Goal: Feedback & Contribution: Contribute content

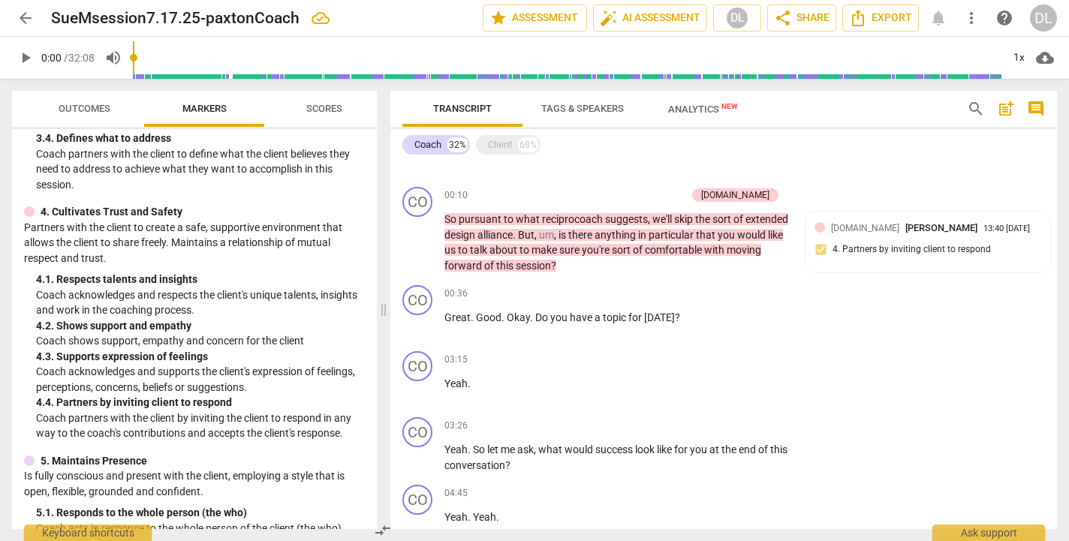
scroll to position [490, 0]
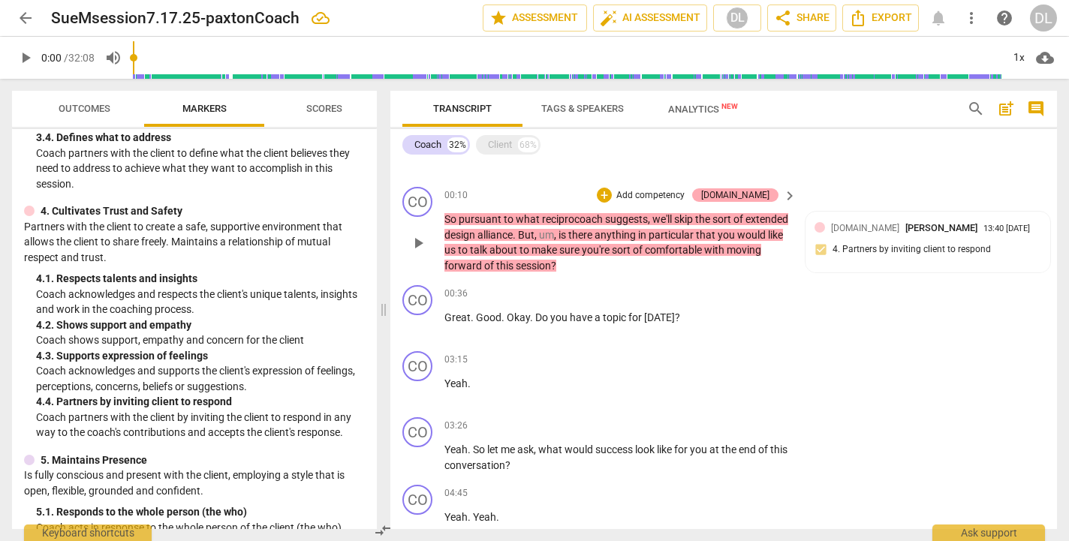
click at [755, 198] on div "[DOMAIN_NAME]" at bounding box center [735, 196] width 68 height 14
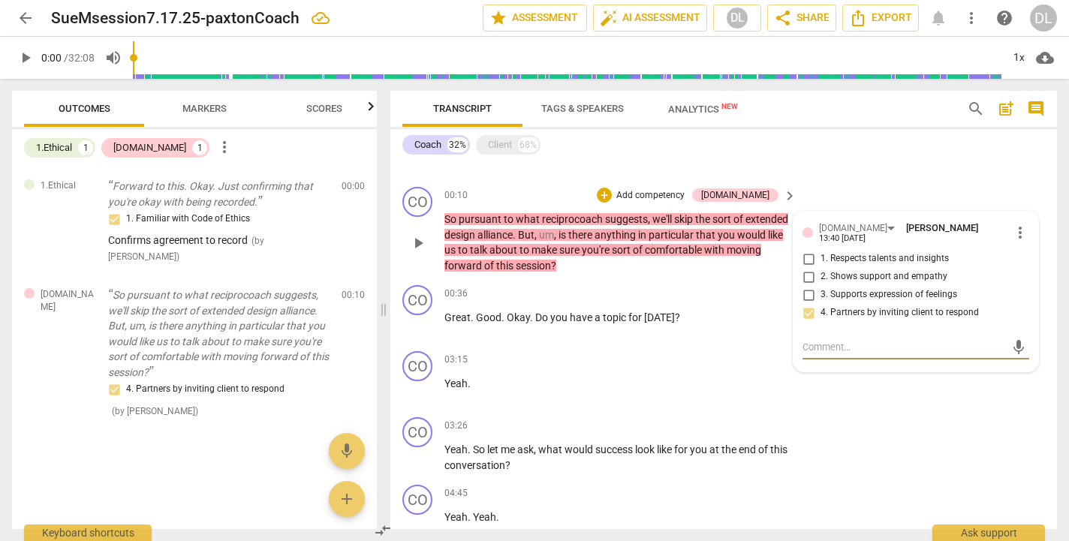
click at [808, 274] on input "2. Shows support and empathy" at bounding box center [809, 277] width 24 height 18
checkbox input "true"
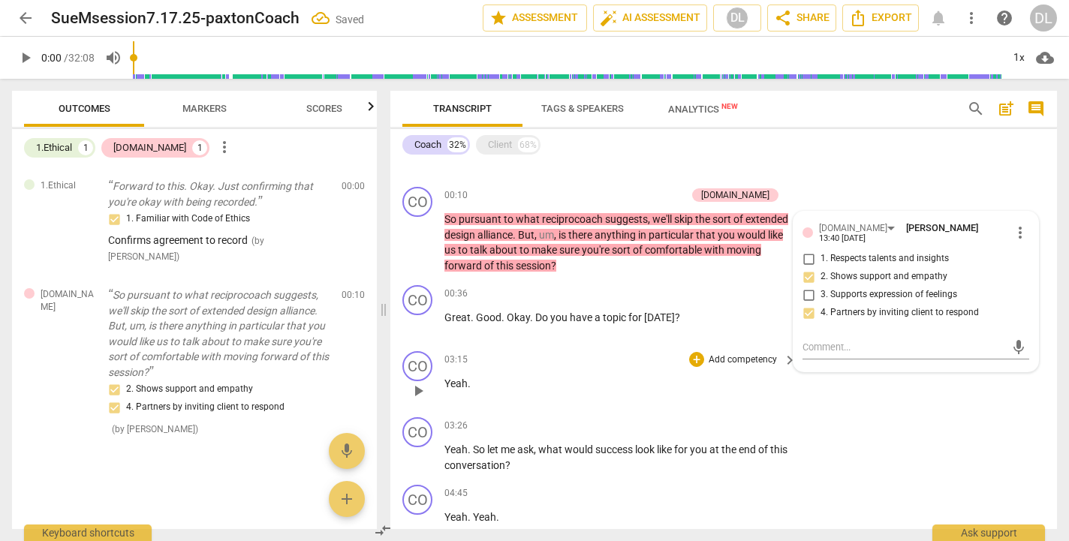
click at [825, 402] on div "CO play_arrow pause 03:15 + Add competency keyboard_arrow_right Yeah ." at bounding box center [724, 378] width 667 height 66
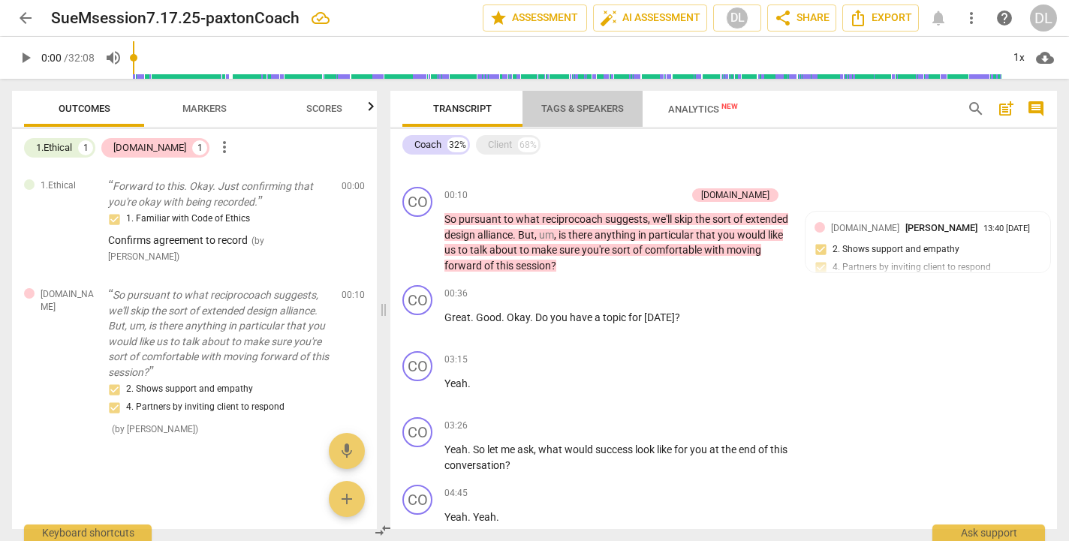
click at [584, 110] on span "Tags & Speakers" at bounding box center [582, 108] width 83 height 11
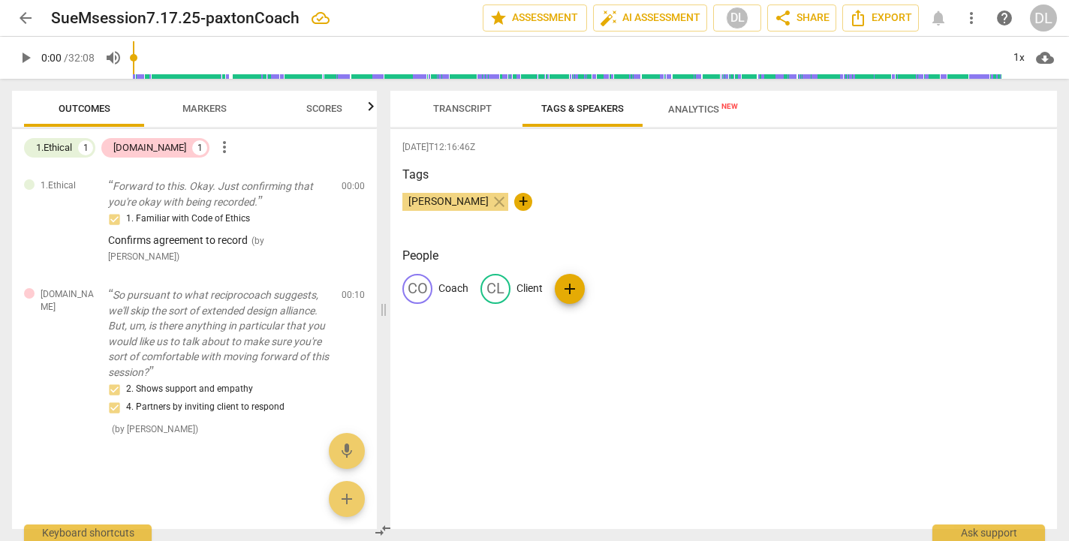
click at [704, 107] on span "Analytics New" at bounding box center [703, 109] width 70 height 11
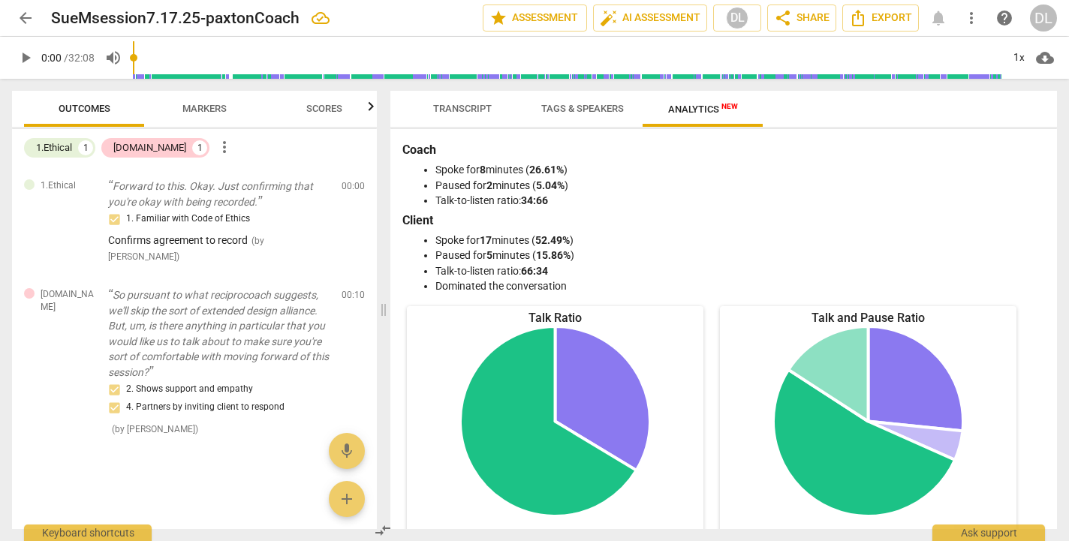
scroll to position [0, 0]
click at [457, 111] on span "Transcript" at bounding box center [462, 108] width 59 height 11
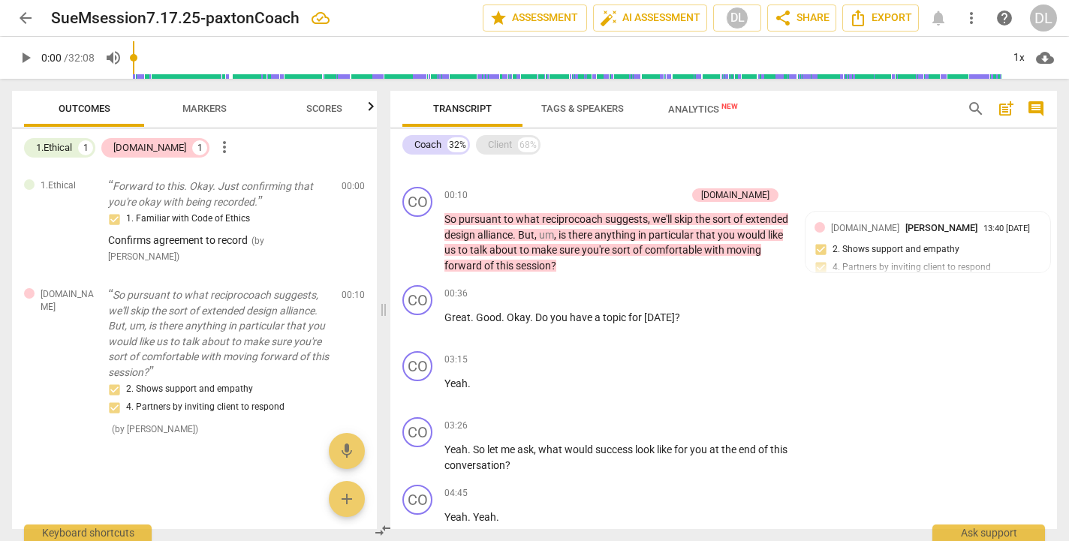
click at [496, 149] on div "Client" at bounding box center [500, 144] width 24 height 15
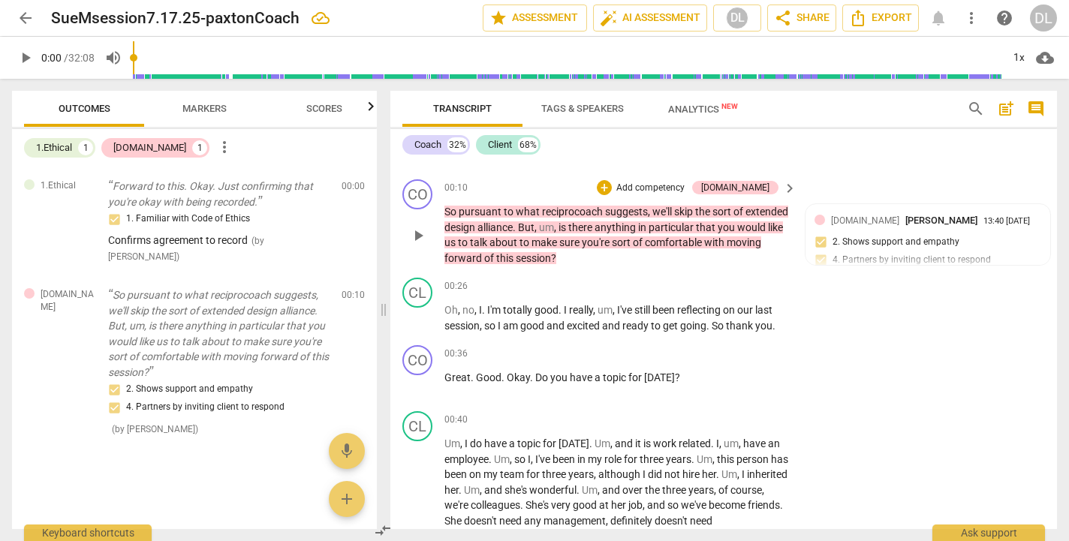
scroll to position [258, 0]
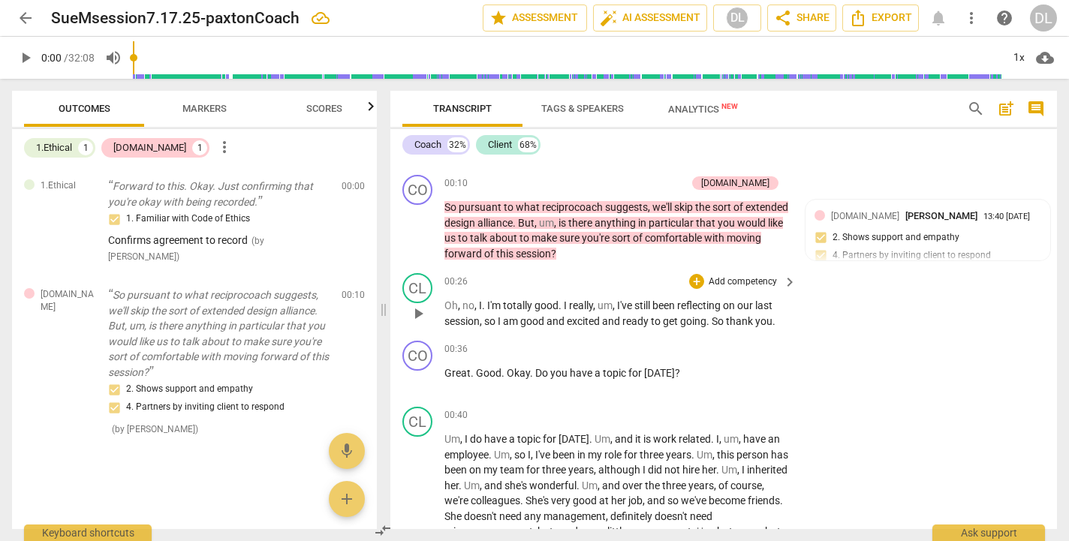
click at [750, 282] on p "Add competency" at bounding box center [742, 283] width 71 height 14
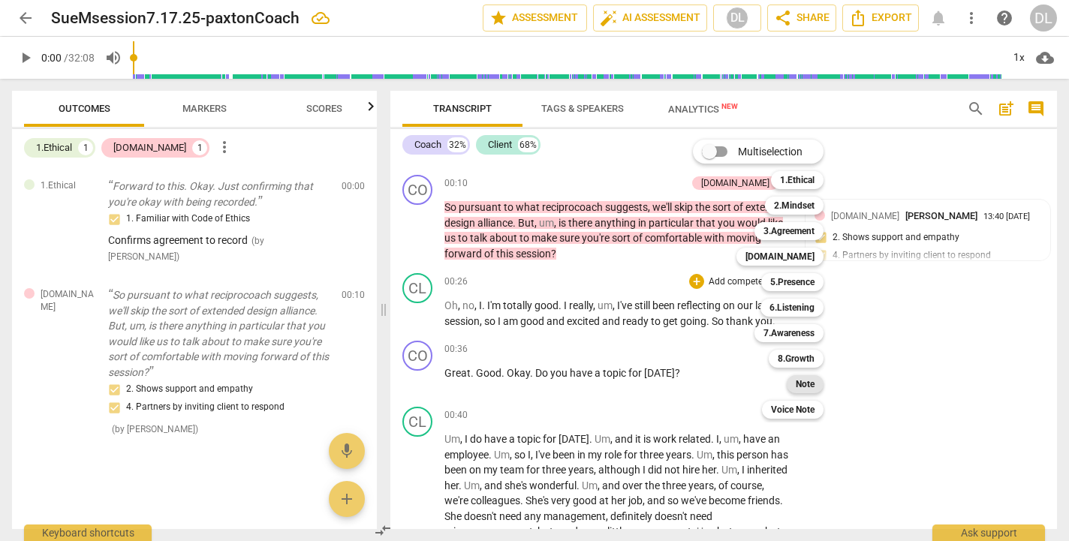
click at [807, 385] on b "Note" at bounding box center [805, 385] width 19 height 18
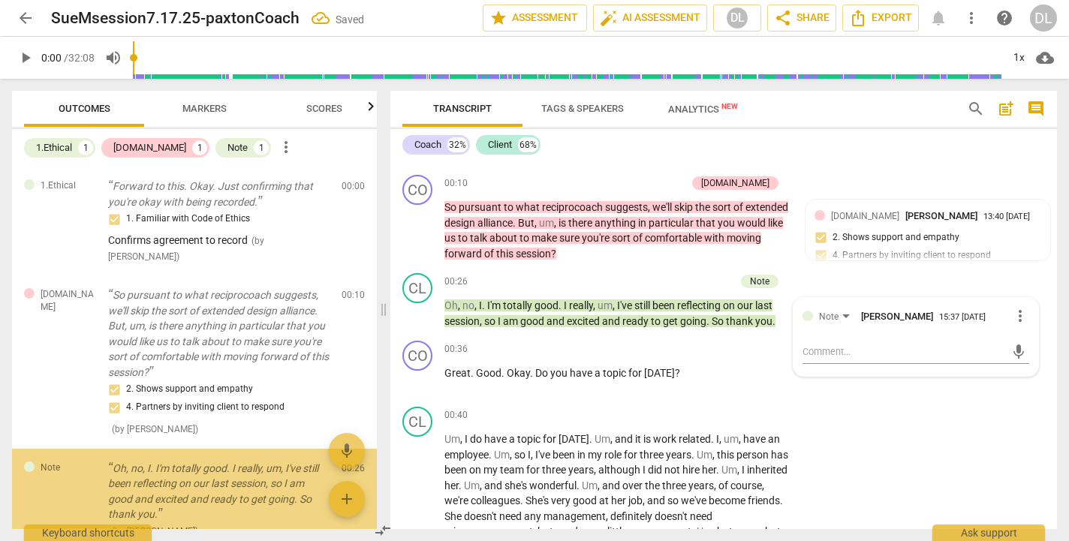
scroll to position [90, 0]
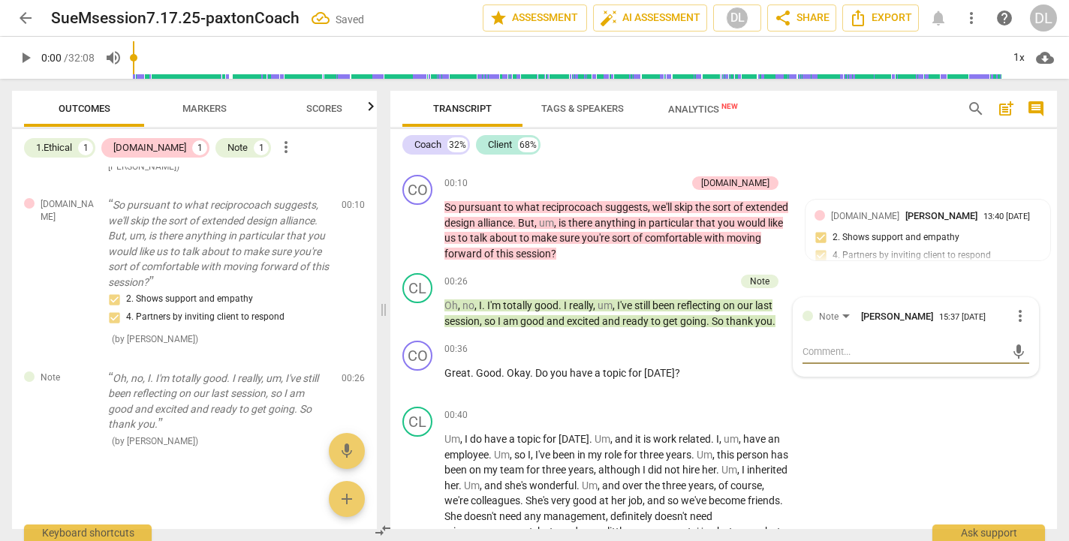
type textarea "C"
type textarea "Cl"
type textarea "Cli"
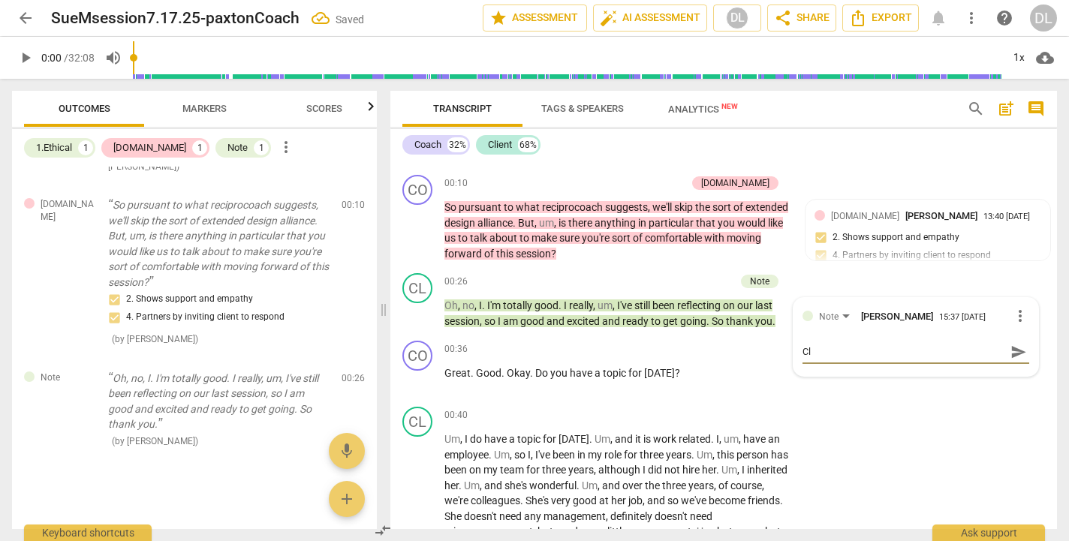
type textarea "Cli"
type textarea "Clie"
type textarea "Clien"
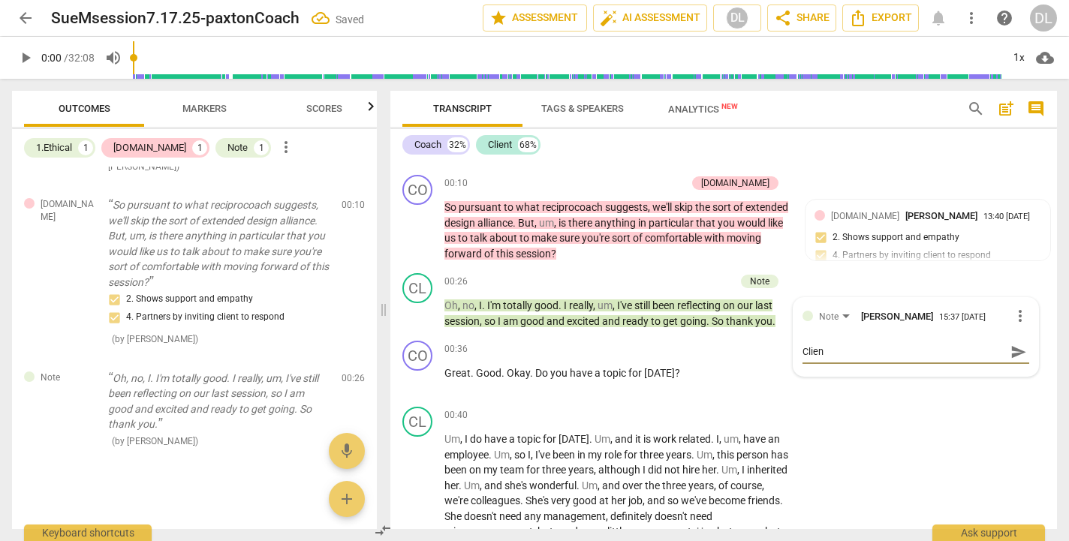
type textarea "Client"
type textarea "Client h"
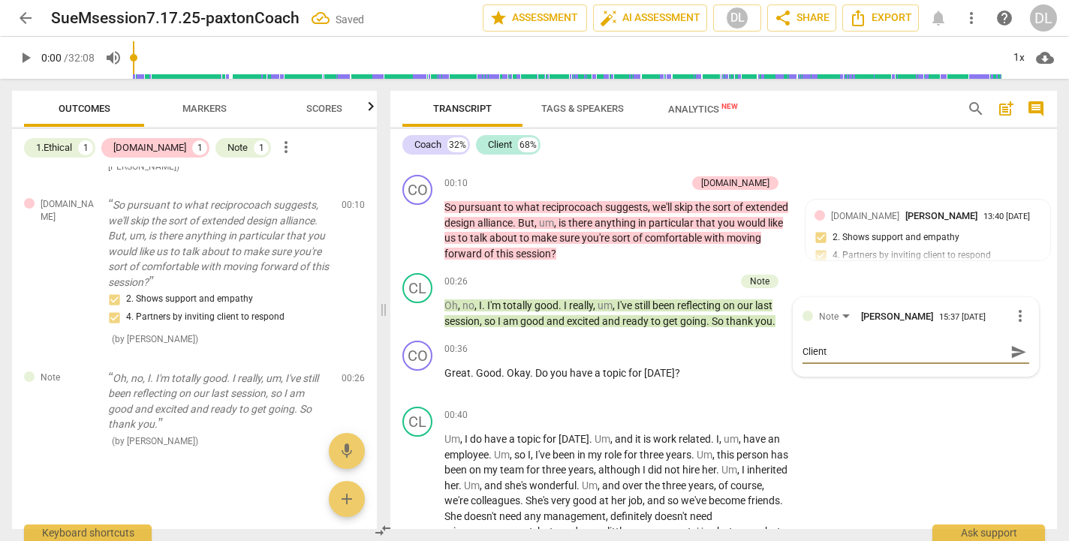
type textarea "Client h"
type textarea "Client ha"
type textarea "Client has"
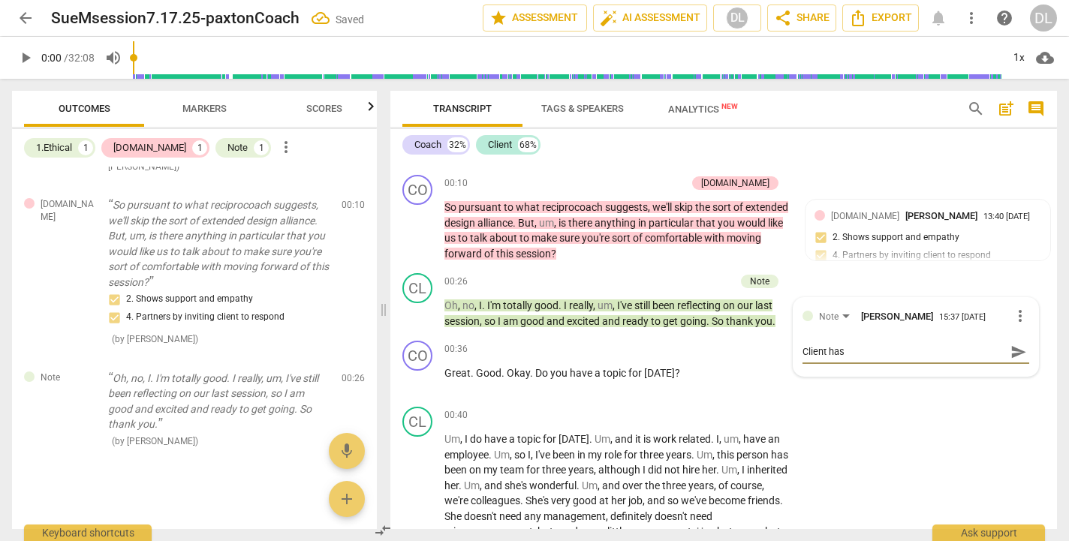
type textarea "Client has"
type textarea "Client has h"
type textarea "Client has ha"
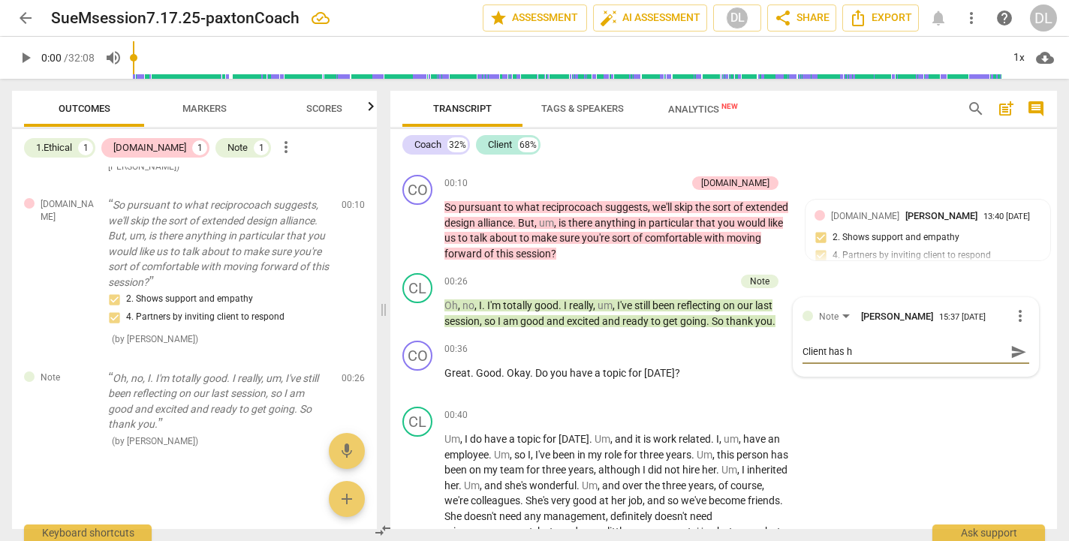
type textarea "Client has ha"
type textarea "Client has had"
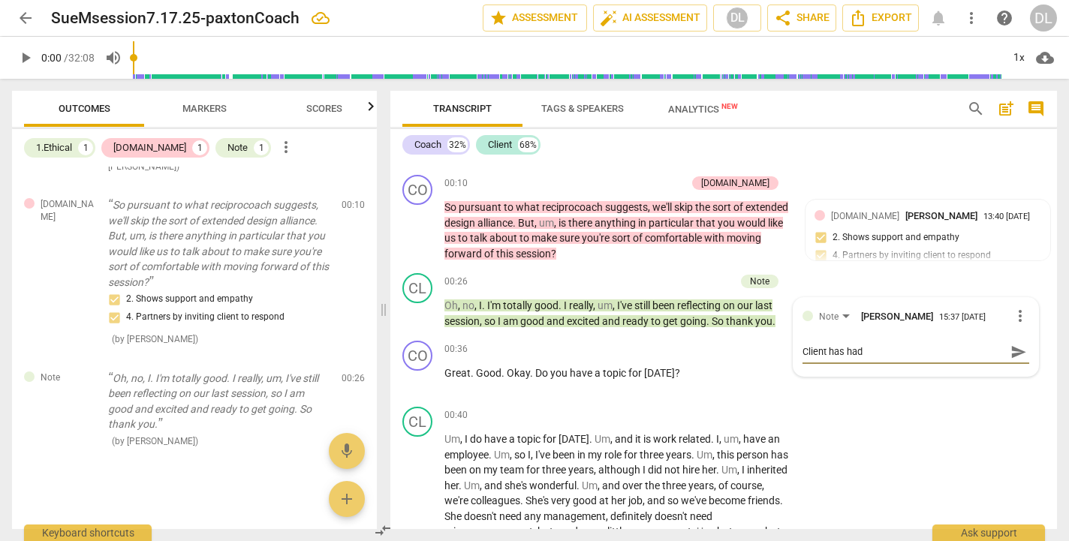
type textarea "Client has had a"
type textarea "Client has had a g"
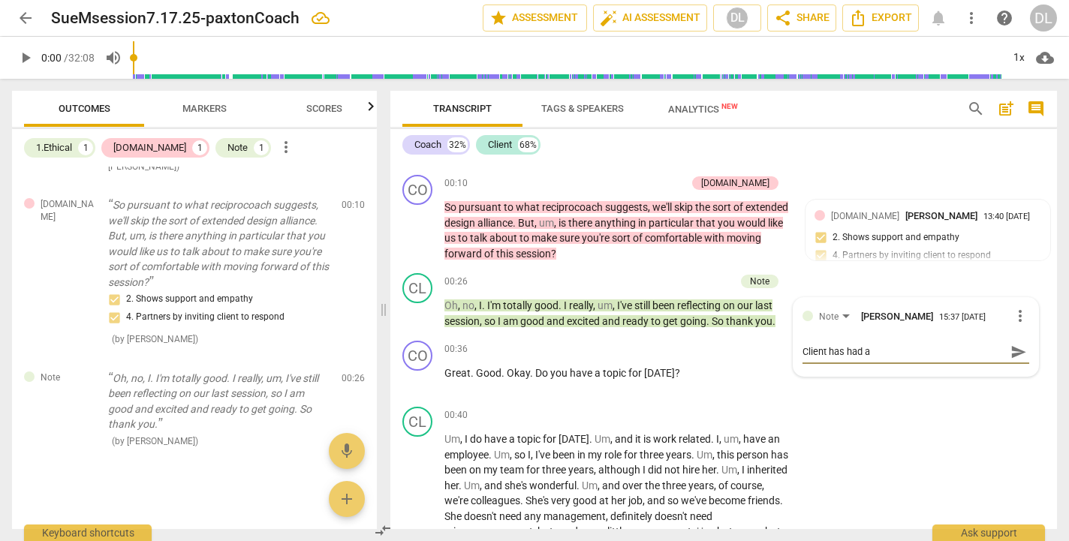
type textarea "Client has had a g"
type textarea "Client has had a"
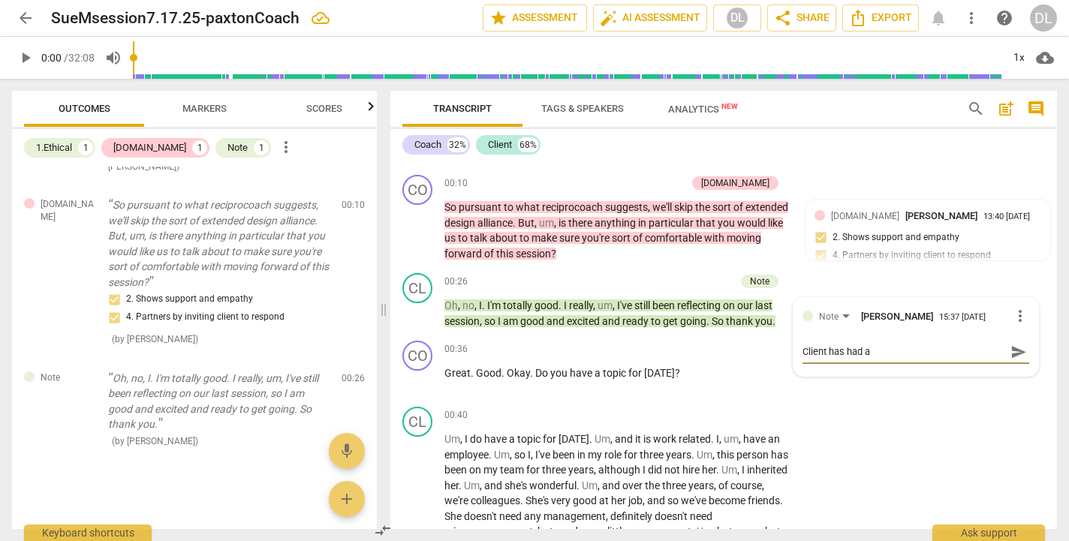
type textarea "Client has had"
type textarea "Client has ha"
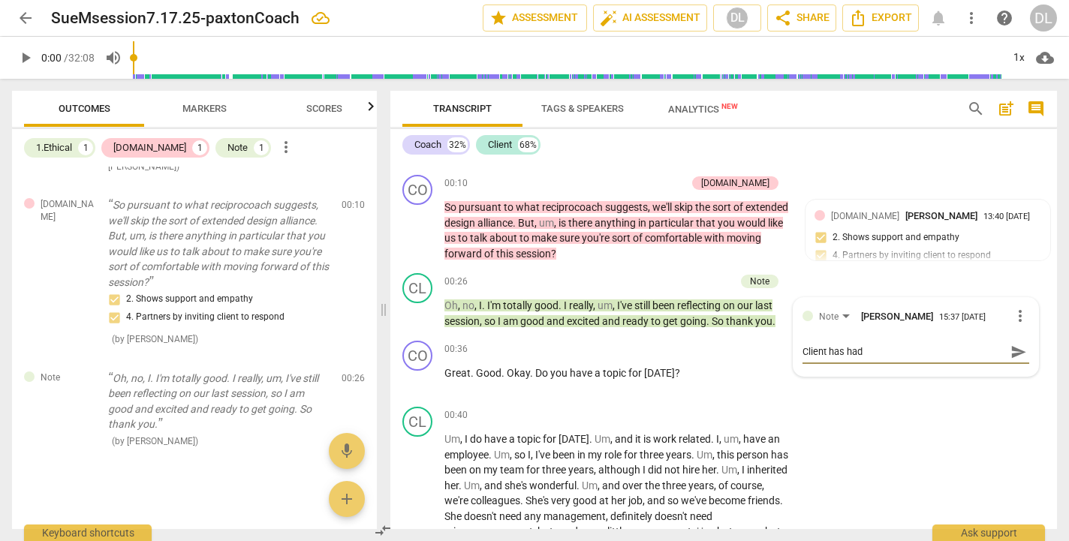
type textarea "Client has ha"
type textarea "Client has h"
type textarea "Client has"
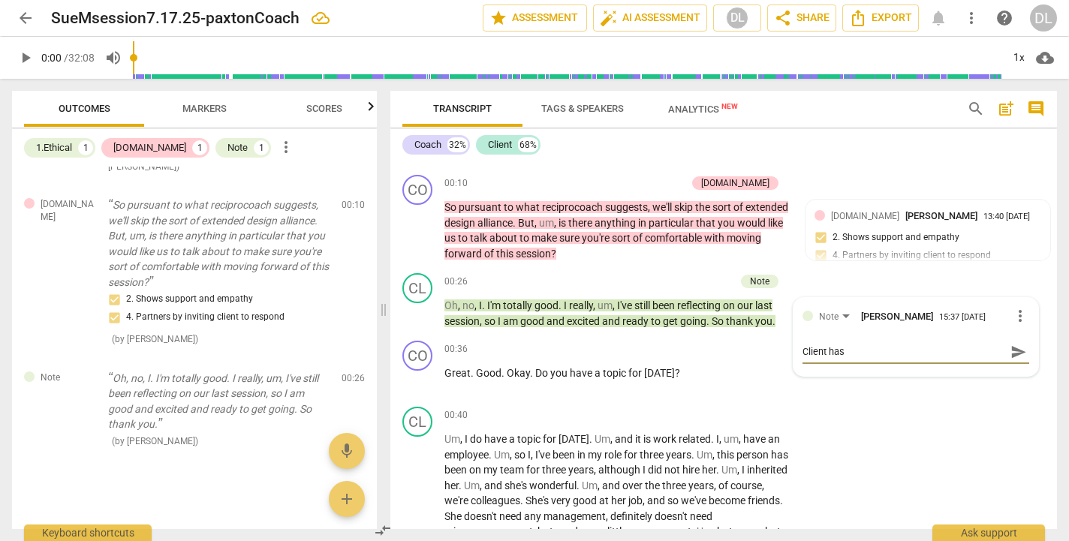
type textarea "Client has"
type textarea "Client ha"
type textarea "Client h"
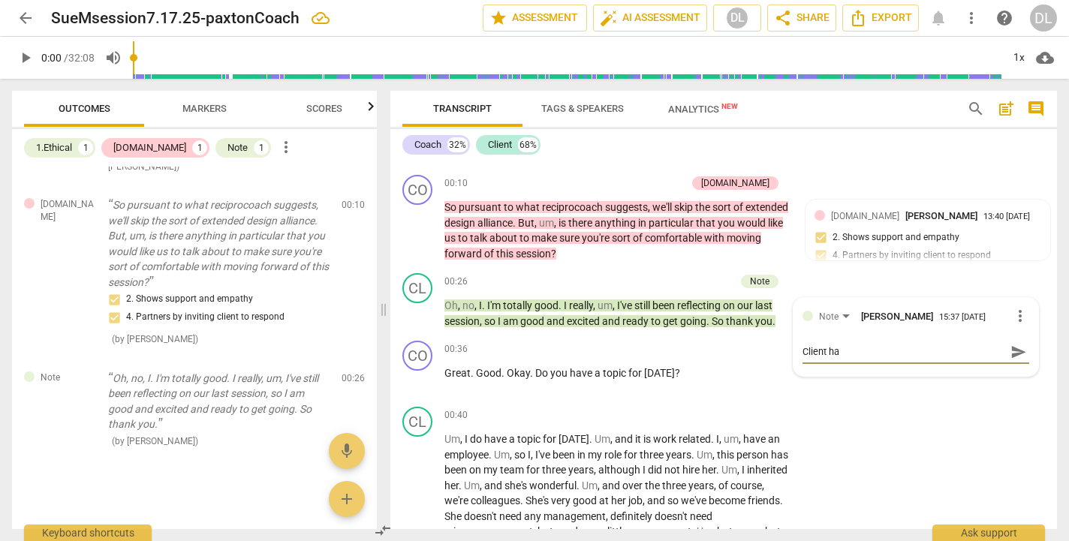
type textarea "Client h"
type textarea "Client"
type textarea "Client c"
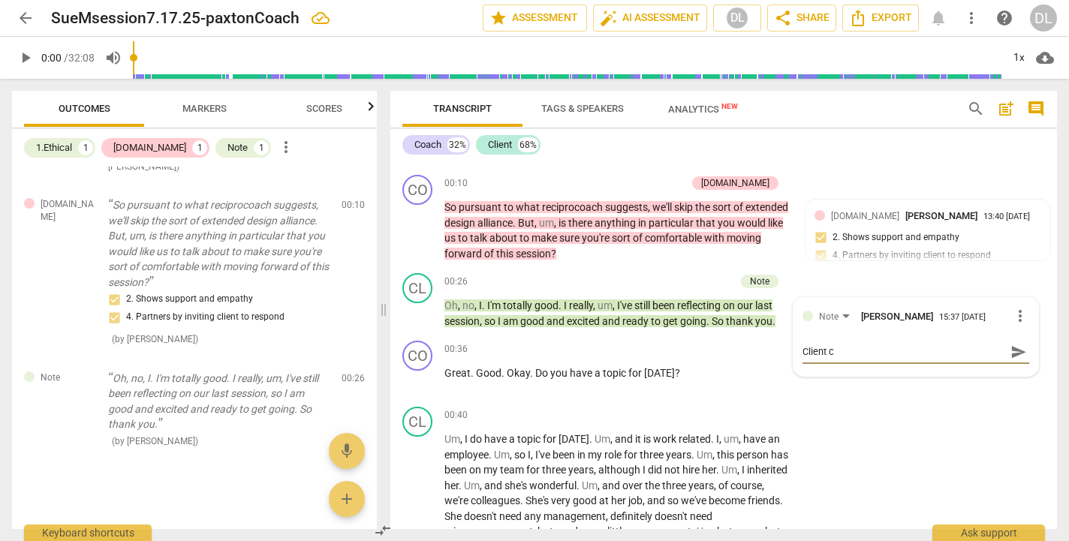
type textarea "Client co"
type textarea "Client com"
type textarea "Client comm"
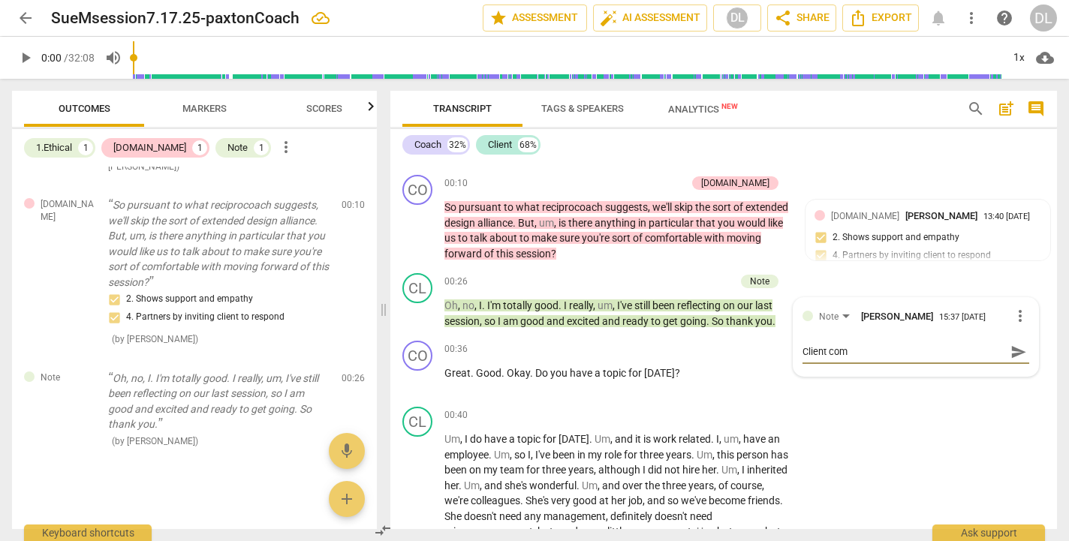
type textarea "Client comm"
type textarea "Client comme"
type textarea "Client commen"
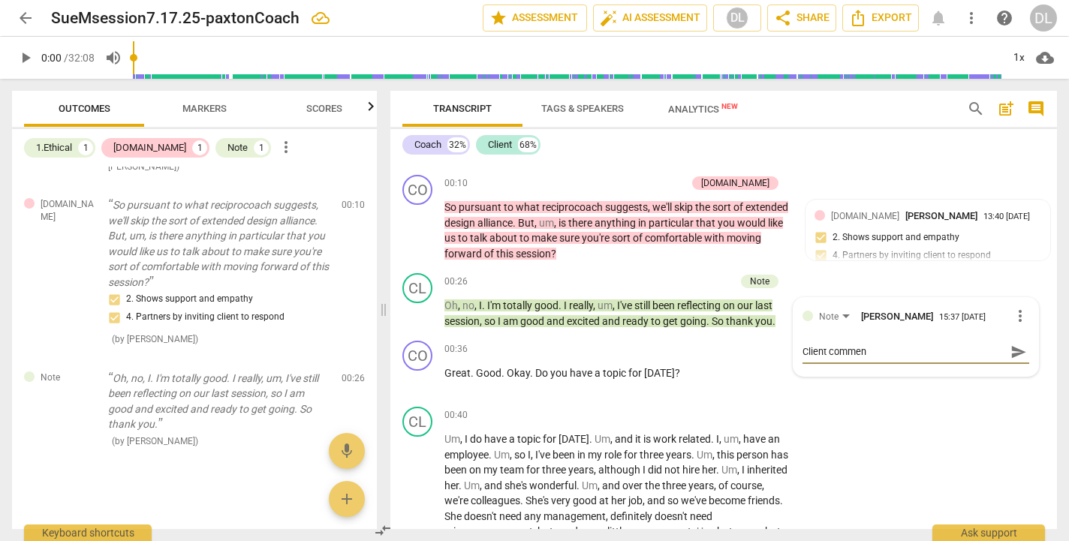
type textarea "Client comment"
type textarea "Client comments"
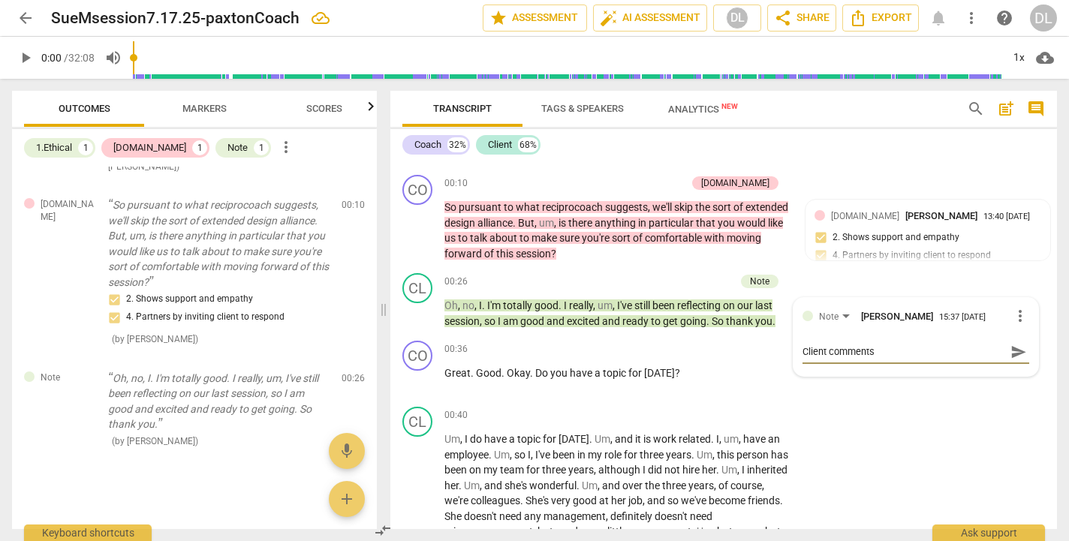
type textarea "Client comments"
type textarea "Client comments o"
type textarea "Client comments on"
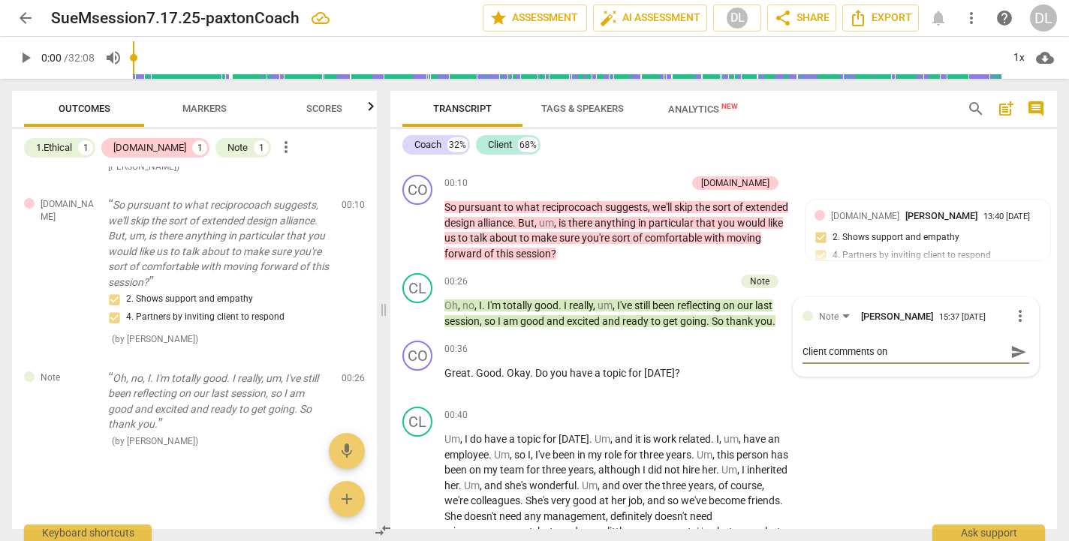
type textarea "Client comments on"
type textarea "Client comments on p"
type textarea "Client comments on po"
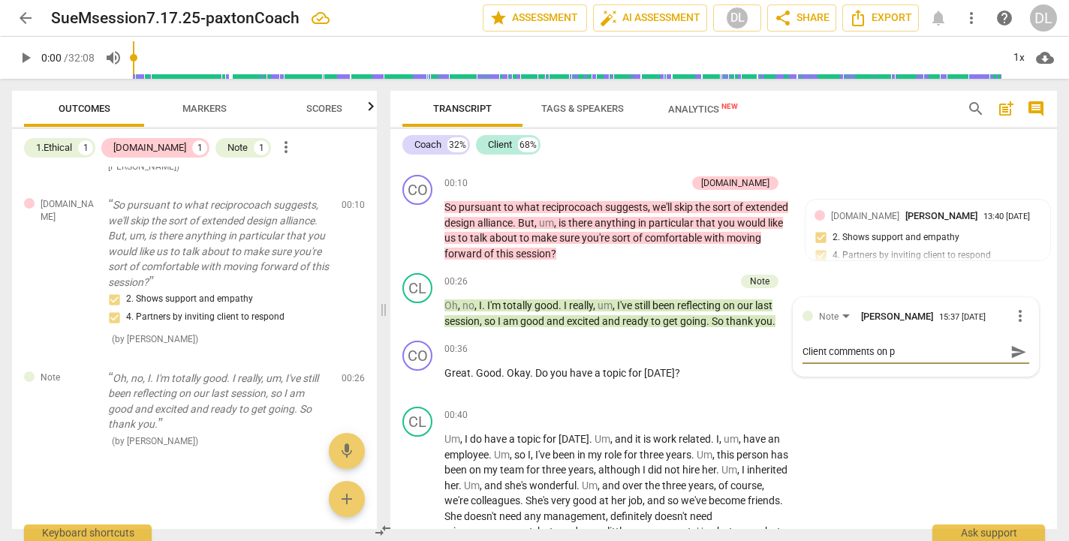
type textarea "Client comments on po"
type textarea "Client comments on pos"
type textarea "Client comments on posi"
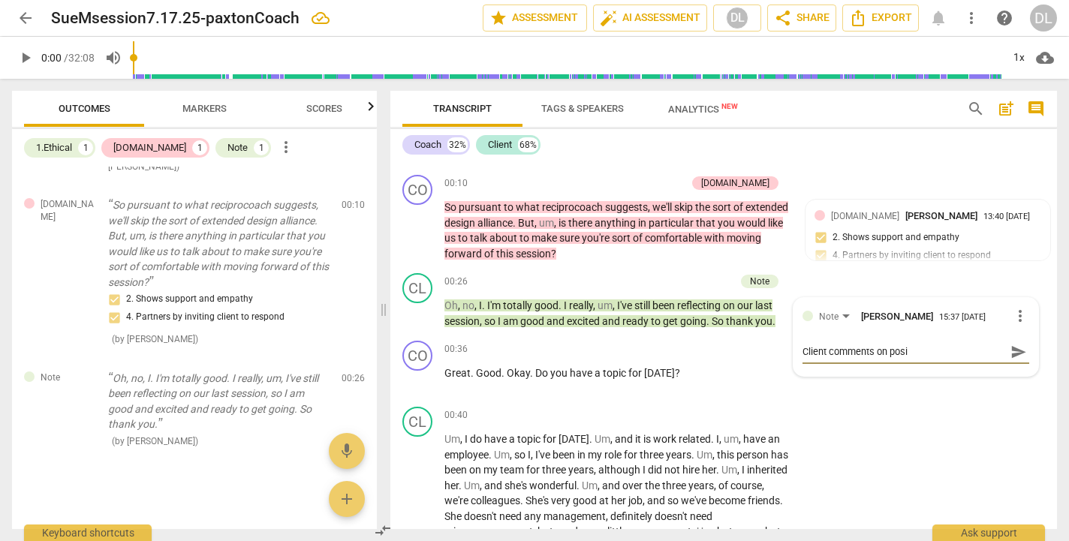
type textarea "Client comments on posit"
type textarea "Client comments on positi"
type textarea "Client comments on positiv"
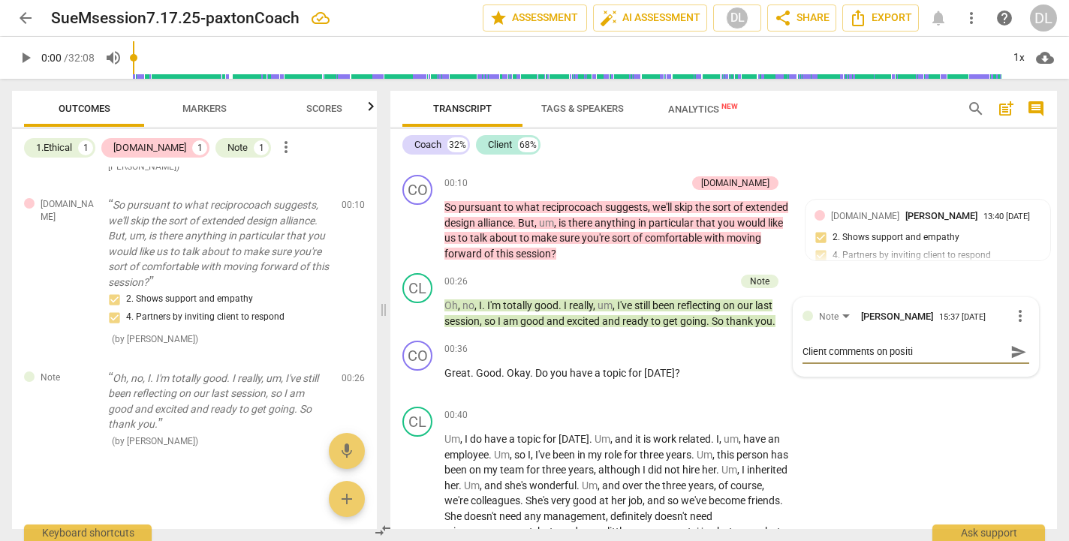
type textarea "Client comments on positiv"
type textarea "Client comments on positive"
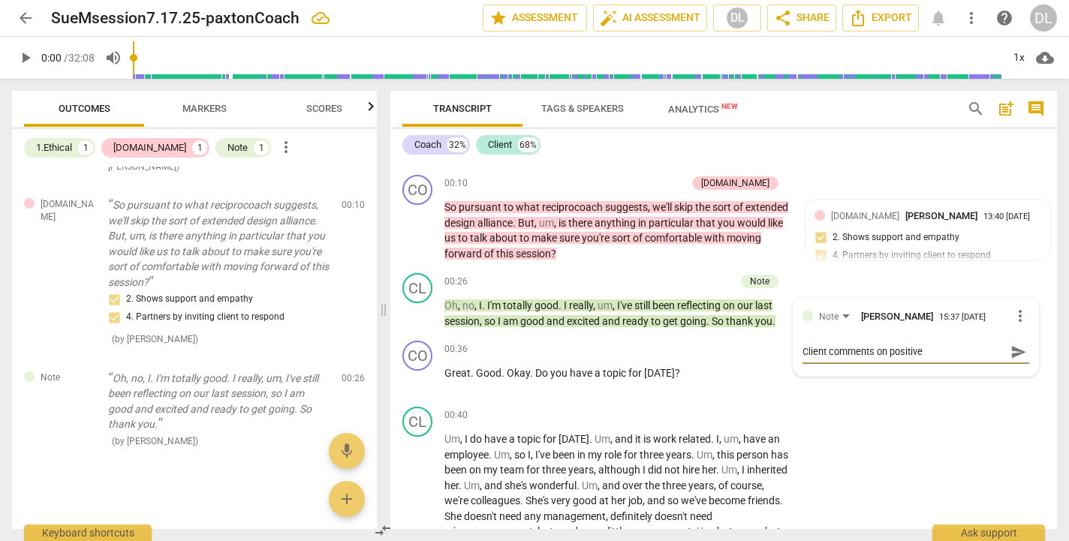
type textarea "Client comments on positive a"
type textarea "Client comments on positive ap"
type textarea "Client comments on positive app"
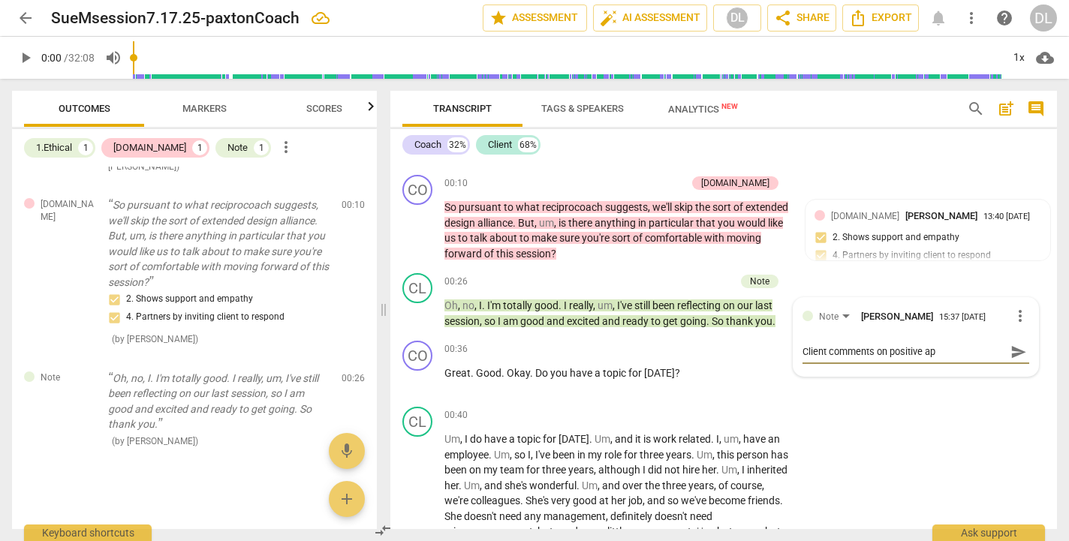
type textarea "Client comments on positive app"
type textarea "Client comments on positive appr"
type textarea "Client comments on positive appro"
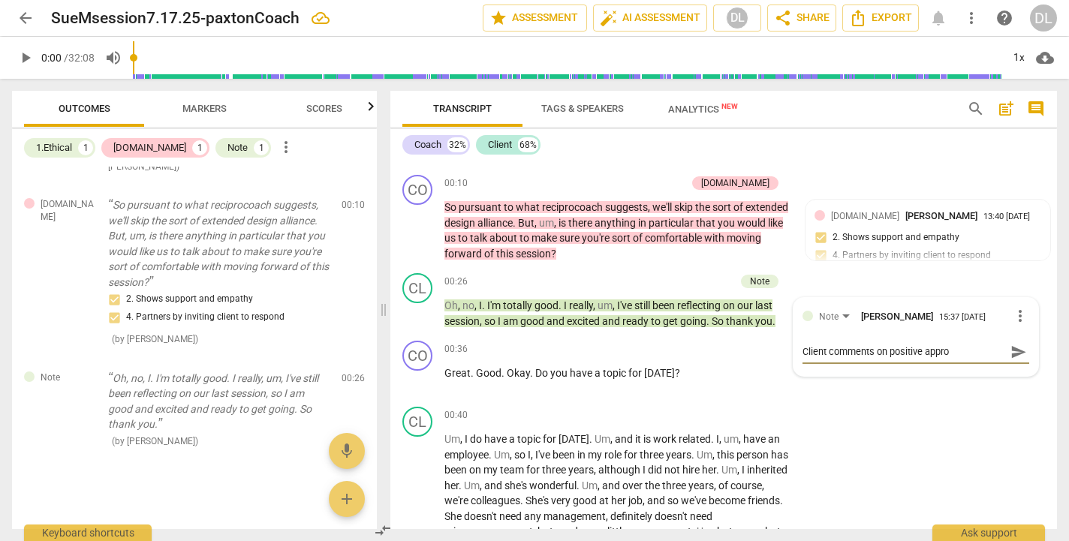
type textarea "Client comments on positive approa"
type textarea "Client comments on positive approac"
type textarea "Client comments on positive approach"
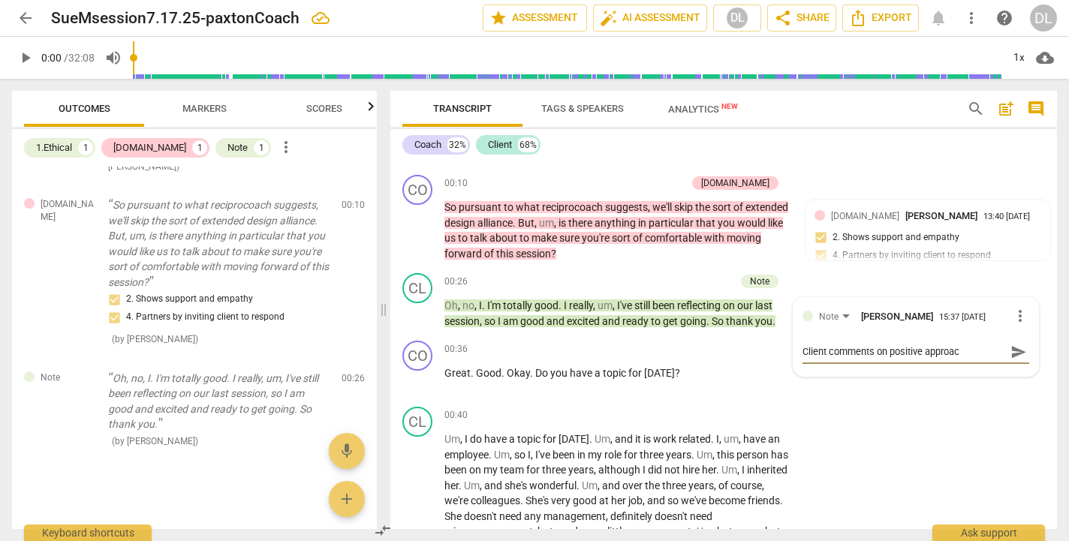
type textarea "Client comments on positive approach"
type textarea "Client comments on positive approach t"
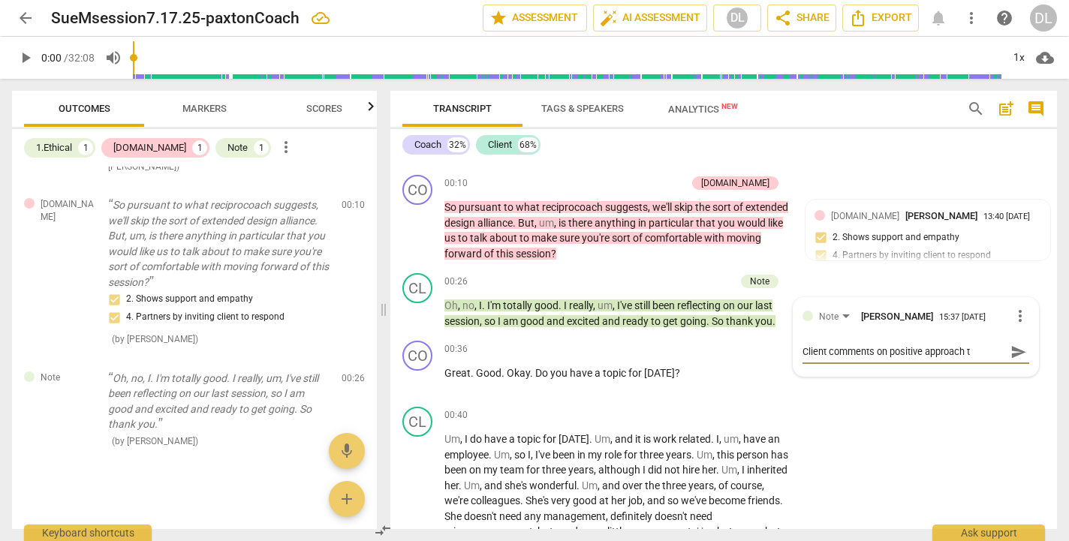
type textarea "Client comments on positive approach to"
type textarea "Client comments on positive approach to t"
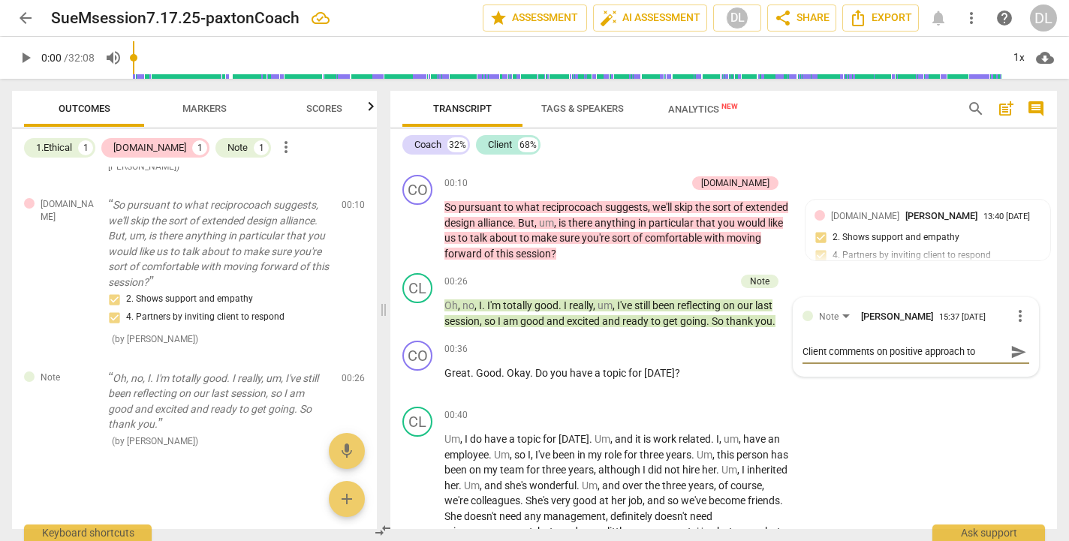
type textarea "Client comments on positive approach to t"
type textarea "Client comments on positive approach to th"
type textarea "Client comments on positive approach to the"
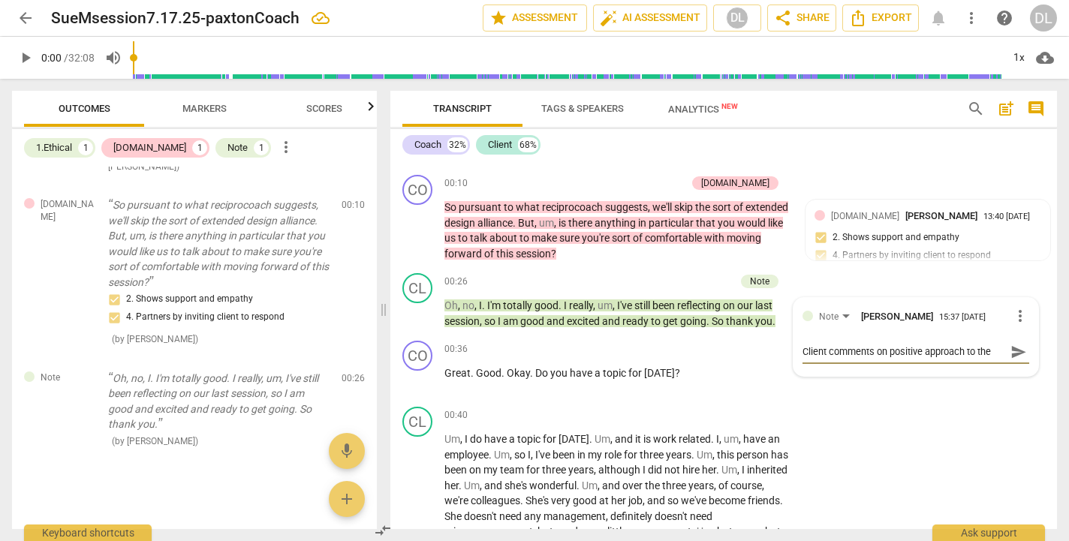
type textarea "Client comments on positive approach to the"
type textarea "Client comments on positive approach to the s"
type textarea "Client comments on positive approach to the se"
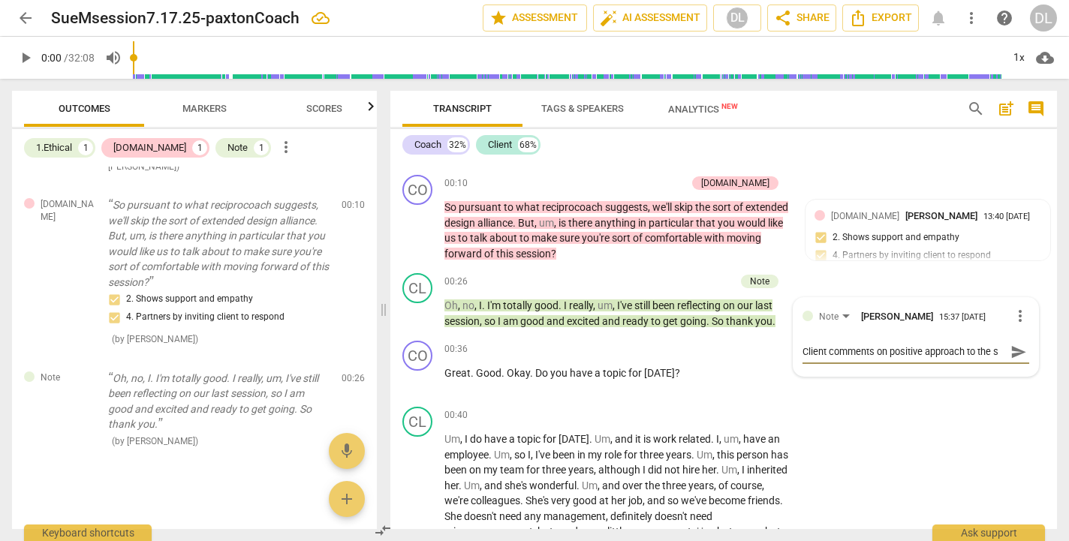
type textarea "Client comments on positive approach to the se"
type textarea "Client comments on positive approach to the ses"
type textarea "Client comments on positive approach to the sess"
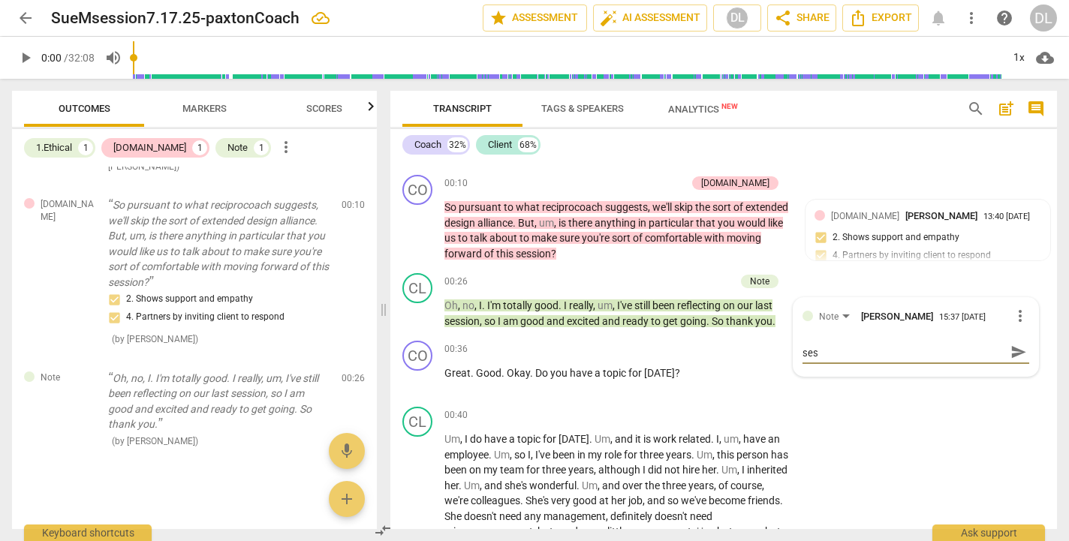
type textarea "Client comments on positive approach to the sess"
type textarea "Client comments on positive approach to the sessi"
type textarea "Client comments on positive approach to the sessio"
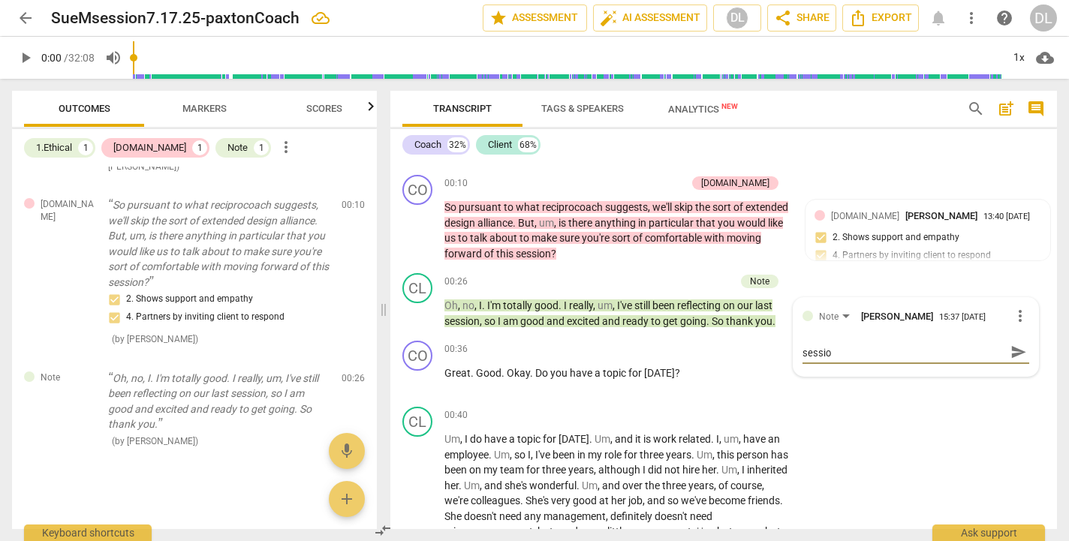
type textarea "Client comments on positive approach to the session"
click at [1011, 360] on span "send" at bounding box center [1019, 359] width 17 height 17
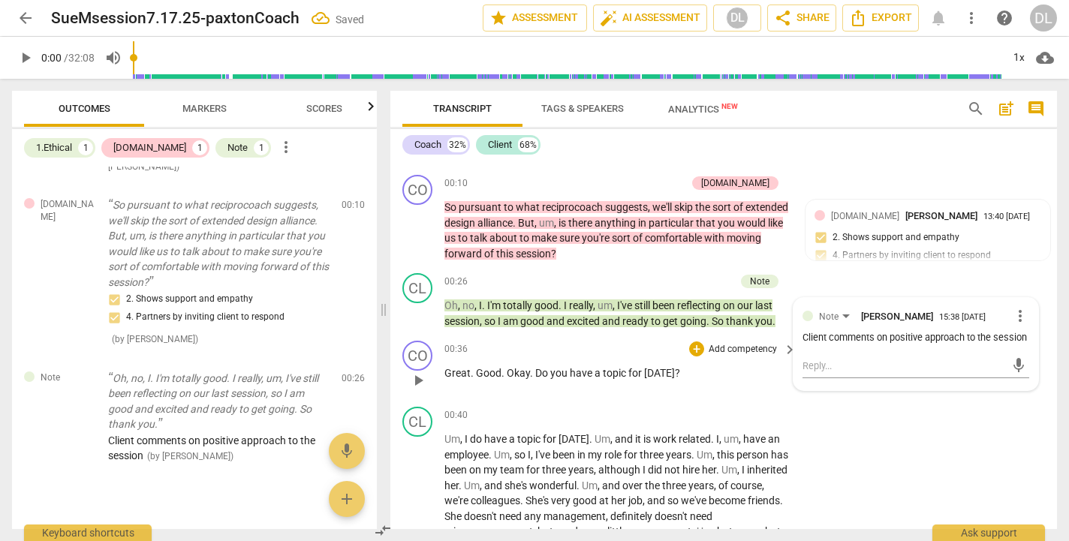
click at [598, 382] on div "00:36 + Add competency keyboard_arrow_right Great . Good . Okay . Do you have a…" at bounding box center [622, 368] width 354 height 54
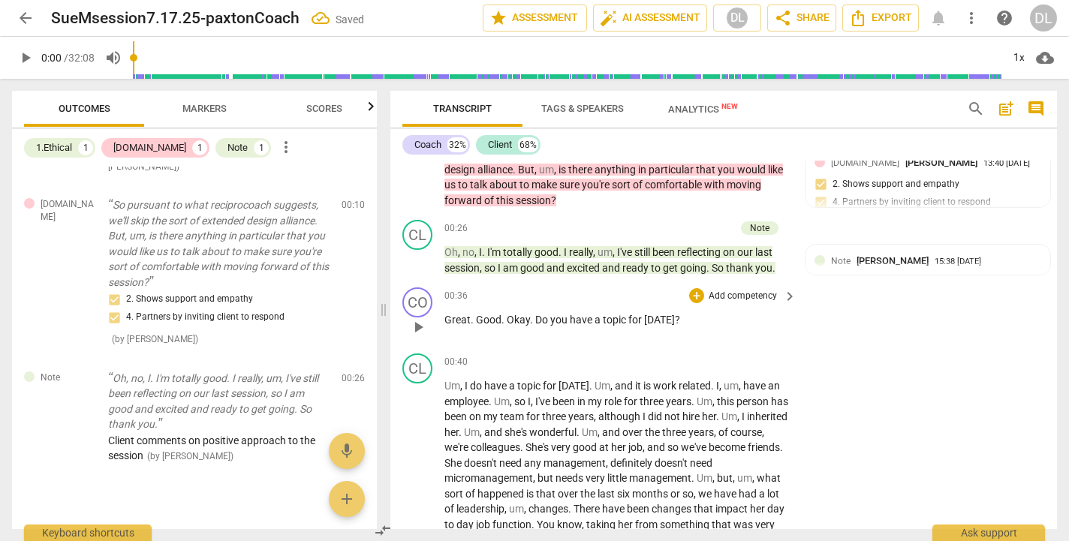
scroll to position [342, 0]
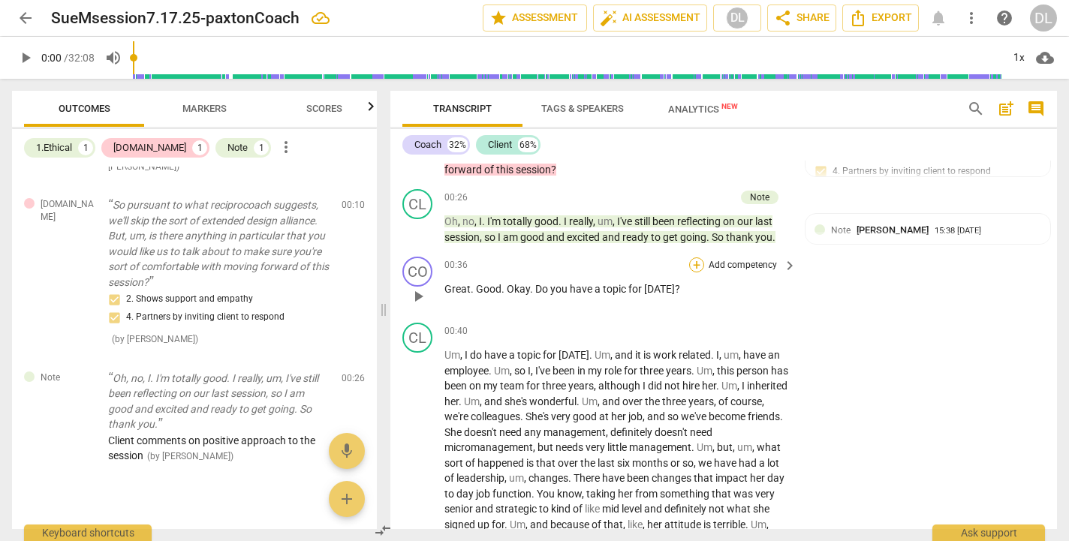
click at [695, 264] on div "+" at bounding box center [696, 265] width 15 height 15
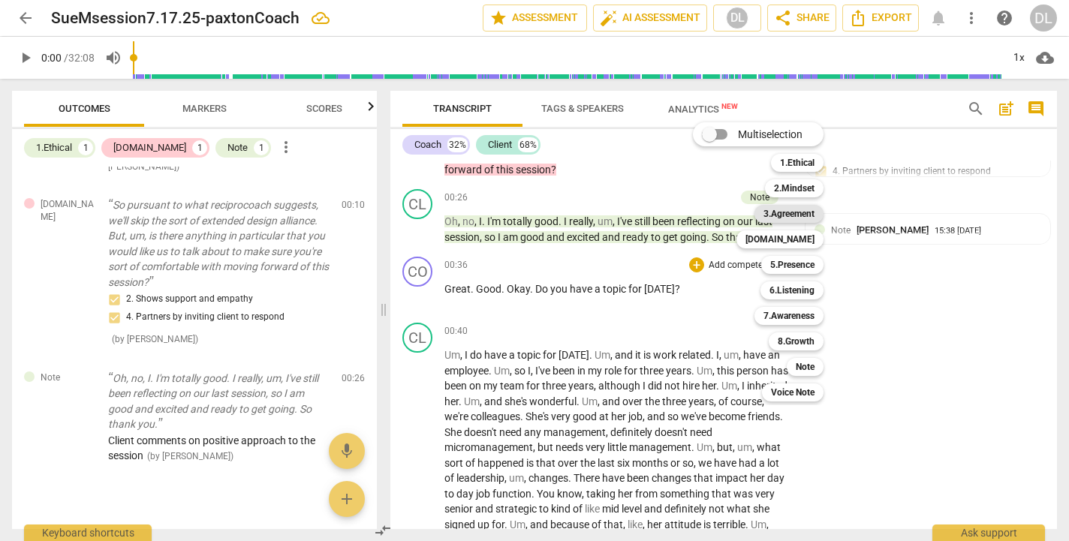
click at [783, 213] on b "3.Agreement" at bounding box center [789, 214] width 51 height 18
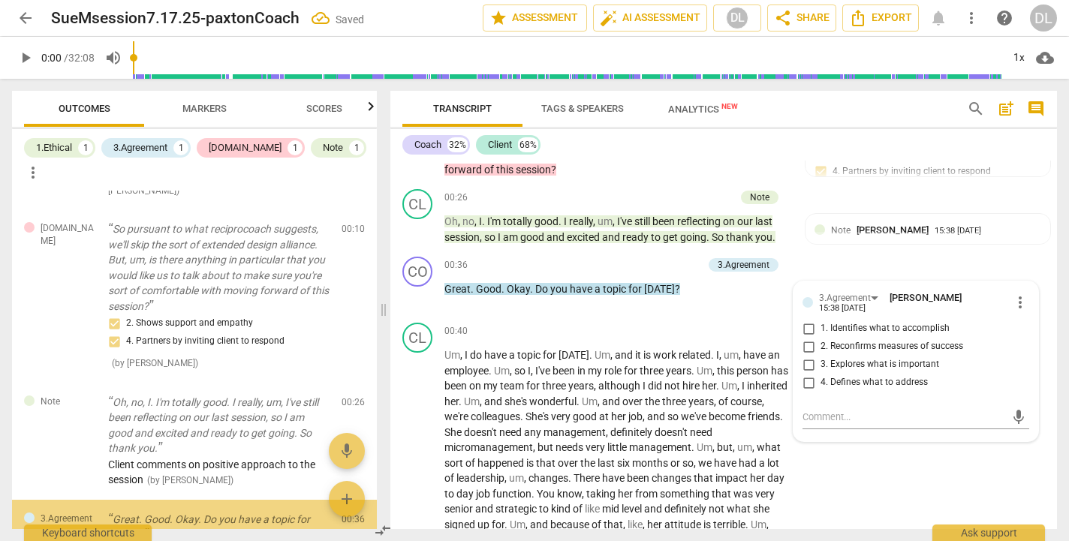
scroll to position [179, 0]
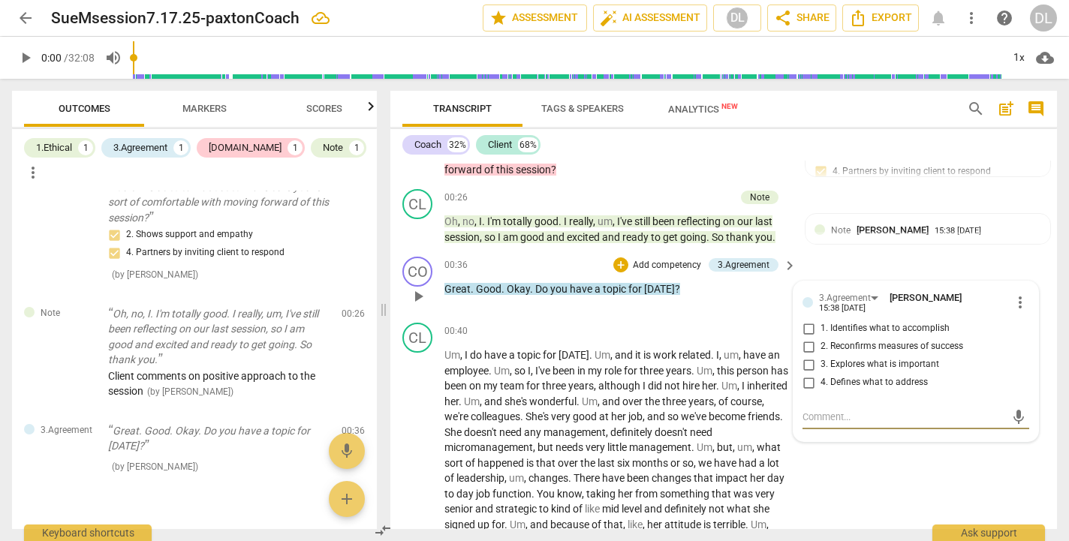
click at [807, 325] on input "1. Identifies what to accomplish" at bounding box center [809, 329] width 24 height 18
checkbox input "true"
click at [828, 415] on textarea at bounding box center [904, 417] width 203 height 14
type textarea "I"
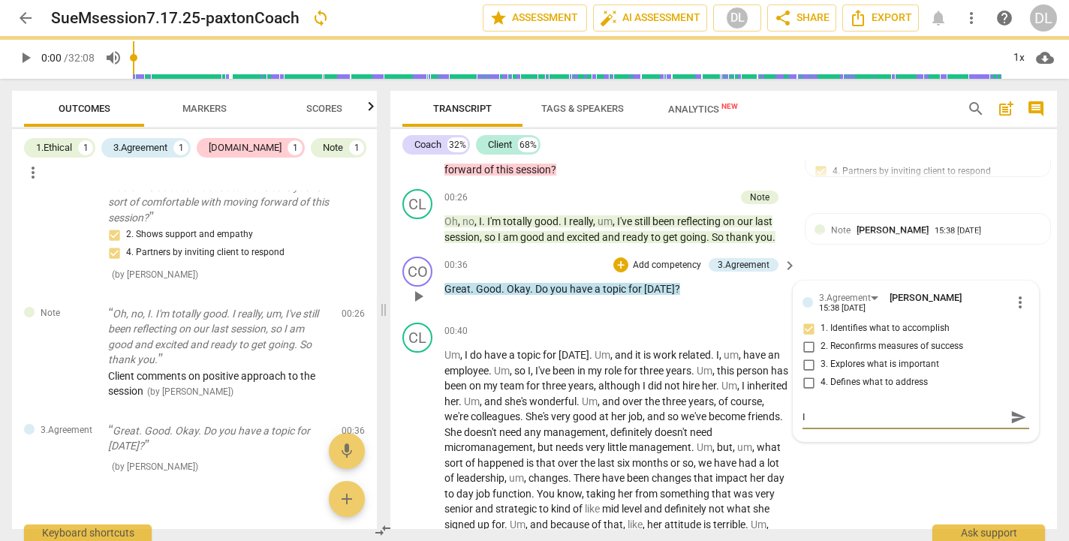
type textarea "In"
type textarea "Ini"
type textarea "Init"
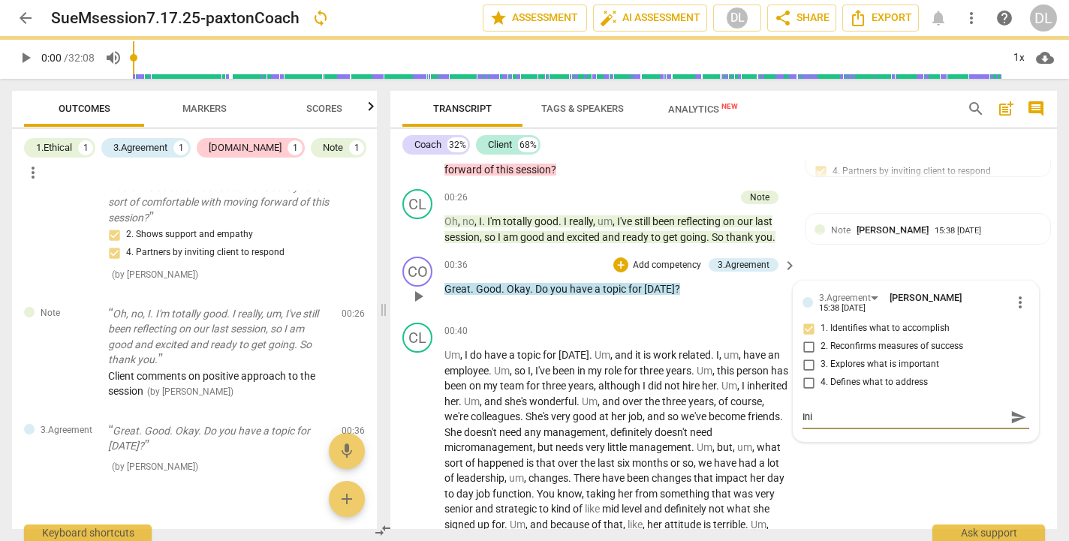
type textarea "Init"
type textarea "Initi"
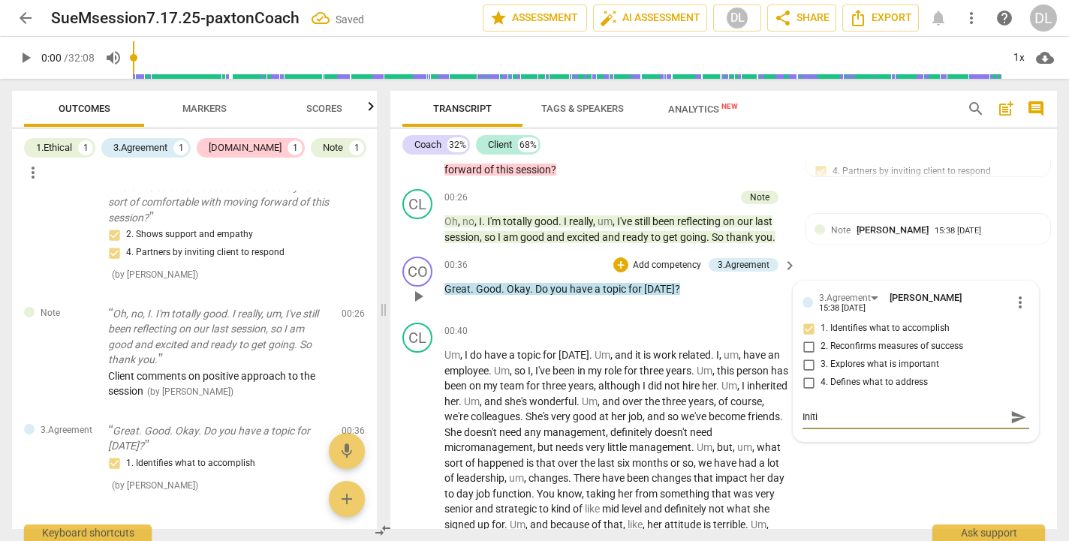
type textarea "Initia"
type textarea "Initial"
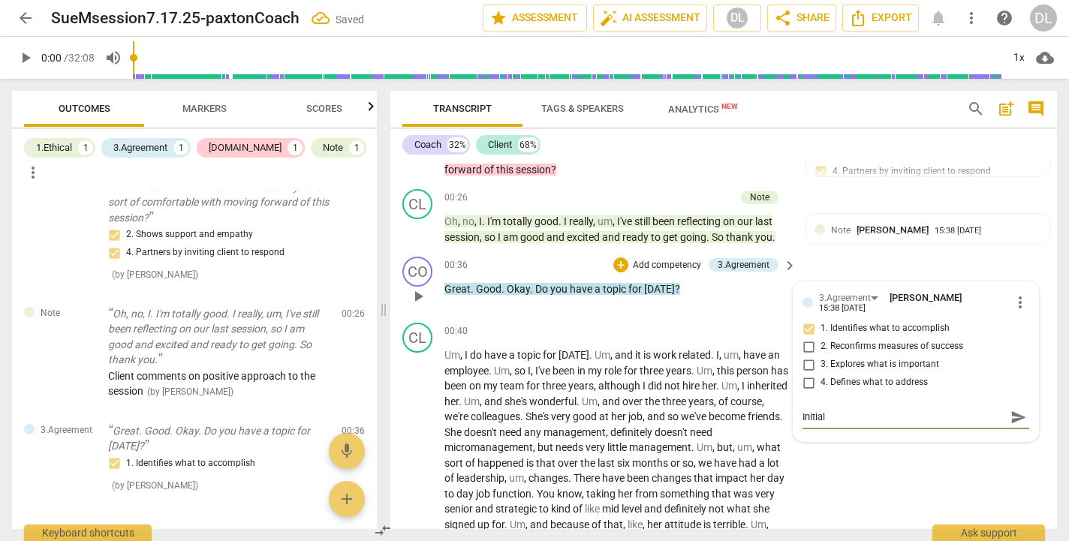
type textarea "Initial"
type textarea "Initial q"
type textarea "Initial qu"
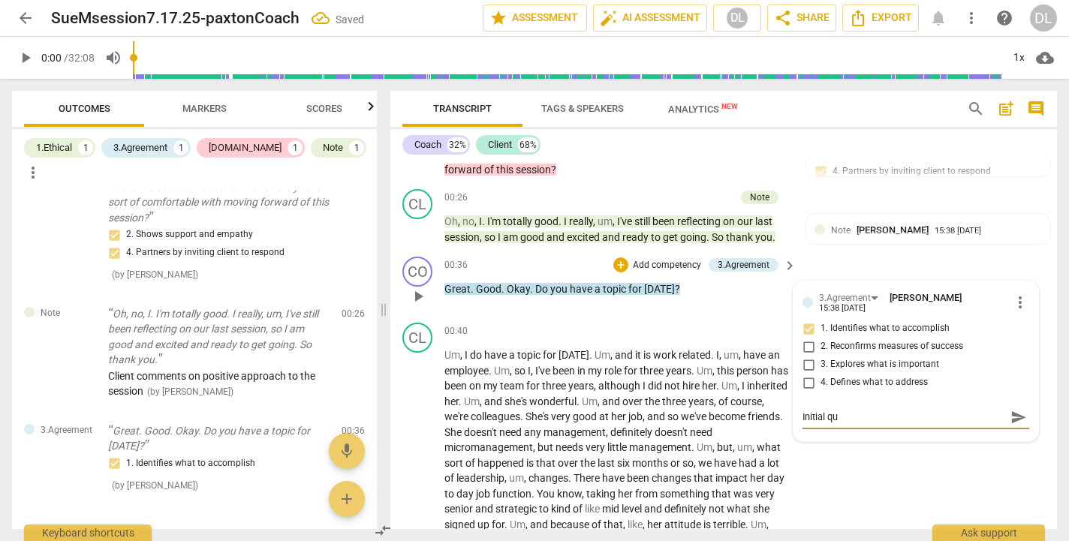
type textarea "Initial que"
type textarea "Initial ques"
type textarea "Initial quest"
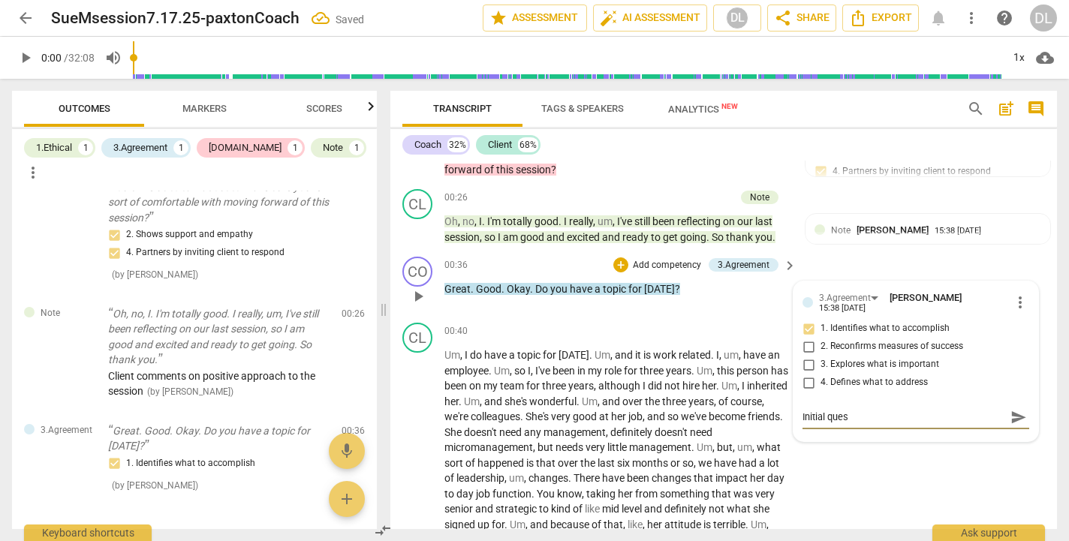
type textarea "Initial quest"
type textarea "Initial questi"
type textarea "Initial questio"
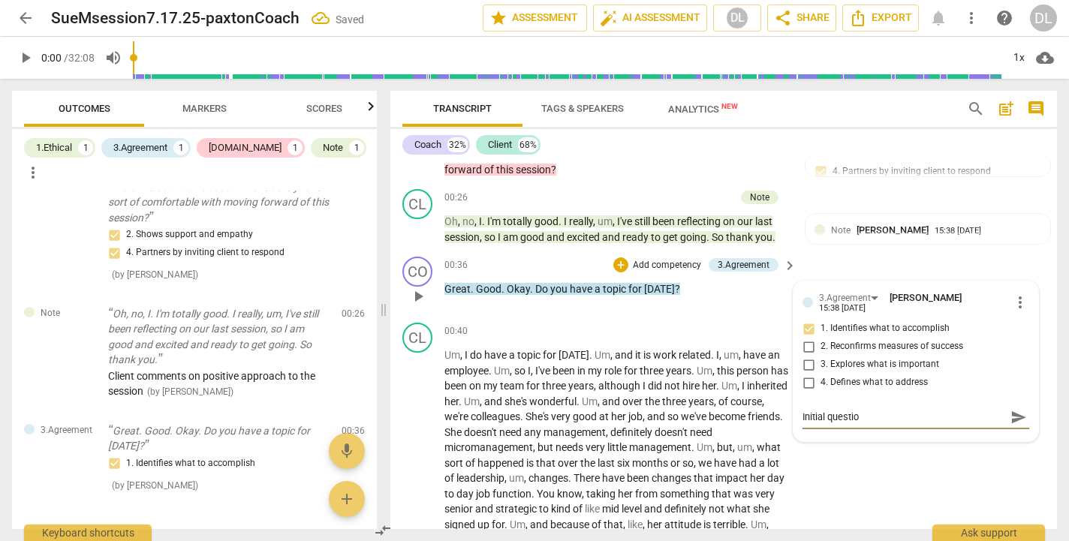
type textarea "Initial question"
type textarea "Initial question t"
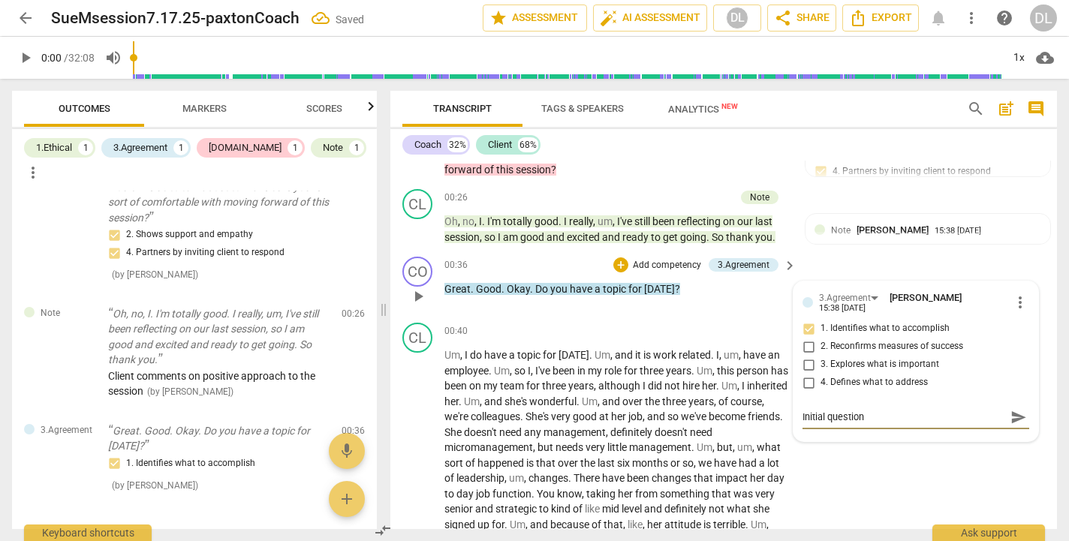
type textarea "Initial question t"
type textarea "Initial question to"
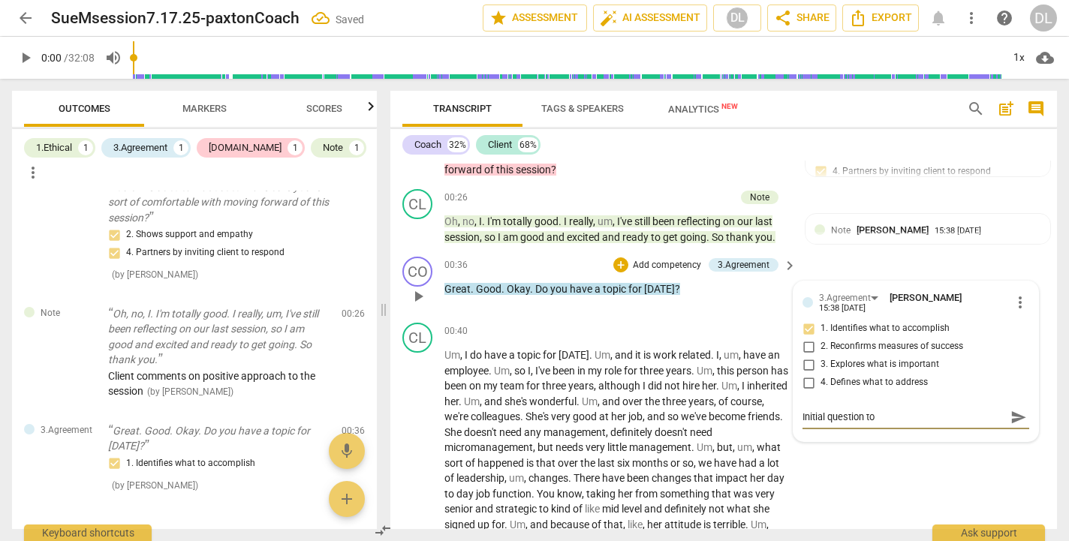
type textarea "Initial question to f"
type textarea "Initial question to fo"
type textarea "Initial question to foc"
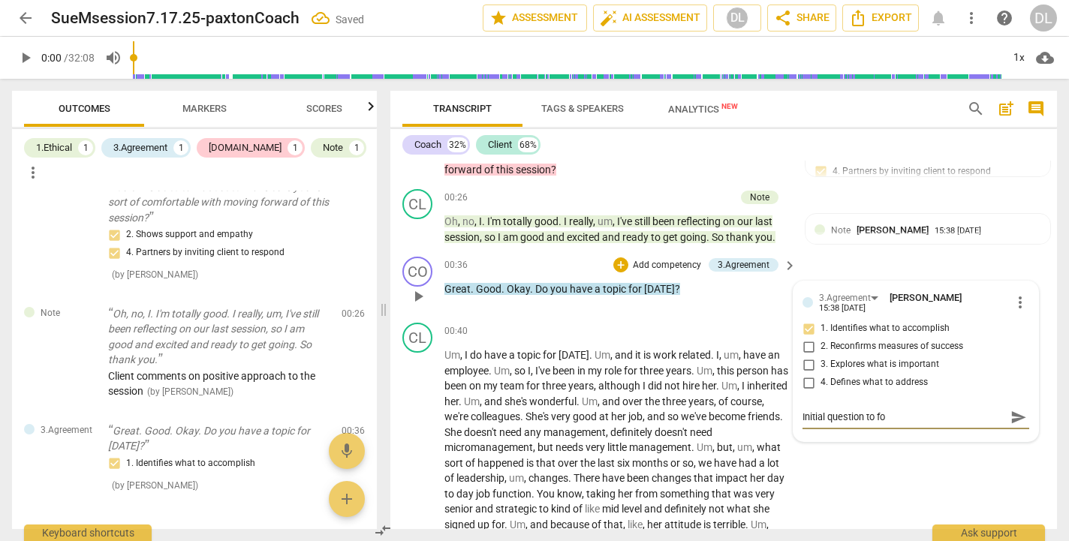
type textarea "Initial question to foc"
type textarea "Initial question to focu"
type textarea "Initial question to focus"
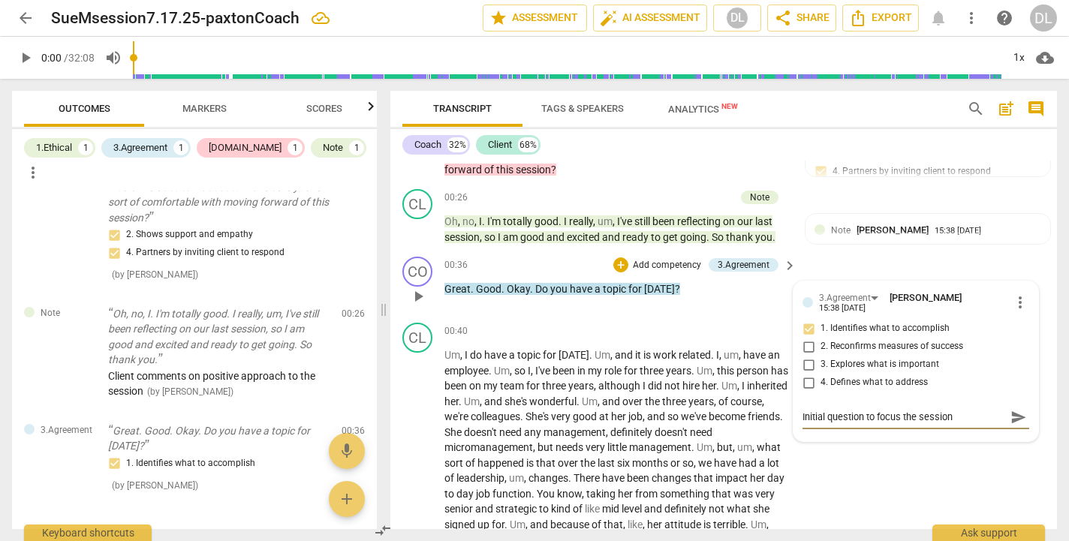
click at [1011, 412] on span "send" at bounding box center [1019, 417] width 17 height 17
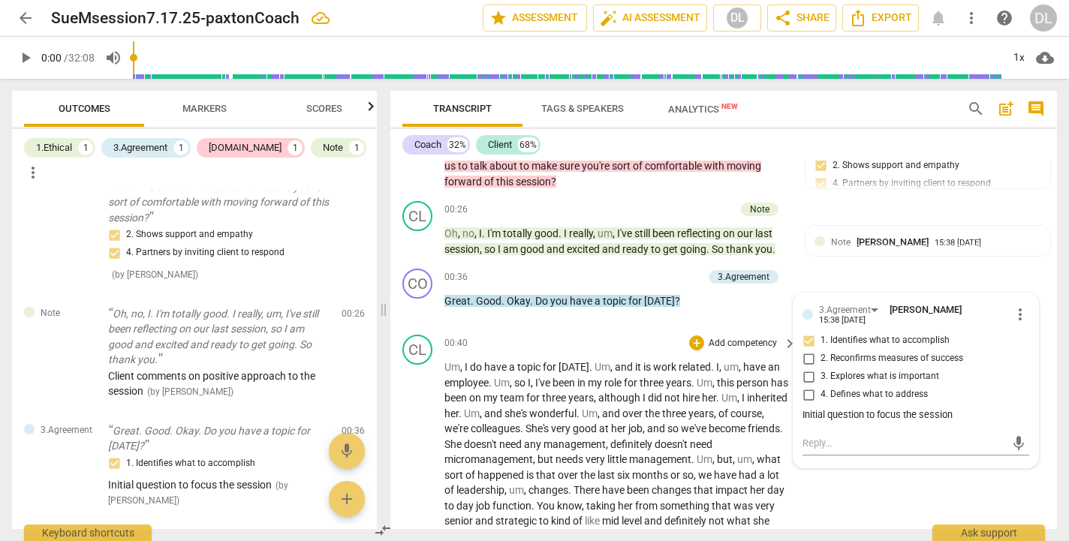
scroll to position [388, 0]
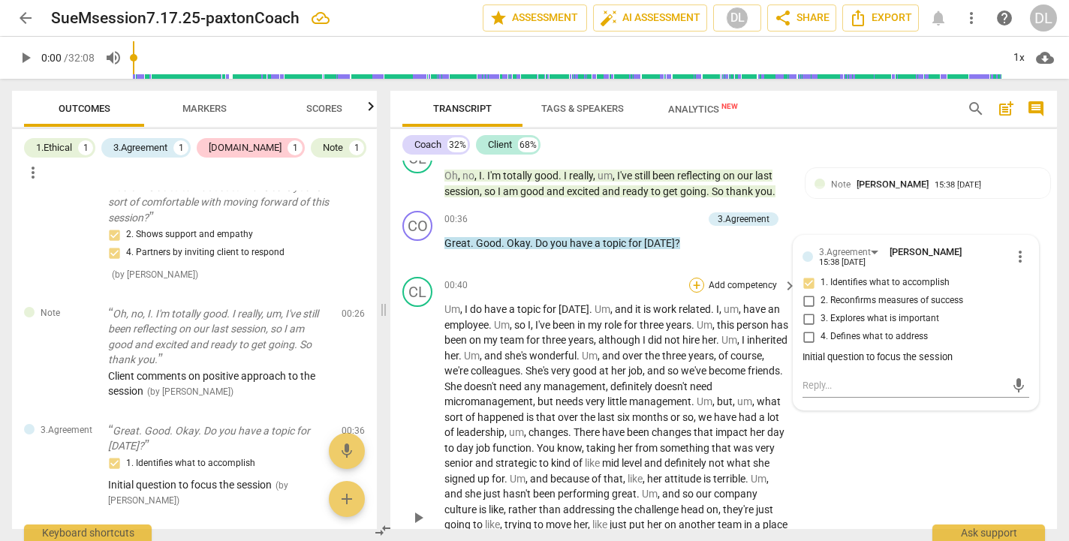
click at [696, 283] on div "+" at bounding box center [696, 285] width 15 height 15
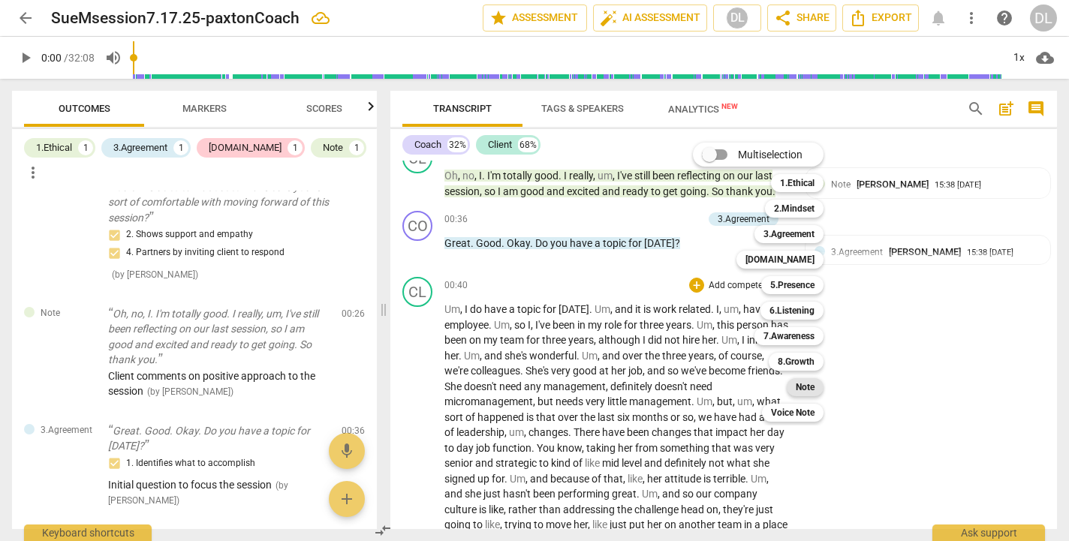
click at [805, 389] on b "Note" at bounding box center [805, 388] width 19 height 18
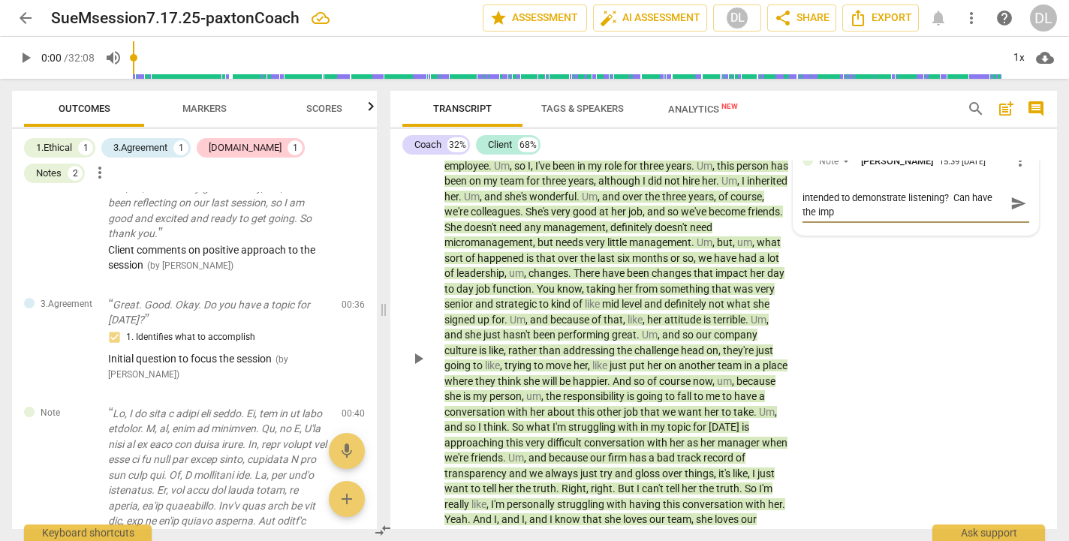
scroll to position [0, 0]
click at [1012, 217] on span "send" at bounding box center [1019, 211] width 17 height 17
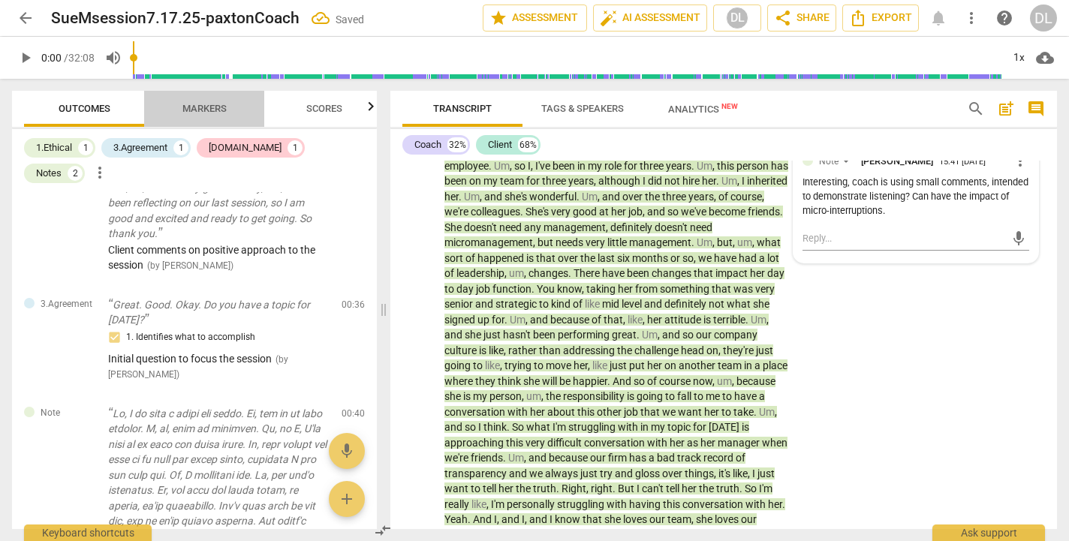
click at [201, 112] on span "Markers" at bounding box center [204, 108] width 44 height 11
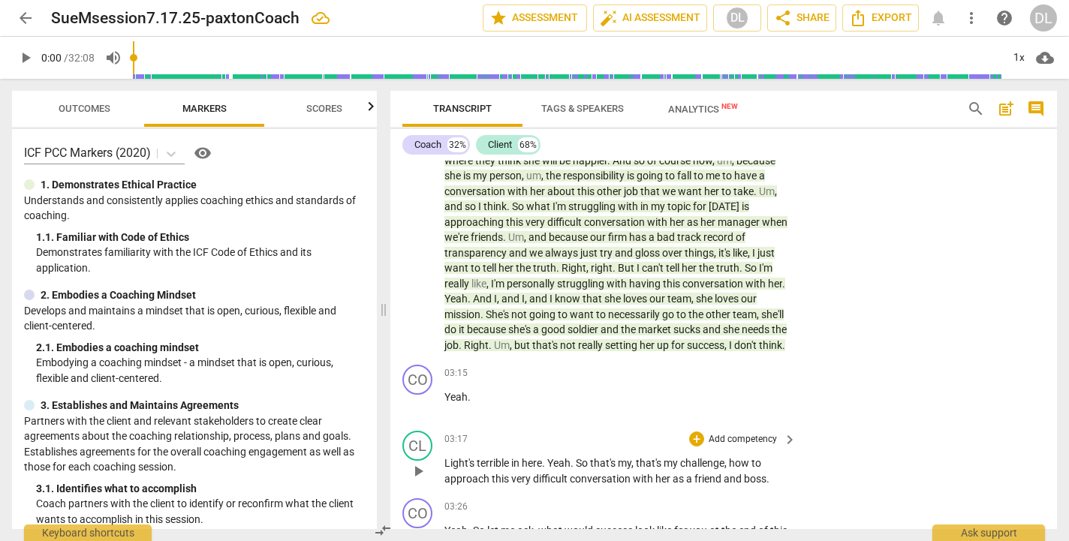
scroll to position [762, 0]
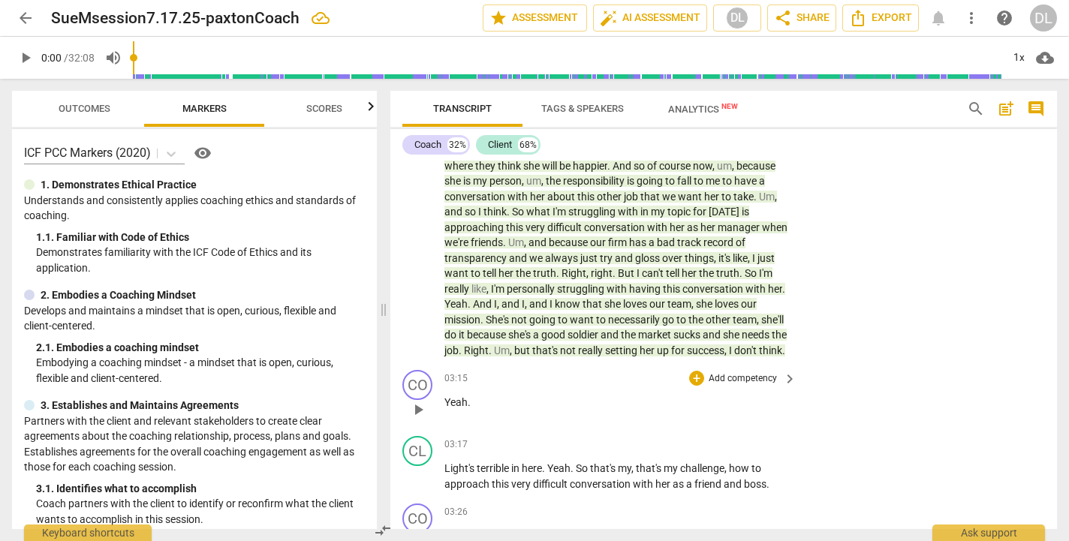
click at [600, 397] on p "Yeah ." at bounding box center [617, 403] width 345 height 16
click at [468, 298] on span "Yeah" at bounding box center [456, 304] width 23 height 12
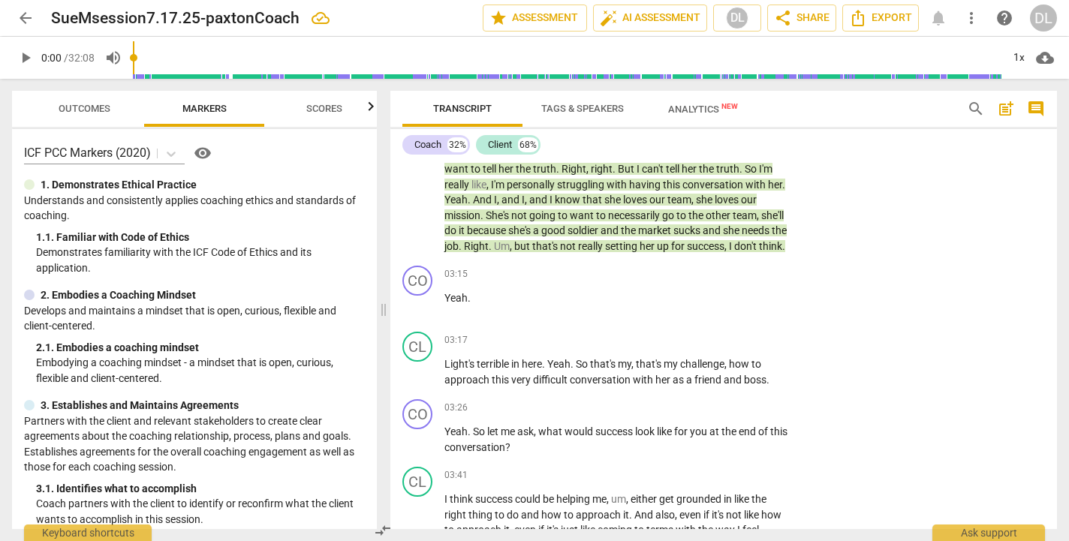
scroll to position [876, 0]
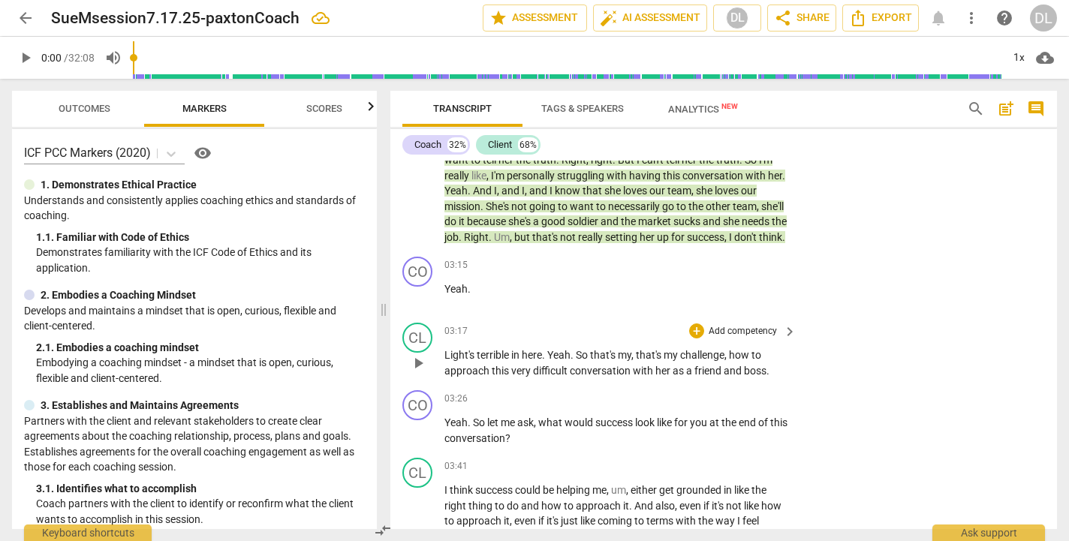
click at [445, 359] on span "Light's" at bounding box center [461, 355] width 32 height 12
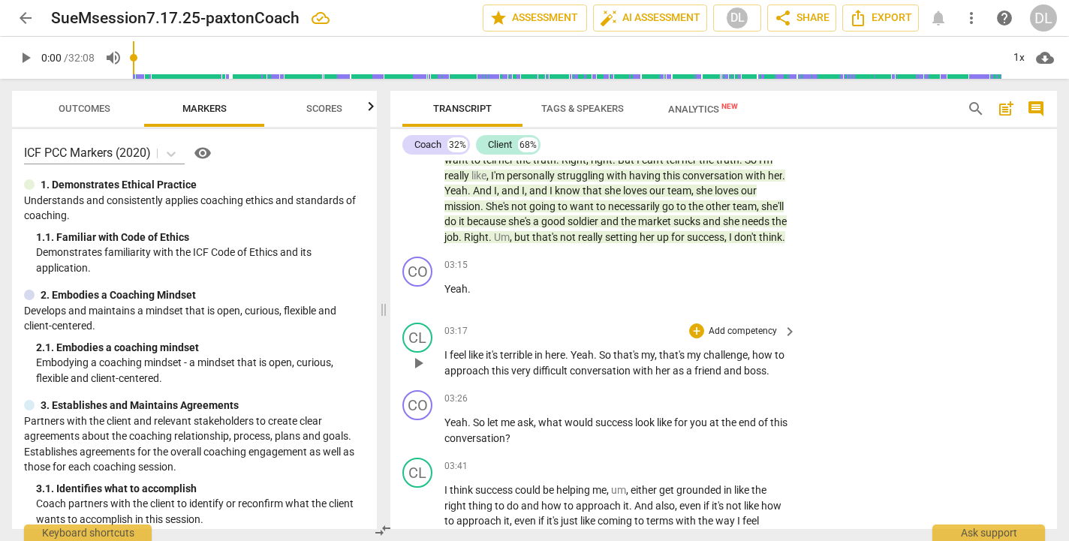
click at [578, 358] on span "Yeah" at bounding box center [582, 355] width 23 height 12
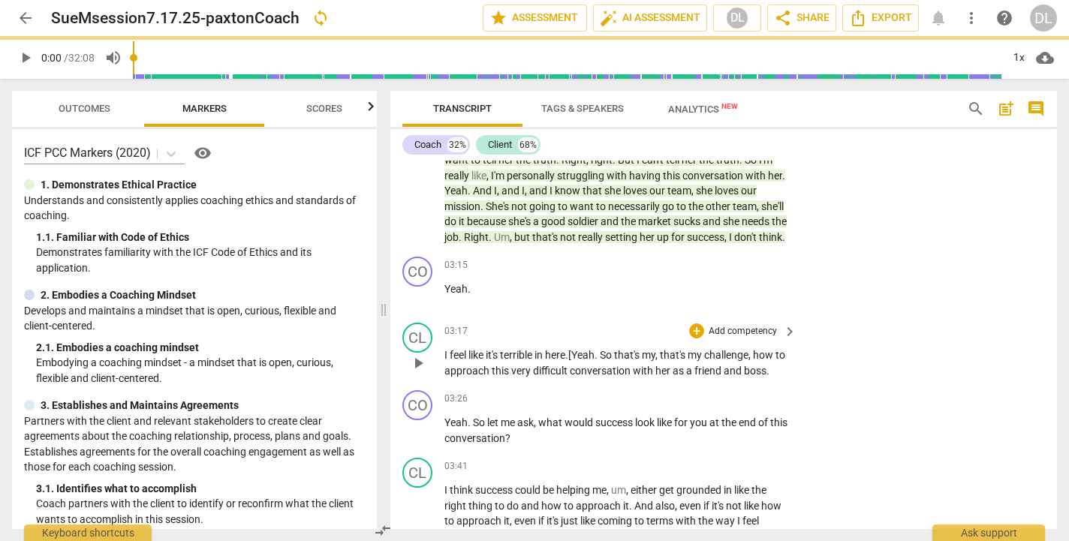
click at [600, 359] on span "." at bounding box center [597, 355] width 5 height 12
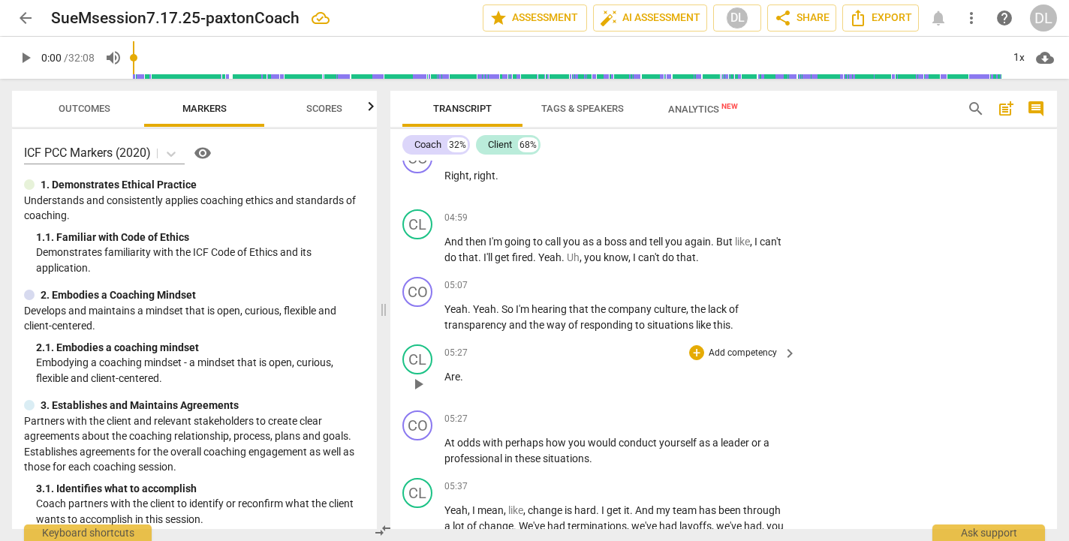
scroll to position [1483, 0]
click at [734, 281] on p "Add competency" at bounding box center [742, 287] width 71 height 14
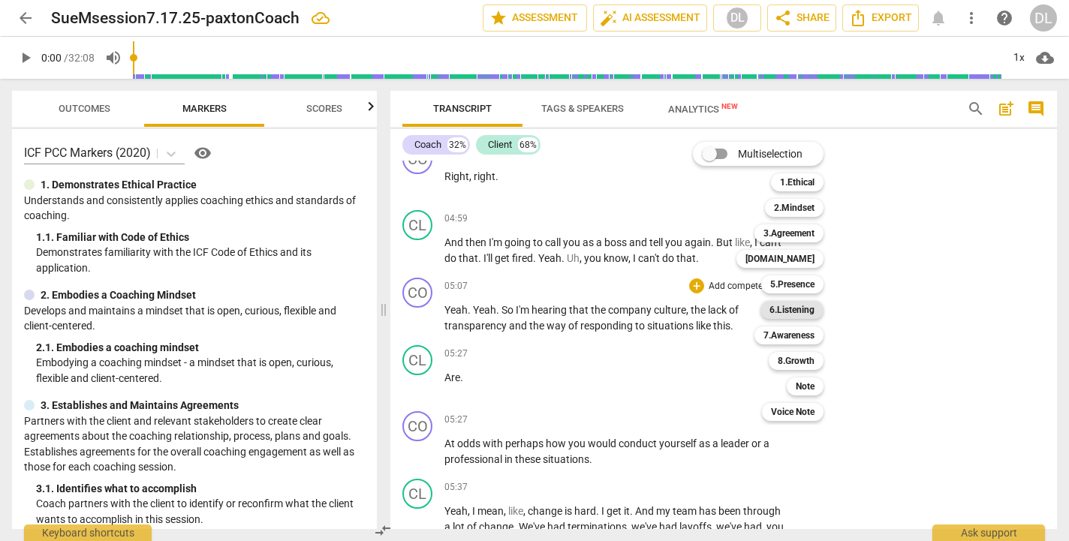
click at [791, 308] on b "6.Listening" at bounding box center [792, 310] width 45 height 18
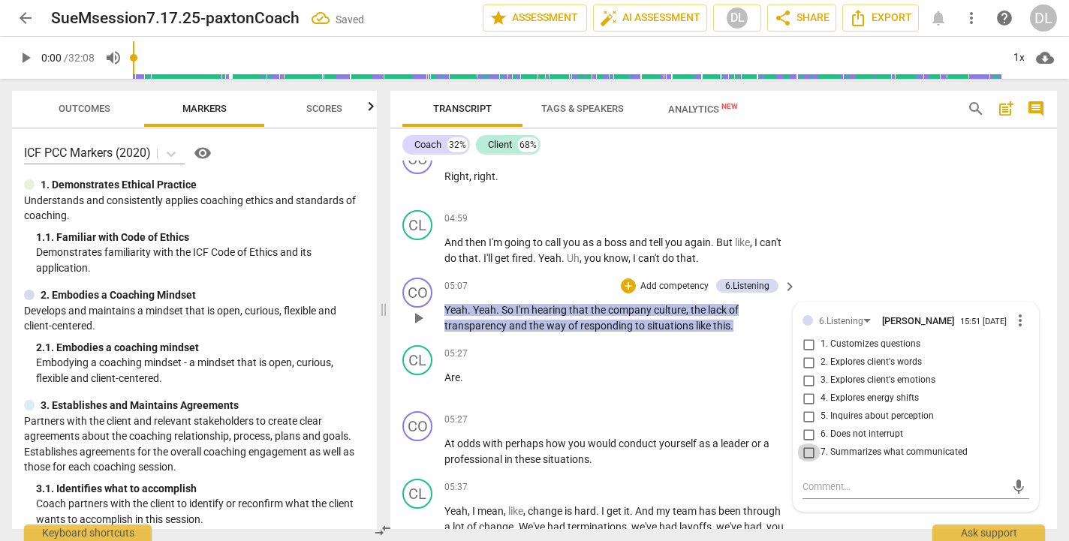
click at [806, 450] on input "7. Summarizes what communicated" at bounding box center [809, 453] width 24 height 18
click at [843, 266] on div "CL play_arrow pause 04:59 + Add competency keyboard_arrow_right And then I'm go…" at bounding box center [724, 238] width 667 height 68
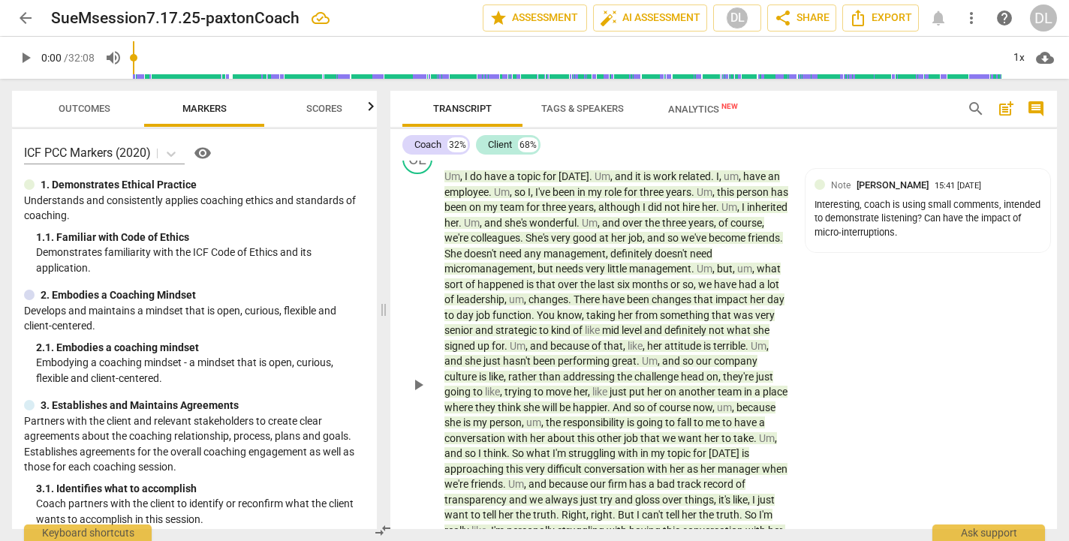
scroll to position [492, 0]
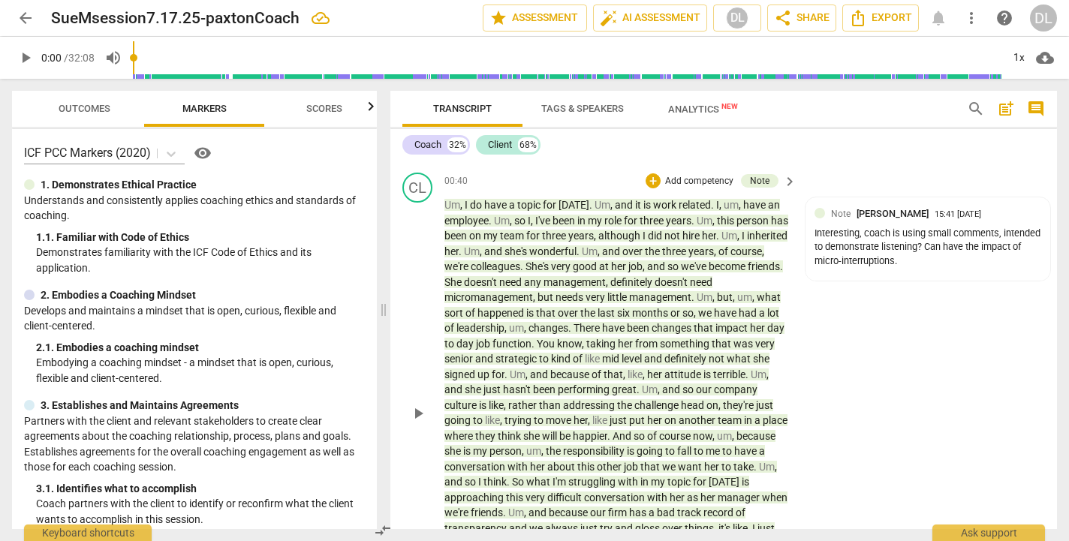
click at [674, 179] on p "Add competency" at bounding box center [699, 182] width 71 height 14
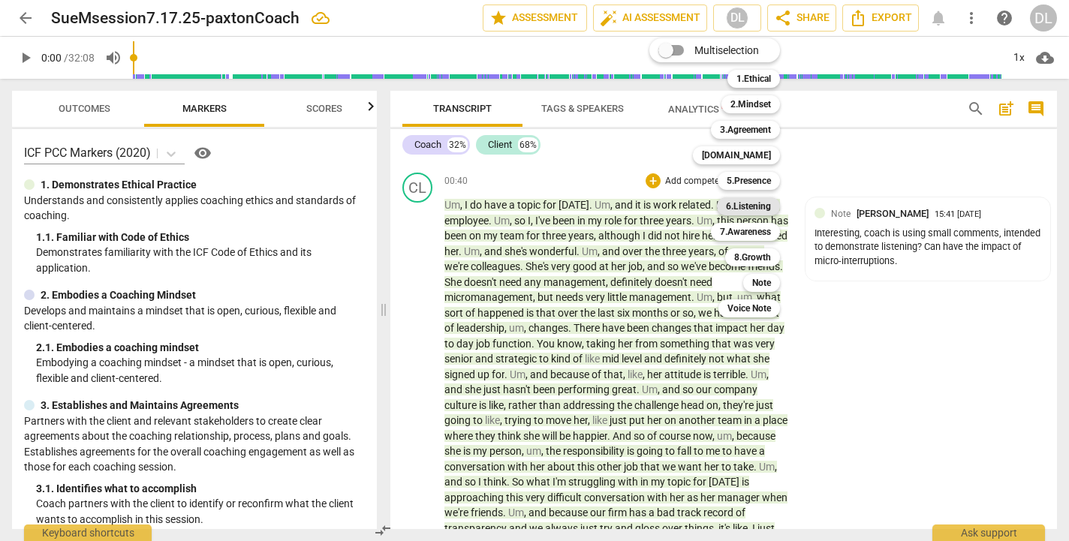
click at [762, 209] on b "6.Listening" at bounding box center [748, 207] width 45 height 18
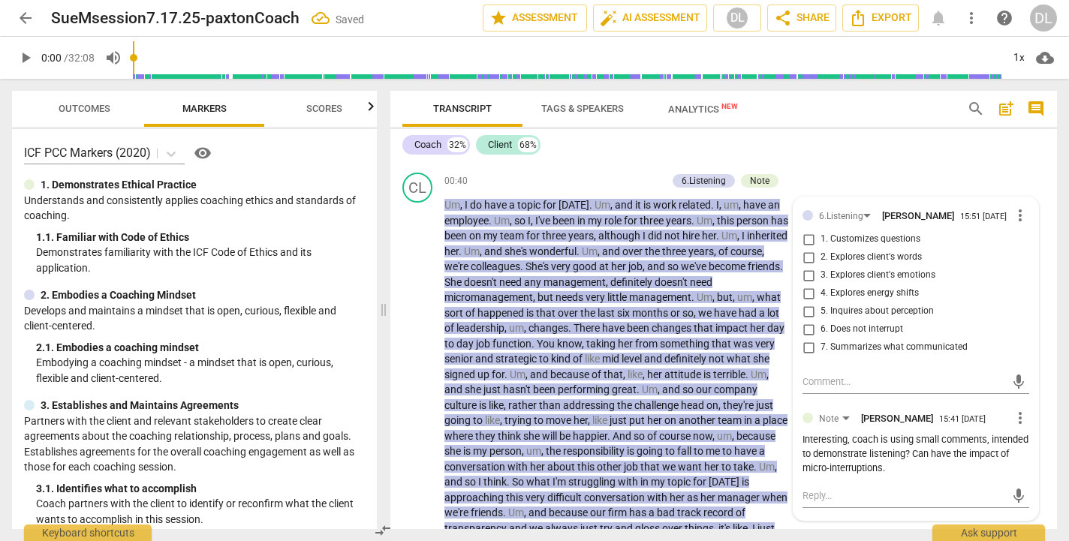
scroll to position [547, 0]
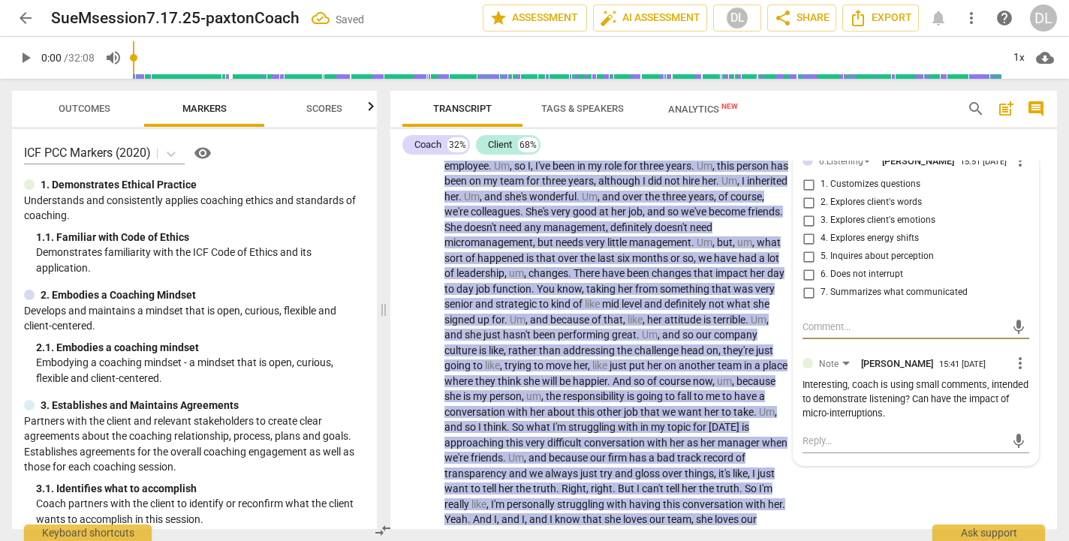
click at [804, 278] on input "6. Does not interrupt" at bounding box center [809, 275] width 24 height 18
click at [879, 502] on div "CL play_arrow pause 00:40 + Add competency 6.Listening Note keyboard_arrow_righ…" at bounding box center [724, 346] width 667 height 468
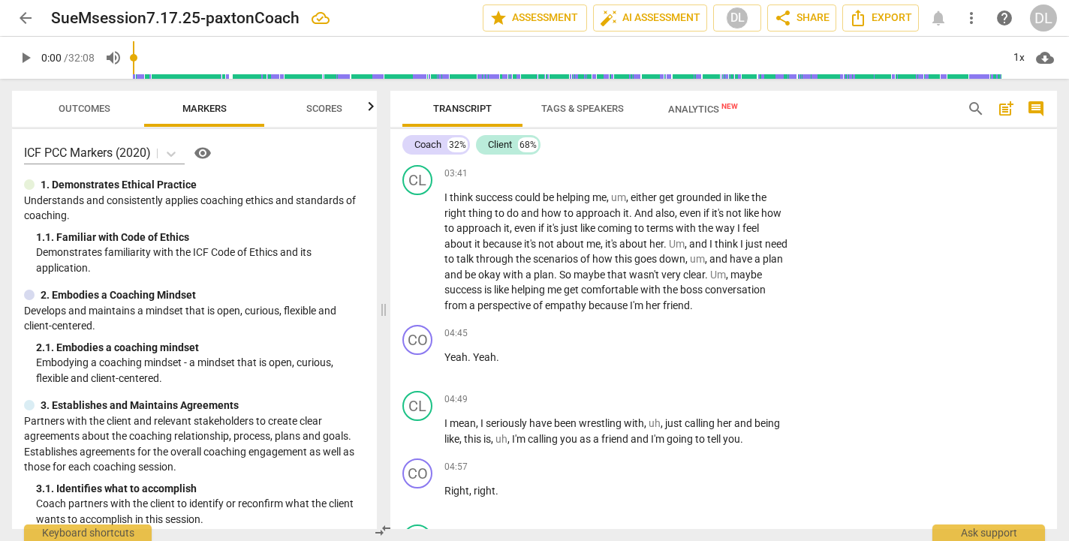
scroll to position [1172, 0]
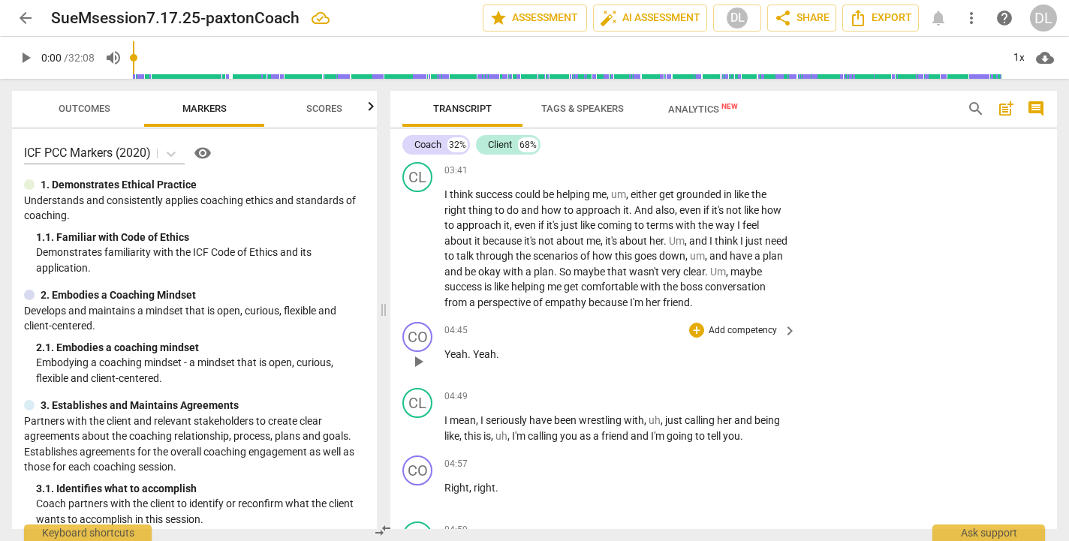
click at [626, 378] on div "CO play_arrow pause 04:45 + Add competency keyboard_arrow_right Yeah . Yeah ." at bounding box center [724, 349] width 667 height 66
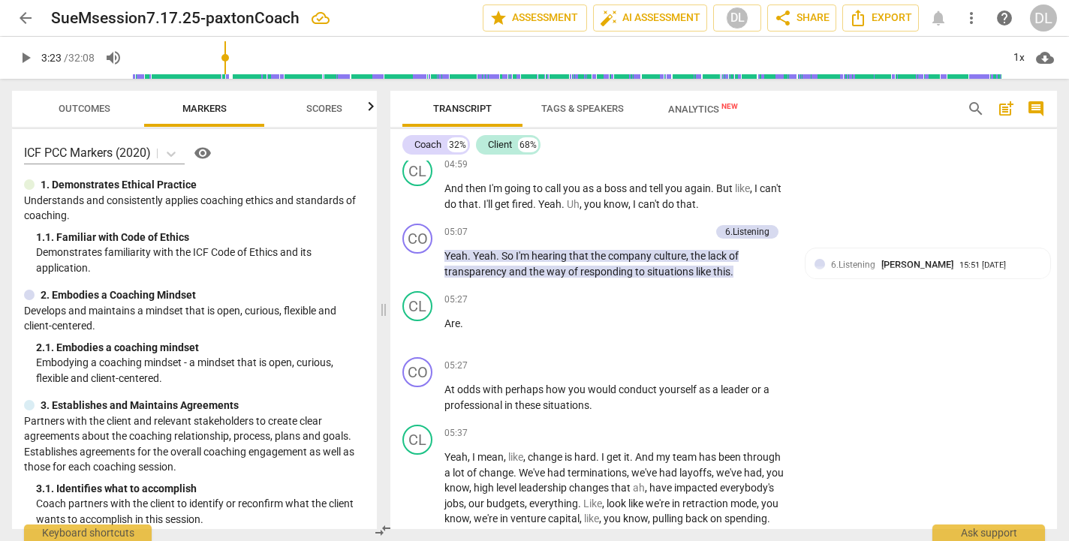
scroll to position [1066, 0]
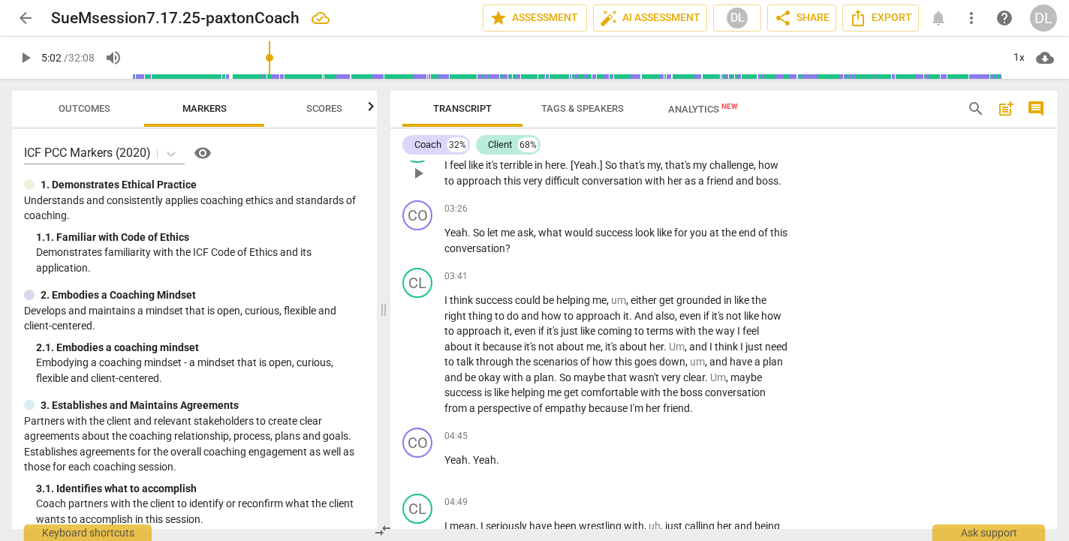
drag, startPoint x: 138, startPoint y: 56, endPoint x: 272, endPoint y: 70, distance: 134.4
click at [272, 70] on input "range" at bounding box center [567, 58] width 869 height 48
click at [24, 56] on span "play_arrow" at bounding box center [26, 58] width 18 height 18
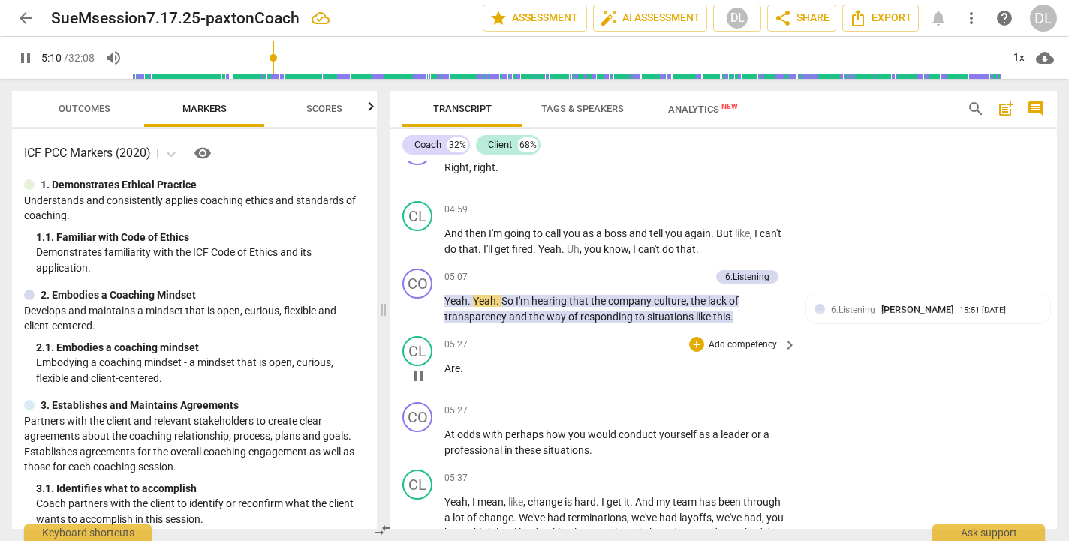
scroll to position [1487, 0]
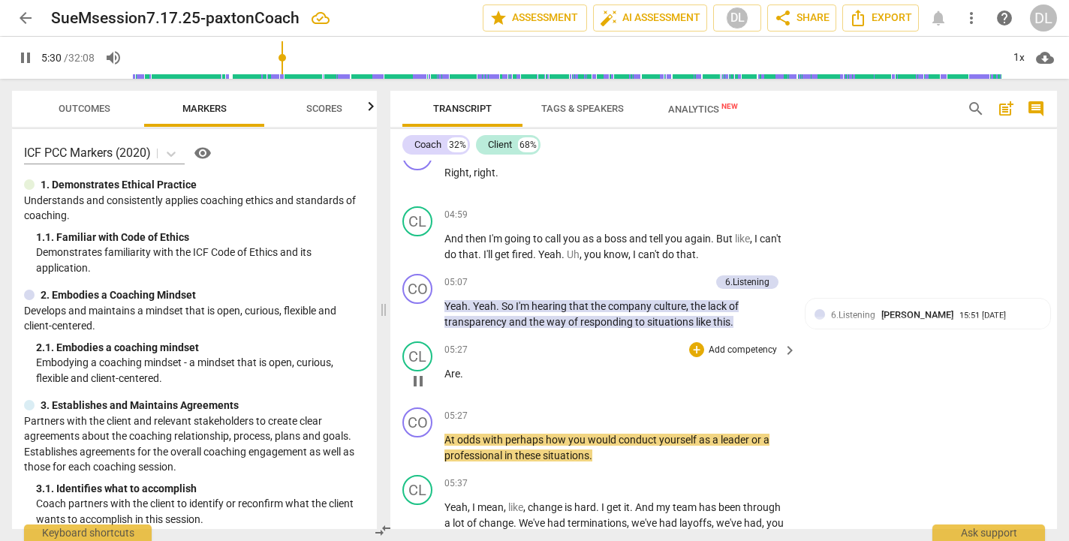
click at [440, 372] on div "play_arrow pause" at bounding box center [425, 382] width 38 height 20
click at [445, 372] on span "Are" at bounding box center [453, 374] width 16 height 12
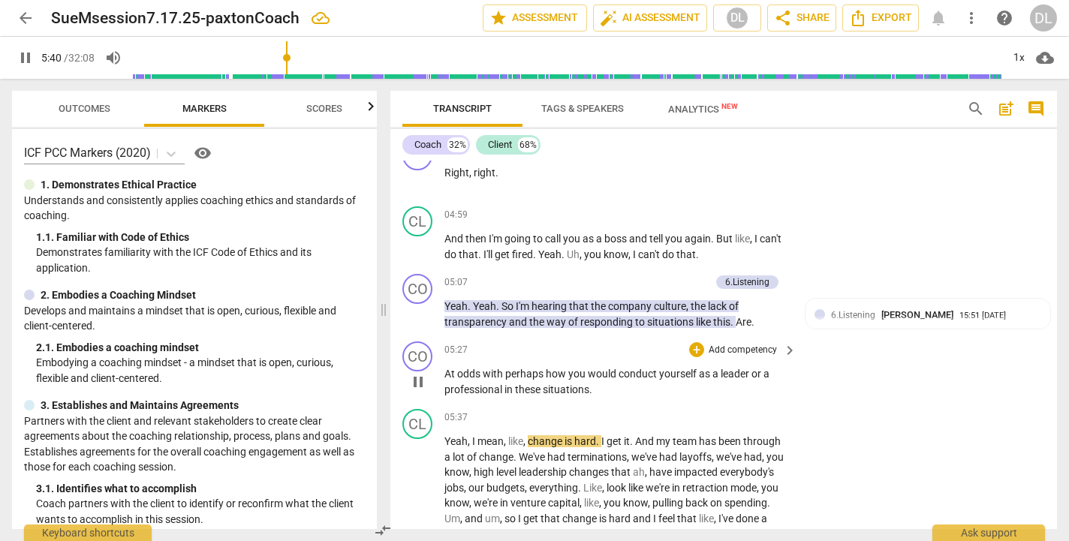
click at [445, 370] on span "At" at bounding box center [451, 374] width 13 height 12
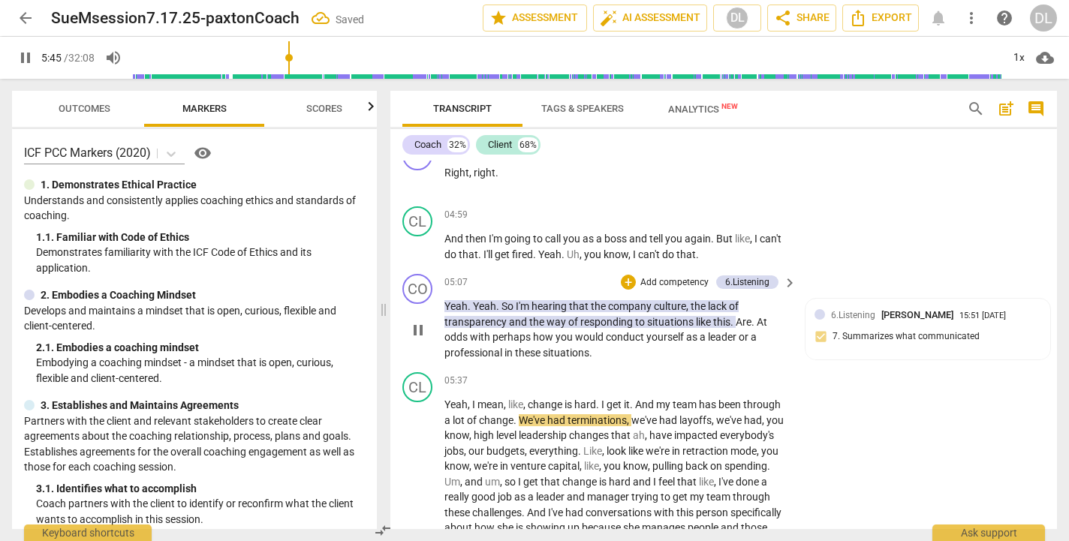
click at [741, 318] on span "Are" at bounding box center [744, 322] width 16 height 12
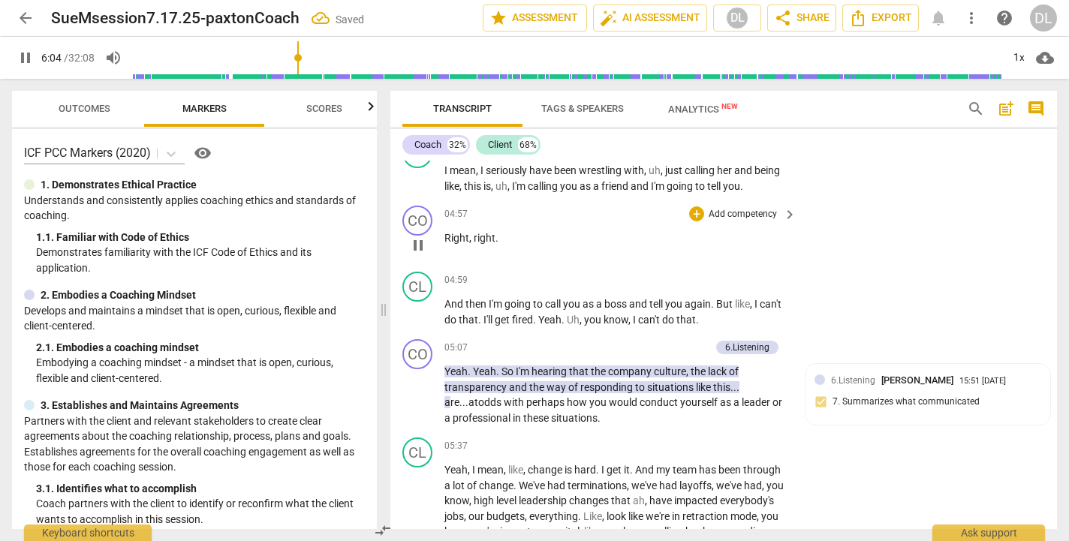
scroll to position [1450, 0]
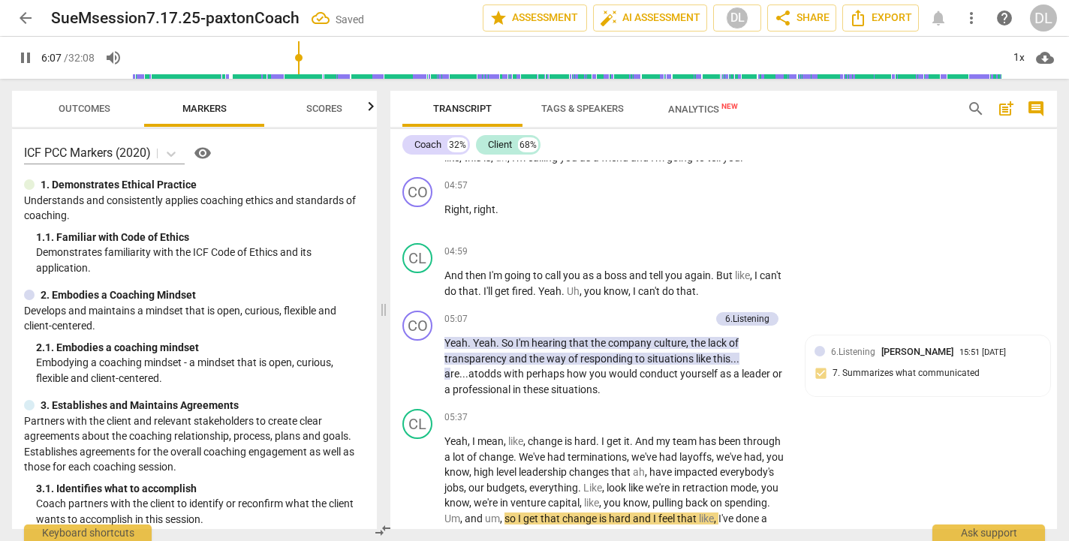
click at [28, 59] on span "pause" at bounding box center [26, 58] width 18 height 18
click at [657, 316] on p "Add competency" at bounding box center [674, 320] width 71 height 14
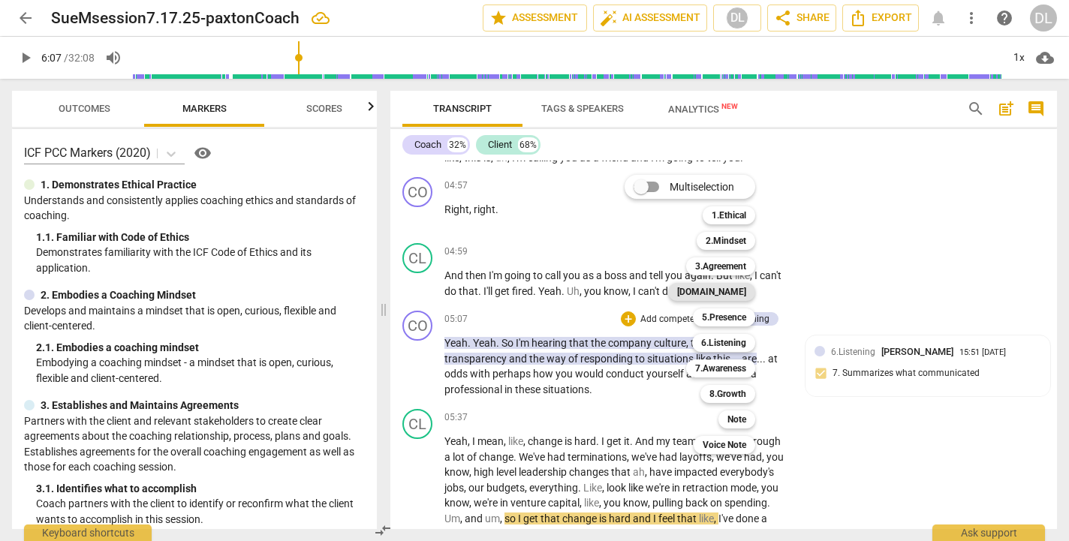
click at [737, 293] on b "[DOMAIN_NAME]" at bounding box center [711, 292] width 69 height 18
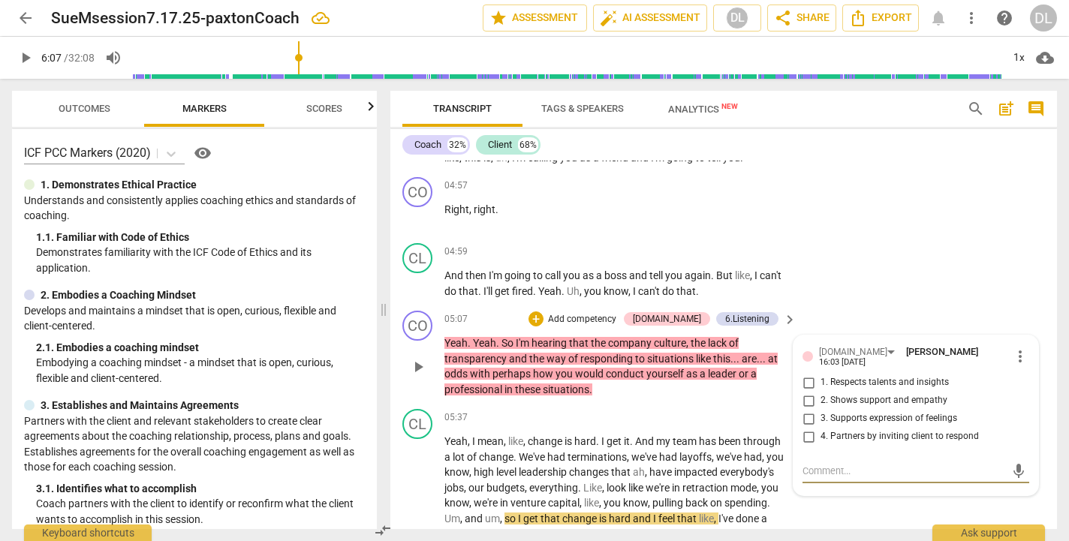
click at [595, 315] on p "Add competency" at bounding box center [582, 320] width 71 height 14
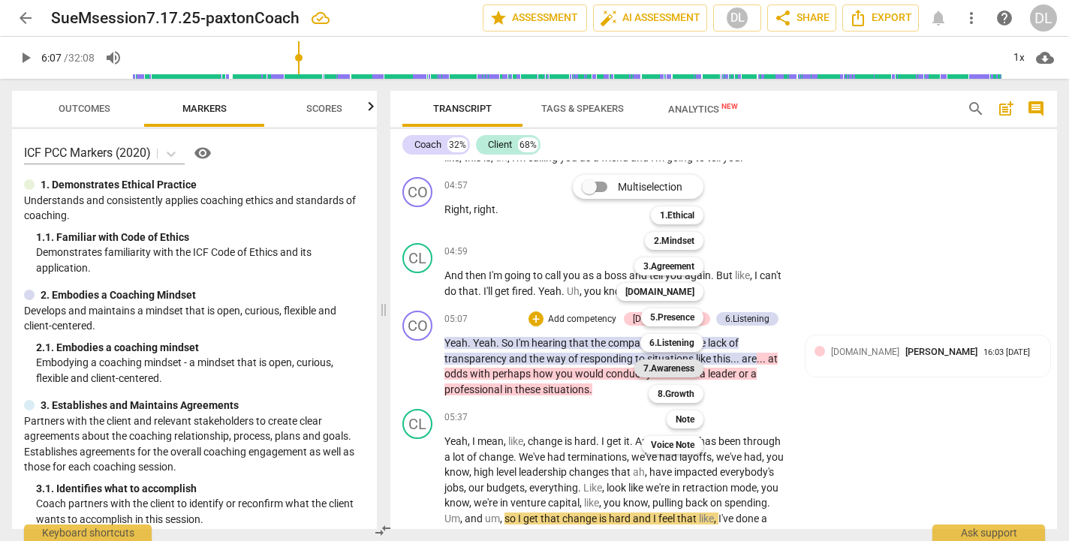
click at [674, 372] on b "7.Awareness" at bounding box center [669, 369] width 51 height 18
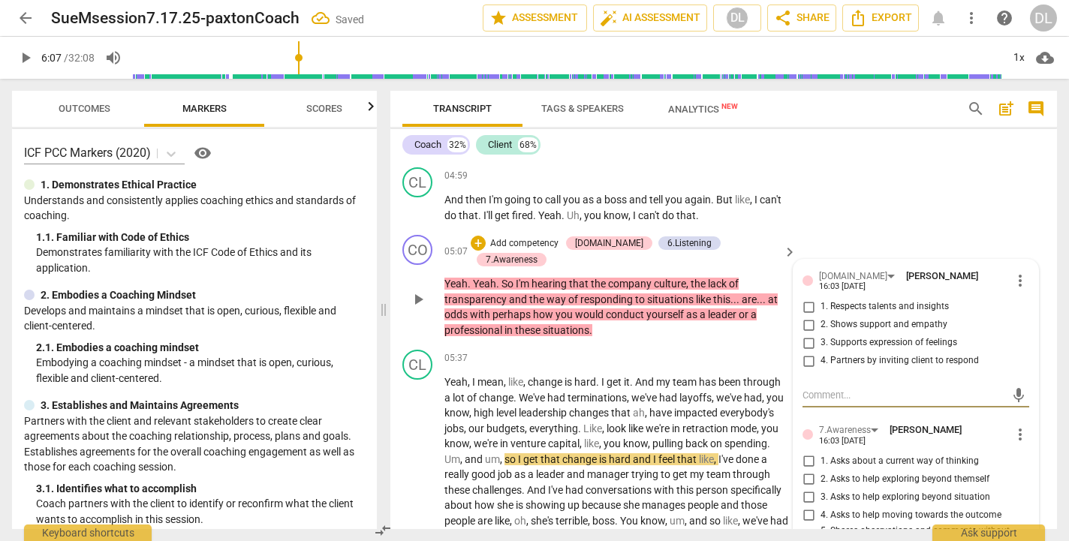
scroll to position [1531, 0]
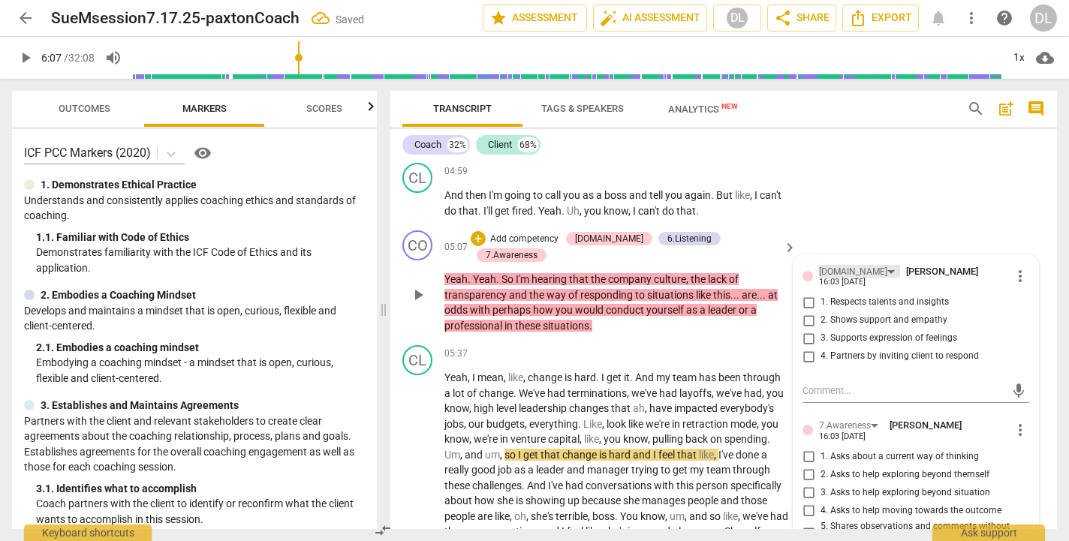
click at [849, 268] on div "[DOMAIN_NAME]" at bounding box center [859, 271] width 81 height 13
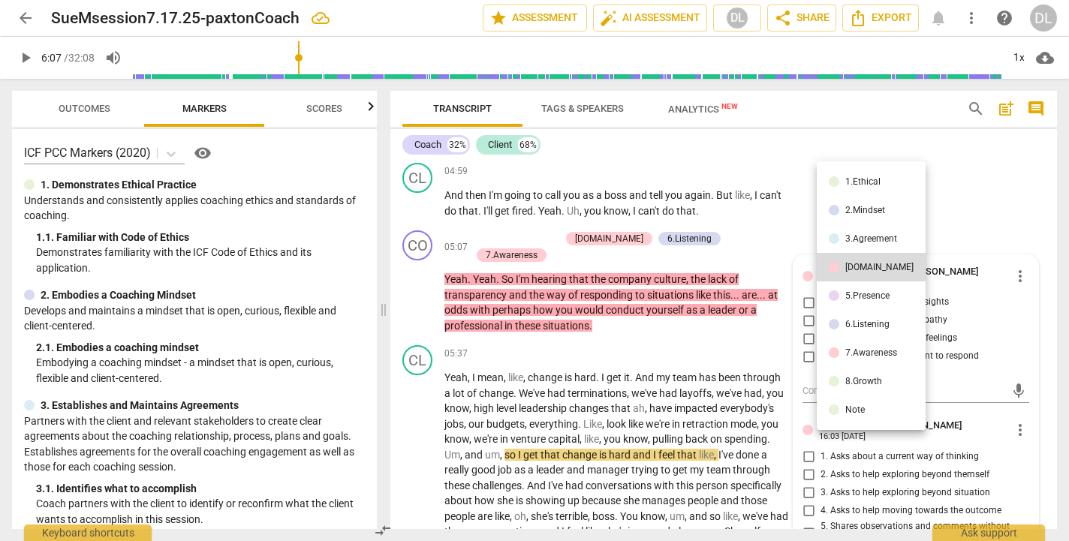
click at [996, 197] on div at bounding box center [534, 270] width 1069 height 541
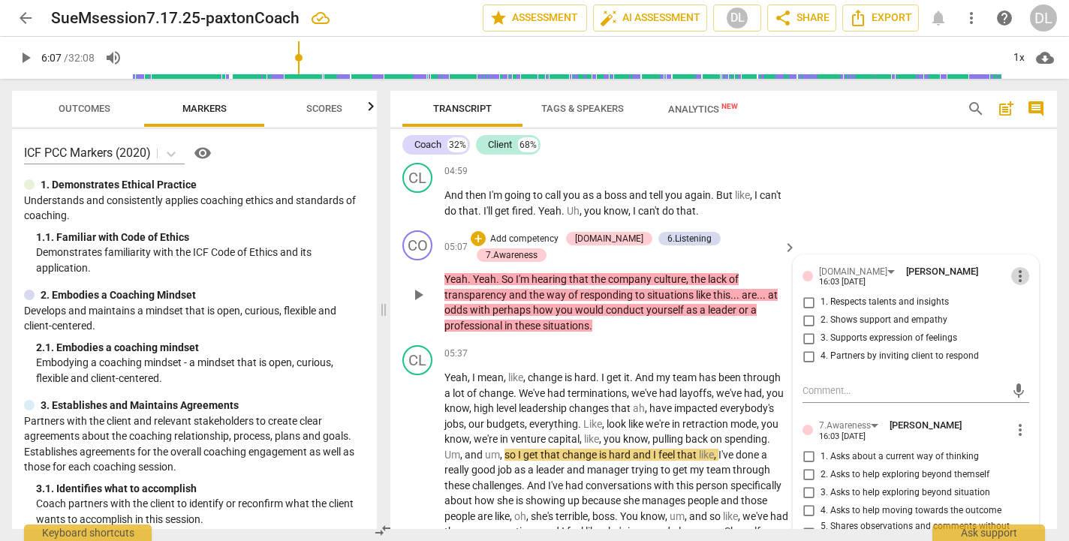
click at [1015, 276] on span "more_vert" at bounding box center [1021, 276] width 18 height 18
click at [1024, 305] on li "Delete" at bounding box center [1031, 299] width 52 height 29
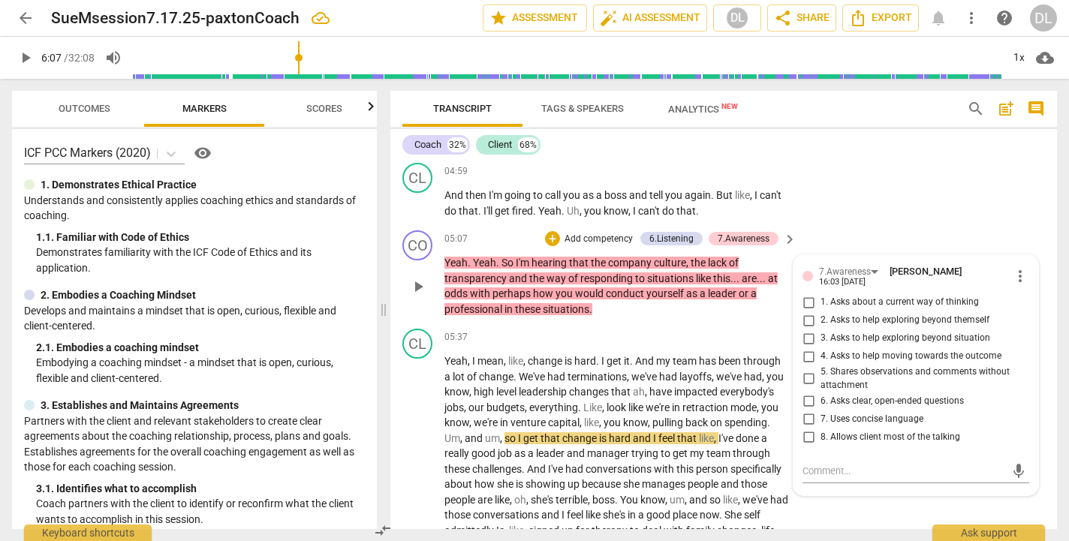
click at [804, 372] on input "5. Shares observations and comments without attachment" at bounding box center [809, 379] width 24 height 18
click at [819, 464] on textarea at bounding box center [904, 471] width 203 height 14
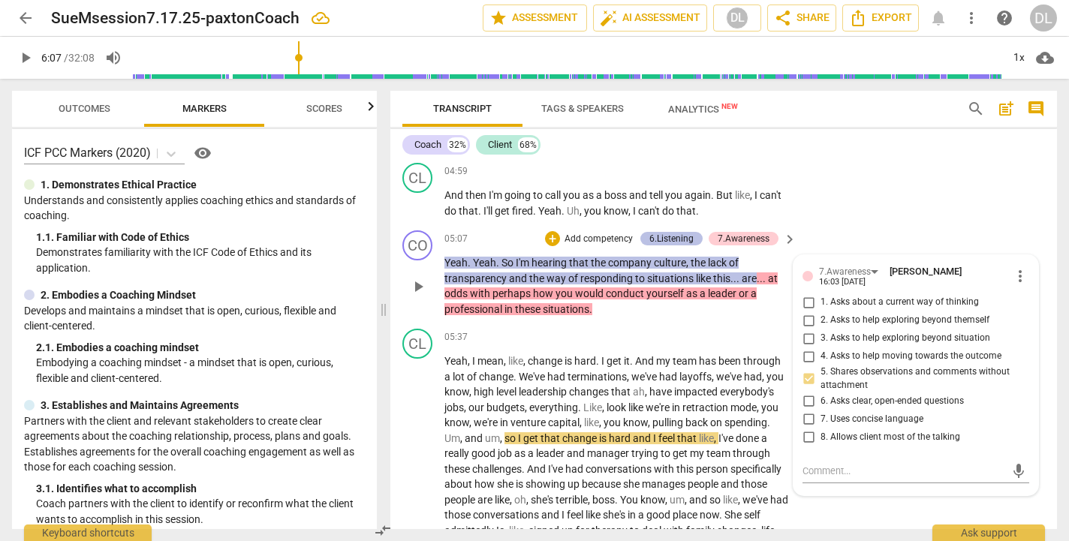
click at [671, 232] on div "6.Listening" at bounding box center [672, 239] width 44 height 14
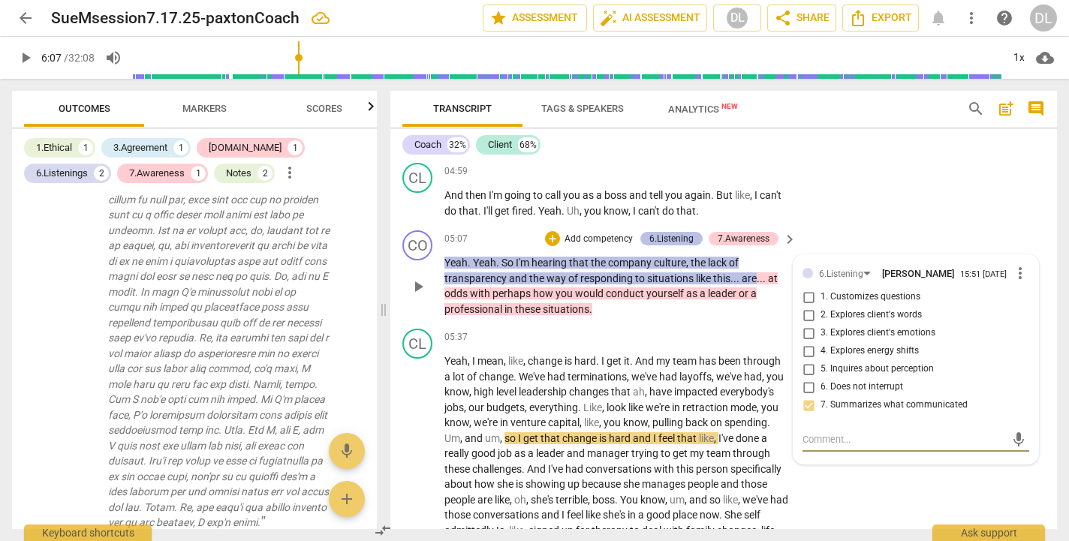
scroll to position [1914, 0]
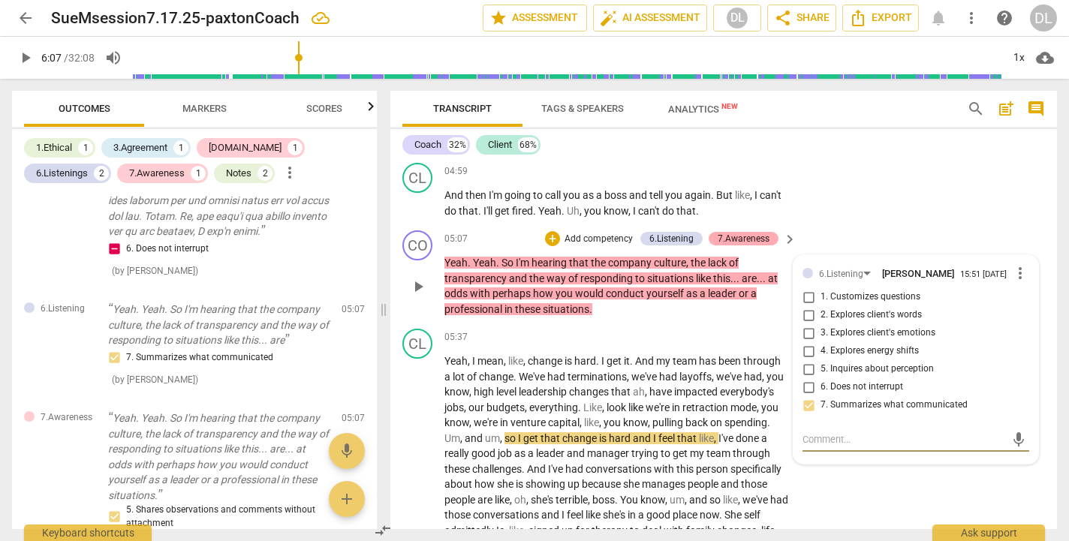
click at [740, 235] on div "7.Awareness" at bounding box center [744, 239] width 52 height 14
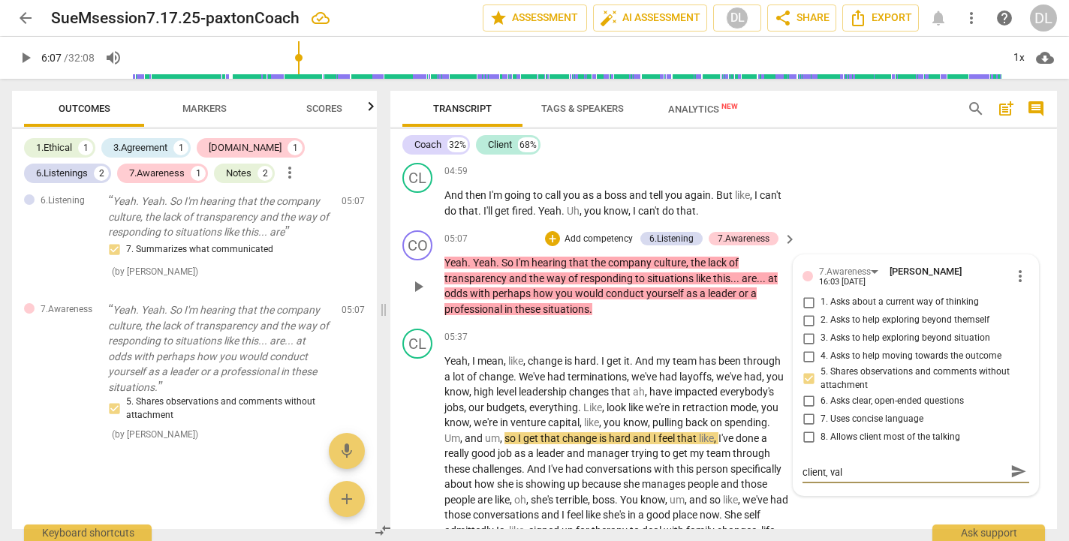
scroll to position [0, 0]
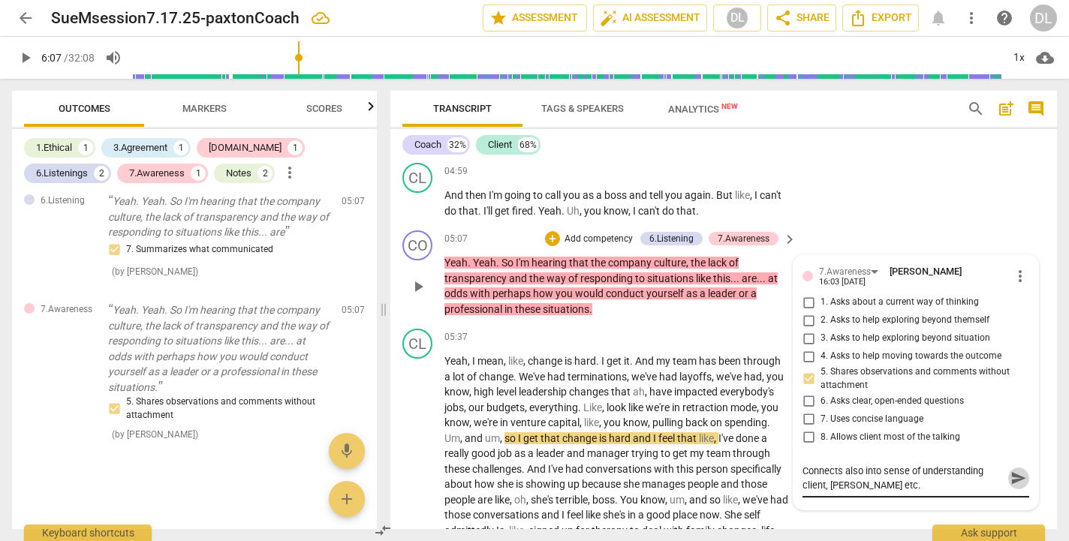
click at [1011, 478] on span "send" at bounding box center [1019, 479] width 17 height 17
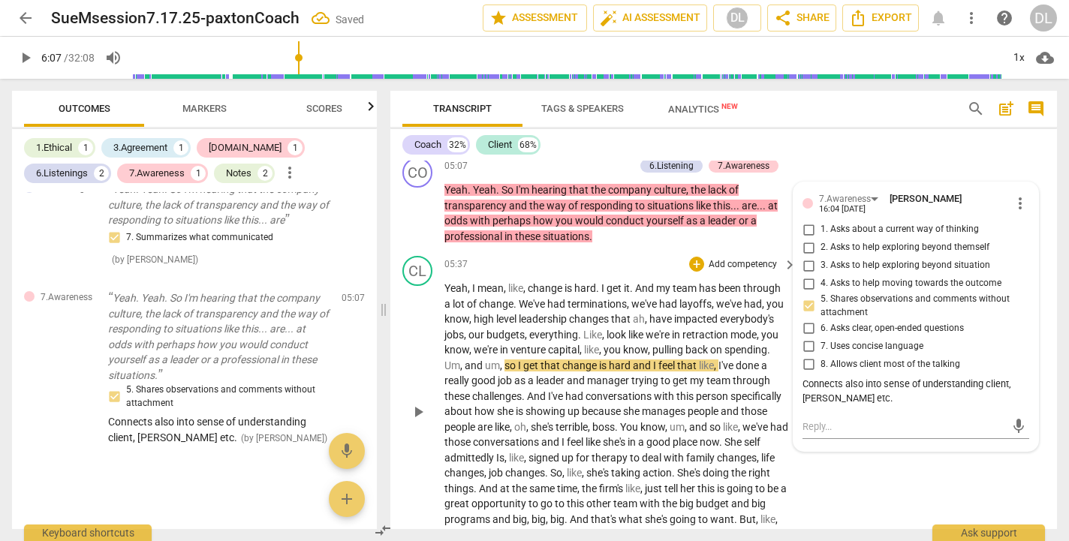
scroll to position [1611, 0]
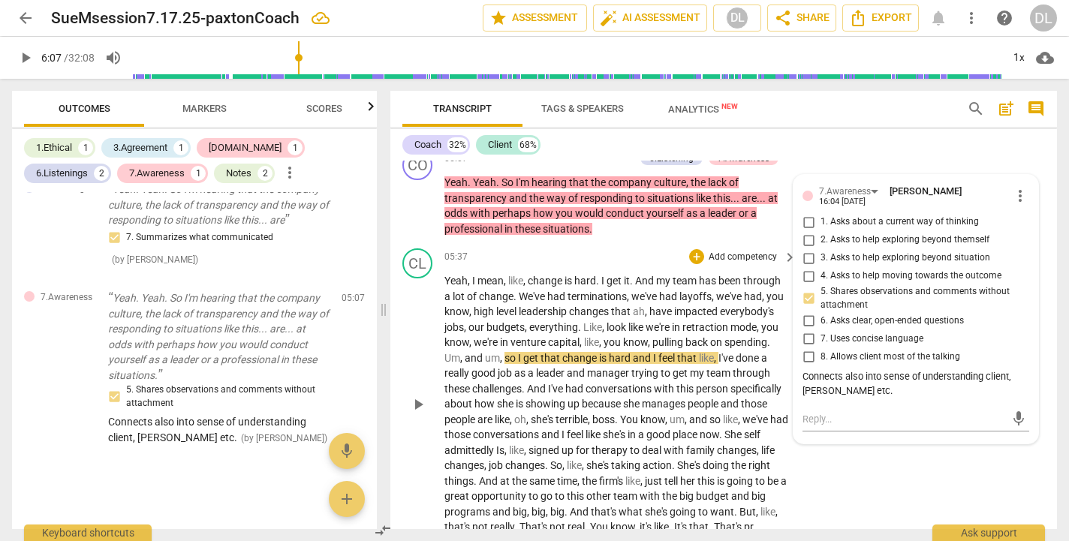
click at [618, 352] on span "hard" at bounding box center [621, 358] width 24 height 12
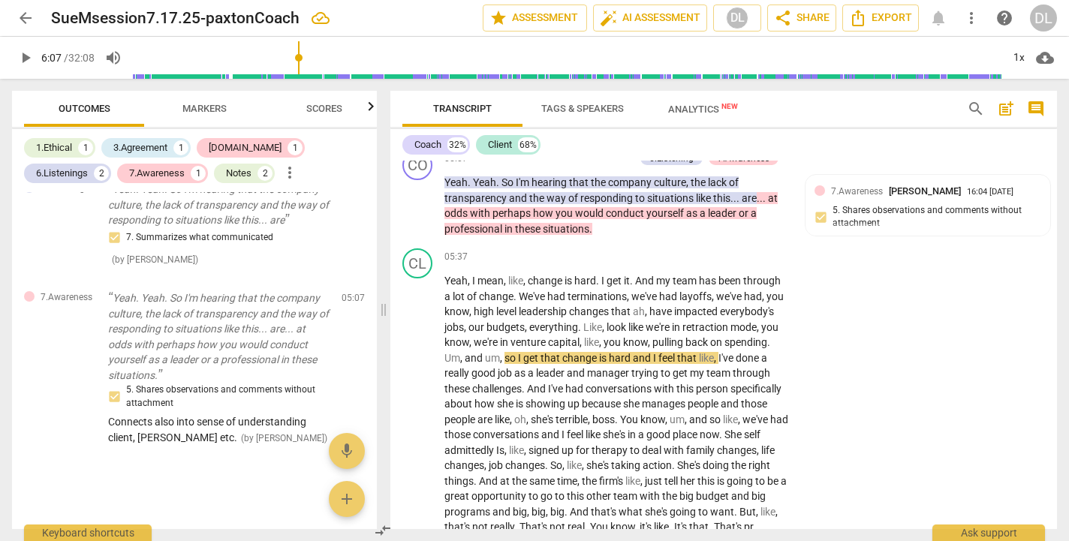
click at [28, 57] on span "play_arrow" at bounding box center [26, 58] width 18 height 18
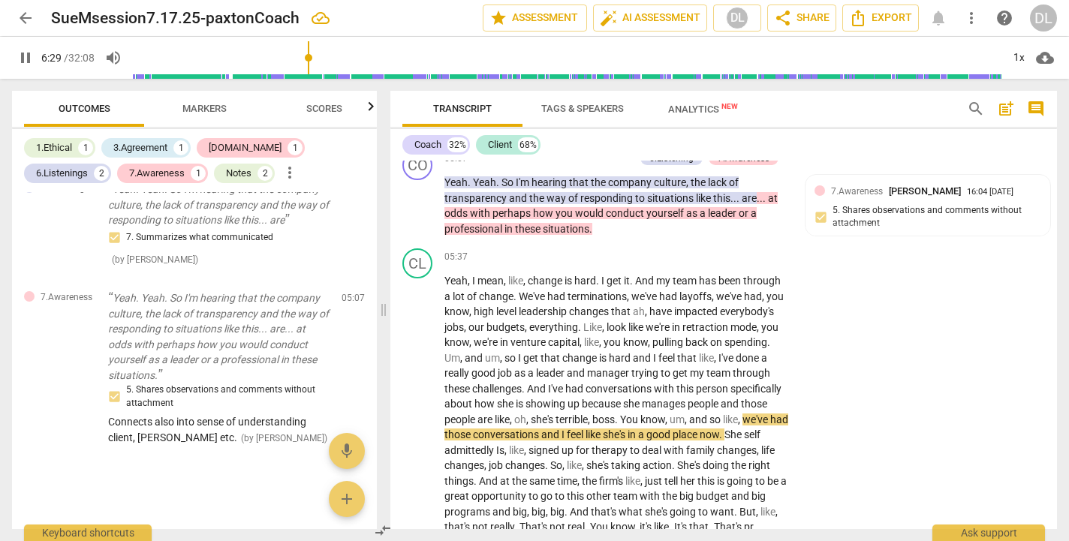
click at [204, 106] on span "Markers" at bounding box center [204, 108] width 44 height 11
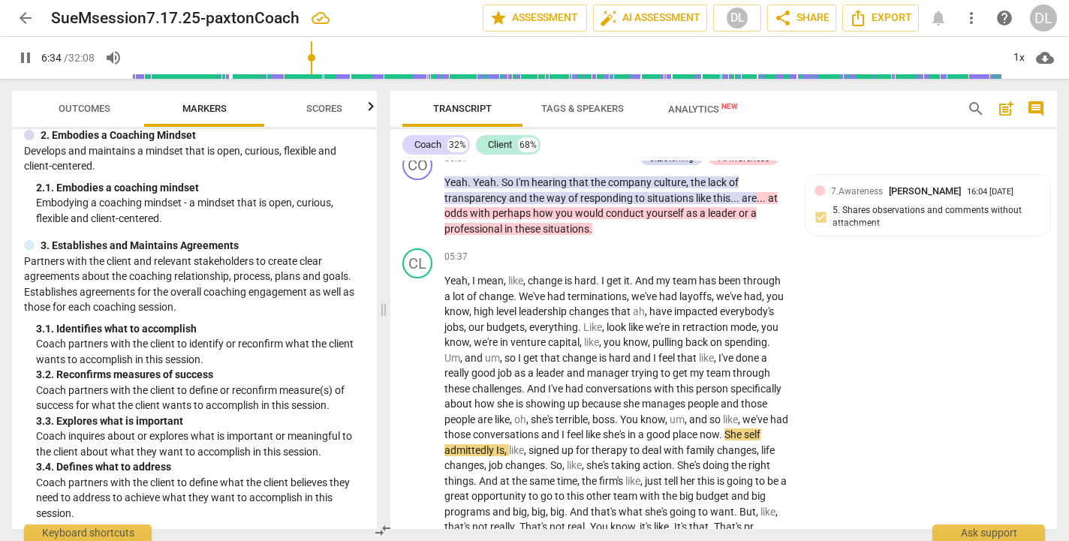
scroll to position [168, 0]
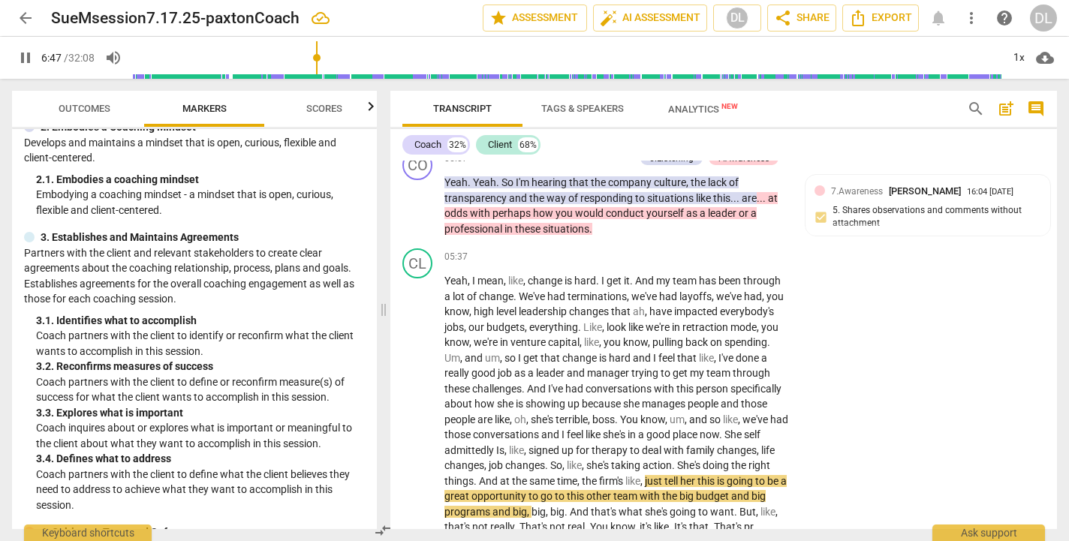
click at [26, 58] on span "pause" at bounding box center [26, 58] width 18 height 18
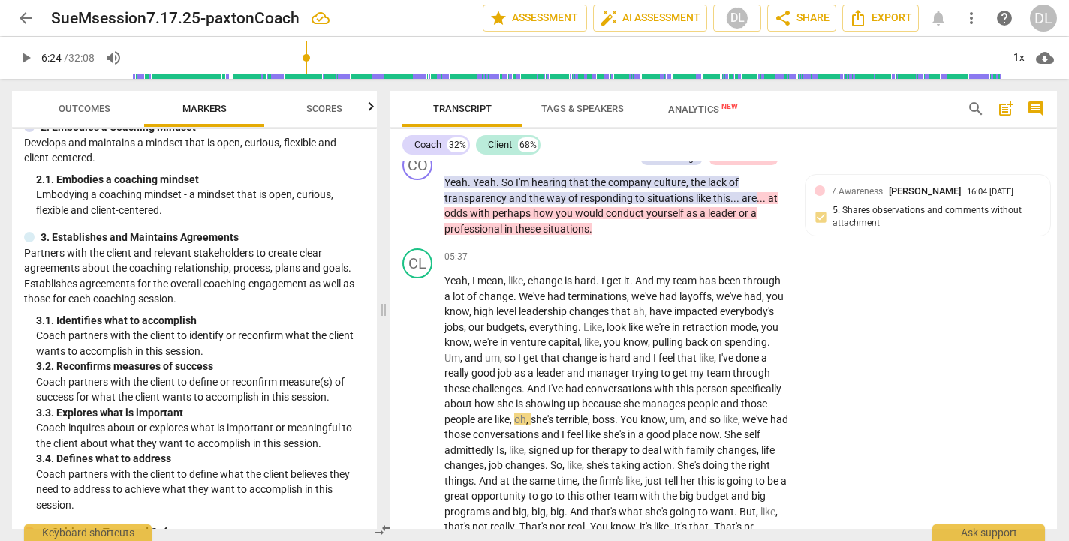
drag, startPoint x: 320, startPoint y: 57, endPoint x: 309, endPoint y: 53, distance: 11.9
click at [309, 53] on input "range" at bounding box center [567, 58] width 869 height 48
click at [25, 57] on span "play_arrow" at bounding box center [26, 58] width 18 height 18
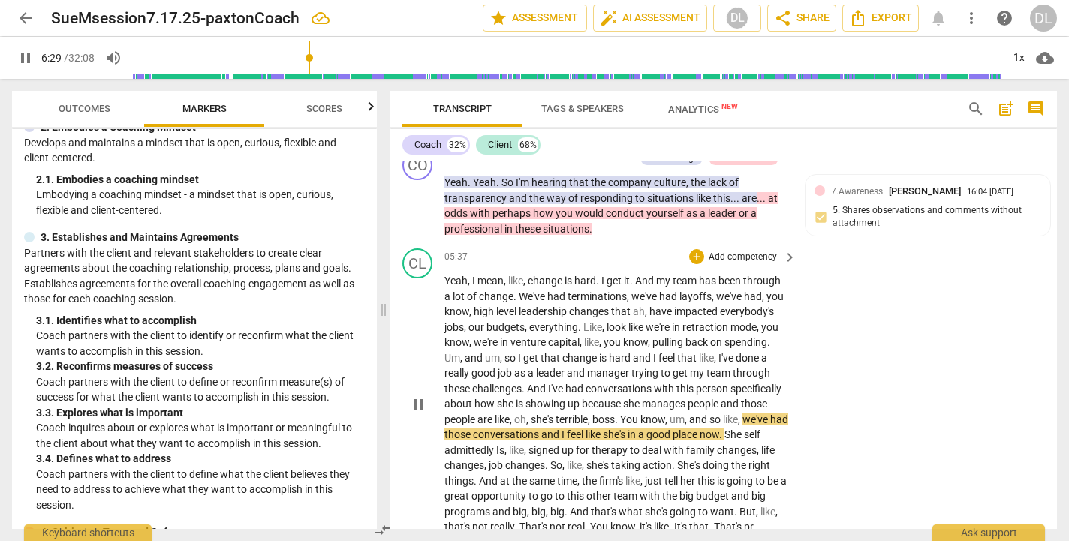
click at [675, 414] on span "um" at bounding box center [677, 420] width 15 height 12
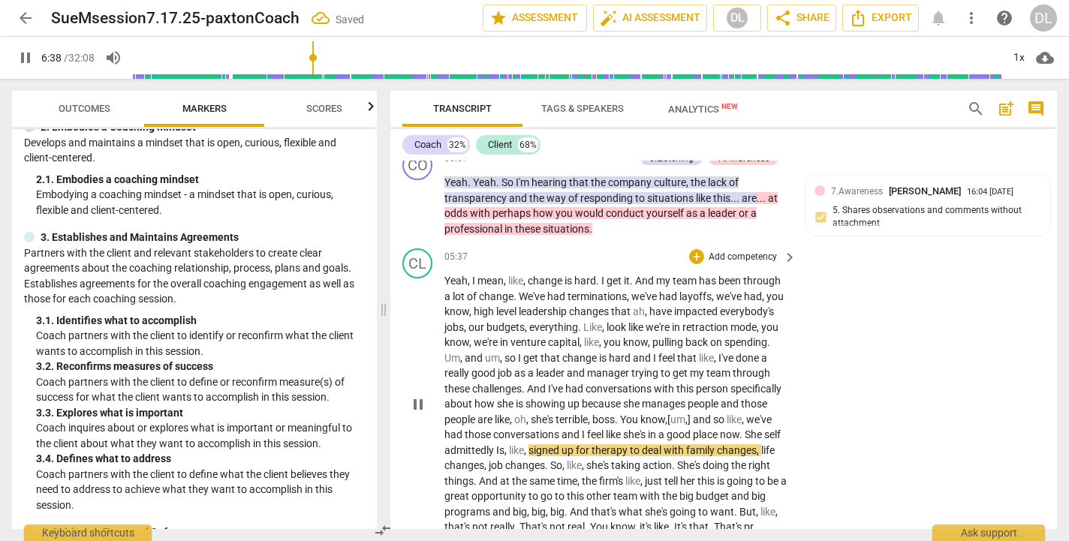
click at [686, 445] on span "with" at bounding box center [675, 451] width 23 height 12
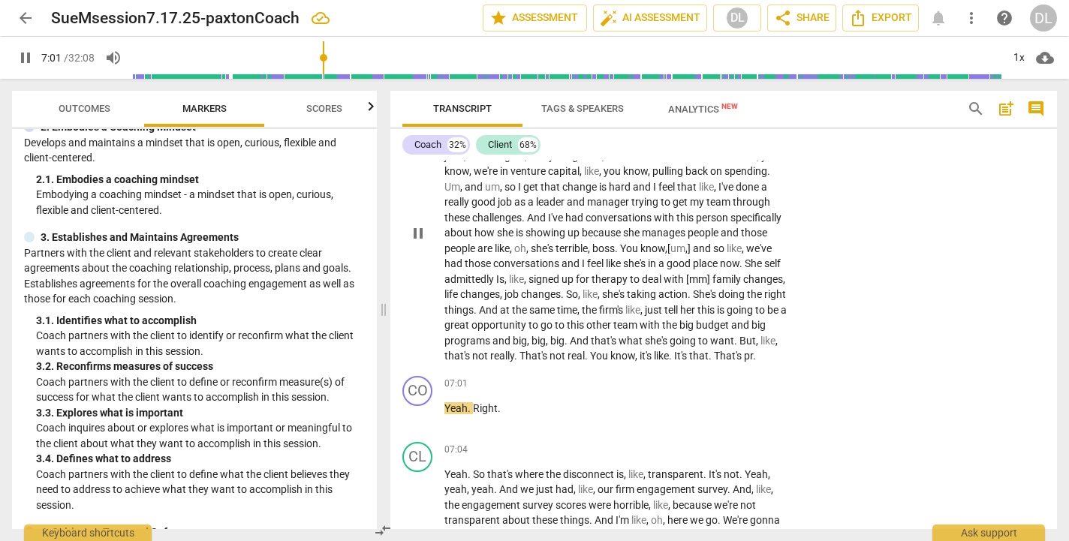
scroll to position [1783, 0]
click at [538, 357] on p "Yeah , I mean , like , change is hard . I get it . And my team has been through…" at bounding box center [617, 232] width 345 height 262
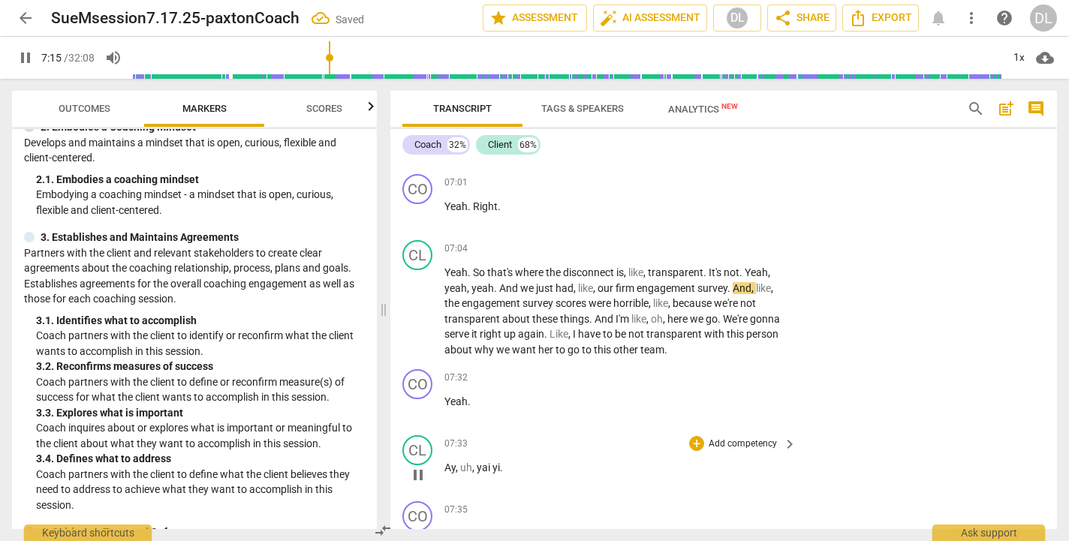
scroll to position [2001, 0]
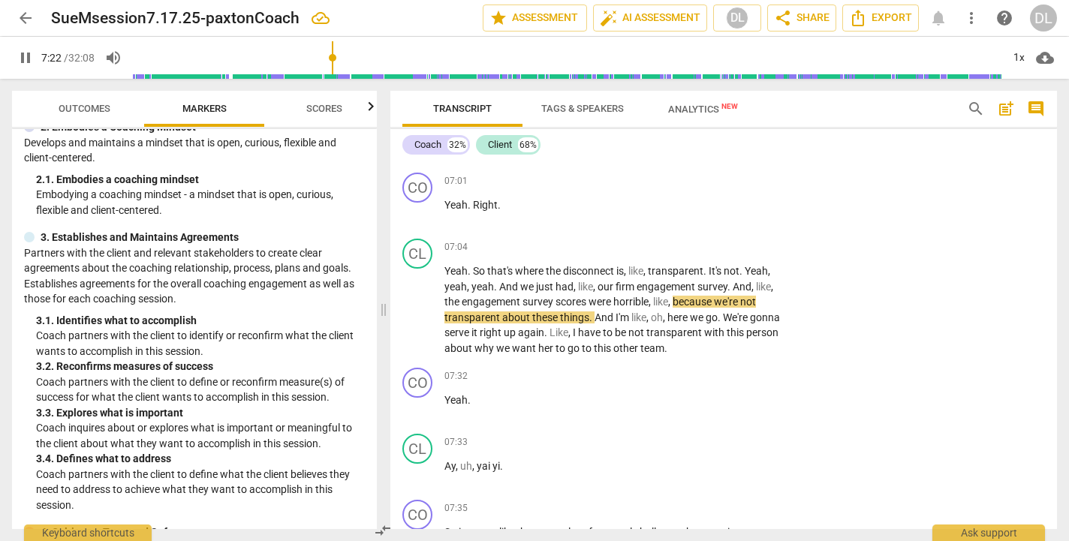
click at [26, 59] on span "pause" at bounding box center [26, 58] width 18 height 18
drag, startPoint x: 334, startPoint y: 55, endPoint x: 324, endPoint y: 56, distance: 10.5
click at [324, 56] on input "range" at bounding box center [567, 58] width 869 height 48
click at [27, 56] on span "play_arrow" at bounding box center [26, 58] width 18 height 18
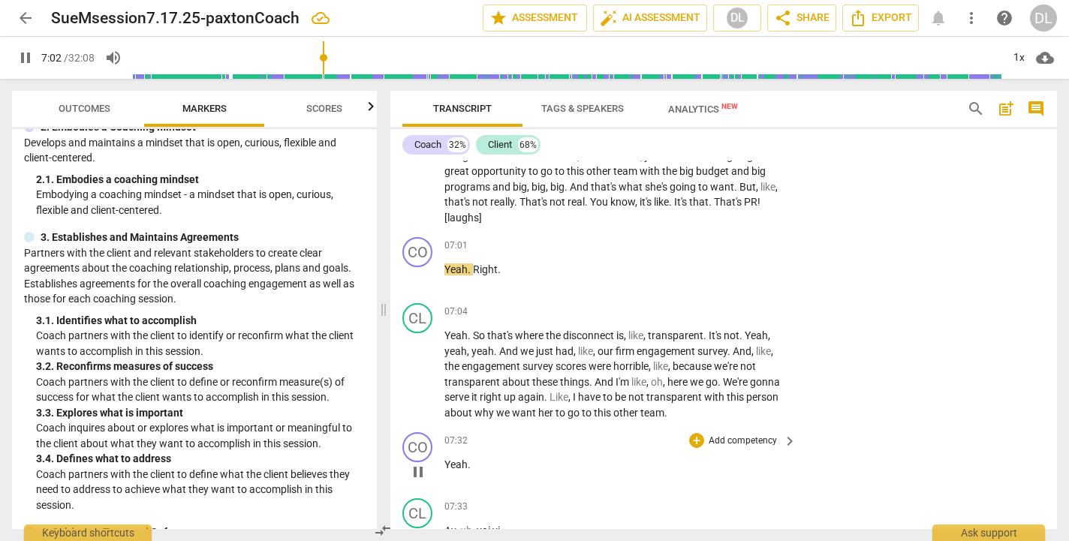
scroll to position [1929, 0]
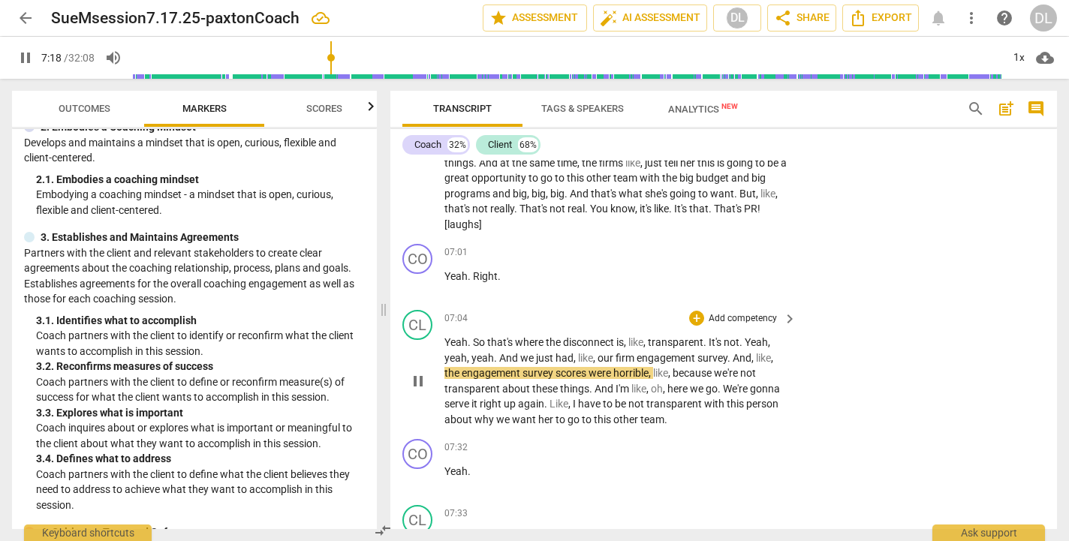
click at [648, 336] on span "," at bounding box center [646, 342] width 5 height 12
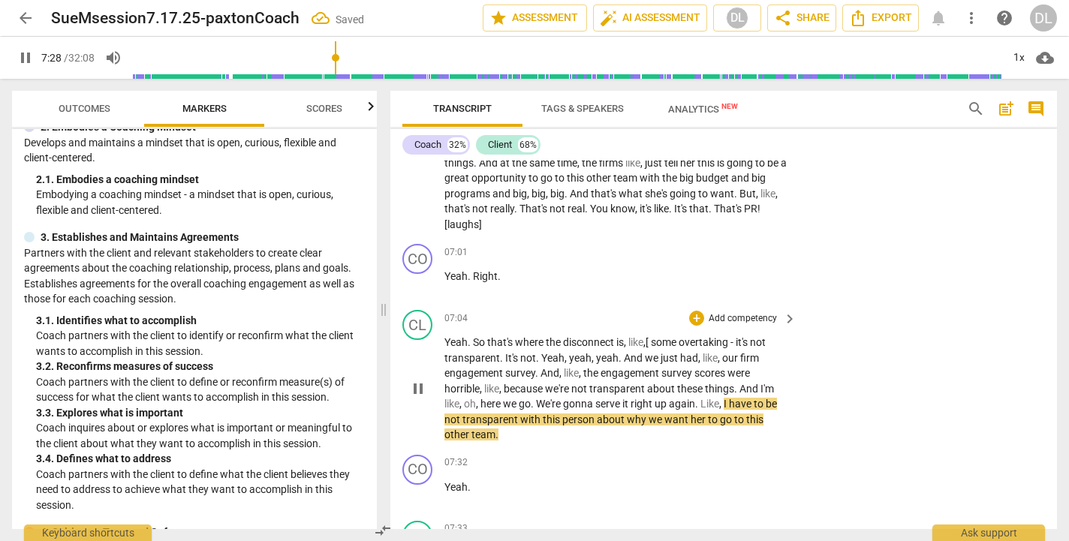
click at [501, 352] on span "." at bounding box center [502, 358] width 5 height 12
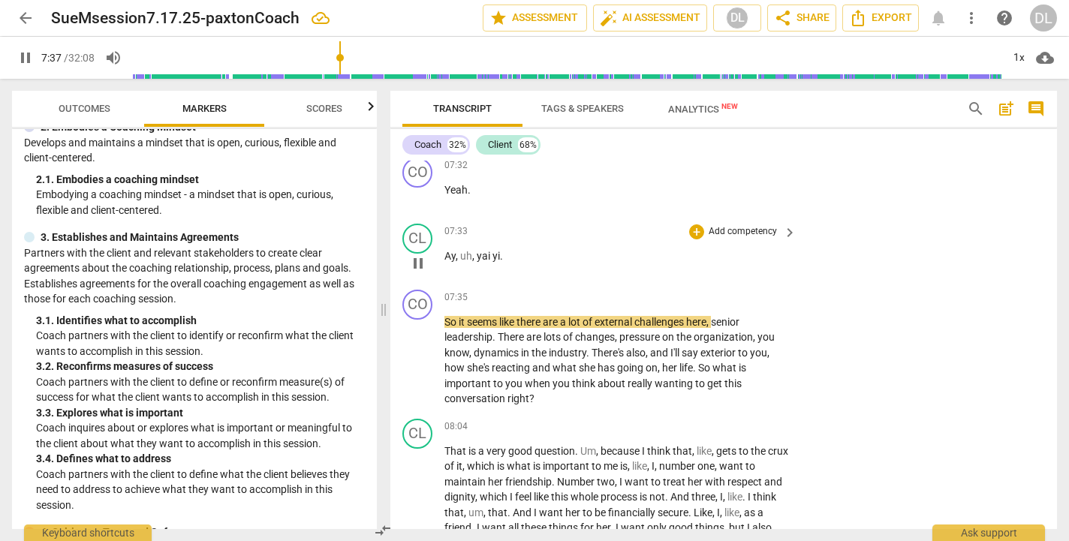
scroll to position [2238, 0]
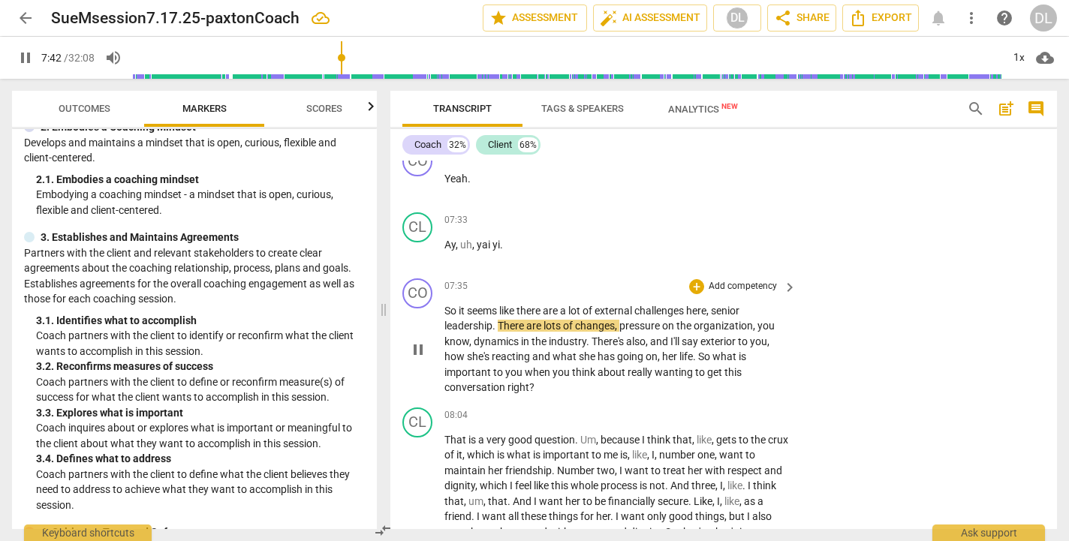
click at [496, 320] on span "." at bounding box center [495, 326] width 5 height 12
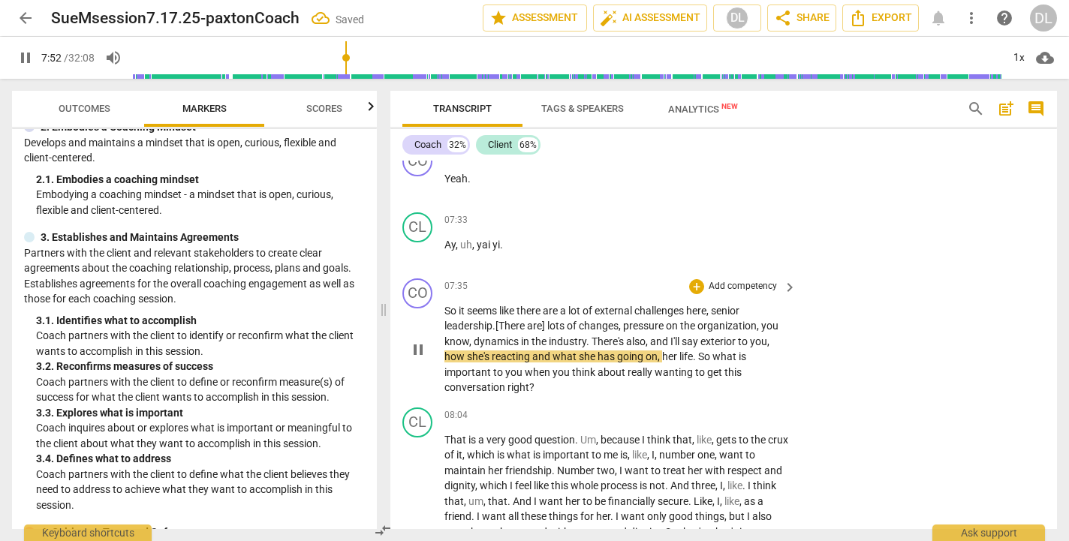
click at [710, 336] on span "exterior" at bounding box center [720, 342] width 38 height 12
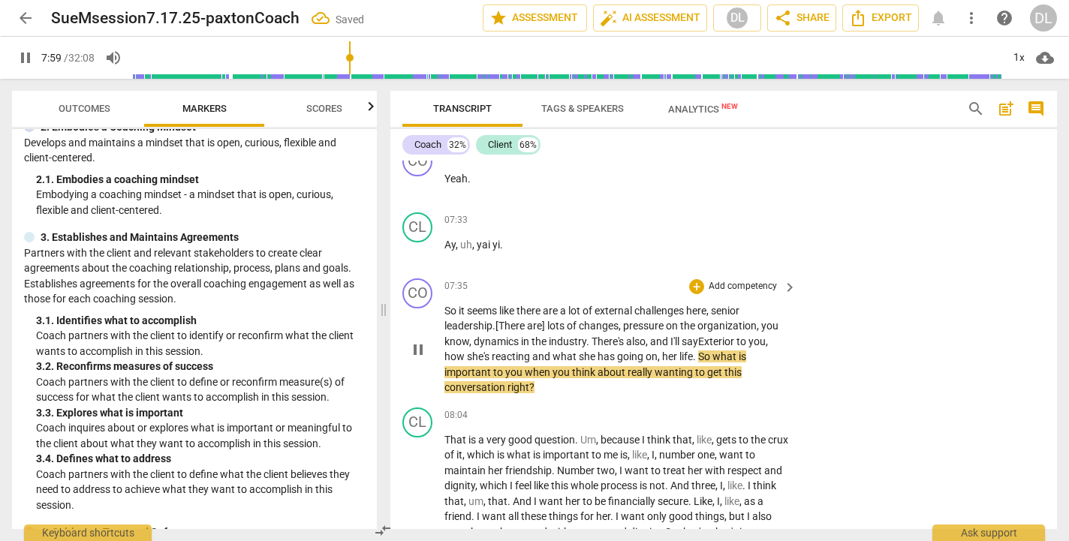
click at [662, 351] on span "," at bounding box center [660, 357] width 5 height 12
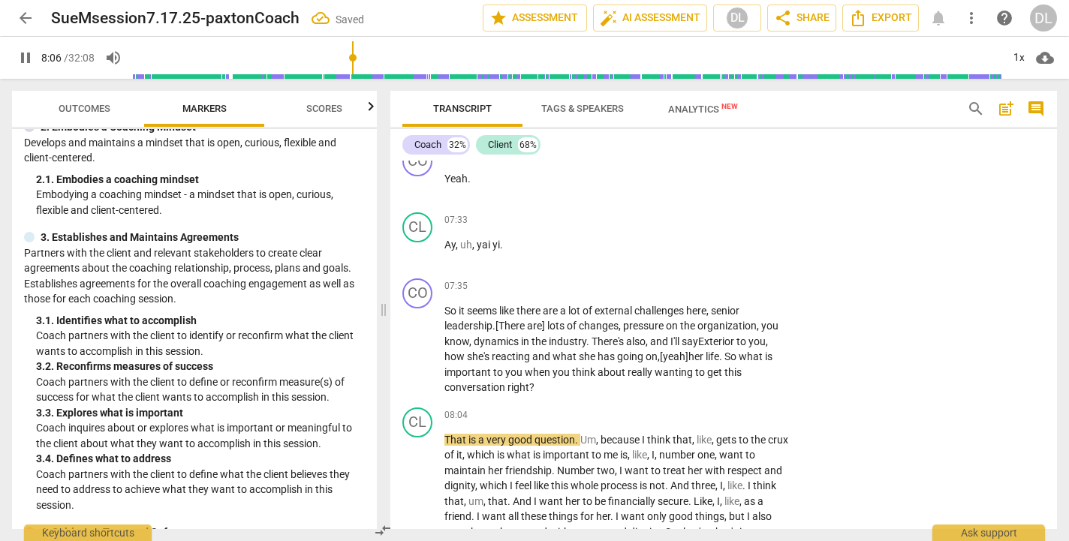
click at [25, 55] on span "pause" at bounding box center [26, 58] width 18 height 18
click at [552, 369] on p "So it seems like there are a lot of external challenges here , senior leadershi…" at bounding box center [617, 349] width 345 height 92
click at [715, 280] on p "Add competency" at bounding box center [742, 287] width 71 height 14
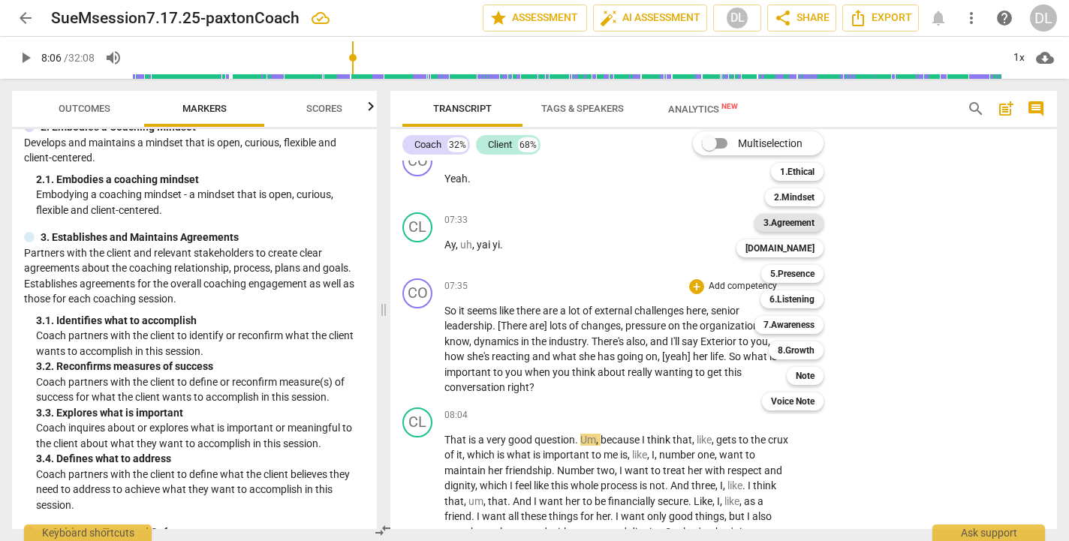
click at [791, 222] on b "3.Agreement" at bounding box center [789, 223] width 51 height 18
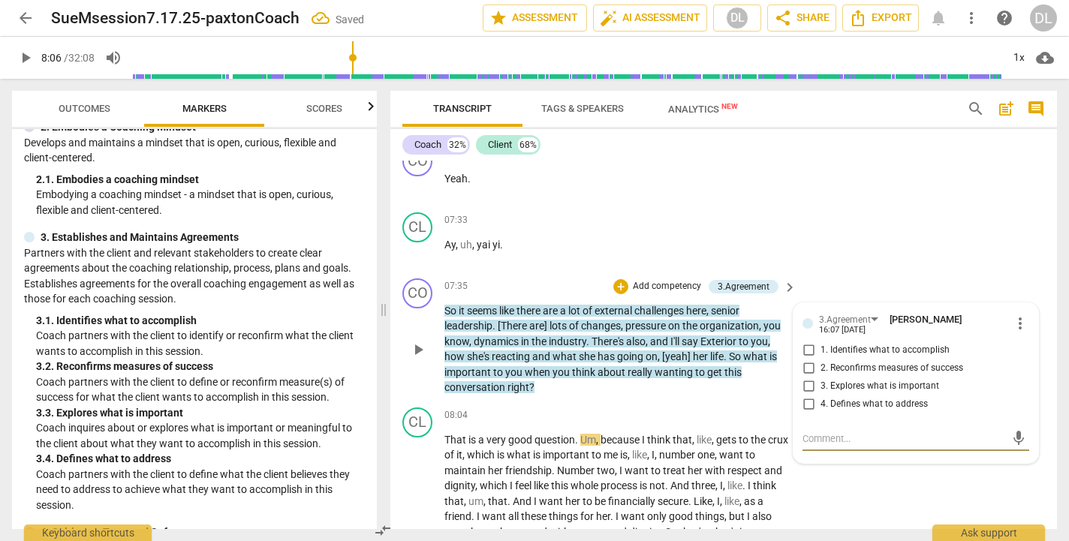
click at [807, 378] on input "3. Explores what is important" at bounding box center [809, 387] width 24 height 18
click at [849, 473] on div "CL play_arrow pause 08:04 + Add competency keyboard_arrow_right That is a very …" at bounding box center [724, 482] width 667 height 160
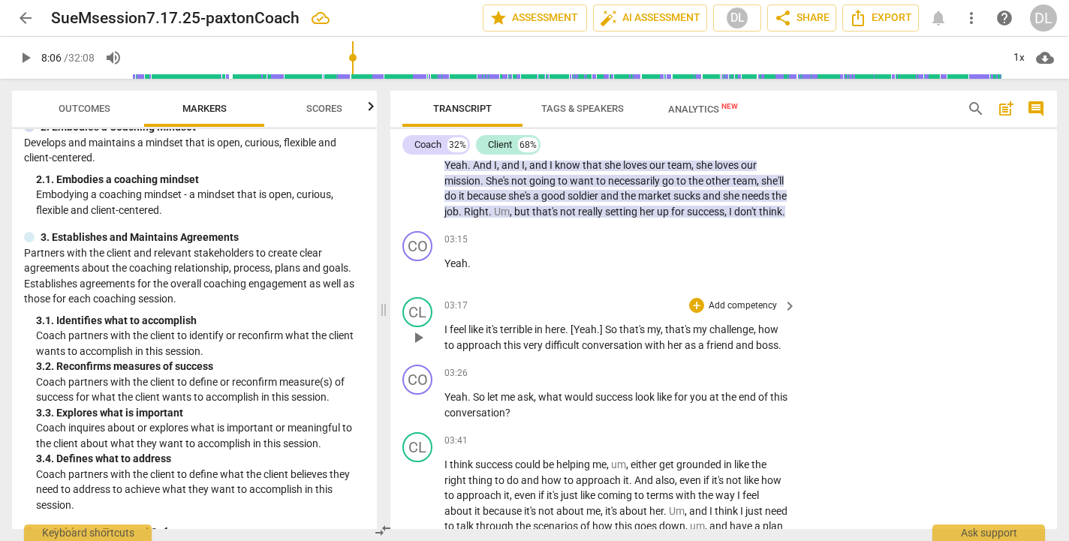
scroll to position [906, 0]
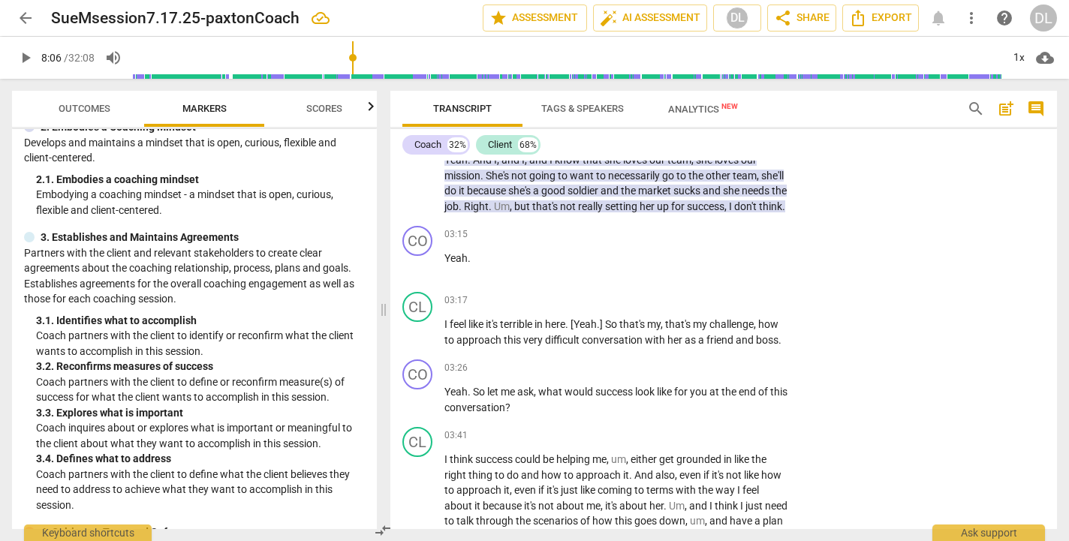
click at [750, 302] on p "Add competency" at bounding box center [742, 301] width 71 height 14
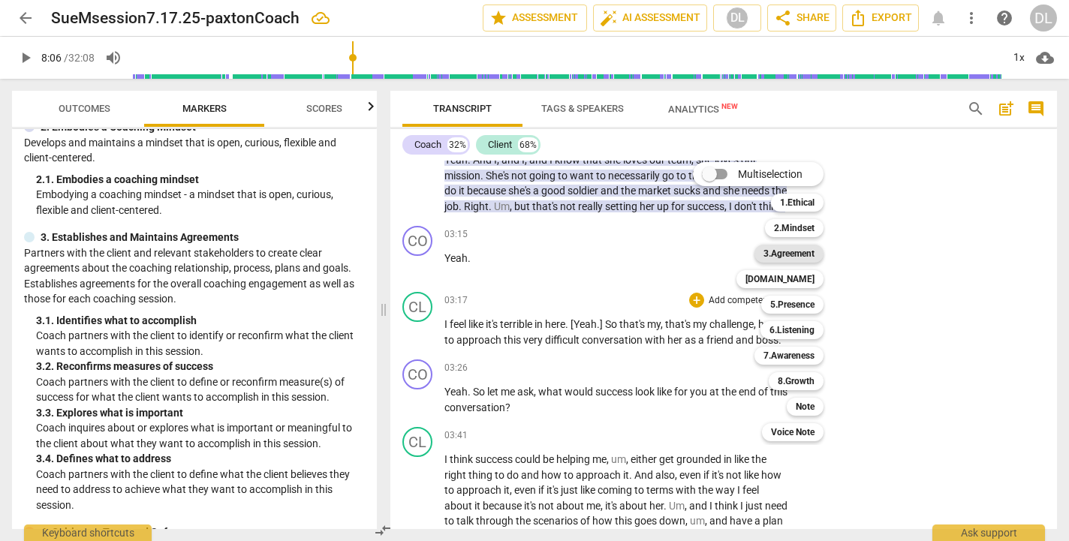
click at [803, 255] on b "3.Agreement" at bounding box center [789, 254] width 51 height 18
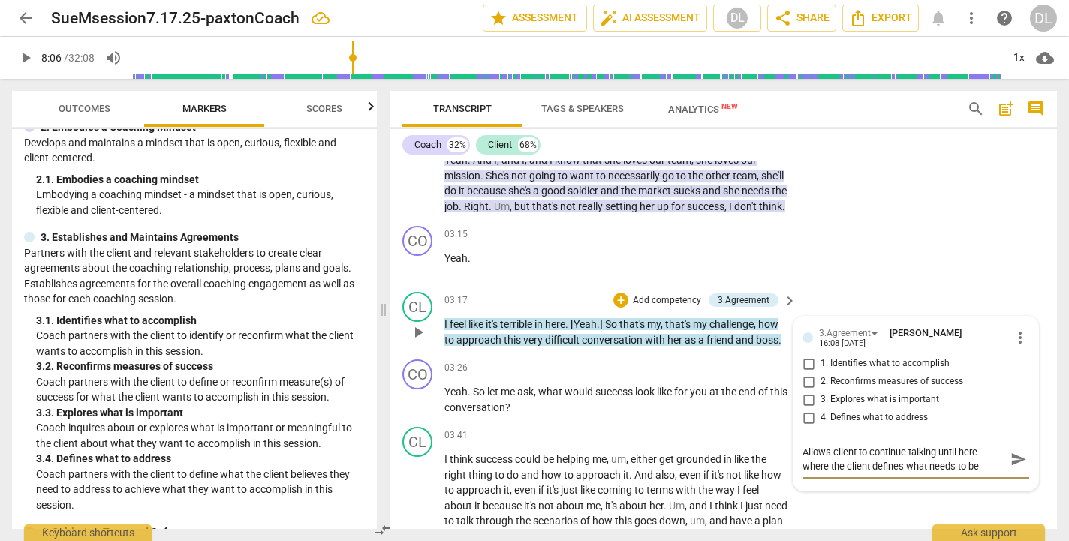
scroll to position [13, 0]
click at [807, 419] on input "4. Defines what to address" at bounding box center [809, 418] width 24 height 18
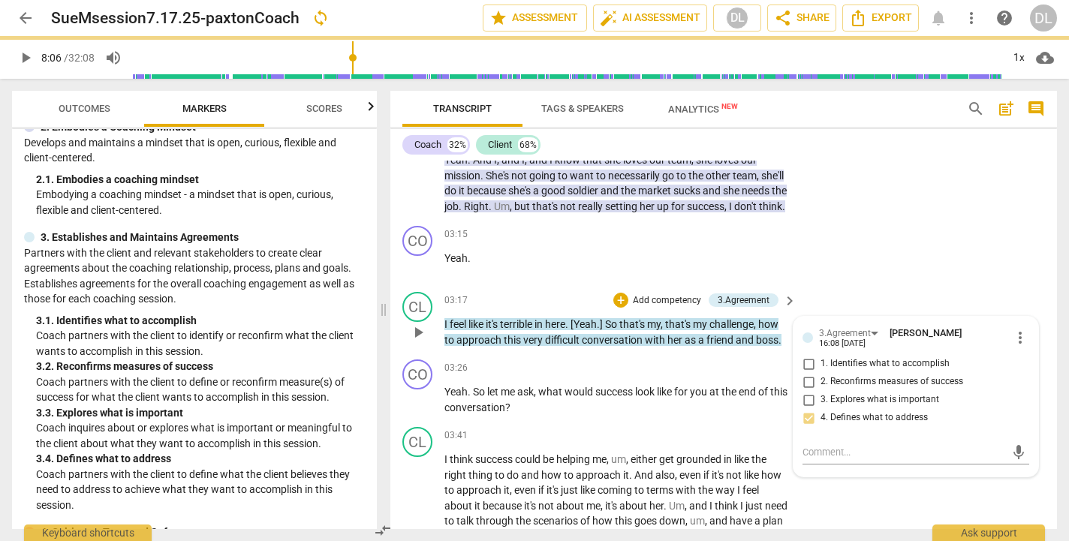
scroll to position [0, 0]
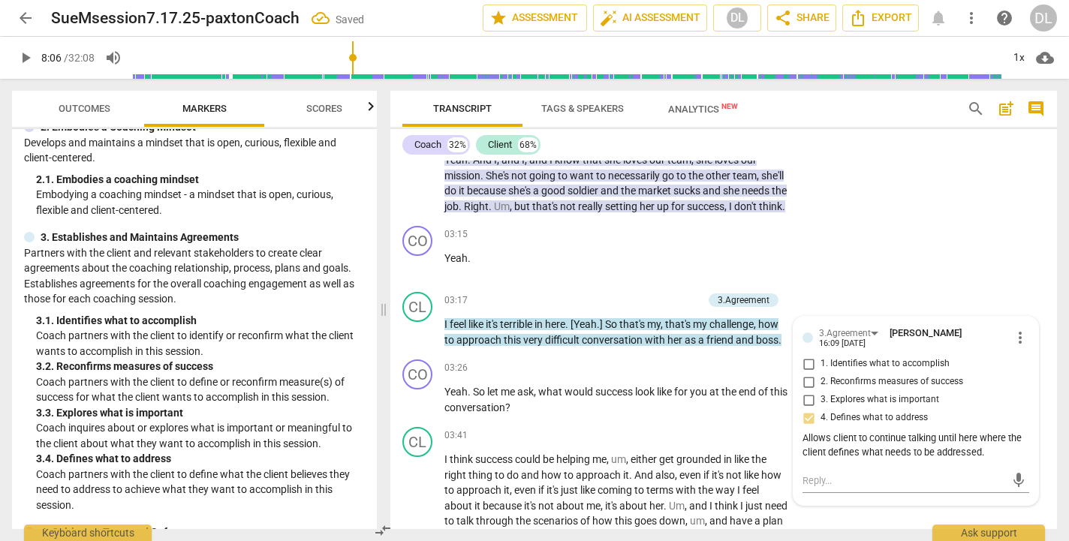
click at [28, 56] on span "play_arrow" at bounding box center [26, 58] width 18 height 18
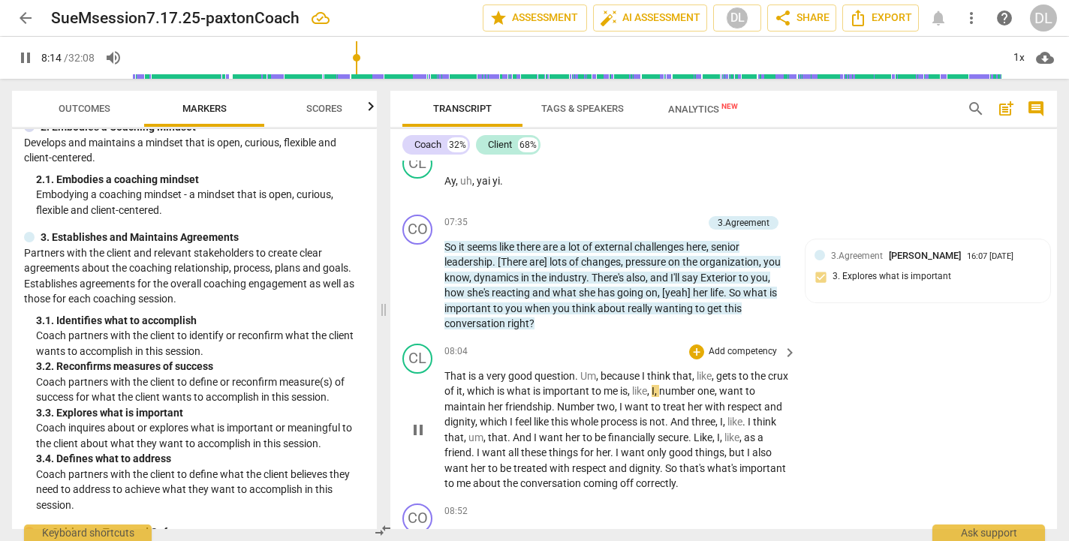
scroll to position [2300, 0]
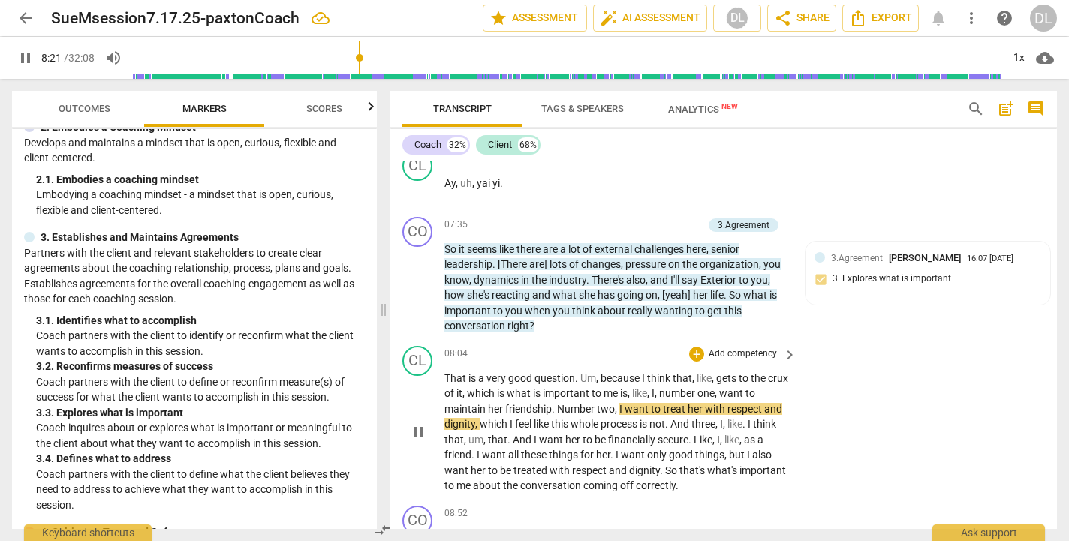
click at [557, 403] on span "." at bounding box center [554, 409] width 5 height 12
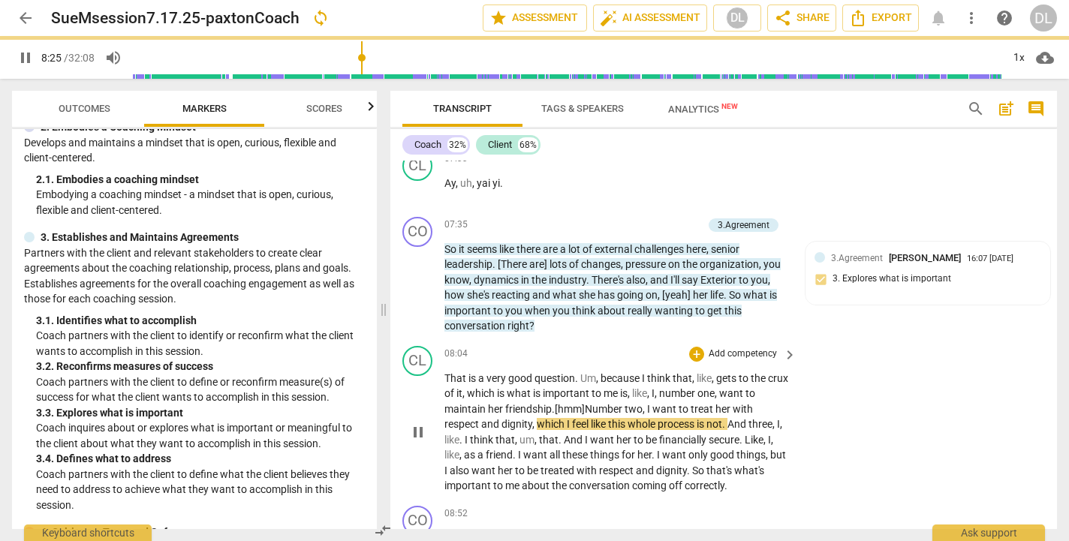
click at [538, 418] on span "which" at bounding box center [552, 424] width 30 height 12
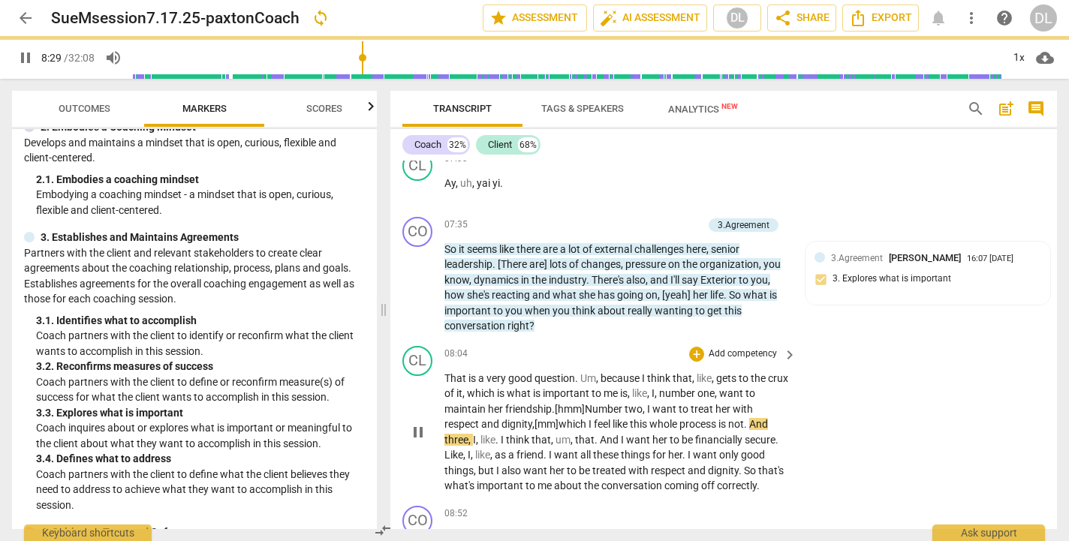
click at [750, 418] on span "." at bounding box center [746, 424] width 5 height 12
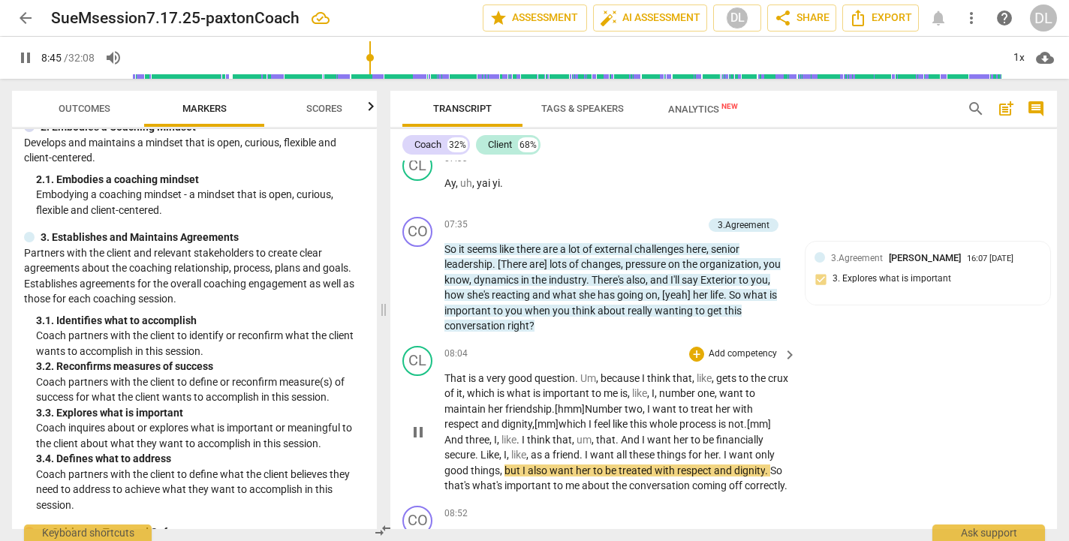
click at [505, 465] on span "but" at bounding box center [514, 471] width 18 height 12
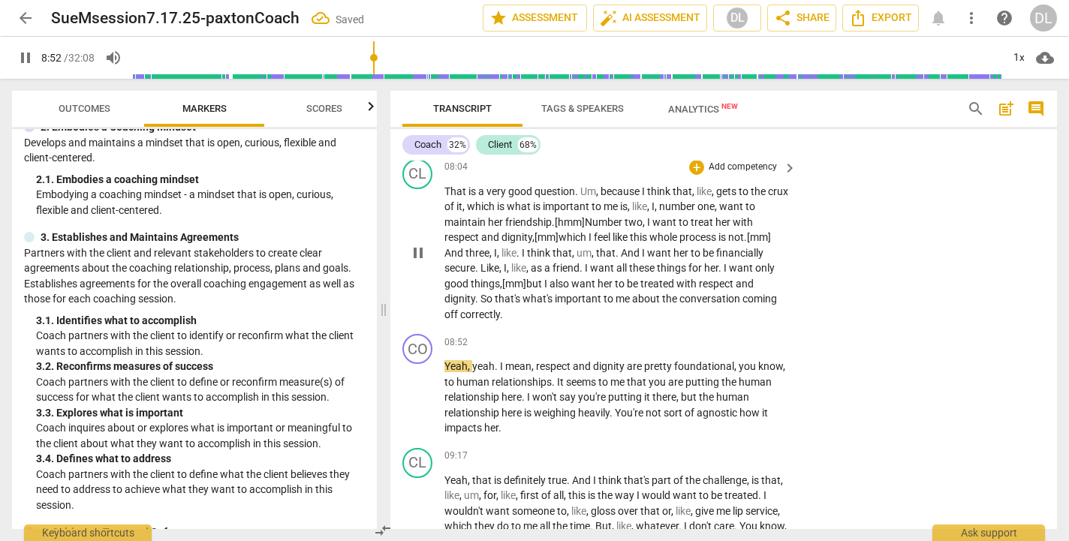
scroll to position [2487, 0]
click at [26, 52] on span "pause" at bounding box center [26, 58] width 18 height 18
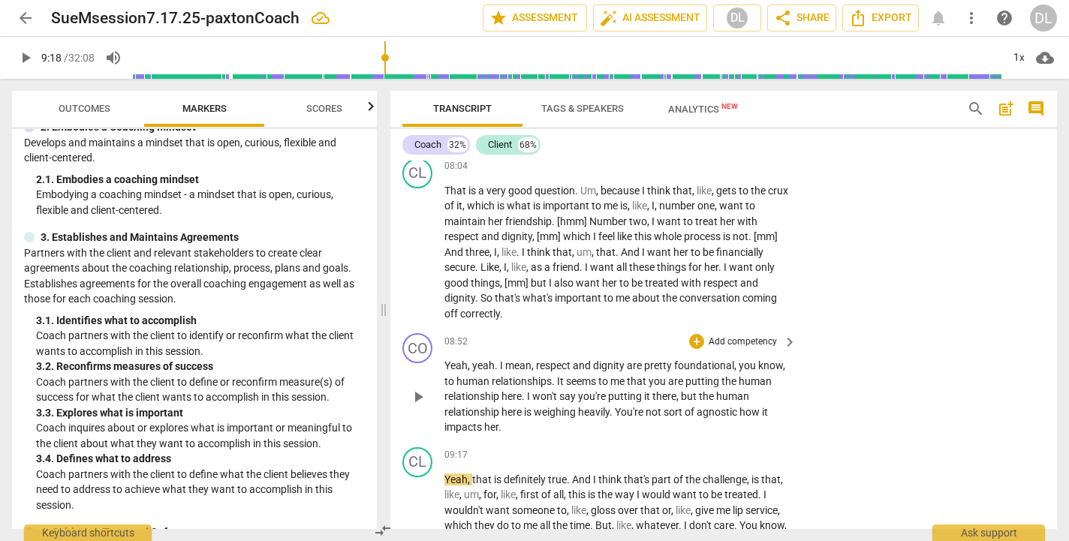
click at [750, 336] on p "Add competency" at bounding box center [742, 343] width 71 height 14
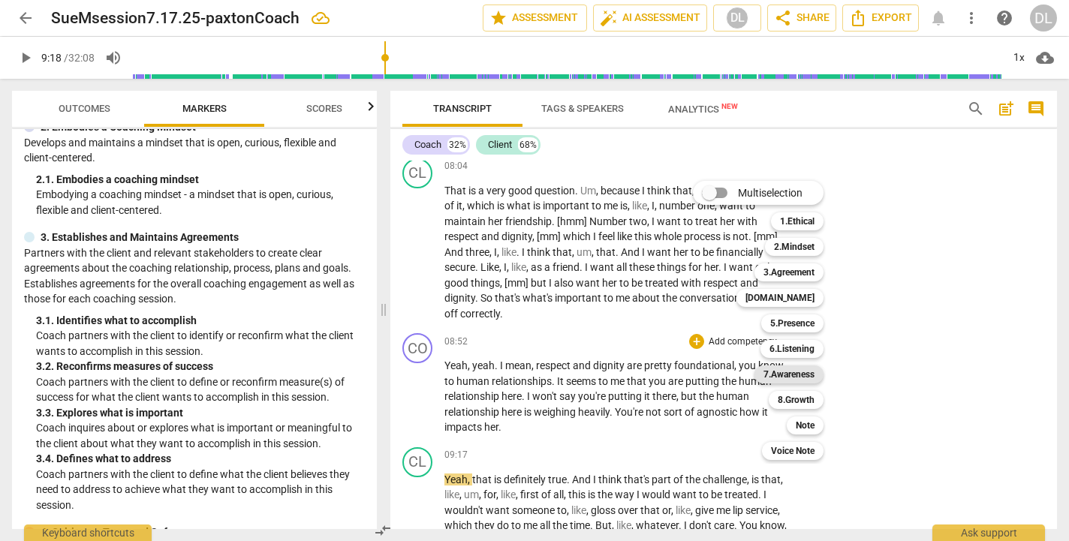
click at [792, 377] on b "7.Awareness" at bounding box center [789, 375] width 51 height 18
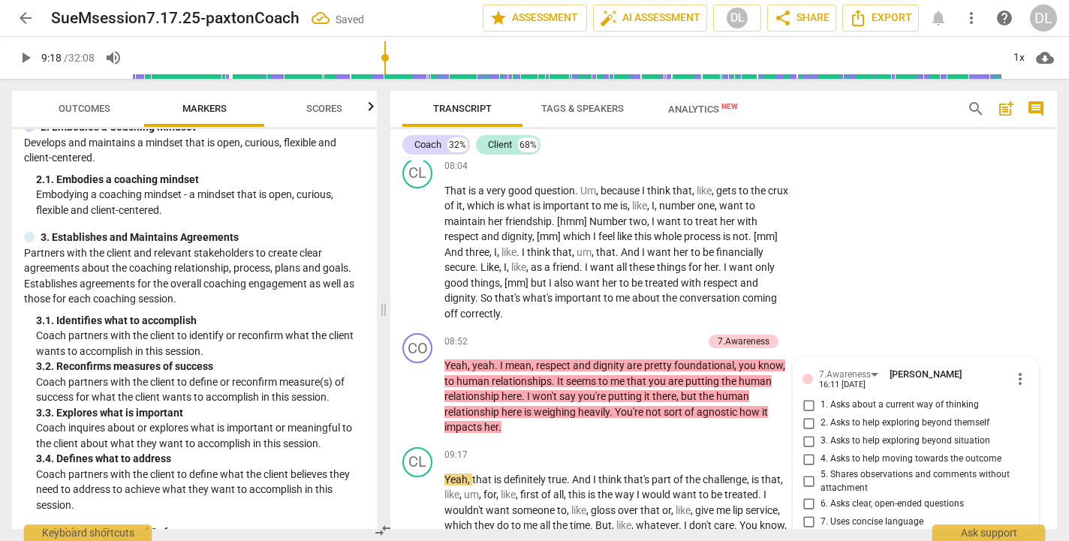
scroll to position [2694, 0]
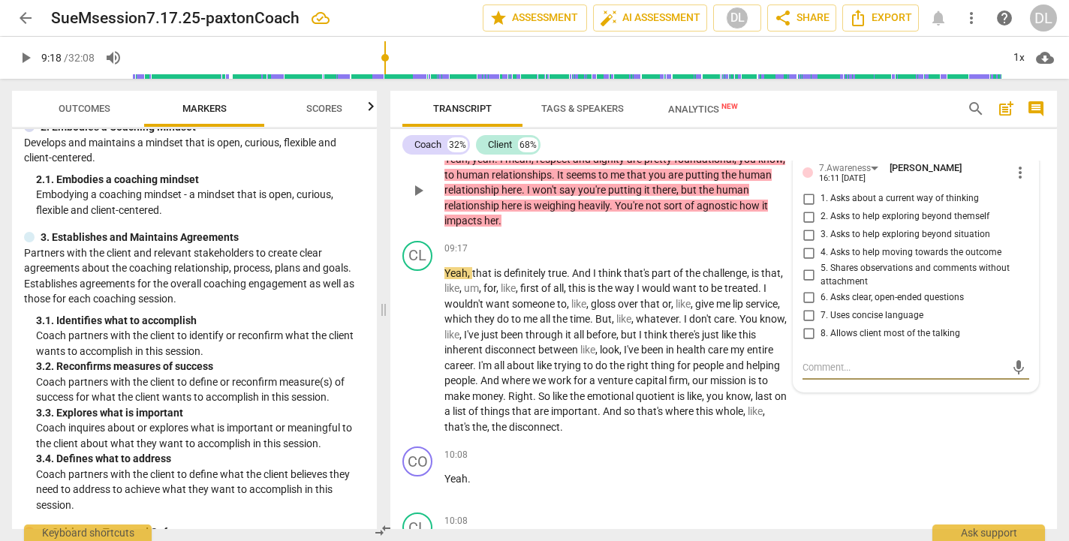
click at [807, 267] on input "5. Shares observations and comments without attachment" at bounding box center [809, 276] width 24 height 18
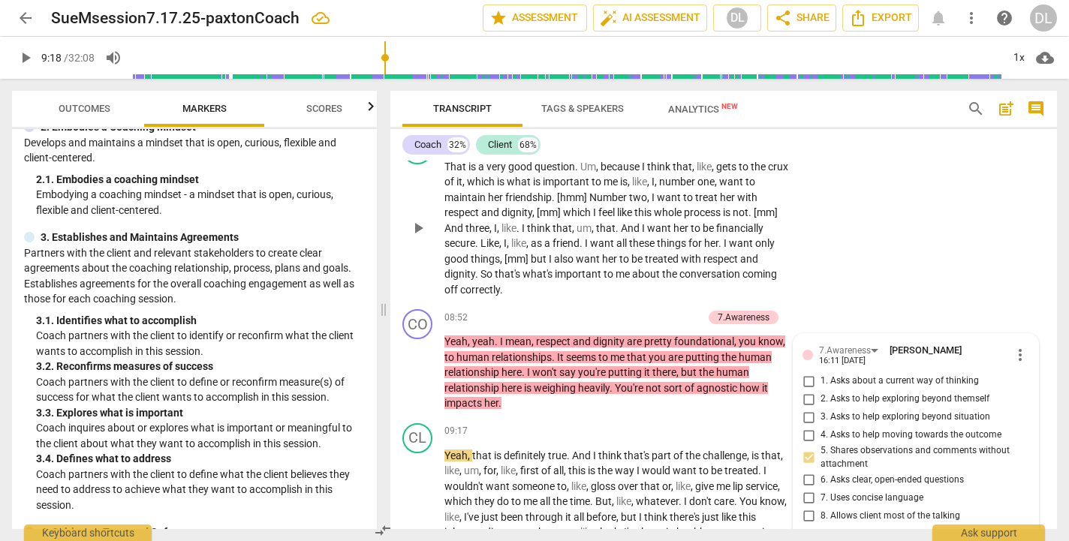
scroll to position [2507, 0]
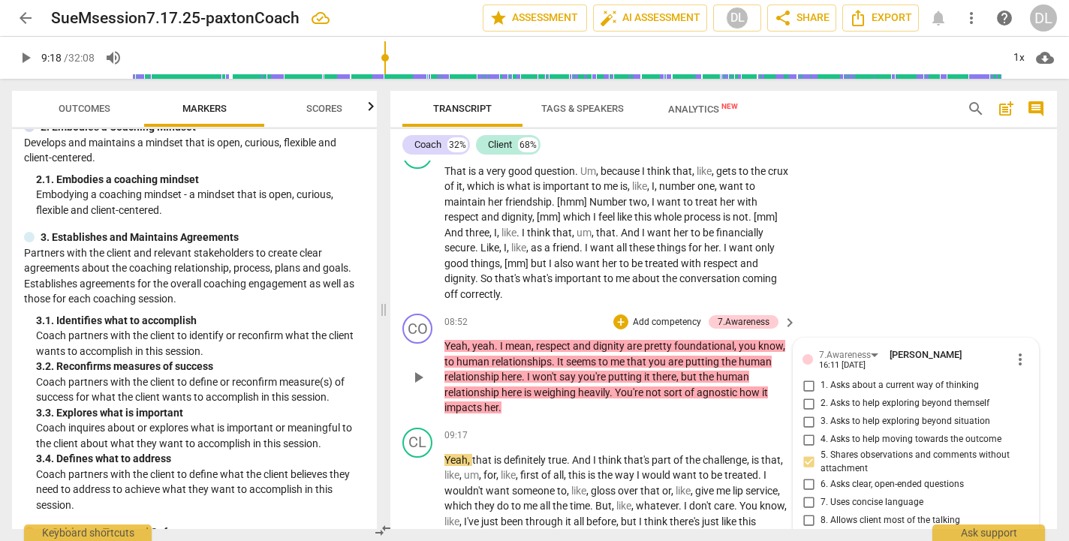
click at [634, 316] on p "Add competency" at bounding box center [667, 323] width 71 height 14
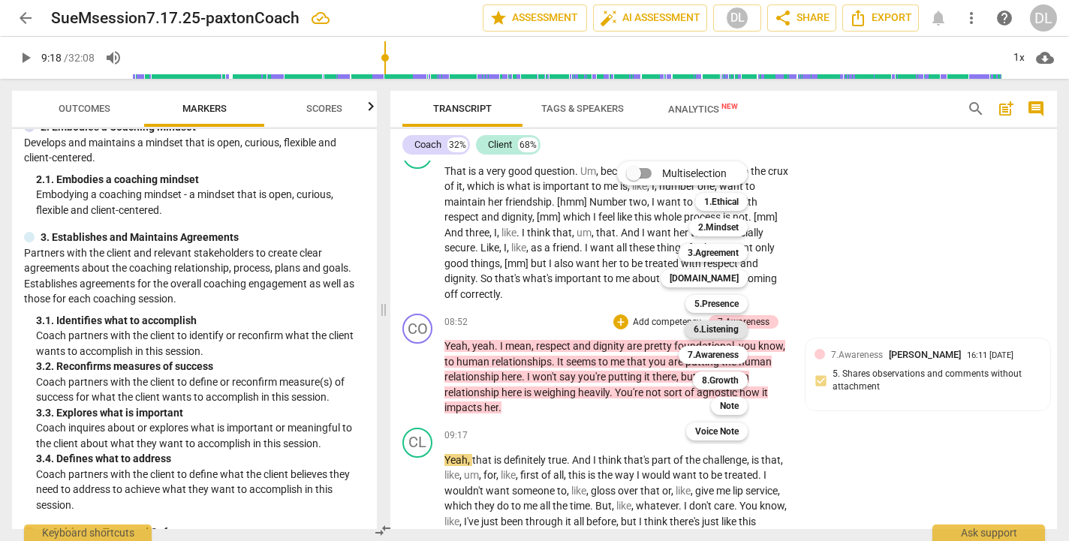
click at [722, 330] on b "6.Listening" at bounding box center [716, 330] width 45 height 18
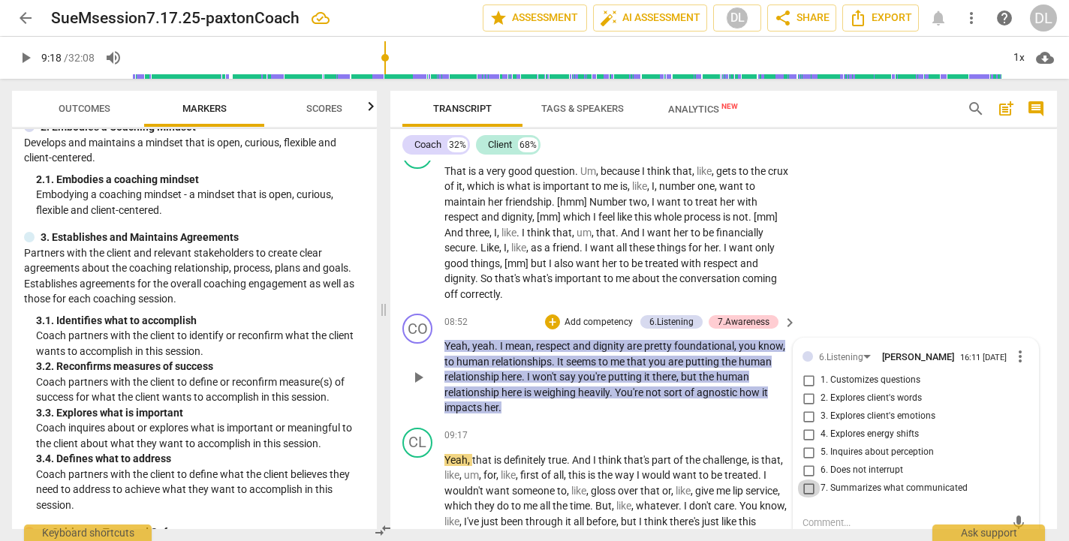
click at [807, 480] on input "7. Summarizes what communicated" at bounding box center [809, 489] width 24 height 18
click at [813, 516] on textarea at bounding box center [904, 523] width 203 height 14
click at [1011, 522] on span "send" at bounding box center [1019, 530] width 17 height 17
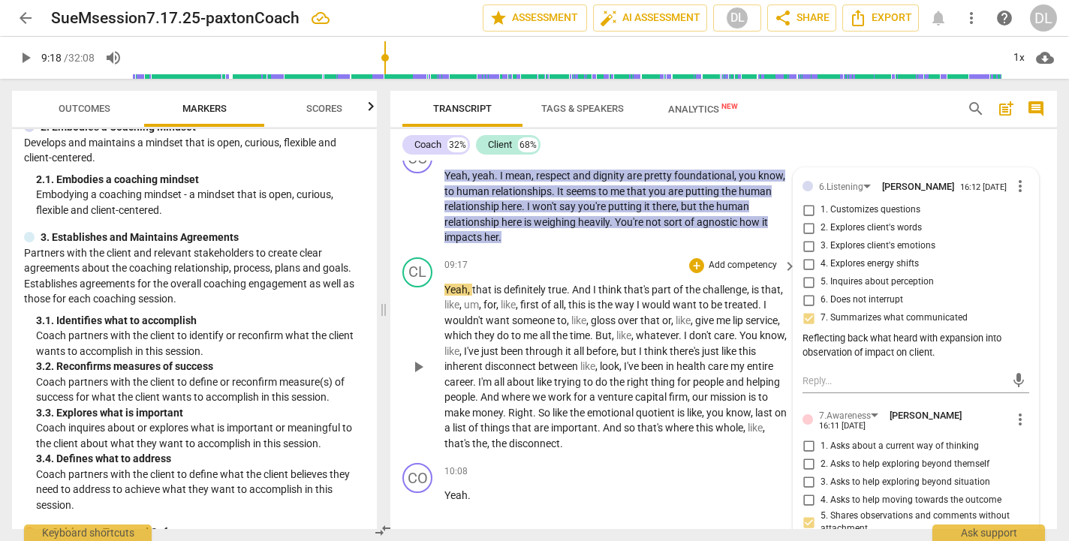
scroll to position [2662, 0]
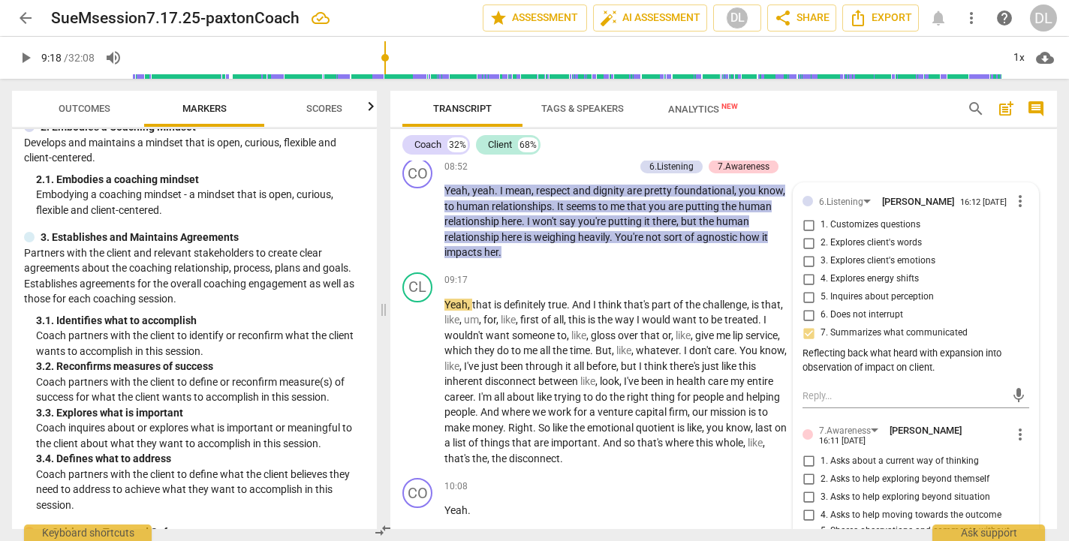
click at [27, 59] on span "play_arrow" at bounding box center [26, 58] width 18 height 18
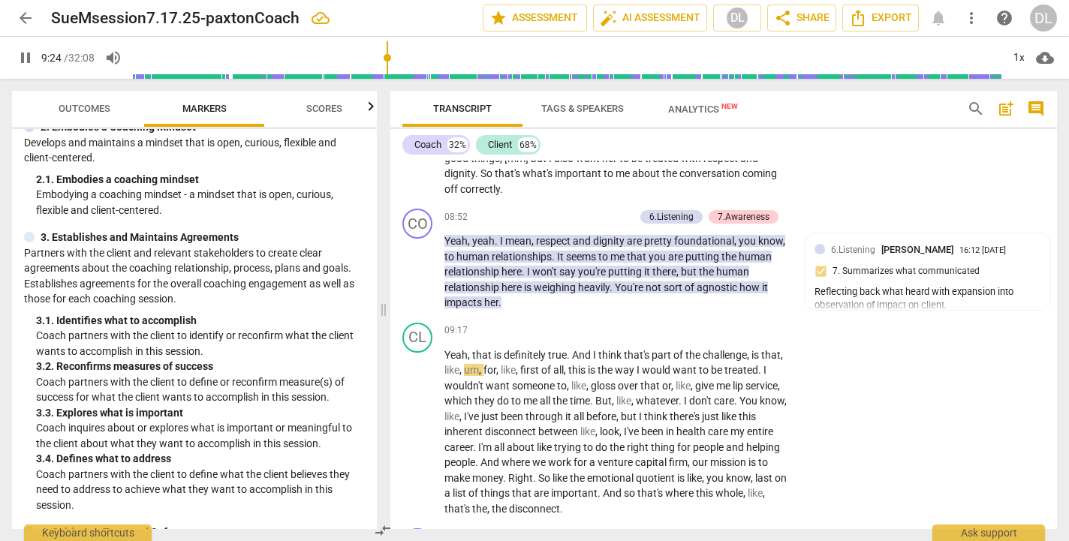
scroll to position [2608, 0]
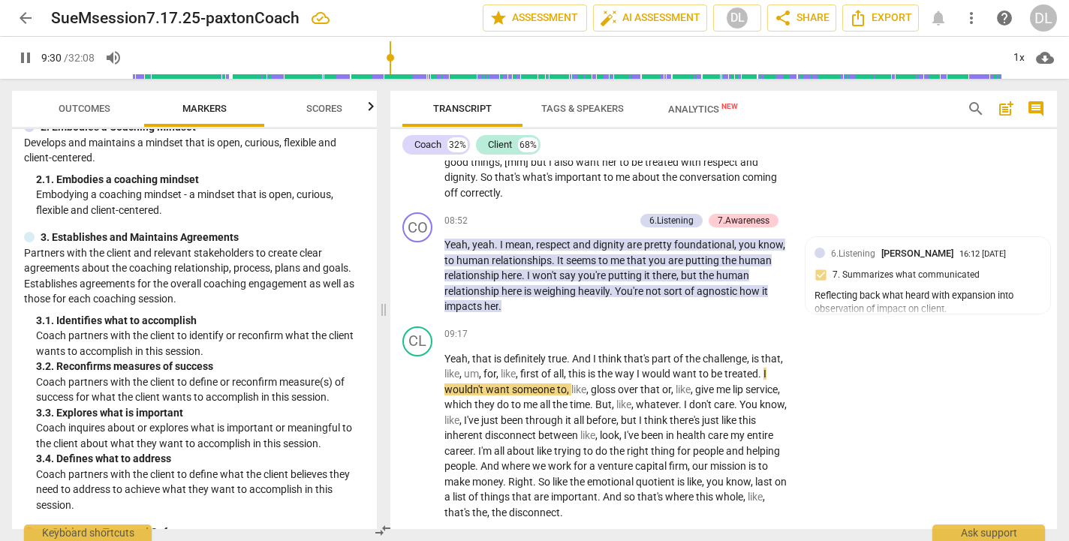
click at [22, 60] on span "pause" at bounding box center [26, 58] width 18 height 18
click at [605, 215] on p "Add competency" at bounding box center [598, 222] width 71 height 14
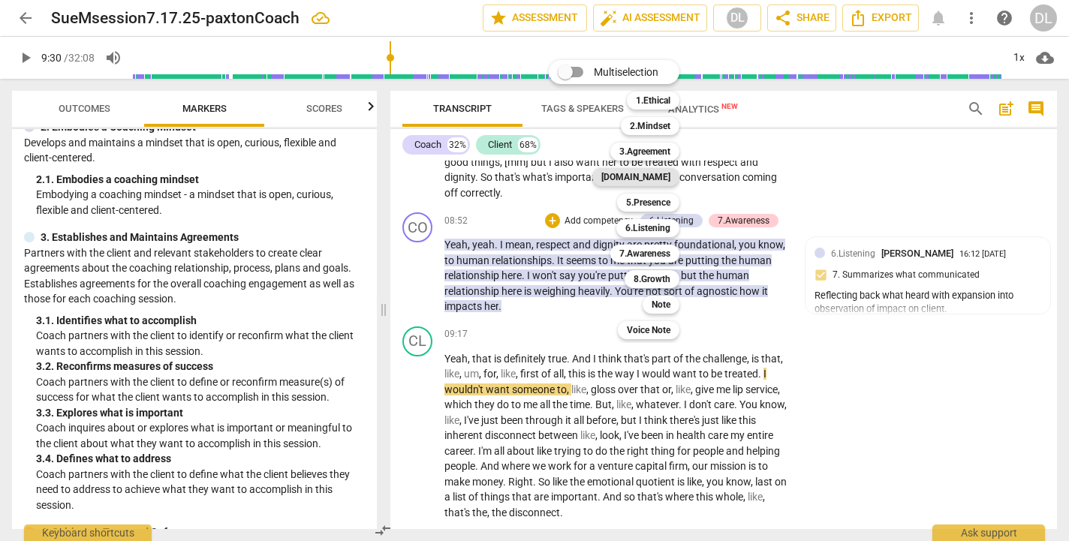
click at [656, 178] on b "[DOMAIN_NAME]" at bounding box center [636, 177] width 69 height 18
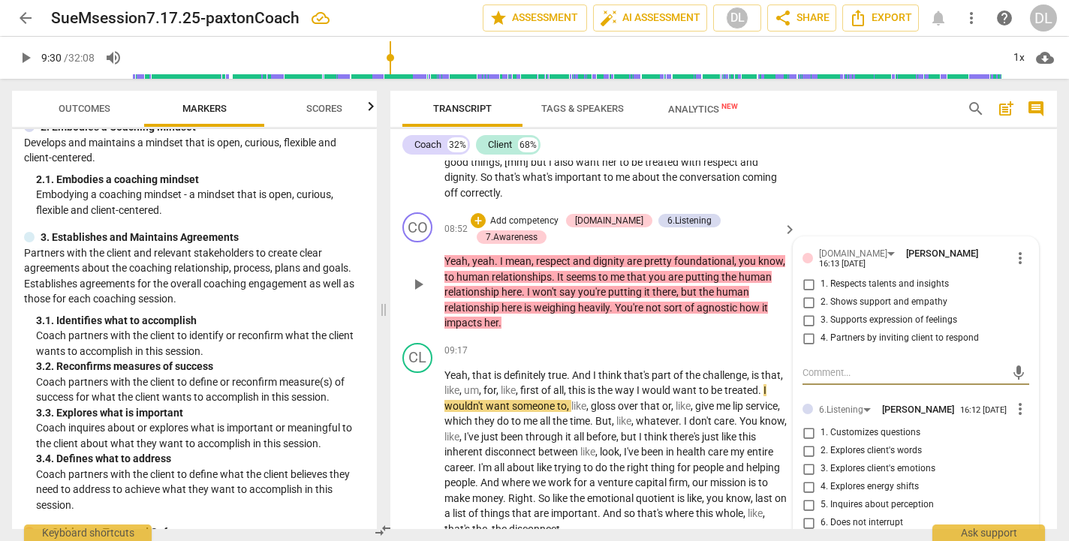
click at [805, 312] on input "3. Supports expression of feelings" at bounding box center [809, 321] width 24 height 18
click at [806, 294] on input "2. Shows support and empathy" at bounding box center [809, 303] width 24 height 18
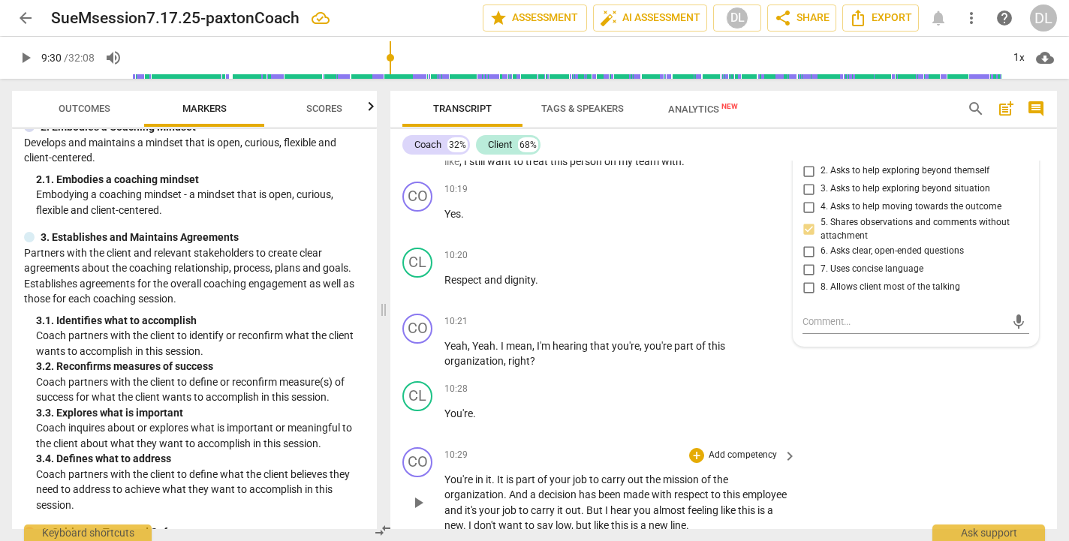
scroll to position [3128, 0]
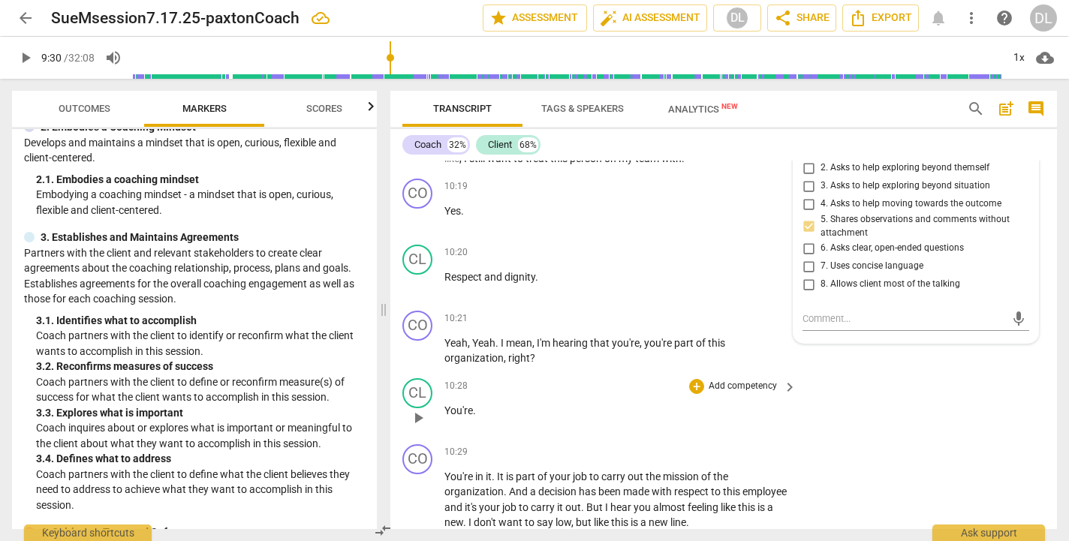
click at [906, 385] on div "CL play_arrow pause 10:28 + Add competency keyboard_arrow_right You're ." at bounding box center [724, 406] width 667 height 66
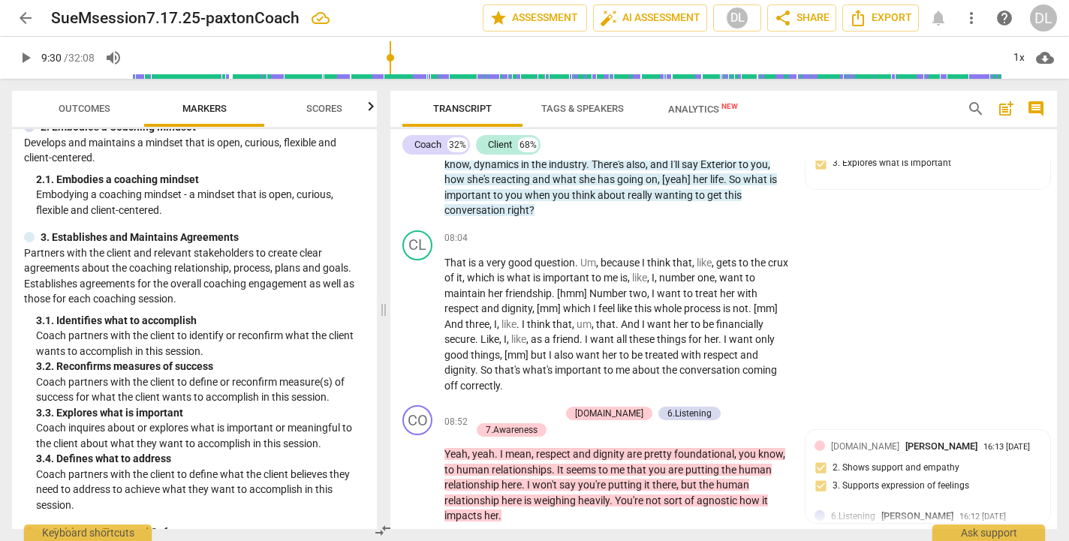
scroll to position [2394, 0]
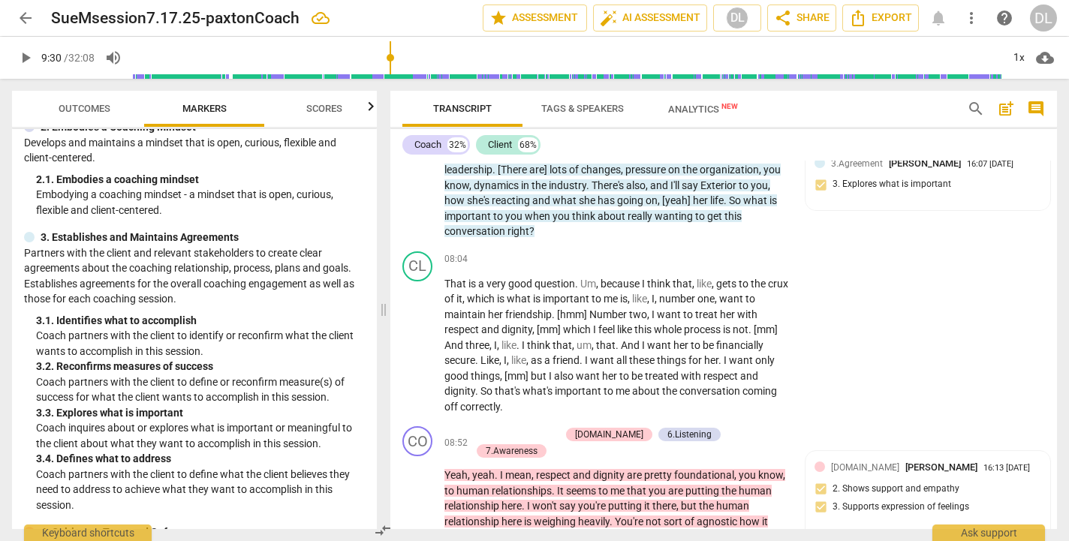
click at [27, 63] on span "play_arrow" at bounding box center [26, 58] width 18 height 18
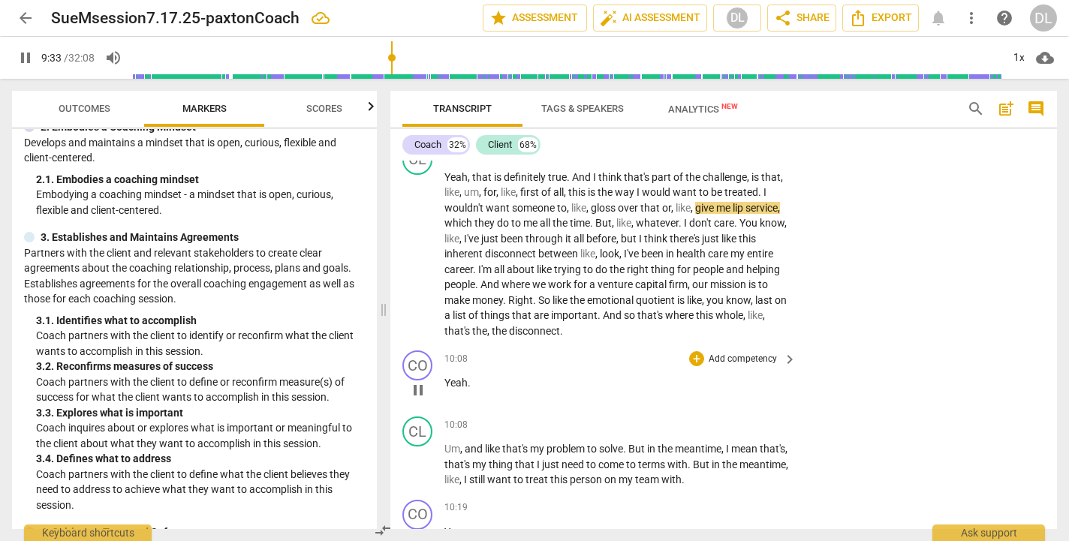
scroll to position [2710, 0]
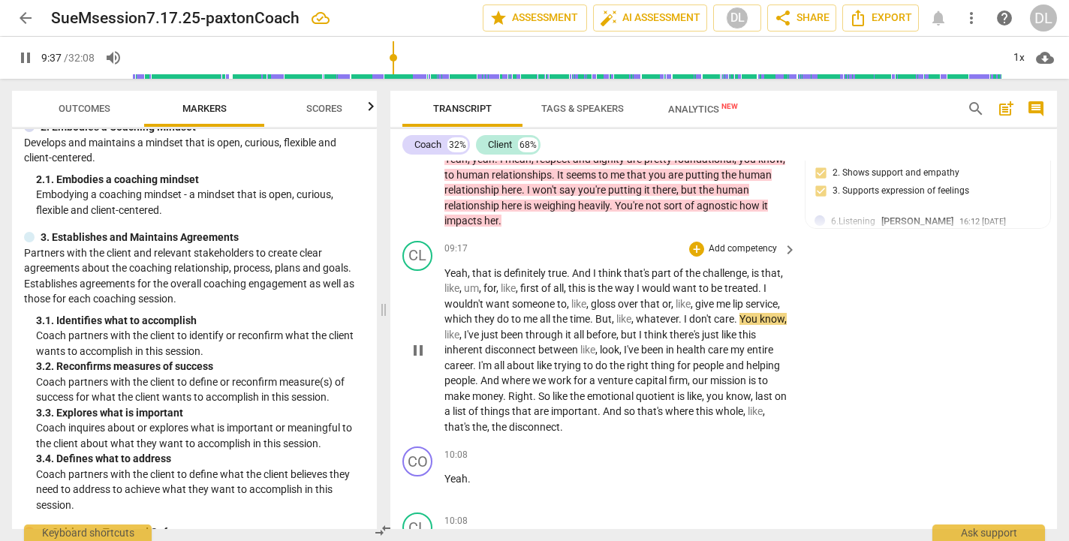
click at [664, 298] on span "or" at bounding box center [666, 304] width 9 height 12
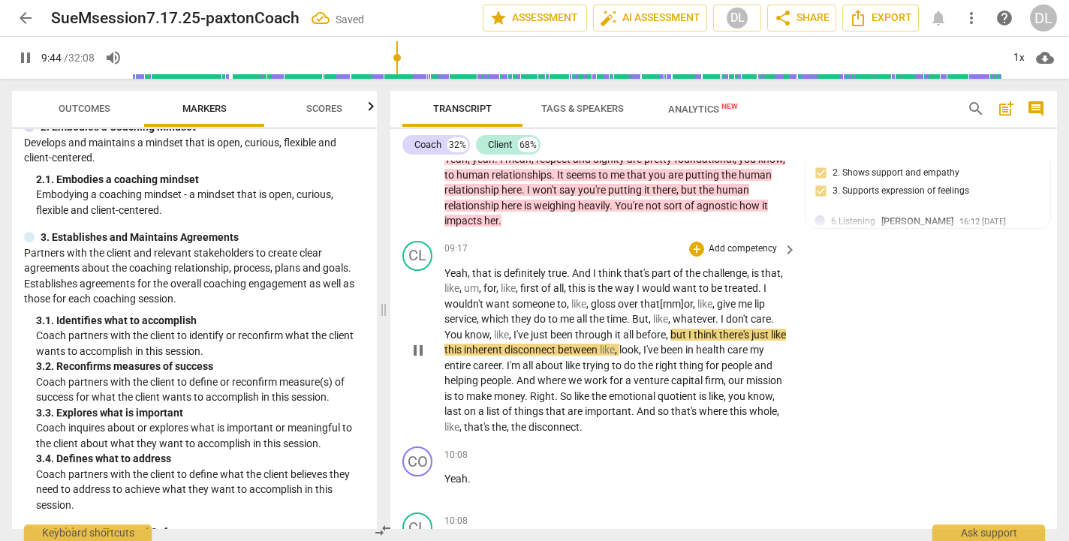
click at [445, 329] on span "You" at bounding box center [455, 335] width 20 height 12
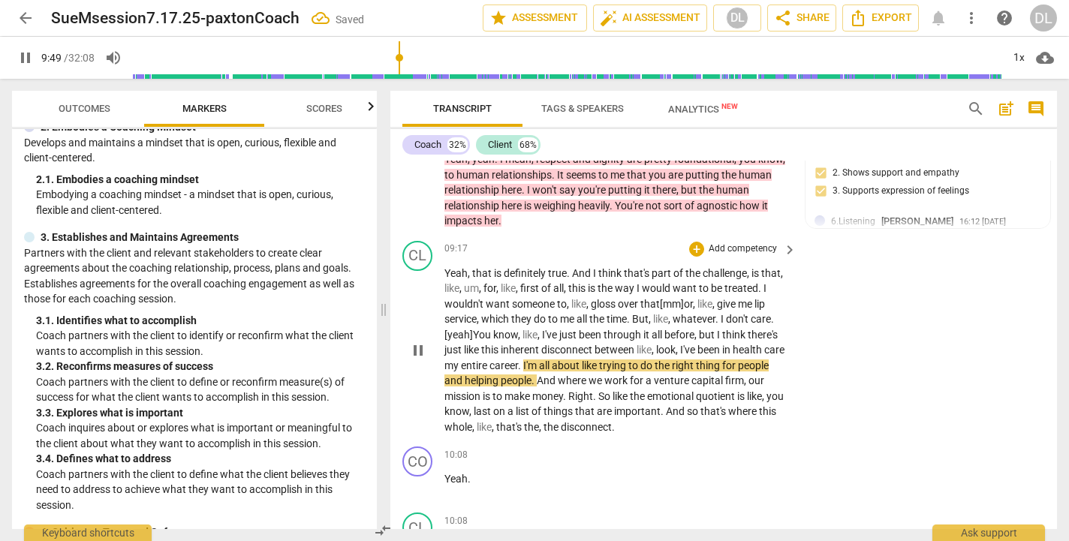
click at [699, 329] on span "," at bounding box center [697, 335] width 5 height 12
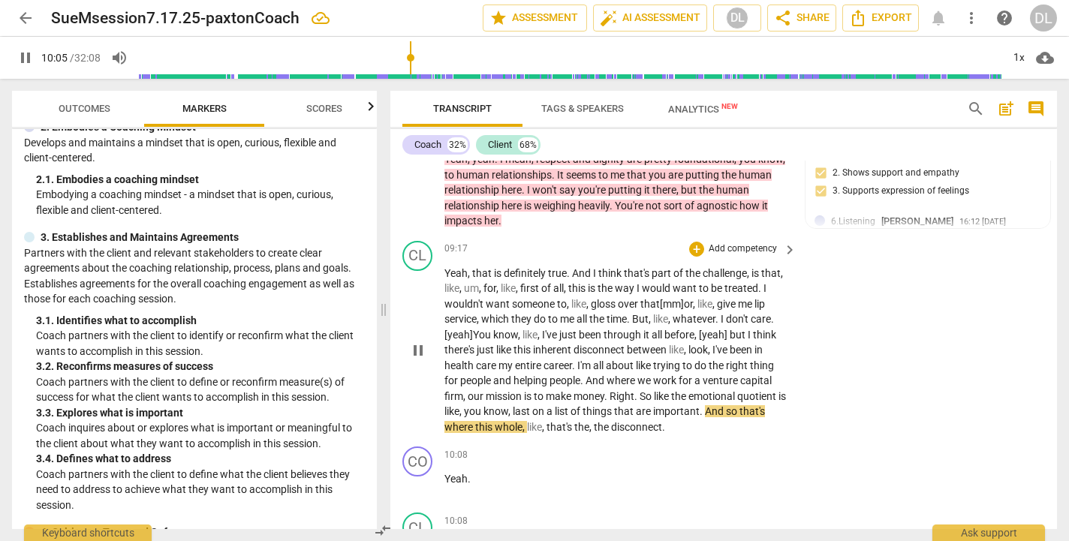
click at [705, 406] on span "." at bounding box center [702, 412] width 5 height 12
click at [715, 406] on span ".[yeah]" at bounding box center [717, 412] width 34 height 12
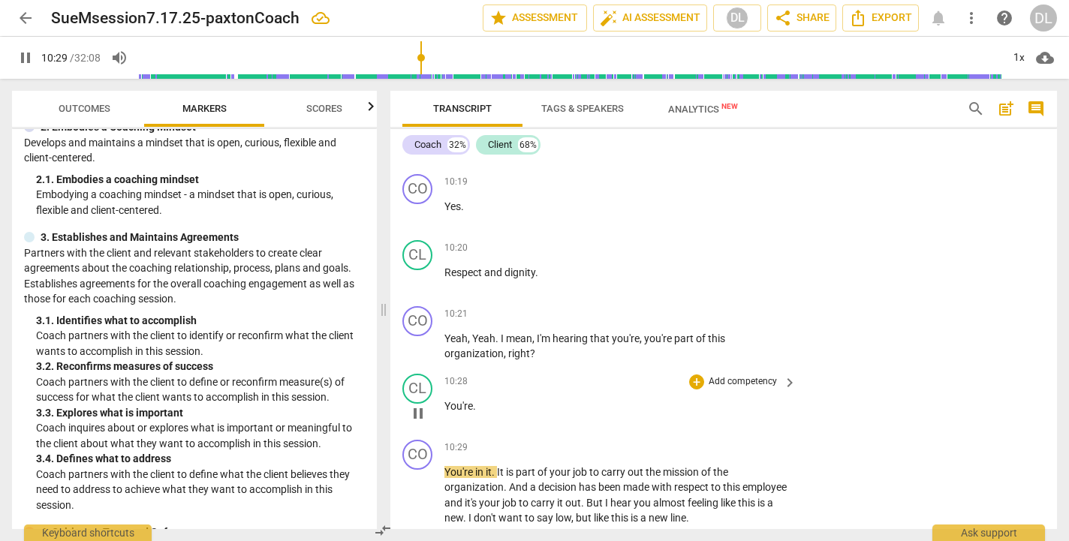
scroll to position [3136, 0]
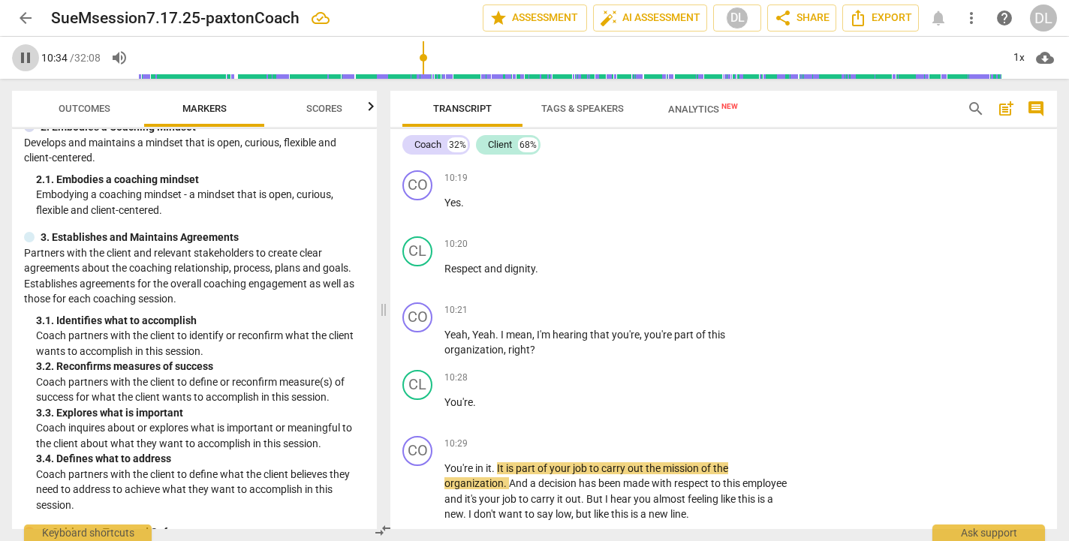
click at [23, 59] on span "pause" at bounding box center [26, 58] width 18 height 18
click at [446, 397] on span "You're" at bounding box center [459, 403] width 29 height 12
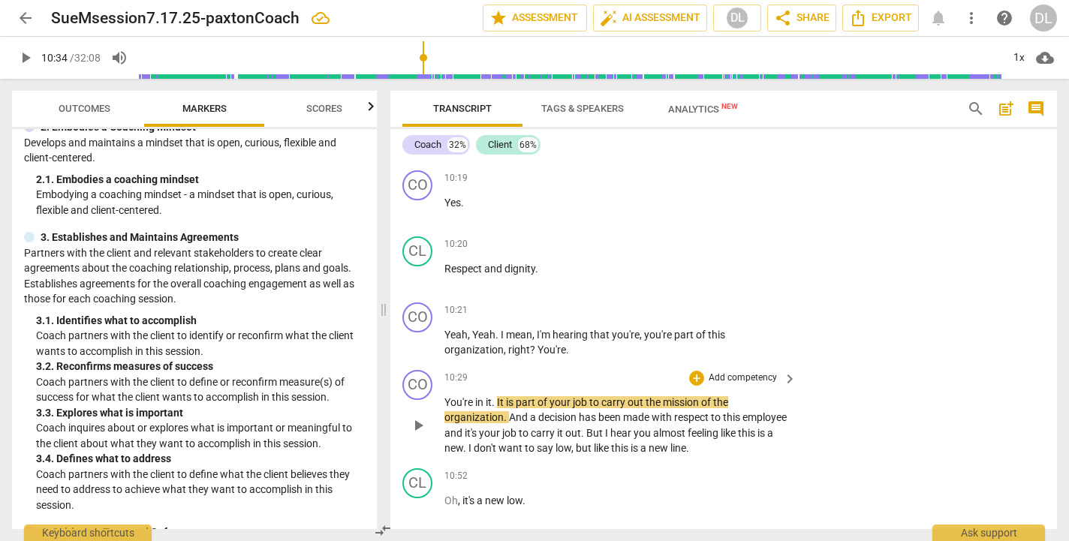
click at [443, 400] on div "play_arrow pause" at bounding box center [425, 426] width 38 height 52
click at [444, 400] on div "play_arrow pause" at bounding box center [425, 426] width 38 height 52
click at [445, 397] on span "You're" at bounding box center [460, 403] width 31 height 12
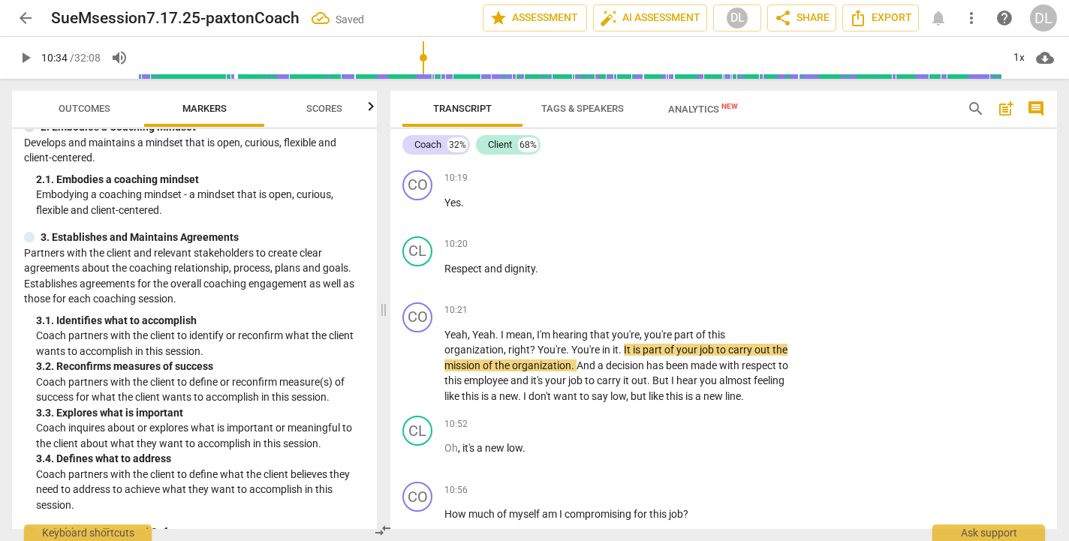
click at [25, 58] on span "play_arrow" at bounding box center [26, 58] width 18 height 18
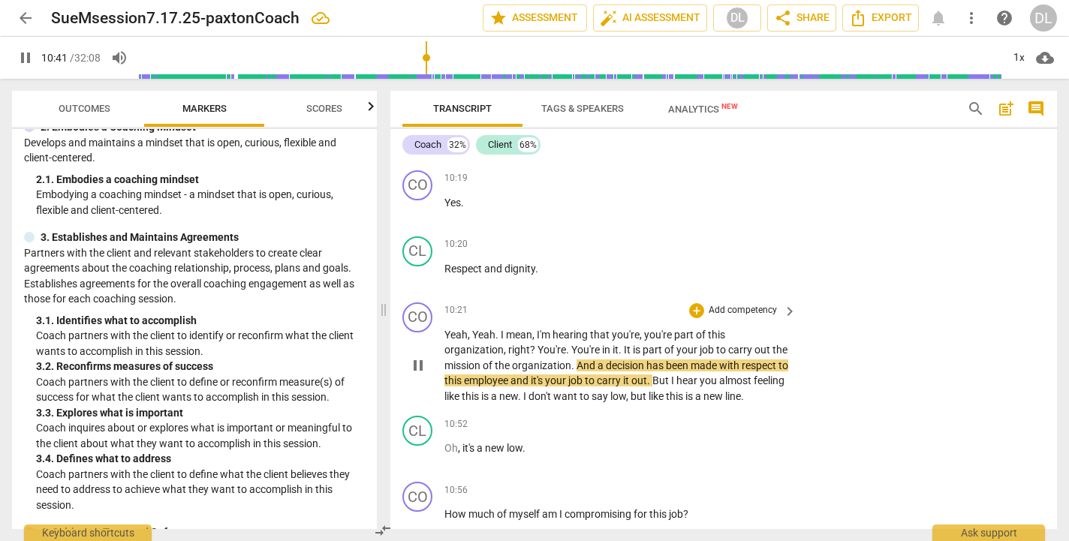
click at [741, 360] on span "with" at bounding box center [730, 366] width 23 height 12
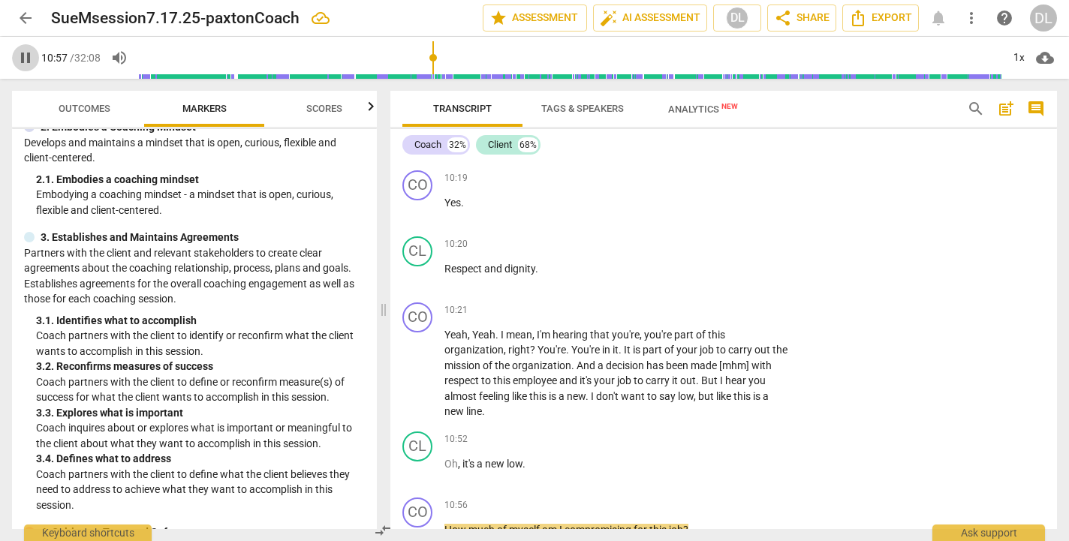
click at [28, 60] on span "pause" at bounding box center [26, 58] width 18 height 18
click at [695, 303] on div "+" at bounding box center [696, 310] width 15 height 15
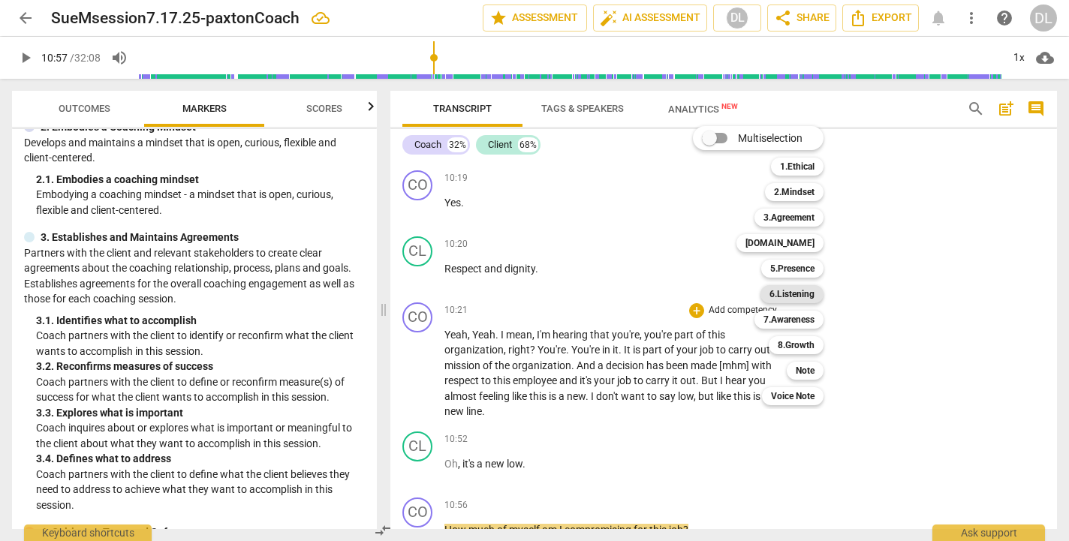
click at [802, 292] on b "6.Listening" at bounding box center [792, 294] width 45 height 18
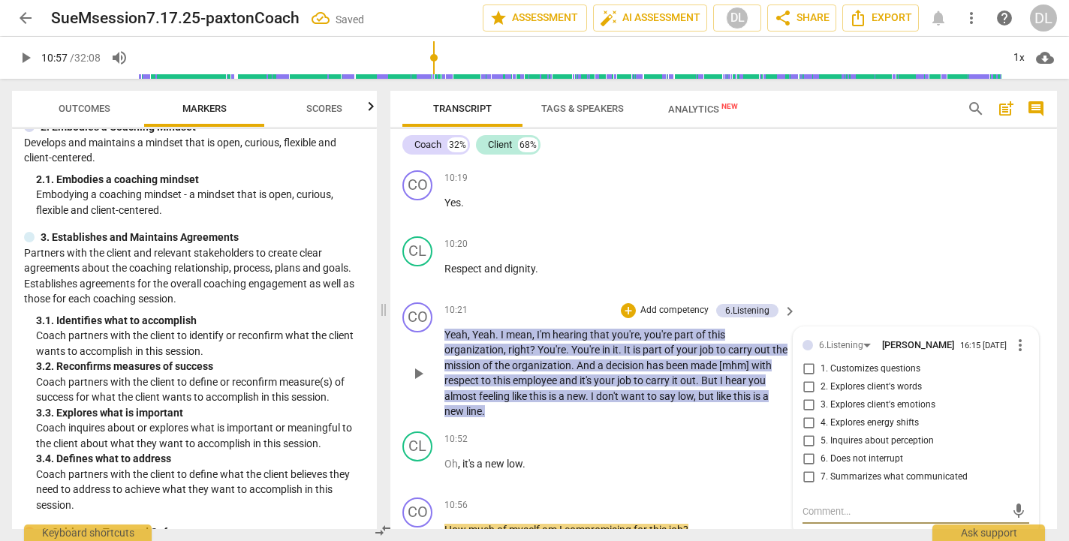
click at [808, 360] on input "1. Customizes questions" at bounding box center [809, 369] width 24 height 18
click at [738, 457] on p "Oh , it's a new low ." at bounding box center [617, 465] width 345 height 16
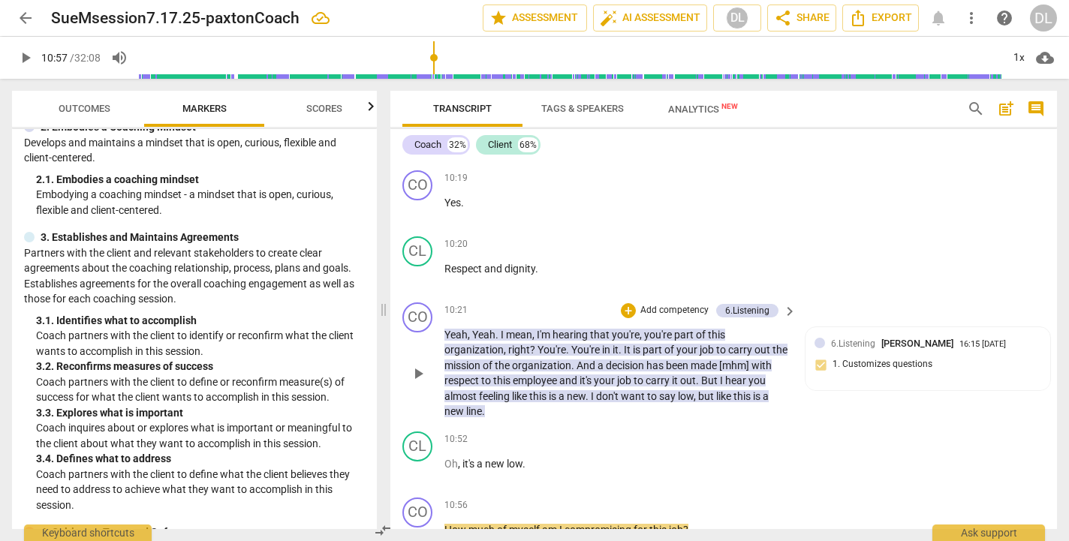
click at [671, 304] on p "Add competency" at bounding box center [674, 311] width 71 height 14
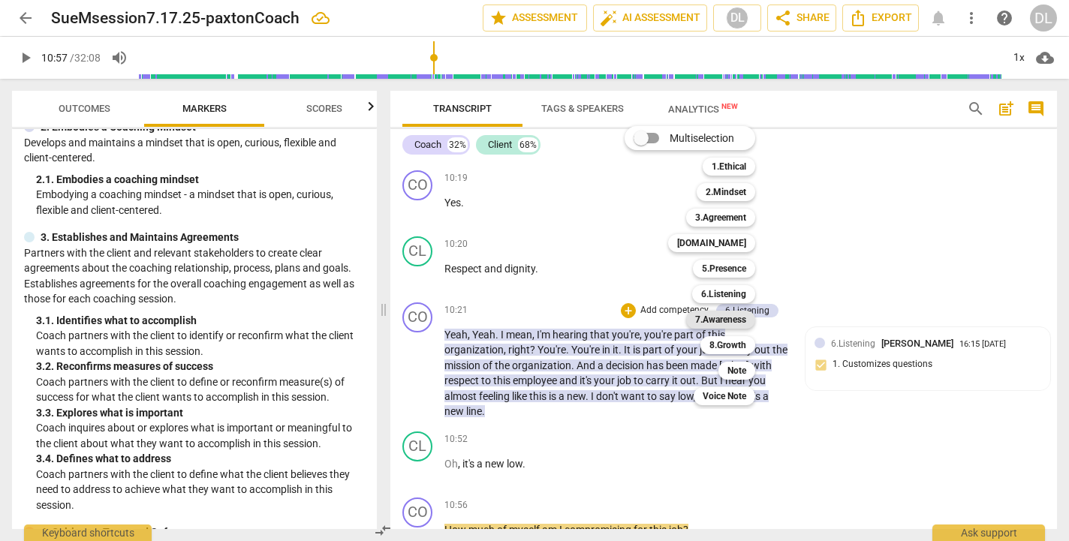
click at [728, 321] on b "7.Awareness" at bounding box center [720, 320] width 51 height 18
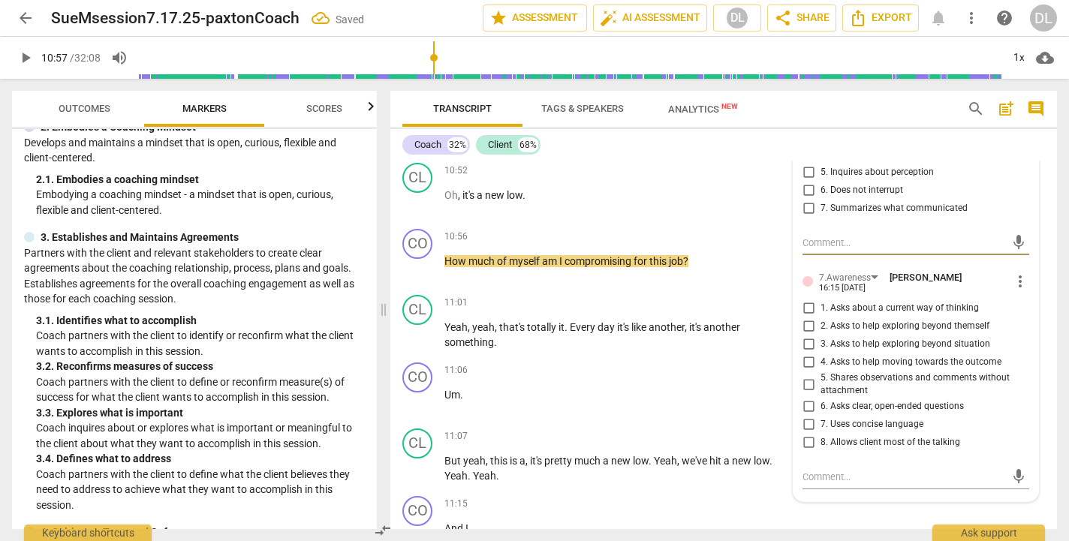
scroll to position [3406, 0]
click at [807, 299] on input "1. Asks about a current way of thinking" at bounding box center [809, 308] width 24 height 18
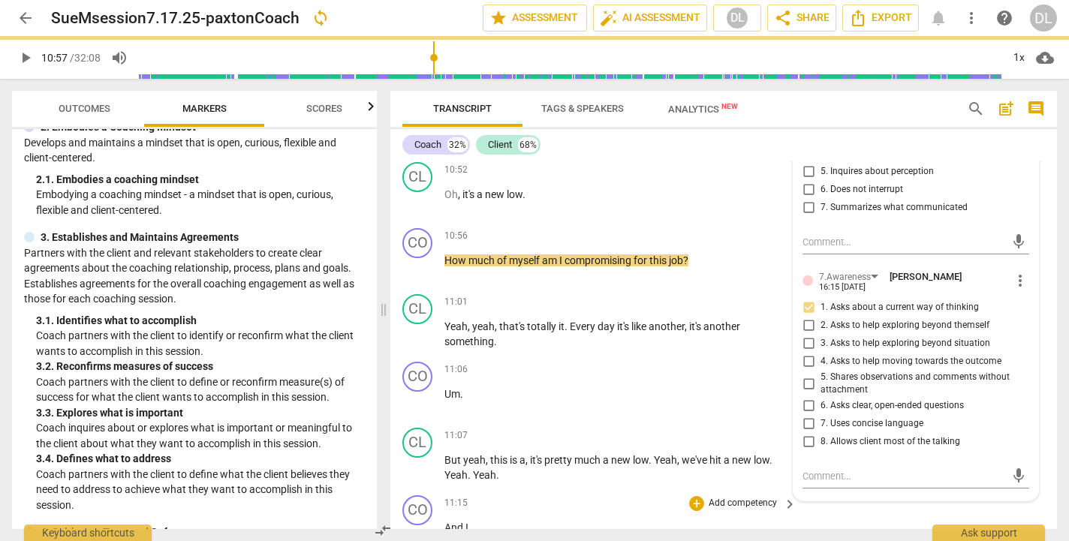
click at [778, 496] on div "11:15 + Add competency keyboard_arrow_right And I ." at bounding box center [622, 523] width 354 height 54
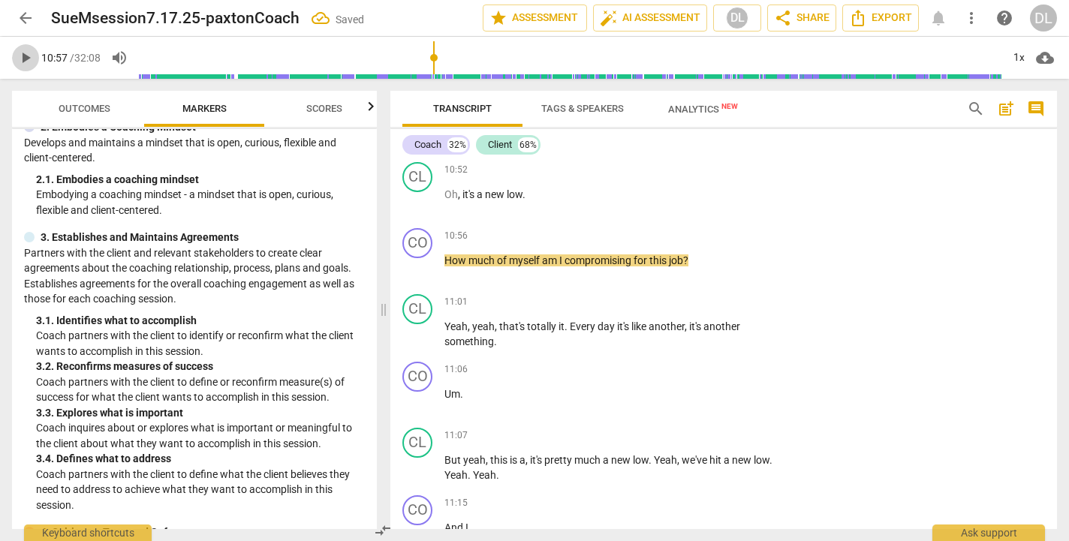
click at [28, 50] on span "play_arrow" at bounding box center [26, 58] width 18 height 18
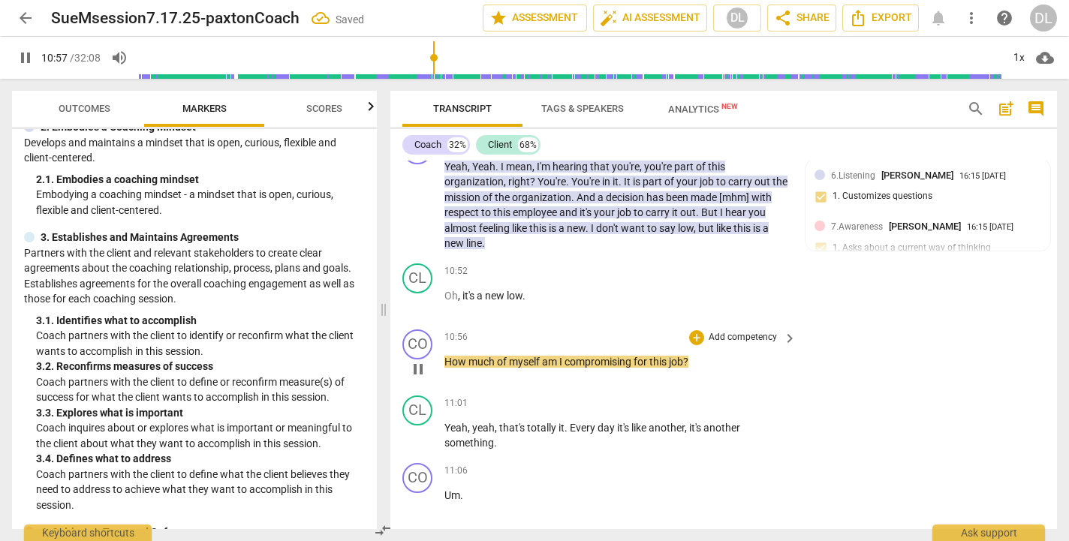
scroll to position [3283, 0]
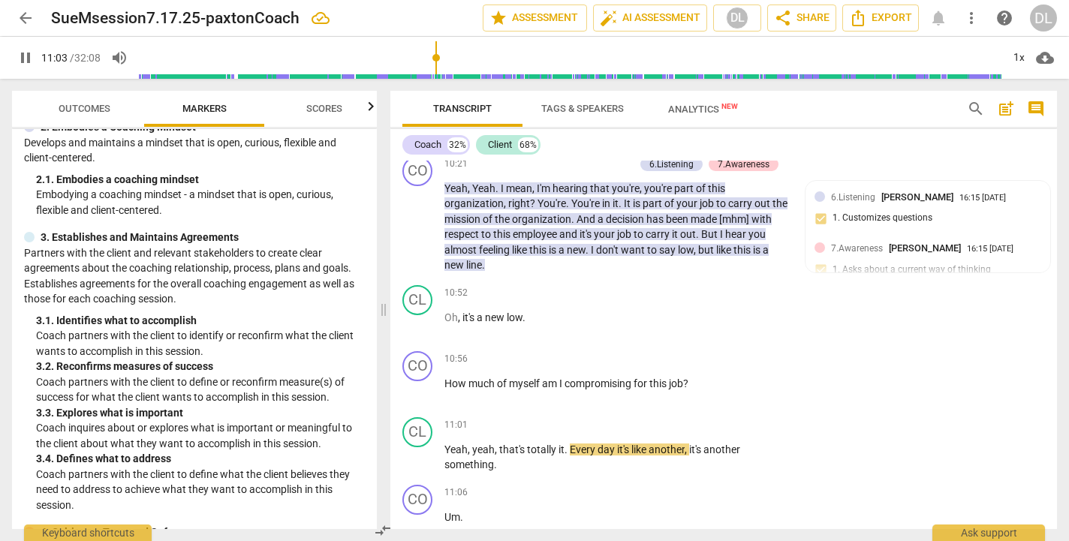
click at [24, 56] on span "pause" at bounding box center [26, 58] width 18 height 18
click at [710, 376] on p "How much of myself am I compromising for this job ?" at bounding box center [617, 384] width 345 height 16
click at [716, 353] on p "Add competency" at bounding box center [742, 360] width 71 height 14
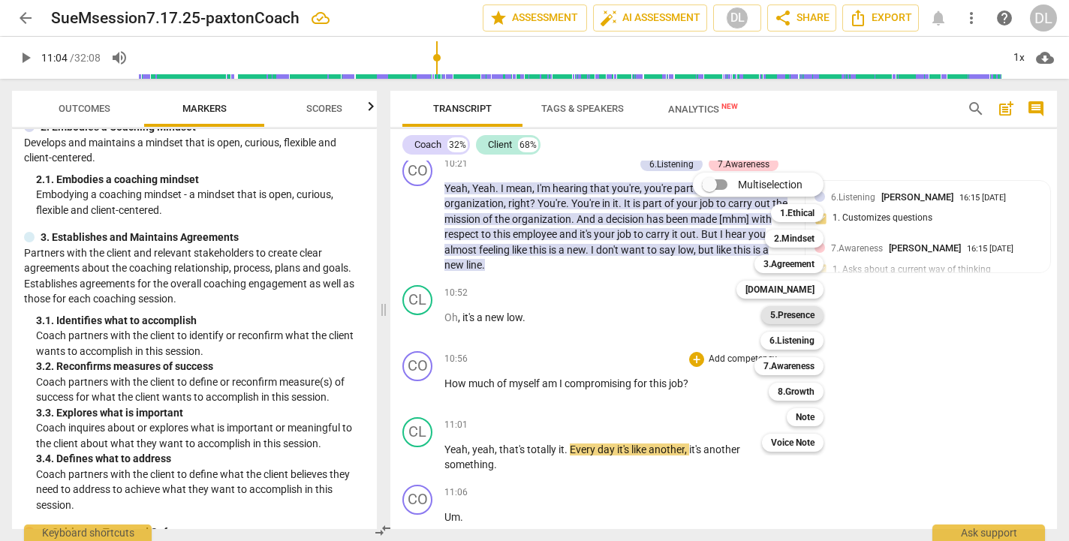
click at [795, 316] on b "5.Presence" at bounding box center [793, 315] width 44 height 18
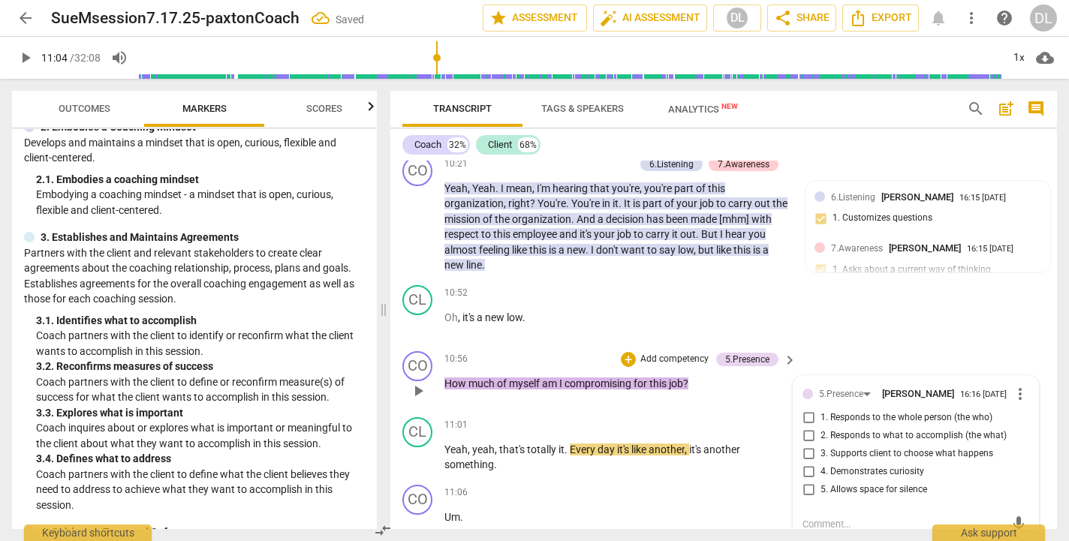
click at [805, 409] on input "1. Responds to the whole person (the who)" at bounding box center [809, 418] width 24 height 18
click at [650, 353] on p "Add competency" at bounding box center [674, 360] width 71 height 14
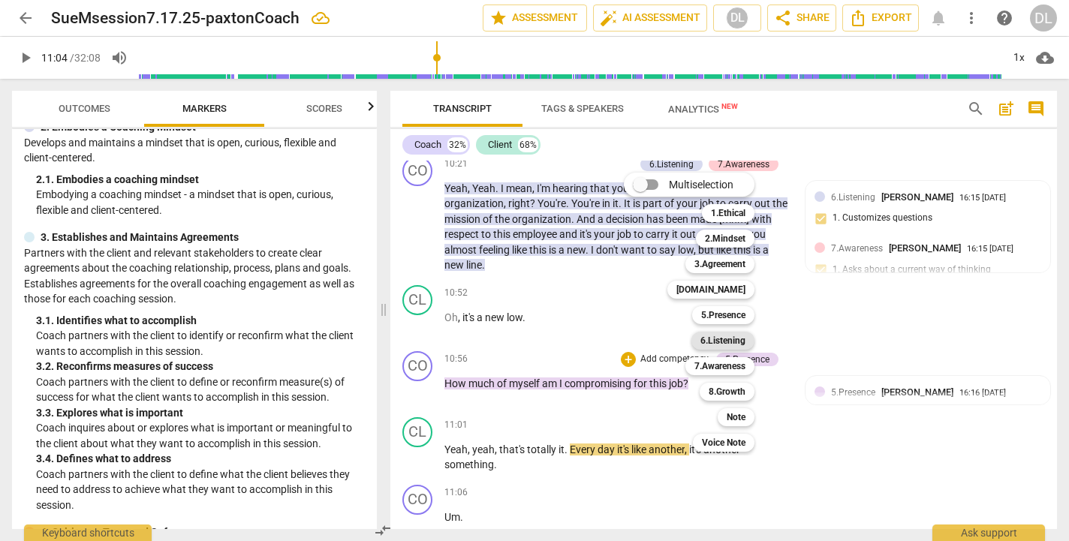
click at [722, 340] on b "6.Listening" at bounding box center [723, 341] width 45 height 18
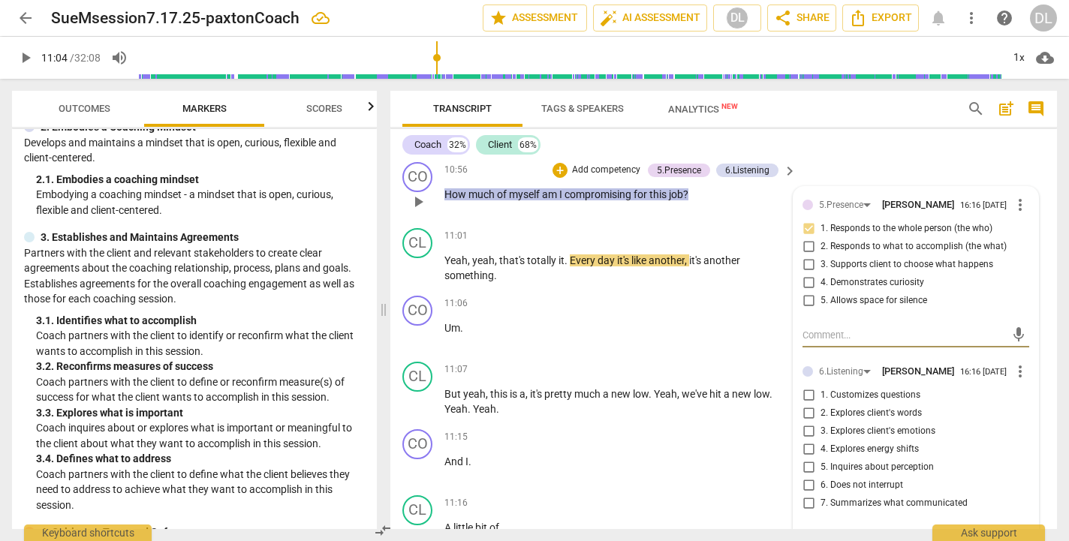
scroll to position [3476, 0]
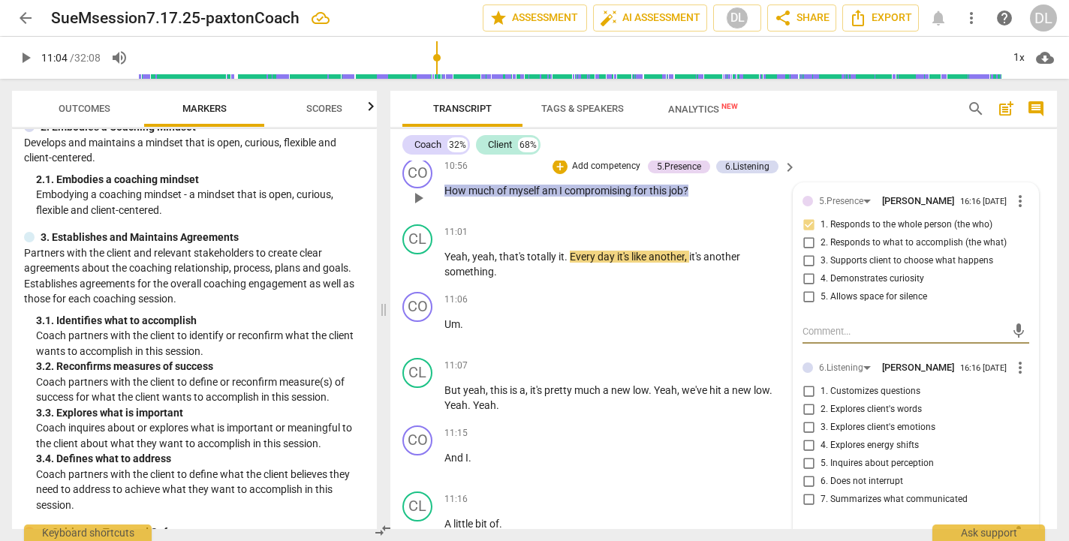
click at [806, 419] on input "3. Explores client's emotions" at bounding box center [809, 428] width 24 height 18
click at [29, 52] on span "play_arrow" at bounding box center [26, 58] width 18 height 18
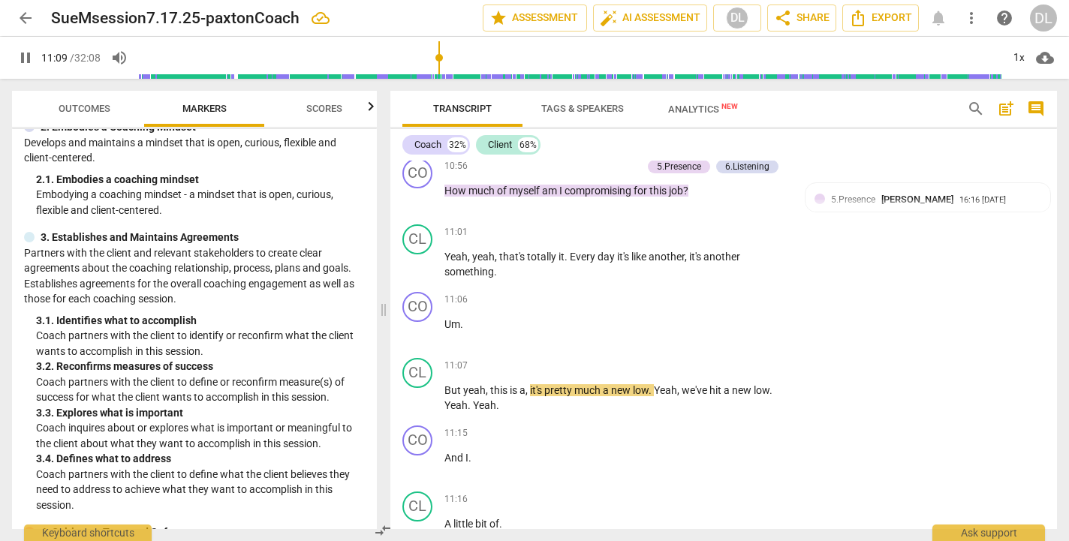
click at [27, 54] on span "pause" at bounding box center [26, 58] width 18 height 18
click at [445, 318] on span "Um" at bounding box center [453, 324] width 16 height 12
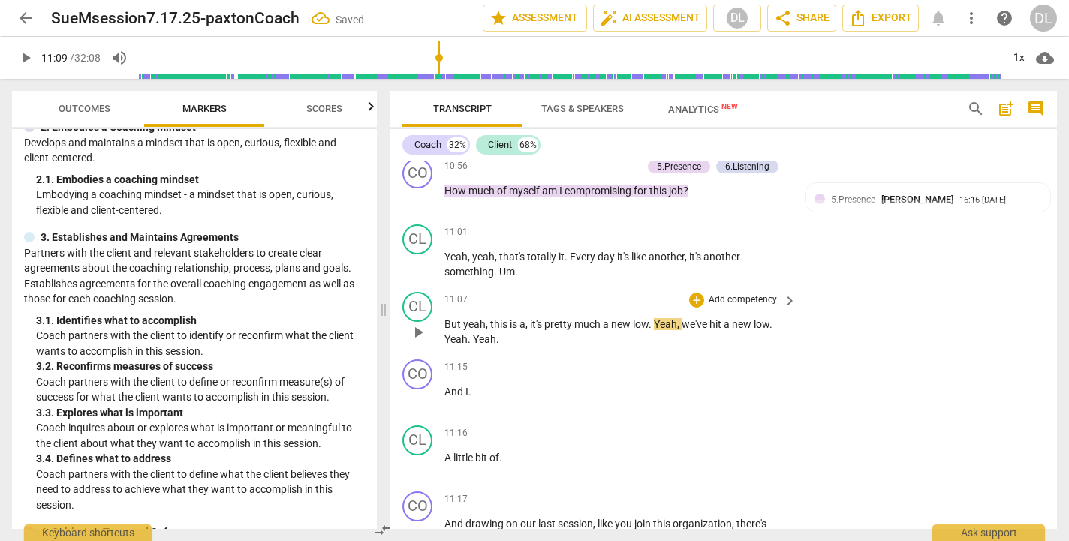
click at [445, 318] on span "But" at bounding box center [454, 324] width 19 height 12
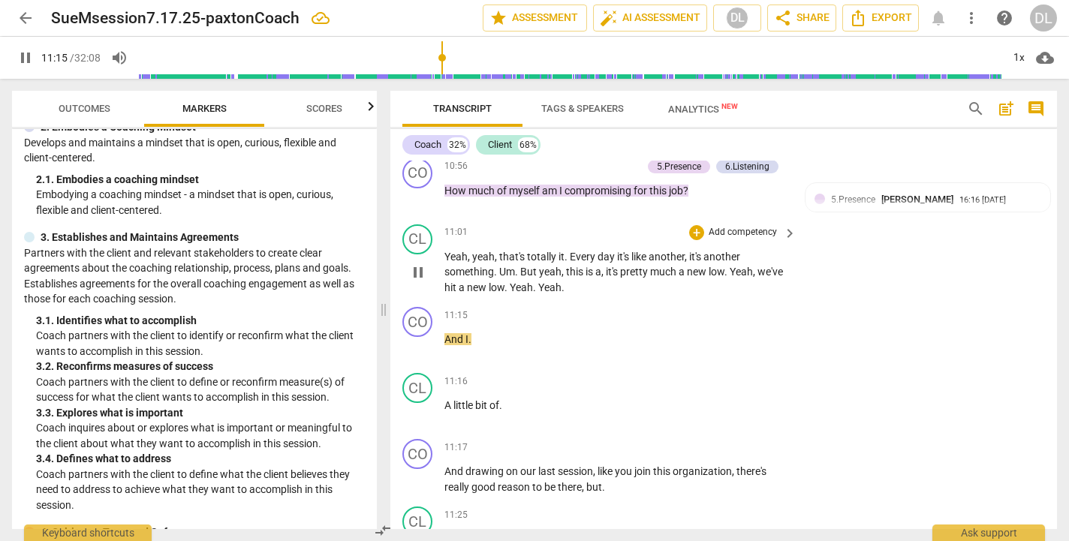
click at [533, 282] on span "Yeah" at bounding box center [521, 288] width 23 height 12
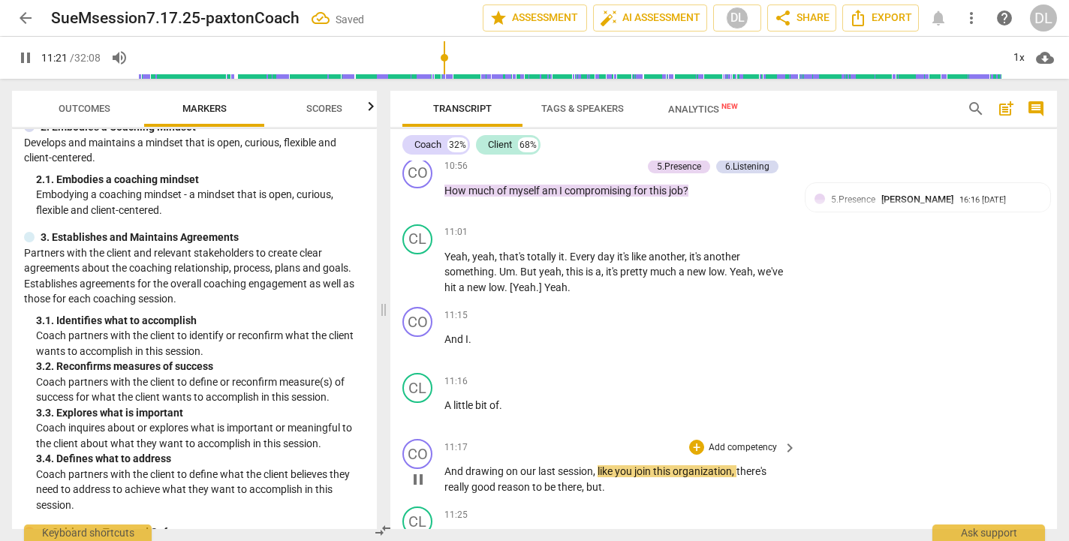
click at [444, 469] on div "play_arrow pause" at bounding box center [425, 479] width 38 height 21
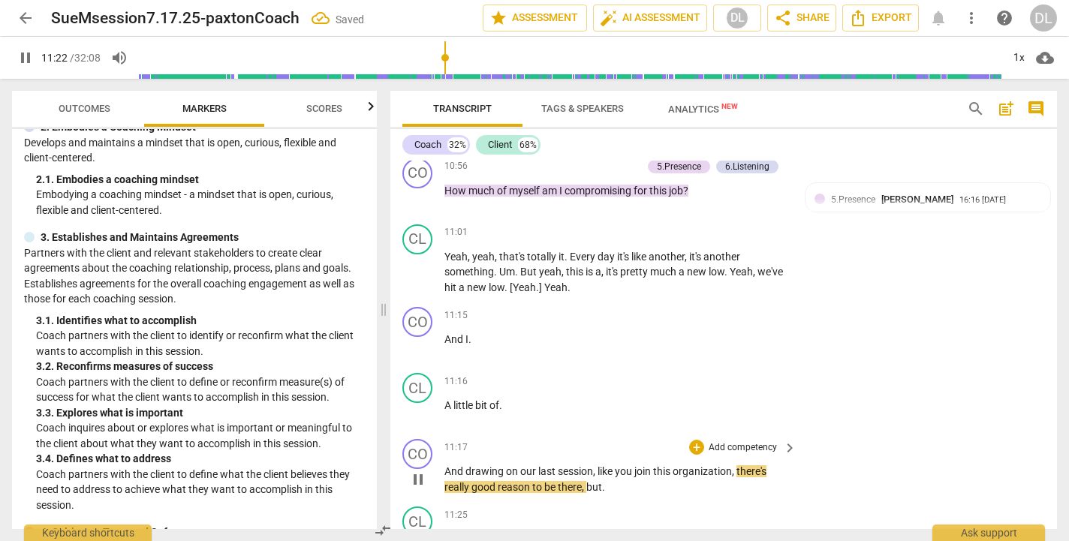
click at [445, 466] on span "And" at bounding box center [455, 472] width 21 height 12
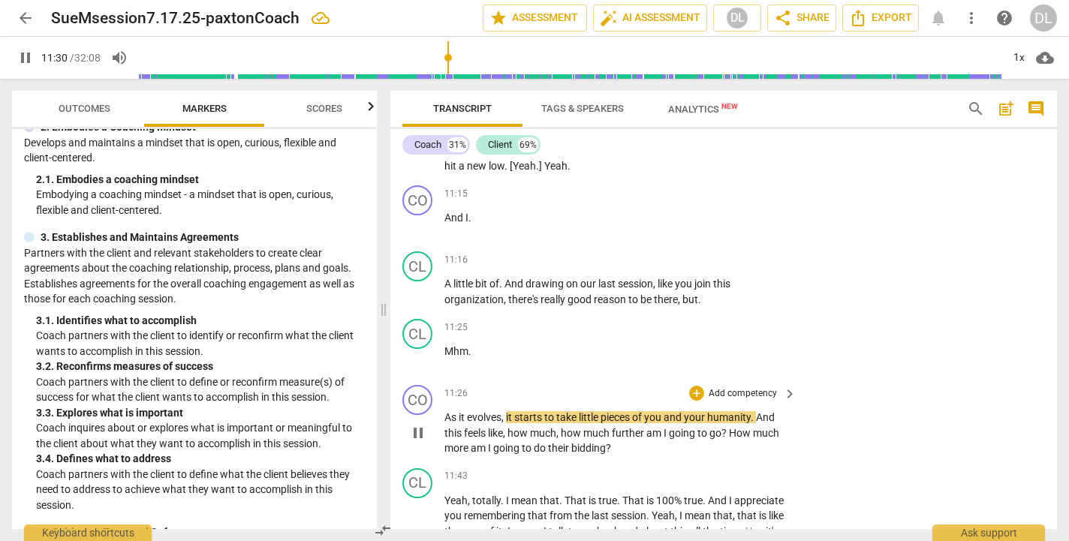
scroll to position [3600, 0]
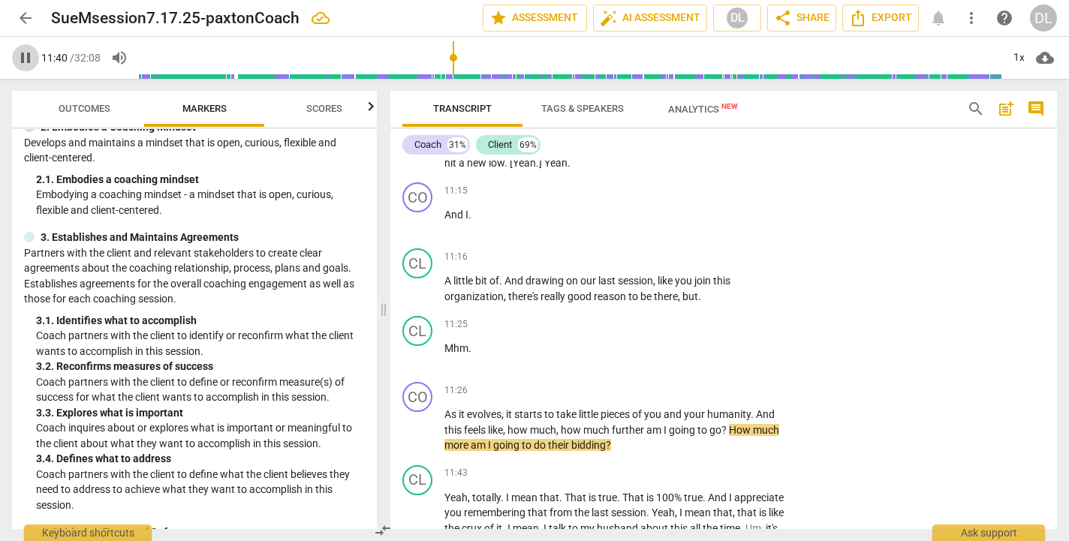
click at [27, 56] on span "pause" at bounding box center [26, 58] width 18 height 18
click at [732, 424] on span "How" at bounding box center [741, 430] width 24 height 12
click at [727, 385] on p "Add competency" at bounding box center [742, 392] width 71 height 14
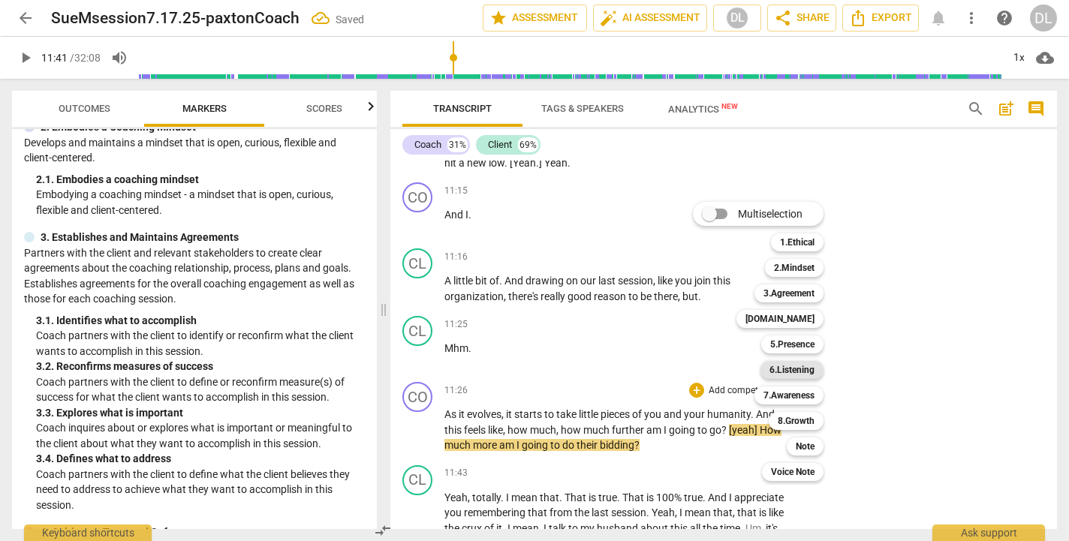
click at [794, 371] on b "6.Listening" at bounding box center [792, 370] width 45 height 18
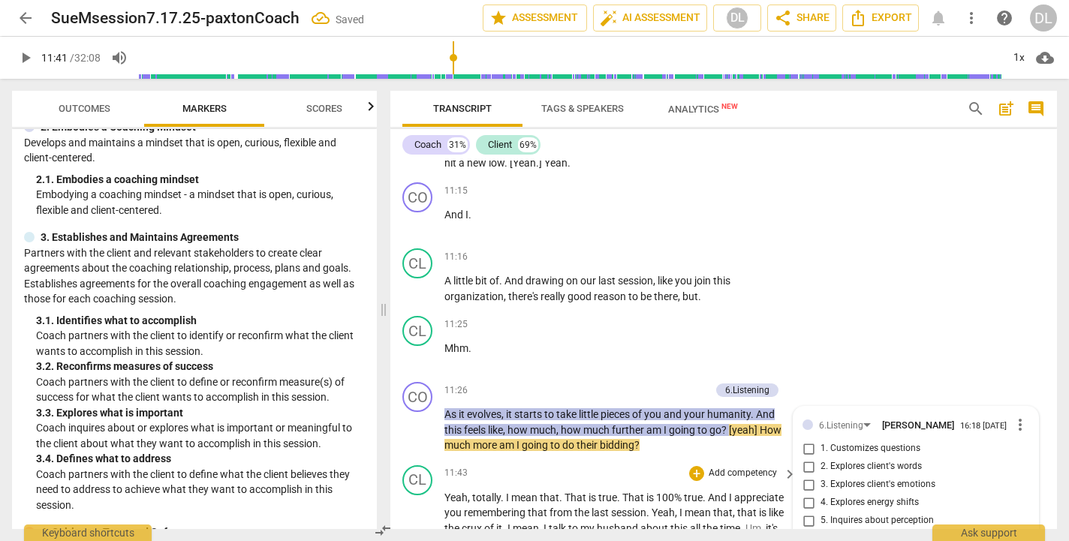
scroll to position [3802, 0]
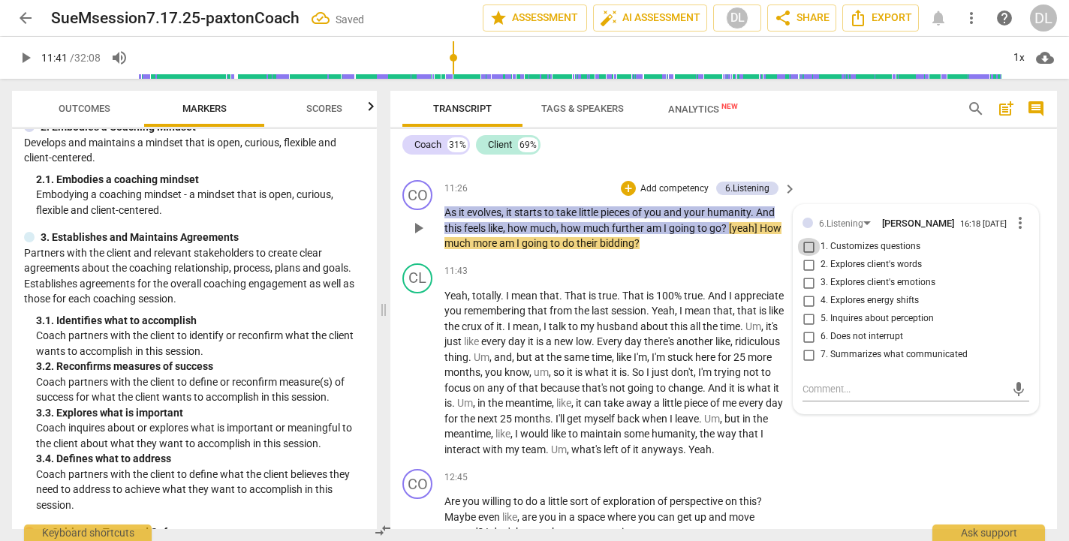
click at [810, 238] on input "1. Customizes questions" at bounding box center [809, 247] width 24 height 18
click at [804, 274] on input "3. Explores client's emotions" at bounding box center [809, 283] width 24 height 18
click at [806, 310] on input "5. Inquires about perception" at bounding box center [809, 319] width 24 height 18
click at [28, 56] on span "play_arrow" at bounding box center [26, 58] width 18 height 18
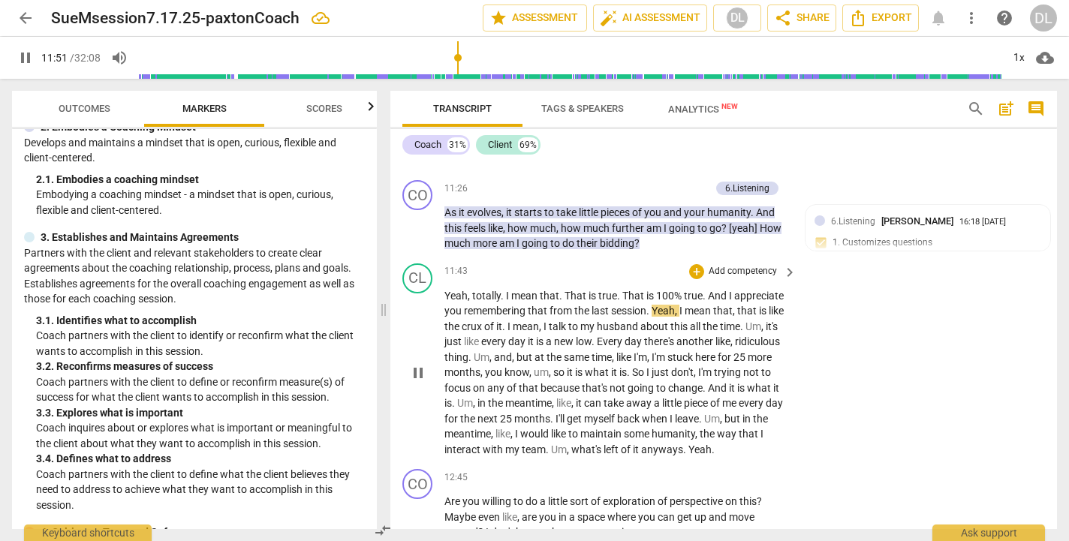
click at [653, 305] on span "Yeah" at bounding box center [663, 311] width 23 height 12
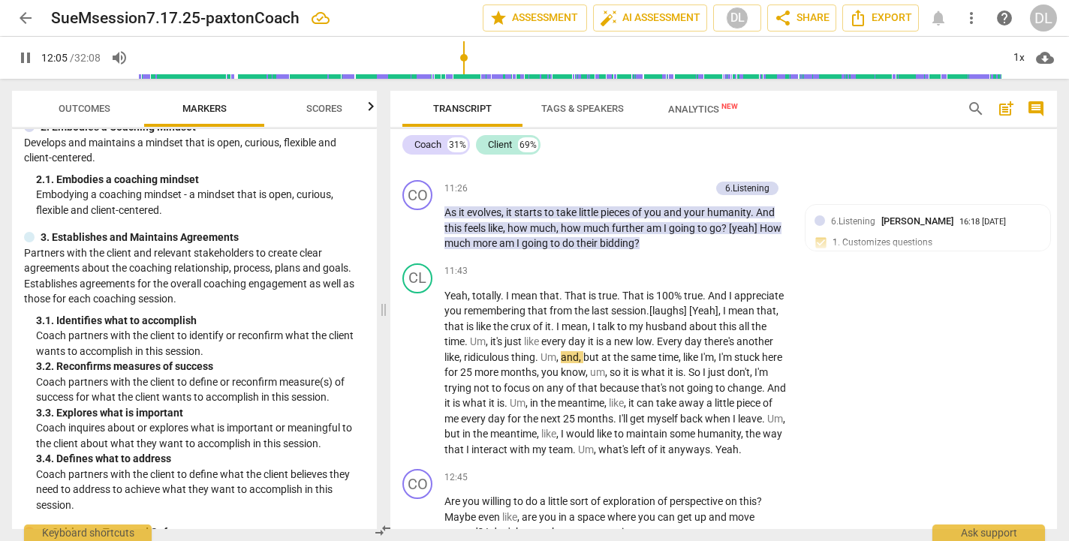
click at [25, 55] on span "pause" at bounding box center [26, 58] width 18 height 18
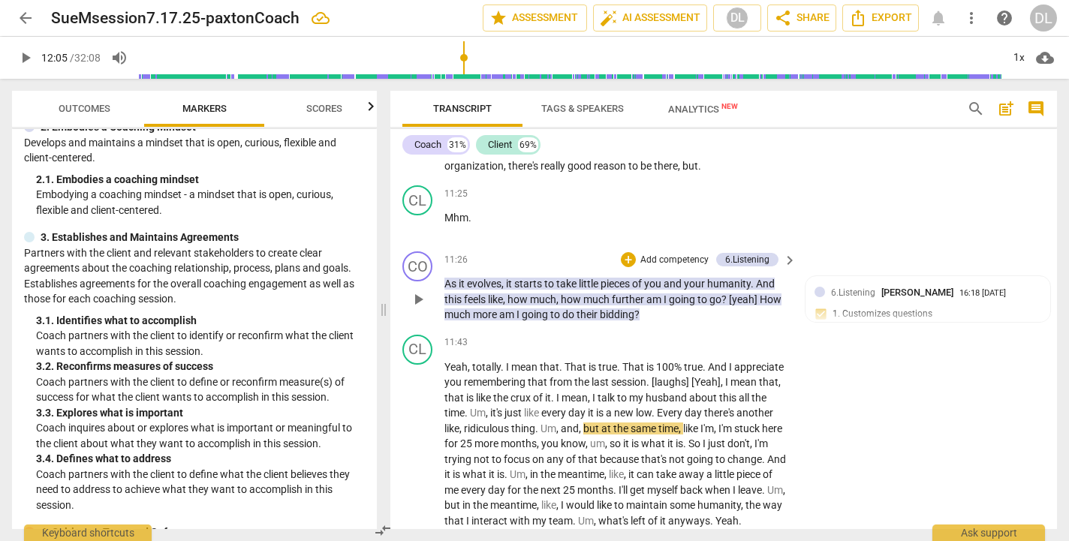
scroll to position [3728, 0]
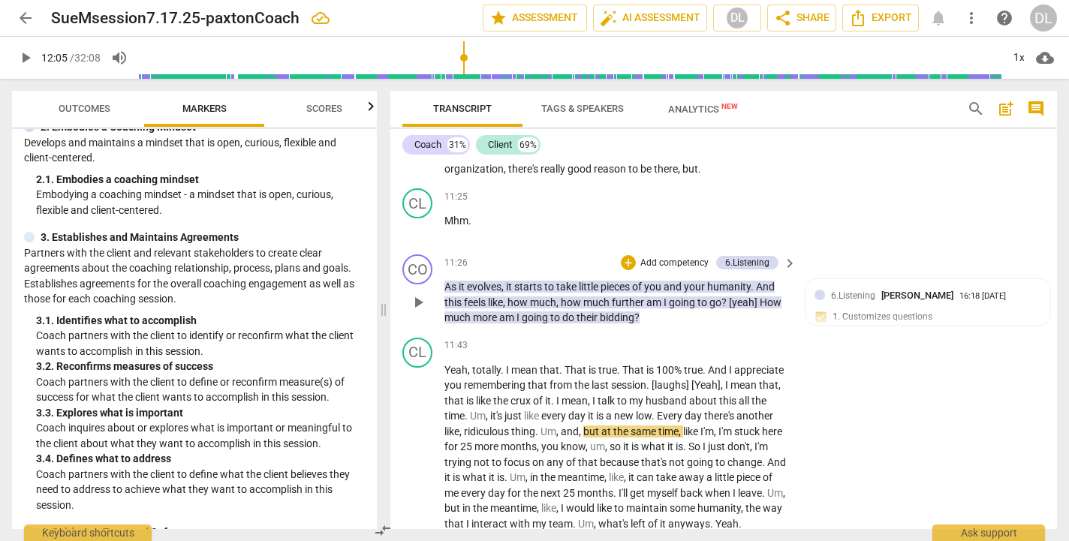
click at [662, 257] on p "Add competency" at bounding box center [674, 264] width 71 height 14
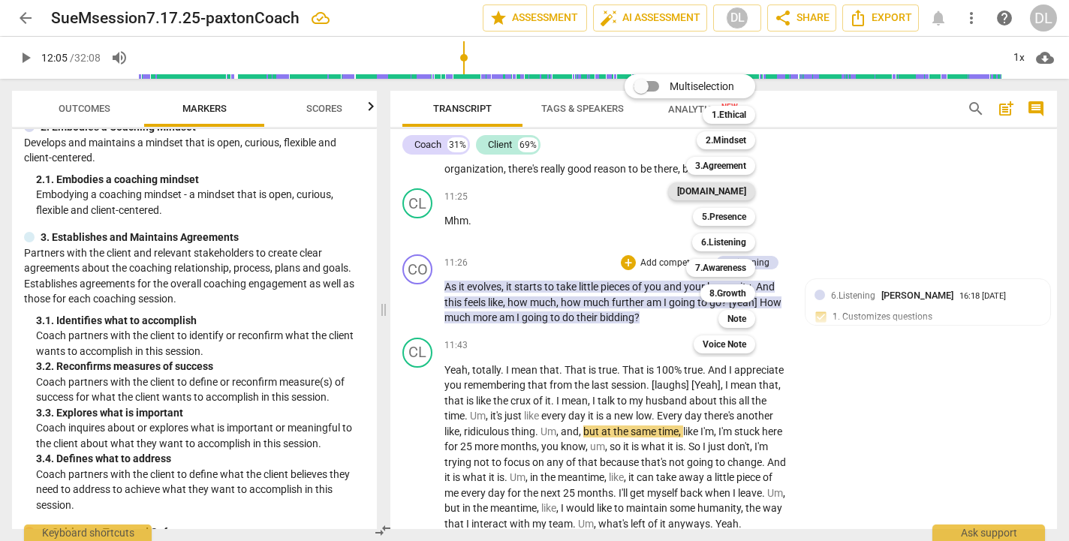
click at [728, 195] on b "[DOMAIN_NAME]" at bounding box center [711, 191] width 69 height 18
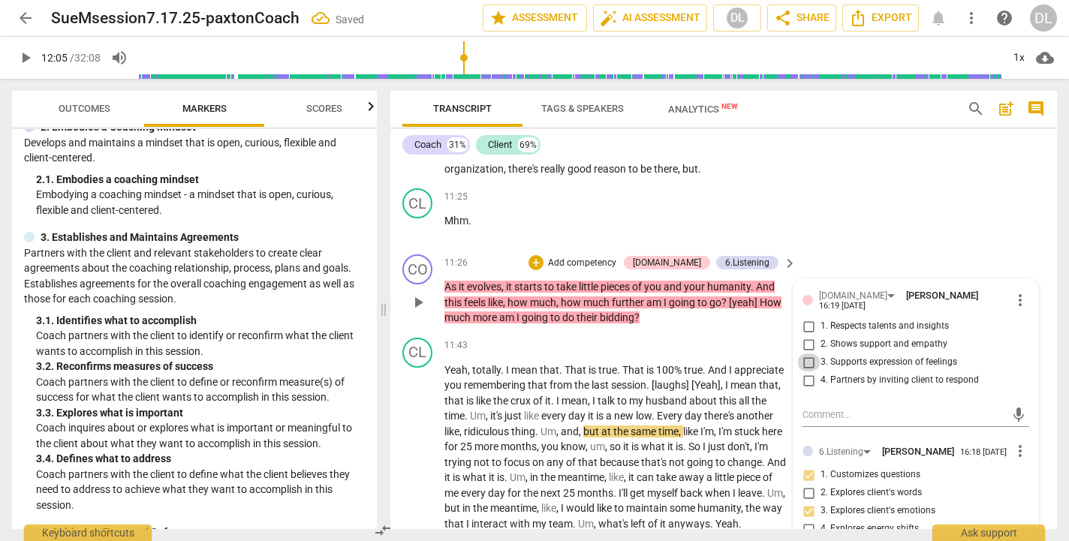
click at [809, 354] on input "3. Supports expression of feelings" at bounding box center [809, 363] width 24 height 18
click at [807, 372] on input "4. Partners by inviting client to respond" at bounding box center [809, 381] width 24 height 18
click at [807, 336] on input "2. Shows support and empathy" at bounding box center [809, 345] width 24 height 18
click at [730, 491] on p "Yeah , totally . I mean that . That is true . That is 100% true . And I appreci…" at bounding box center [617, 448] width 345 height 170
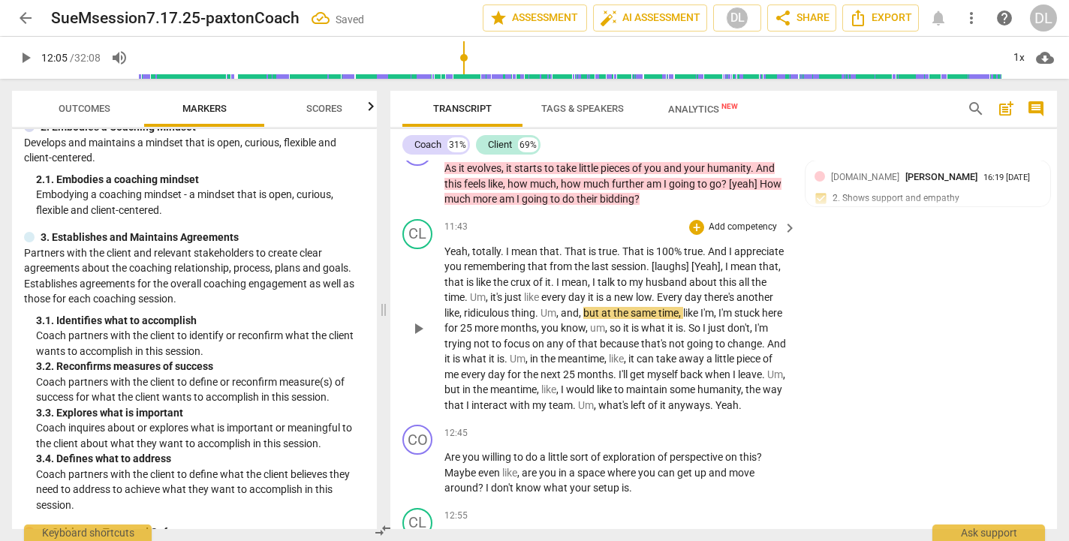
scroll to position [3848, 0]
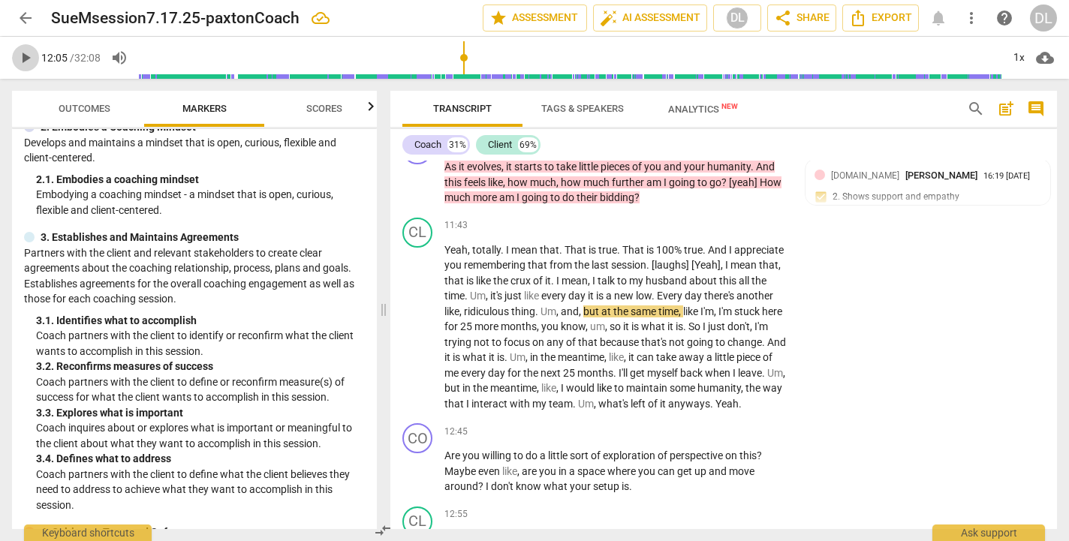
click at [23, 56] on span "play_arrow" at bounding box center [26, 58] width 18 height 18
click at [460, 321] on span "for" at bounding box center [453, 327] width 16 height 12
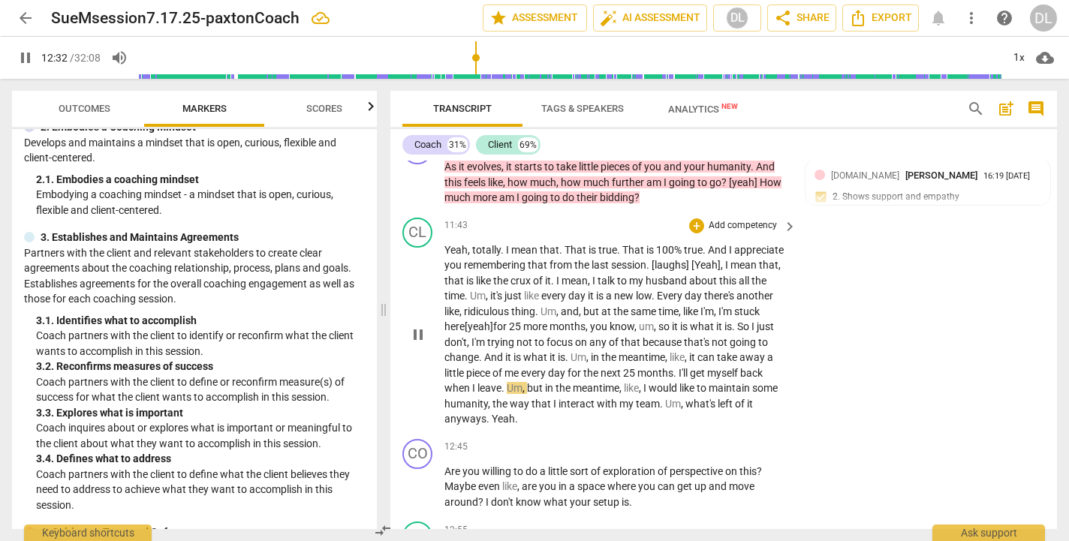
click at [505, 382] on span "." at bounding box center [504, 388] width 5 height 12
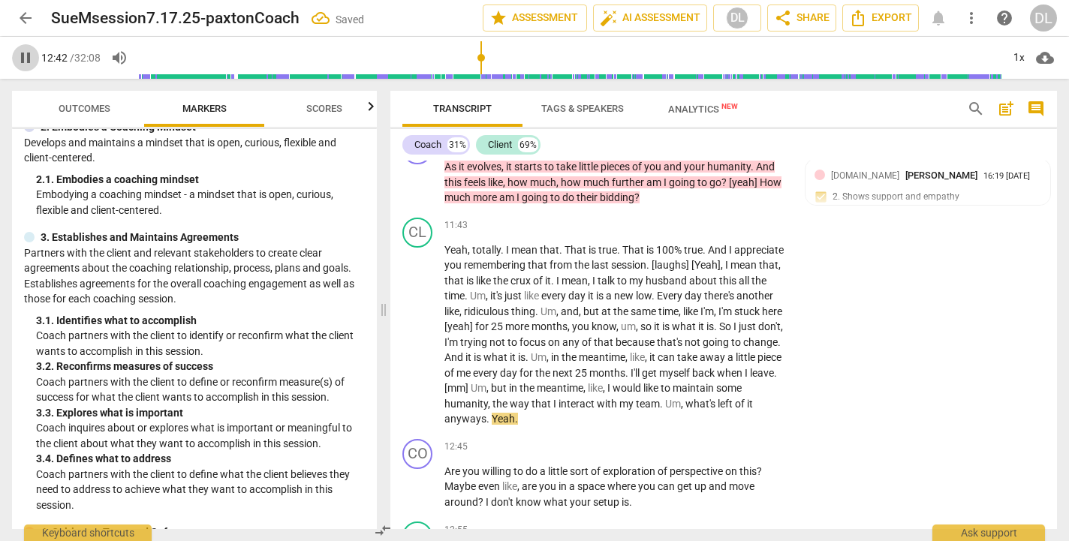
click at [25, 58] on span "pause" at bounding box center [26, 58] width 18 height 18
click at [445, 466] on span "Are" at bounding box center [454, 472] width 18 height 12
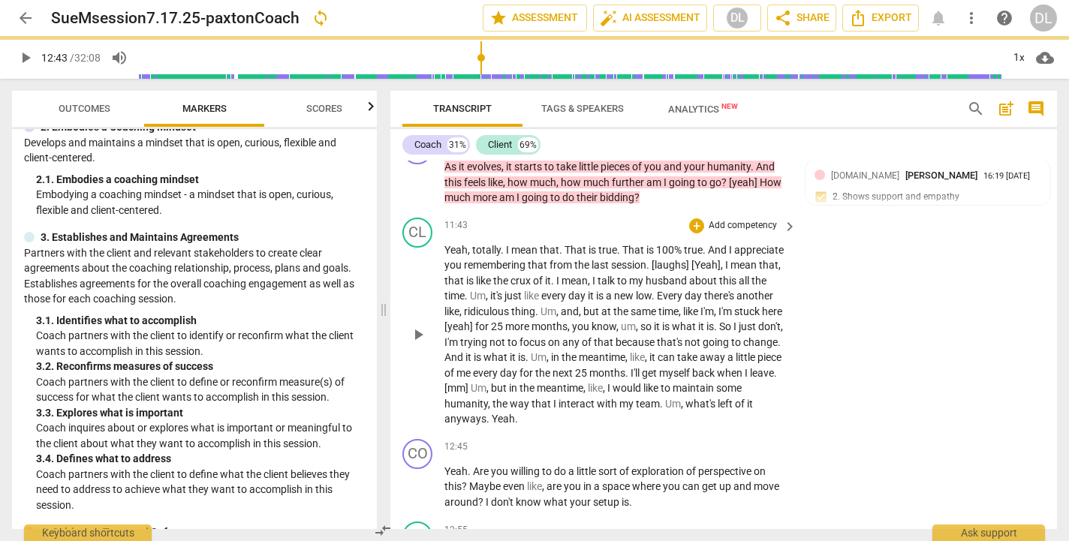
click at [528, 366] on p "Yeah , totally . I mean that . That is true . That is 100% true . And I appreci…" at bounding box center [617, 335] width 345 height 185
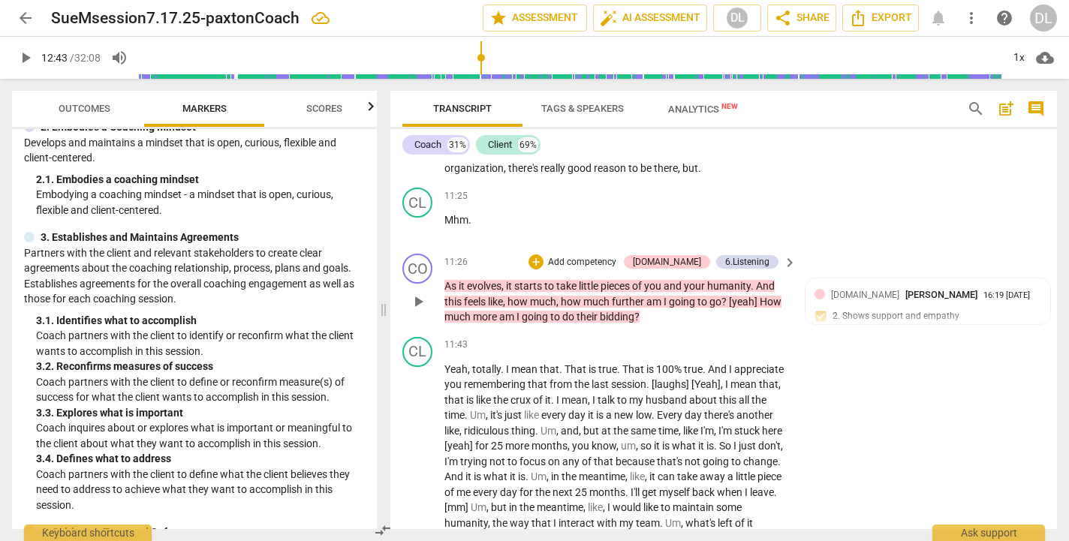
scroll to position [3723, 0]
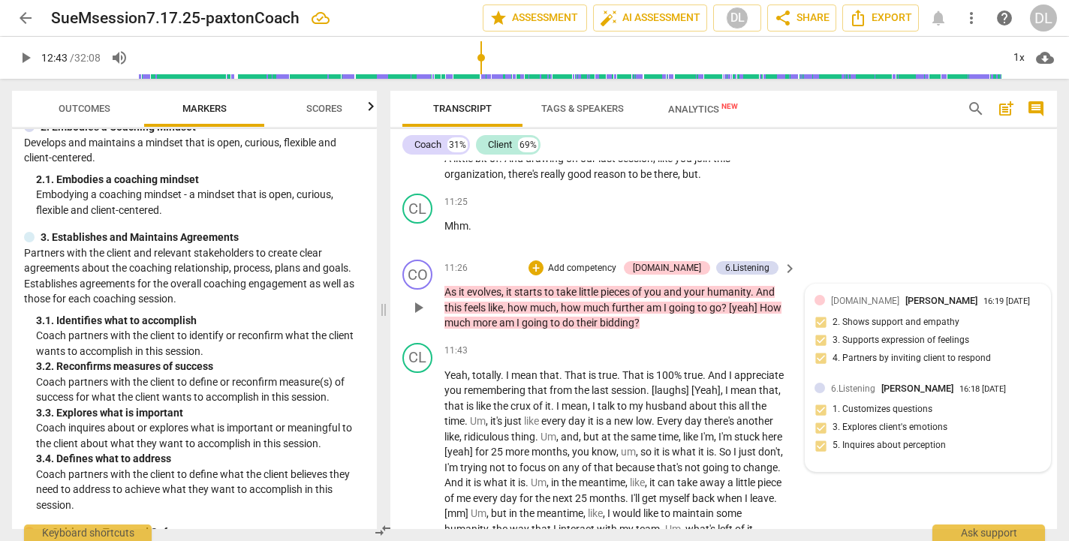
click at [1008, 391] on div "6.Listening [PERSON_NAME] 16:18 [DATE] 1. Customizes questions 3. Explores clie…" at bounding box center [928, 423] width 227 height 82
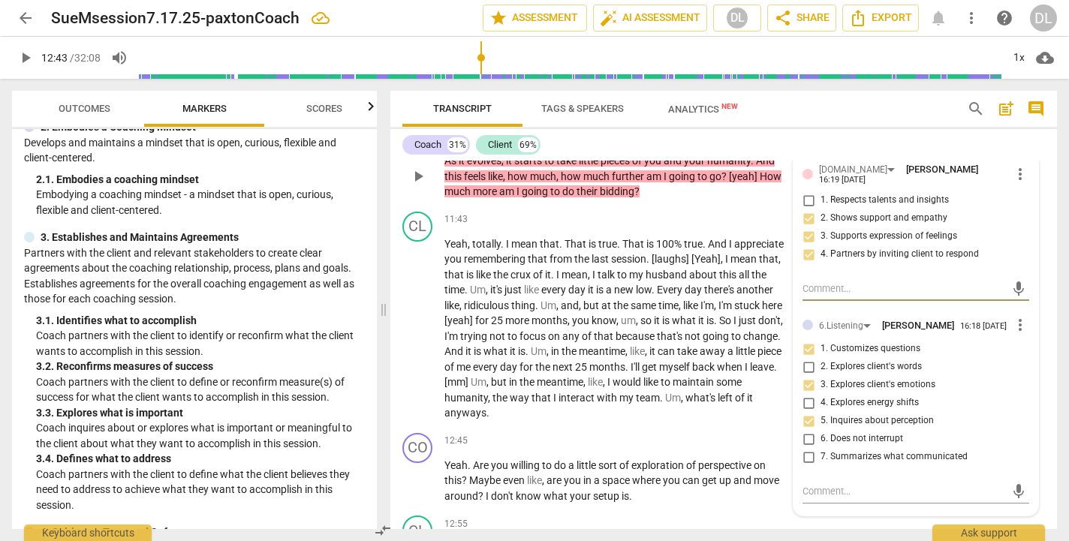
scroll to position [3855, 0]
click at [847, 484] on textarea at bounding box center [904, 491] width 203 height 14
click at [1012, 483] on span "send" at bounding box center [1019, 491] width 17 height 17
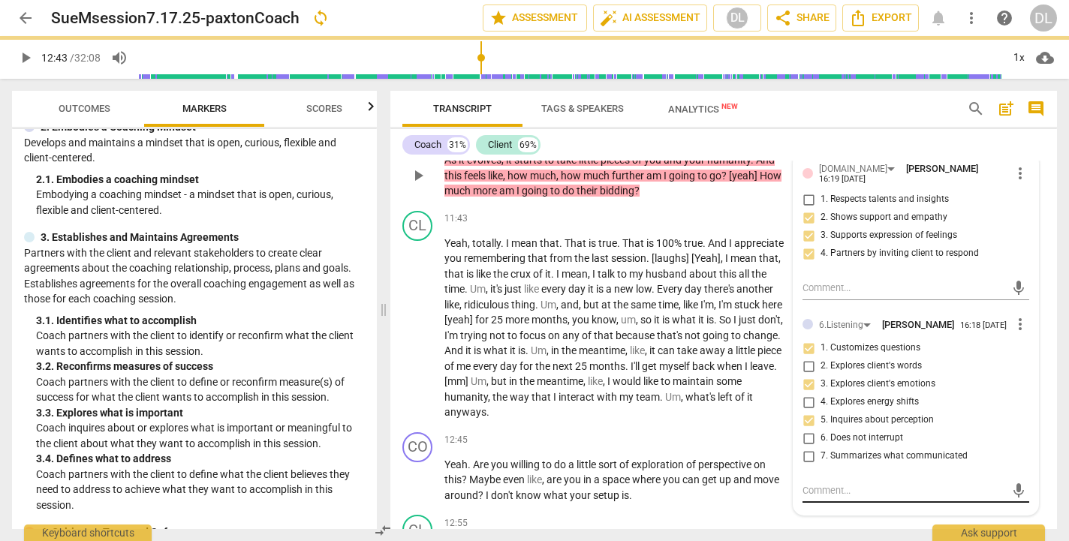
scroll to position [0, 0]
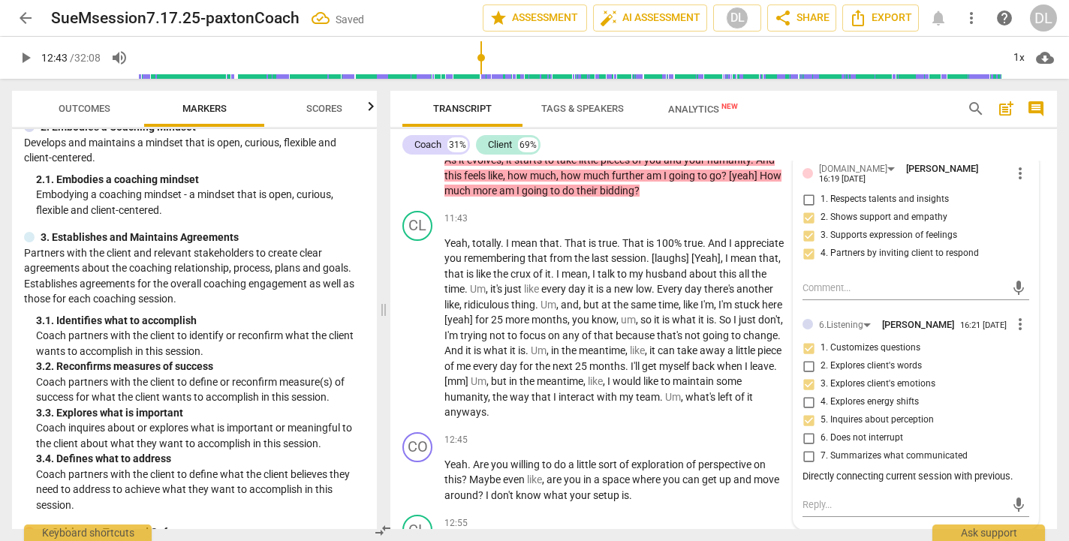
click at [26, 55] on span "play_arrow" at bounding box center [26, 58] width 18 height 18
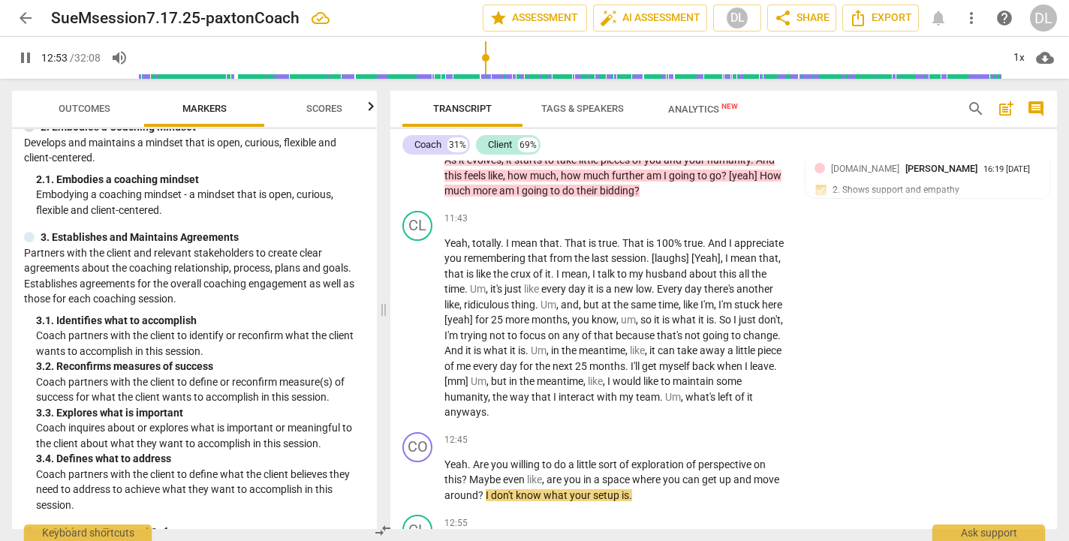
click at [25, 60] on span "pause" at bounding box center [26, 58] width 18 height 18
click at [734, 434] on p "Add competency" at bounding box center [742, 441] width 71 height 14
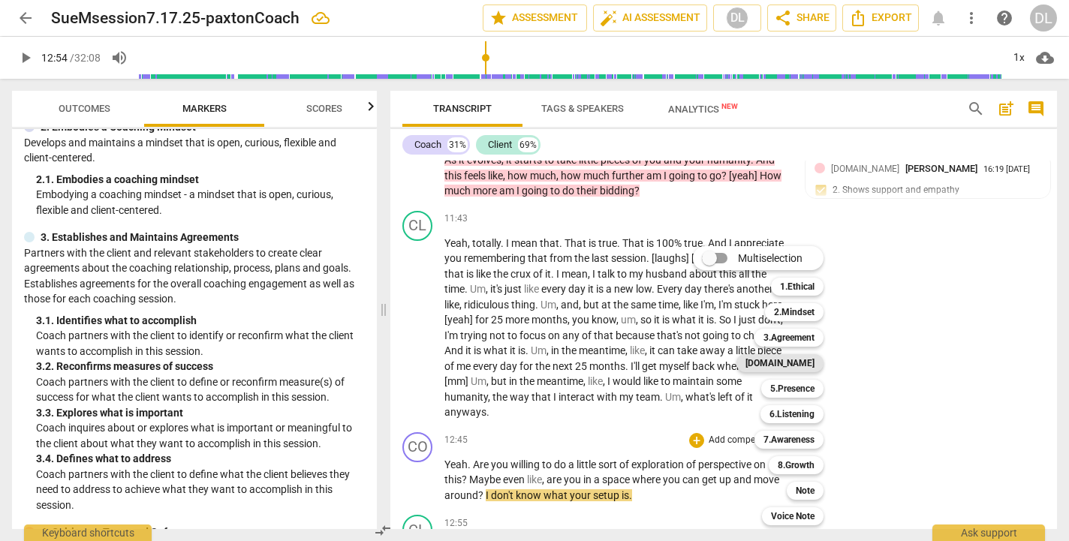
click at [802, 362] on b "[DOMAIN_NAME]" at bounding box center [780, 363] width 69 height 18
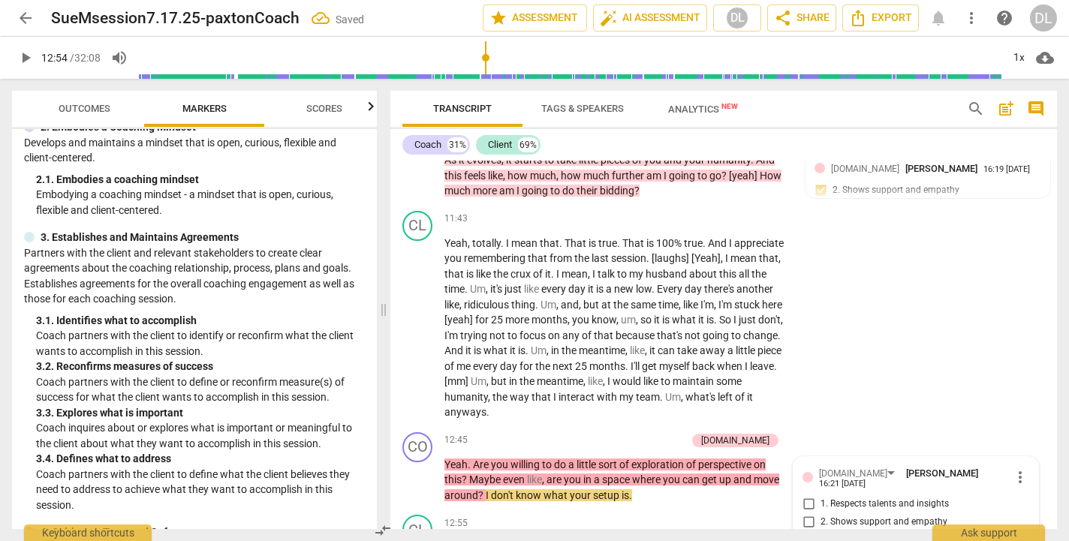
scroll to position [4047, 0]
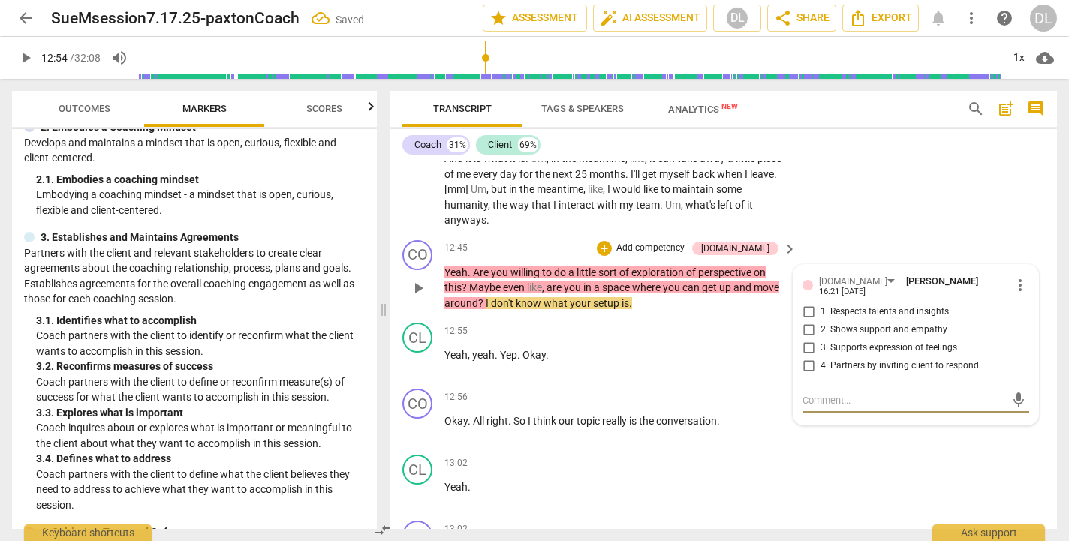
click at [804, 357] on input "4. Partners by inviting client to respond" at bounding box center [809, 366] width 24 height 18
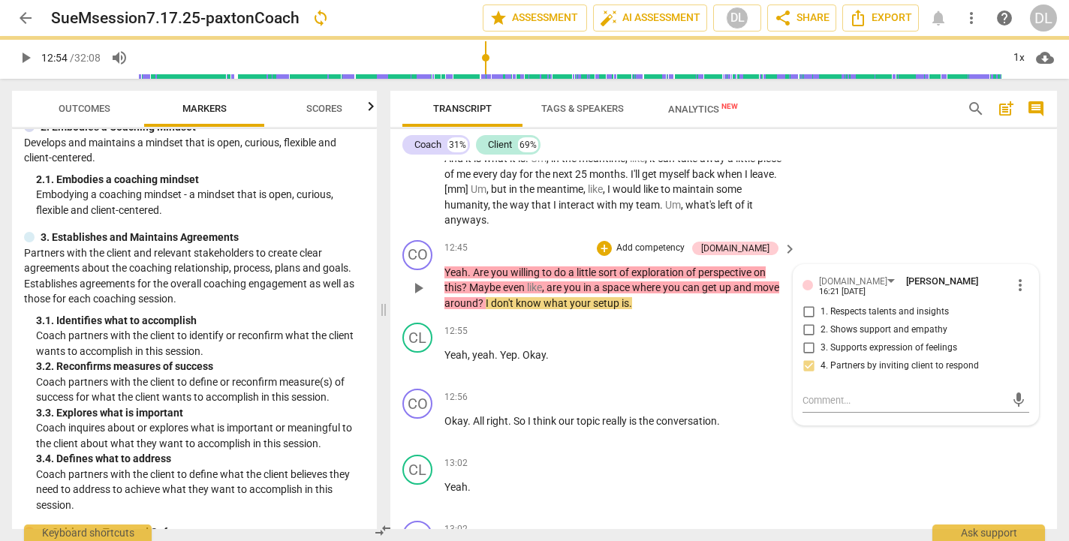
click at [667, 242] on p "Add competency" at bounding box center [650, 249] width 71 height 14
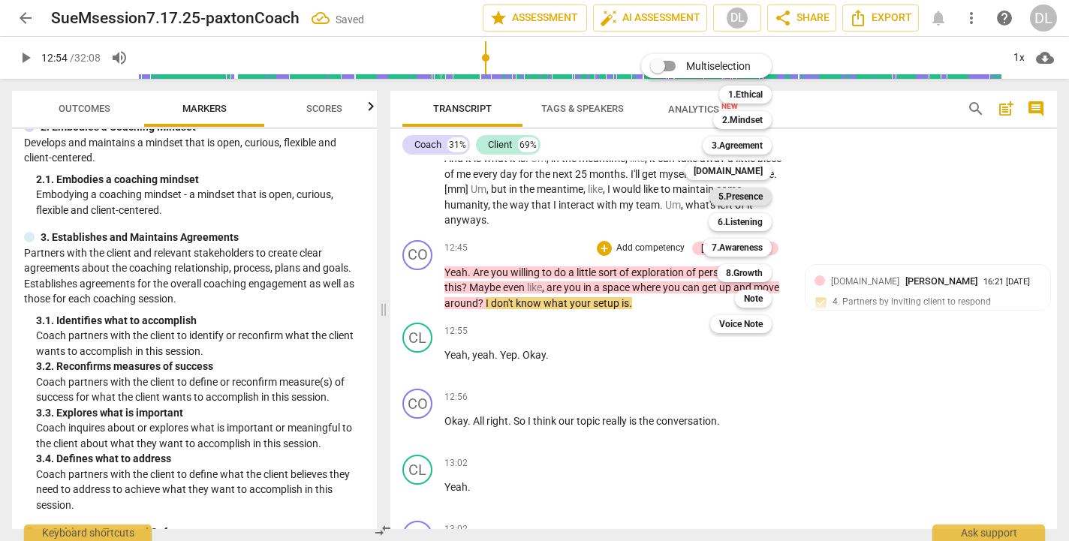
click at [744, 198] on b "5.Presence" at bounding box center [741, 197] width 44 height 18
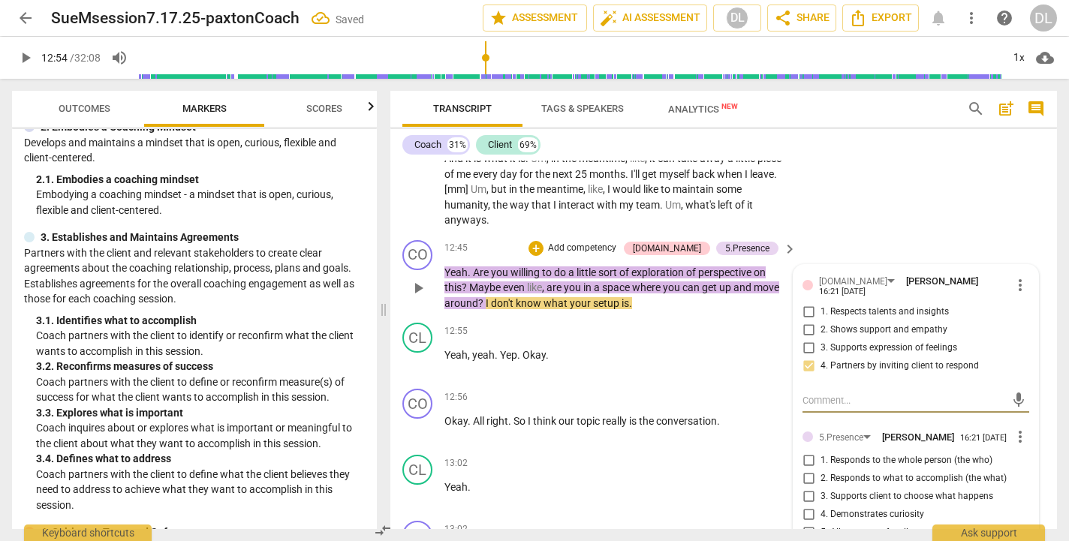
click at [809, 488] on input "3. Supports client to choose what happens" at bounding box center [809, 497] width 24 height 18
click at [596, 323] on div "12:55 + Add competency keyboard_arrow_right" at bounding box center [622, 331] width 354 height 17
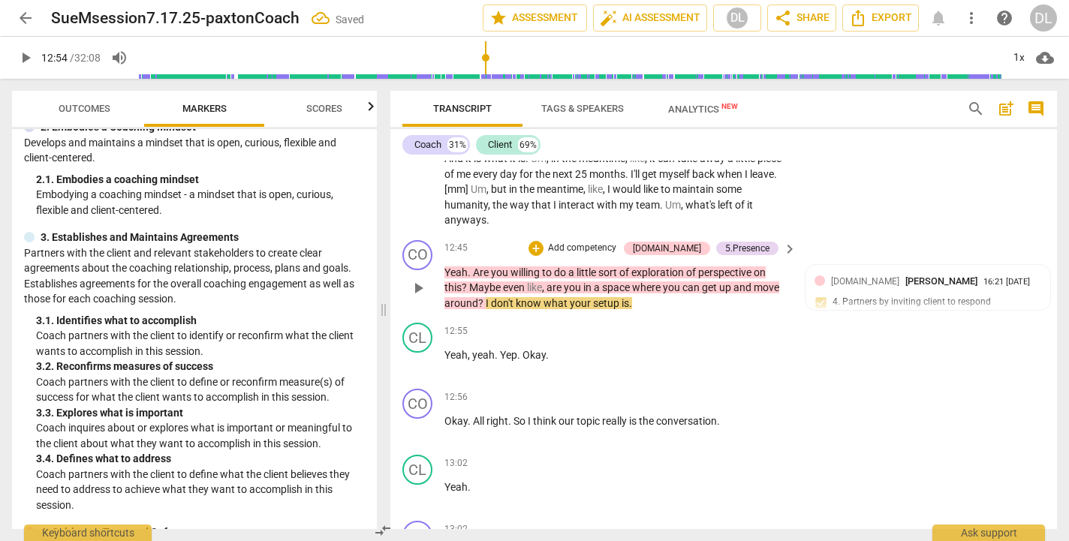
click at [484, 297] on span "?" at bounding box center [482, 303] width 8 height 12
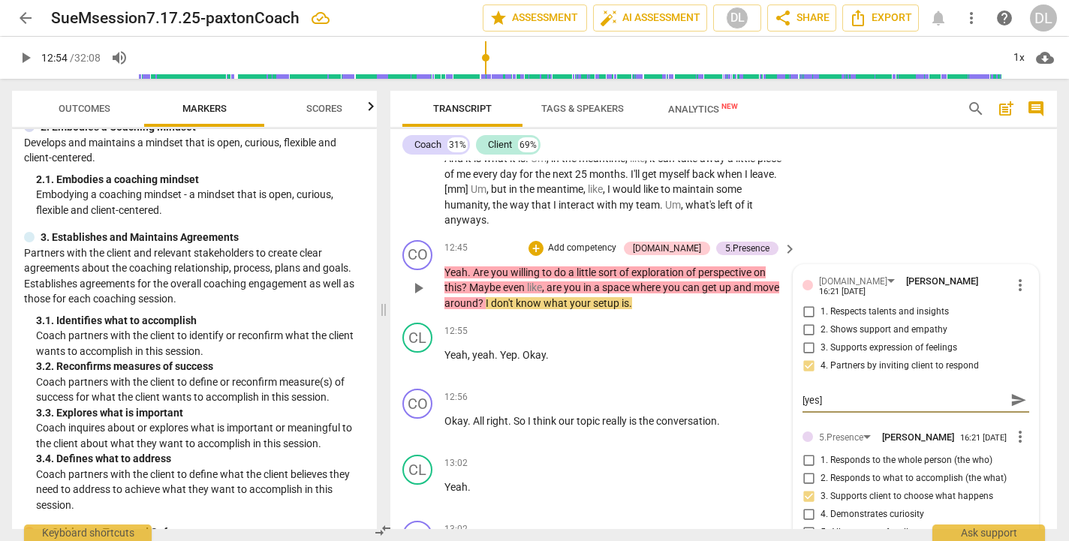
click at [486, 256] on div "CO play_arrow pause 12:45 + Add competency [DOMAIN_NAME] 5.Presence keyboard_ar…" at bounding box center [724, 275] width 667 height 83
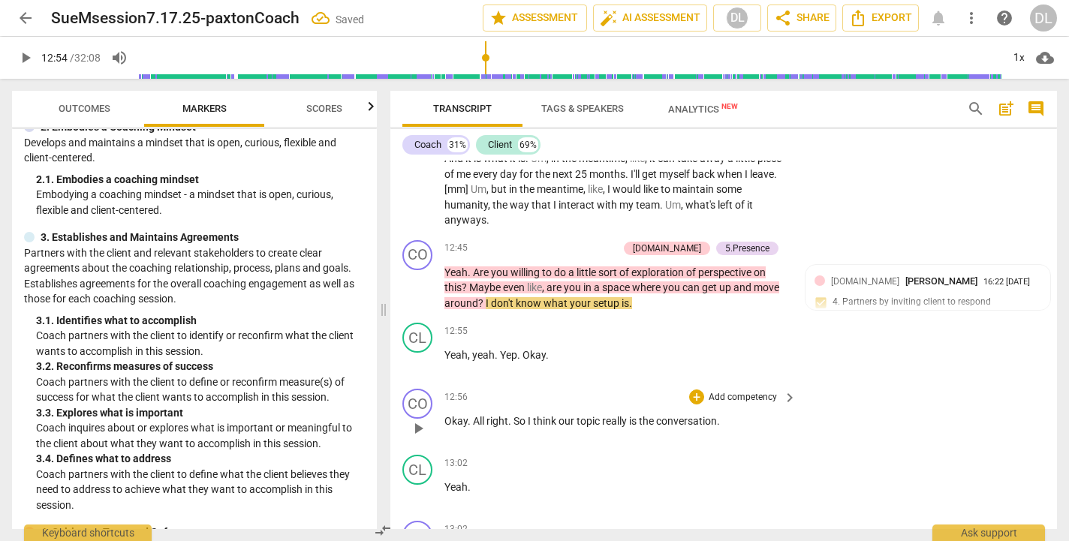
click at [686, 389] on div "+ Add competency keyboard_arrow_right" at bounding box center [742, 397] width 112 height 17
click at [482, 297] on span "?" at bounding box center [482, 303] width 8 height 12
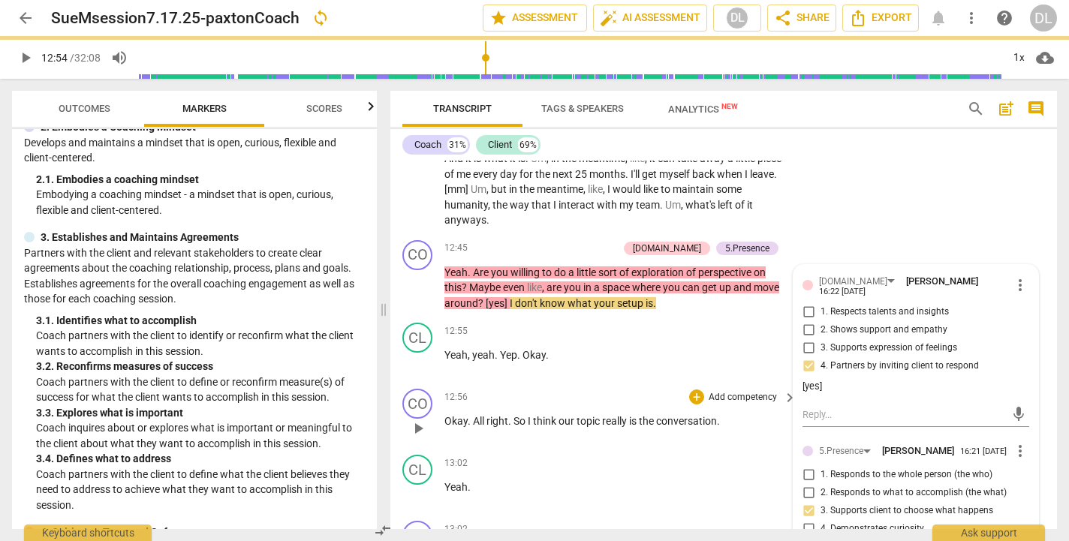
click at [552, 383] on div "CO play_arrow pause 12:56 + Add competency keyboard_arrow_right Okay . All righ…" at bounding box center [724, 416] width 667 height 66
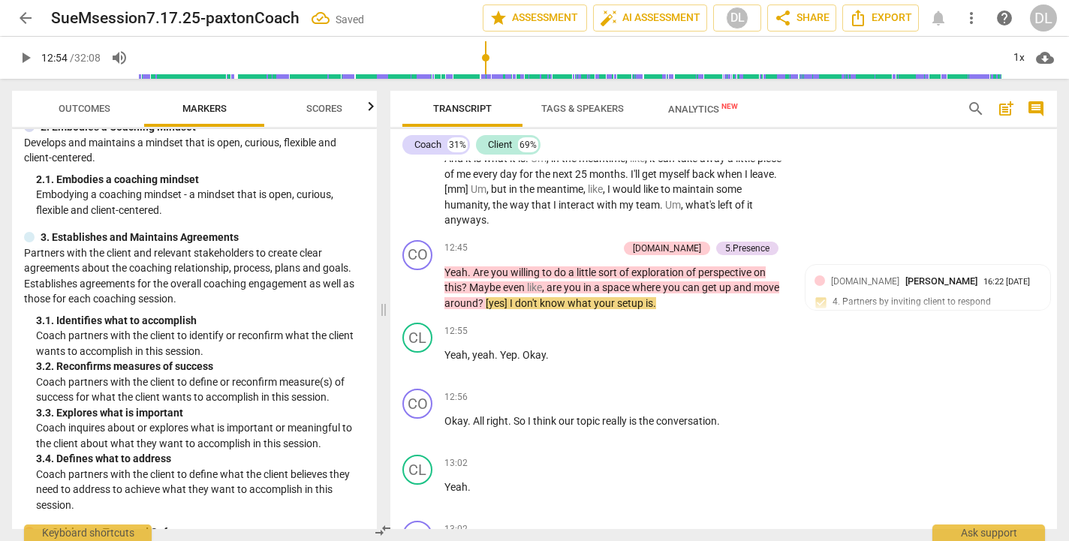
click at [25, 55] on span "play_arrow" at bounding box center [26, 58] width 18 height 18
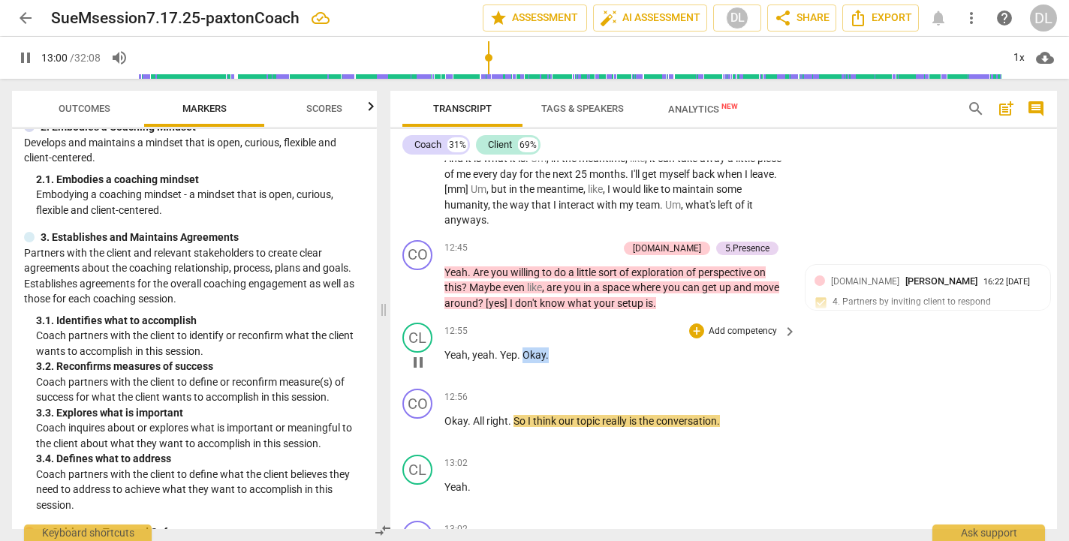
drag, startPoint x: 523, startPoint y: 299, endPoint x: 553, endPoint y: 303, distance: 30.4
click at [553, 348] on p "Yeah , yeah . Yep . Okay ." at bounding box center [617, 356] width 345 height 16
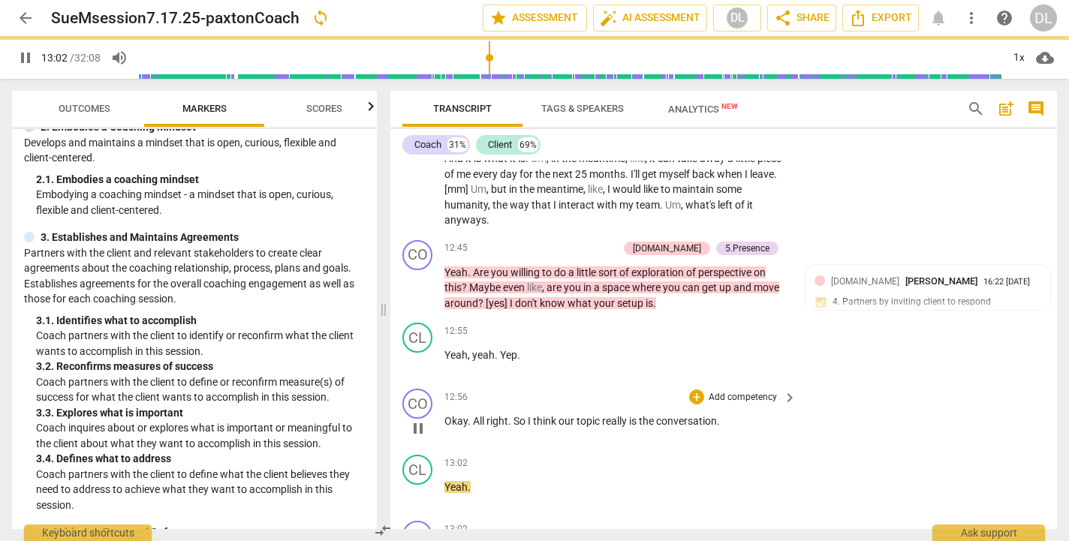
click at [444, 419] on div "play_arrow pause" at bounding box center [425, 429] width 38 height 20
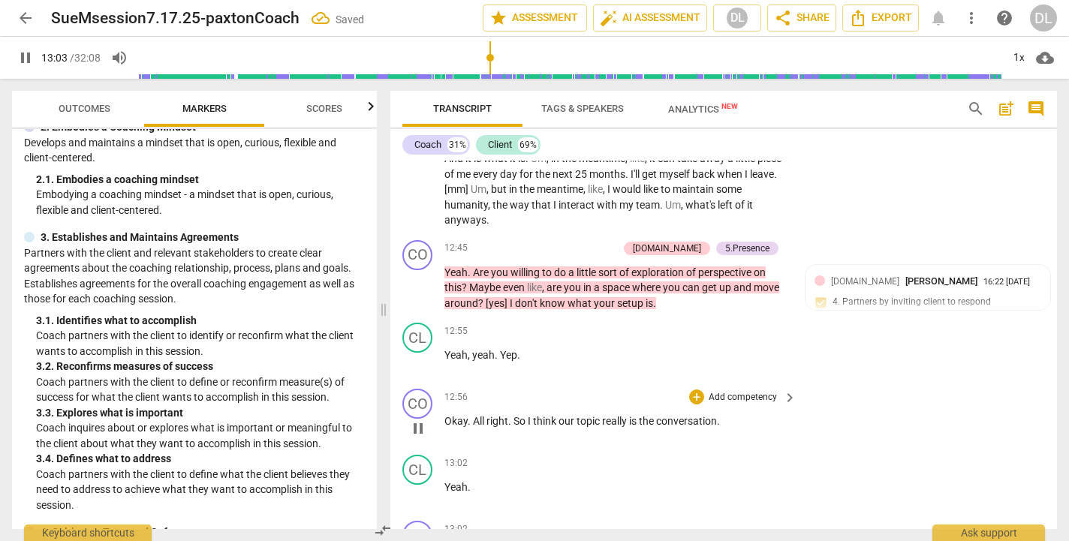
click at [447, 415] on span "Okay" at bounding box center [456, 421] width 23 height 12
paste p
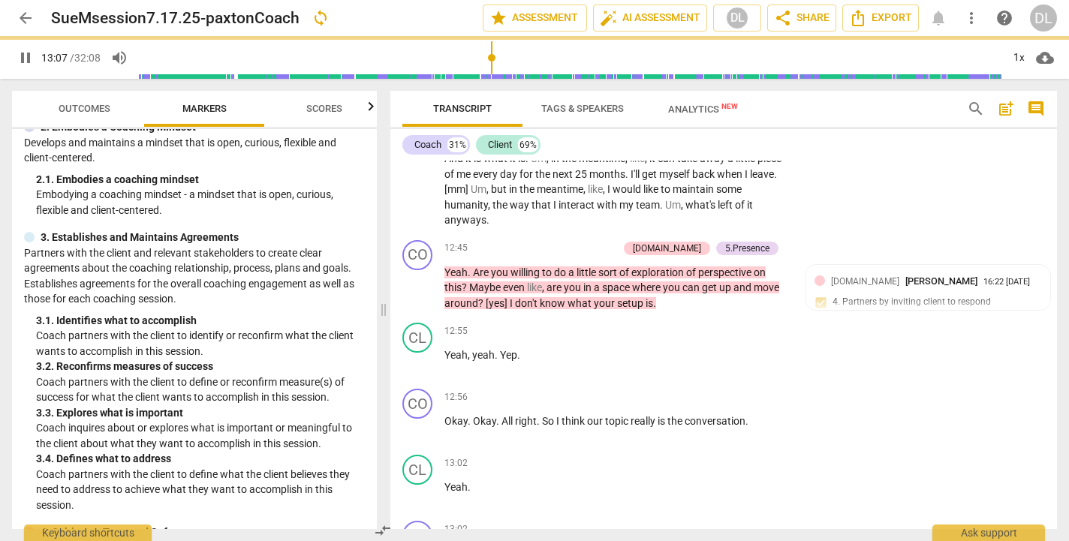
click at [26, 56] on span "pause" at bounding box center [26, 58] width 18 height 18
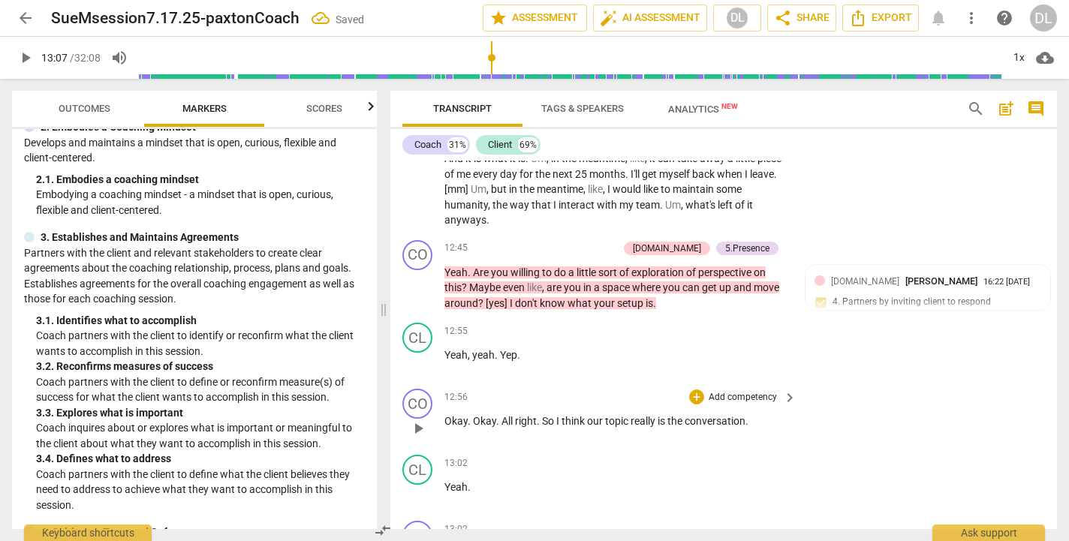
click at [759, 414] on p "Okay . Okay . All right . So I think our topic really is the conversation ." at bounding box center [617, 422] width 345 height 16
click at [756, 391] on p "Add competency" at bounding box center [742, 398] width 71 height 14
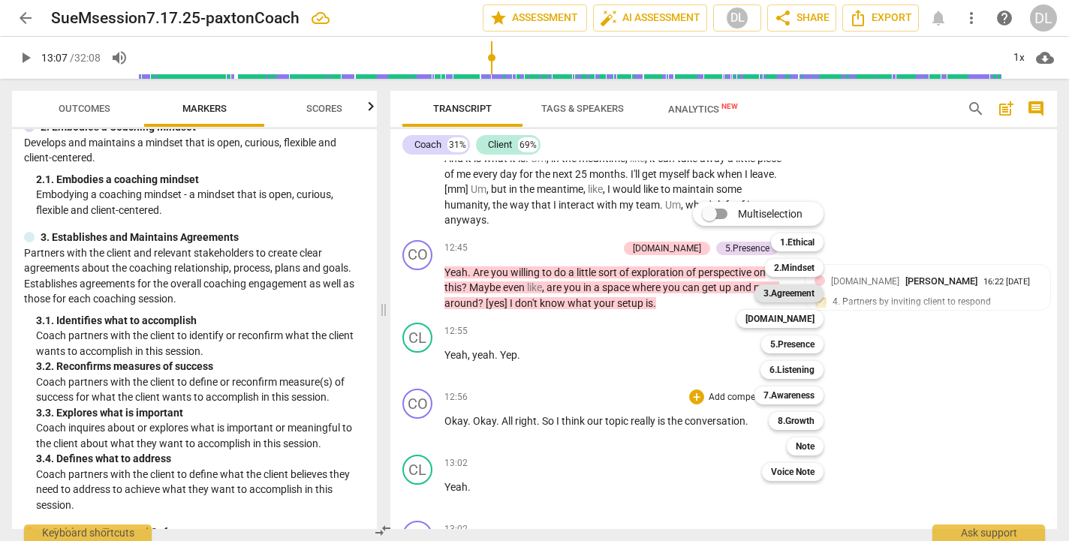
click at [799, 291] on b "3.Agreement" at bounding box center [789, 294] width 51 height 18
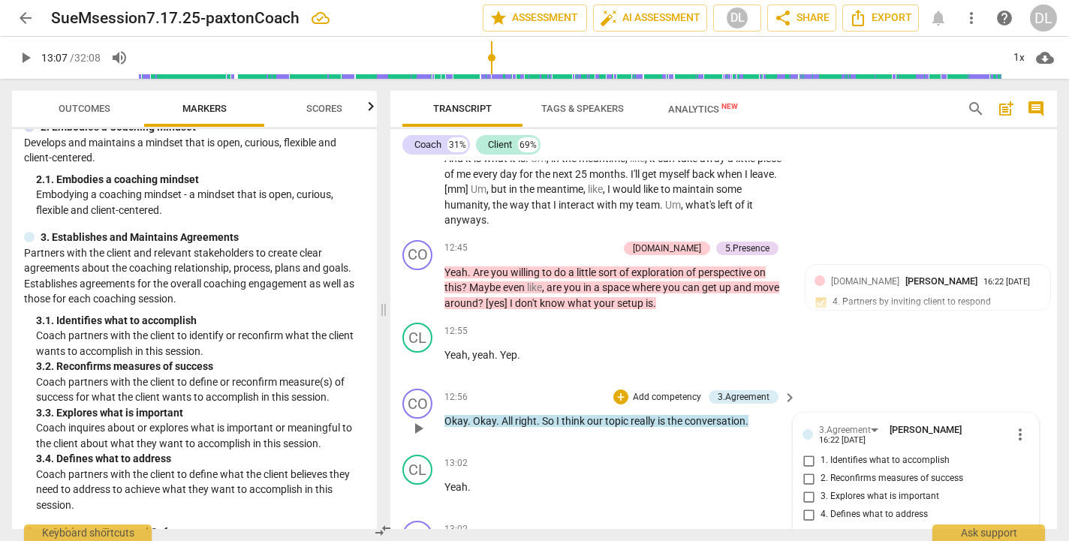
click at [805, 506] on input "4. Defines what to address" at bounding box center [809, 515] width 24 height 18
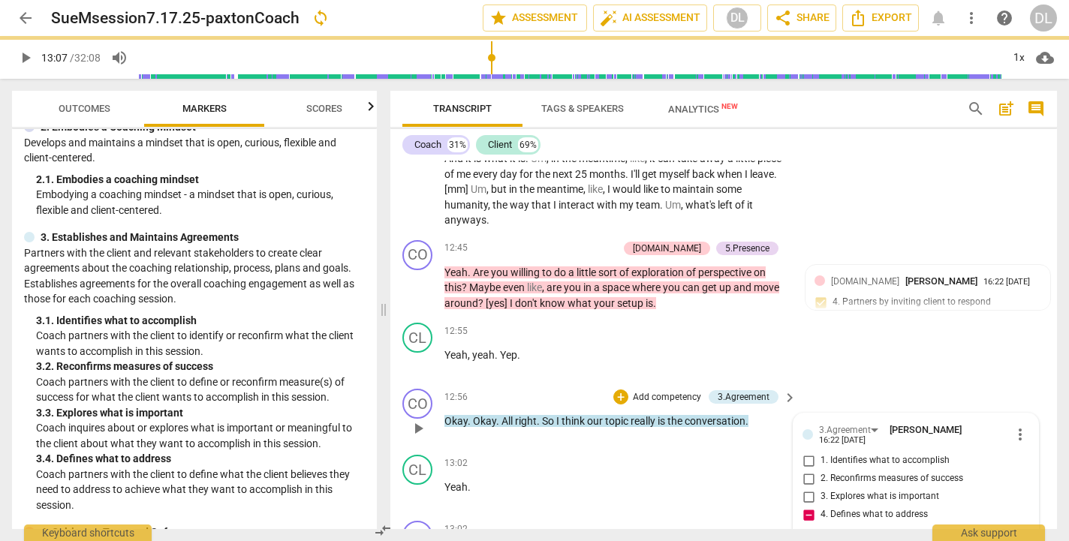
click at [820, 541] on textarea at bounding box center [904, 549] width 203 height 14
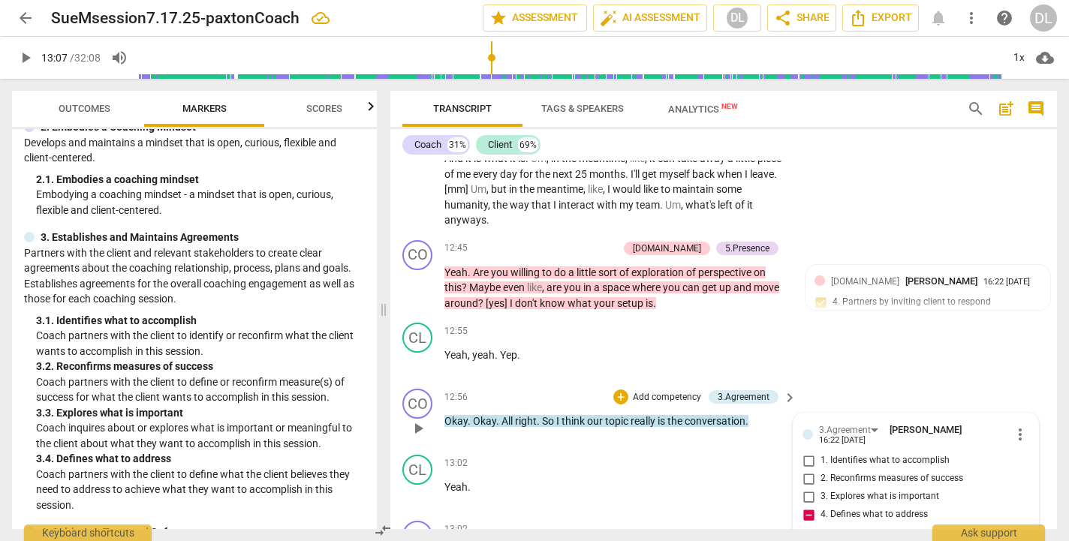
click at [803, 541] on textarea "Presented as the" at bounding box center [904, 549] width 203 height 14
drag, startPoint x: 964, startPoint y: 491, endPoint x: 931, endPoint y: 496, distance: 32.7
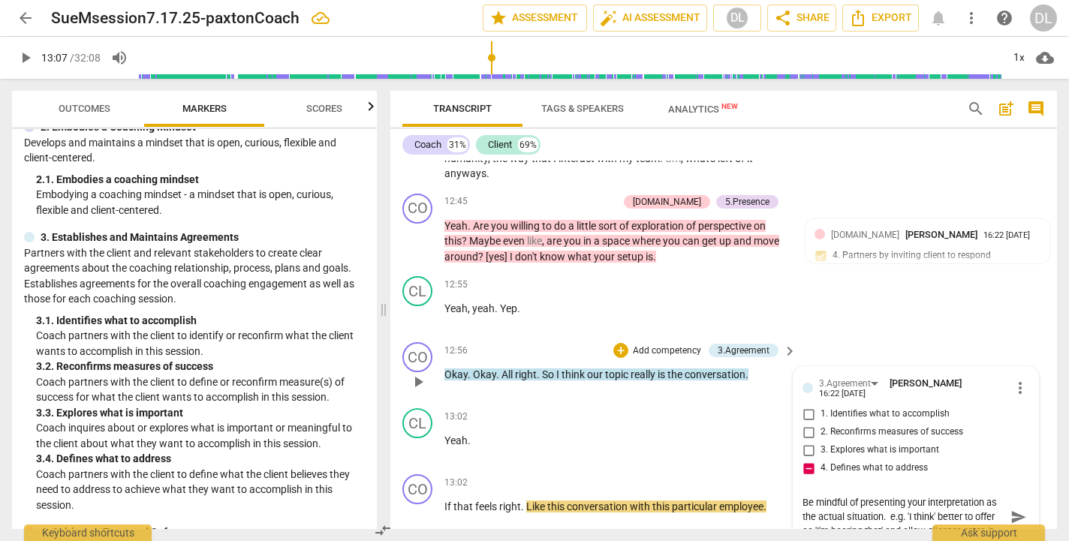
scroll to position [4109, 0]
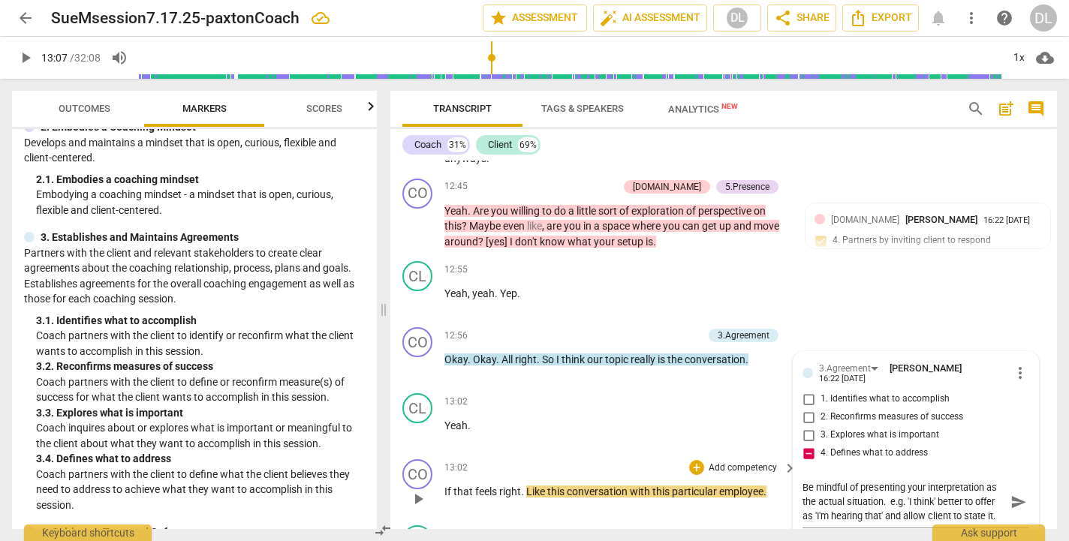
click at [403, 458] on div "CO play_arrow pause 13:02 + Add competency keyboard_arrow_right If that feels r…" at bounding box center [724, 487] width 667 height 66
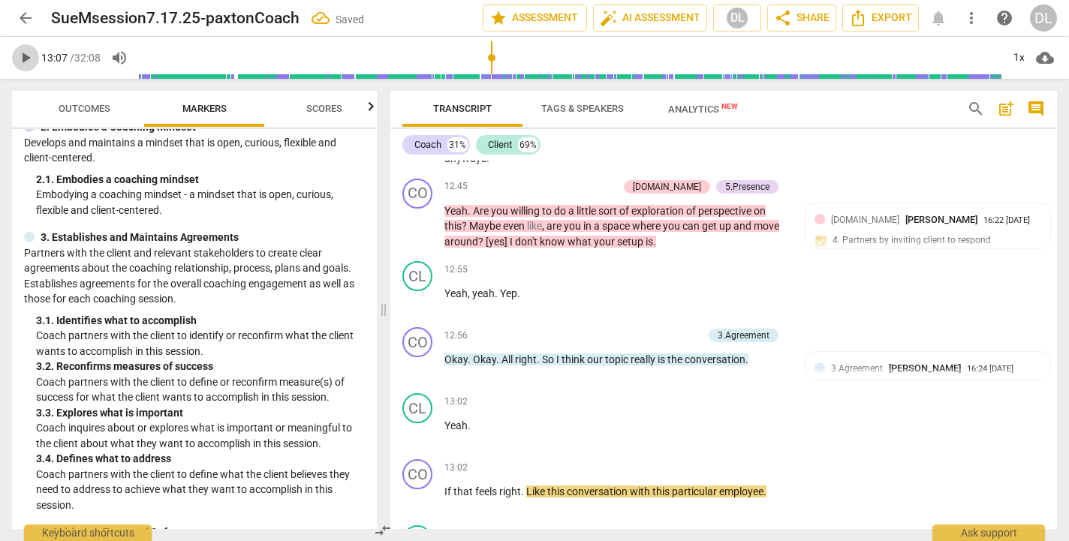
click at [28, 59] on span "play_arrow" at bounding box center [26, 58] width 18 height 18
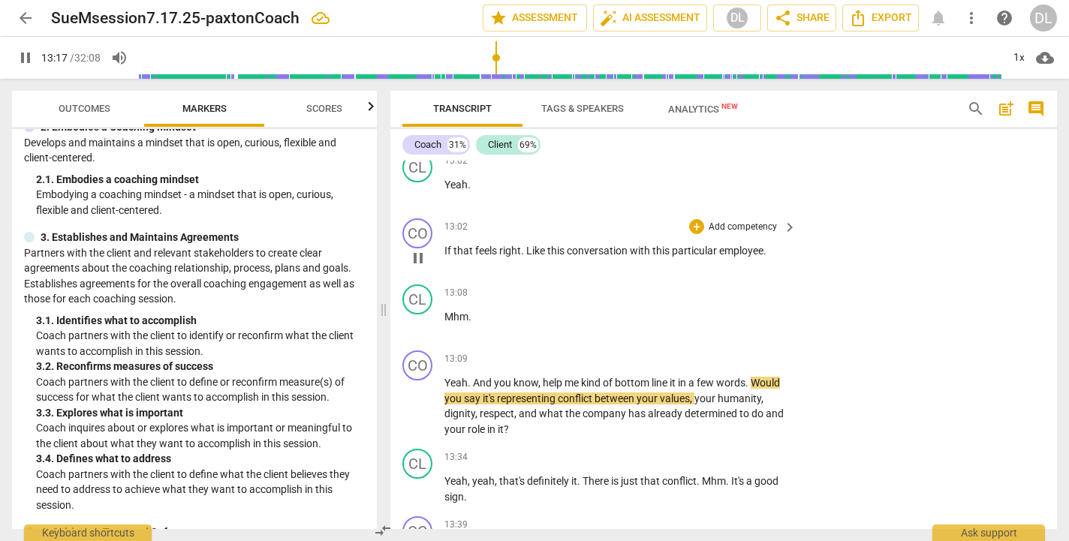
scroll to position [4352, 0]
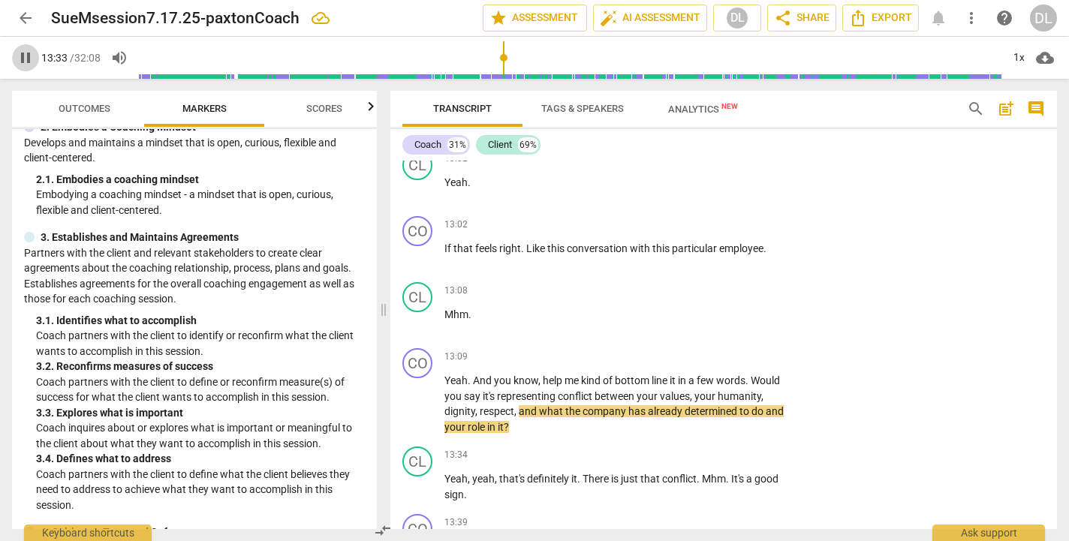
click at [27, 59] on span "pause" at bounding box center [26, 58] width 18 height 18
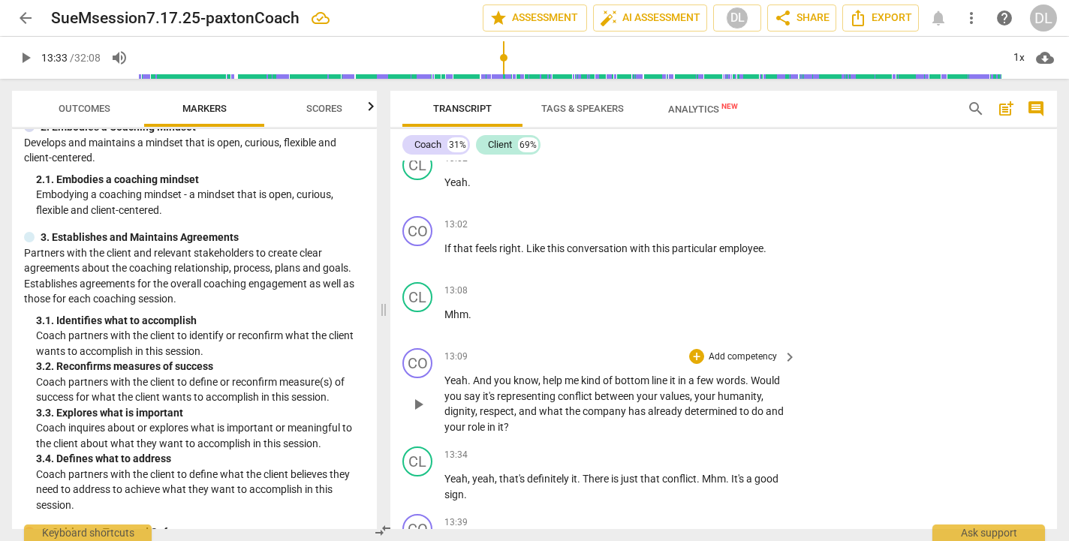
click at [722, 351] on p "Add competency" at bounding box center [742, 358] width 71 height 14
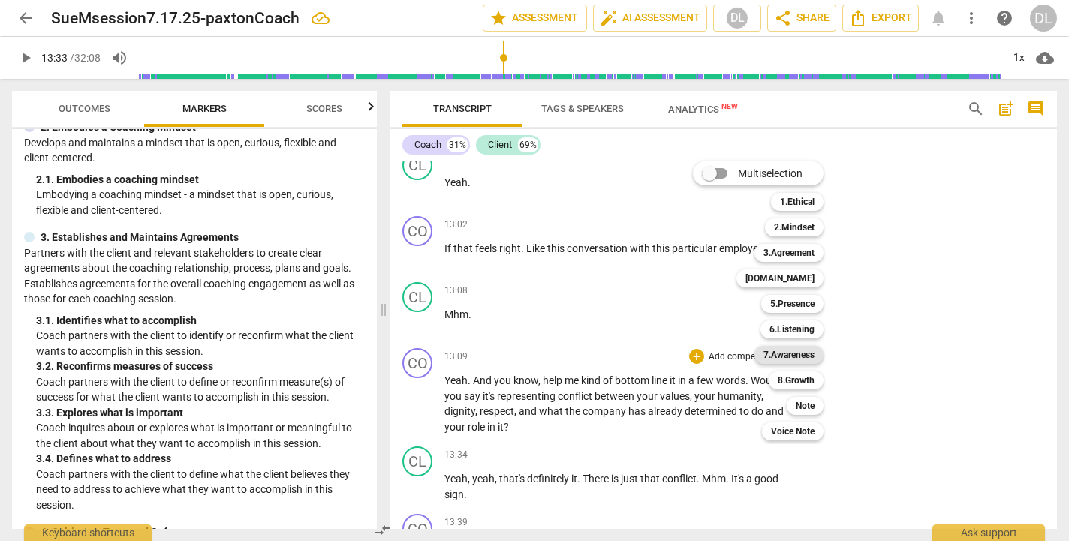
click at [777, 355] on b "7.Awareness" at bounding box center [789, 355] width 51 height 18
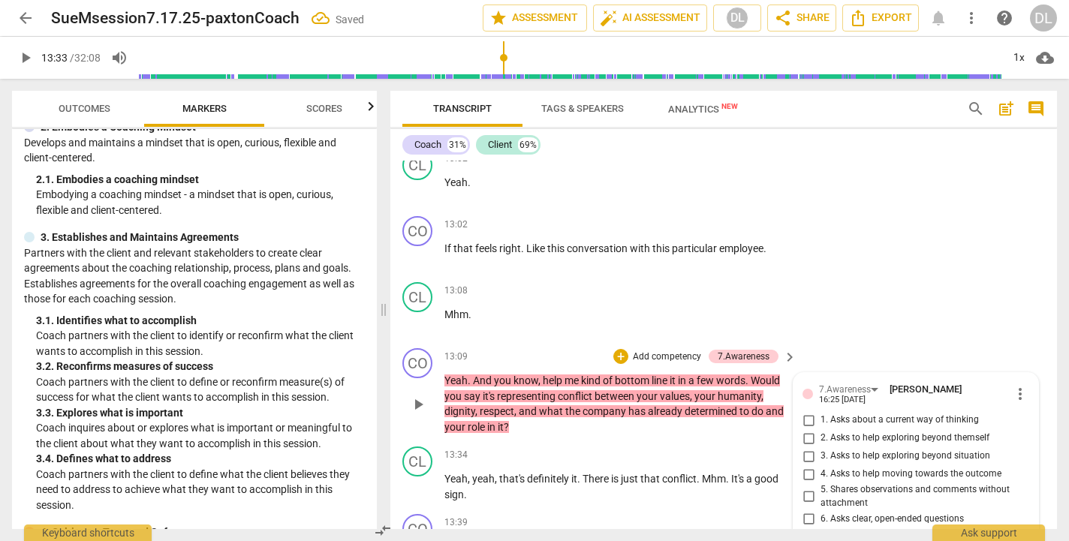
scroll to position [4360, 0]
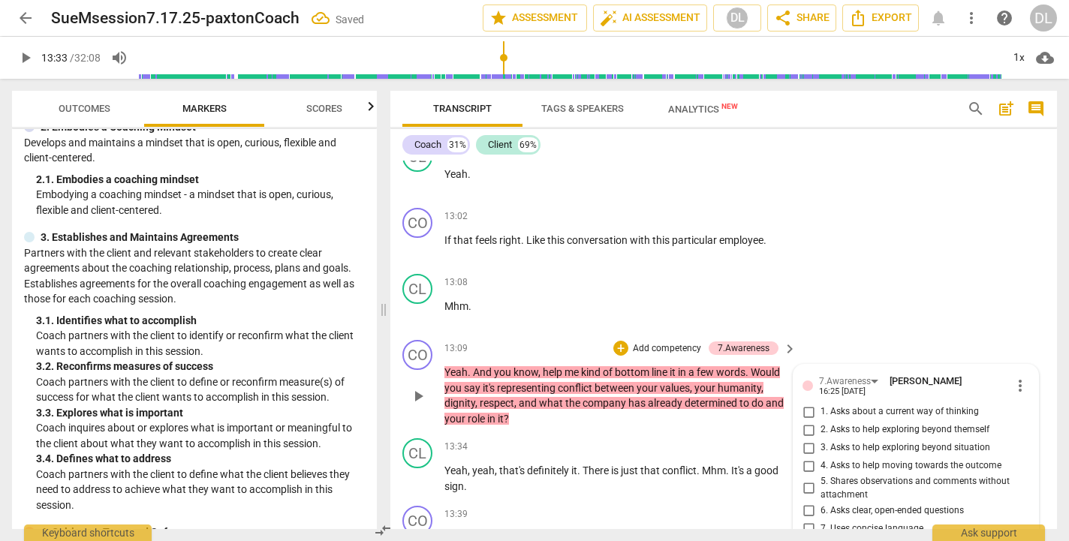
click at [805, 480] on input "5. Shares observations and comments without attachment" at bounding box center [809, 489] width 24 height 18
drag, startPoint x: 840, startPoint y: 526, endPoint x: 788, endPoint y: 525, distance: 52.6
click at [788, 525] on div "CO play_arrow pause 00:00 + Add competency 1.Ethical keyboard_arrow_right Forwa…" at bounding box center [724, 345] width 667 height 369
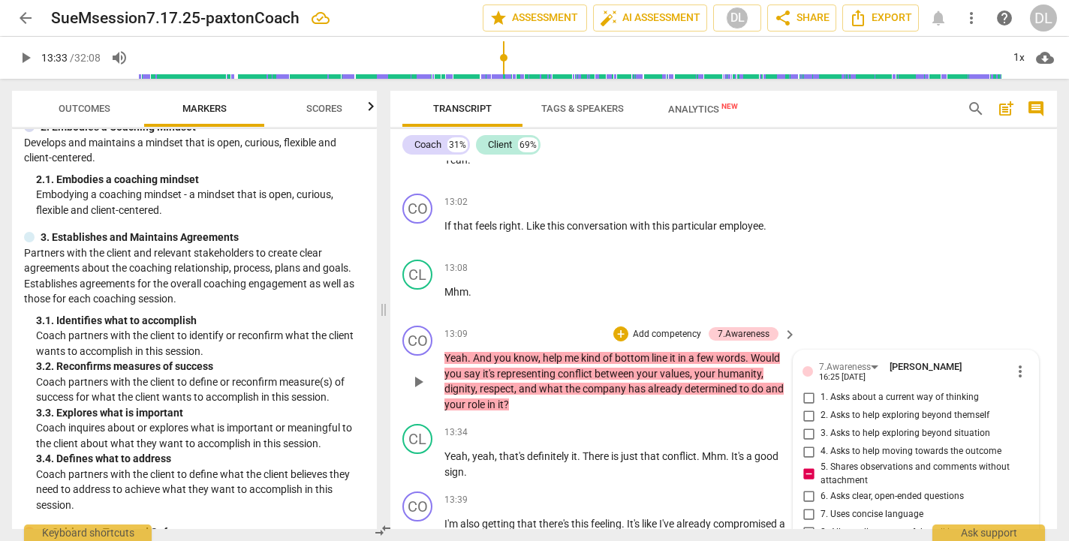
scroll to position [4376, 0]
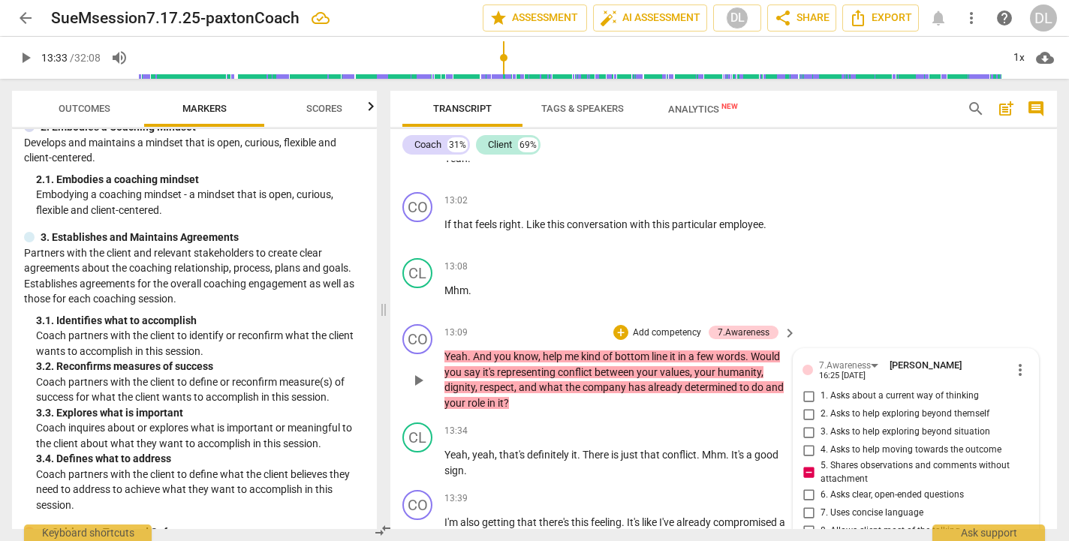
click at [653, 327] on p "Add competency" at bounding box center [667, 334] width 71 height 14
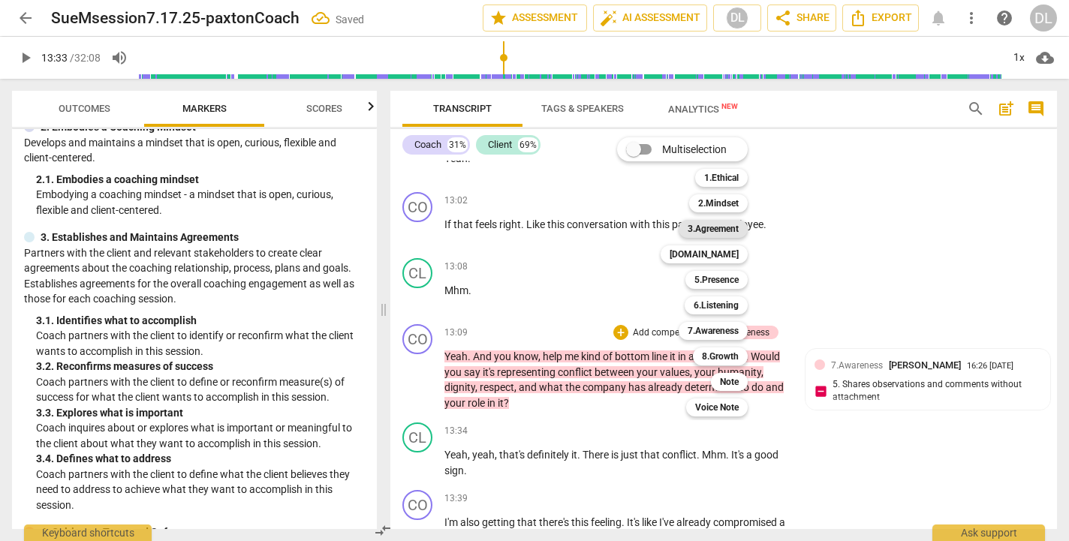
click at [719, 229] on b "3.Agreement" at bounding box center [713, 229] width 51 height 18
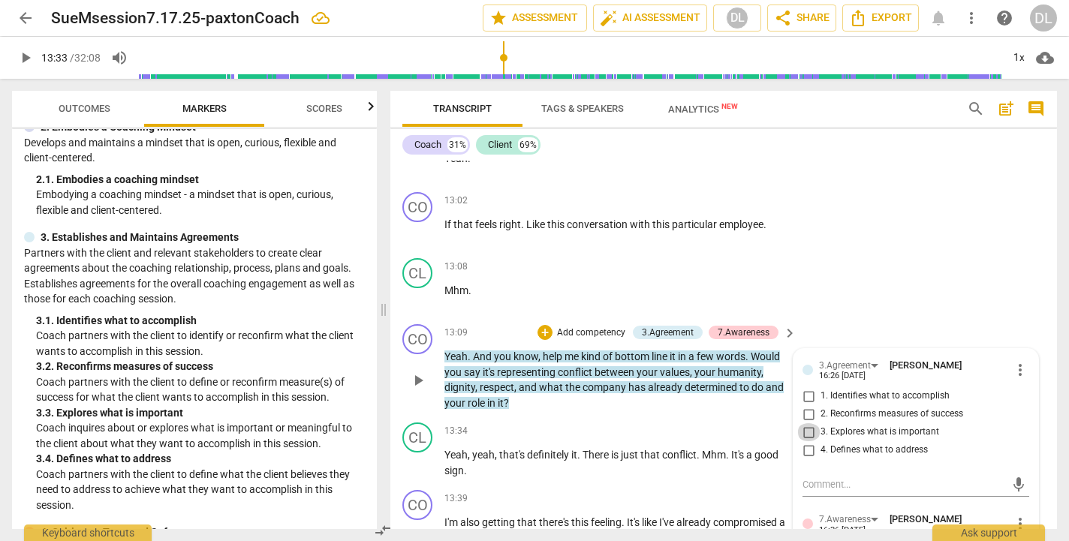
click at [804, 424] on input "3. Explores what is important" at bounding box center [809, 433] width 24 height 18
click at [805, 442] on input "4. Defines what to address" at bounding box center [809, 451] width 24 height 18
click at [805, 478] on textarea at bounding box center [904, 485] width 203 height 14
click at [807, 424] on input "3. Explores what is important" at bounding box center [809, 433] width 24 height 18
click at [804, 442] on input "4. Defines what to address" at bounding box center [809, 451] width 24 height 18
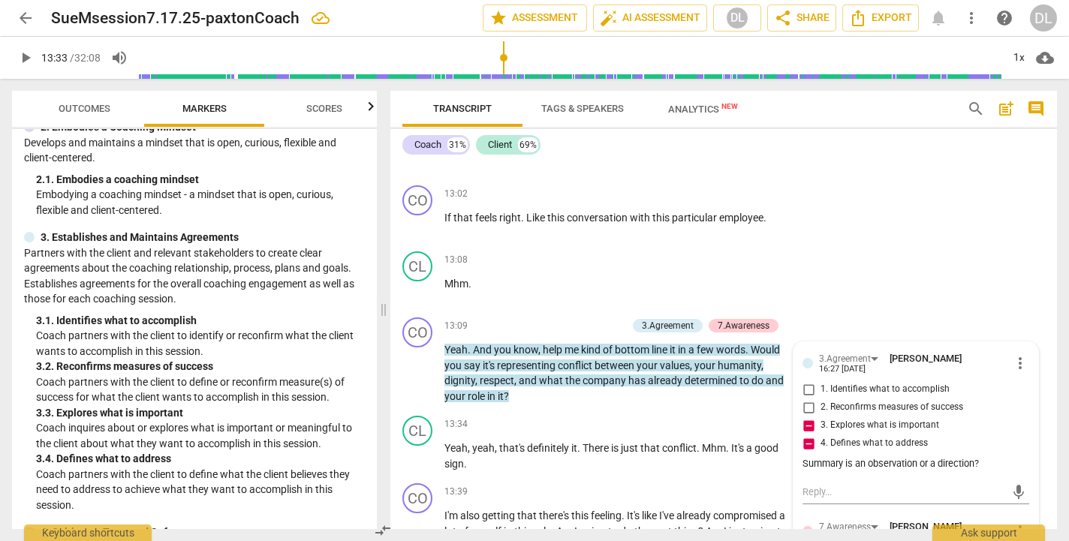
scroll to position [4337, 0]
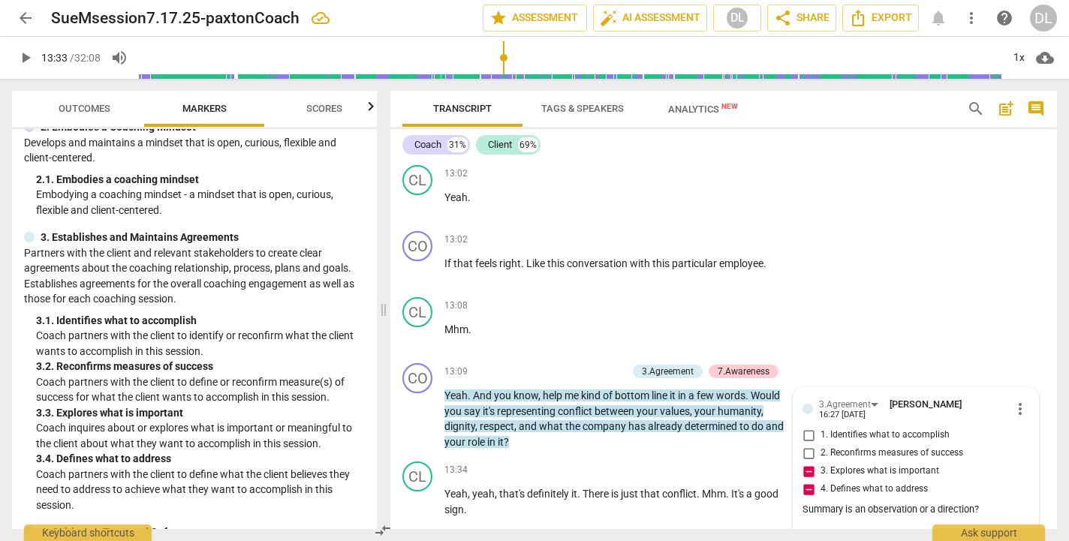
click at [26, 59] on span "play_arrow" at bounding box center [26, 58] width 18 height 18
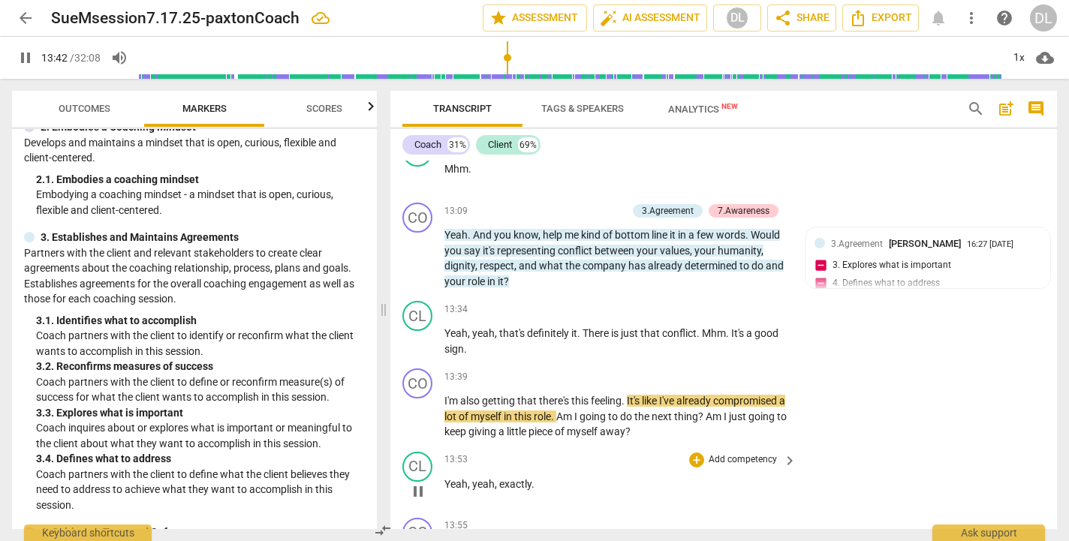
scroll to position [4499, 0]
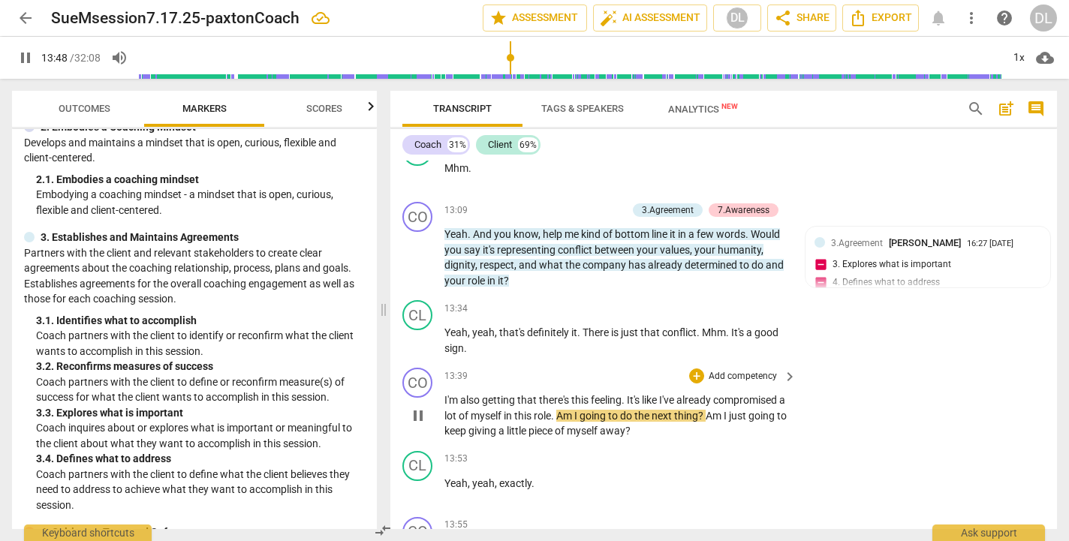
click at [568, 410] on span "Am" at bounding box center [566, 416] width 18 height 12
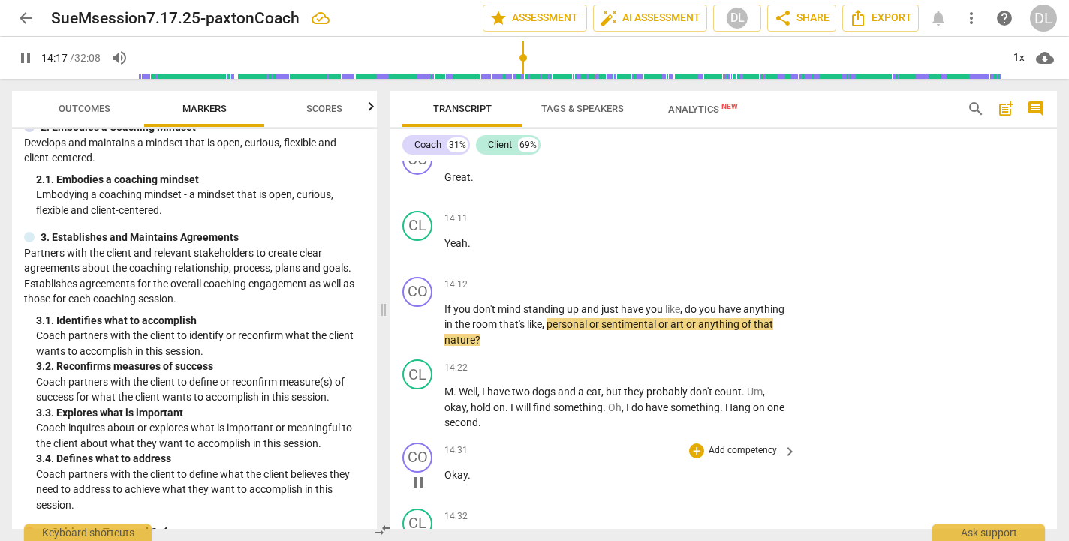
scroll to position [5130, 0]
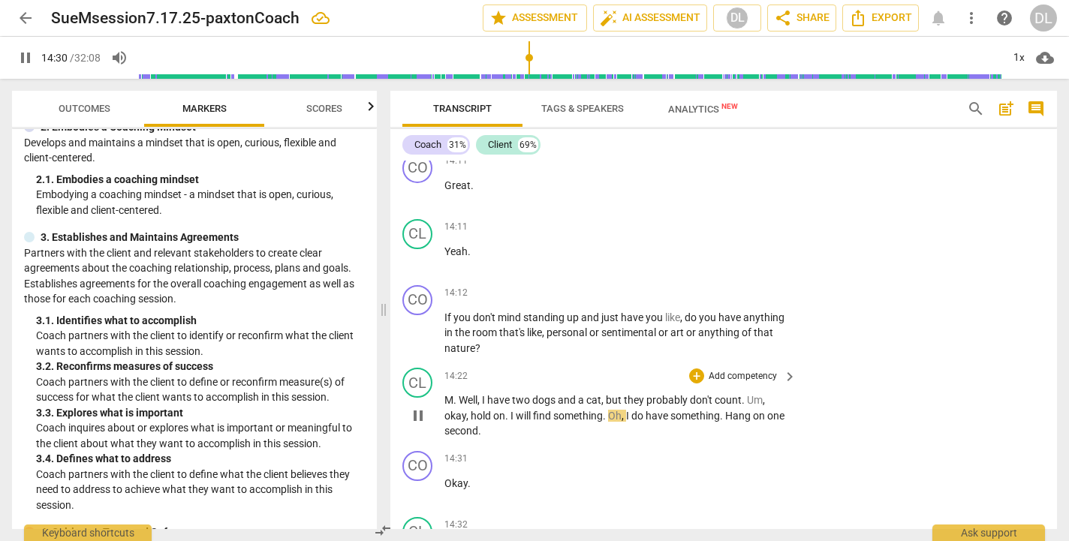
click at [471, 410] on span "hold" at bounding box center [482, 416] width 23 height 12
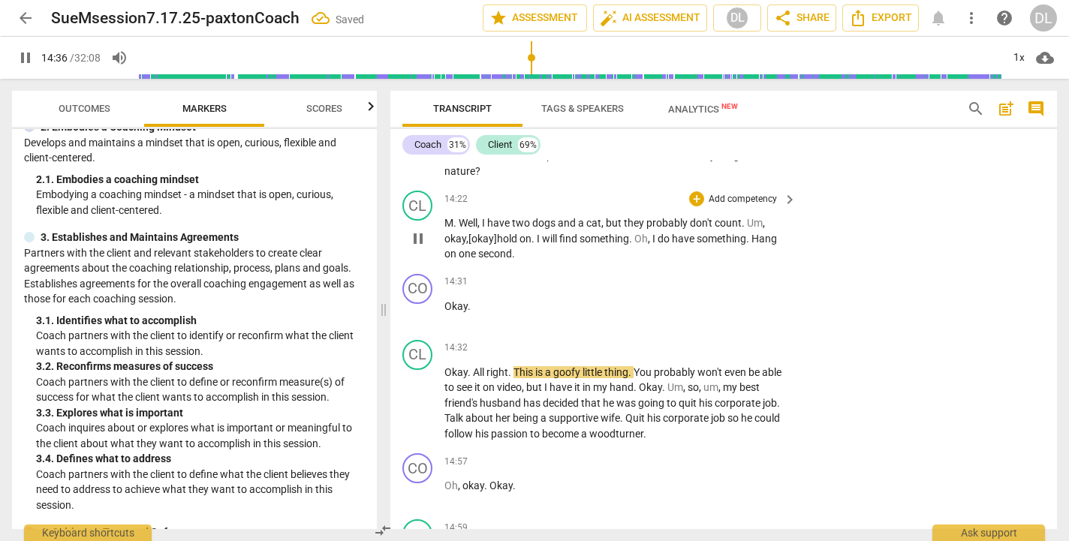
scroll to position [5322, 0]
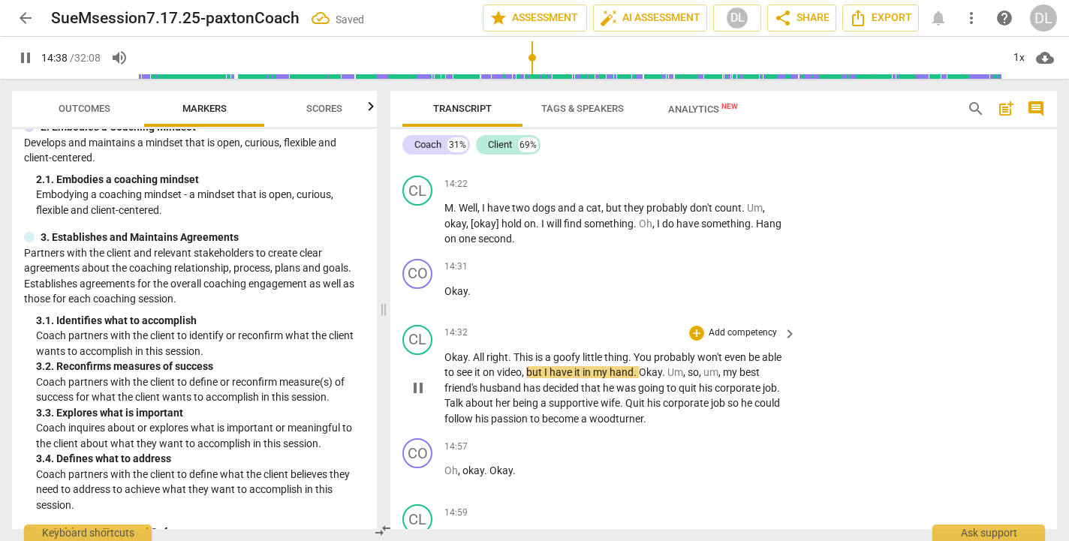
click at [636, 351] on span "You" at bounding box center [644, 357] width 20 height 12
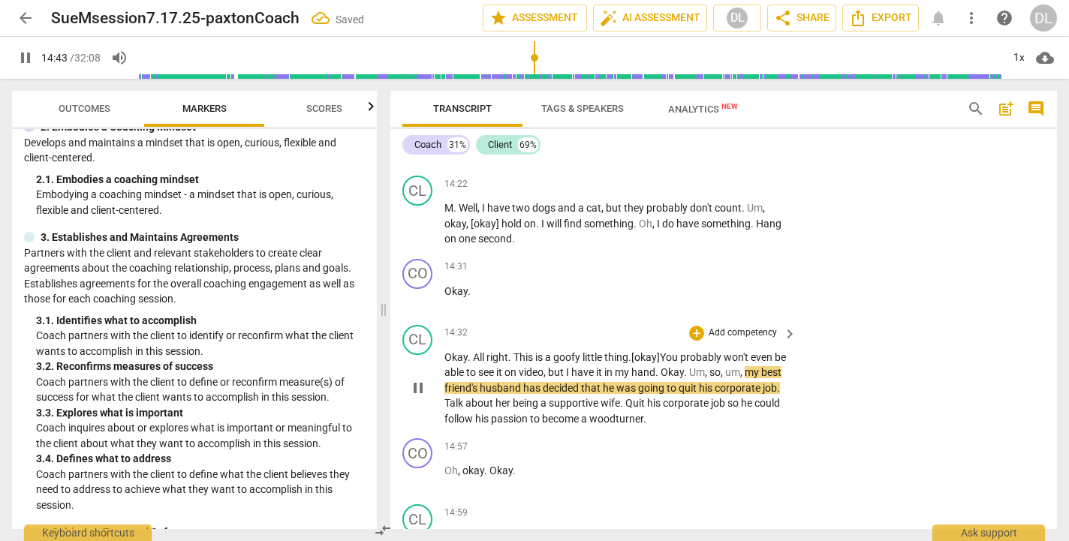
click at [679, 366] on span "Okay" at bounding box center [672, 372] width 23 height 12
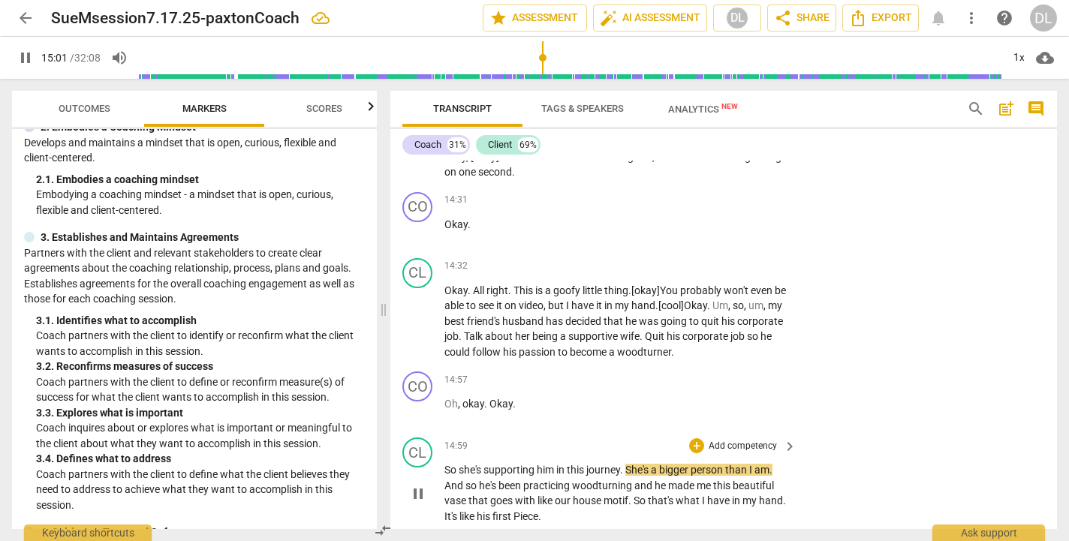
scroll to position [5422, 0]
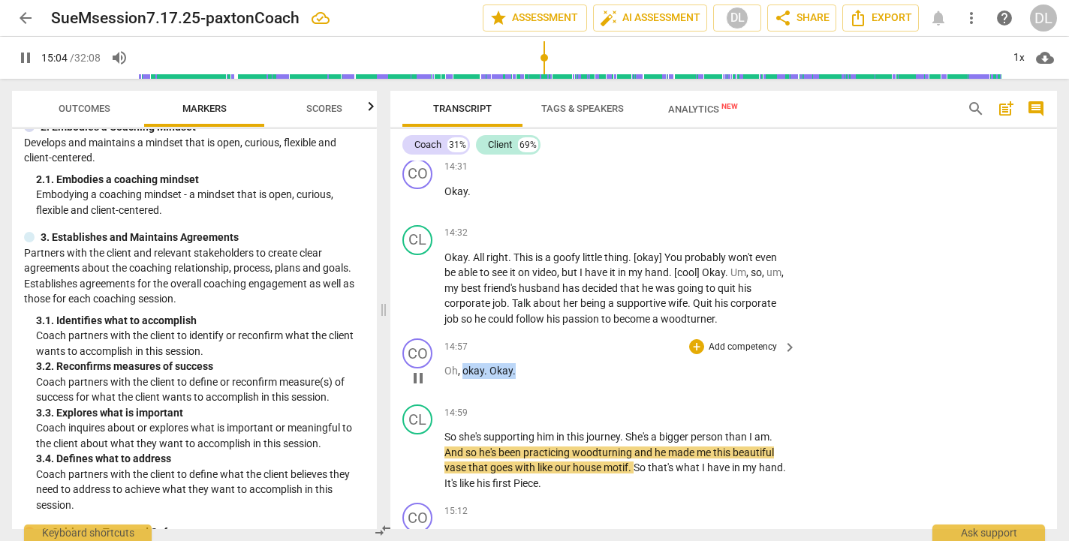
drag, startPoint x: 463, startPoint y: 306, endPoint x: 534, endPoint y: 303, distance: 71.4
click at [534, 363] on p "Oh , okay . Okay ." at bounding box center [617, 371] width 345 height 16
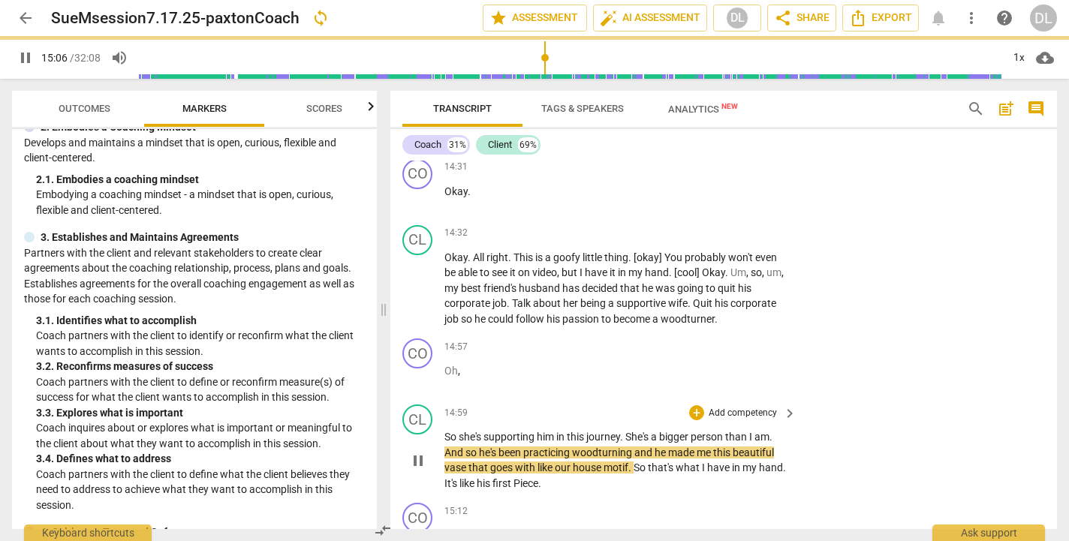
click at [445, 431] on span "So" at bounding box center [452, 437] width 14 height 12
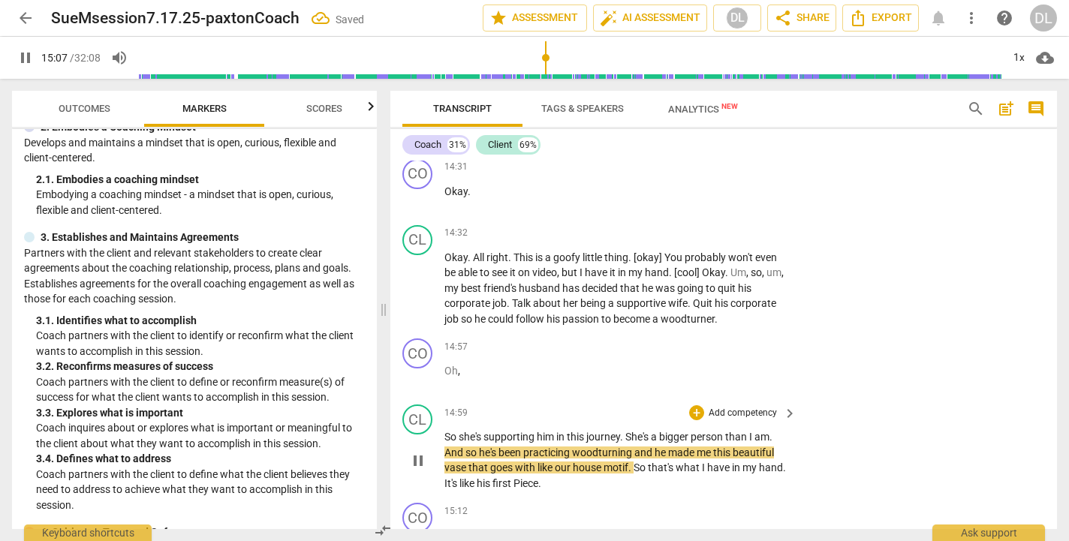
paste p
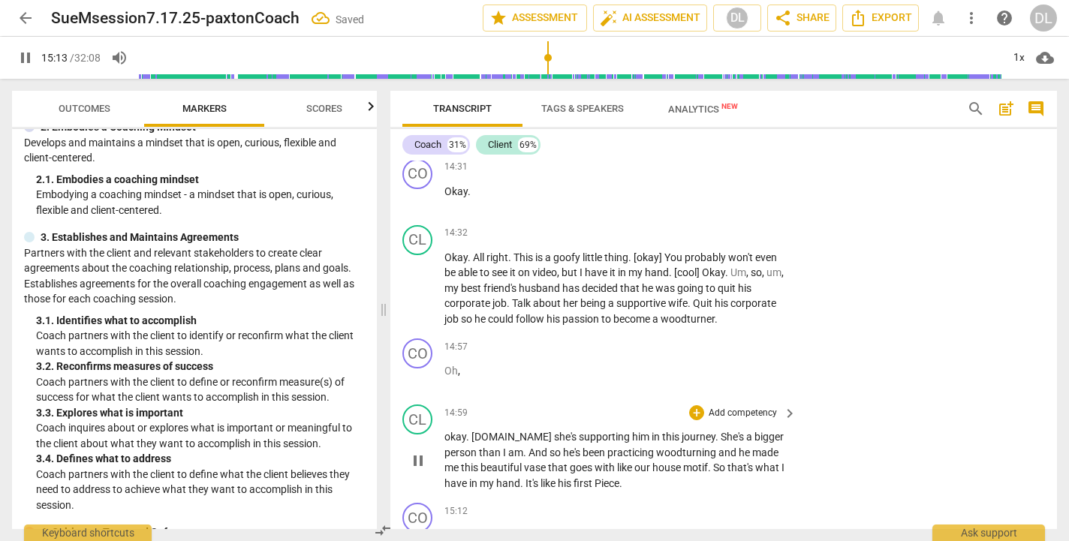
click at [713, 462] on span "So" at bounding box center [720, 468] width 14 height 12
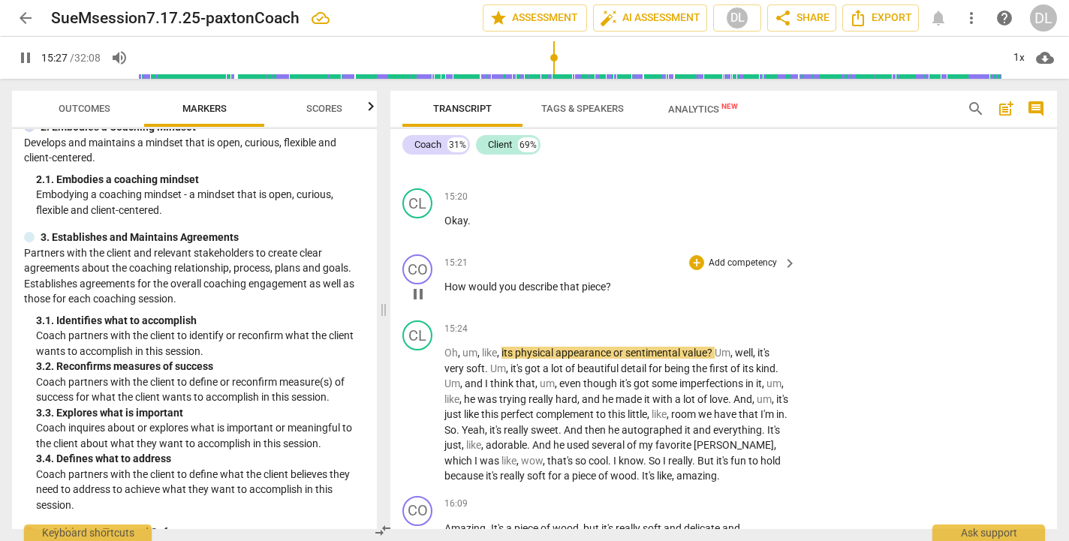
scroll to position [5938, 0]
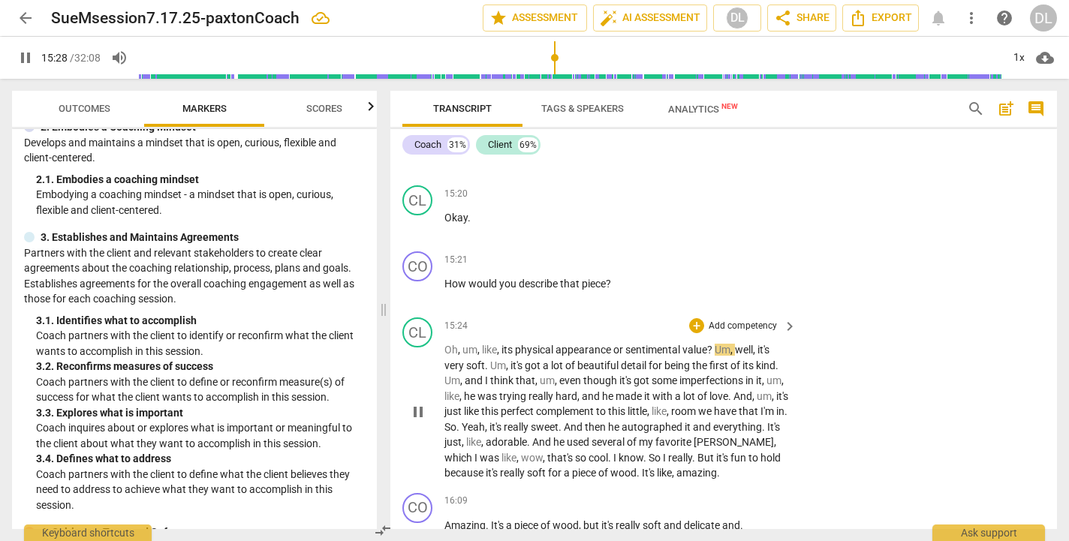
click at [719, 344] on span "Um" at bounding box center [723, 350] width 16 height 12
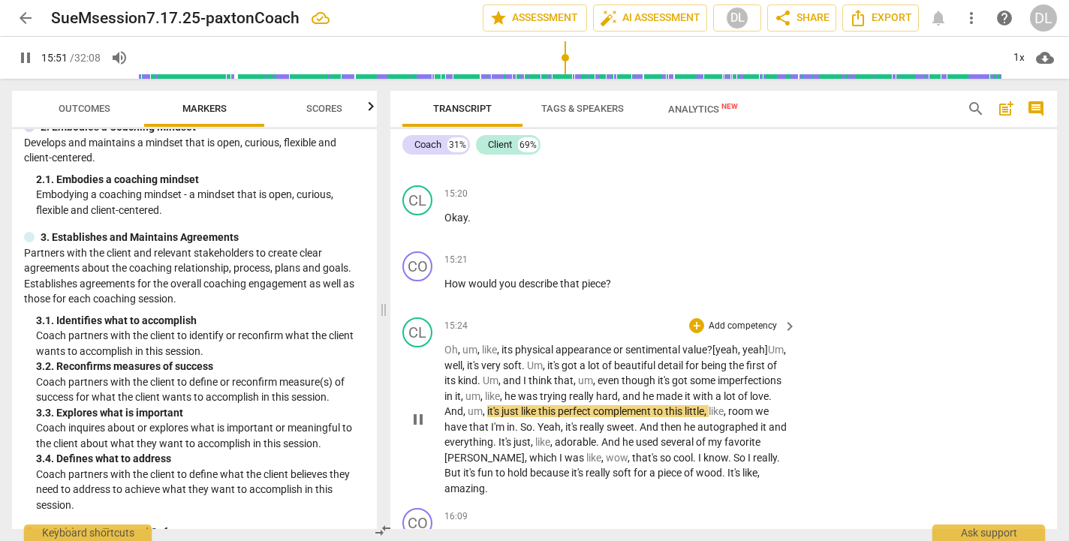
click at [463, 406] on span "And" at bounding box center [454, 412] width 19 height 12
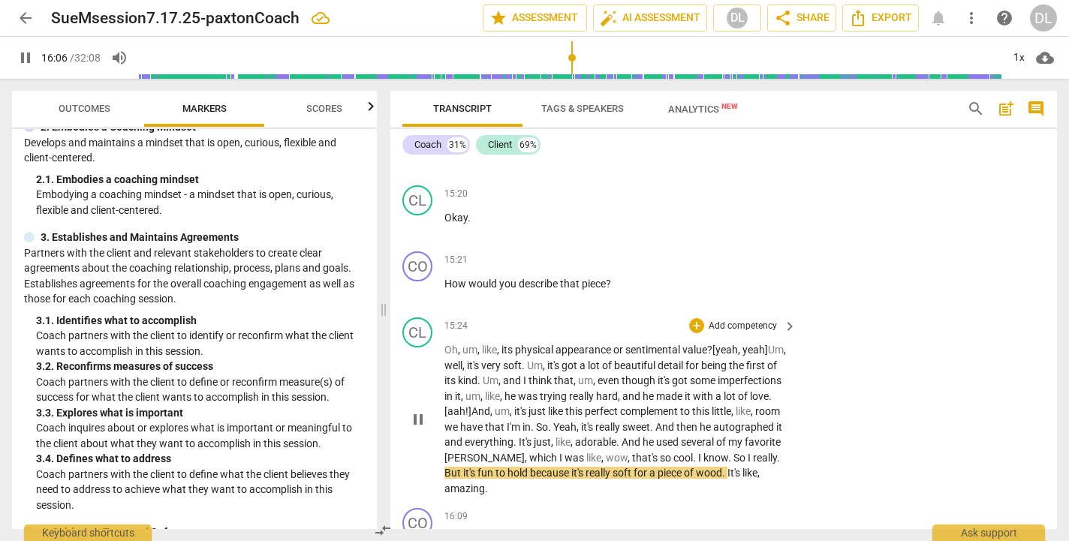
click at [698, 452] on span "." at bounding box center [695, 458] width 5 height 12
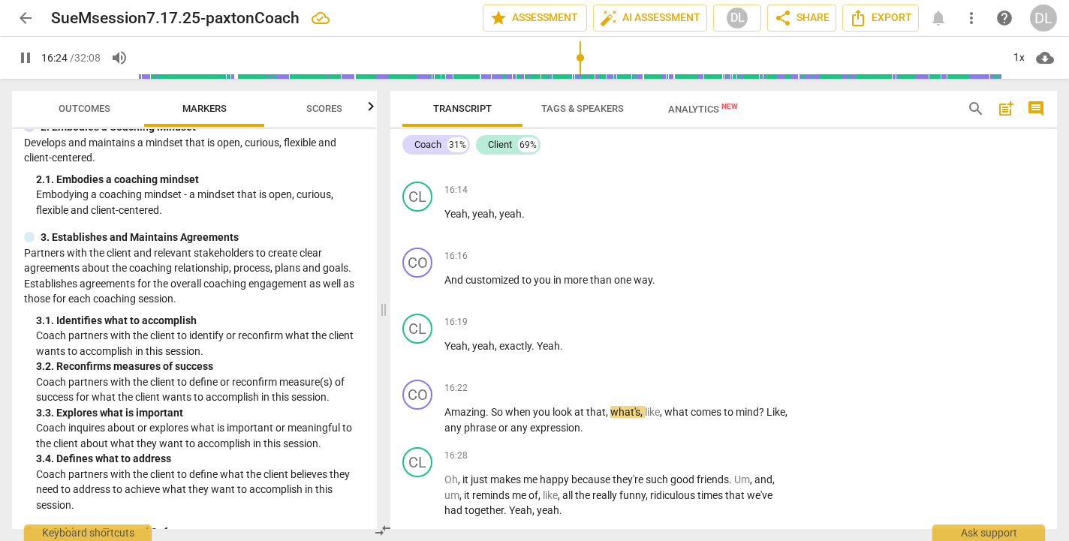
scroll to position [6330, 0]
click at [24, 58] on span "pause" at bounding box center [26, 58] width 18 height 18
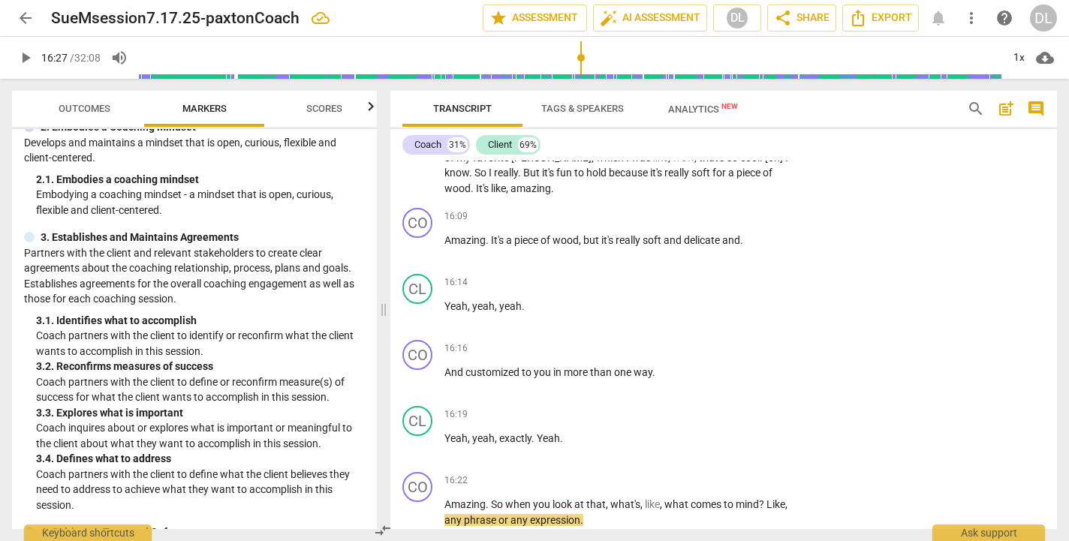
scroll to position [6235, 0]
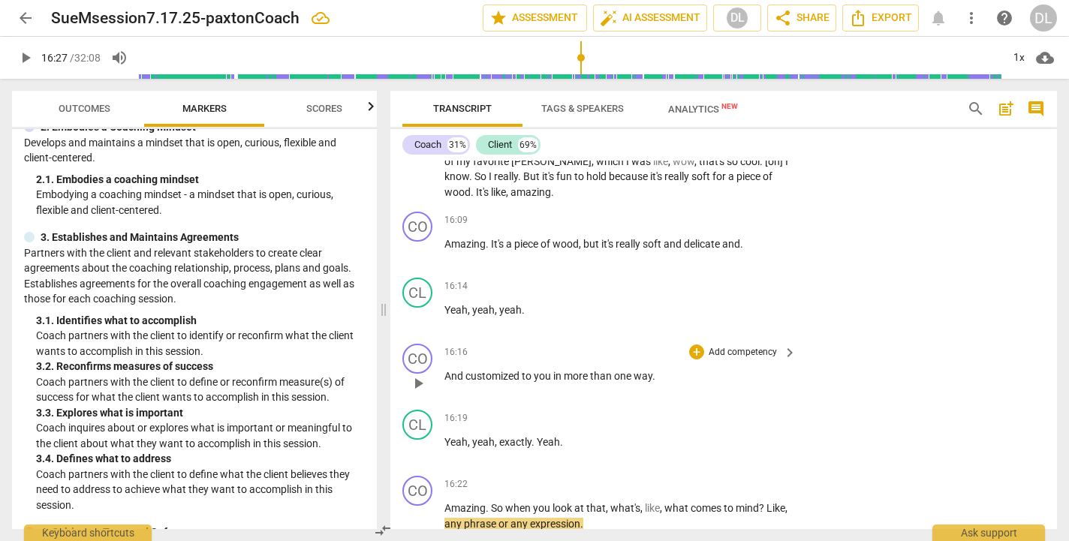
click at [656, 370] on span "." at bounding box center [654, 376] width 3 height 12
click at [698, 345] on div "+" at bounding box center [696, 352] width 15 height 15
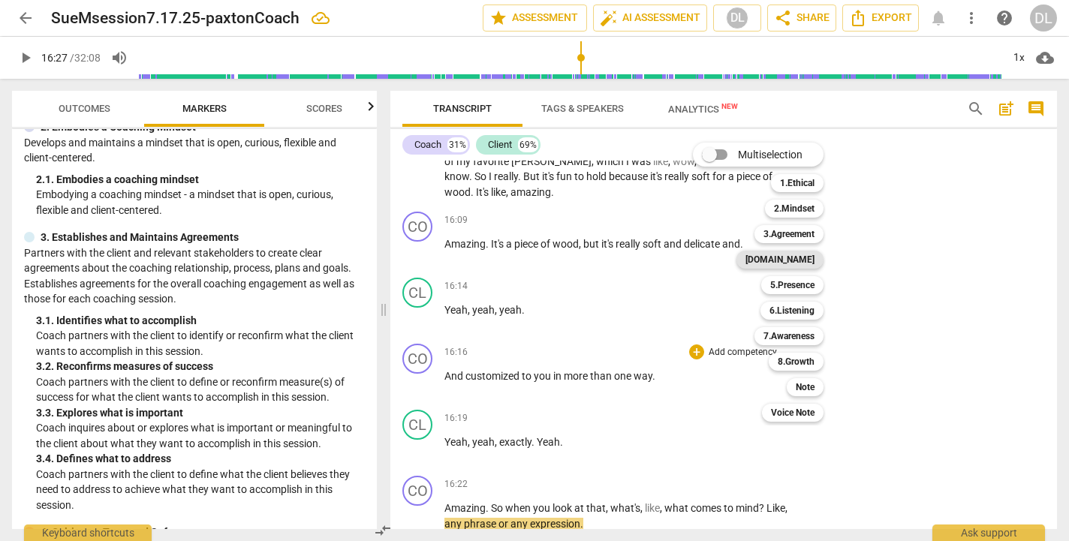
click at [801, 261] on b "[DOMAIN_NAME]" at bounding box center [780, 260] width 69 height 18
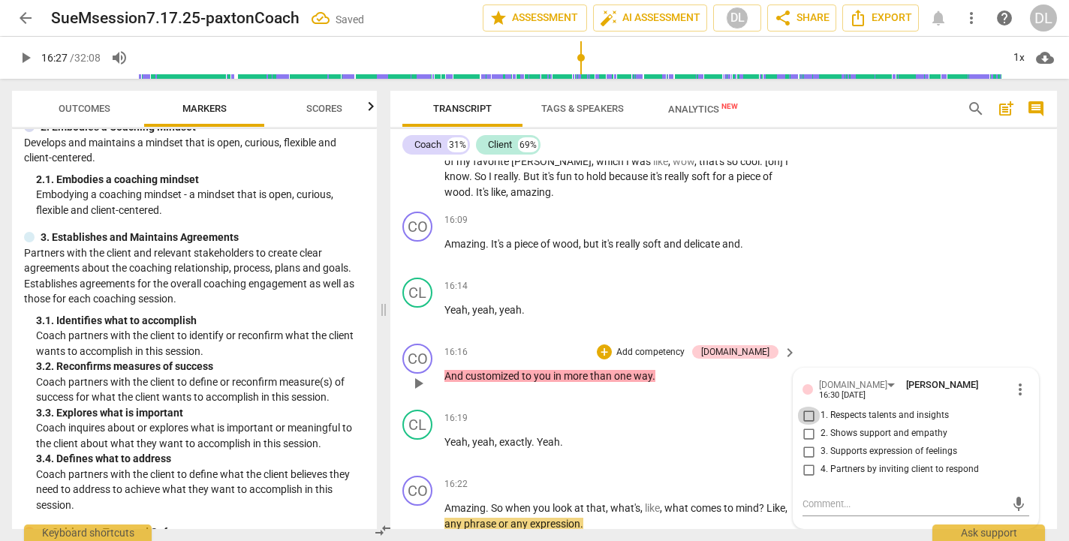
click at [806, 407] on input "1. Respects talents and insights" at bounding box center [809, 416] width 24 height 18
click at [809, 425] on input "2. Shows support and empathy" at bounding box center [809, 434] width 24 height 18
click at [803, 425] on input "2. Shows support and empathy" at bounding box center [809, 434] width 24 height 18
click at [802, 425] on input "2. Shows support and empathy" at bounding box center [809, 434] width 24 height 18
click at [805, 443] on input "3. Supports expression of feelings" at bounding box center [809, 452] width 24 height 18
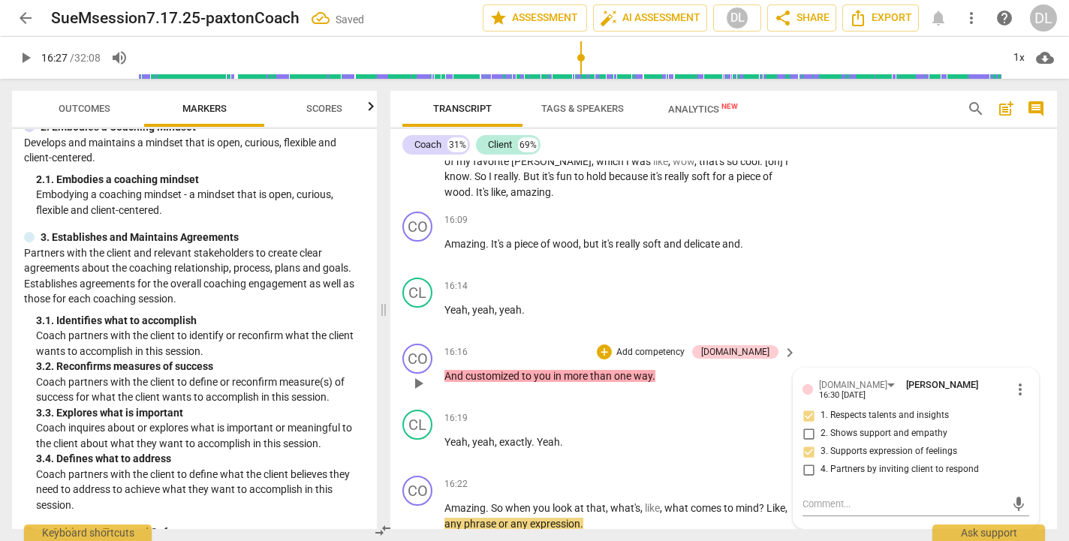
click at [802, 461] on input "4. Partners by inviting client to respond" at bounding box center [809, 470] width 24 height 18
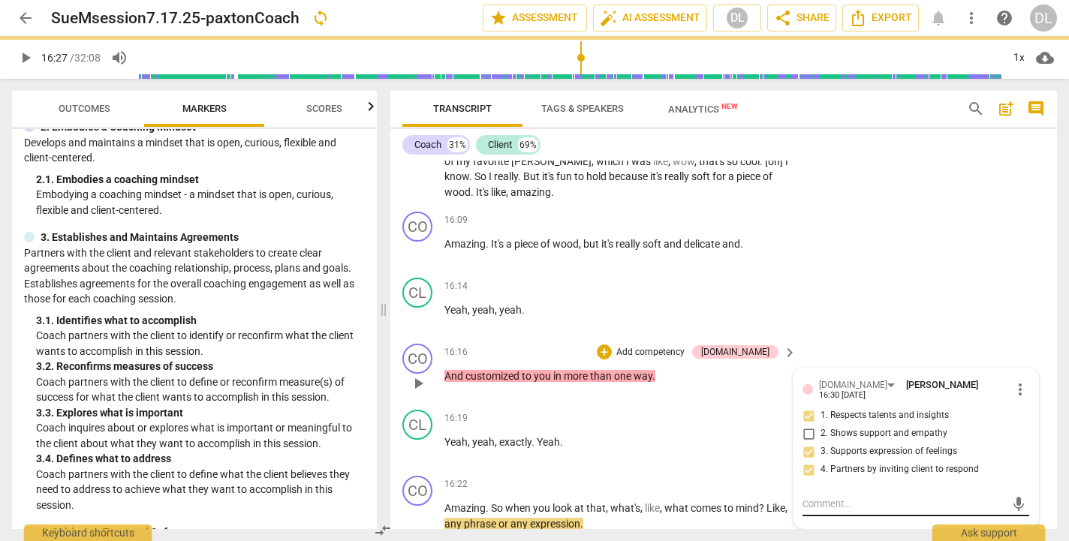
click at [832, 497] on textarea at bounding box center [904, 504] width 203 height 14
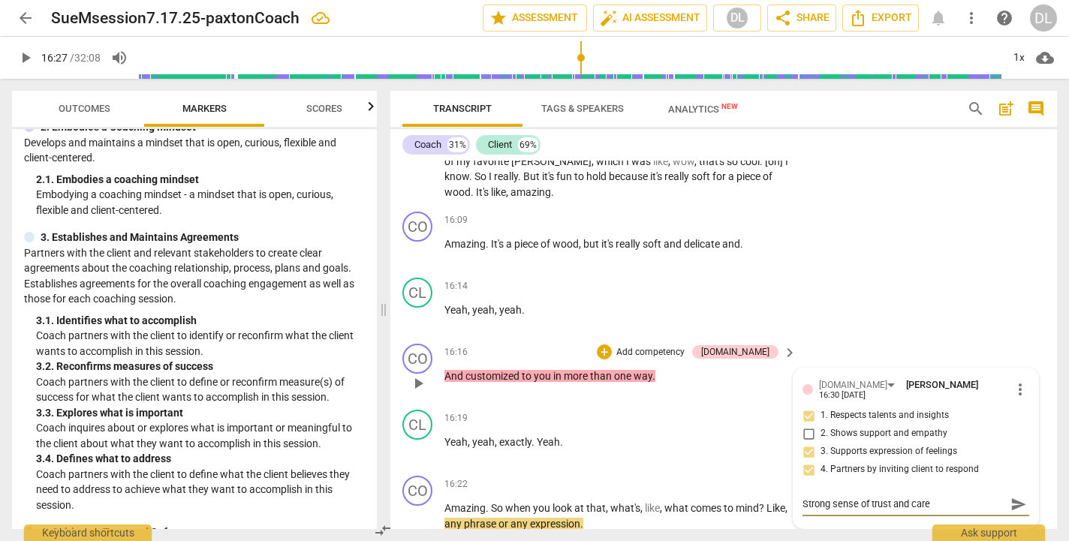
click at [1011, 496] on span "send" at bounding box center [1019, 504] width 17 height 17
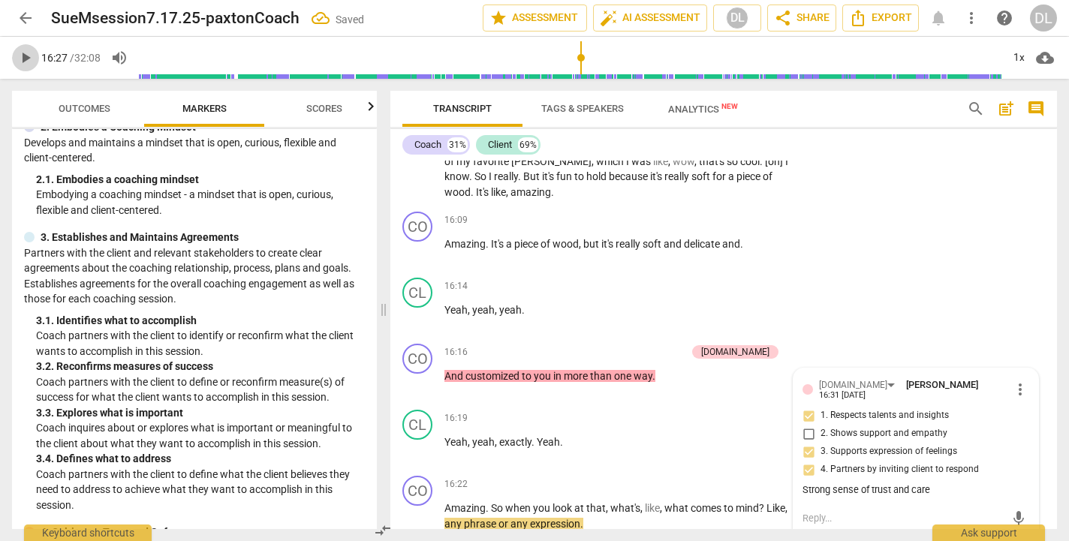
click at [26, 56] on span "play_arrow" at bounding box center [26, 58] width 18 height 18
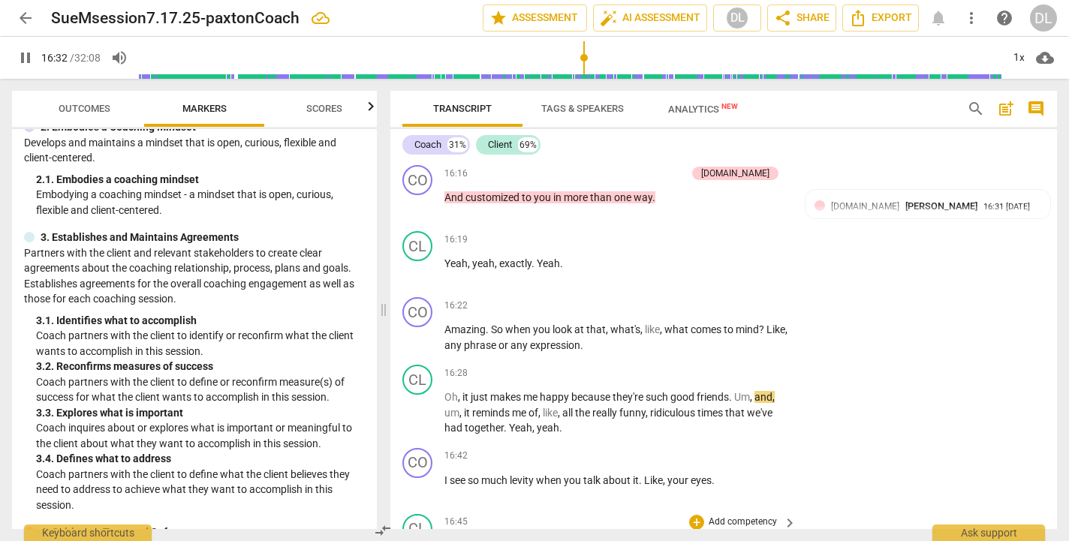
scroll to position [6417, 0]
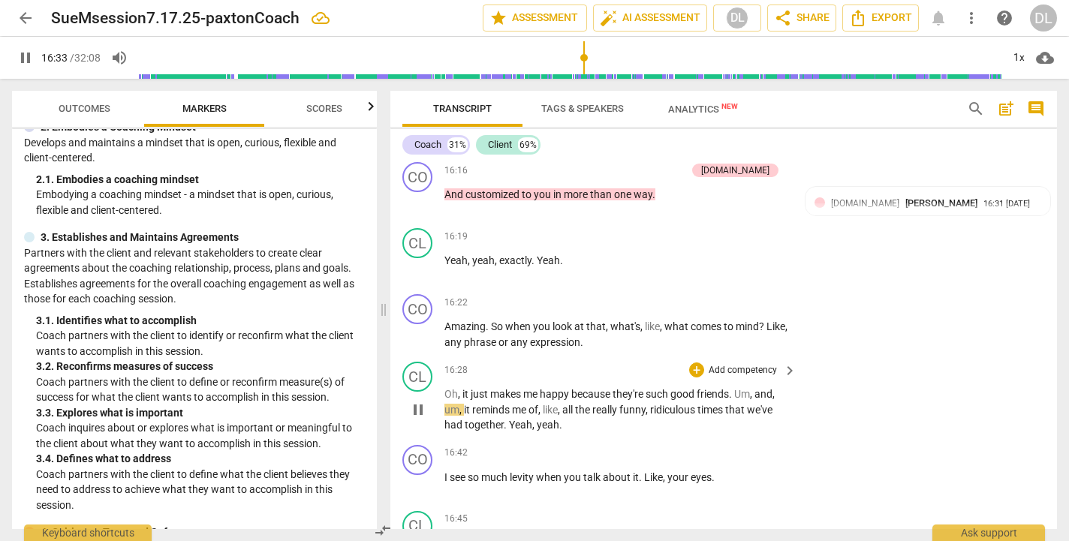
click at [738, 388] on span "Um" at bounding box center [742, 394] width 16 height 12
click at [26, 56] on span "pause" at bounding box center [26, 58] width 18 height 18
click at [719, 447] on p "Add competency" at bounding box center [742, 454] width 71 height 14
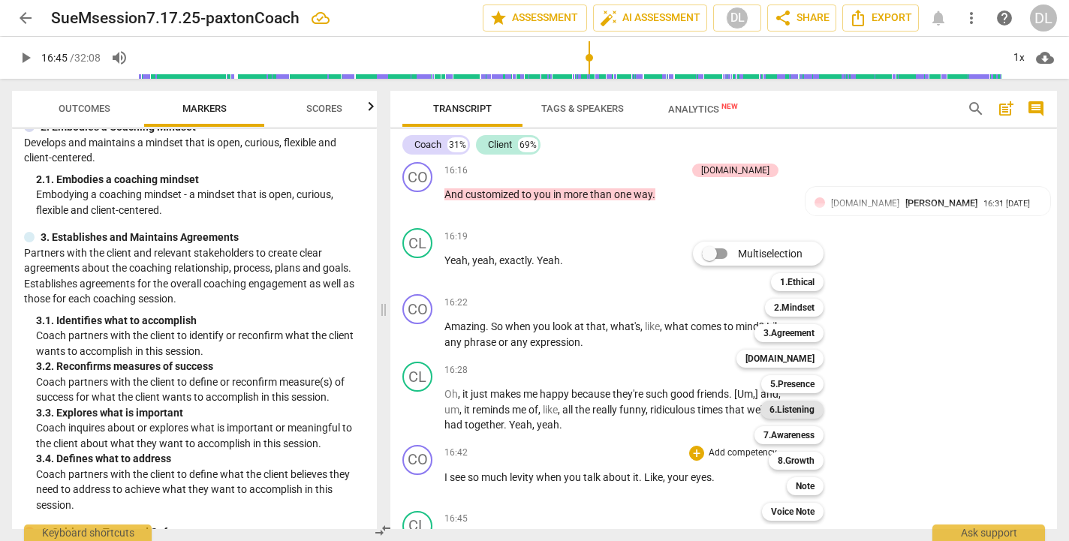
click at [792, 412] on b "6.Listening" at bounding box center [792, 410] width 45 height 18
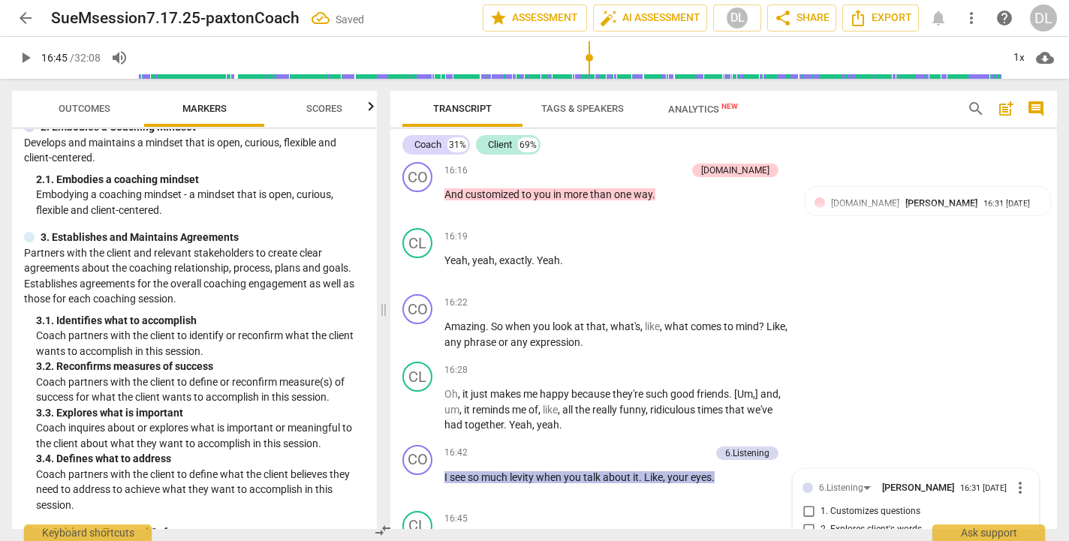
scroll to position [6659, 0]
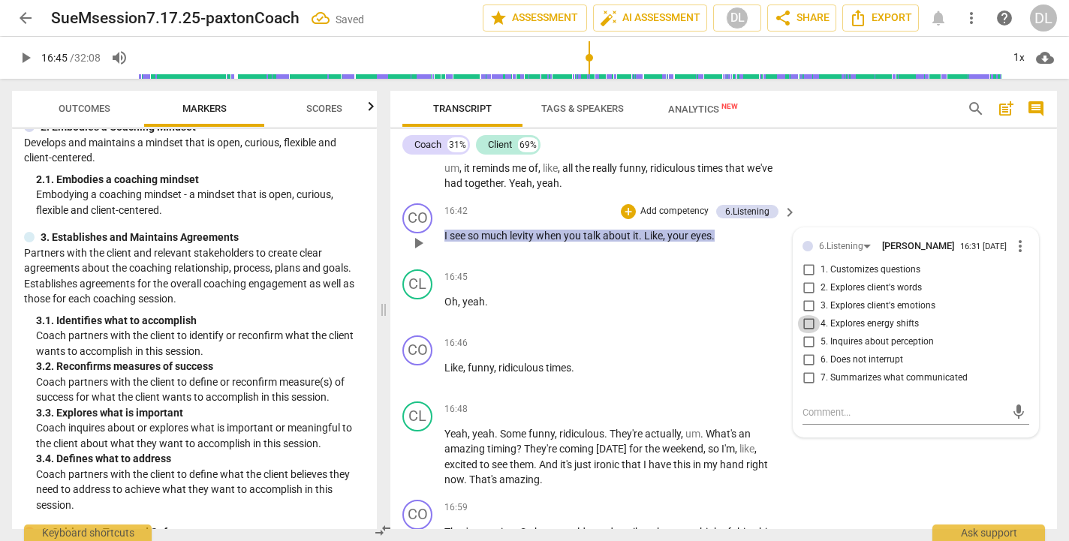
click at [804, 315] on input "4. Explores energy shifts" at bounding box center [809, 324] width 24 height 18
click at [700, 403] on div "+" at bounding box center [696, 410] width 15 height 15
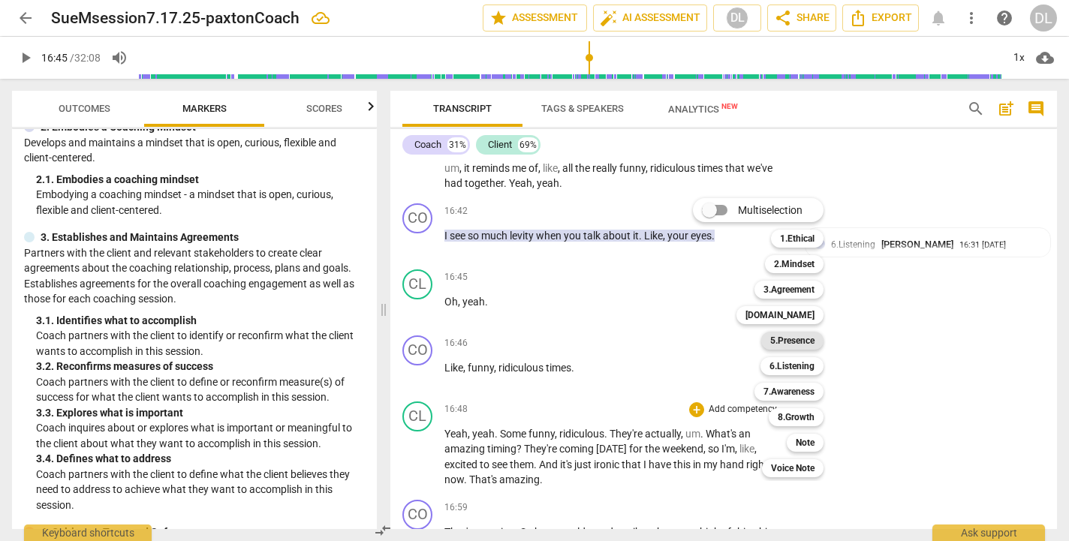
click at [782, 342] on b "5.Presence" at bounding box center [793, 341] width 44 height 18
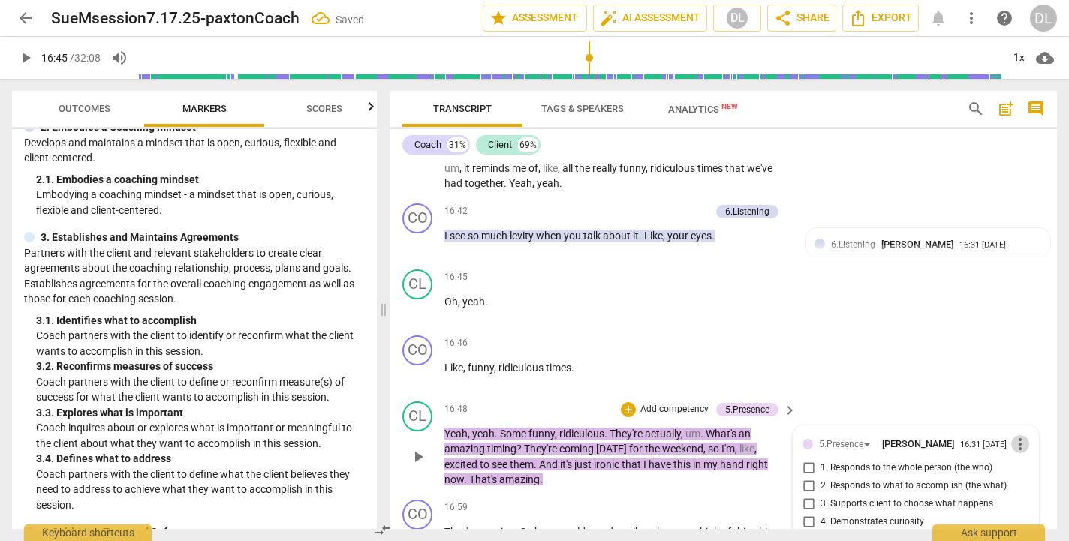
click at [1015, 436] on span "more_vert" at bounding box center [1021, 445] width 18 height 18
click at [1017, 374] on li "Edit" at bounding box center [1031, 375] width 52 height 29
click at [631, 403] on div "+" at bounding box center [628, 410] width 15 height 15
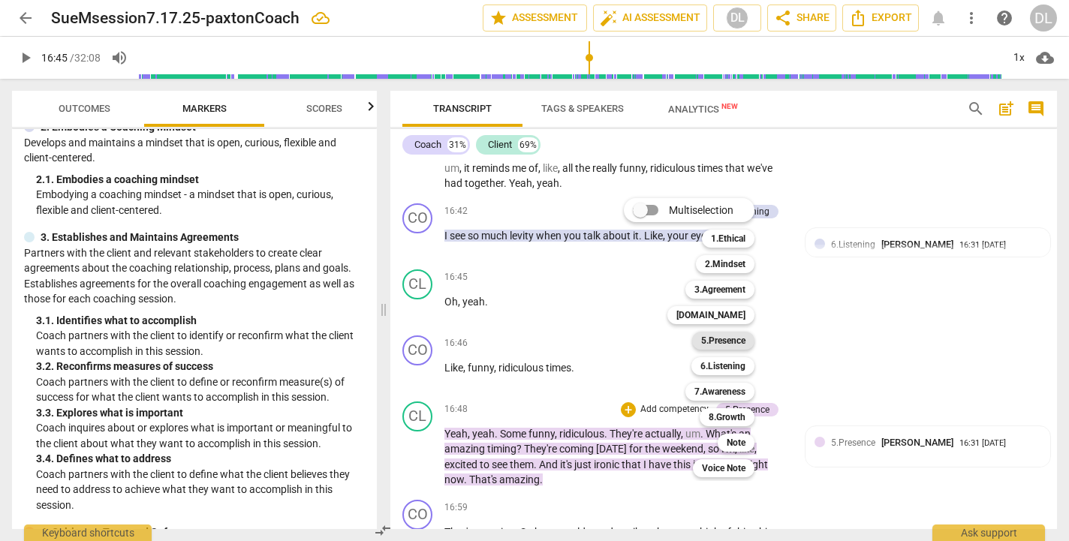
click at [722, 336] on b "5.Presence" at bounding box center [723, 341] width 44 height 18
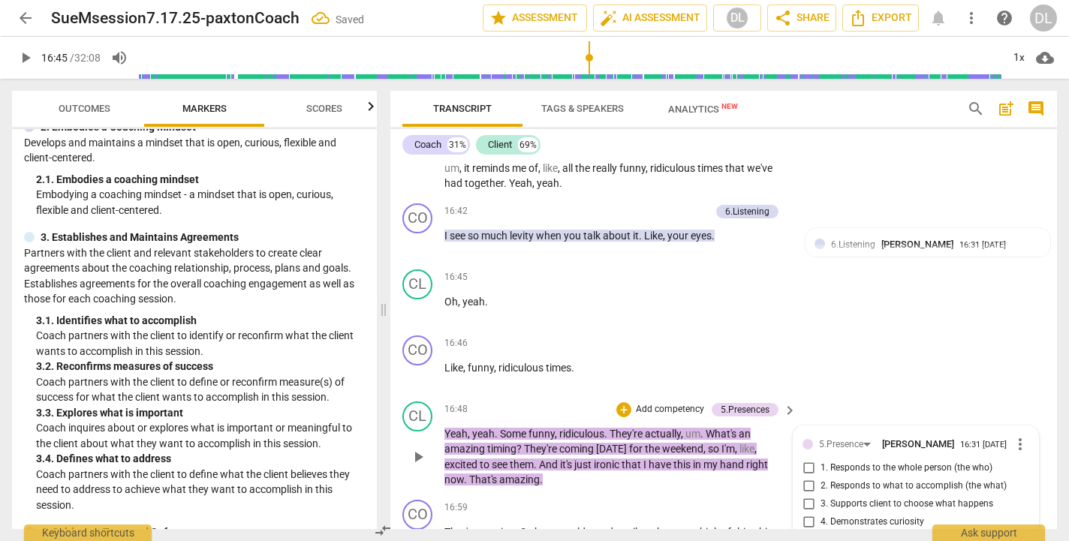
click at [808, 460] on input "1. Responds to the whole person (the who)" at bounding box center [809, 469] width 24 height 18
click at [842, 330] on div "CO play_arrow pause 16:46 + Add competency keyboard_arrow_right Like , funny , …" at bounding box center [724, 363] width 667 height 66
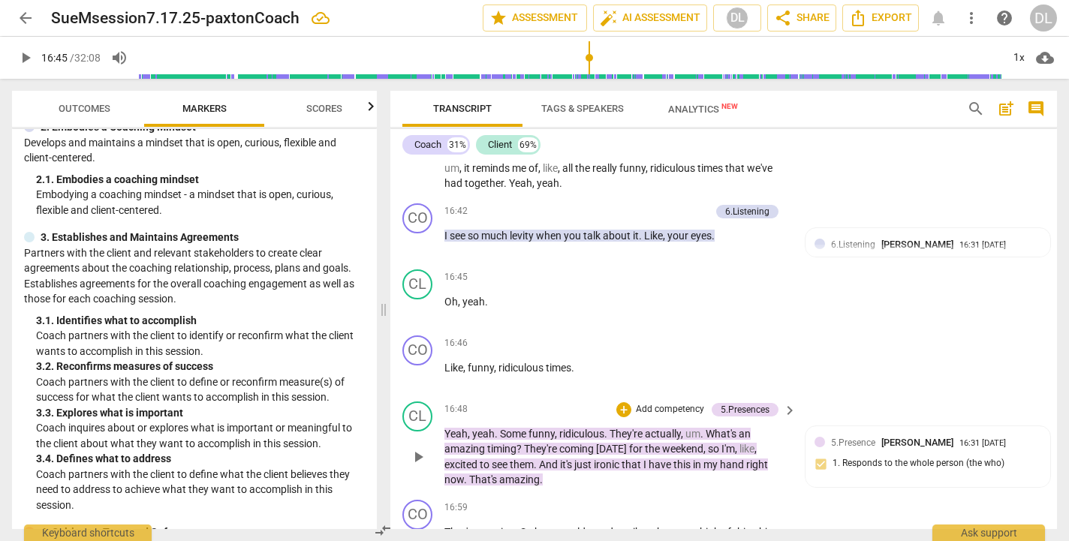
click at [659, 403] on p "Add competency" at bounding box center [670, 410] width 71 height 14
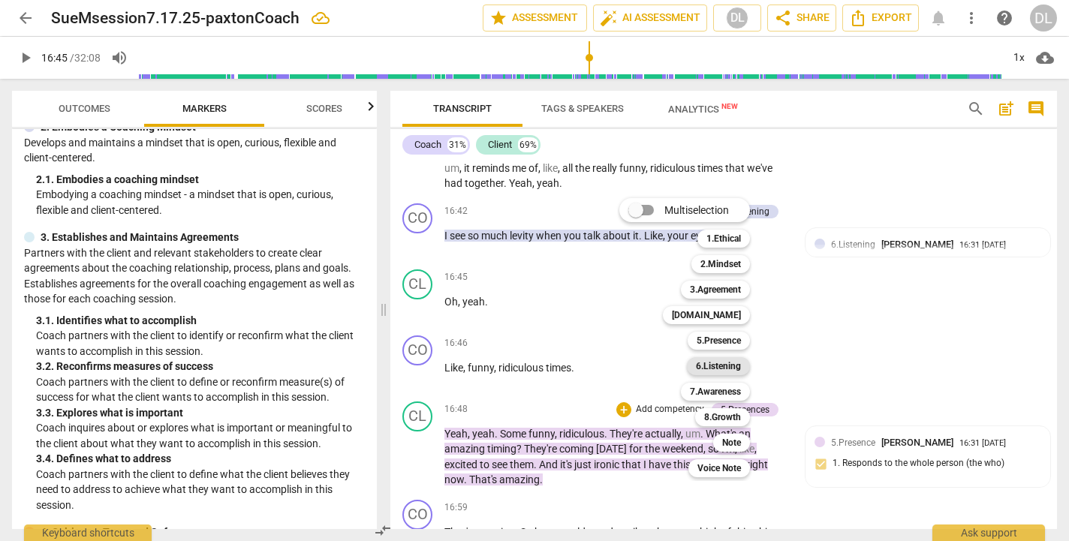
click at [704, 367] on b "6.Listening" at bounding box center [718, 366] width 45 height 18
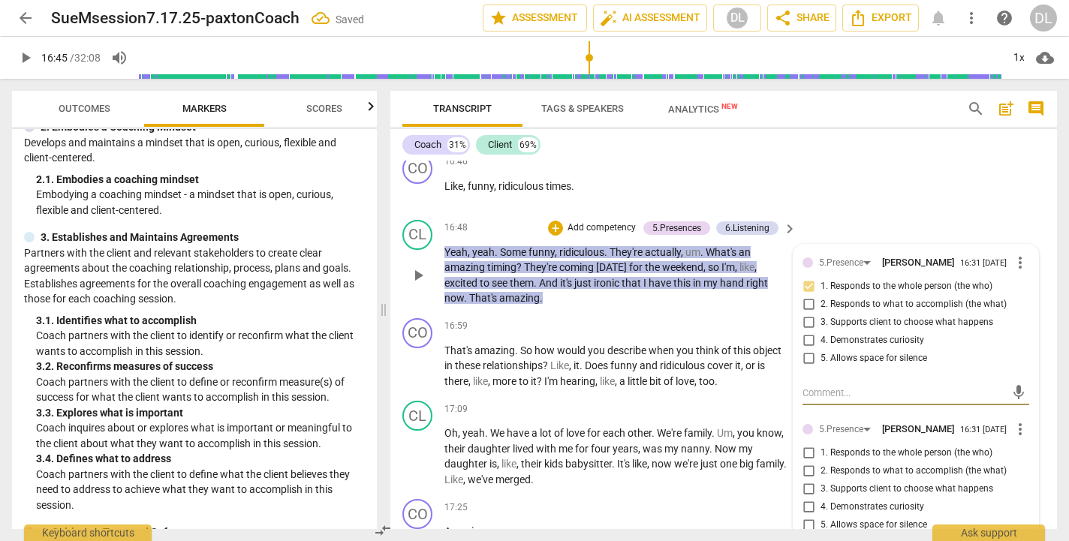
scroll to position [6848, 0]
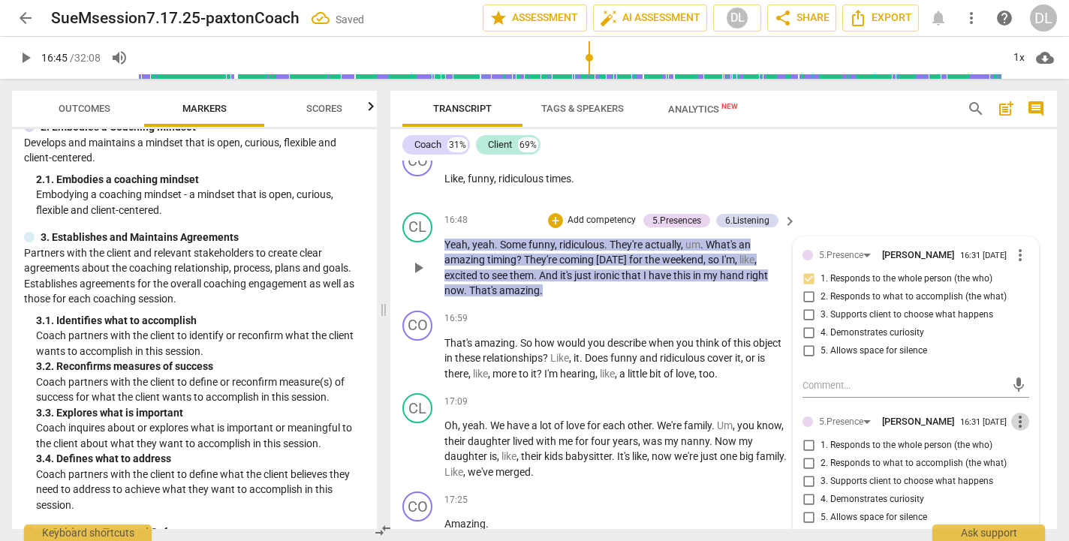
click at [1015, 413] on span "more_vert" at bounding box center [1021, 422] width 18 height 18
click at [1033, 385] on li "Delete" at bounding box center [1031, 385] width 52 height 29
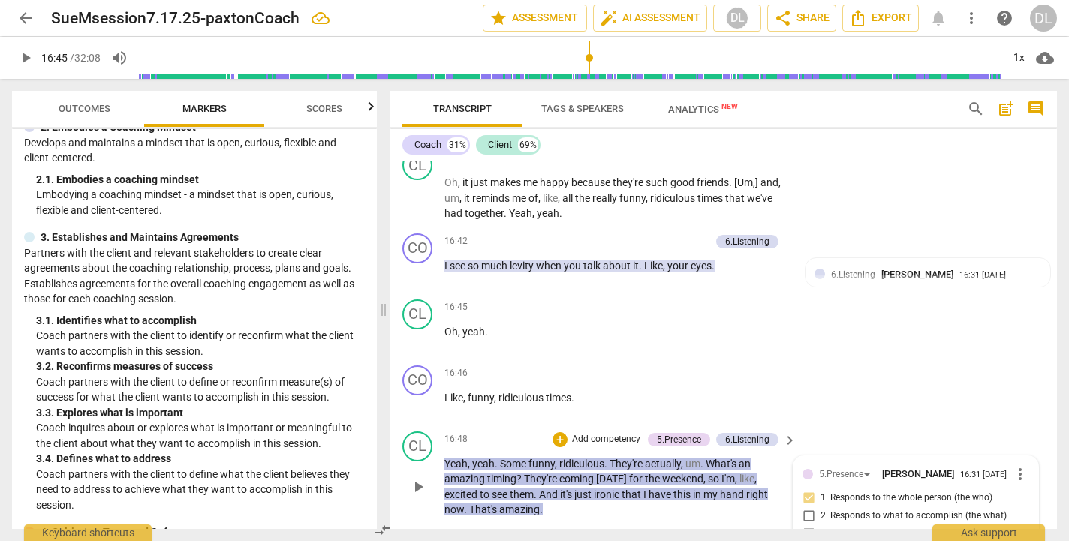
scroll to position [6602, 0]
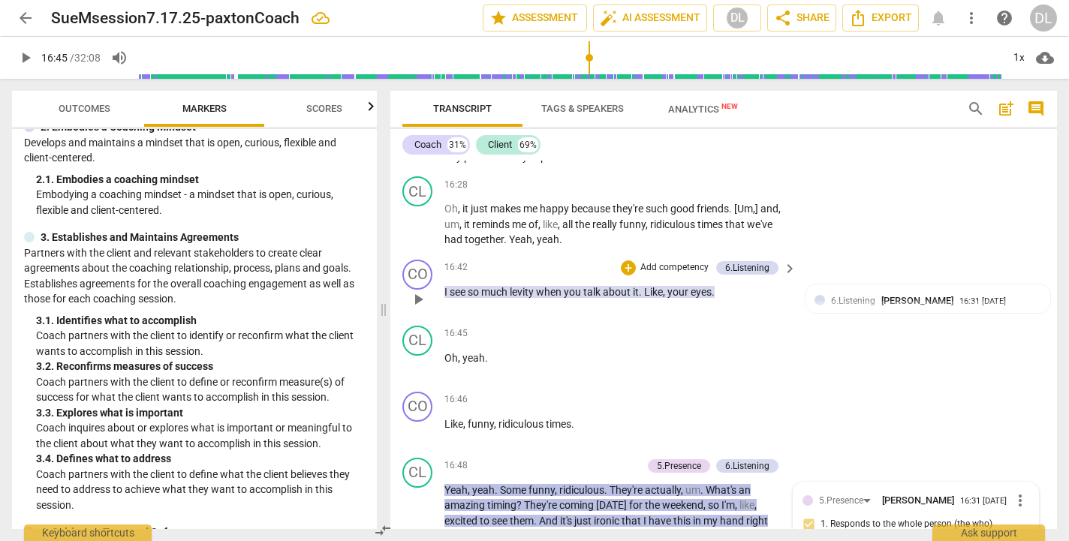
click at [653, 261] on p "Add competency" at bounding box center [674, 268] width 71 height 14
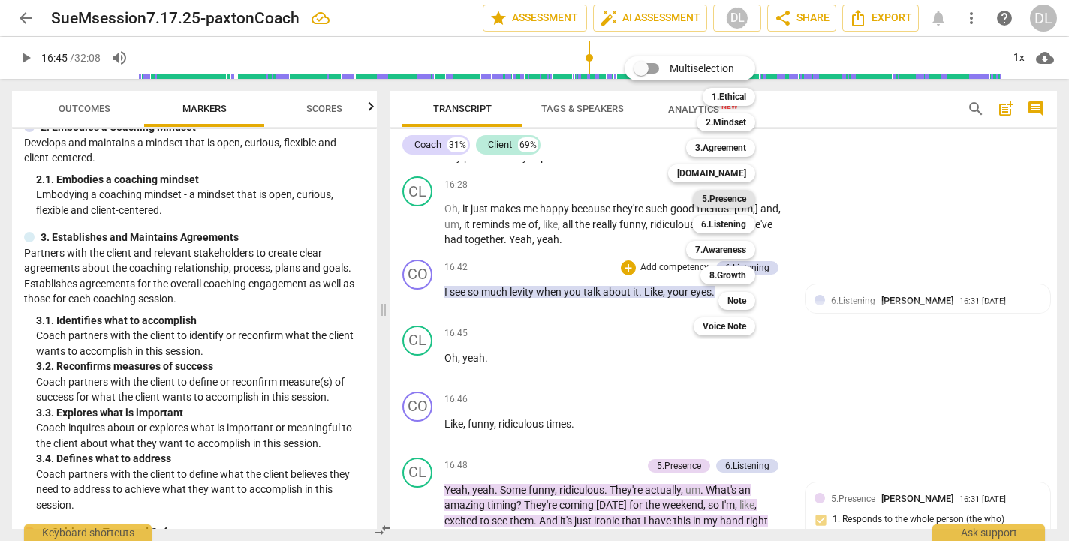
click at [726, 199] on b "5.Presence" at bounding box center [724, 199] width 44 height 18
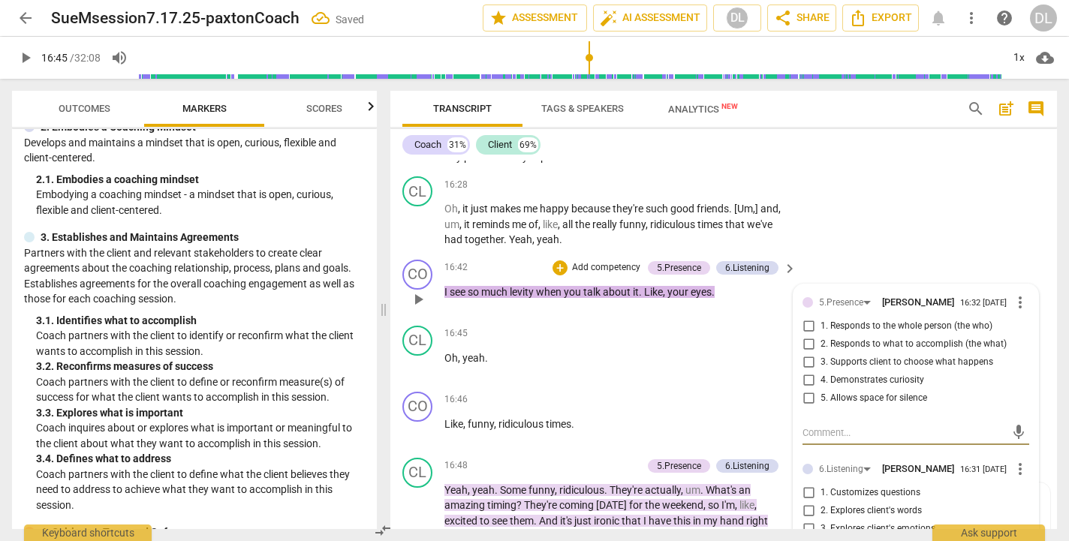
click at [803, 318] on input "1. Responds to the whole person (the who)" at bounding box center [809, 327] width 24 height 18
click at [816, 254] on div "CO play_arrow pause 16:42 + Add competency 5.Presence 6.Listening keyboard_arro…" at bounding box center [724, 287] width 667 height 66
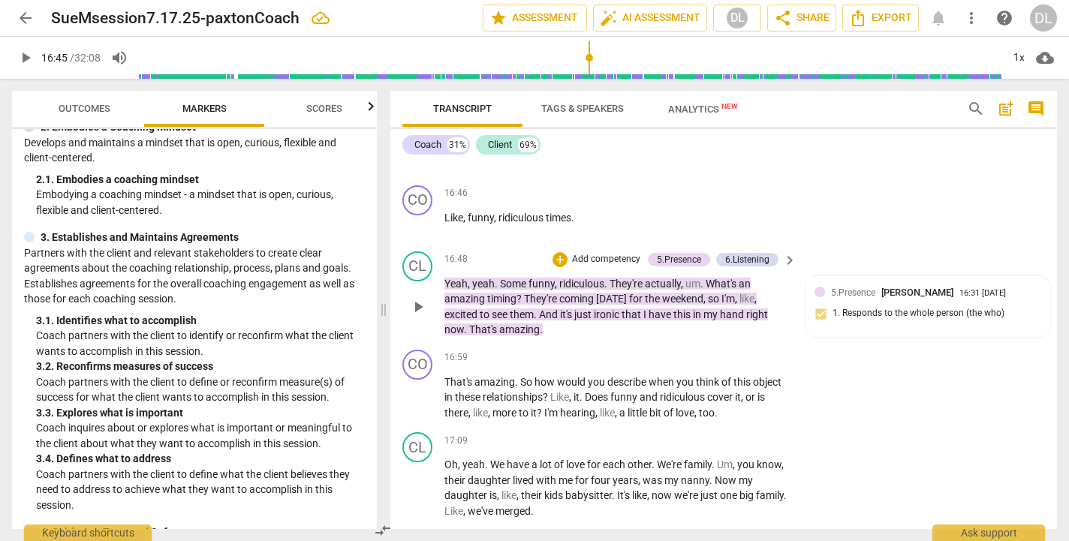
scroll to position [6812, 0]
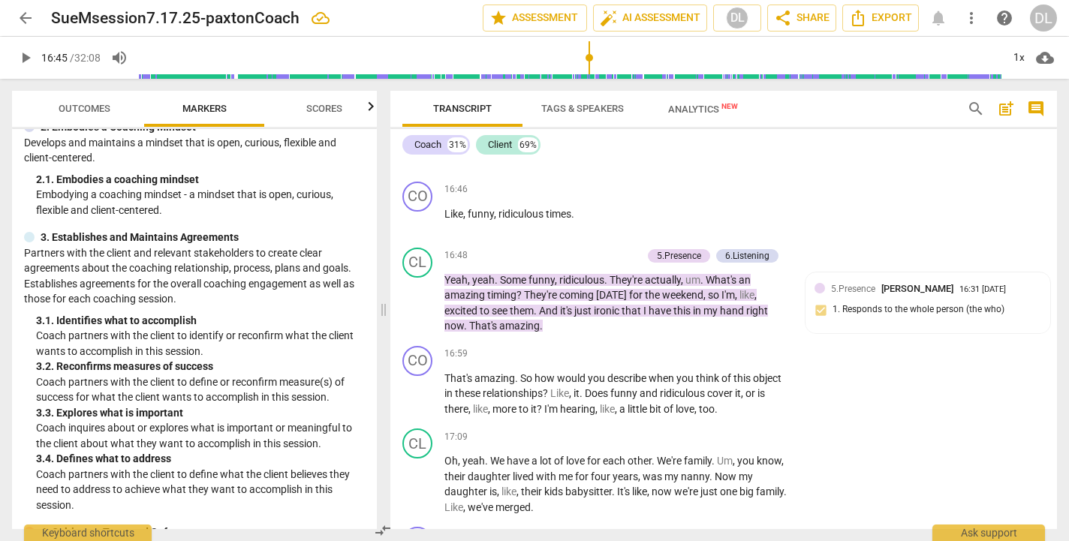
click at [27, 56] on span "play_arrow" at bounding box center [26, 58] width 18 height 18
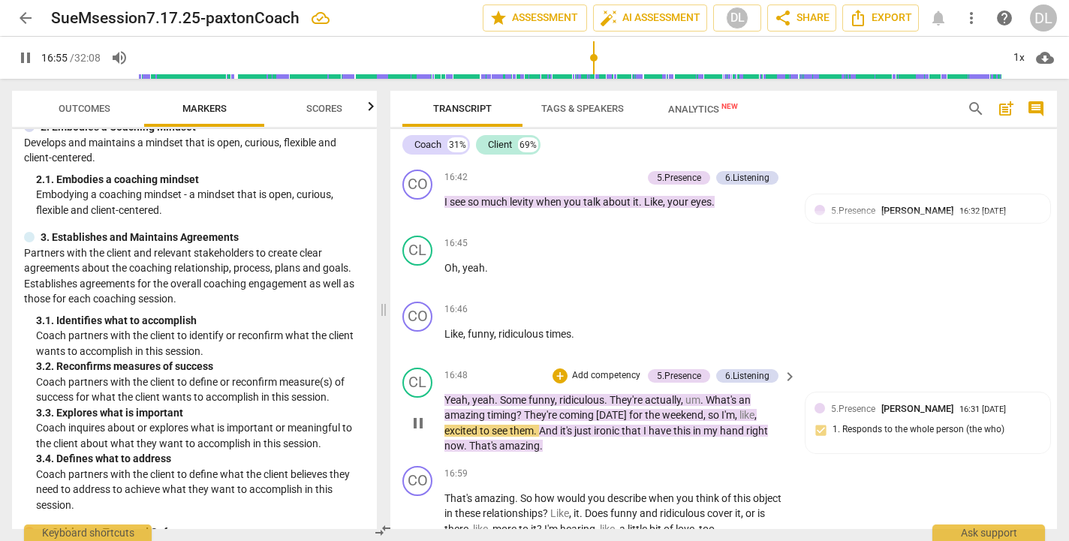
scroll to position [6671, 0]
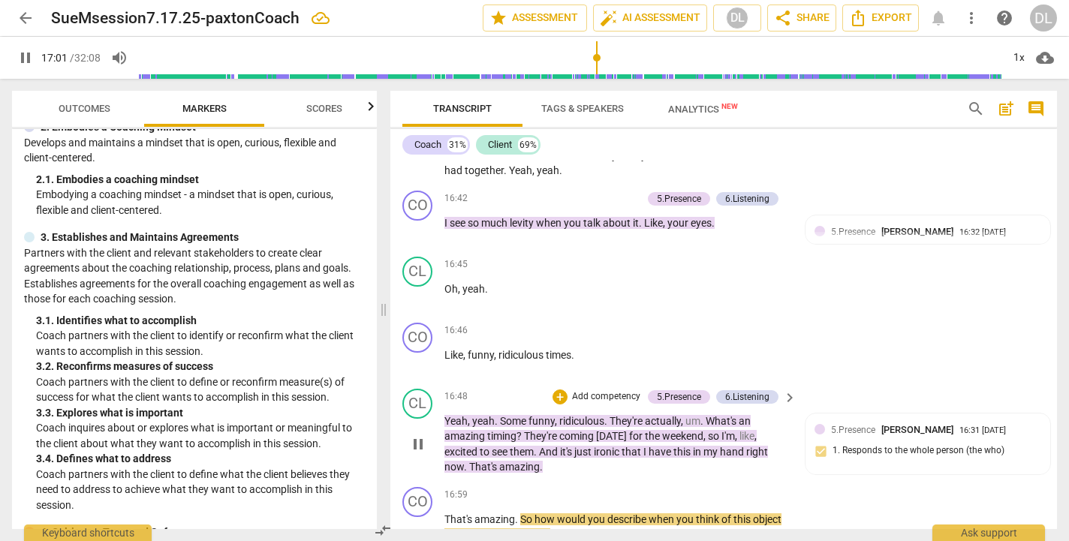
click at [473, 461] on span "That's" at bounding box center [484, 467] width 30 height 12
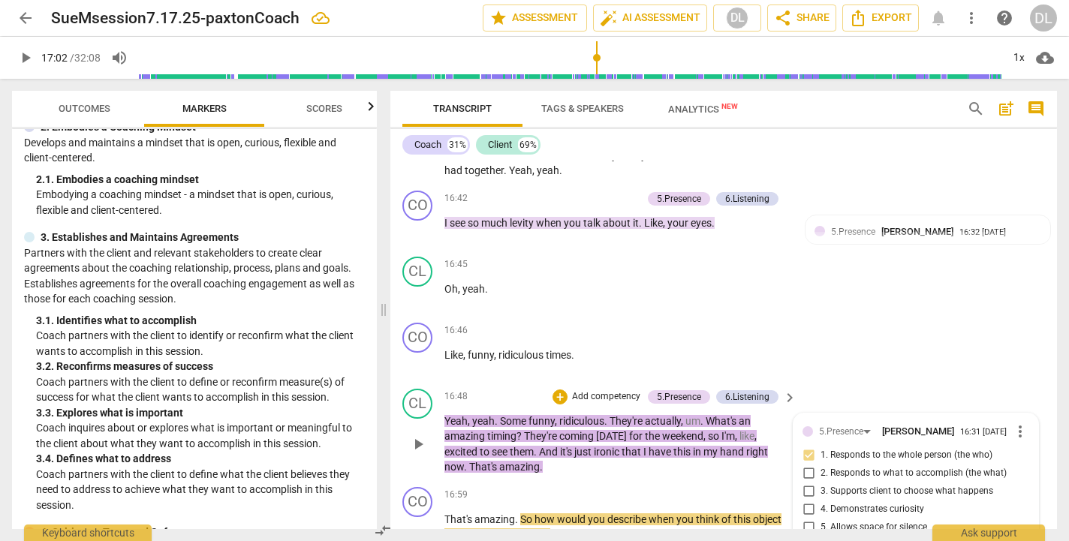
click at [550, 414] on p "Yeah , yeah . Some funny , ridiculous . They're actually , um . What's an amazi…" at bounding box center [617, 445] width 345 height 62
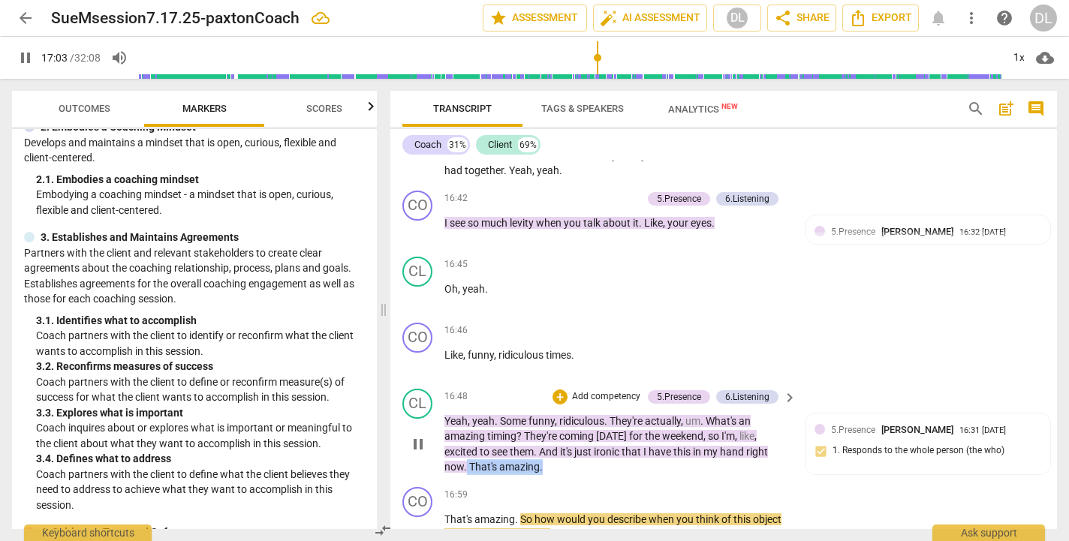
drag, startPoint x: 550, startPoint y: 397, endPoint x: 468, endPoint y: 393, distance: 81.9
click at [468, 414] on p "Yeah , yeah . Some funny , ridiculous . They're actually , um . What's an amazi…" at bounding box center [617, 445] width 345 height 62
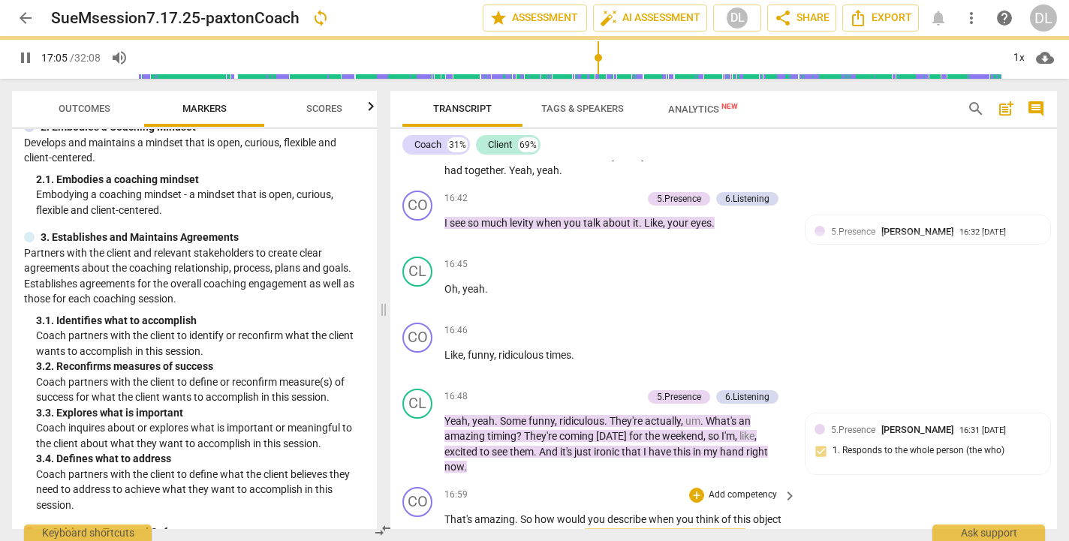
click at [444, 487] on div "CO play_arrow pause" at bounding box center [424, 522] width 42 height 71
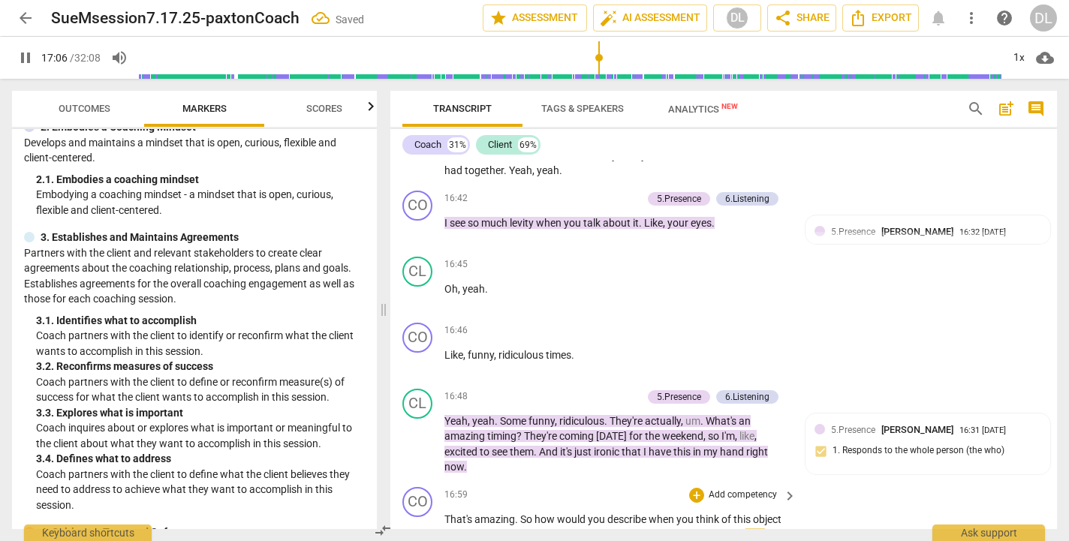
click at [445, 514] on span "That's" at bounding box center [460, 520] width 30 height 12
paste p
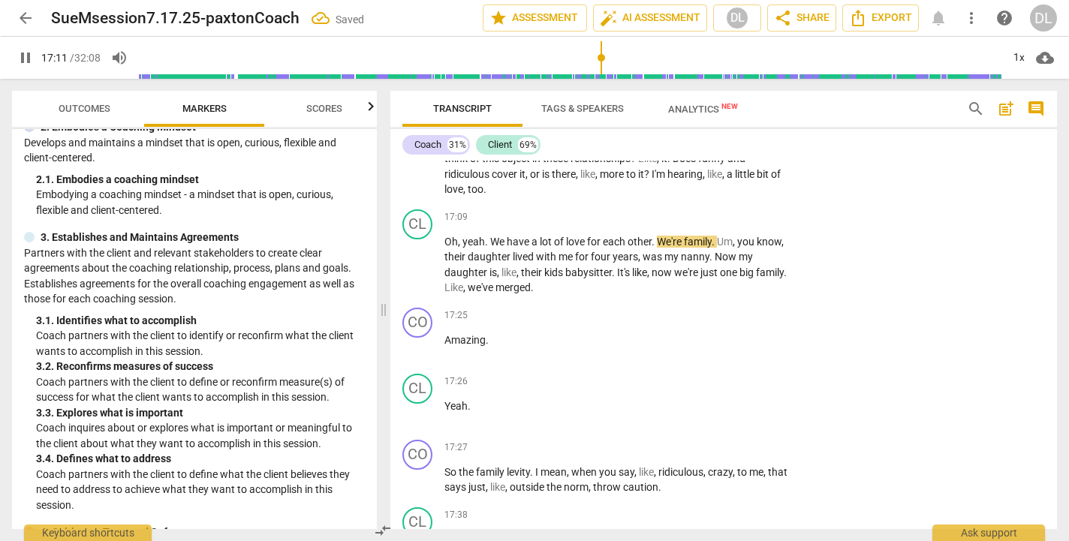
click at [25, 56] on span "pause" at bounding box center [26, 58] width 18 height 18
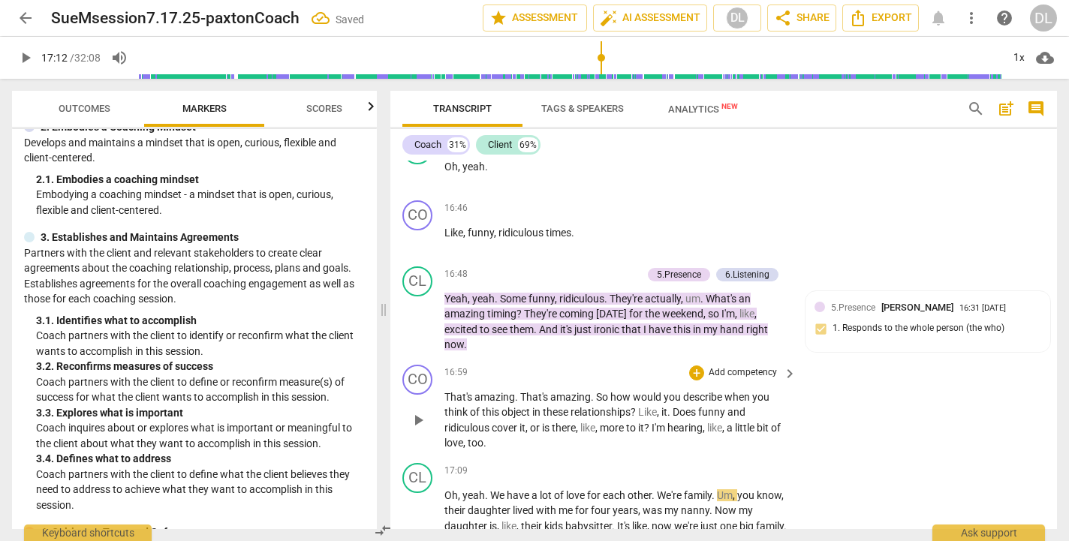
scroll to position [6790, 0]
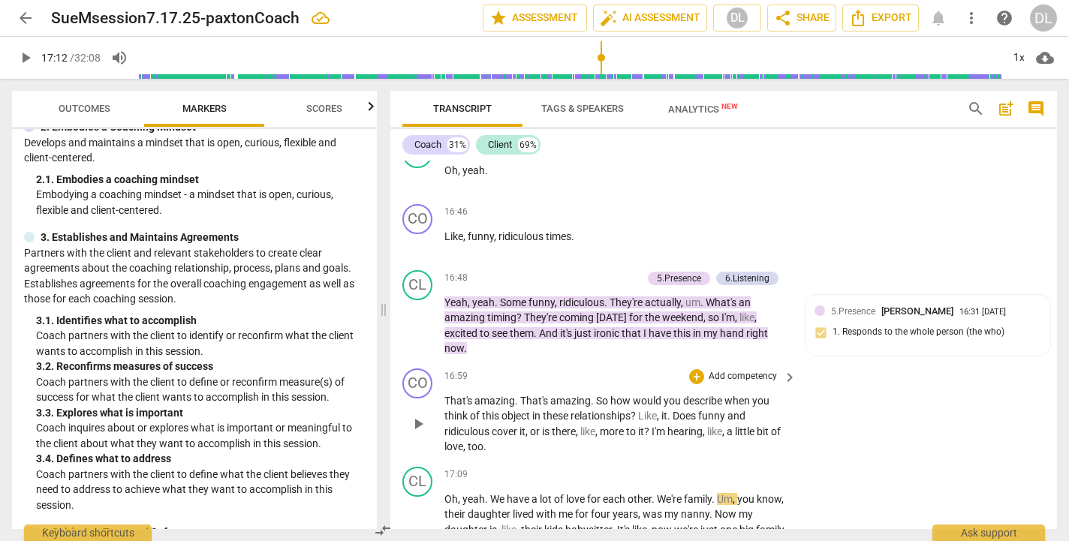
click at [735, 370] on p "Add competency" at bounding box center [742, 377] width 71 height 14
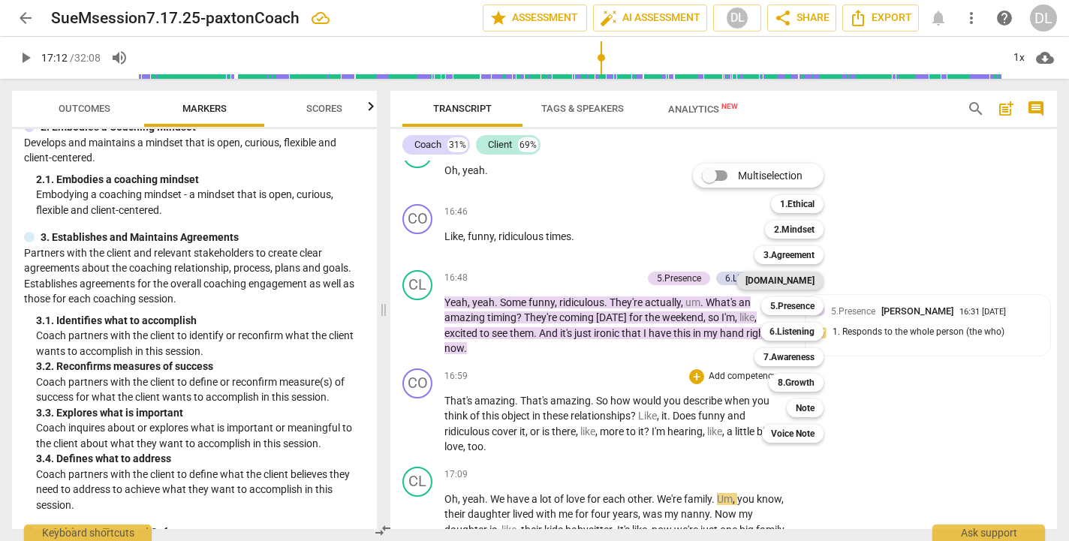
click at [801, 284] on b "[DOMAIN_NAME]" at bounding box center [780, 281] width 69 height 18
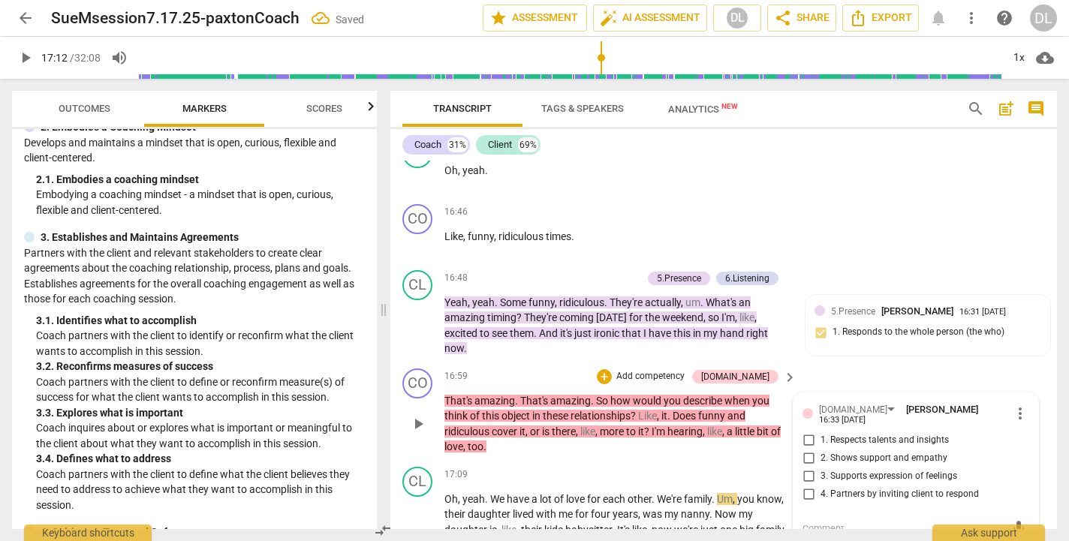
click at [804, 468] on input "3. Supports expression of feelings" at bounding box center [809, 477] width 24 height 18
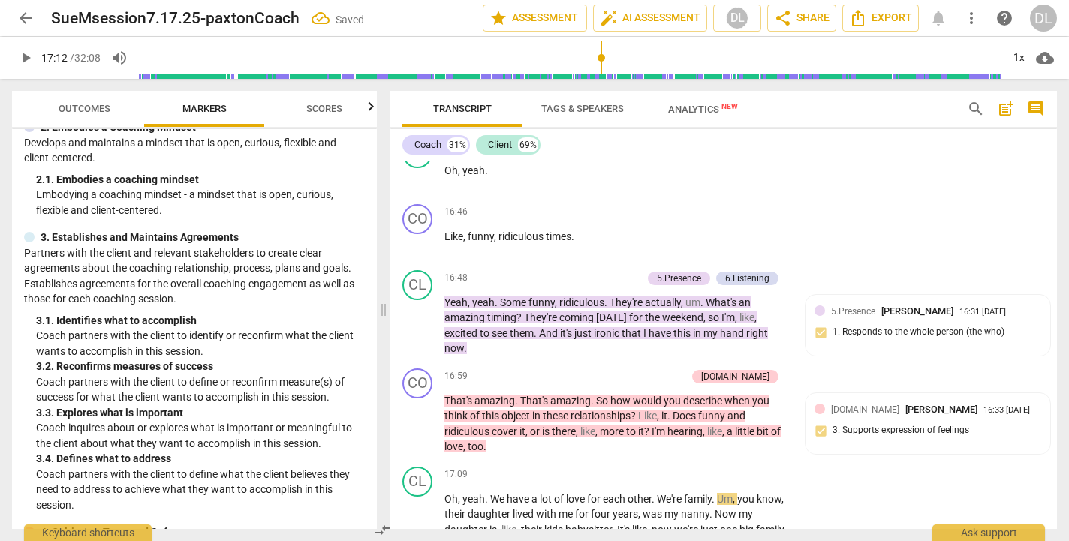
click at [26, 57] on span "play_arrow" at bounding box center [26, 58] width 18 height 18
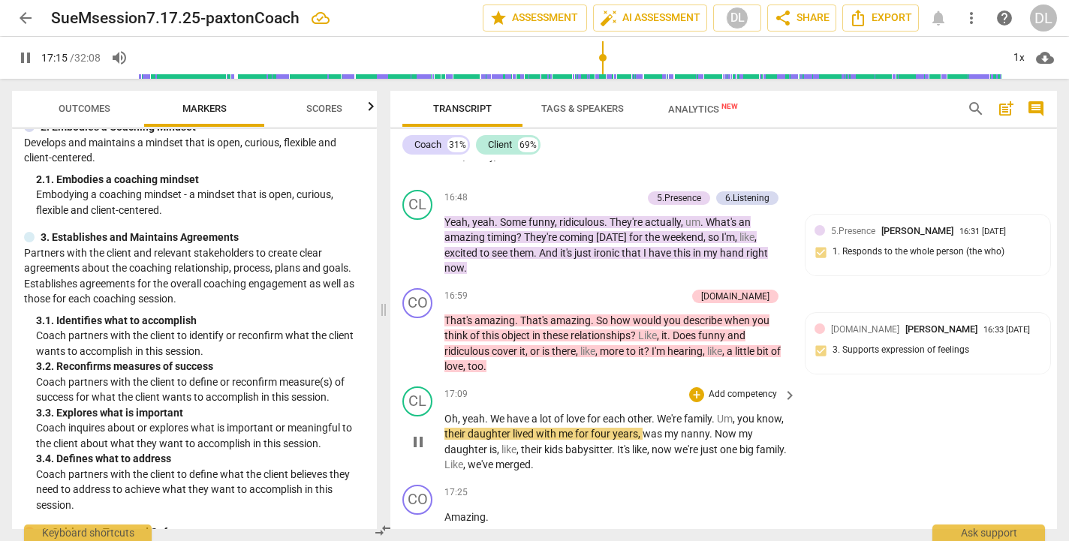
scroll to position [6885, 0]
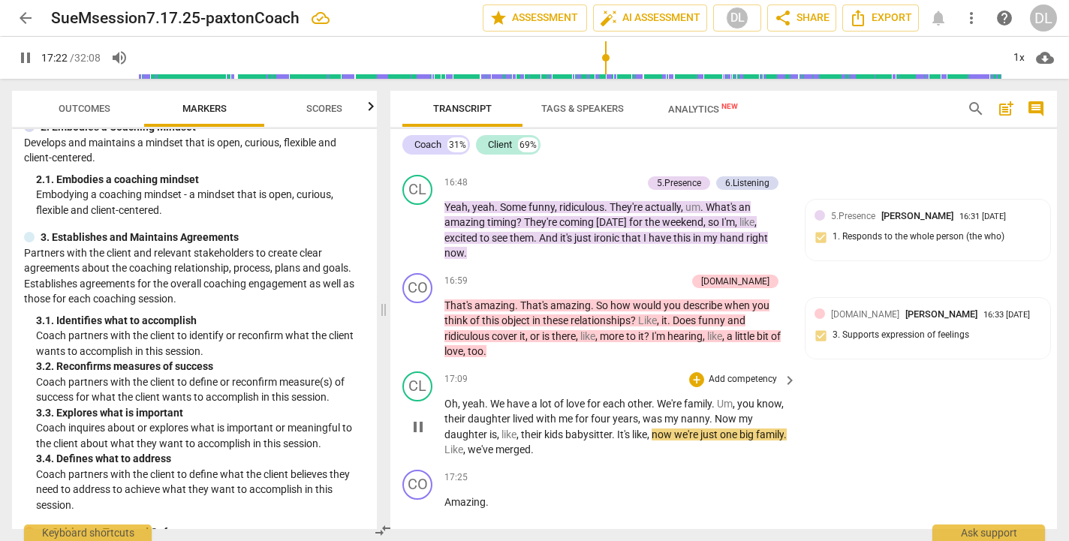
click at [619, 429] on span "It's" at bounding box center [624, 435] width 15 height 12
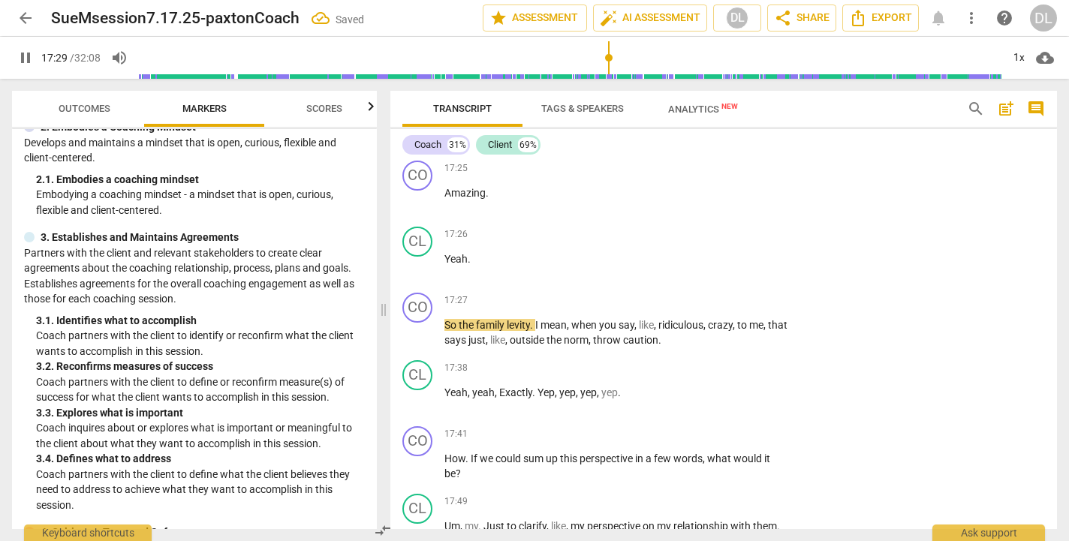
scroll to position [7193, 0]
click at [29, 52] on span "pause" at bounding box center [26, 58] width 18 height 18
click at [498, 453] on p "How . If we could sum up this perspective in a few words , what would it be ?" at bounding box center [617, 468] width 345 height 31
click at [696, 429] on div "+" at bounding box center [696, 436] width 15 height 15
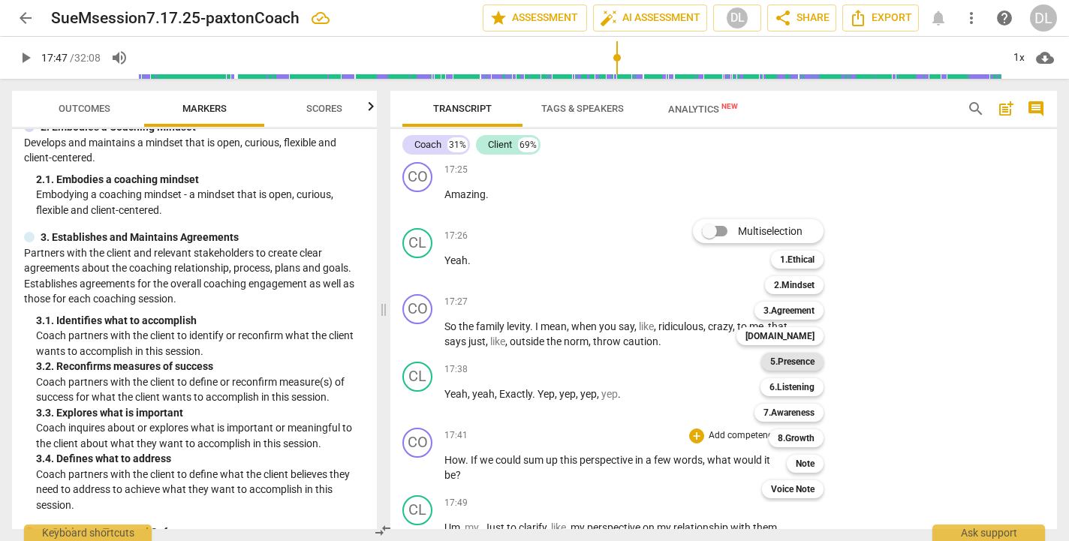
click at [791, 360] on b "5.Presence" at bounding box center [793, 362] width 44 height 18
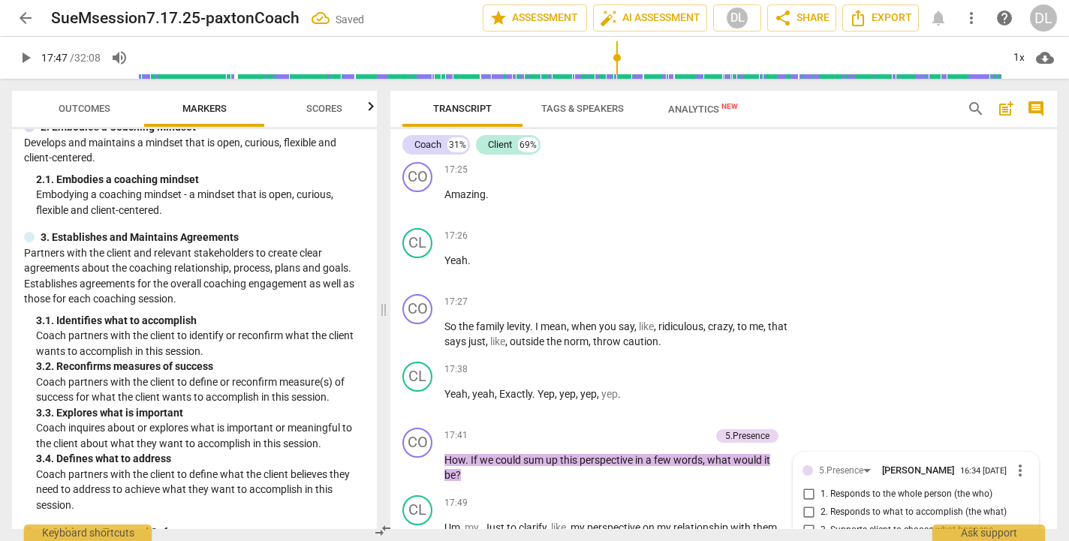
scroll to position [7198, 0]
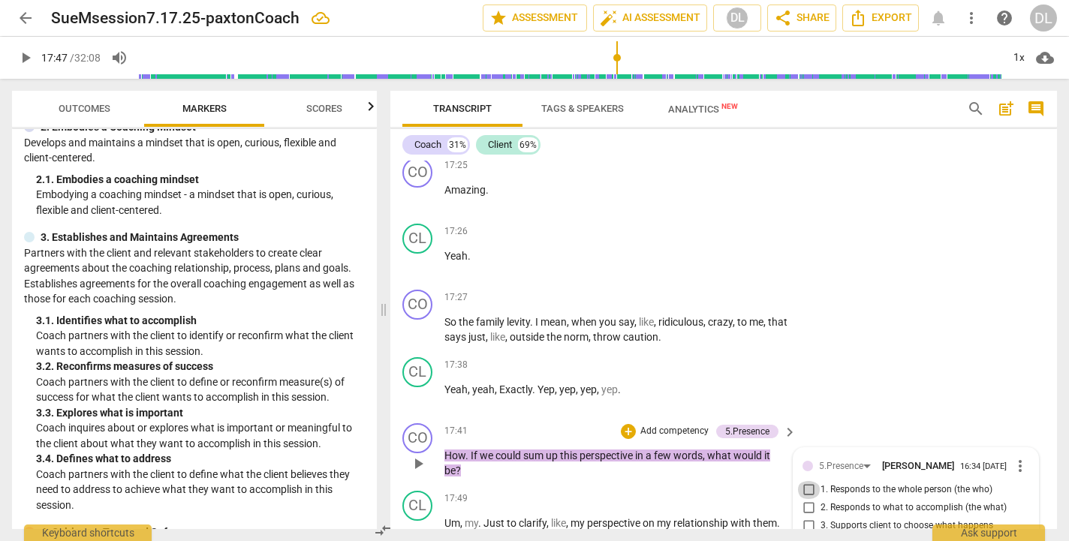
click at [808, 481] on input "1. Responds to the whole person (the who)" at bounding box center [809, 490] width 24 height 18
click at [662, 425] on p "Add competency" at bounding box center [674, 432] width 71 height 14
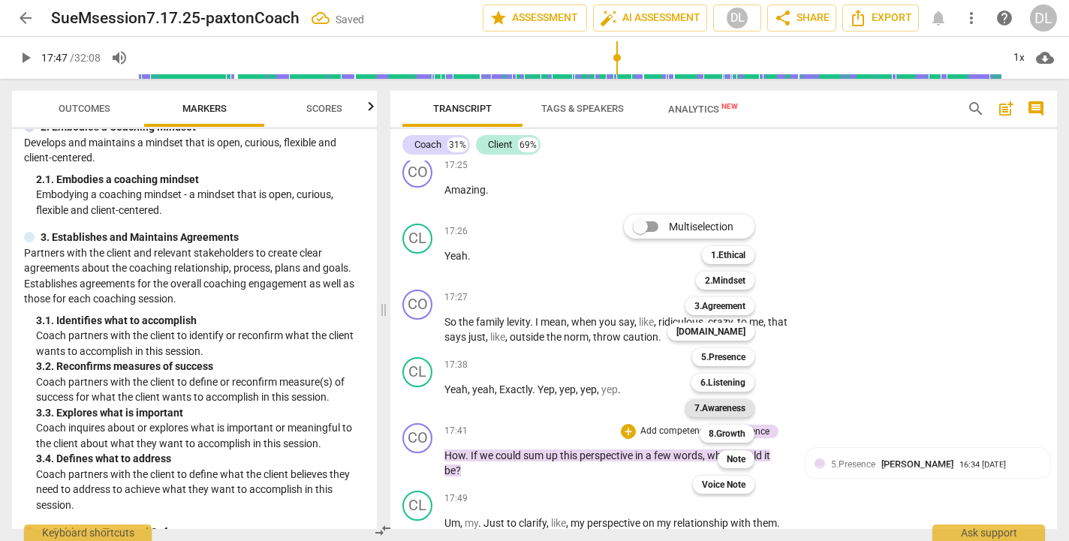
click at [728, 409] on b "7.Awareness" at bounding box center [720, 409] width 51 height 18
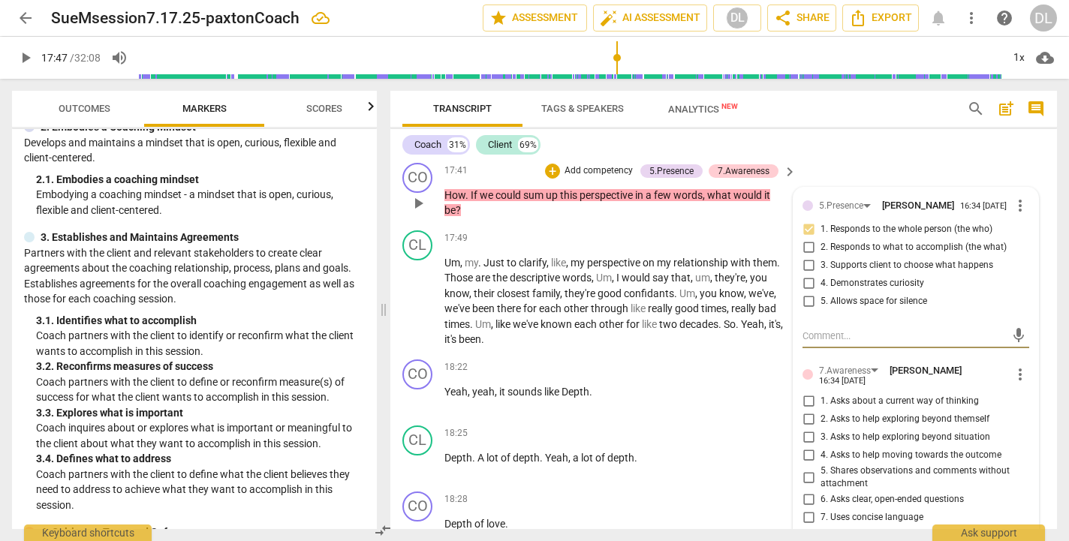
scroll to position [7459, 0]
click at [807, 428] on input "3. Asks to help exploring beyond situation" at bounding box center [809, 437] width 24 height 18
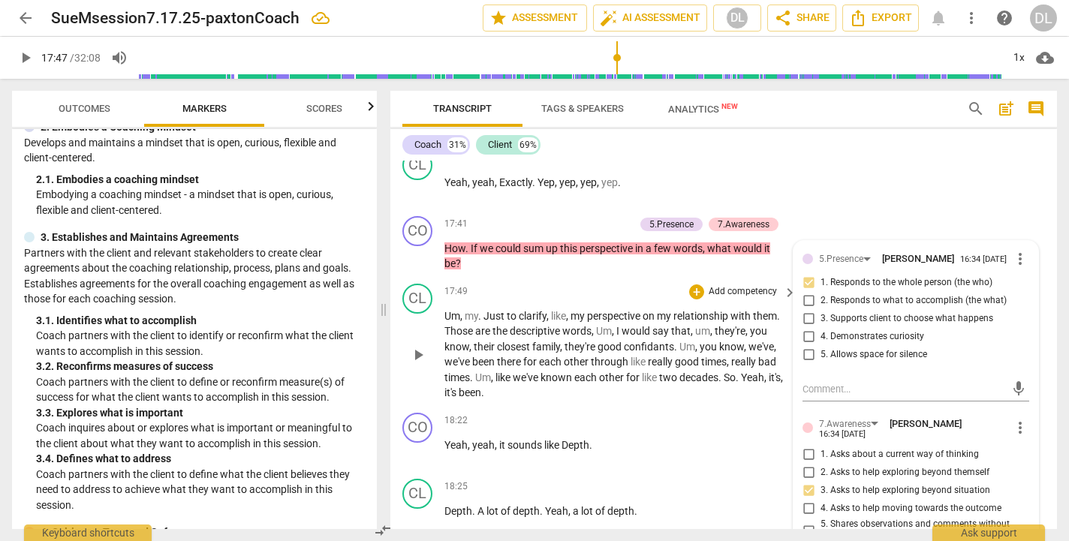
scroll to position [7411, 0]
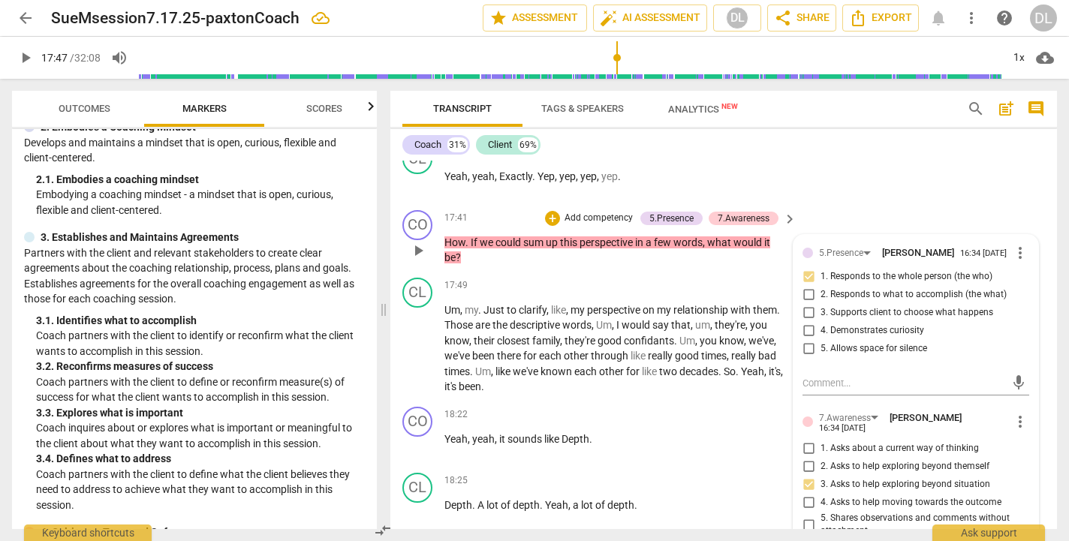
click at [804, 538] on input "6. Asks clear, open-ended questions" at bounding box center [809, 547] width 24 height 18
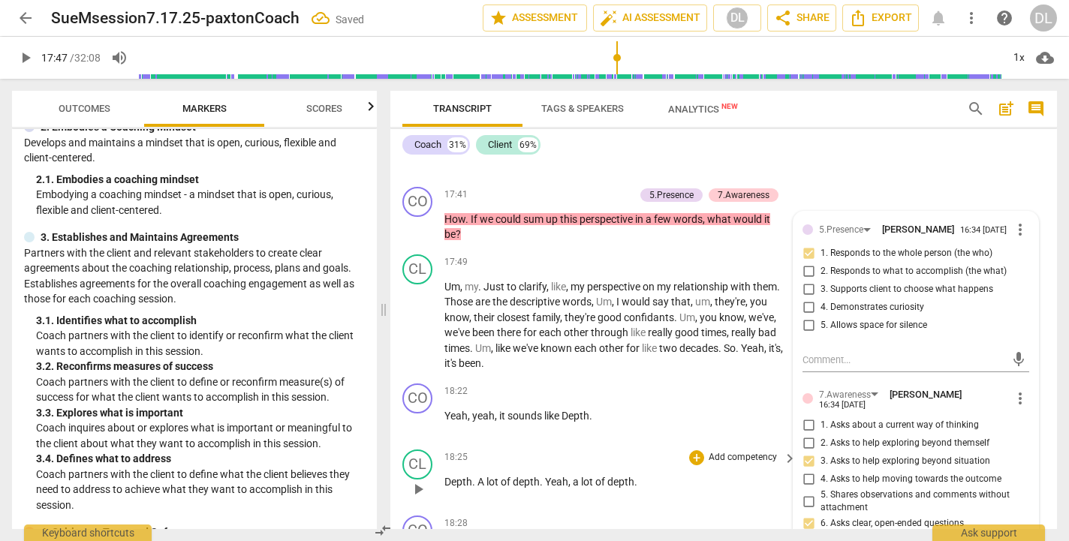
scroll to position [7437, 0]
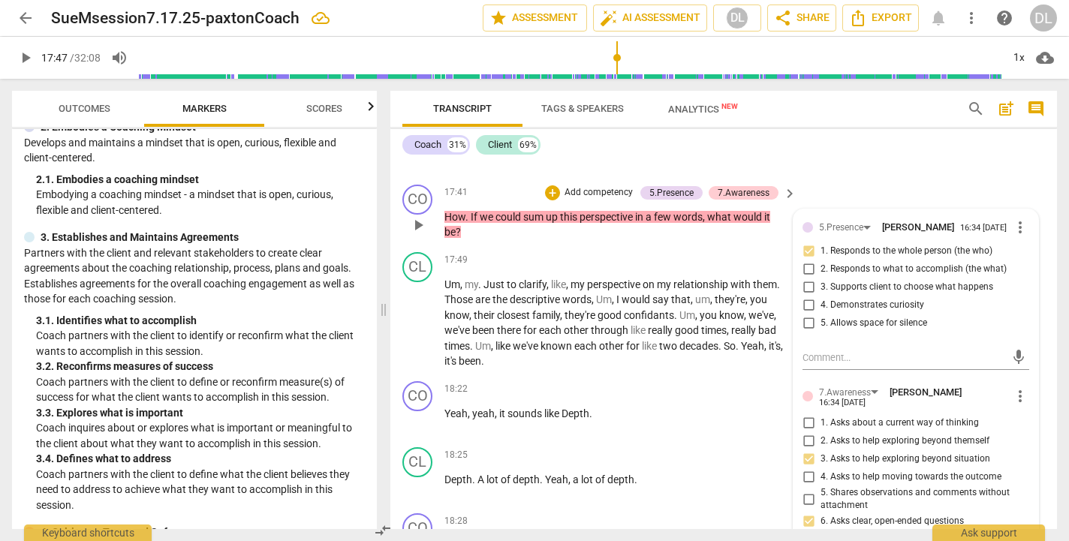
click at [804, 513] on input "6. Asks clear, open-ended questions" at bounding box center [809, 522] width 24 height 18
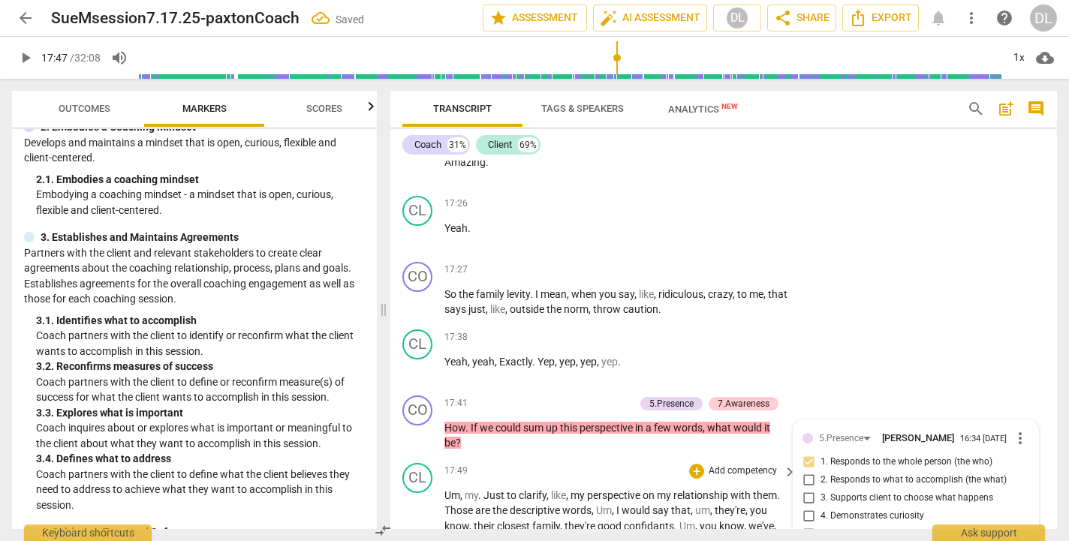
scroll to position [7214, 0]
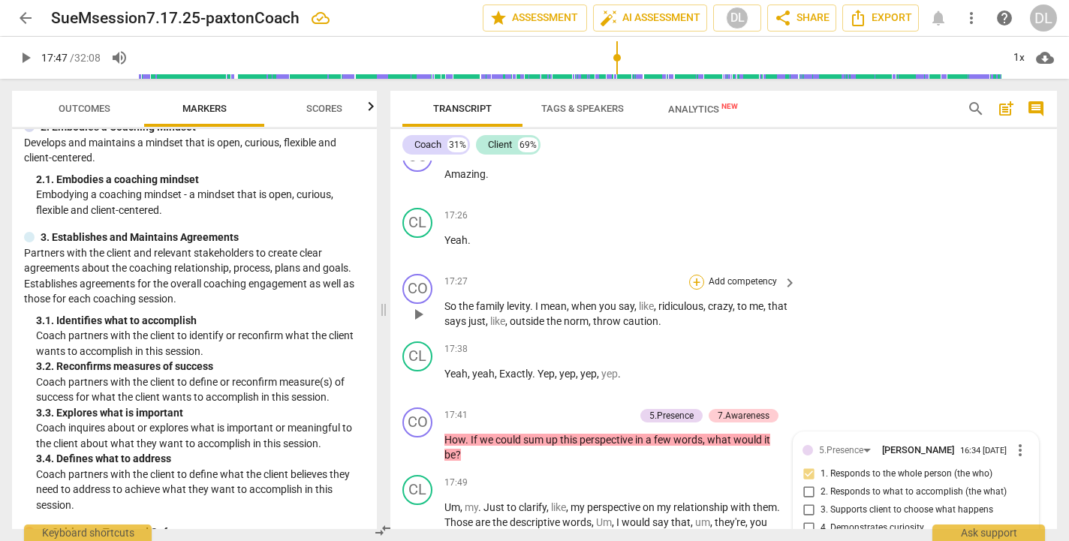
click at [693, 275] on div "+" at bounding box center [696, 282] width 15 height 15
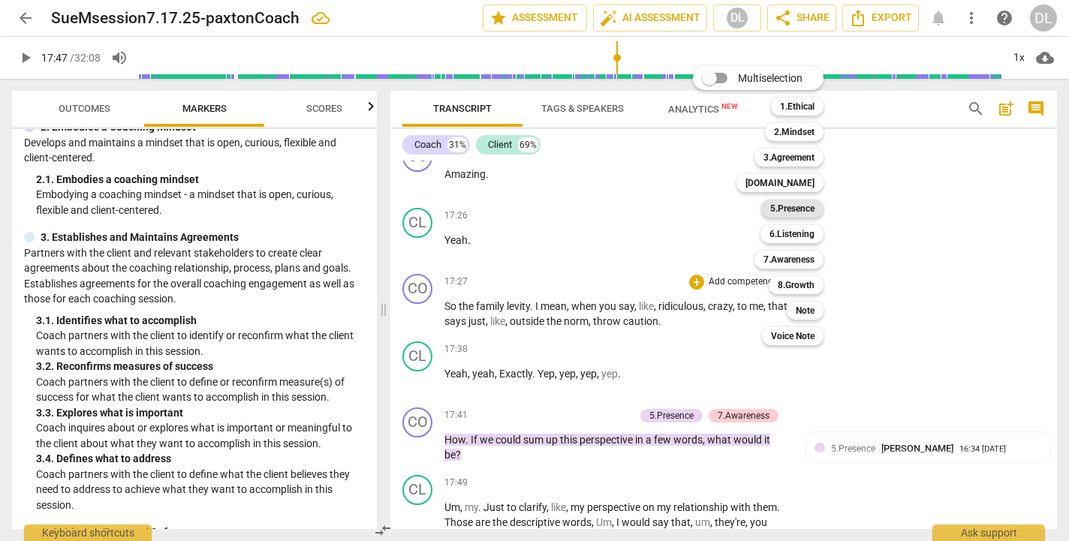
click at [787, 209] on b "5.Presence" at bounding box center [793, 209] width 44 height 18
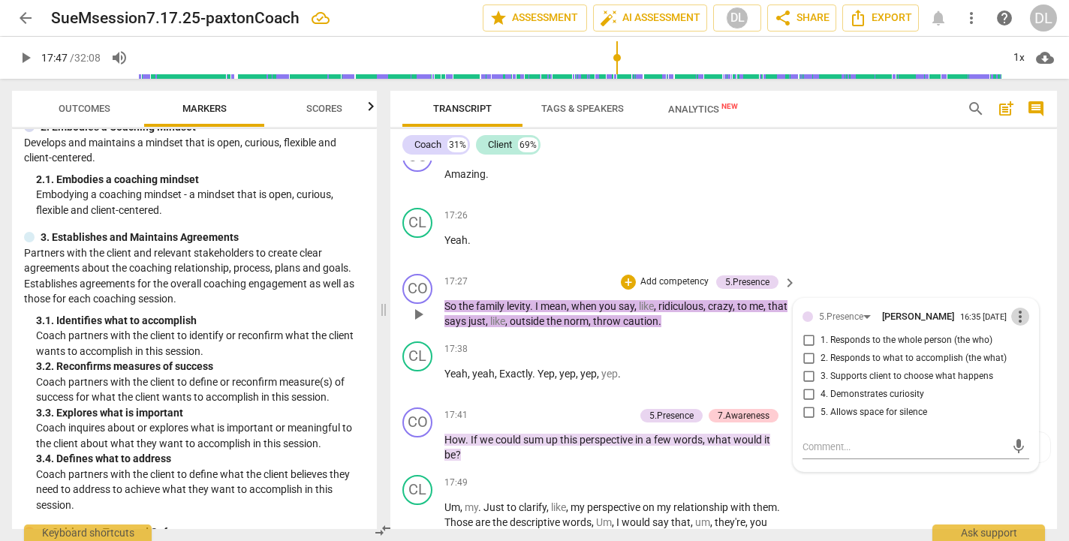
click at [1015, 308] on span "more_vert" at bounding box center [1021, 317] width 18 height 18
click at [1022, 272] on li "Delete" at bounding box center [1031, 271] width 52 height 29
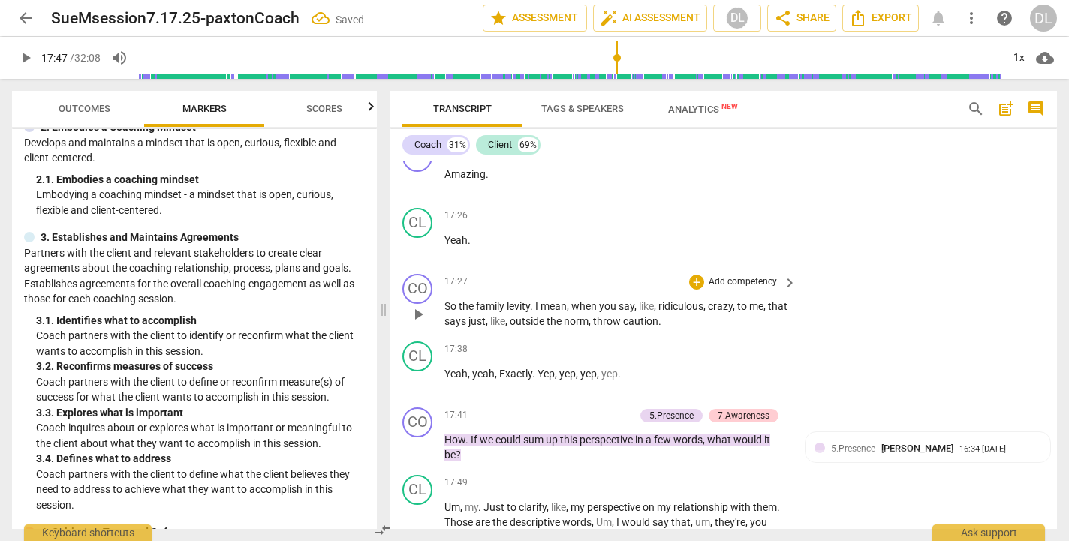
click at [703, 275] on div "+ Add competency" at bounding box center [733, 282] width 89 height 15
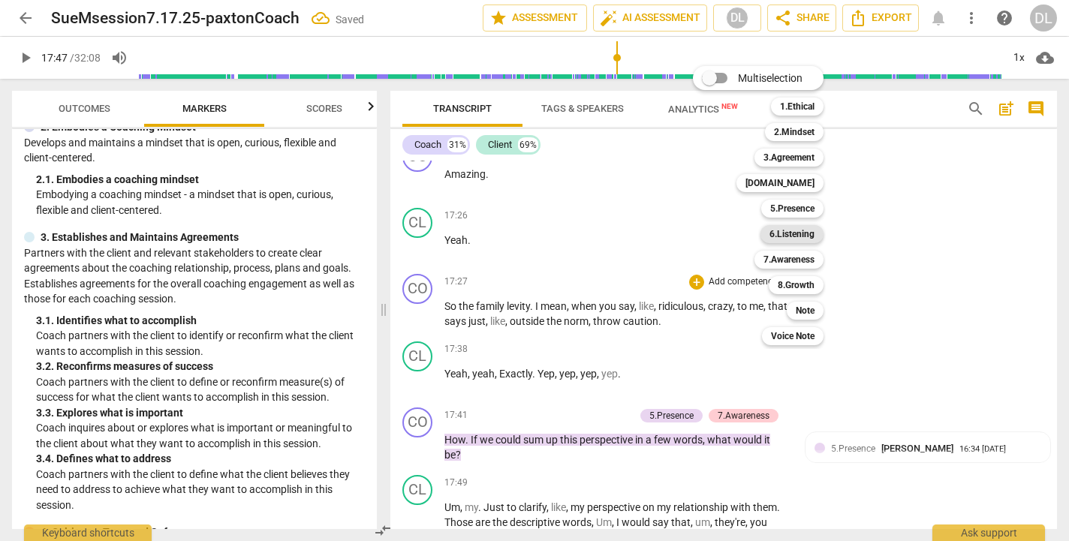
click at [789, 235] on b "6.Listening" at bounding box center [792, 234] width 45 height 18
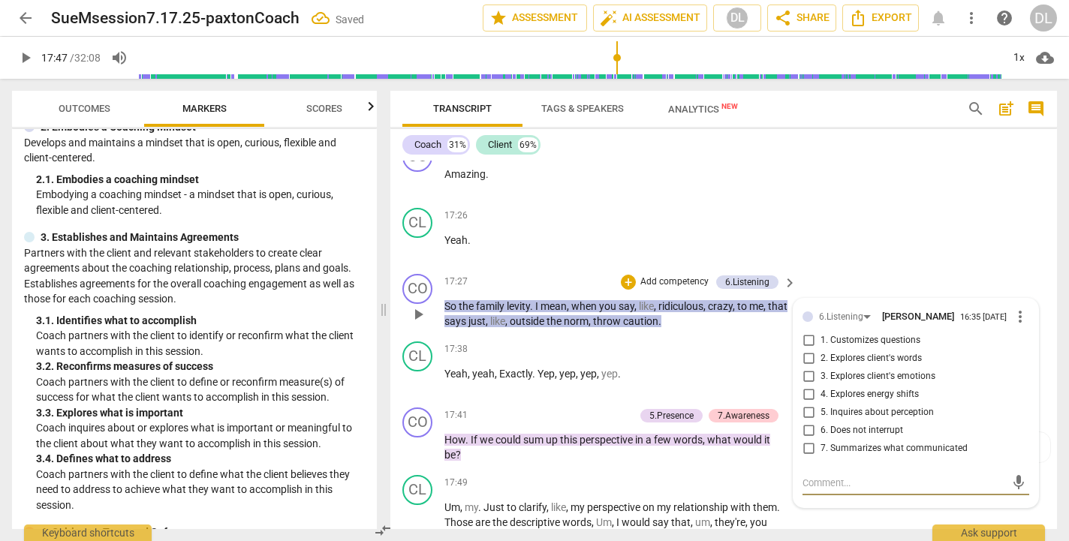
click at [807, 350] on input "2. Explores client's words" at bounding box center [809, 359] width 24 height 18
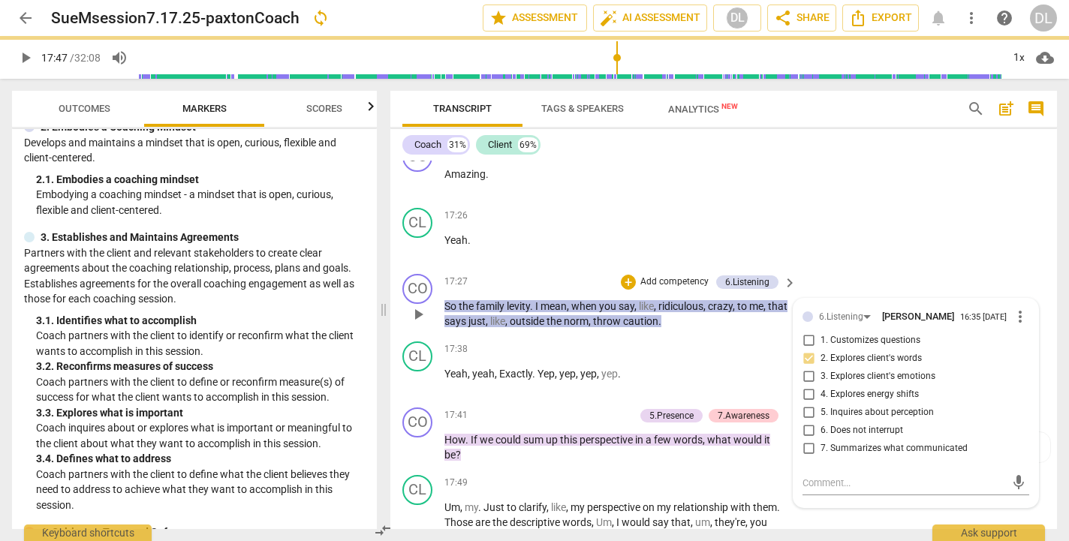
click at [810, 268] on div "CO play_arrow pause 17:27 + Add competency 6.Listening keyboard_arrow_right So …" at bounding box center [724, 302] width 667 height 68
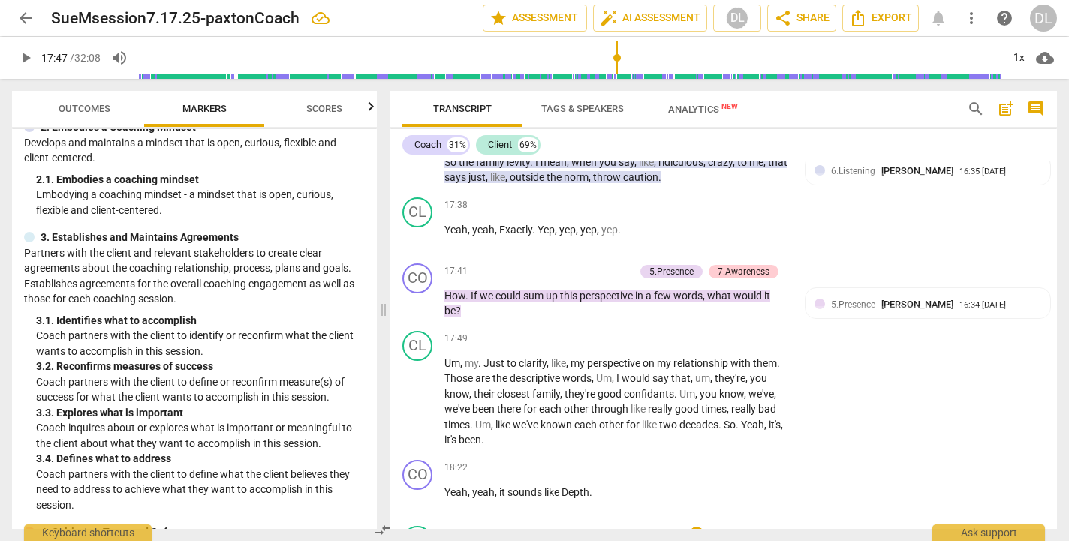
scroll to position [7357, 0]
click at [24, 54] on span "play_arrow" at bounding box center [26, 58] width 18 height 18
click at [596, 373] on span "," at bounding box center [594, 379] width 5 height 12
click at [578, 357] on p "Um , my . Just to clarify , like , my perspective on my relationship with them …" at bounding box center [617, 403] width 345 height 92
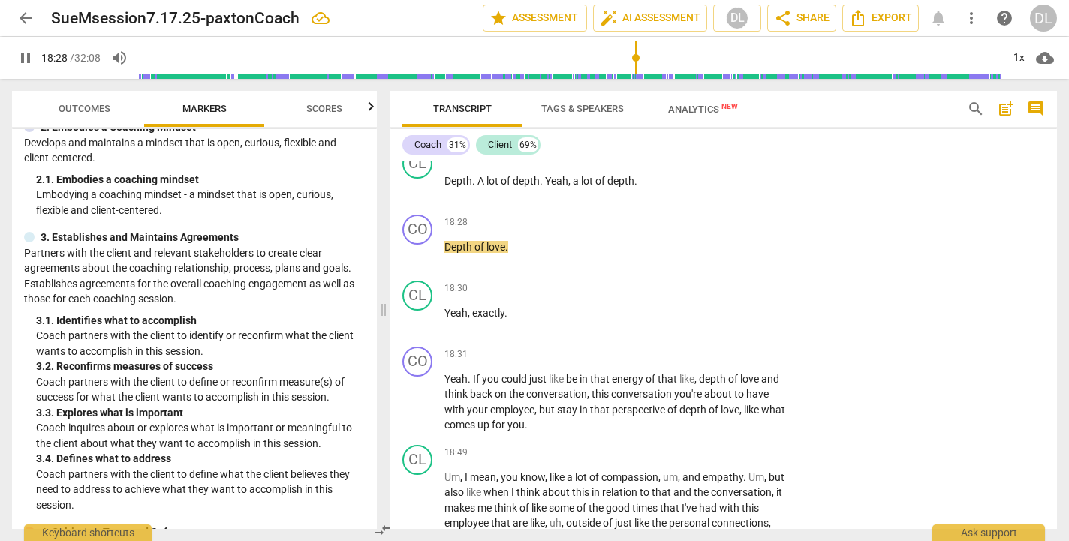
scroll to position [7372, 0]
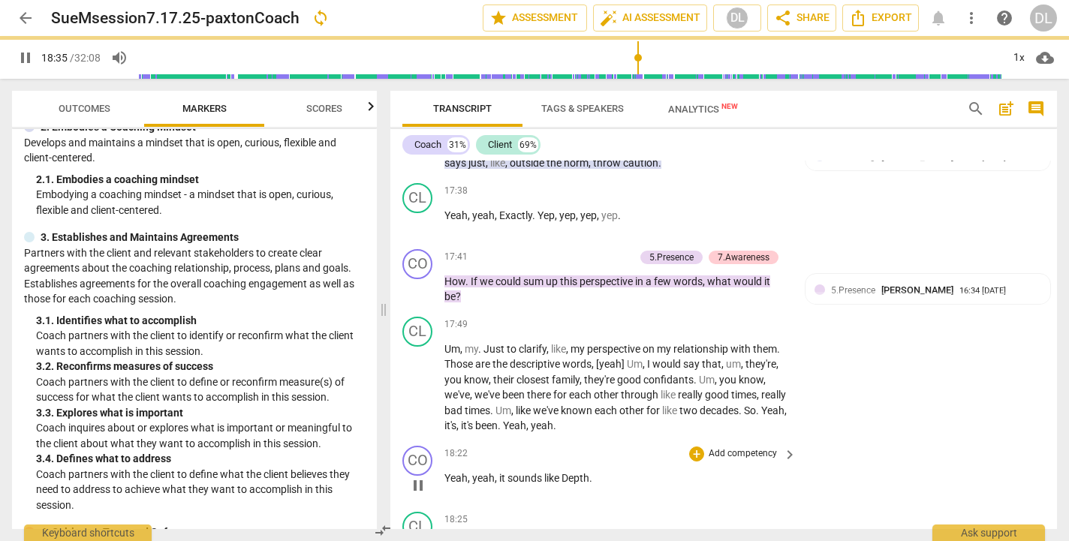
click at [490, 472] on span "yeah" at bounding box center [483, 478] width 23 height 12
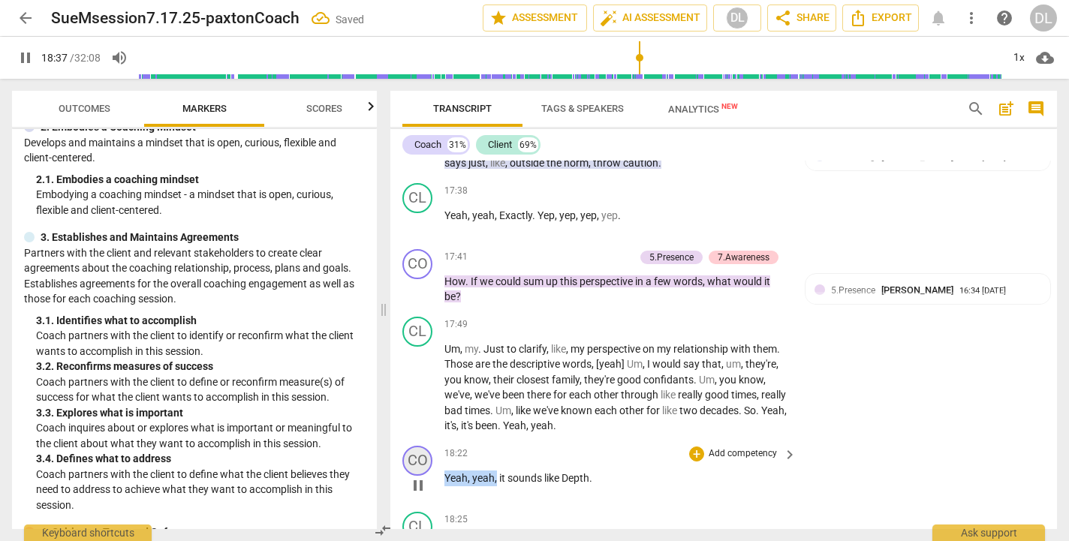
drag, startPoint x: 496, startPoint y: 397, endPoint x: 412, endPoint y: 394, distance: 84.9
click at [412, 440] on div "CO play_arrow pause 18:22 + Add competency keyboard_arrow_right Yeah , yeah , i…" at bounding box center [724, 473] width 667 height 66
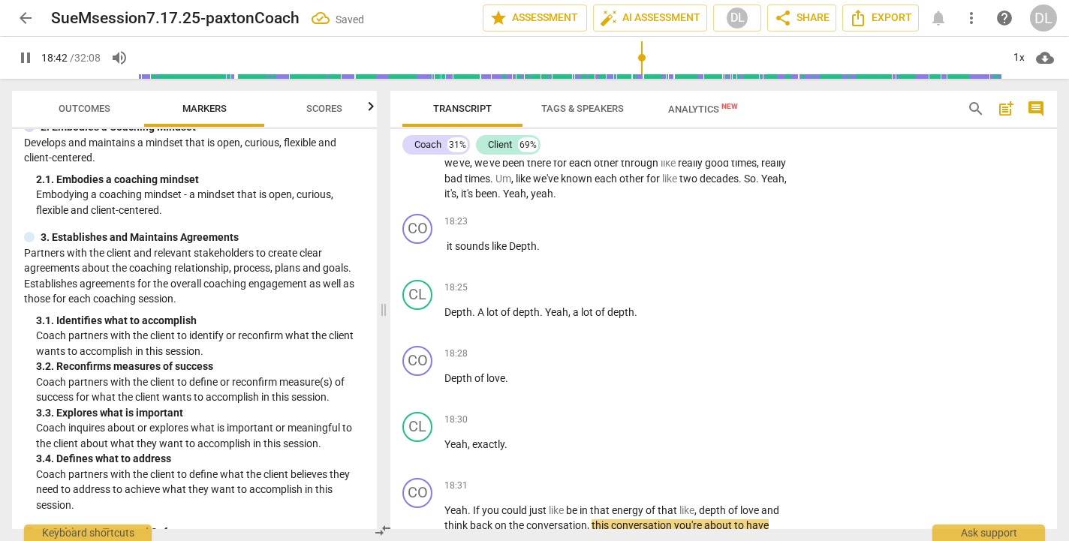
scroll to position [7542, 0]
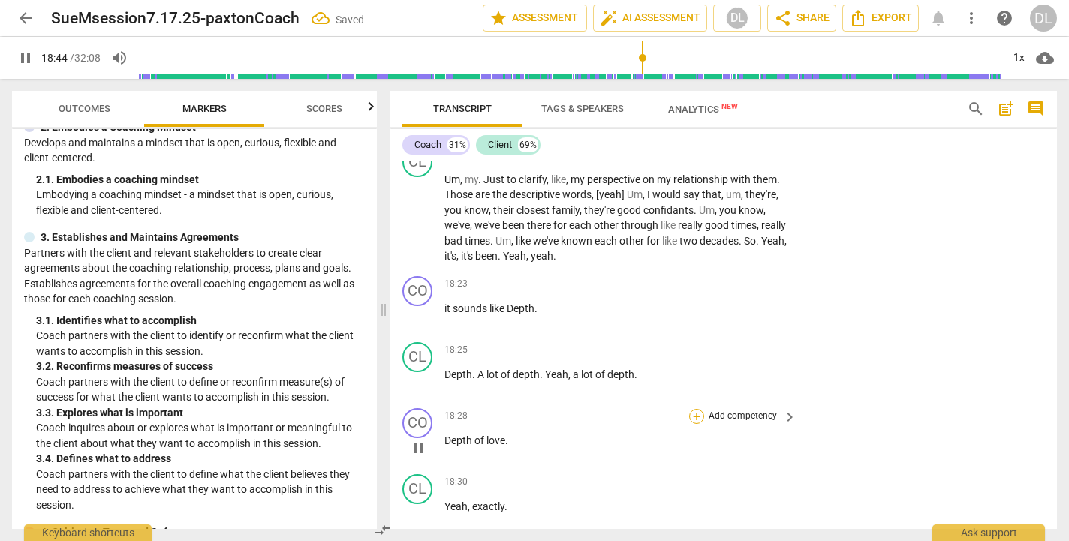
click at [693, 409] on div "+" at bounding box center [696, 416] width 15 height 15
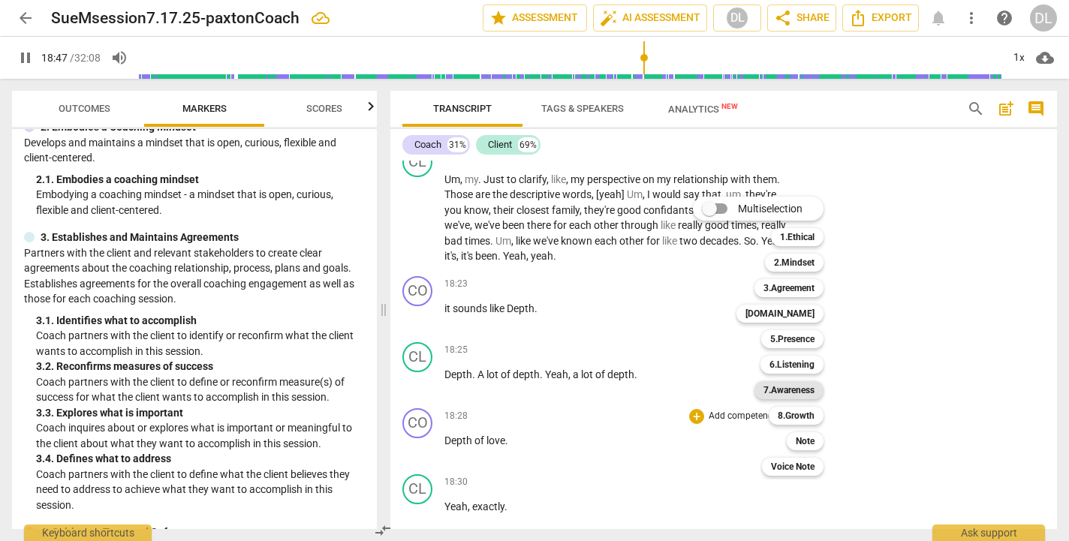
click at [794, 391] on b "7.Awareness" at bounding box center [789, 391] width 51 height 18
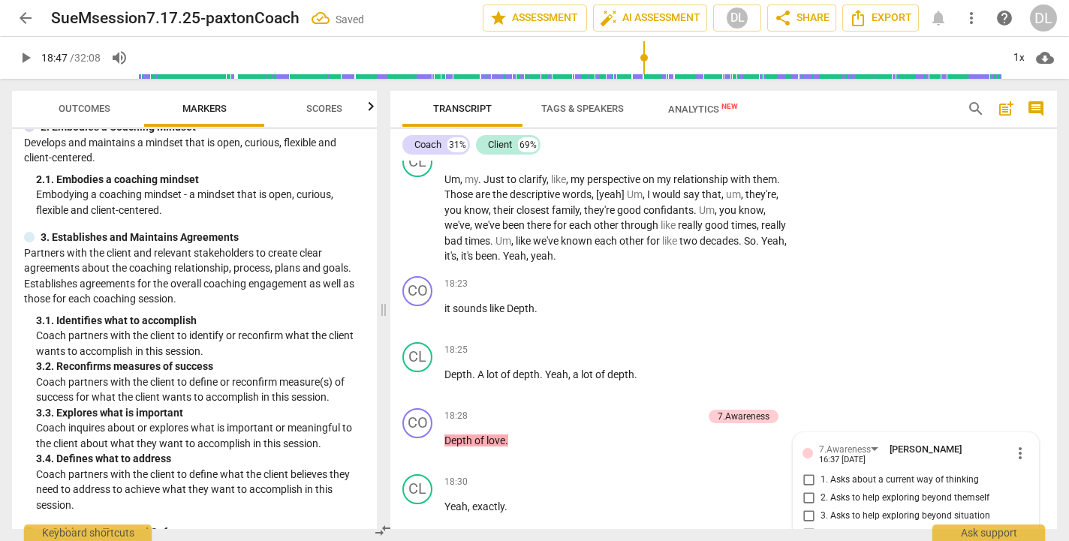
scroll to position [7764, 0]
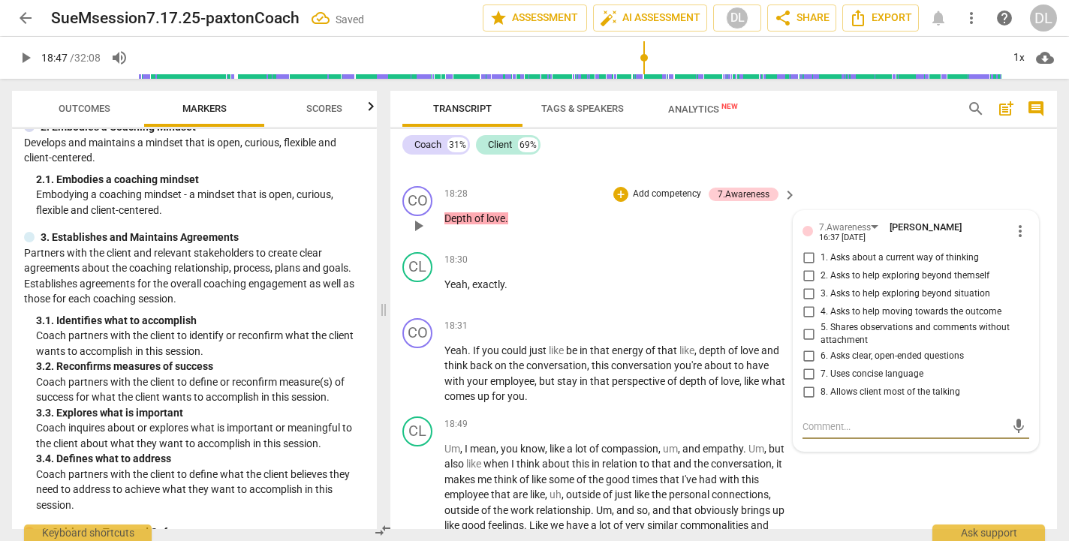
click at [806, 366] on input "7. Uses concise language" at bounding box center [809, 375] width 24 height 18
click at [614, 417] on div "18:49 + Add competency keyboard_arrow_right" at bounding box center [622, 425] width 354 height 17
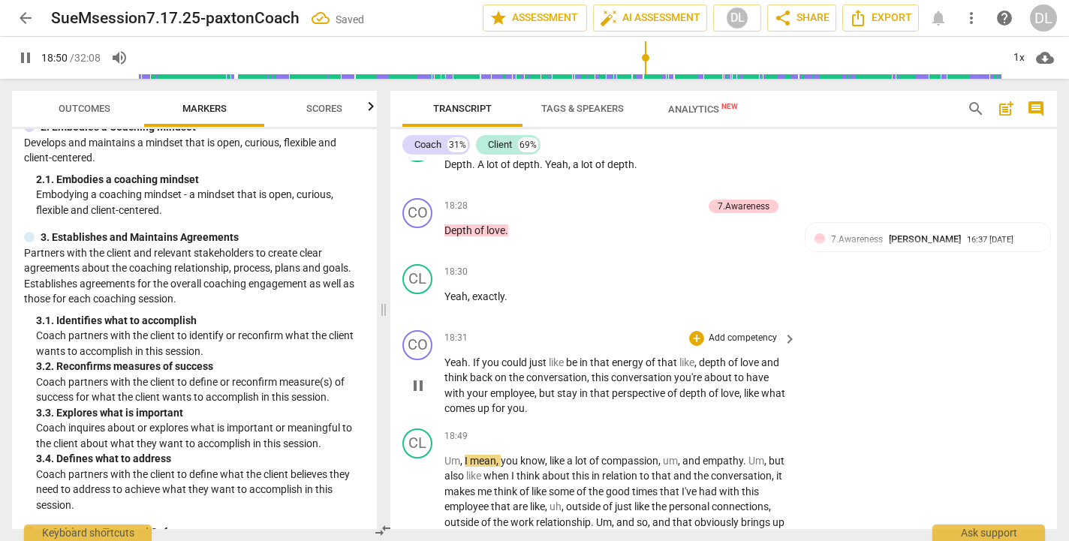
scroll to position [7742, 0]
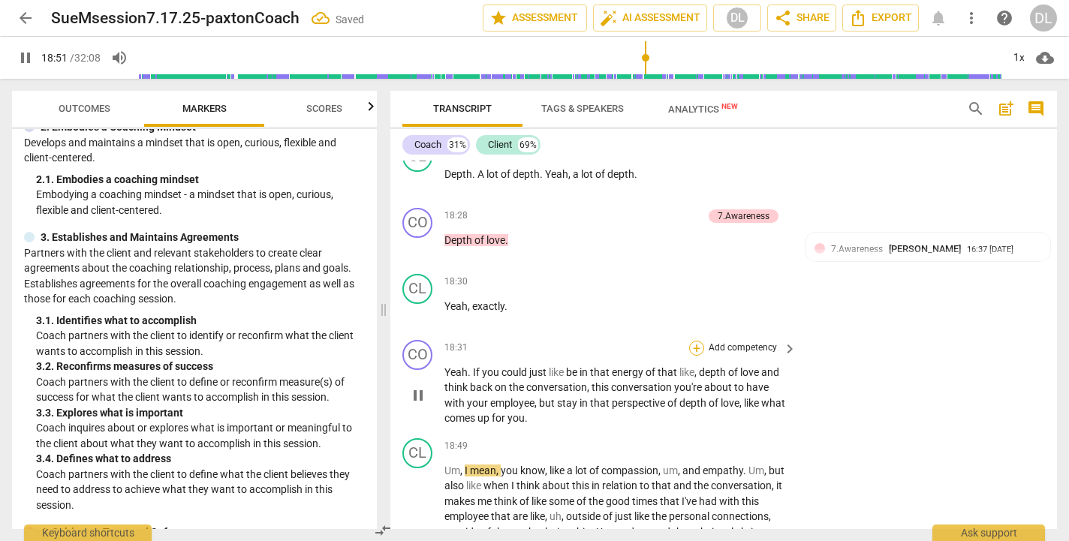
click at [696, 341] on div "+" at bounding box center [696, 348] width 15 height 15
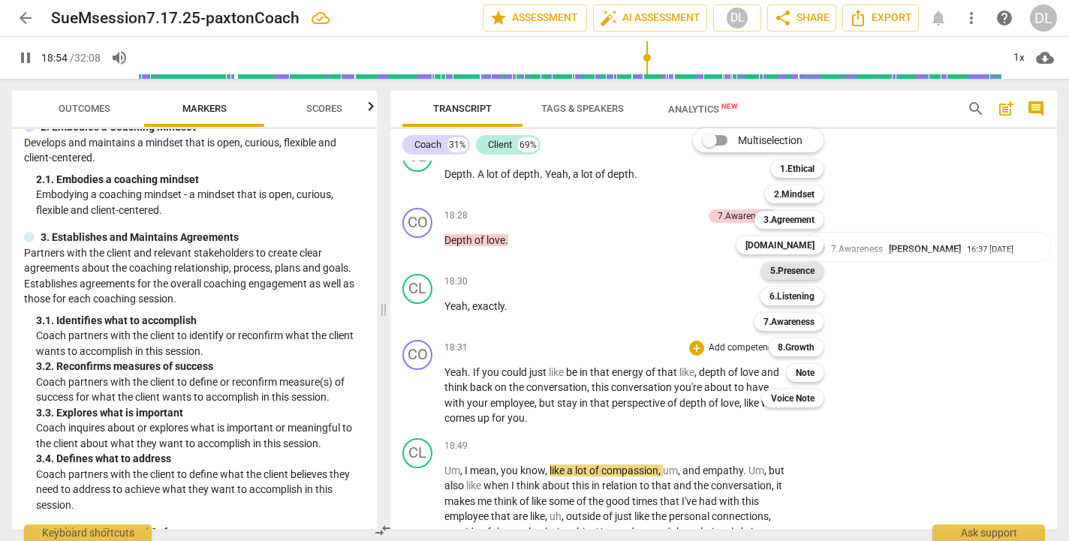
click at [796, 272] on b "5.Presence" at bounding box center [793, 271] width 44 height 18
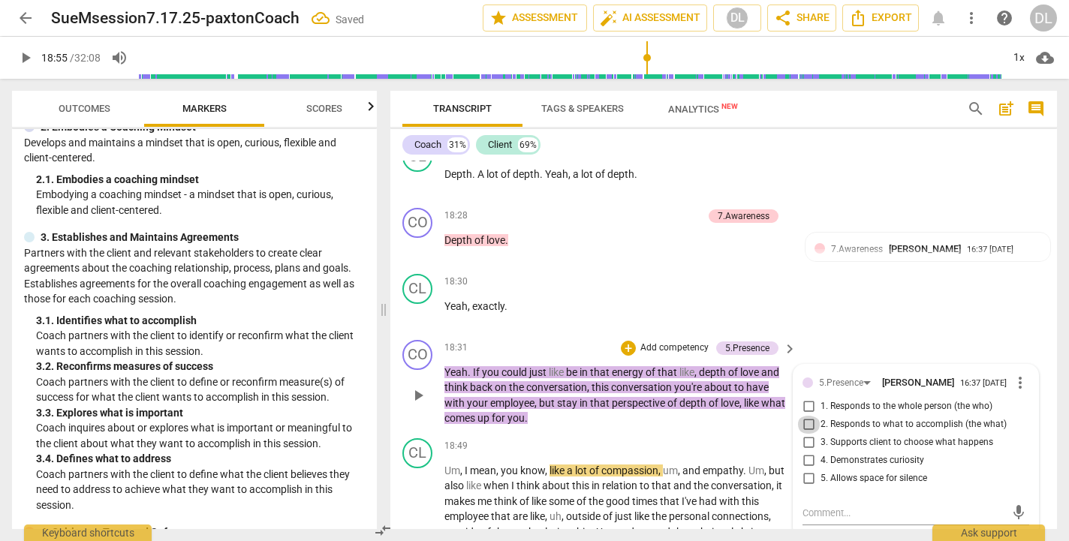
click at [810, 416] on input "2. Responds to what to accomplish (the what)" at bounding box center [809, 425] width 24 height 18
click at [655, 342] on p "Add competency" at bounding box center [674, 349] width 71 height 14
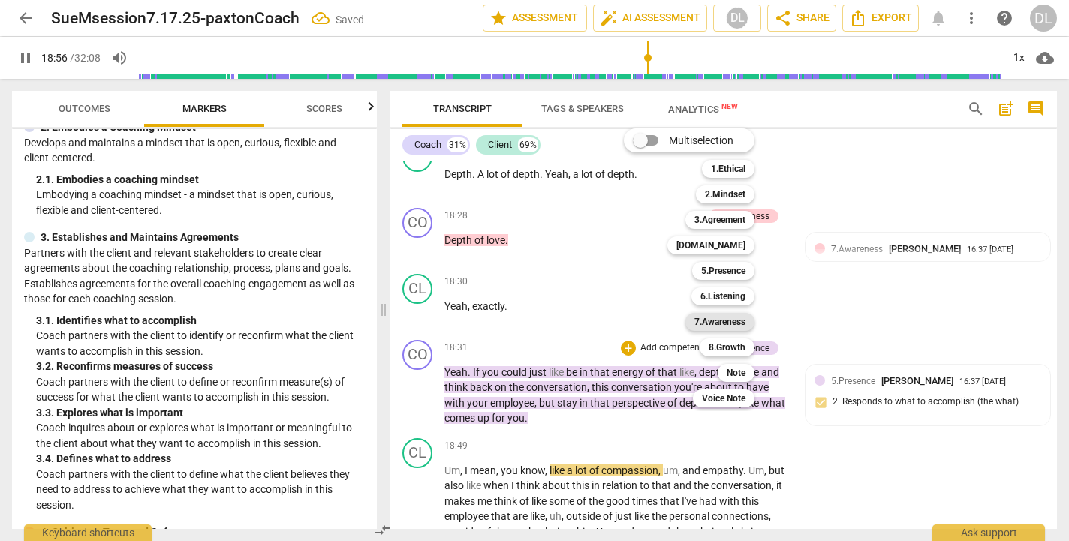
click at [719, 327] on b "7.Awareness" at bounding box center [720, 322] width 51 height 18
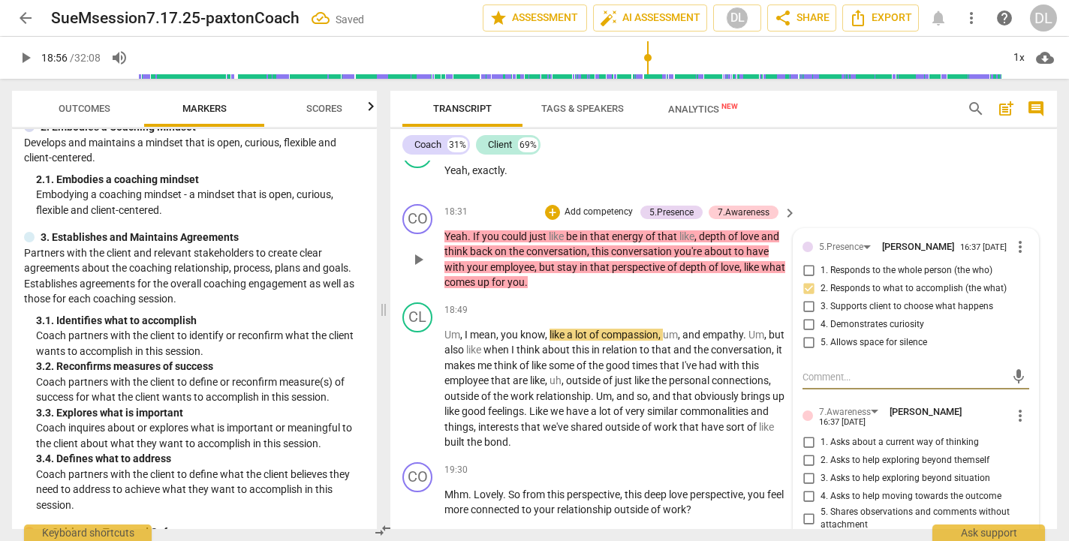
scroll to position [7881, 0]
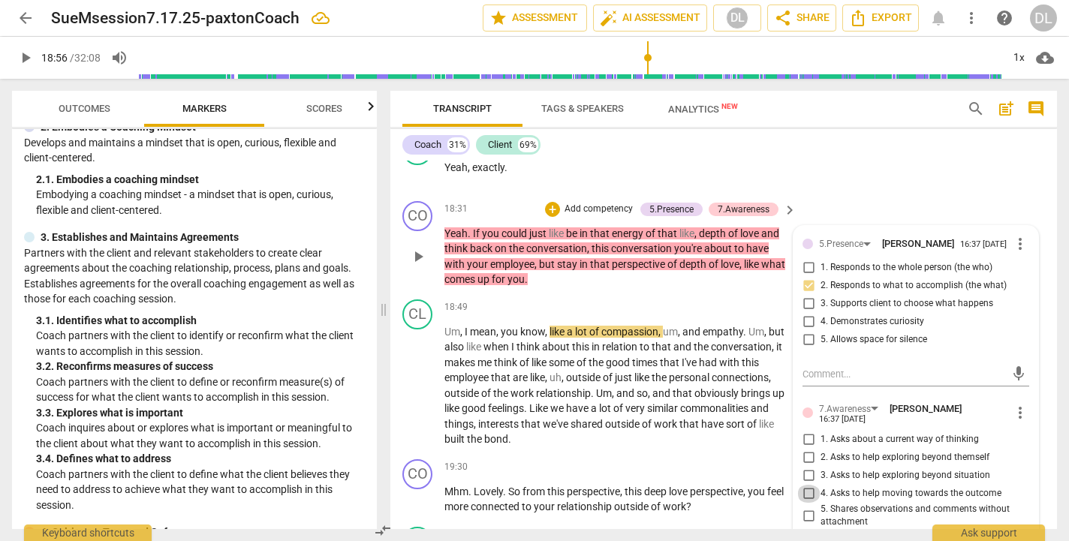
click at [804, 485] on input "4. Asks to help moving towards the outcome" at bounding box center [809, 494] width 24 height 18
click at [805, 467] on input "3. Asks to help exploring beyond situation" at bounding box center [809, 476] width 24 height 18
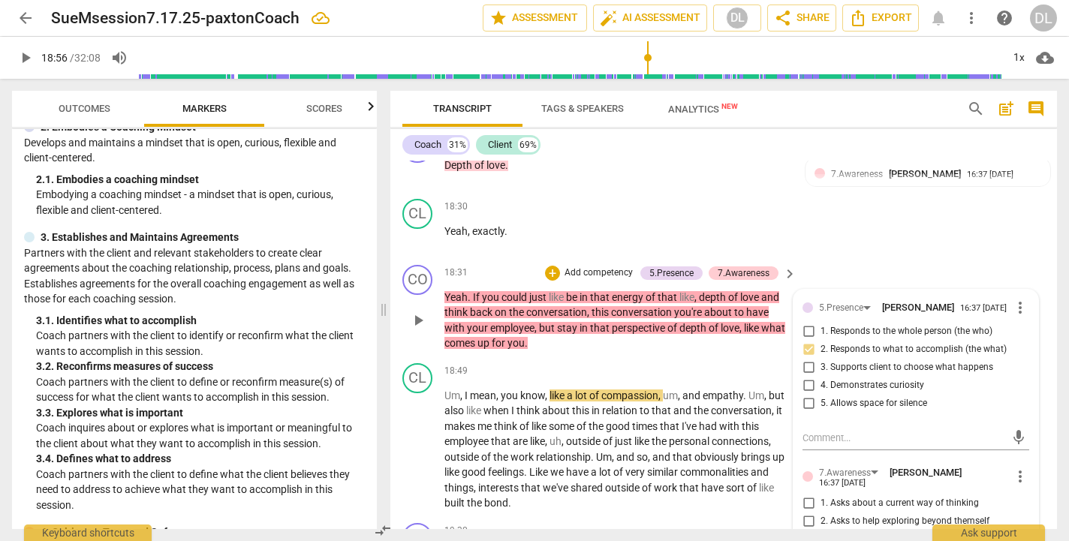
scroll to position [7808, 0]
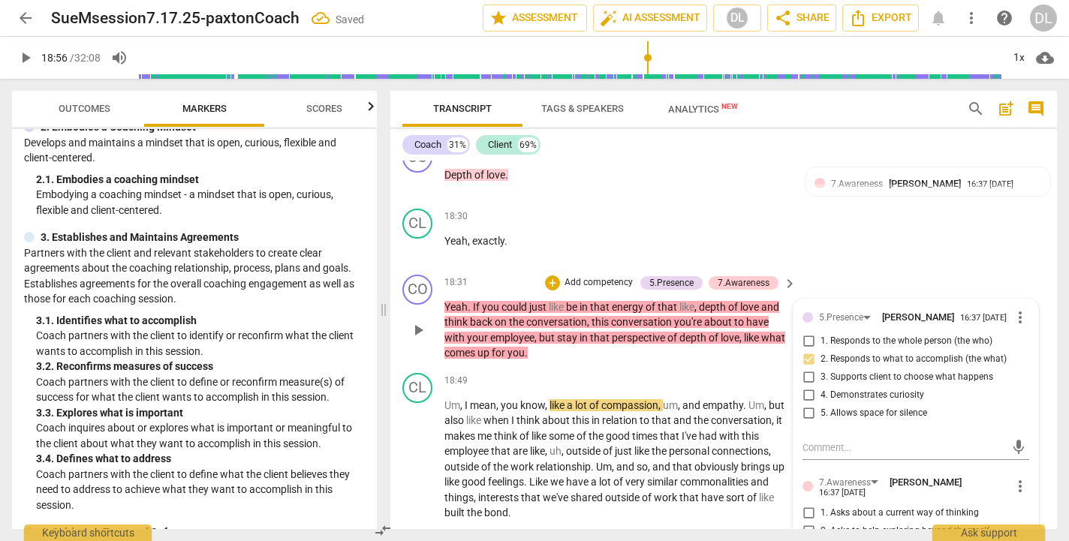
click at [581, 276] on p "Add competency" at bounding box center [598, 283] width 71 height 14
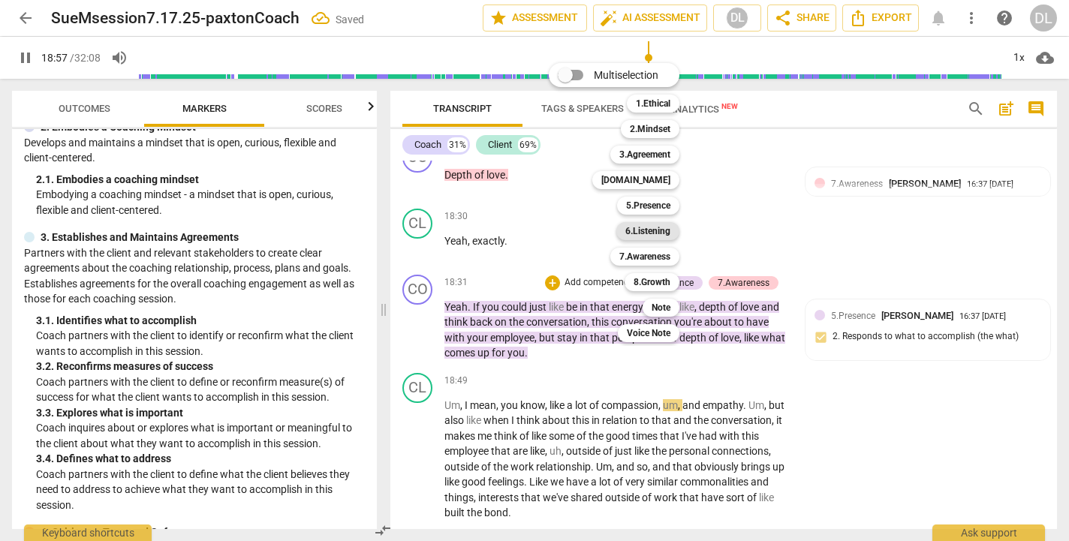
click at [658, 234] on b "6.Listening" at bounding box center [648, 231] width 45 height 18
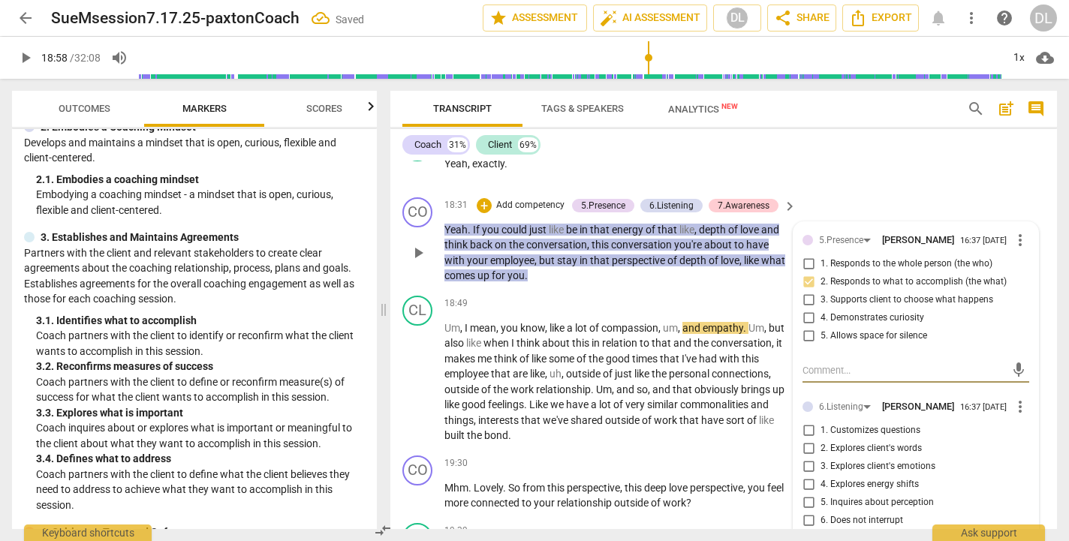
scroll to position [7888, 0]
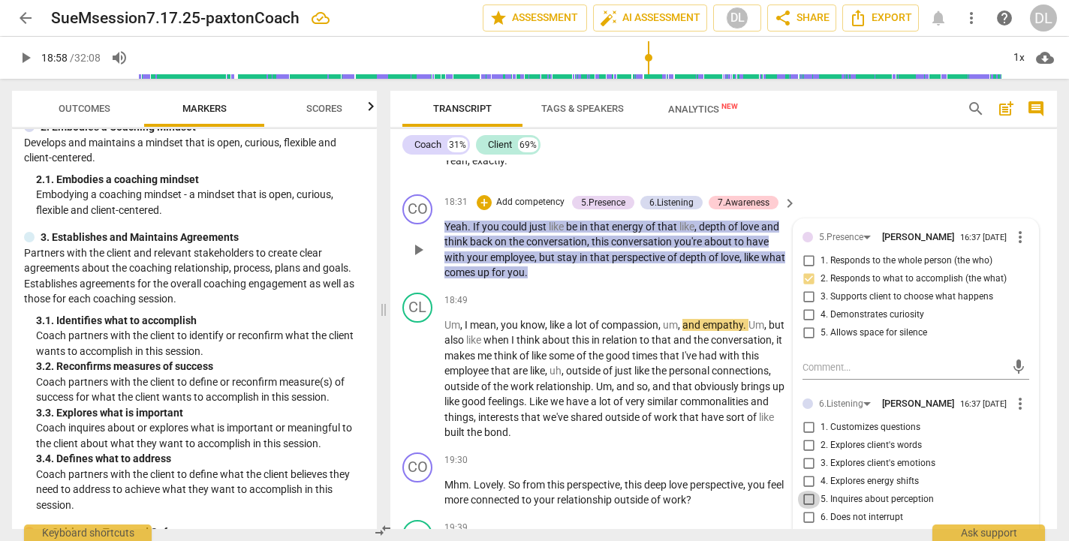
click at [807, 491] on input "5. Inquires about perception" at bounding box center [809, 500] width 24 height 18
click at [22, 54] on span "play_arrow" at bounding box center [26, 58] width 18 height 18
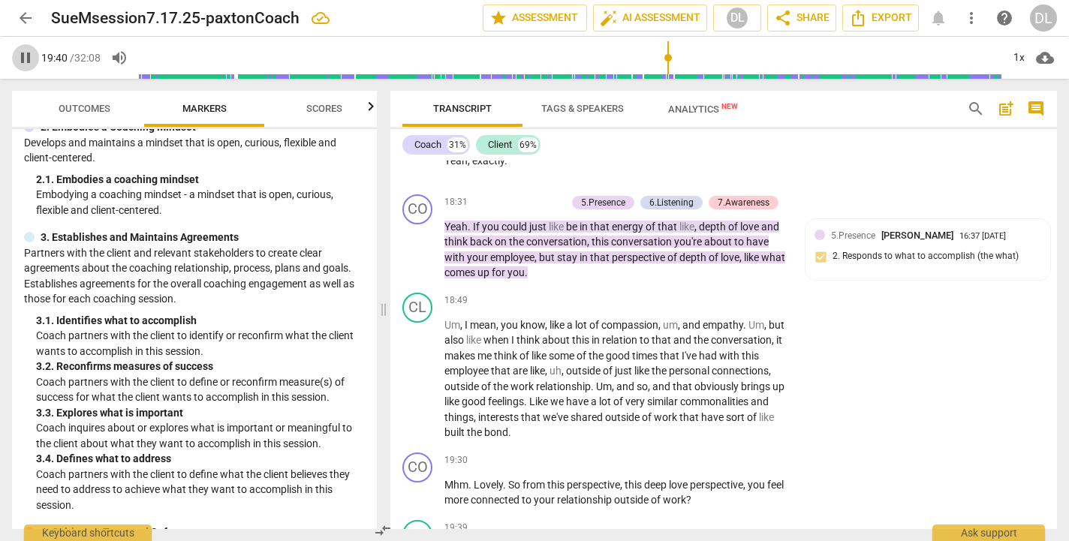
click at [25, 52] on span "pause" at bounding box center [26, 58] width 18 height 18
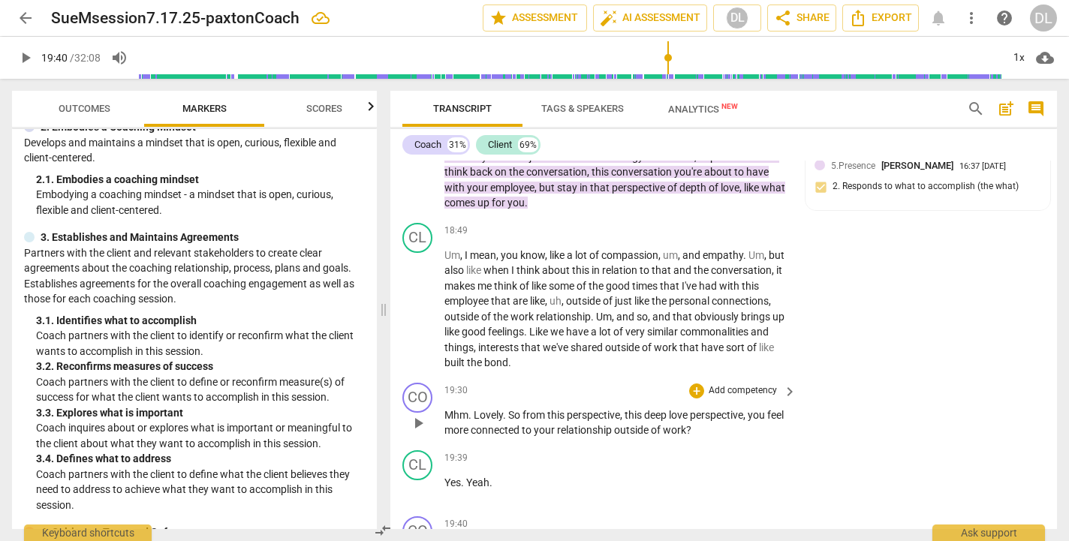
scroll to position [7955, 0]
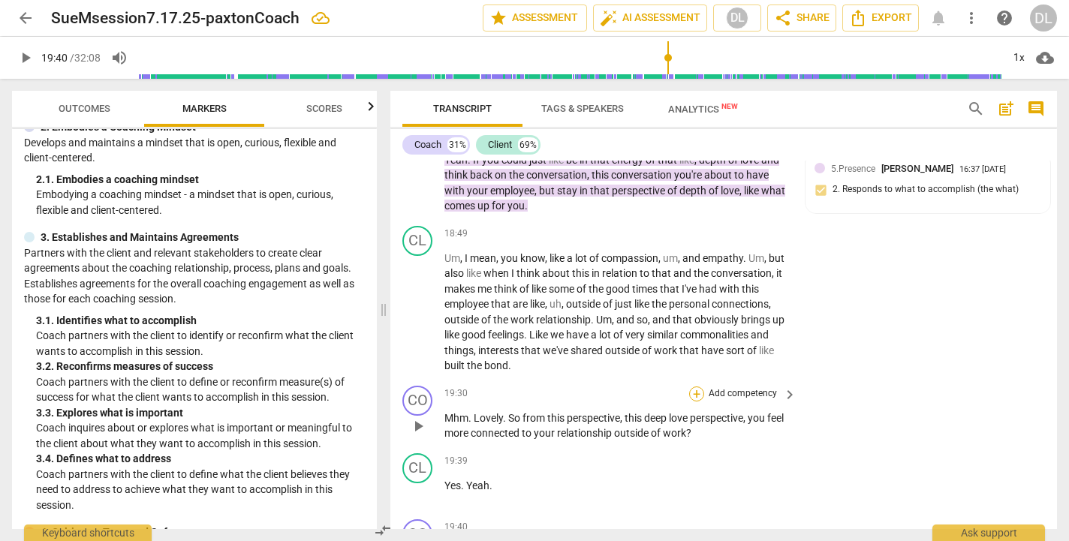
click at [696, 387] on div "+" at bounding box center [696, 394] width 15 height 15
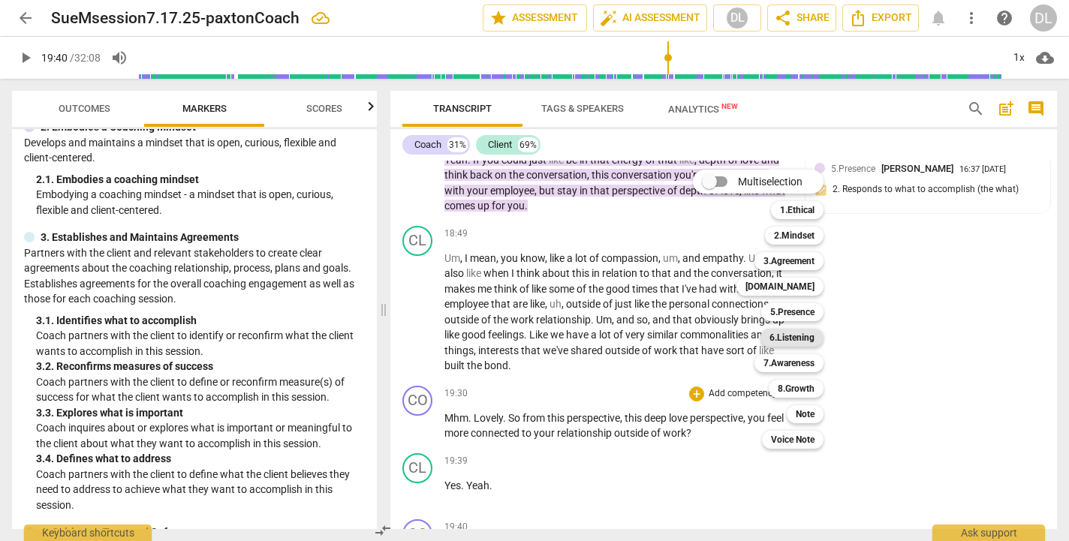
click at [798, 339] on b "6.Listening" at bounding box center [792, 338] width 45 height 18
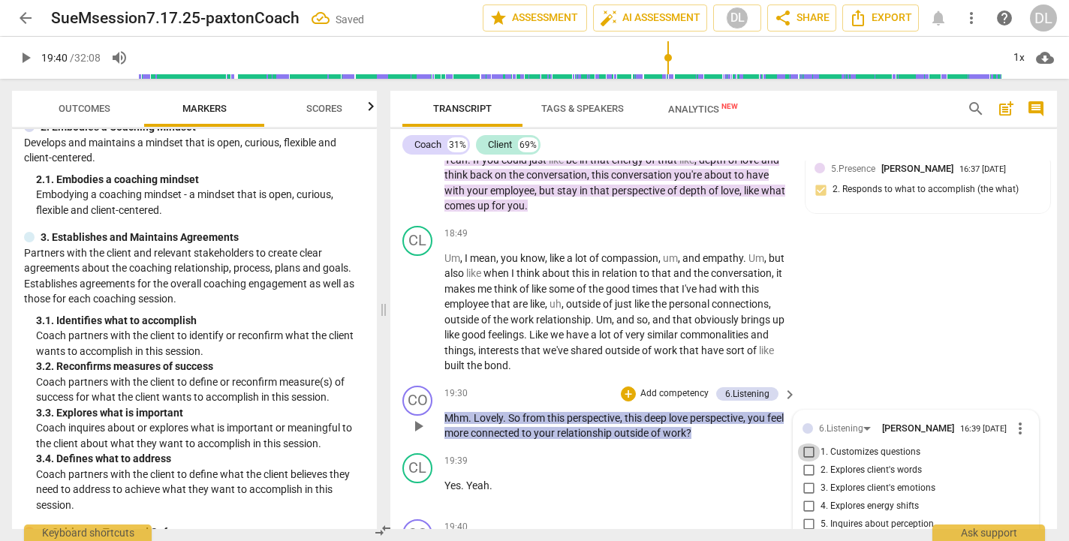
click at [808, 444] on input "1. Customizes questions" at bounding box center [809, 453] width 24 height 18
click at [825, 380] on div "CO play_arrow pause 19:30 + Add competency 6.Listening keyboard_arrow_right Mhm…" at bounding box center [724, 414] width 667 height 68
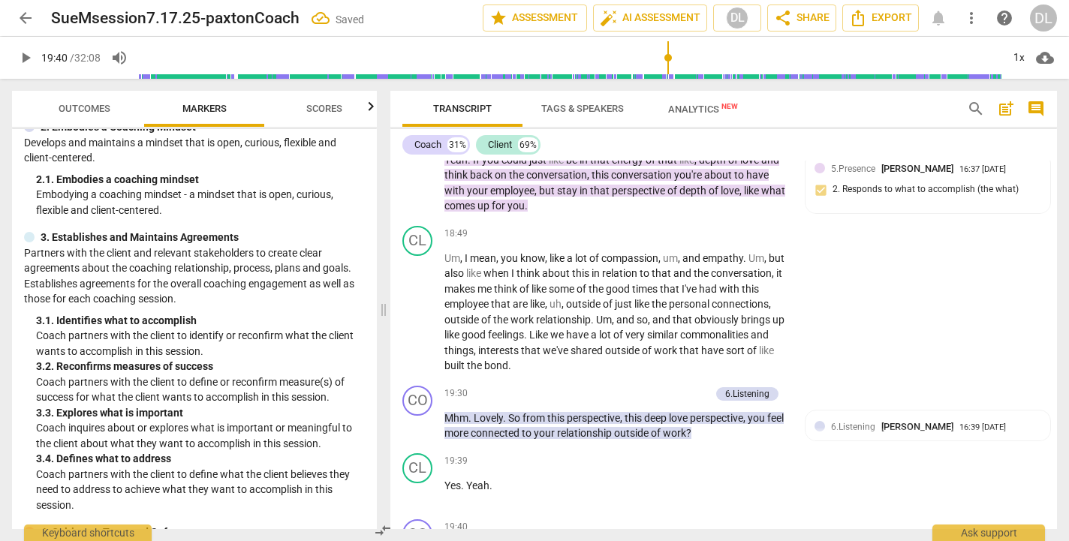
click at [25, 60] on span "play_arrow" at bounding box center [26, 58] width 18 height 18
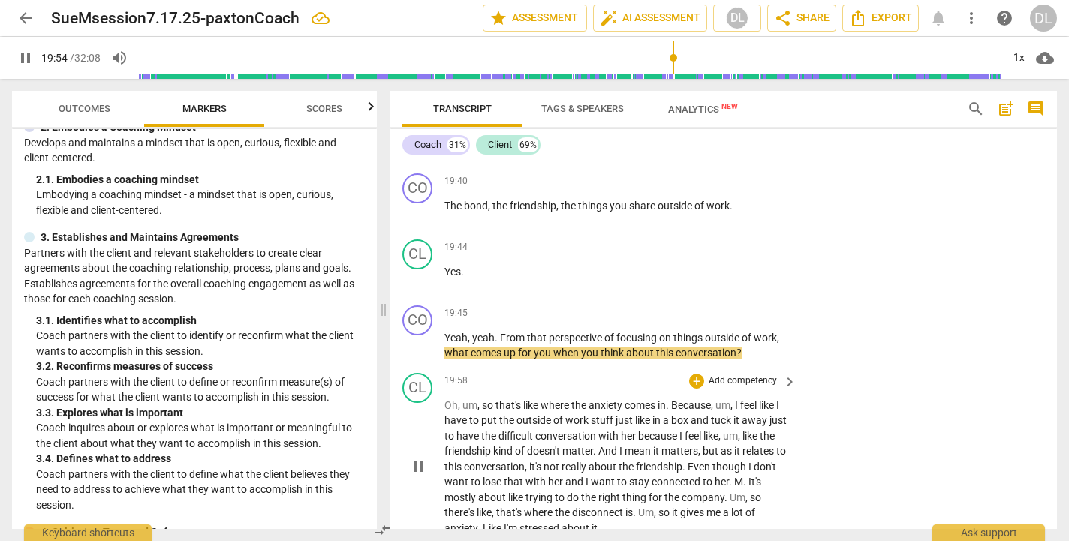
scroll to position [8305, 0]
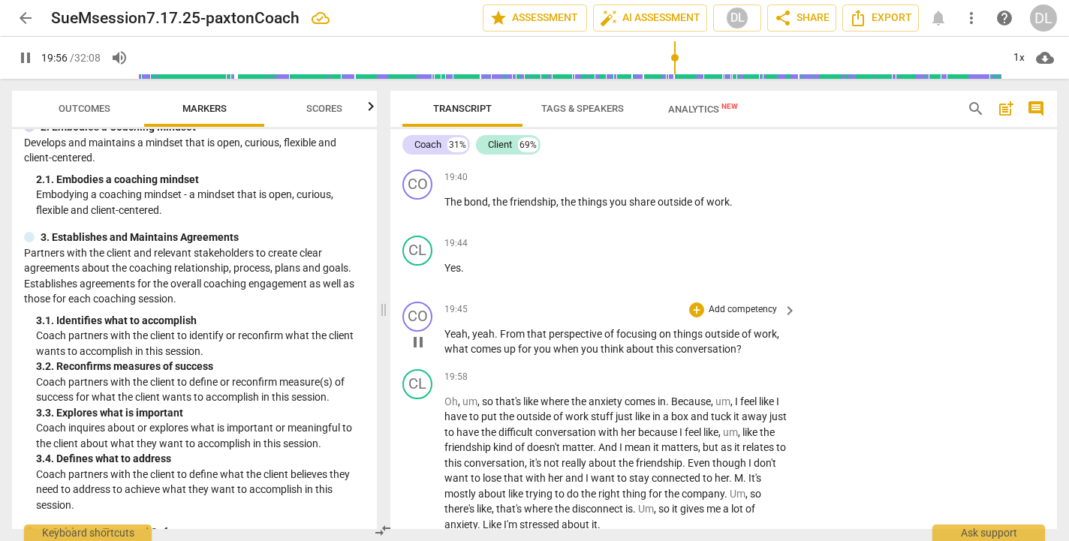
click at [731, 303] on p "Add competency" at bounding box center [742, 310] width 71 height 14
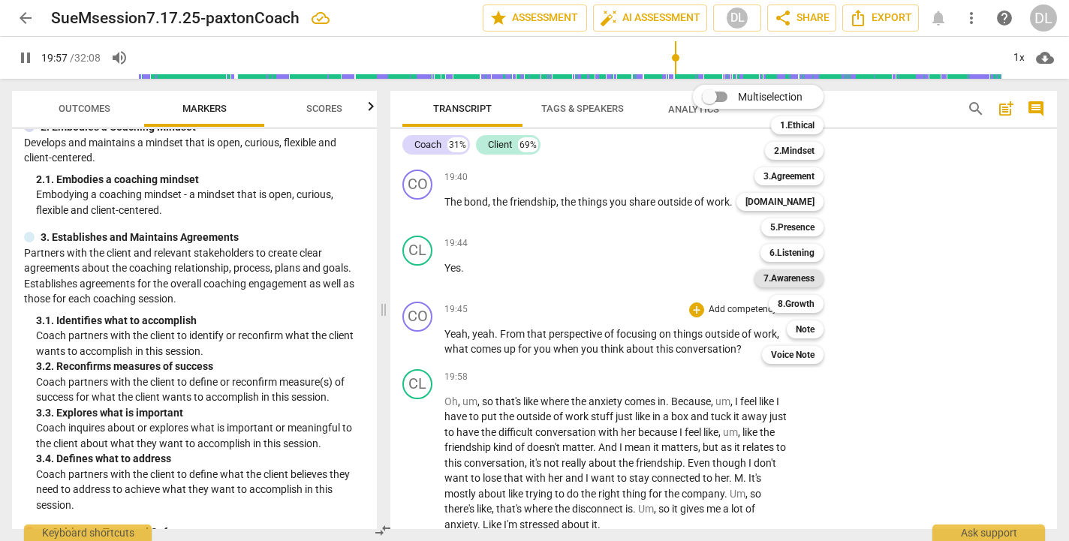
click at [795, 276] on b "7.Awareness" at bounding box center [789, 279] width 51 height 18
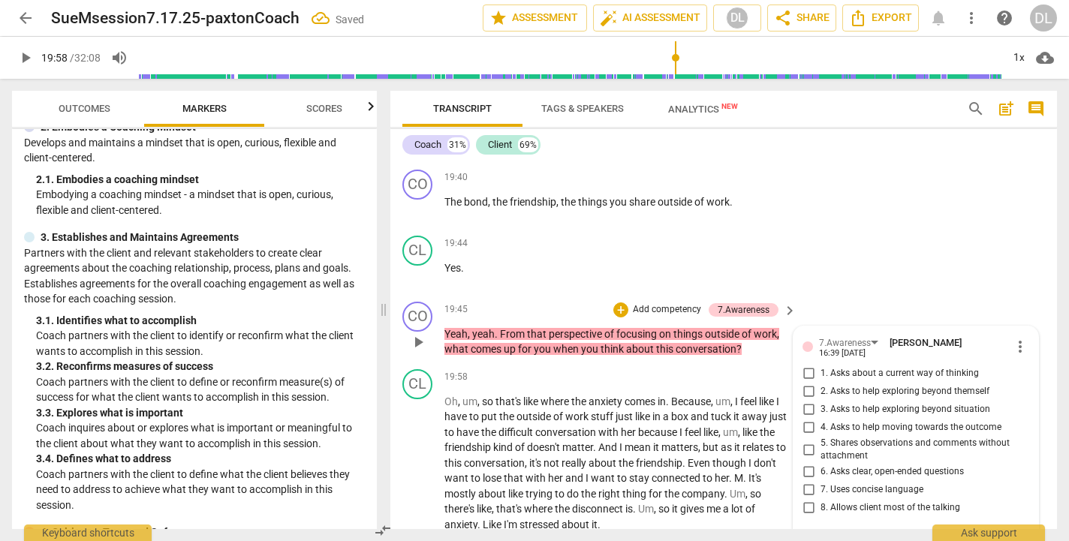
click at [809, 463] on input "6. Asks clear, open-ended questions" at bounding box center [809, 472] width 24 height 18
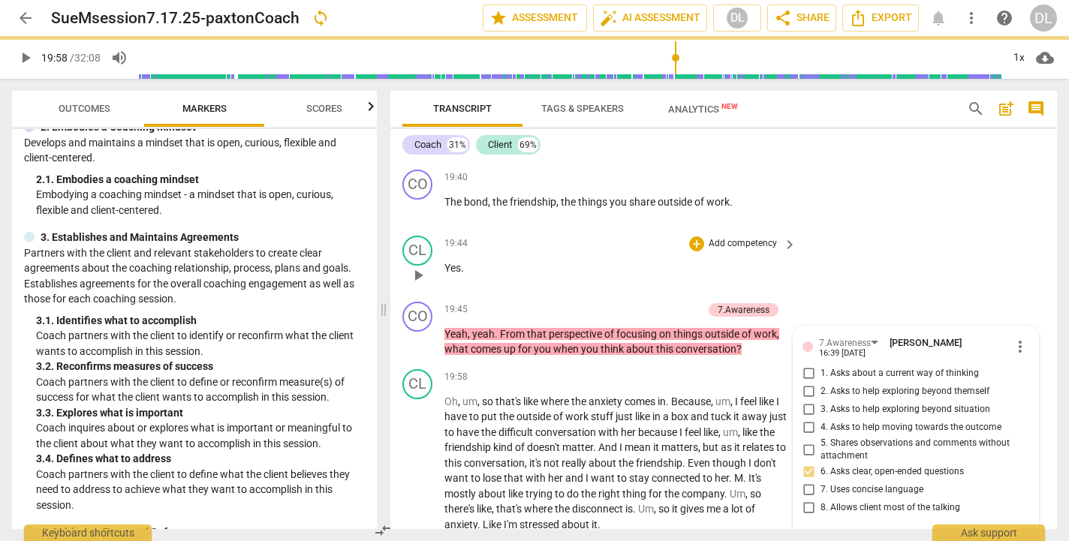
click at [828, 230] on div "CL play_arrow pause 19:44 + Add competency keyboard_arrow_right Yes ." at bounding box center [724, 263] width 667 height 66
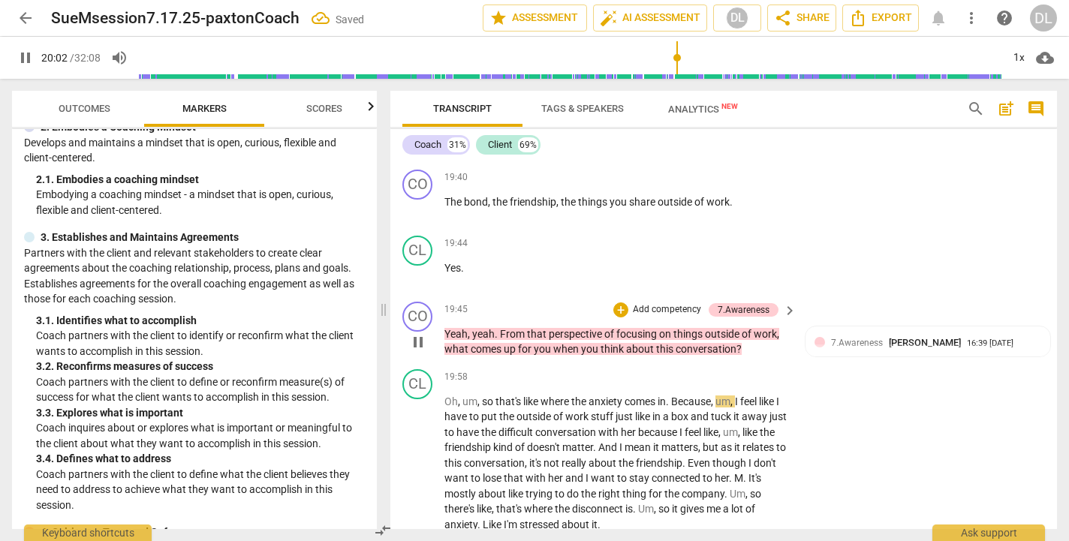
click at [672, 303] on p "Add competency" at bounding box center [667, 310] width 71 height 14
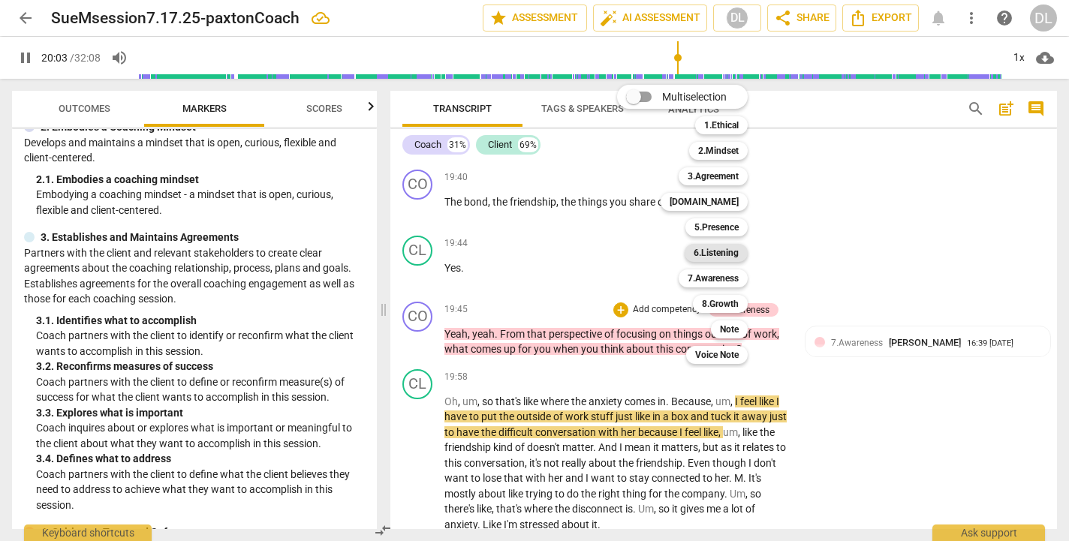
click at [706, 247] on b "6.Listening" at bounding box center [716, 253] width 45 height 18
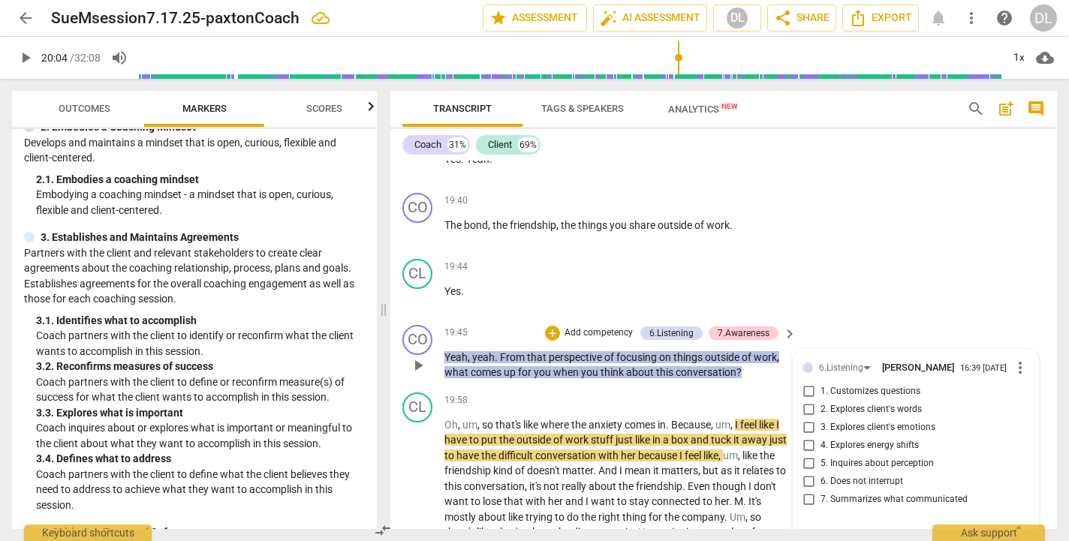
scroll to position [8281, 0]
click at [592, 327] on p "Add competency" at bounding box center [598, 334] width 71 height 14
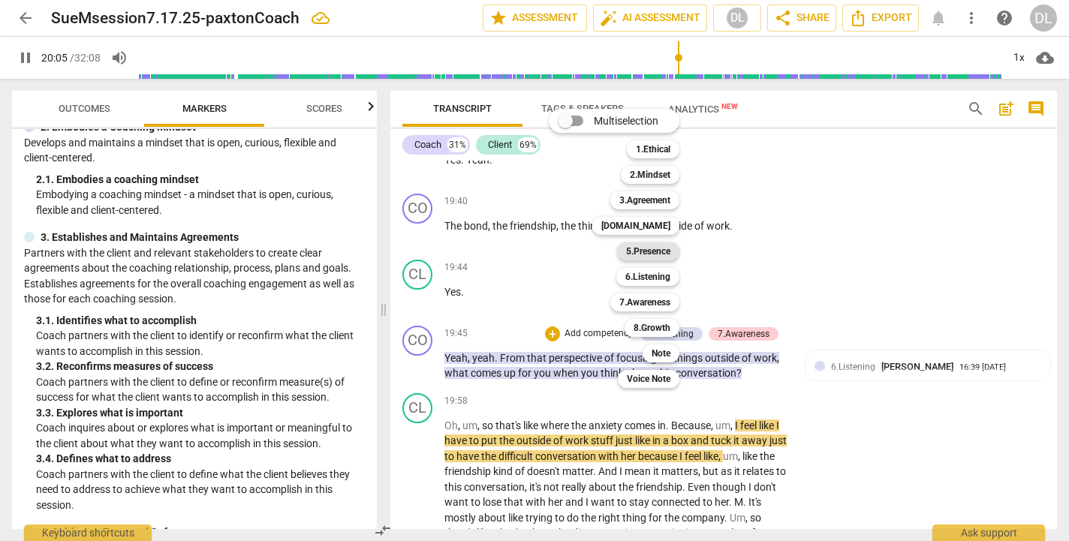
click at [658, 255] on b "5.Presence" at bounding box center [648, 252] width 44 height 18
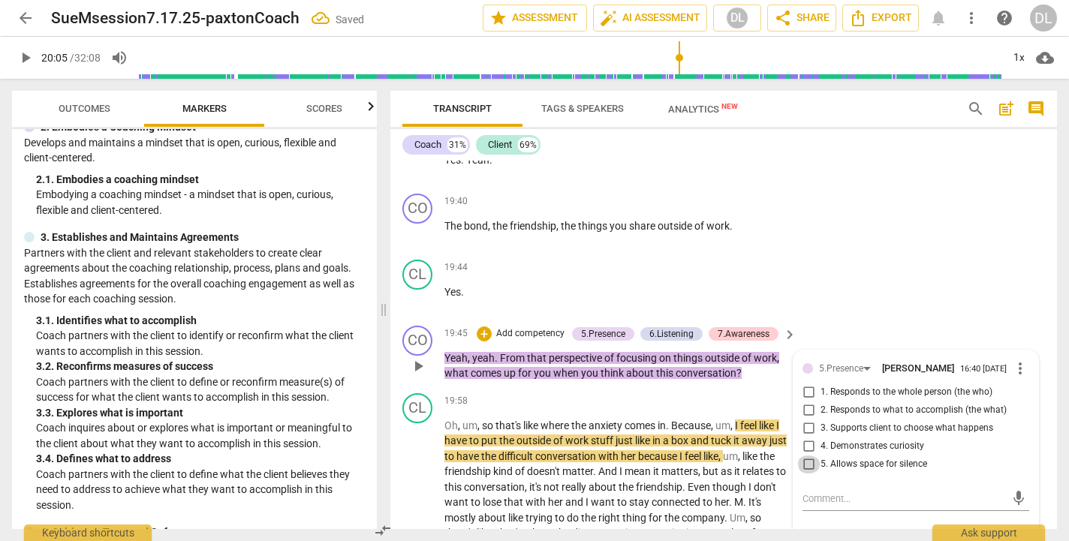
click at [807, 456] on input "5. Allows space for silence" at bounding box center [809, 465] width 24 height 18
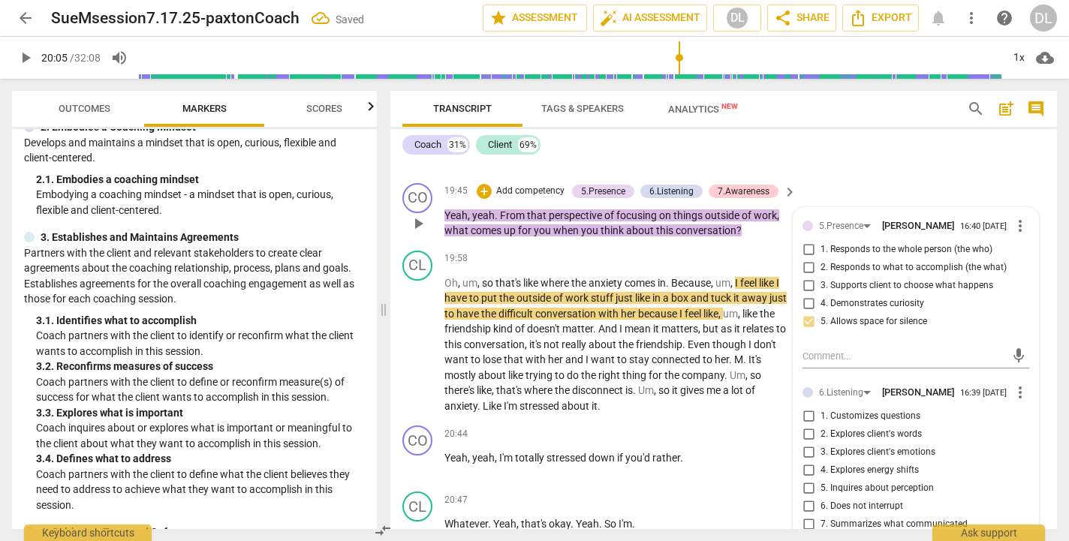
scroll to position [8432, 0]
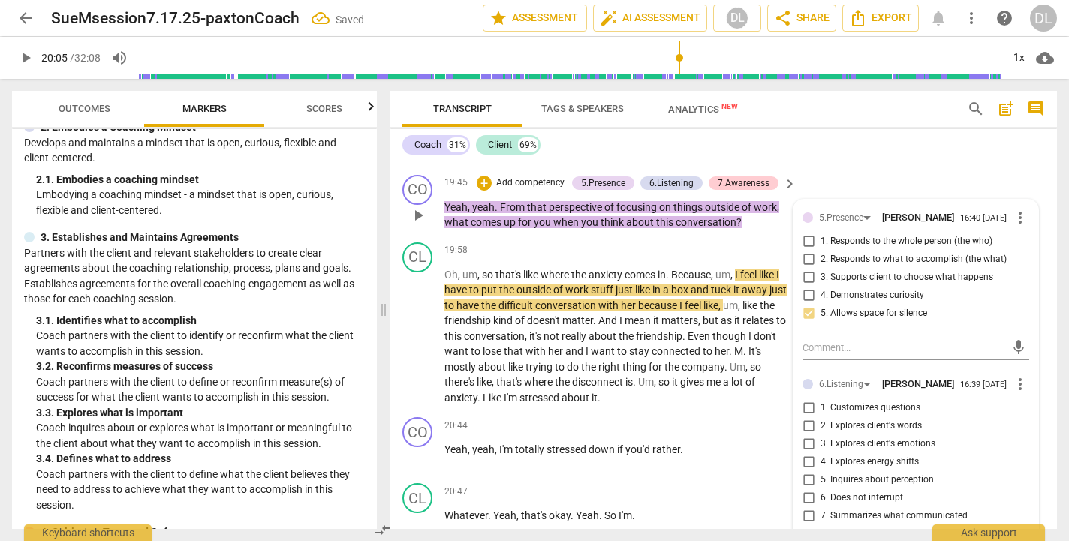
click at [807, 490] on input "6. Does not interrupt" at bounding box center [809, 499] width 24 height 18
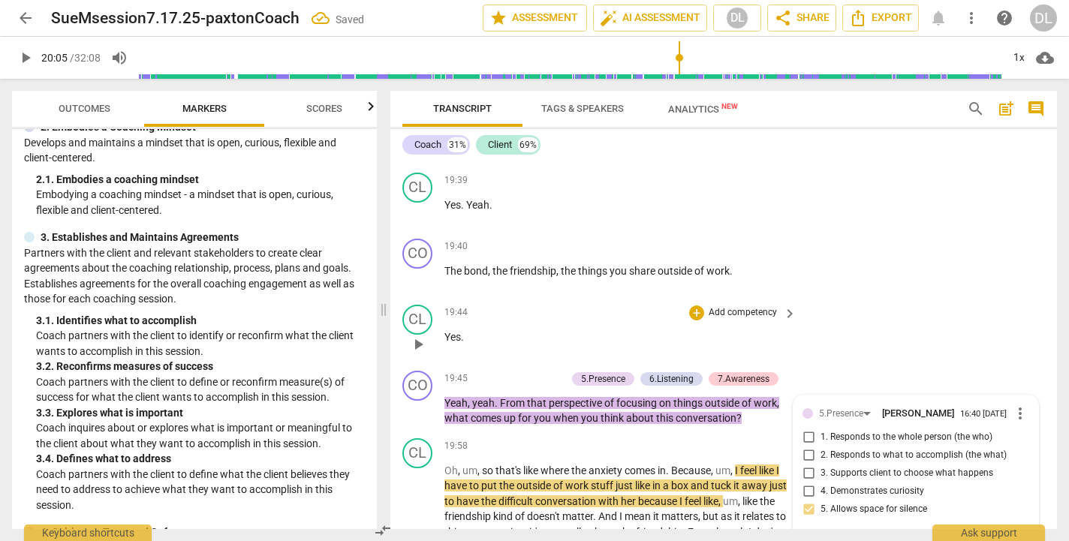
scroll to position [8209, 0]
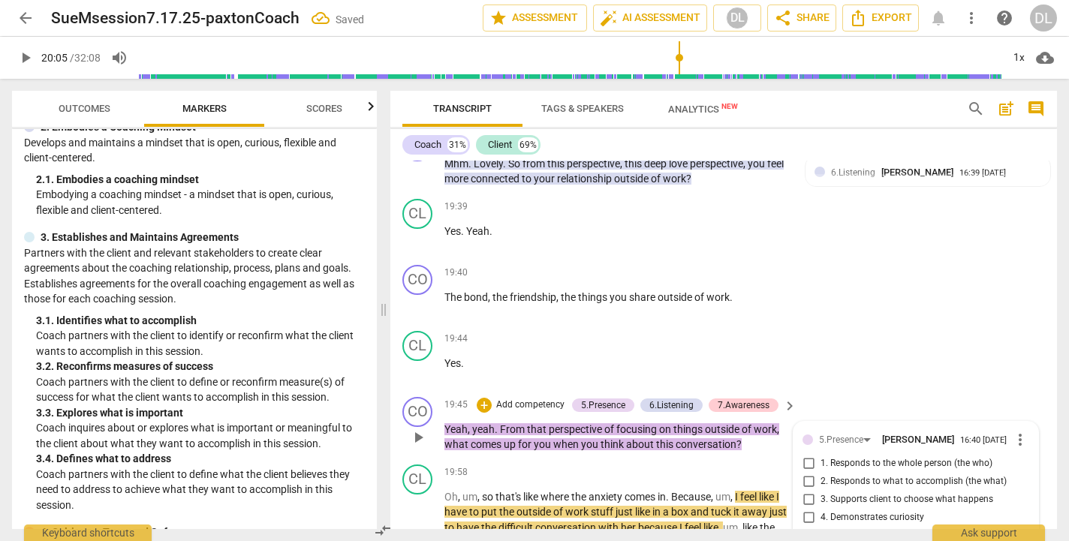
click at [812, 391] on div "CO play_arrow pause 19:45 + Add competency 5.Presence 6.Listening 7.Awareness k…" at bounding box center [724, 425] width 667 height 68
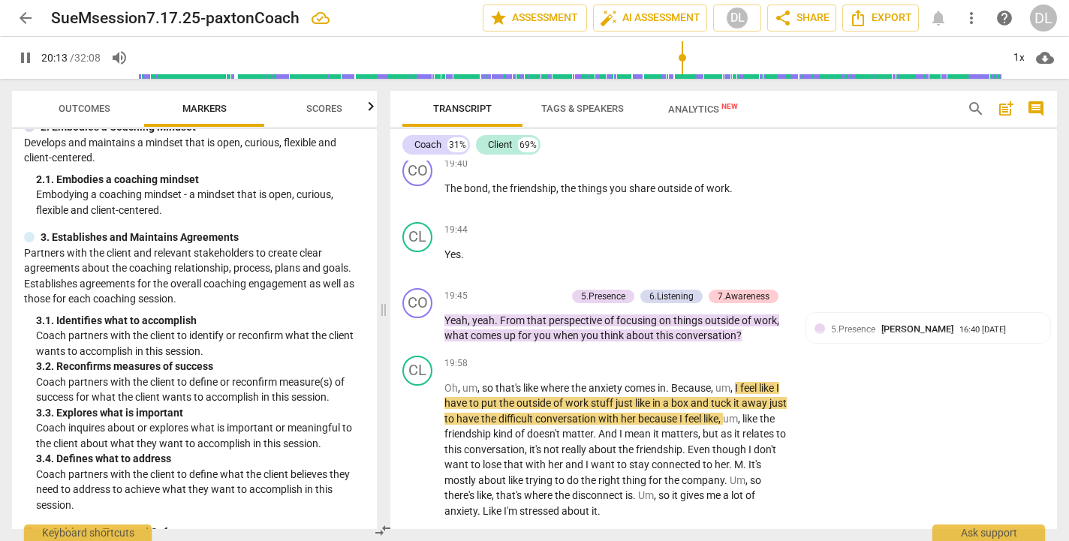
scroll to position [8316, 0]
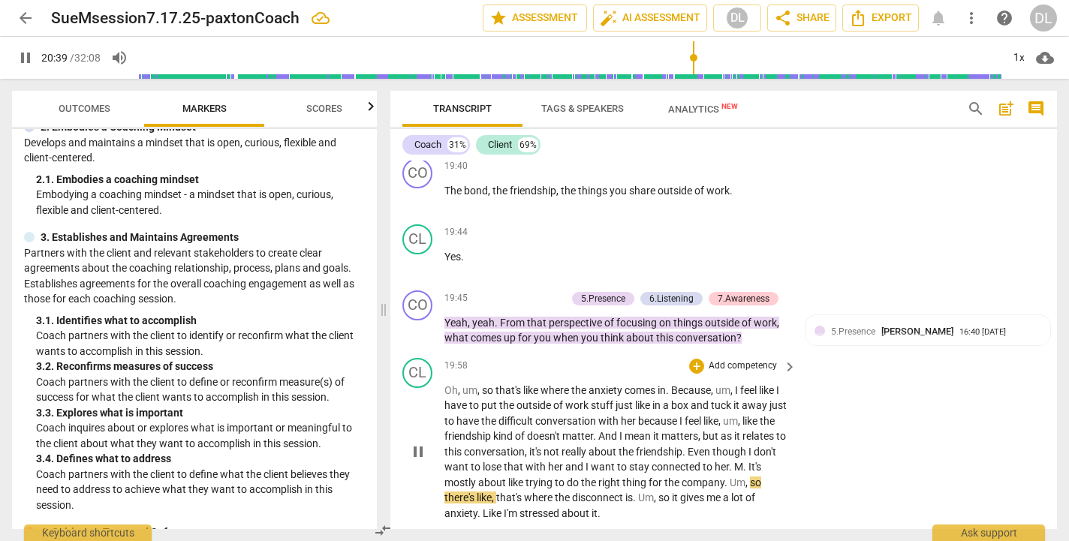
click at [444, 406] on div "play_arrow pause" at bounding box center [425, 452] width 38 height 129
click at [730, 477] on span "Um" at bounding box center [738, 483] width 16 height 12
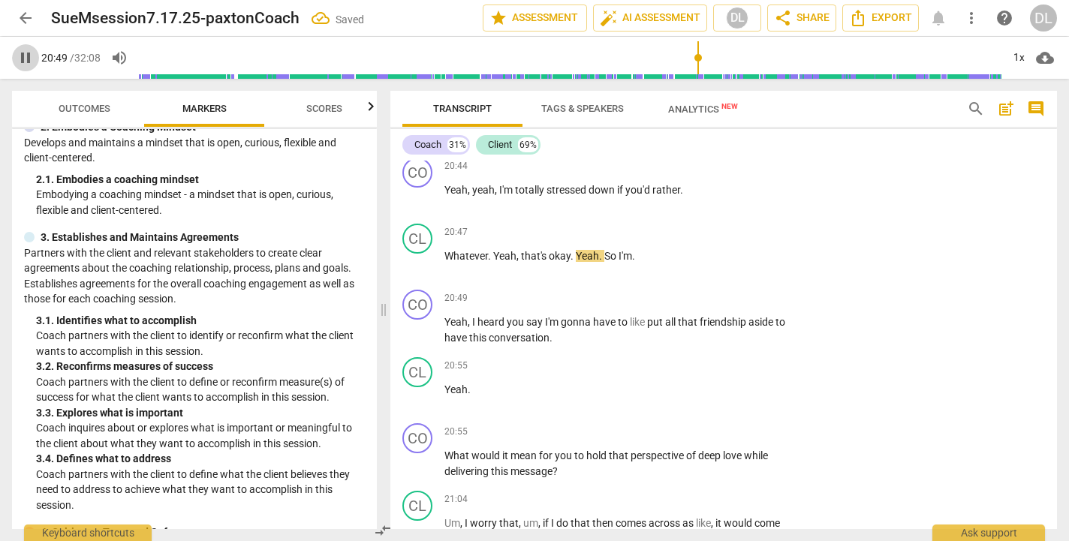
click at [26, 52] on span "pause" at bounding box center [26, 58] width 18 height 18
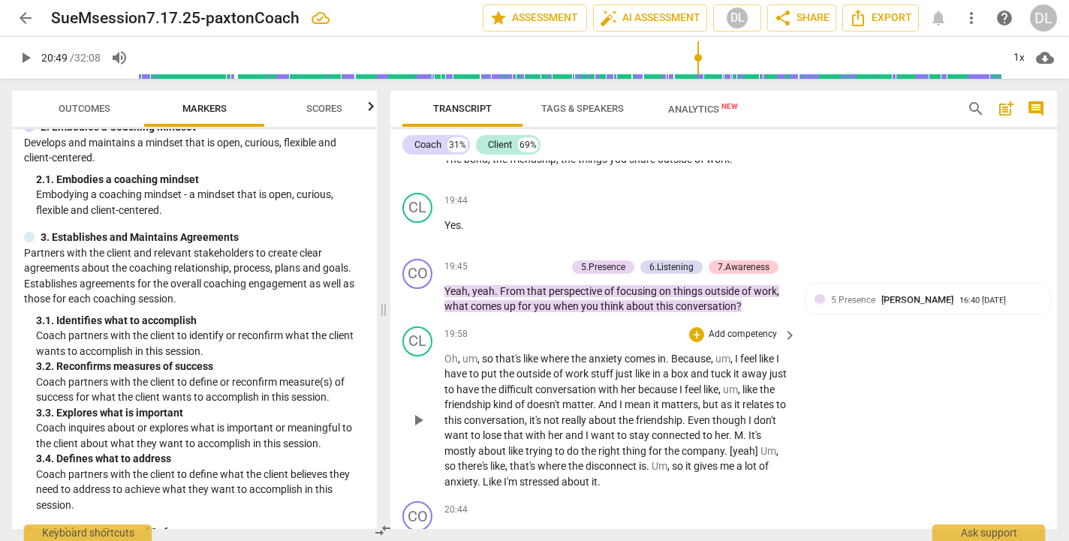
scroll to position [8346, 0]
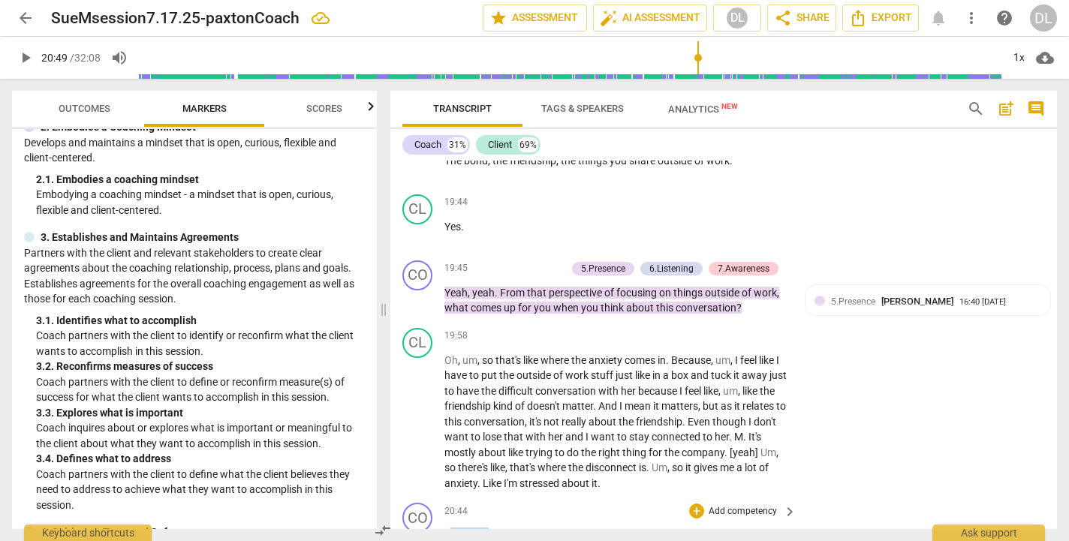
drag, startPoint x: 448, startPoint y: 447, endPoint x: 488, endPoint y: 450, distance: 39.9
click at [498, 503] on div "20:44 + Add competency keyboard_arrow_right Yeah , yeah , I'm totally stressed …" at bounding box center [622, 530] width 354 height 54
drag, startPoint x: 472, startPoint y: 448, endPoint x: 587, endPoint y: 442, distance: 115.8
click at [587, 528] on p "Yeah , yeah , I'm totally stressed down if you'd rather ." at bounding box center [617, 536] width 345 height 16
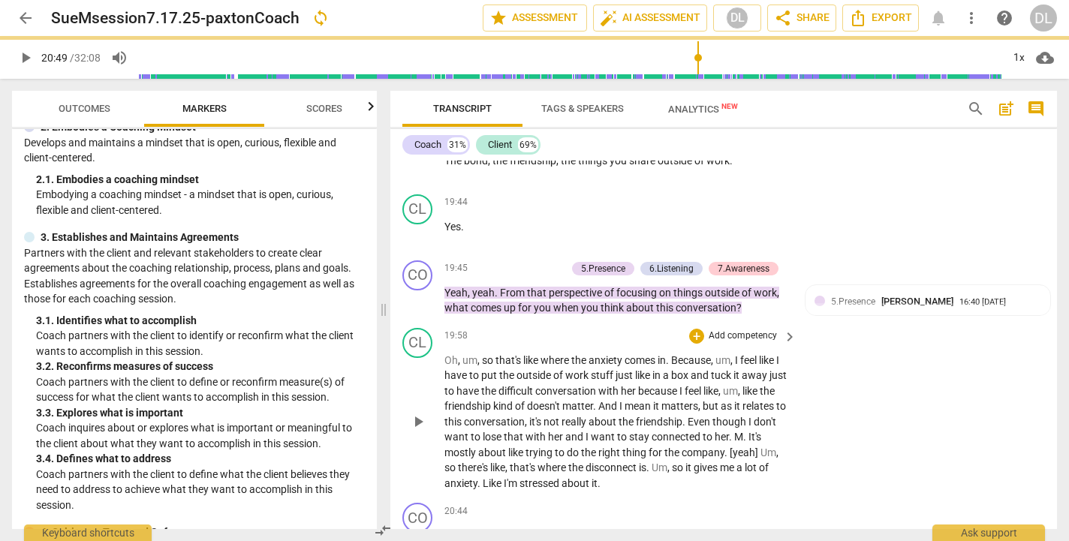
click at [666, 397] on p "Oh , um , so that's like where the anxiety comes in . Because , um , I feel lik…" at bounding box center [617, 422] width 345 height 139
click at [471, 529] on span "," at bounding box center [470, 535] width 5 height 12
click at [468, 529] on span ",you can sit" at bounding box center [495, 535] width 55 height 12
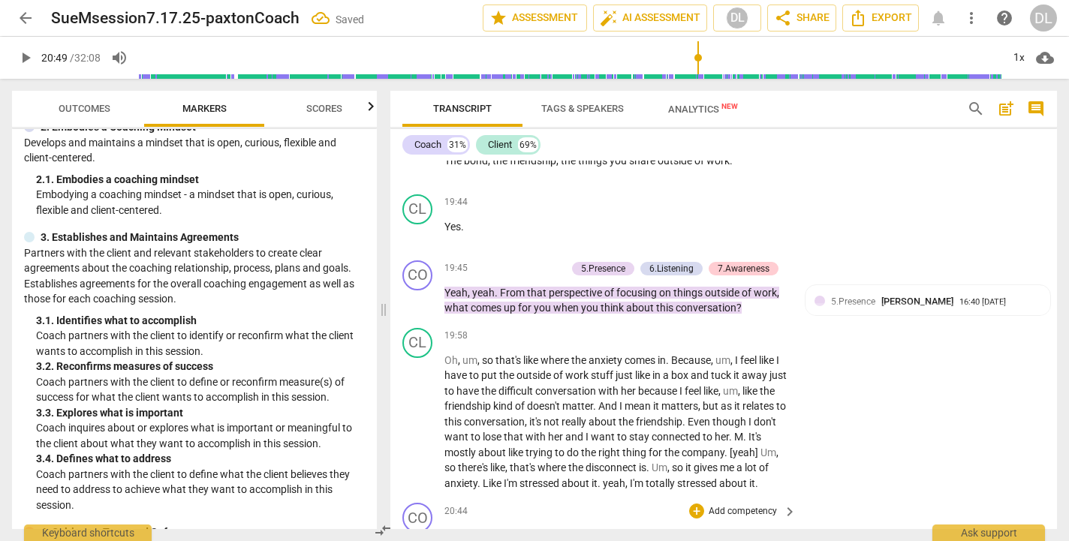
click at [659, 503] on div "20:44 + Add competency keyboard_arrow_right Yeah , you can sit down if you'd ra…" at bounding box center [622, 530] width 354 height 54
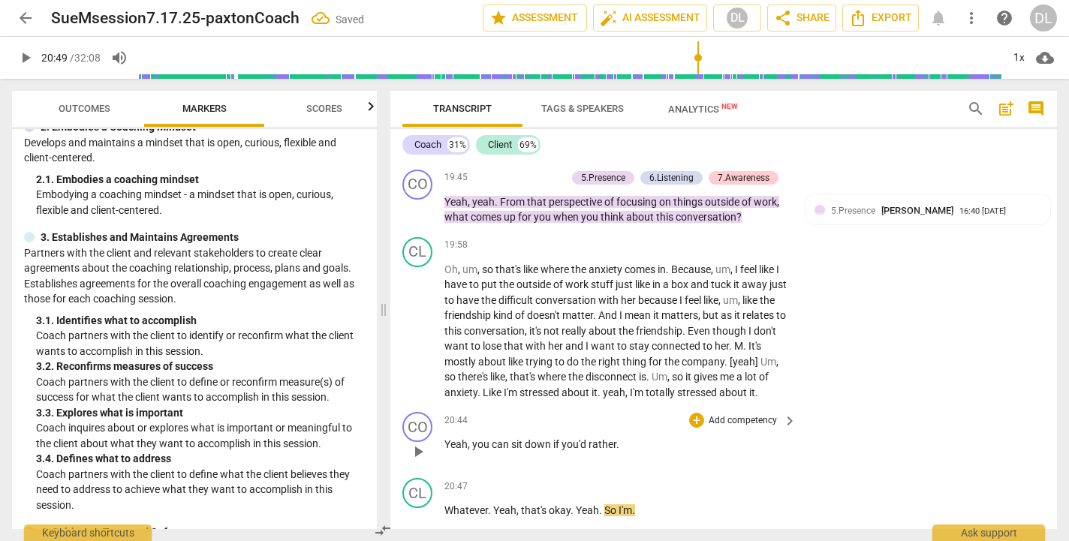
scroll to position [8449, 0]
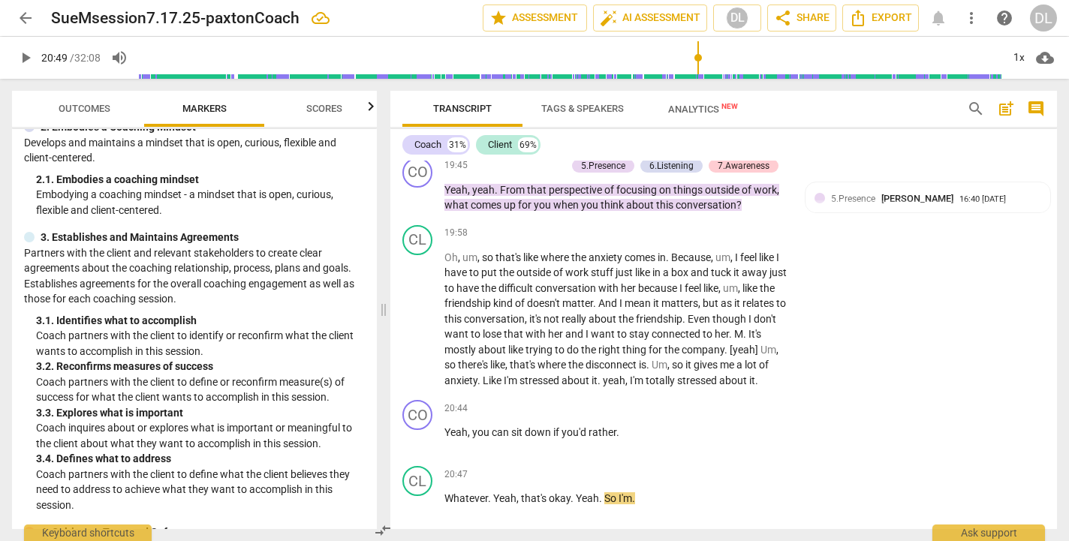
click at [28, 56] on span "play_arrow" at bounding box center [26, 58] width 18 height 18
click at [626, 425] on p "Yeah , you can sit down if you'd rather ." at bounding box center [617, 433] width 345 height 16
click at [531, 303] on p "Oh , um , so that's like where the anxiety comes in . Because , um , I feel lik…" at bounding box center [617, 319] width 345 height 139
click at [25, 57] on span "pause" at bounding box center [26, 58] width 18 height 18
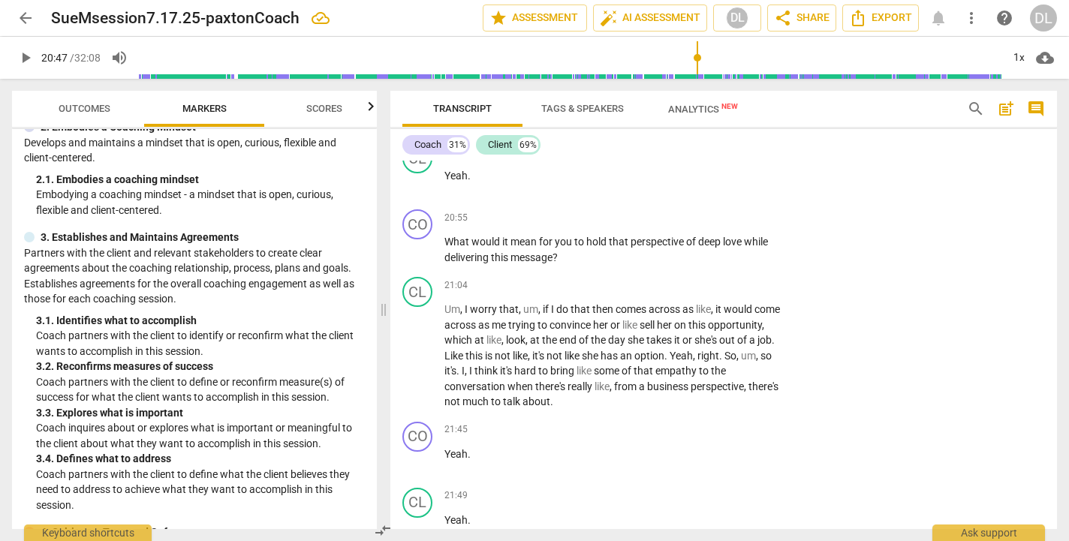
click at [698, 55] on input "range" at bounding box center [570, 58] width 863 height 48
click at [690, 55] on input "range" at bounding box center [570, 58] width 863 height 48
click at [25, 56] on span "play_arrow" at bounding box center [26, 58] width 18 height 18
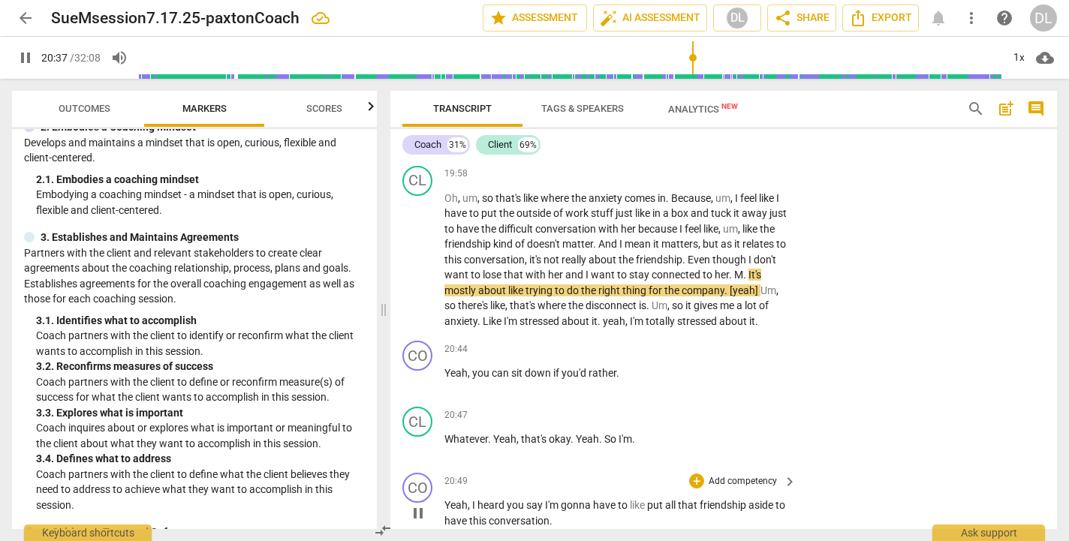
scroll to position [8511, 0]
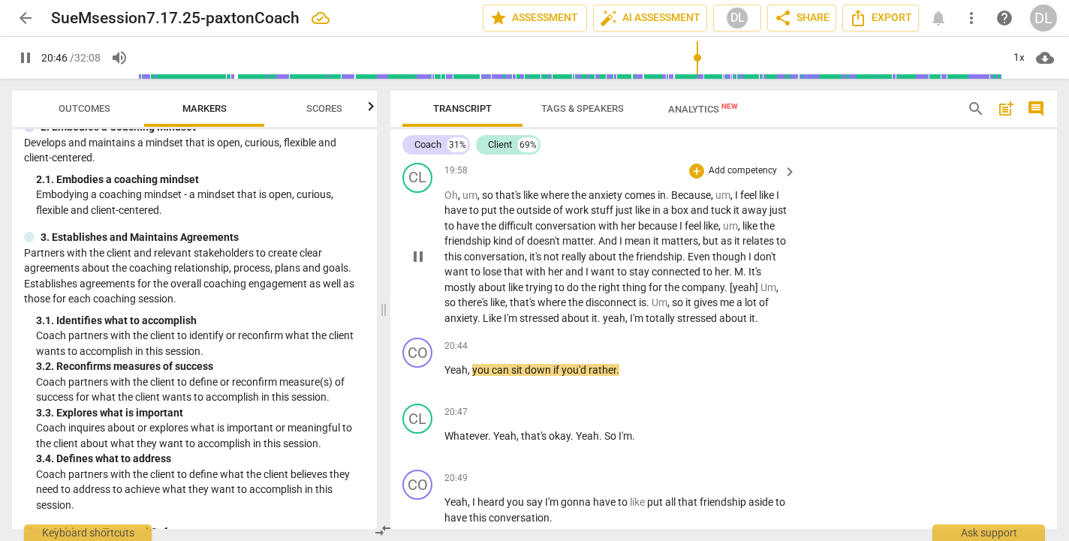
click at [626, 312] on span "yeah" at bounding box center [614, 318] width 23 height 12
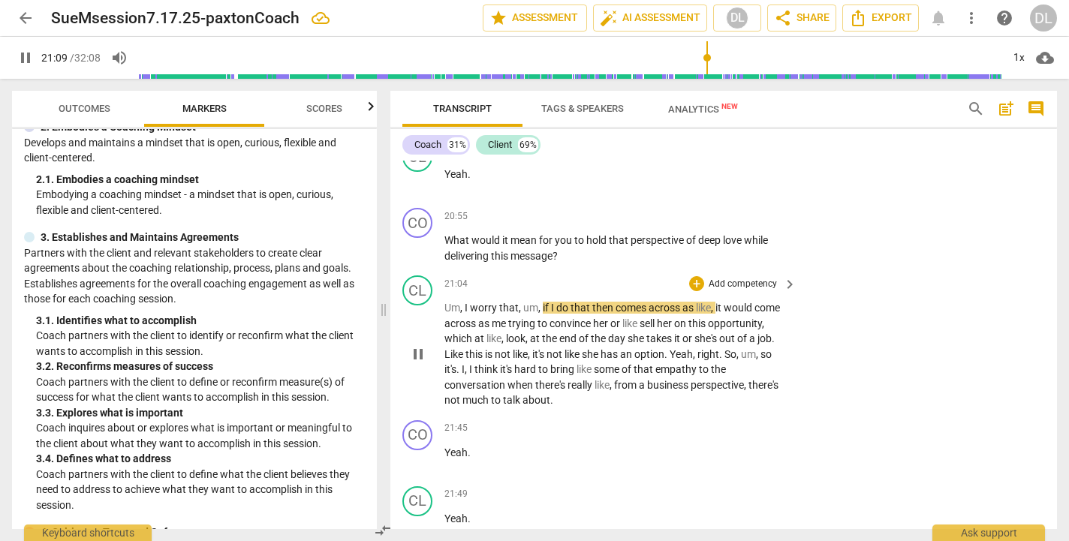
scroll to position [8909, 0]
click at [677, 347] on span "Yeah" at bounding box center [681, 353] width 23 height 12
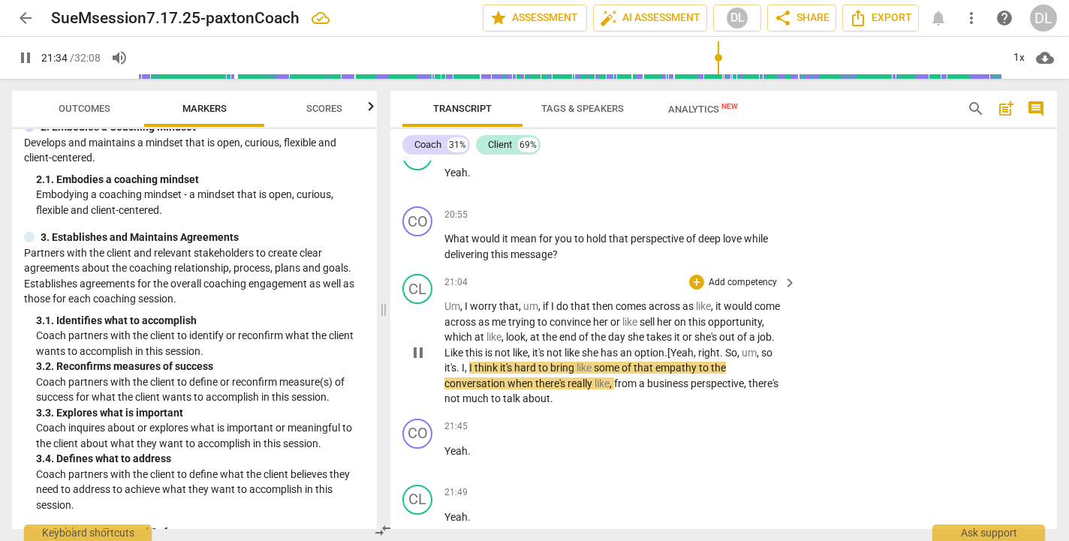
click at [694, 347] on span "Yeah" at bounding box center [682, 353] width 23 height 12
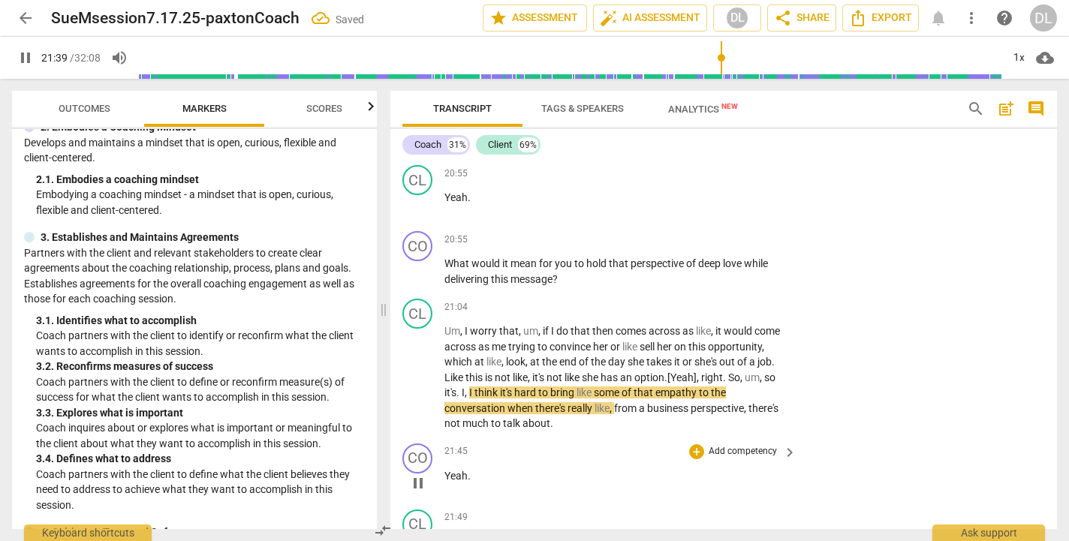
scroll to position [8878, 0]
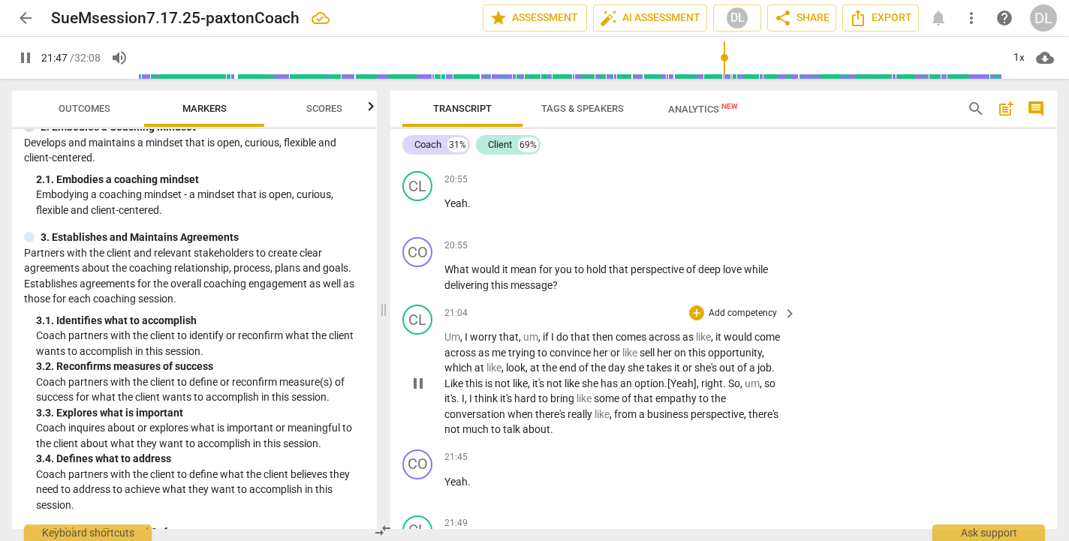
click at [614, 409] on span "," at bounding box center [612, 415] width 5 height 12
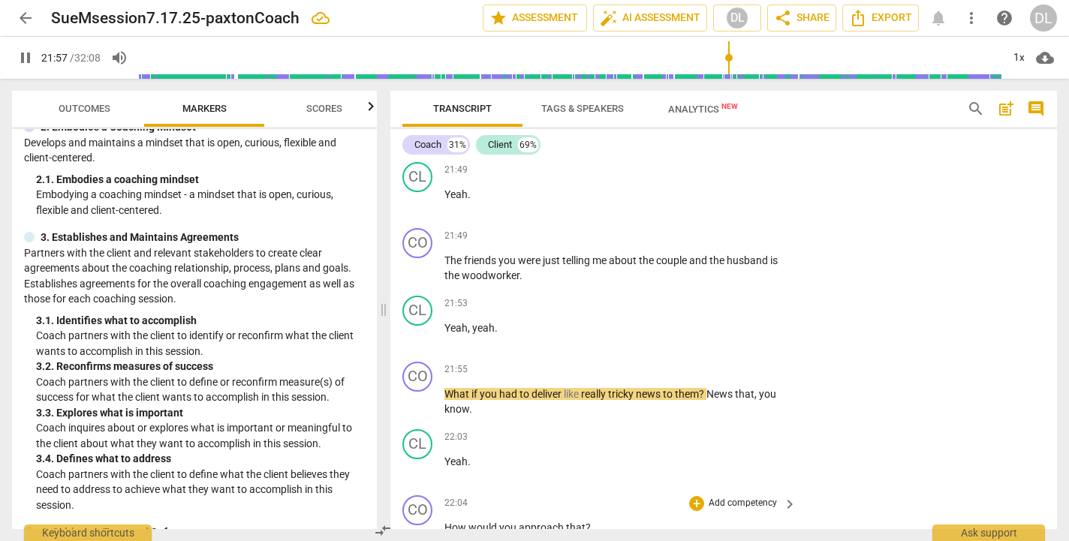
scroll to position [9242, 0]
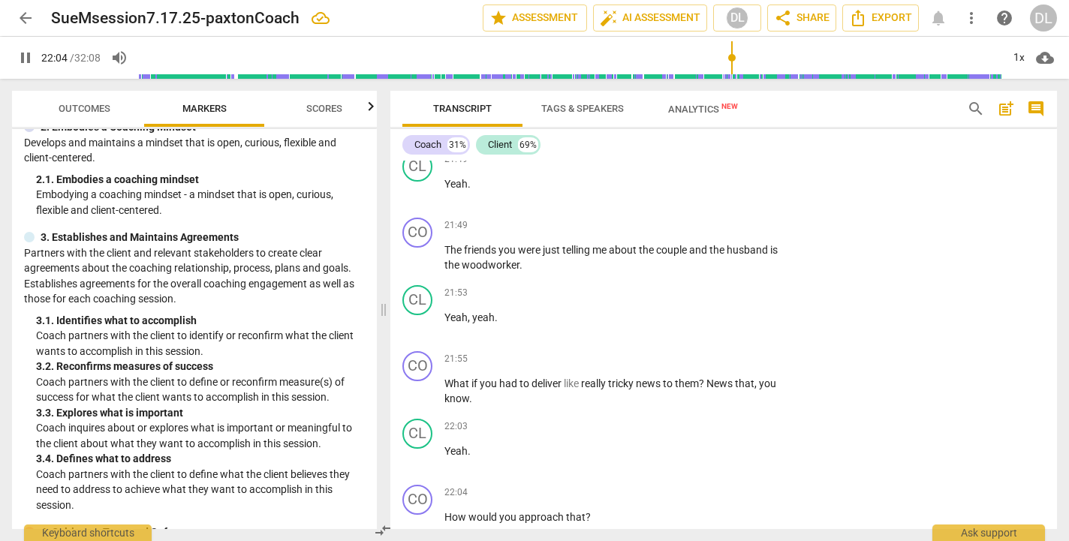
click at [23, 55] on span "pause" at bounding box center [26, 58] width 18 height 18
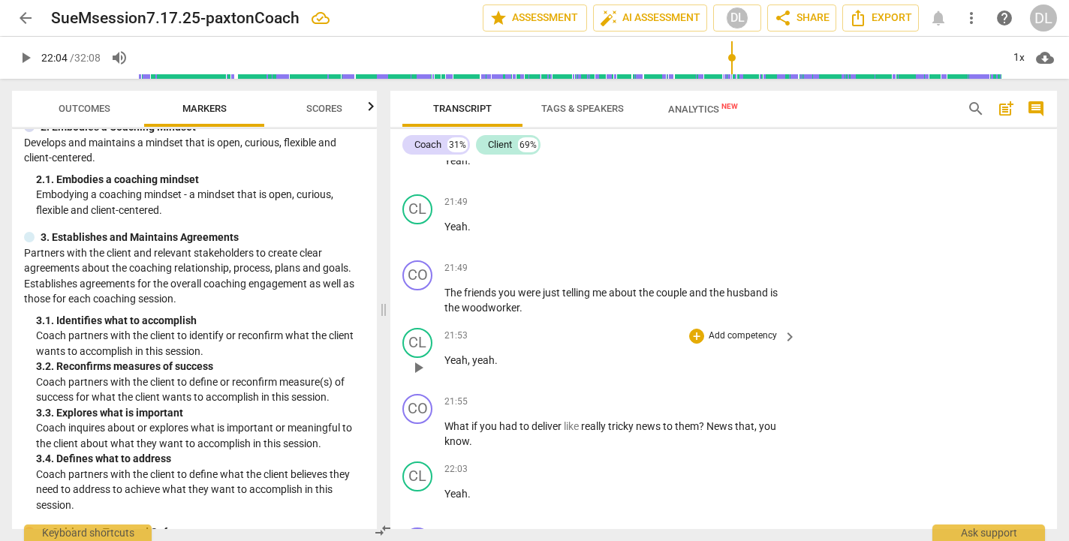
scroll to position [9194, 0]
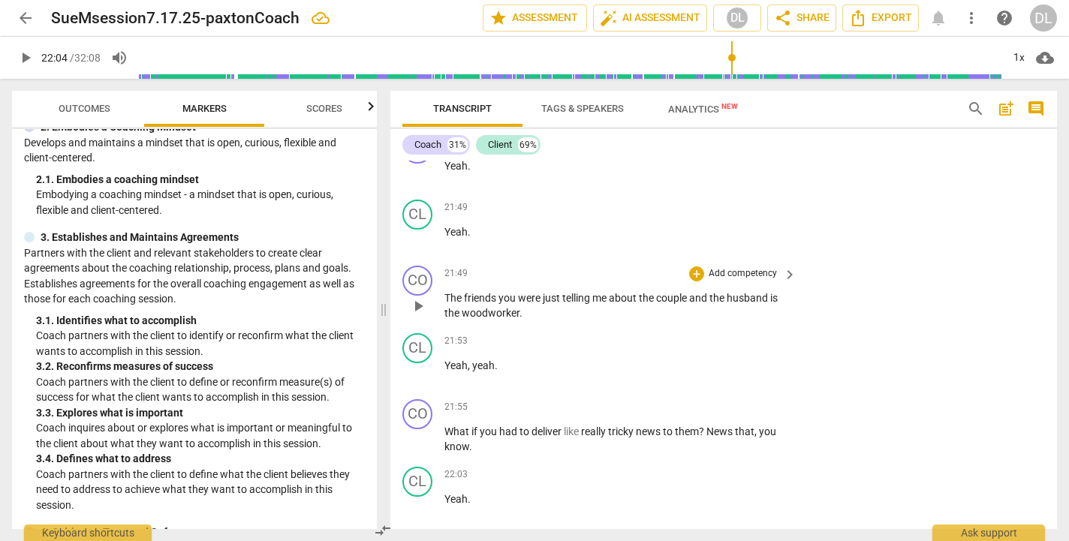
click at [734, 267] on p "Add competency" at bounding box center [742, 274] width 71 height 14
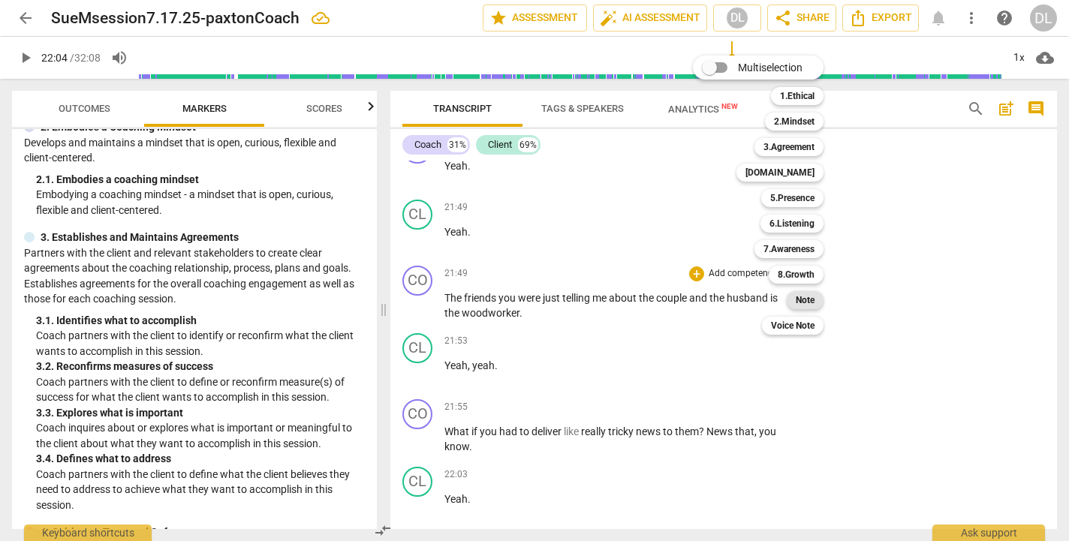
click at [805, 307] on b "Note" at bounding box center [805, 300] width 19 height 18
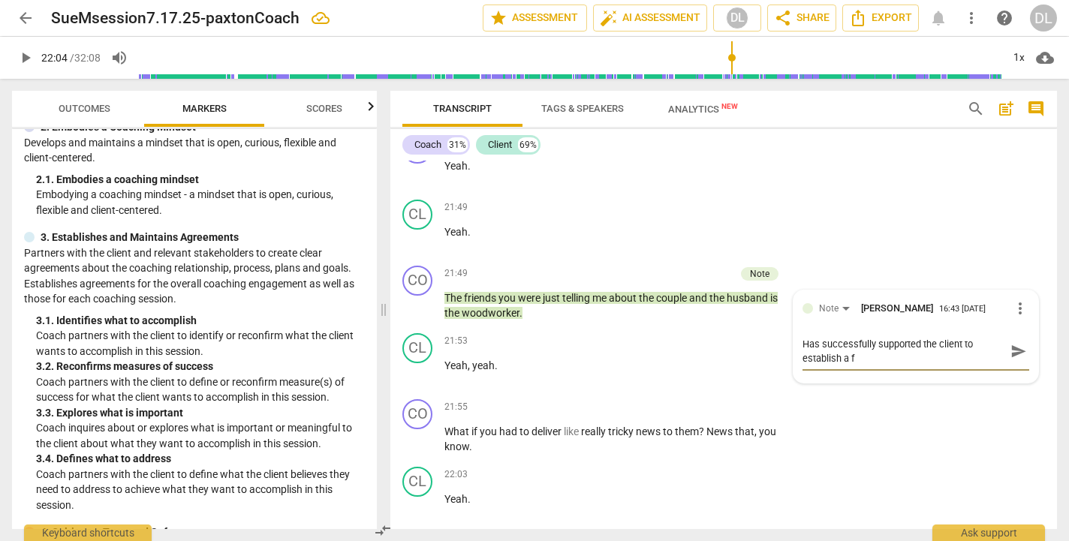
scroll to position [0, 0]
click at [1011, 343] on span "send" at bounding box center [1019, 351] width 17 height 17
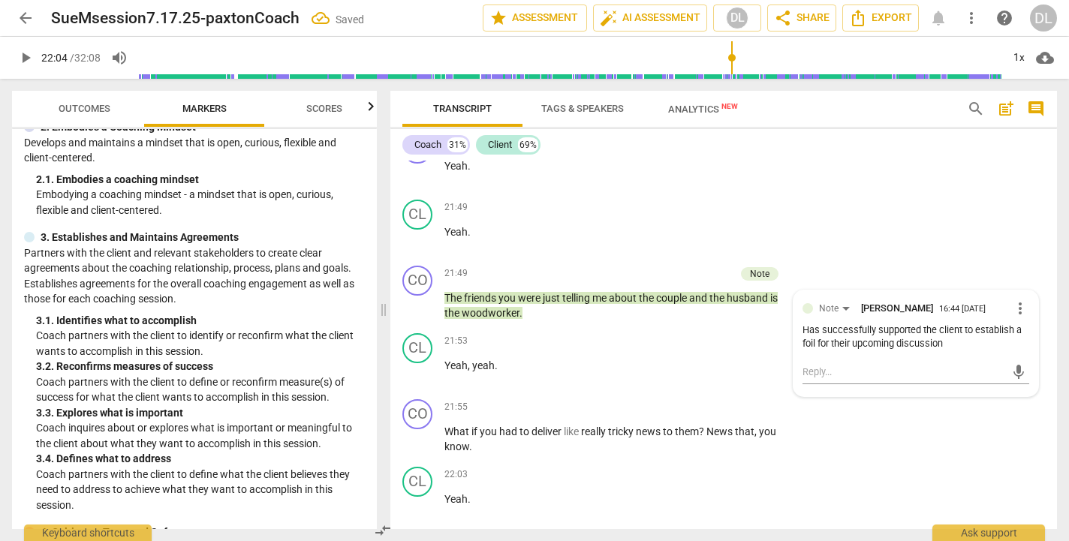
click at [25, 57] on span "play_arrow" at bounding box center [26, 58] width 18 height 18
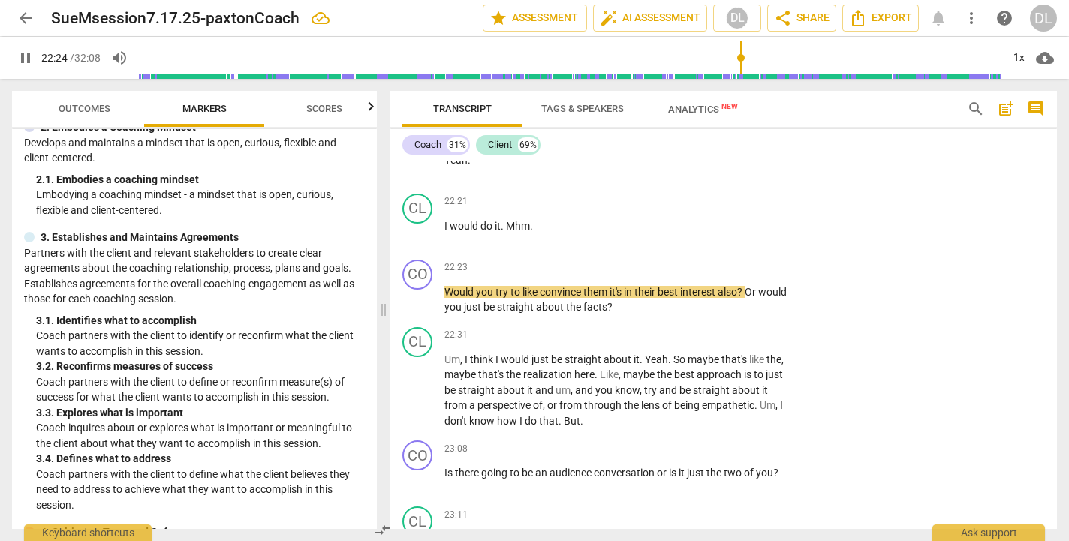
scroll to position [9863, 0]
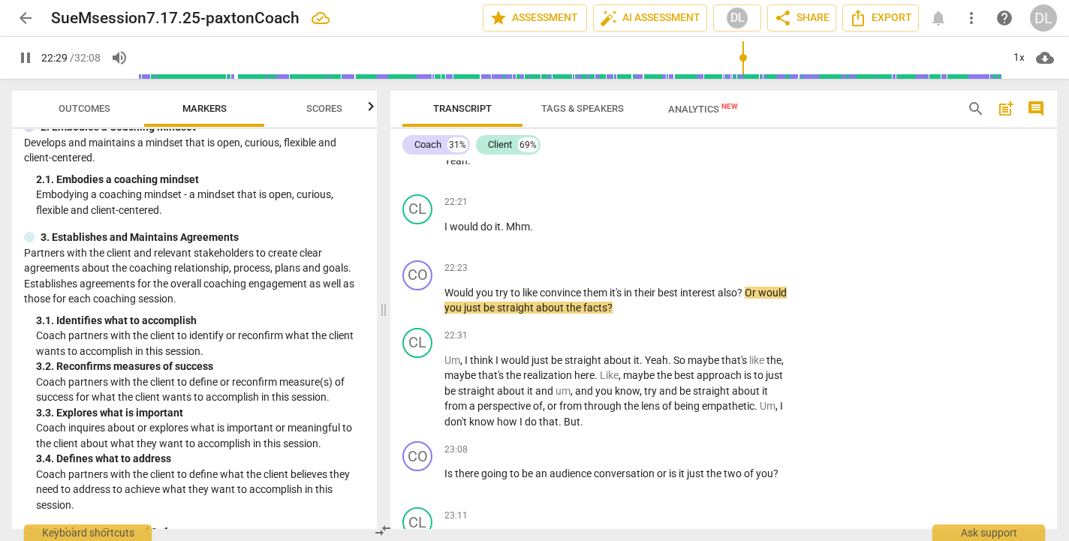
click at [27, 57] on span "pause" at bounding box center [26, 58] width 18 height 18
click at [749, 262] on p "Add competency" at bounding box center [742, 269] width 71 height 14
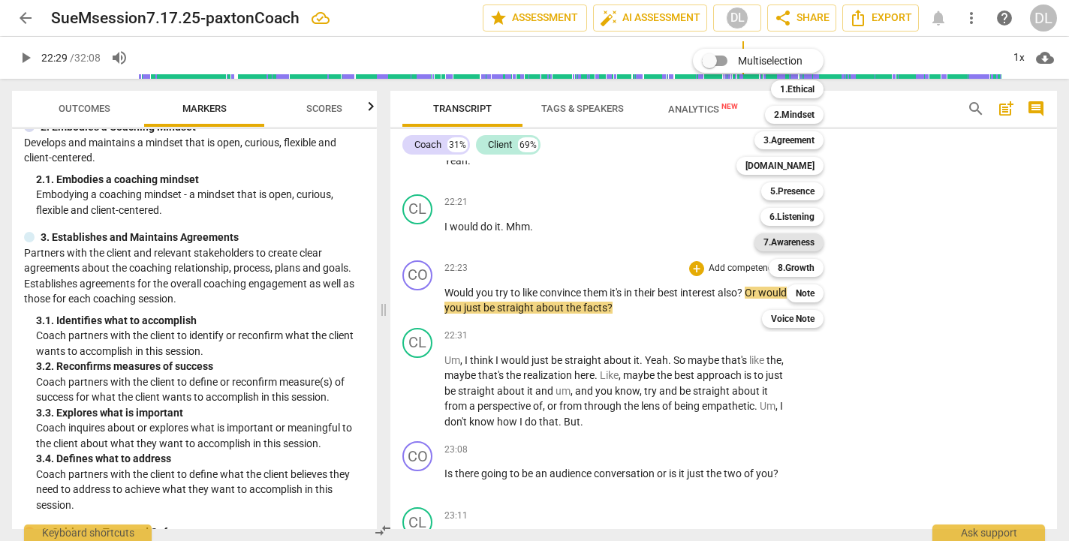
click at [809, 243] on b "7.Awareness" at bounding box center [789, 243] width 51 height 18
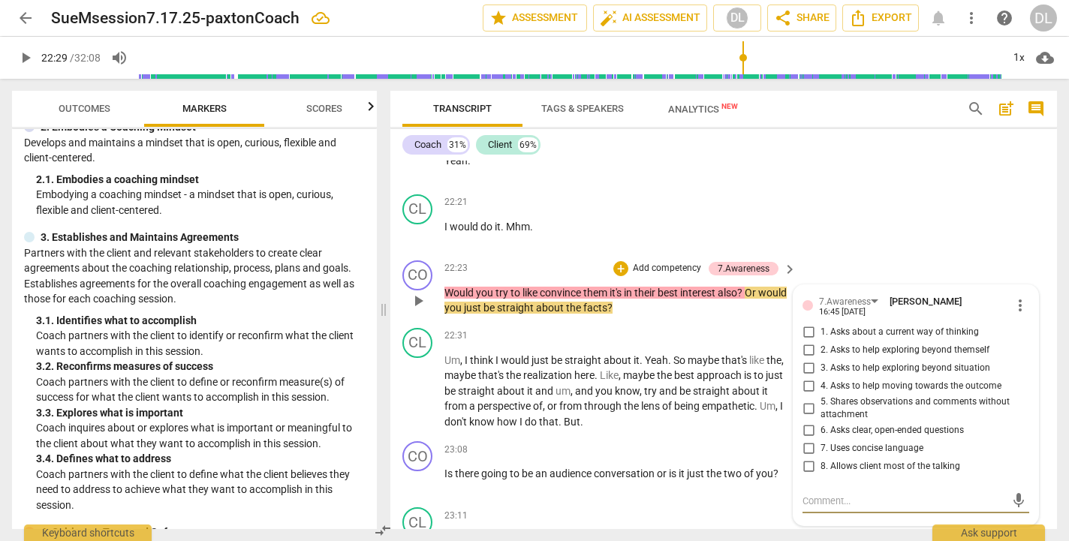
click at [808, 422] on input "6. Asks clear, open-ended questions" at bounding box center [809, 431] width 24 height 18
click at [820, 494] on textarea at bounding box center [904, 501] width 203 height 14
click at [1013, 508] on span "send" at bounding box center [1019, 516] width 17 height 17
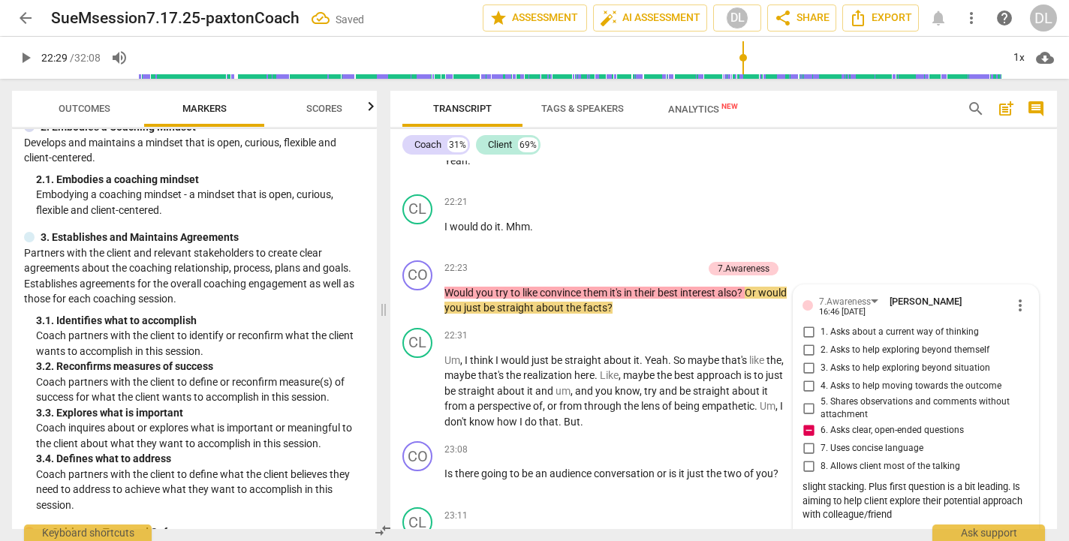
click at [27, 59] on span "play_arrow" at bounding box center [26, 58] width 18 height 18
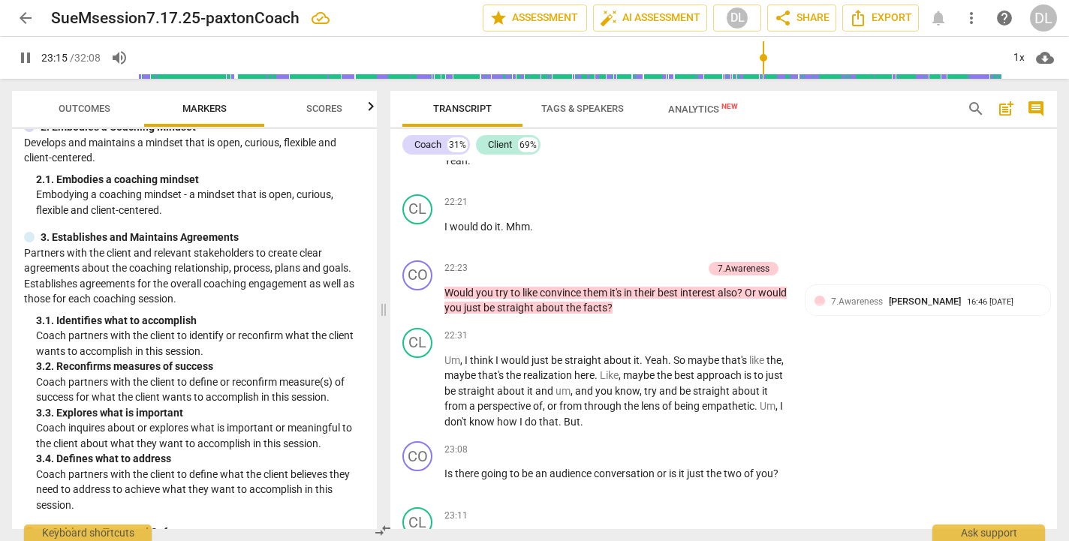
click at [25, 54] on span "pause" at bounding box center [26, 58] width 18 height 18
click at [738, 444] on p "Add competency" at bounding box center [742, 451] width 71 height 14
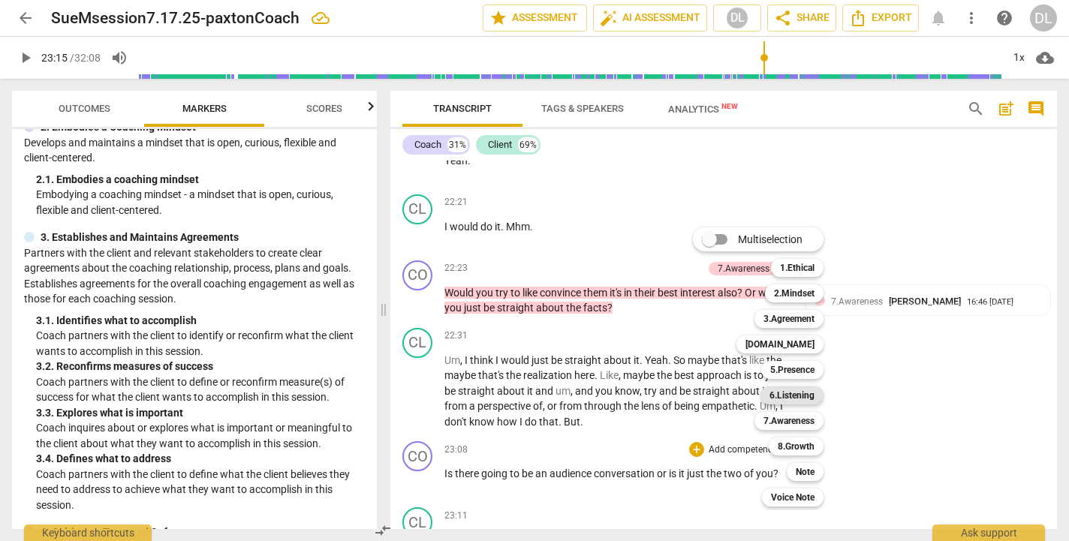
click at [783, 391] on b "6.Listening" at bounding box center [792, 396] width 45 height 18
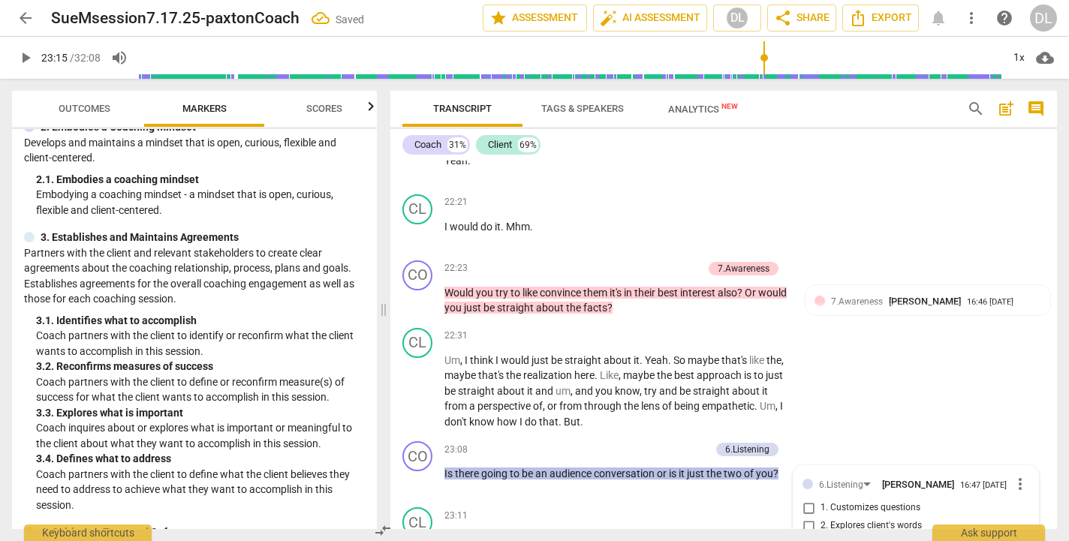
scroll to position [10091, 0]
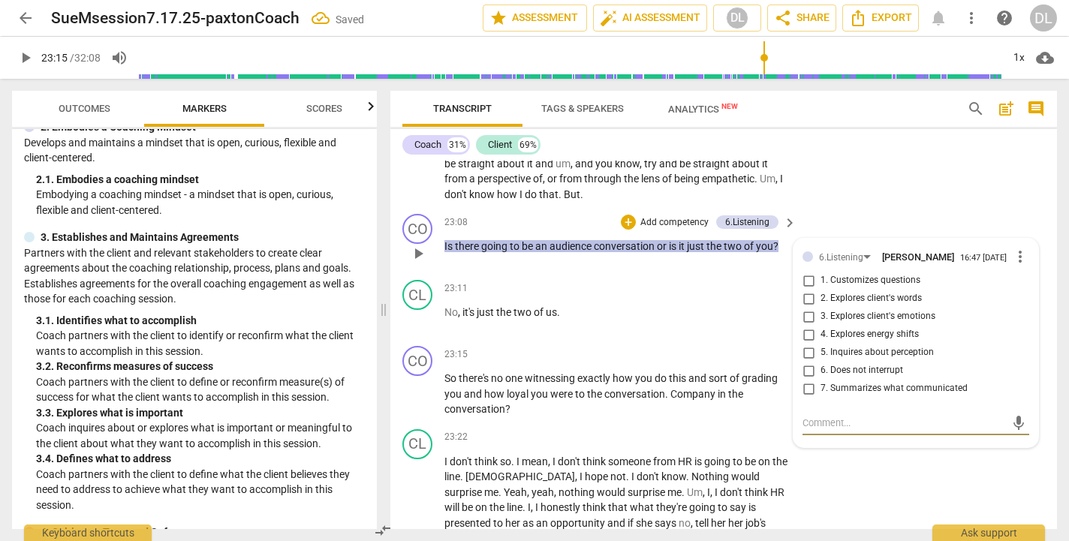
click at [807, 362] on input "6. Does not interrupt" at bounding box center [809, 371] width 24 height 18
click at [837, 416] on textarea at bounding box center [904, 423] width 203 height 14
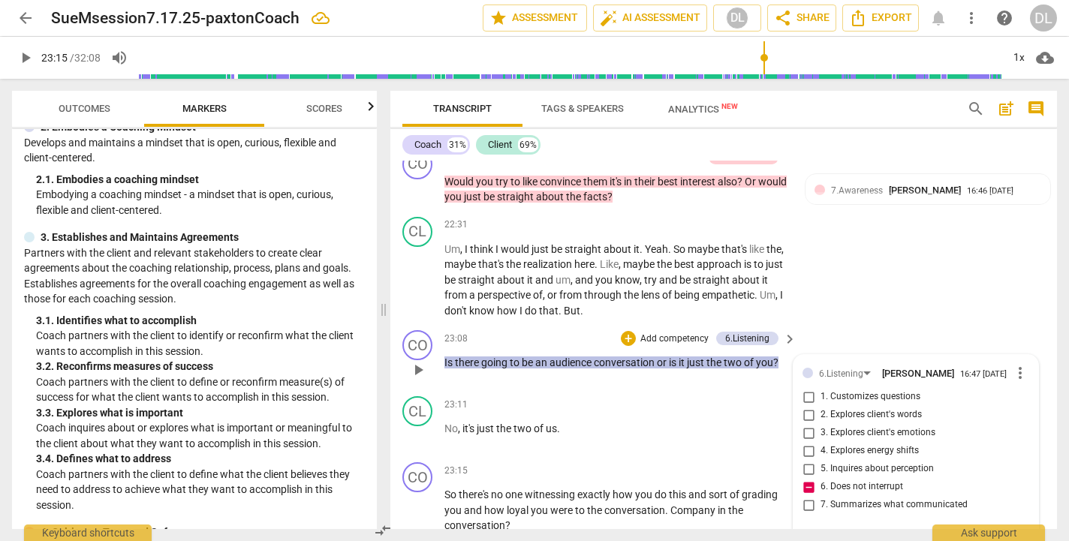
scroll to position [9965, 0]
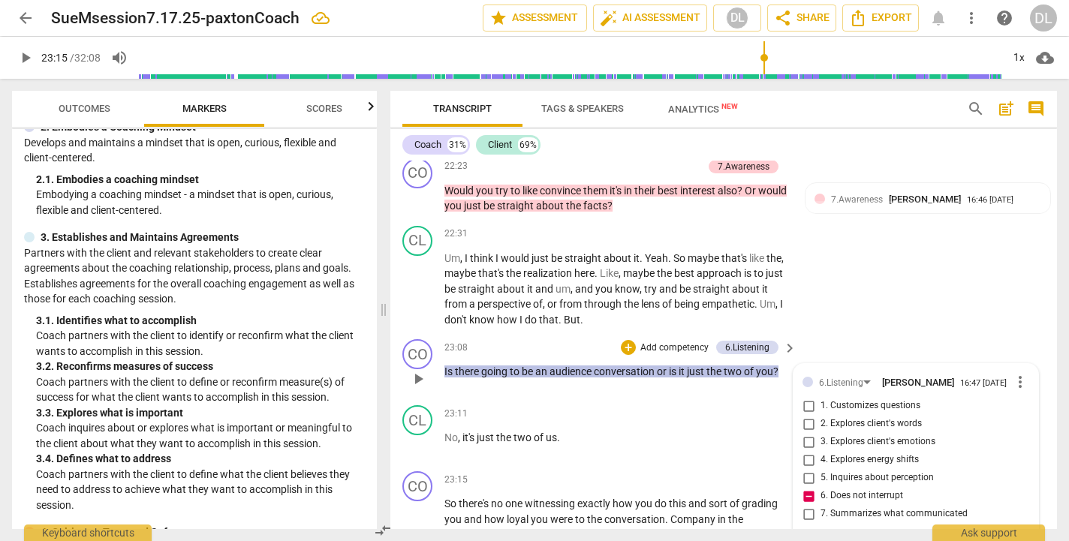
click at [813, 541] on textarea "this is to add clarity to" at bounding box center [904, 548] width 203 height 14
click at [947, 541] on textarea "this feels like it is to add clarity to" at bounding box center [904, 548] width 203 height 14
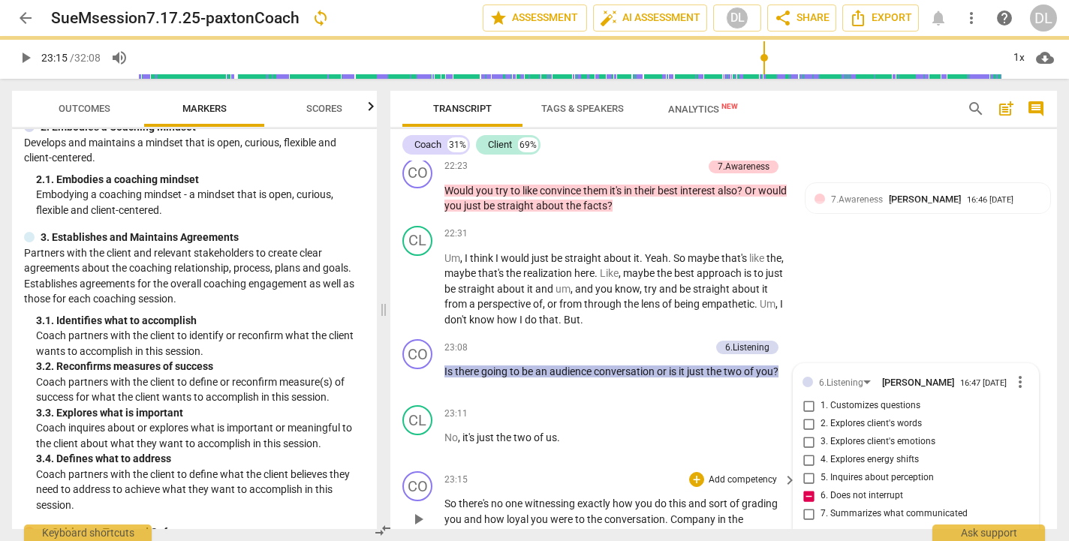
scroll to position [0, 0]
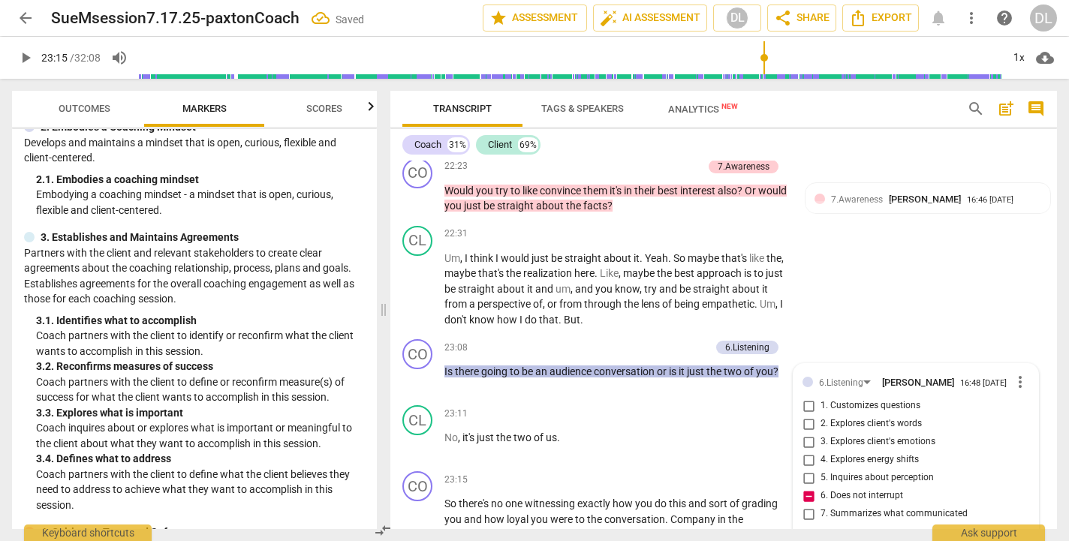
click at [26, 58] on span "play_arrow" at bounding box center [26, 58] width 18 height 18
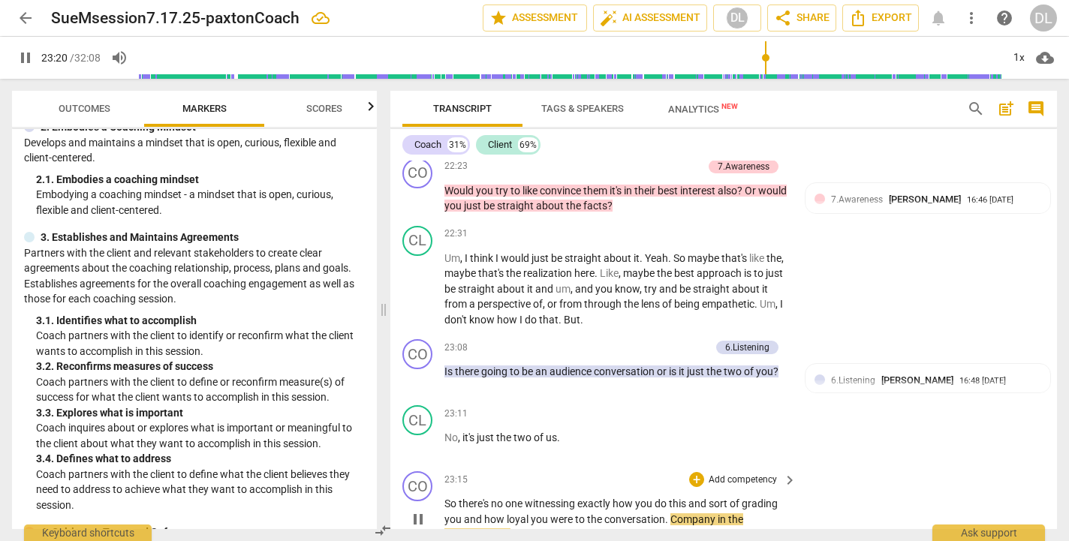
click at [823, 466] on div "CO play_arrow pause 23:15 + Add competency keyboard_arrow_right So there's no o…" at bounding box center [724, 507] width 667 height 83
click at [805, 466] on div "CO play_arrow pause 23:15 + Add competency keyboard_arrow_right So there's no o…" at bounding box center [724, 507] width 667 height 83
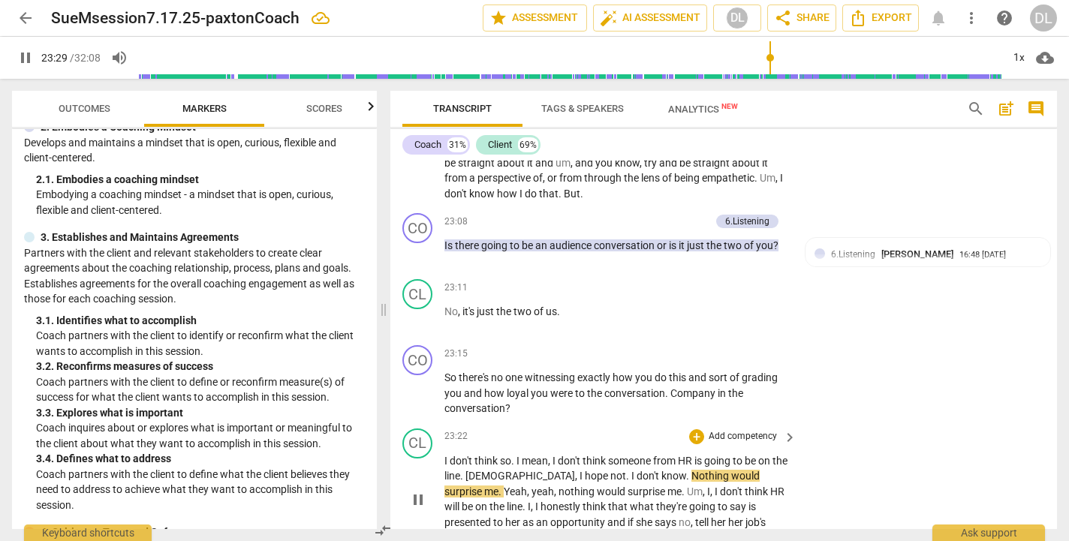
scroll to position [10095, 0]
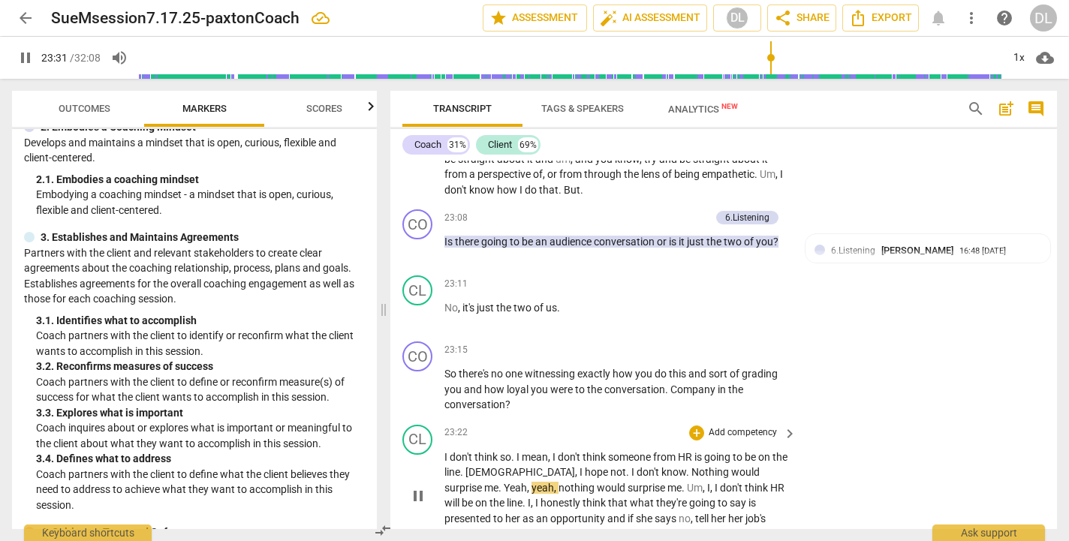
click at [504, 482] on span "." at bounding box center [501, 488] width 5 height 12
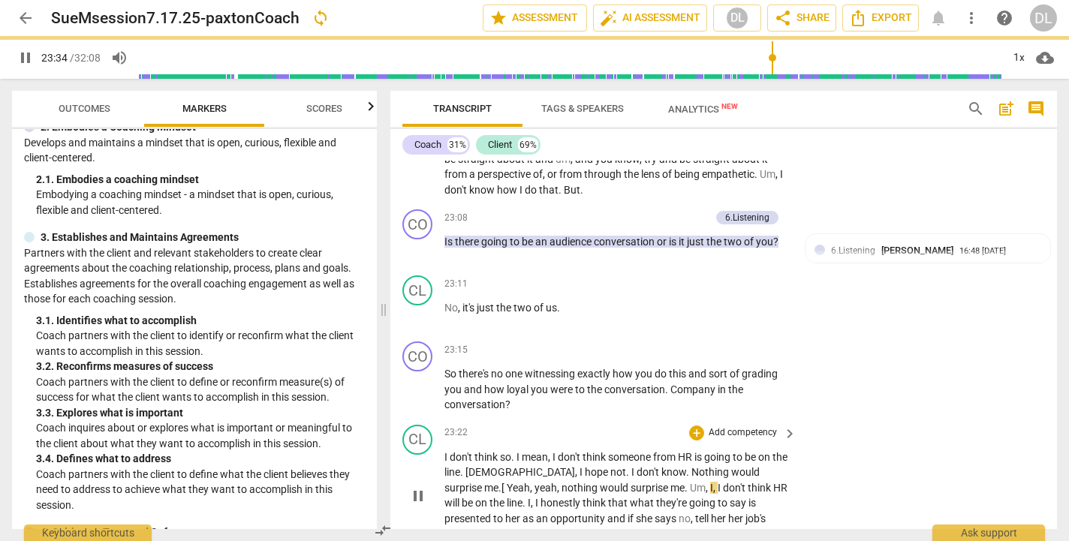
click at [557, 482] on span "," at bounding box center [559, 488] width 5 height 12
click at [837, 454] on div "CL play_arrow pause 23:22 + Add competency keyboard_arrow_right I don't think s…" at bounding box center [724, 483] width 667 height 129
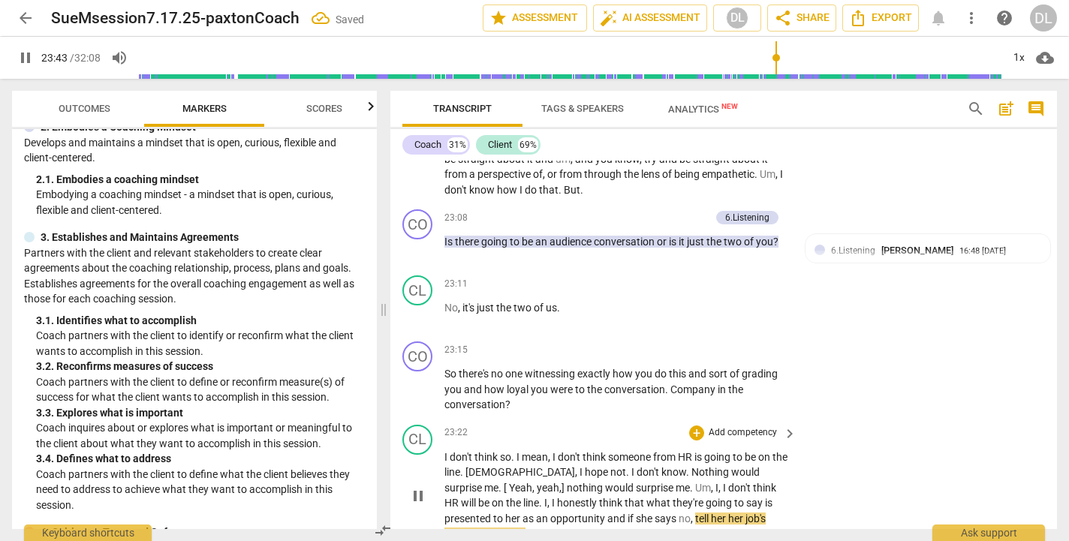
click at [493, 513] on span "presented" at bounding box center [469, 519] width 49 height 12
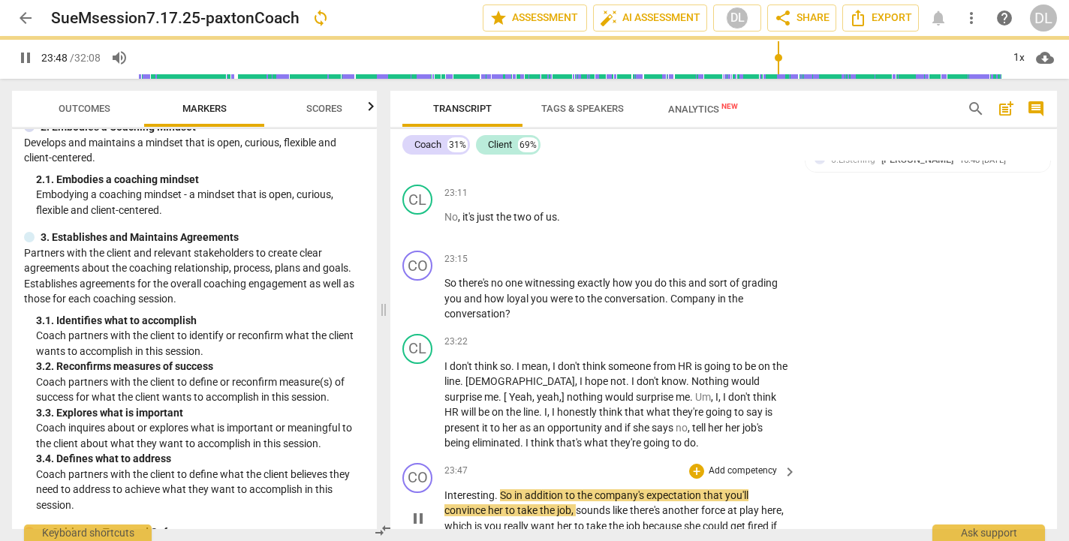
scroll to position [10199, 0]
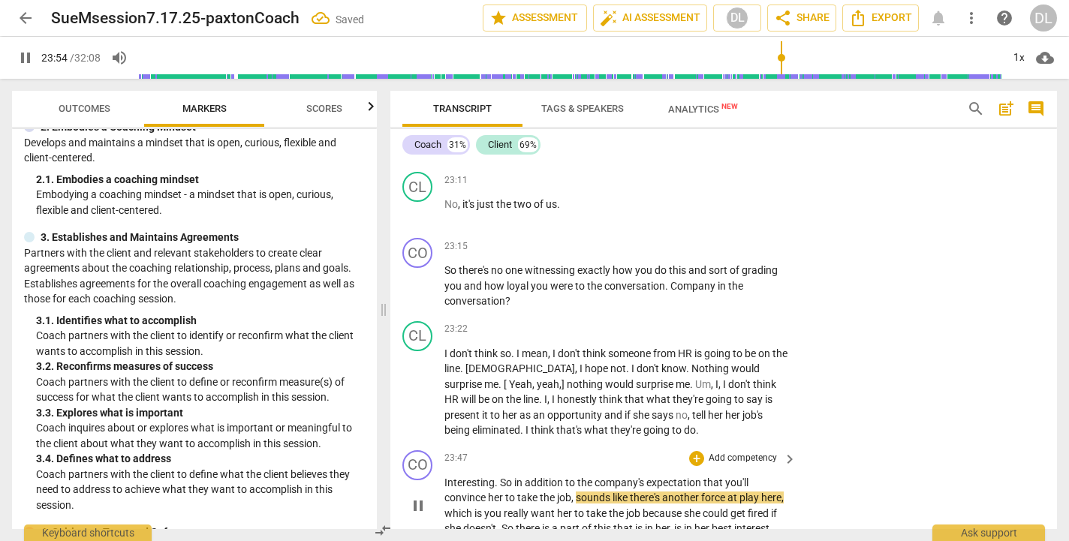
click at [578, 492] on span "sounds" at bounding box center [594, 498] width 37 height 12
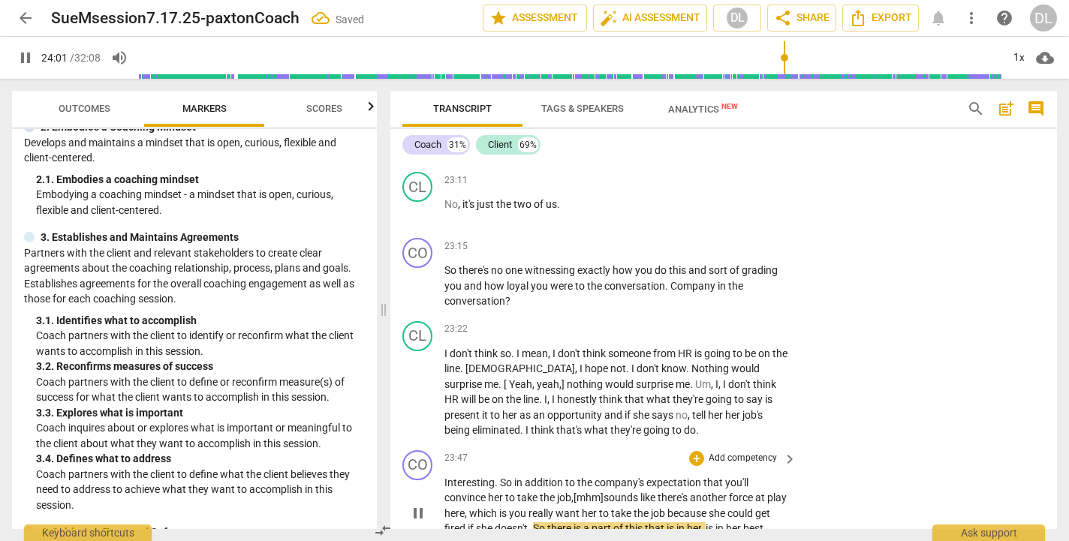
click at [533, 523] on span "." at bounding box center [530, 529] width 5 height 12
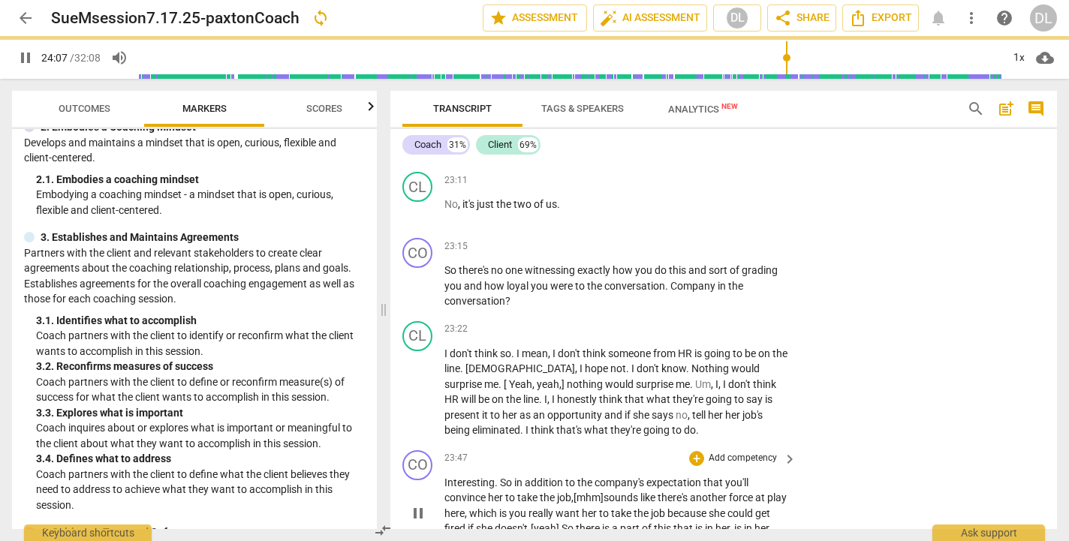
click at [547, 523] on span ".[yeah]" at bounding box center [545, 529] width 34 height 12
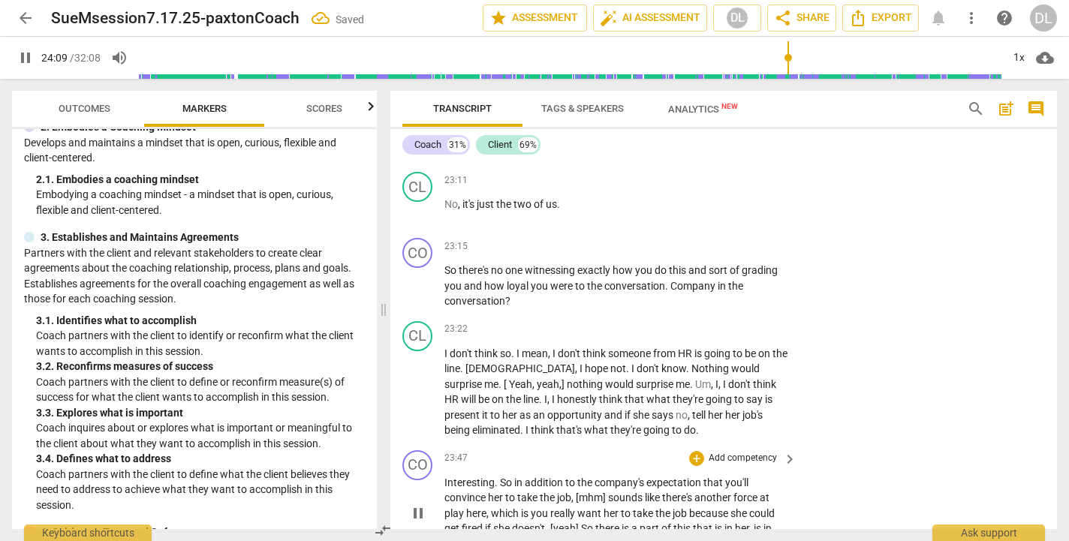
click at [811, 457] on div "CO play_arrow pause 23:47 + Add competency keyboard_arrow_right Interesting . S…" at bounding box center [724, 502] width 667 height 114
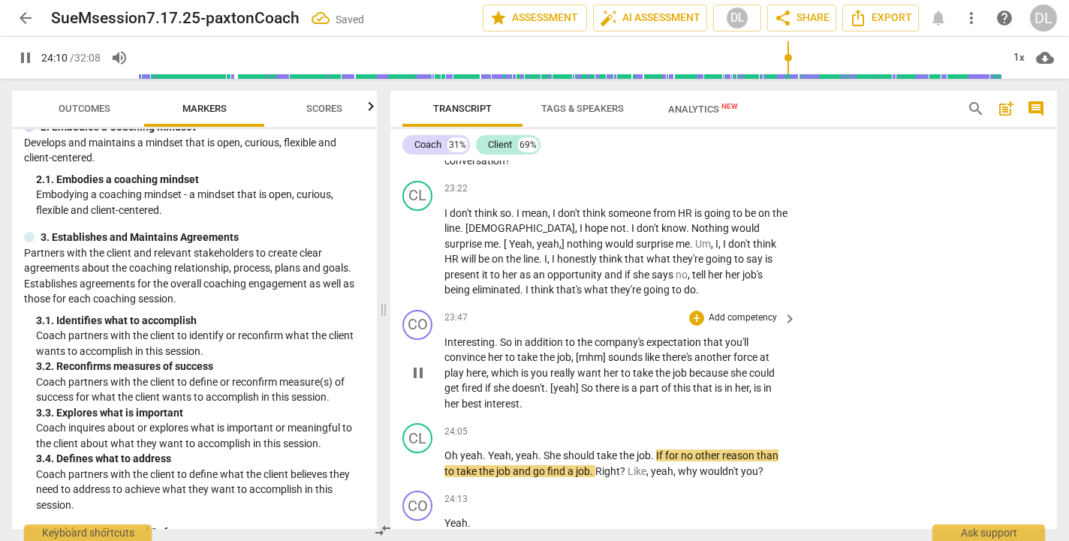
scroll to position [10345, 0]
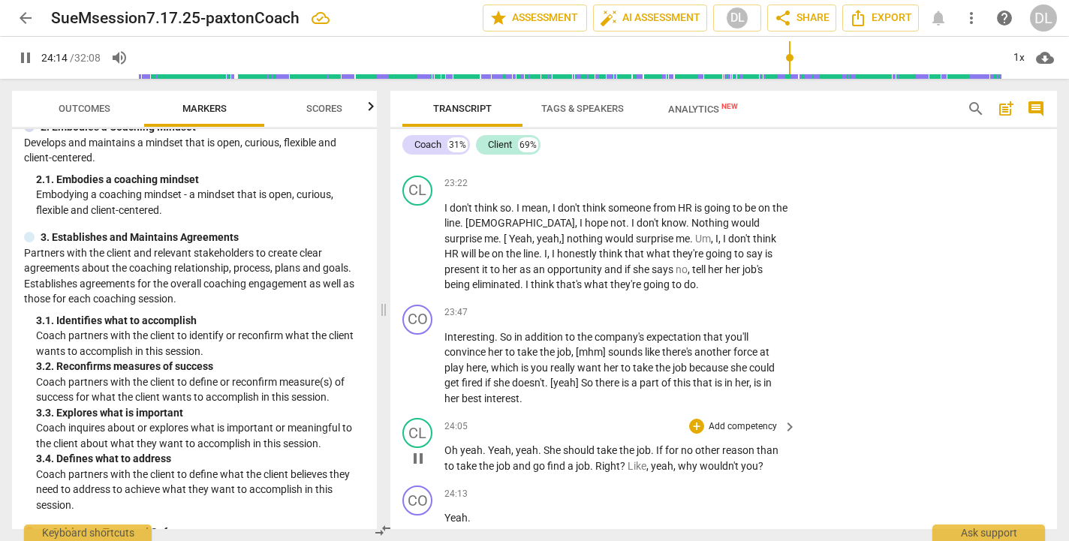
click at [655, 460] on span "yeah" at bounding box center [662, 466] width 23 height 12
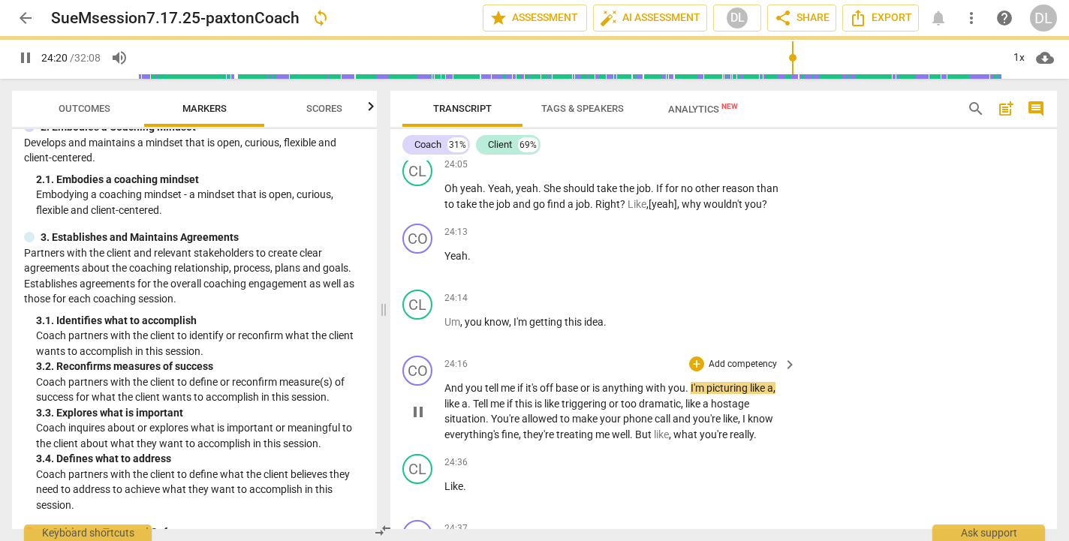
scroll to position [10610, 0]
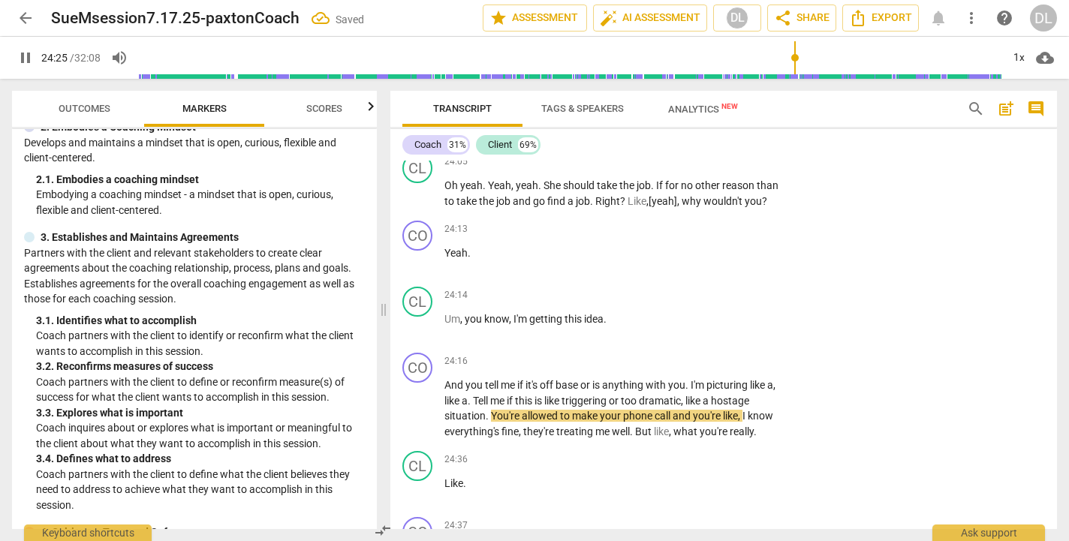
click at [32, 50] on span "pause" at bounding box center [26, 58] width 18 height 18
click at [716, 355] on p "Add competency" at bounding box center [742, 362] width 71 height 14
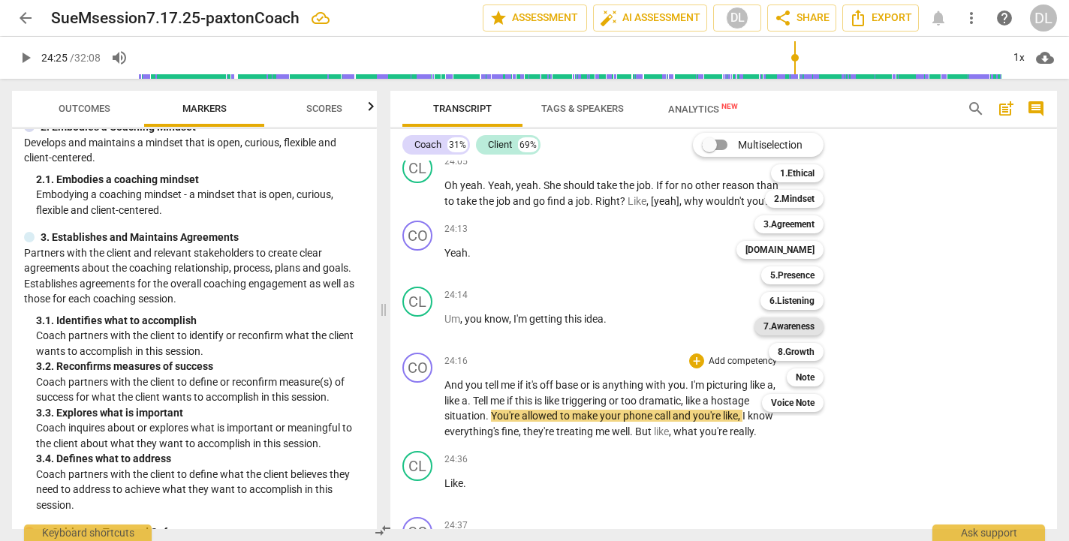
click at [789, 327] on b "7.Awareness" at bounding box center [789, 327] width 51 height 18
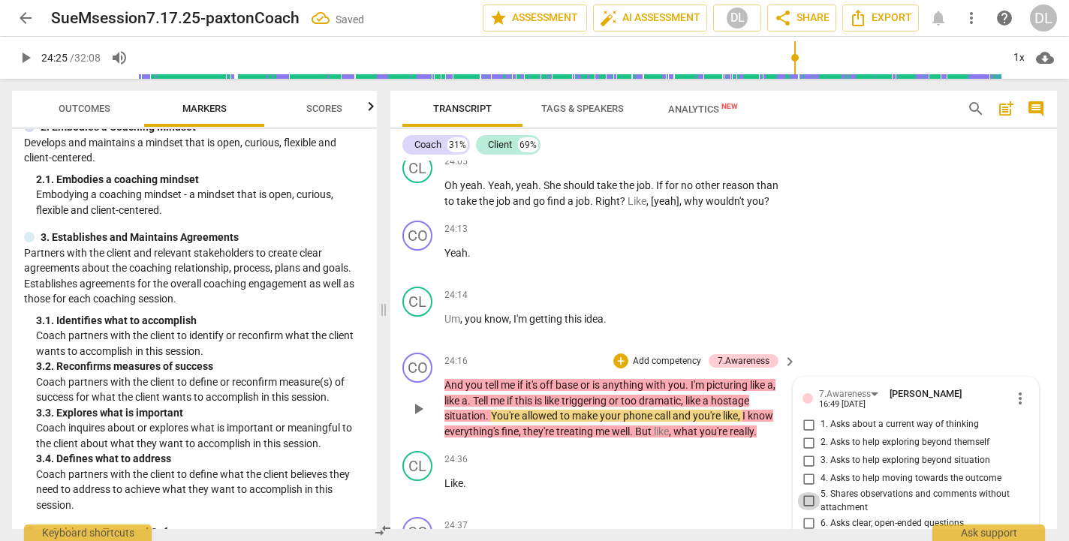
click at [806, 493] on input "5. Shares observations and comments without attachment" at bounding box center [809, 502] width 24 height 18
click at [668, 355] on p "Add competency" at bounding box center [667, 362] width 71 height 14
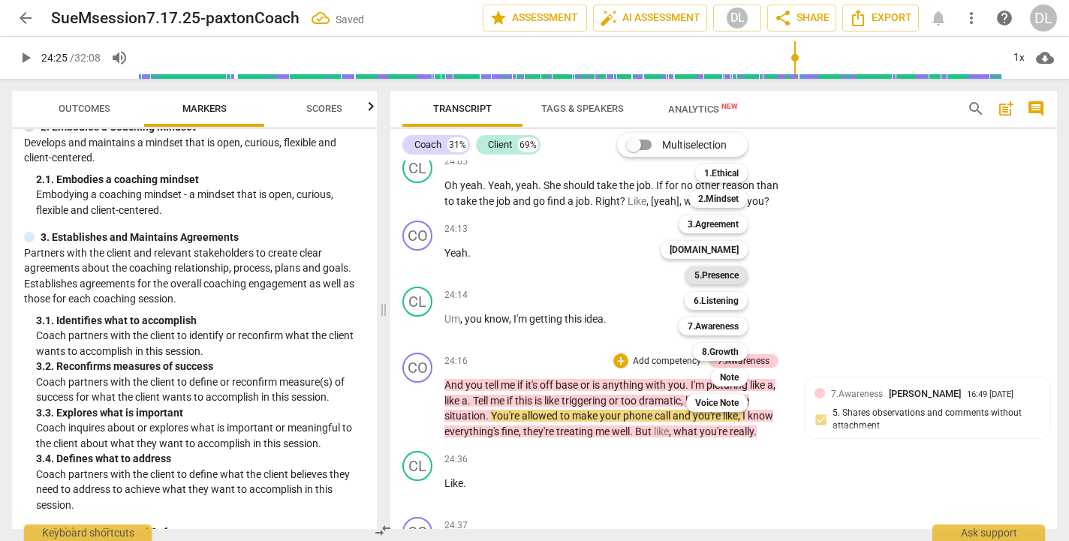
click at [717, 277] on b "5.Presence" at bounding box center [717, 276] width 44 height 18
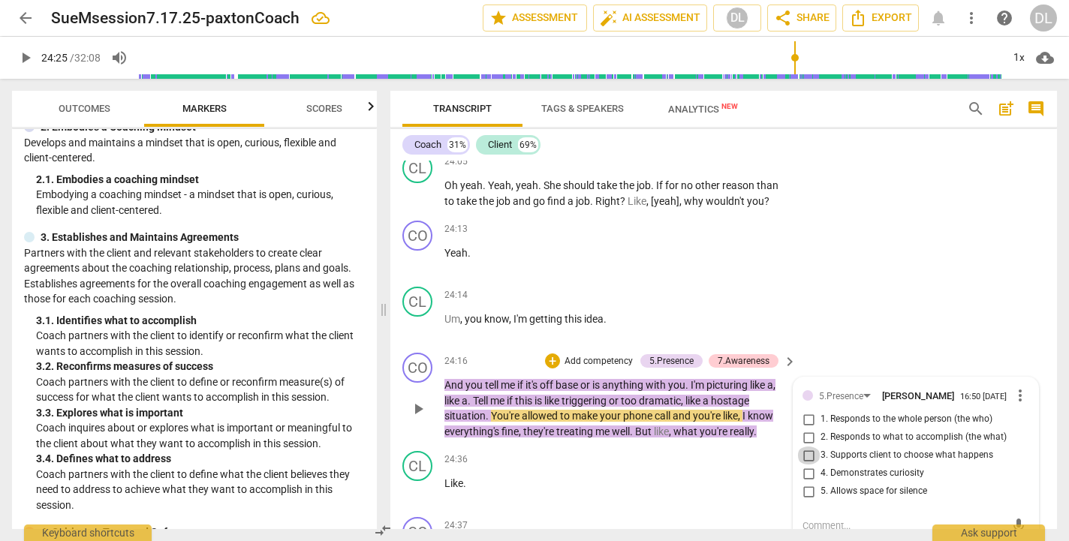
click at [807, 447] on input "3. Supports client to choose what happens" at bounding box center [809, 456] width 24 height 18
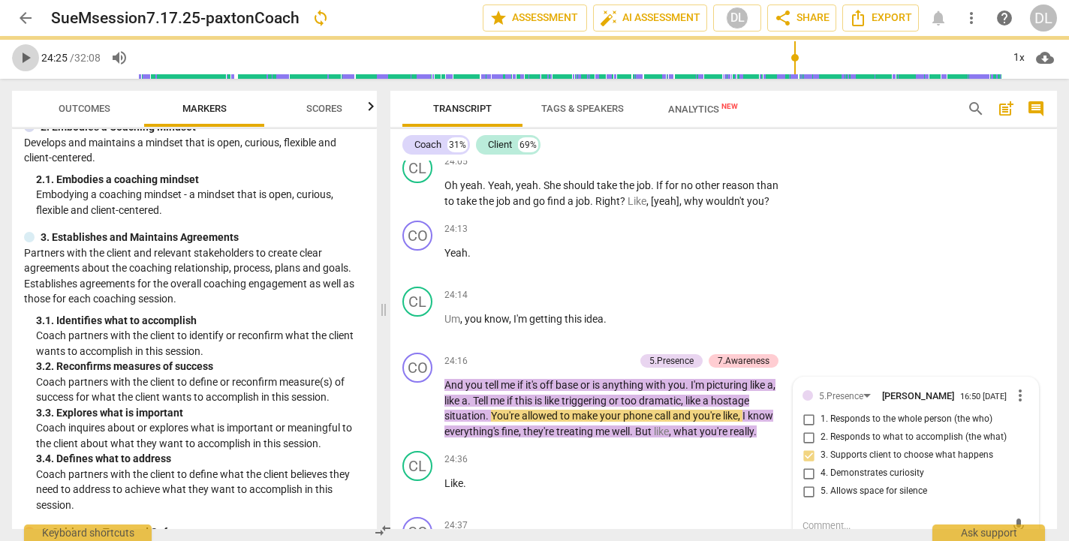
click at [29, 53] on span "play_arrow" at bounding box center [26, 58] width 18 height 18
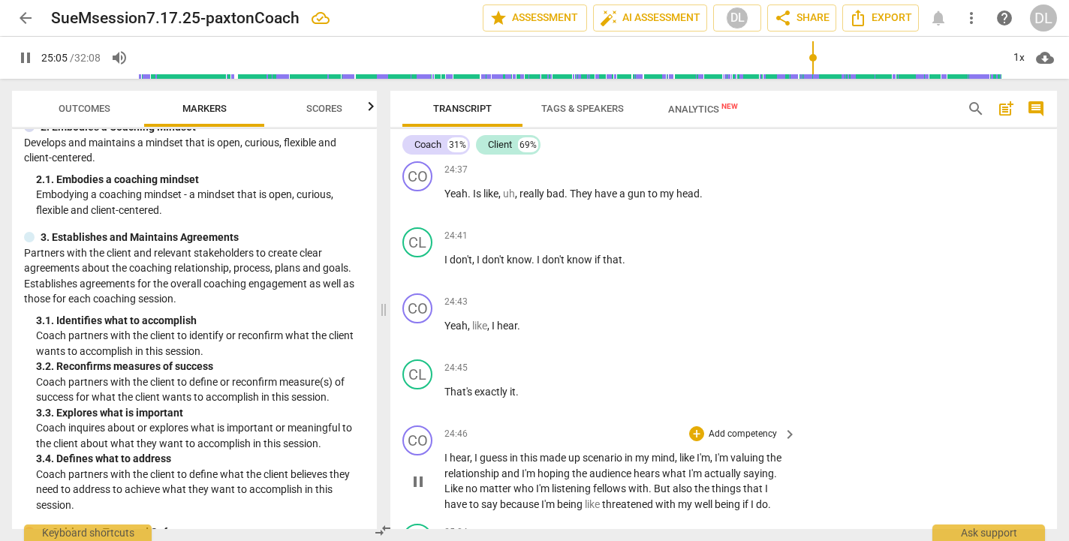
scroll to position [10981, 0]
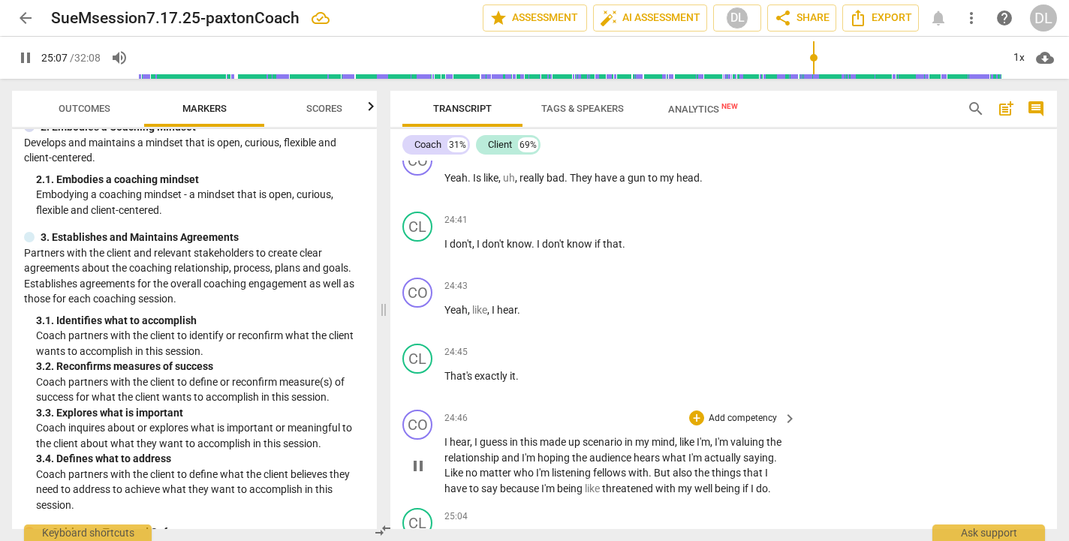
click at [487, 435] on p "I hear , I guess in this made up scenario in my mind , like I'm , I'm valuing t…" at bounding box center [617, 466] width 345 height 62
click at [17, 55] on span "pause" at bounding box center [26, 58] width 18 height 18
click at [731, 412] on p "Add competency" at bounding box center [742, 419] width 71 height 14
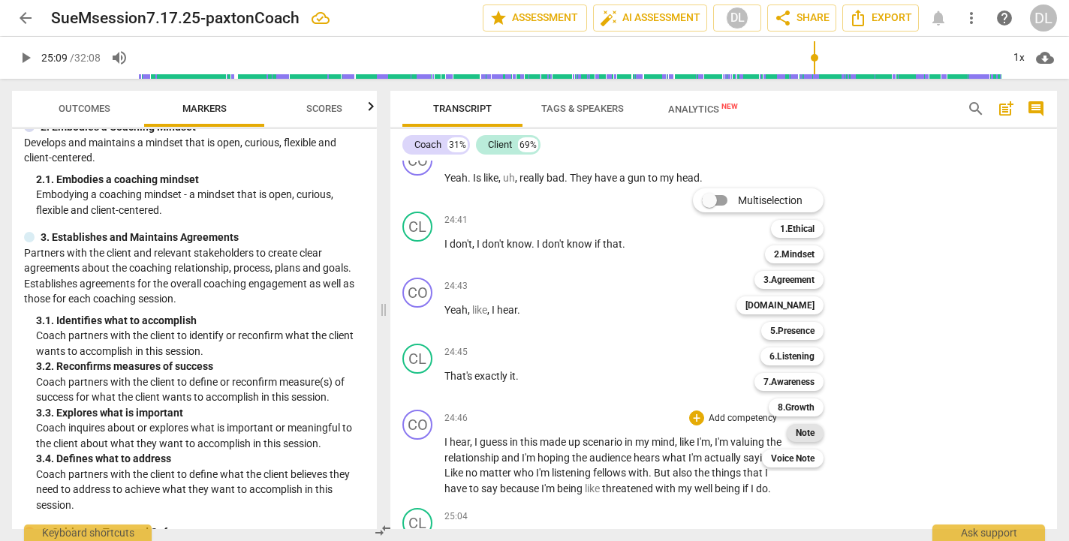
click at [801, 430] on b "Note" at bounding box center [805, 433] width 19 height 18
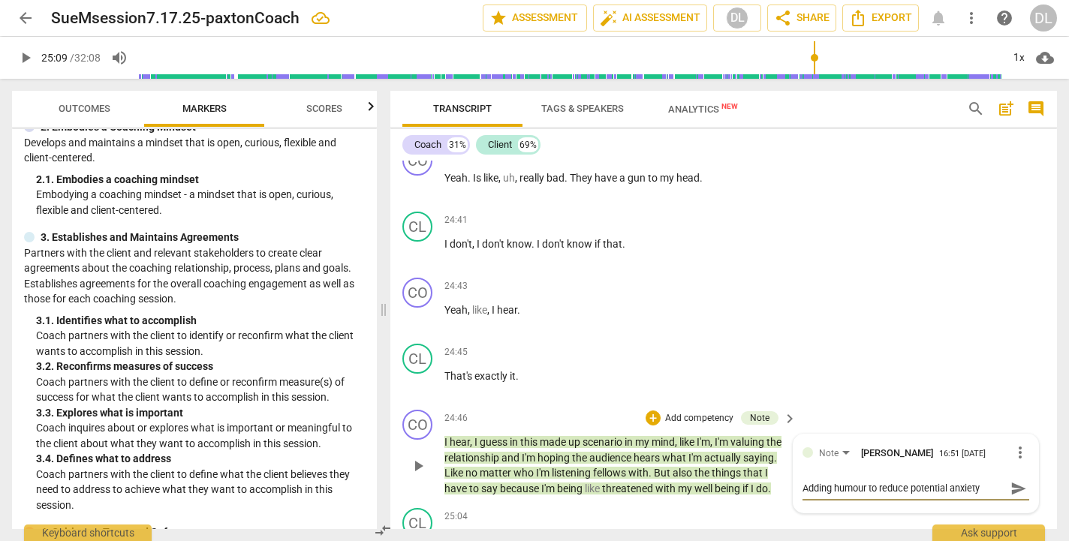
click at [1011, 481] on span "send" at bounding box center [1019, 489] width 17 height 17
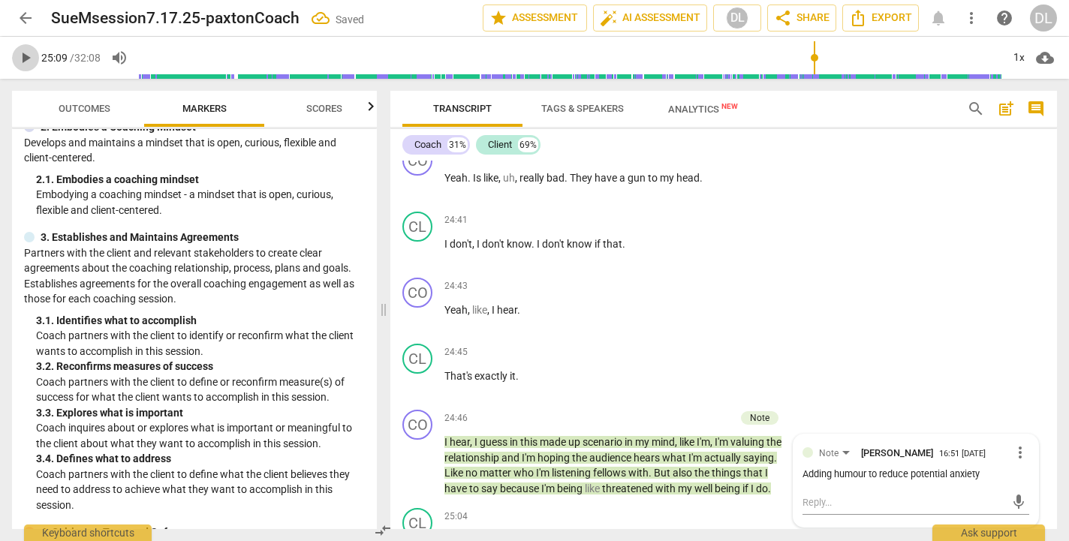
click at [26, 54] on span "play_arrow" at bounding box center [26, 58] width 18 height 18
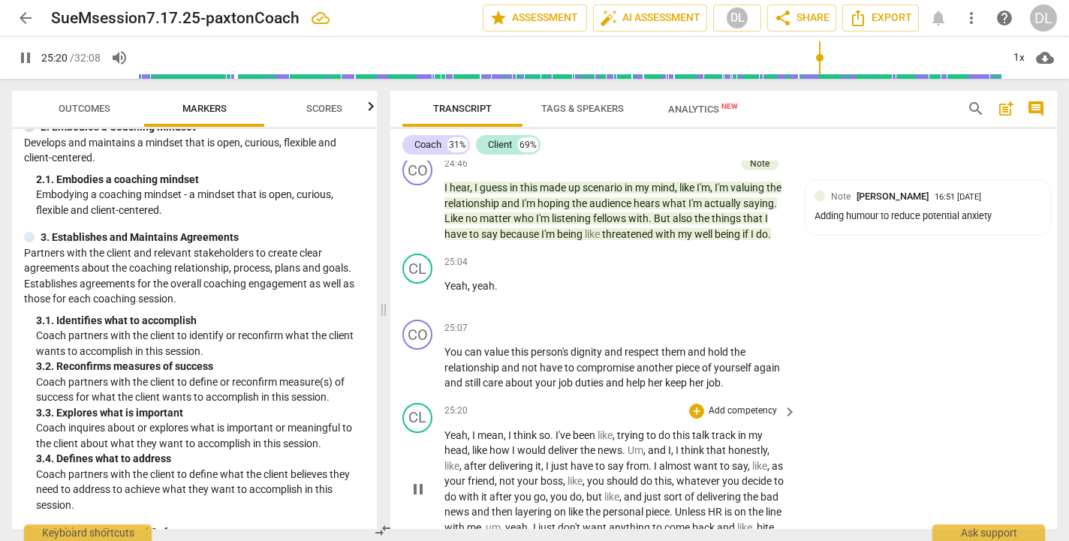
scroll to position [11237, 0]
click at [626, 460] on span "say" at bounding box center [617, 466] width 19 height 12
click at [528, 521] on span "yeah" at bounding box center [516, 527] width 23 height 12
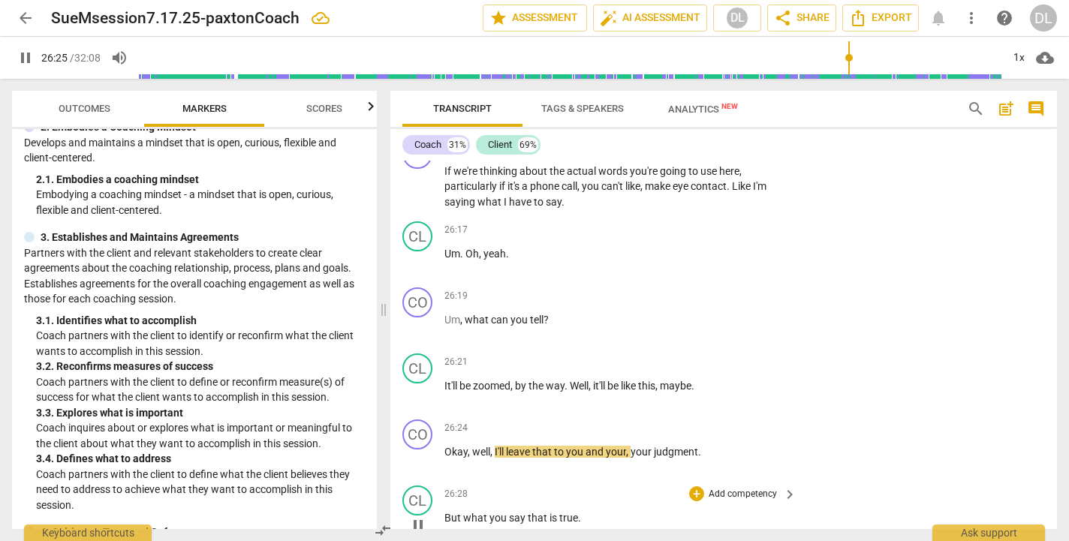
scroll to position [11664, 0]
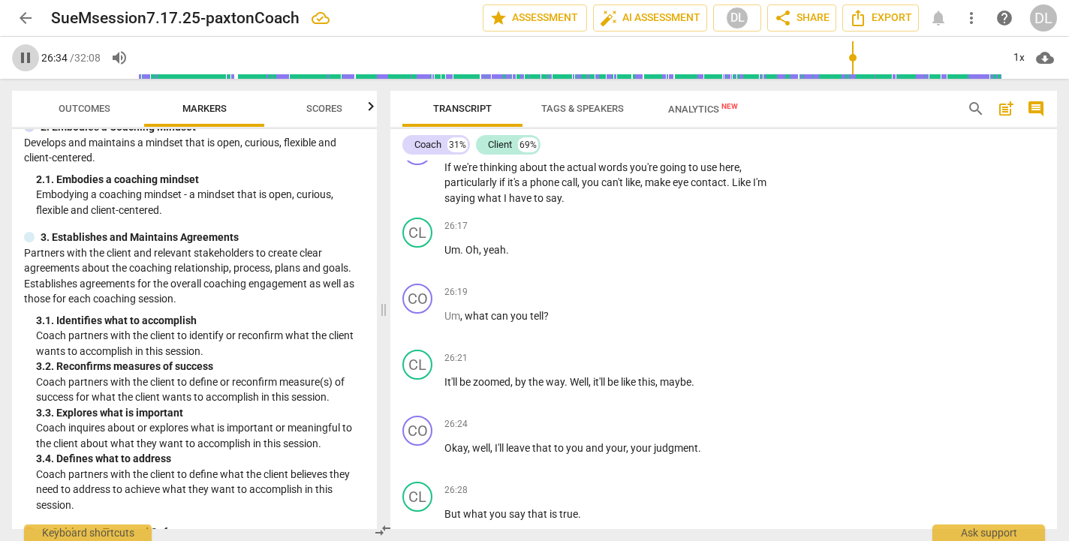
click at [24, 45] on button "pause" at bounding box center [25, 57] width 27 height 27
click at [445, 508] on span "But" at bounding box center [454, 514] width 19 height 12
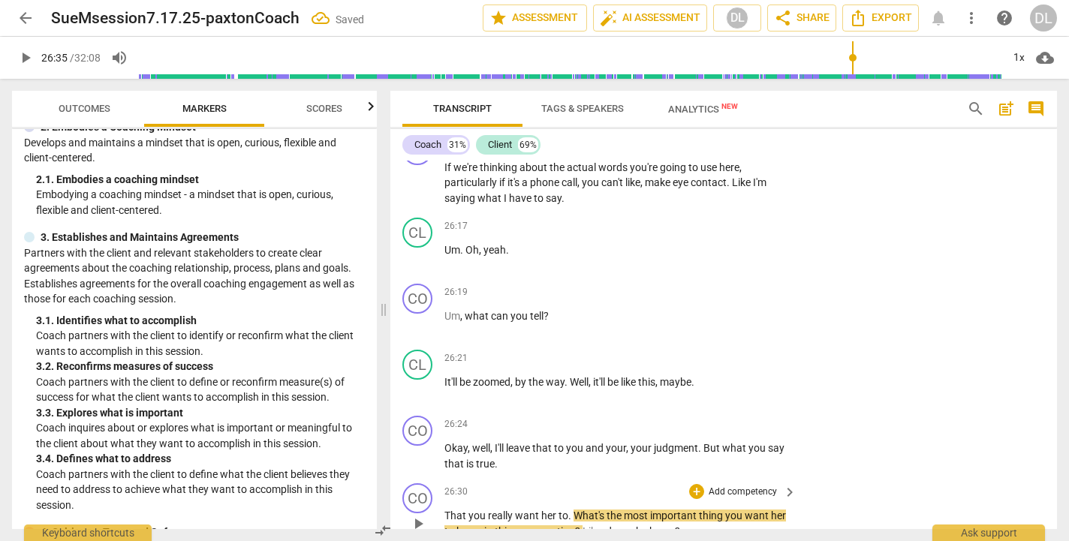
click at [445, 510] on span "That" at bounding box center [457, 516] width 24 height 12
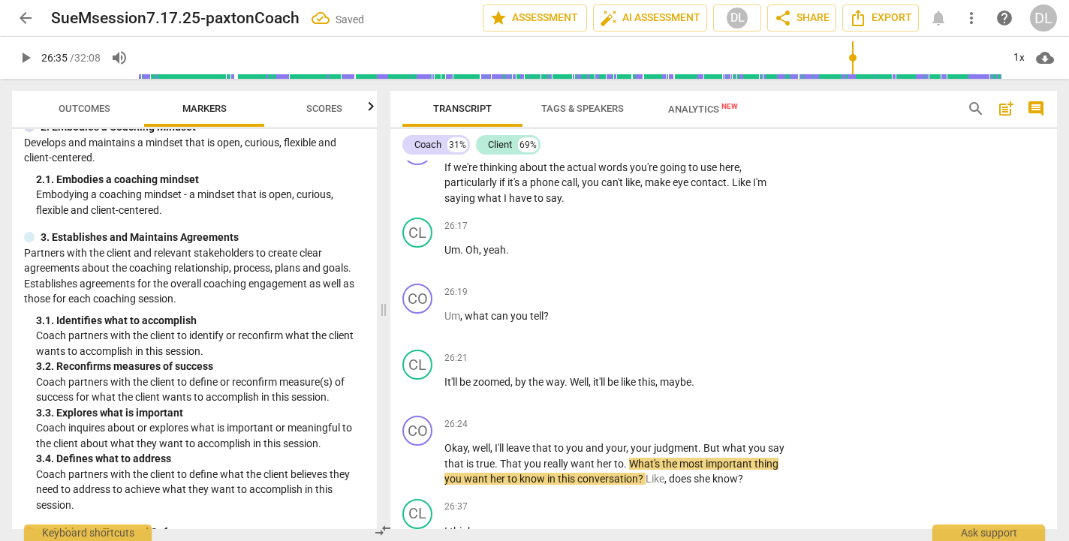
click at [26, 59] on span "play_arrow" at bounding box center [26, 58] width 18 height 18
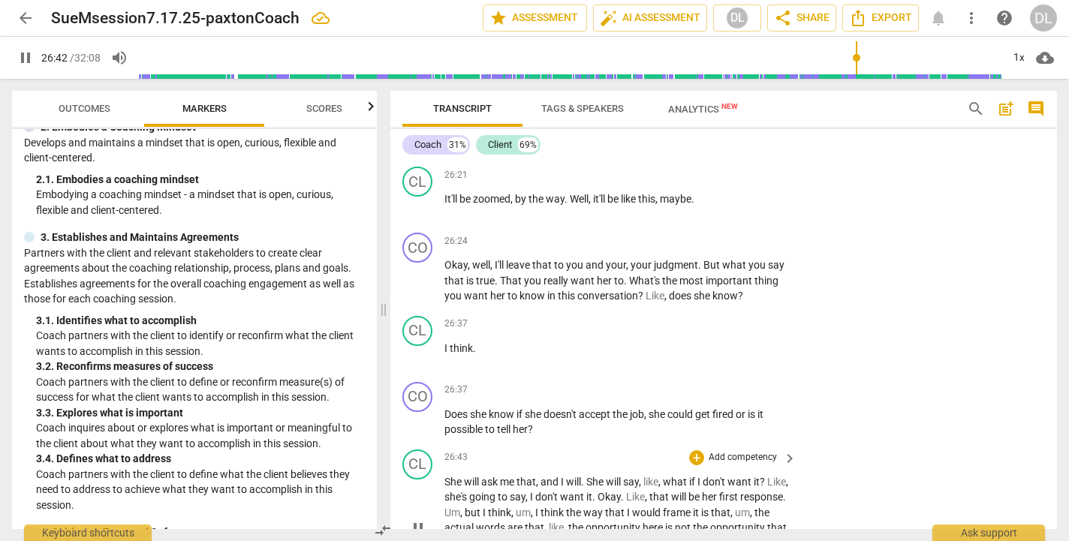
scroll to position [11847, 0]
click at [598, 491] on span "." at bounding box center [595, 497] width 5 height 12
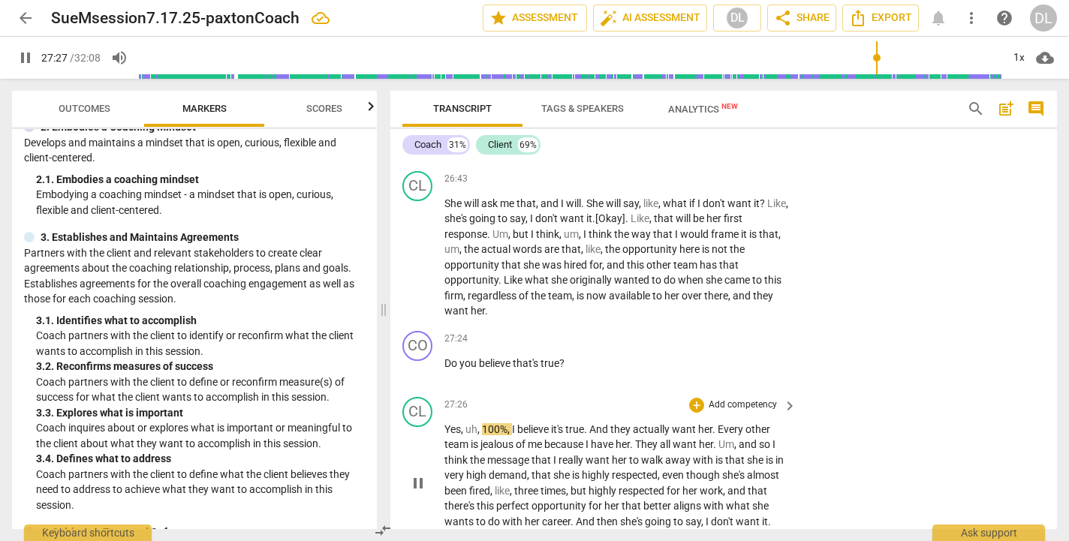
scroll to position [12127, 0]
click at [593, 422] on span "And" at bounding box center [600, 428] width 21 height 12
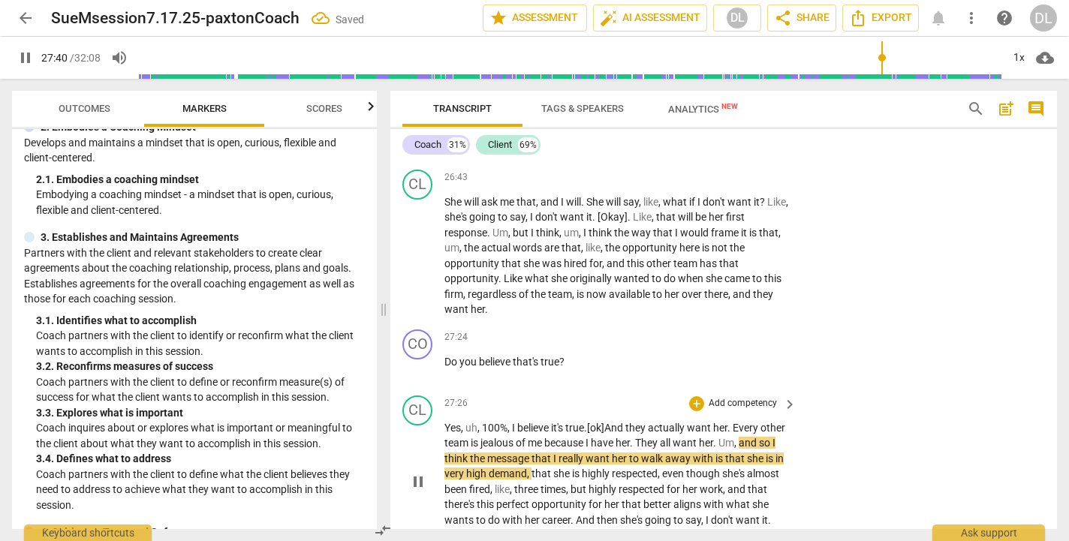
click at [734, 437] on span "Um" at bounding box center [727, 443] width 16 height 12
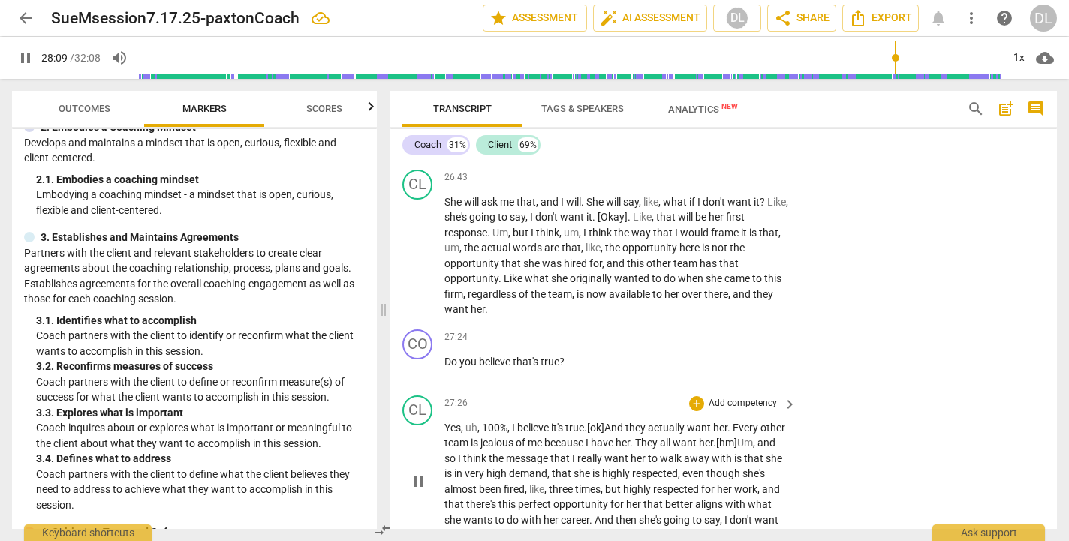
click at [760, 452] on p "Yes , uh , 100% , I believe it's true . [ok] And they actually want her . Every…" at bounding box center [617, 482] width 345 height 123
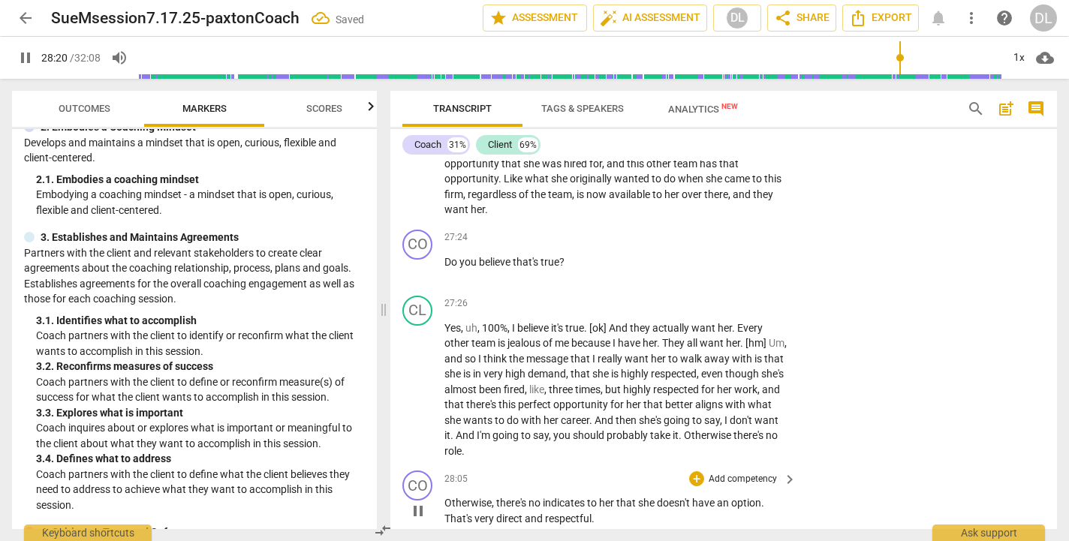
click at [496, 497] on span "there's" at bounding box center [512, 503] width 32 height 12
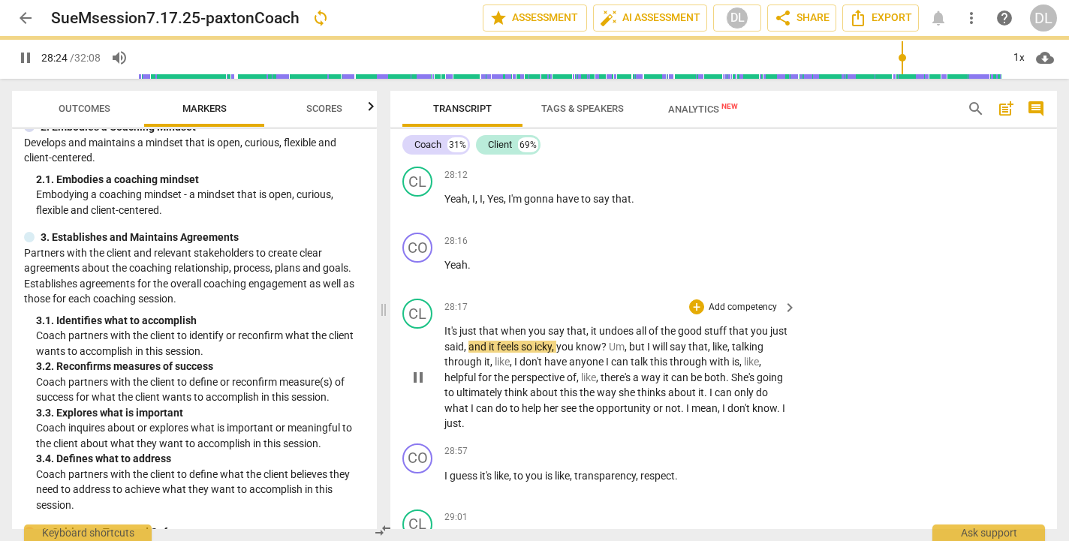
scroll to position [12544, 0]
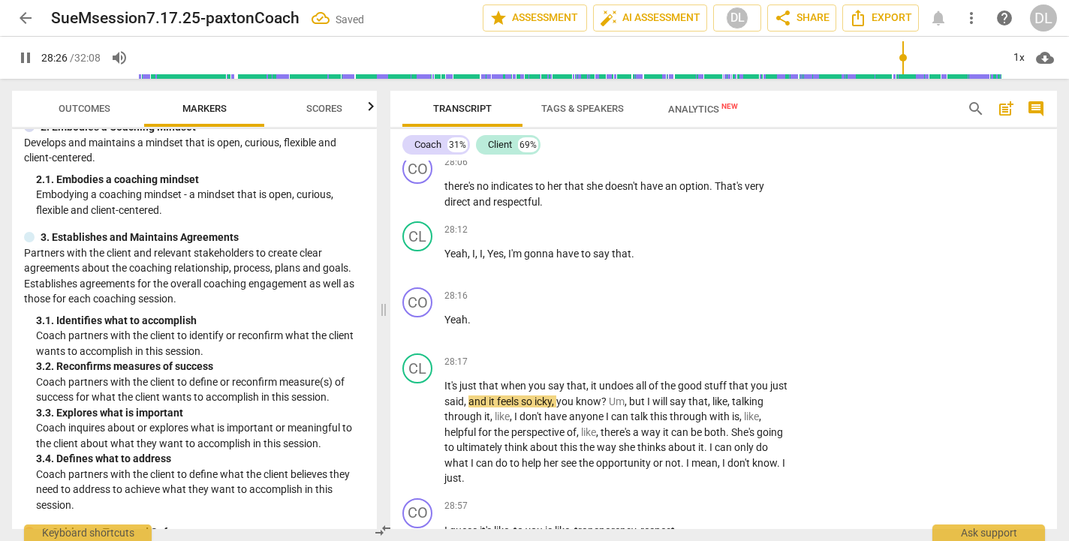
click at [24, 54] on span "pause" at bounding box center [26, 58] width 18 height 18
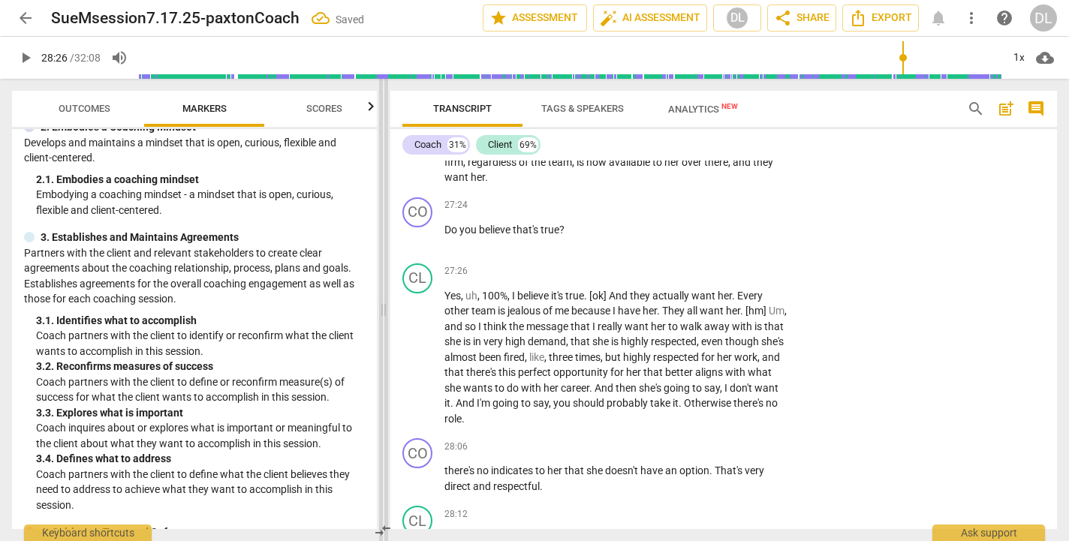
scroll to position [12255, 0]
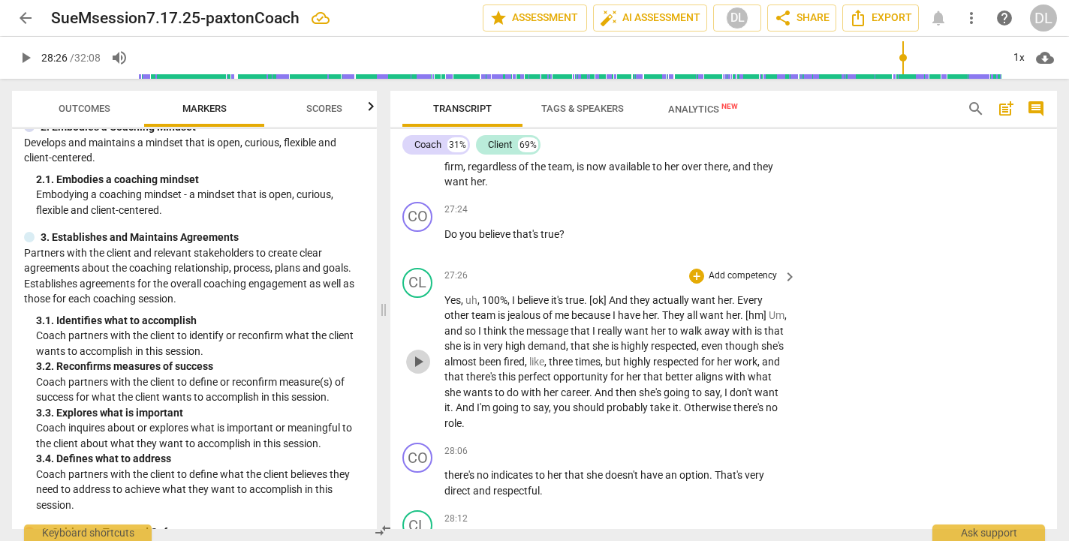
click at [418, 353] on span "play_arrow" at bounding box center [418, 362] width 18 height 18
click at [418, 475] on span "pause" at bounding box center [418, 484] width 18 height 18
drag, startPoint x: 487, startPoint y: 386, endPoint x: 444, endPoint y: 382, distance: 43.0
click at [444, 437] on div "CO play_arrow pause 28:06 + Add competency keyboard_arrow_right there's no indi…" at bounding box center [724, 471] width 667 height 68
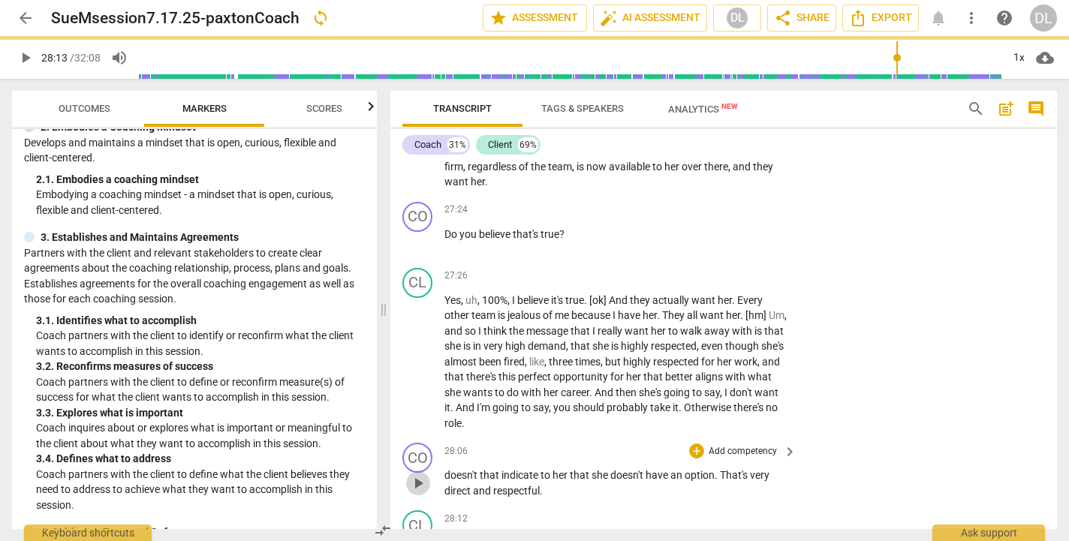
click at [418, 475] on span "play_arrow" at bounding box center [418, 484] width 18 height 18
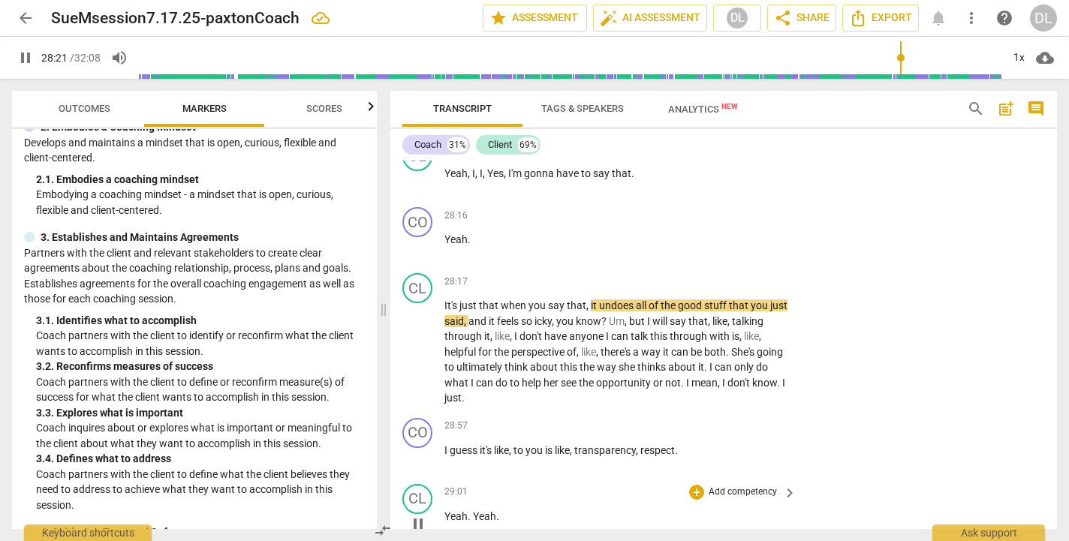
scroll to position [12628, 0]
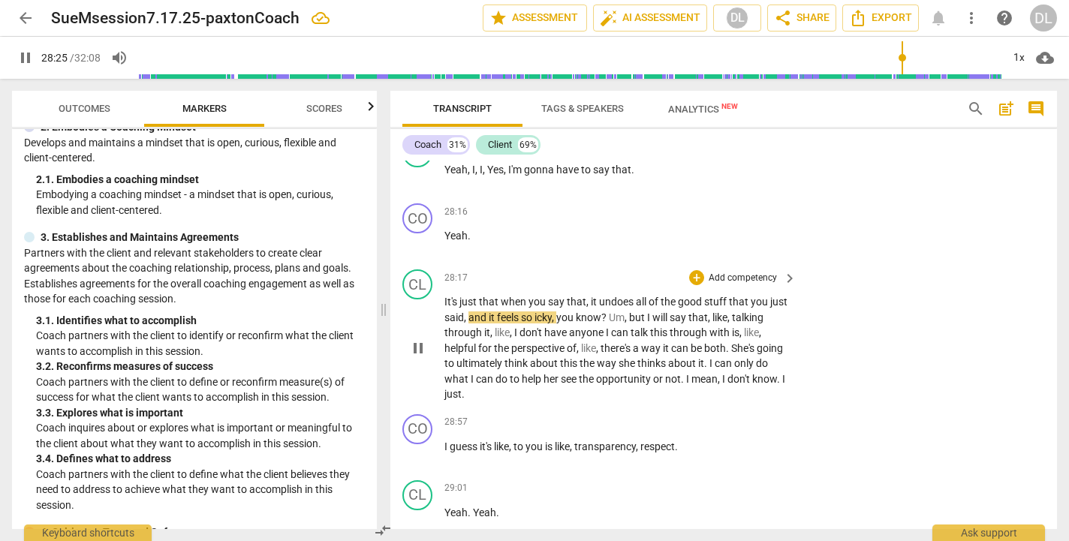
click at [636, 296] on span "all" at bounding box center [642, 302] width 13 height 12
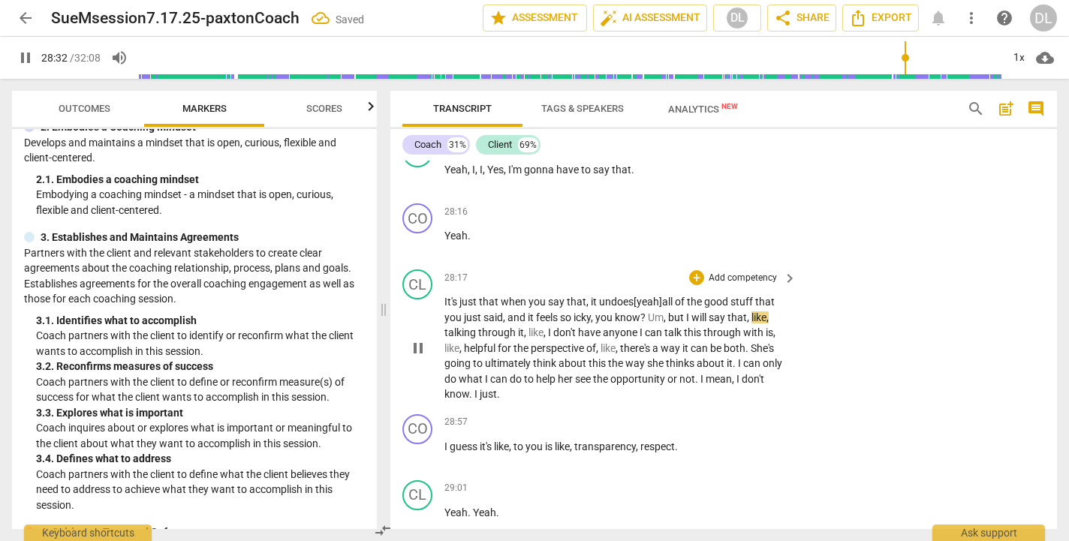
click at [599, 312] on span "you" at bounding box center [606, 318] width 20 height 12
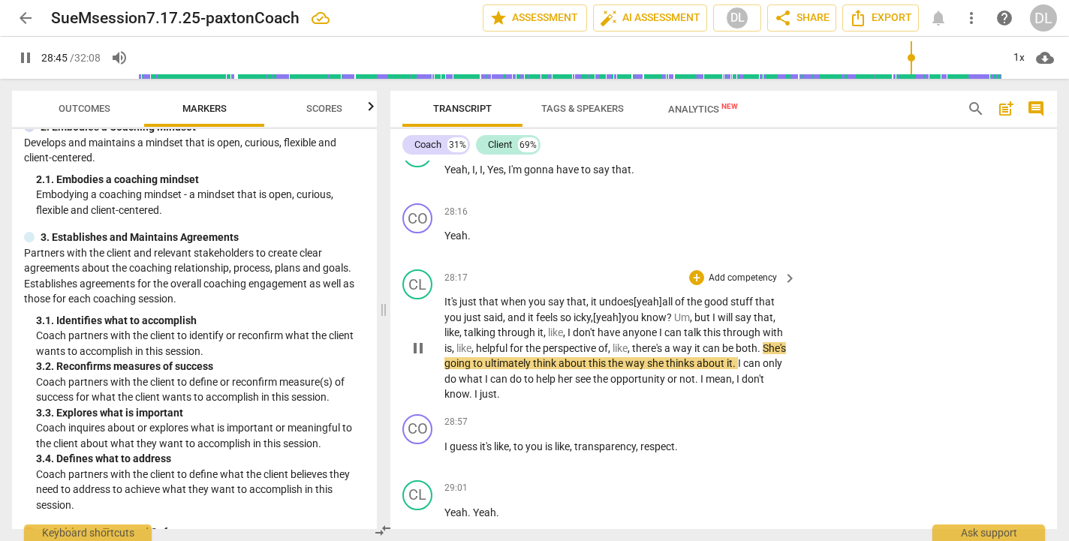
click at [637, 342] on span "there's" at bounding box center [648, 348] width 32 height 12
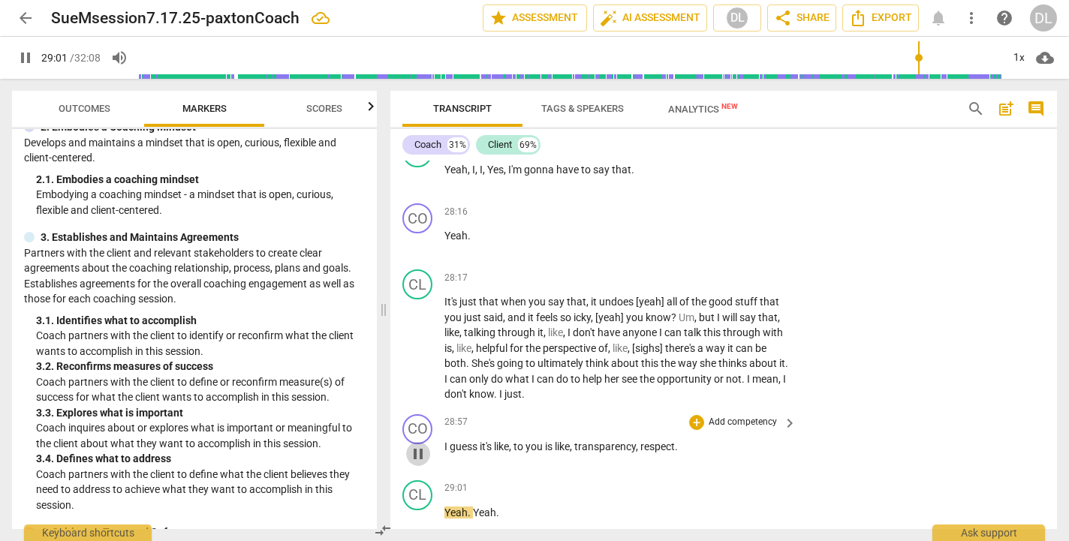
click at [417, 445] on span "pause" at bounding box center [418, 454] width 18 height 18
click at [514, 441] on span "," at bounding box center [511, 447] width 5 height 12
click at [419, 445] on span "play_arrow" at bounding box center [418, 454] width 18 height 18
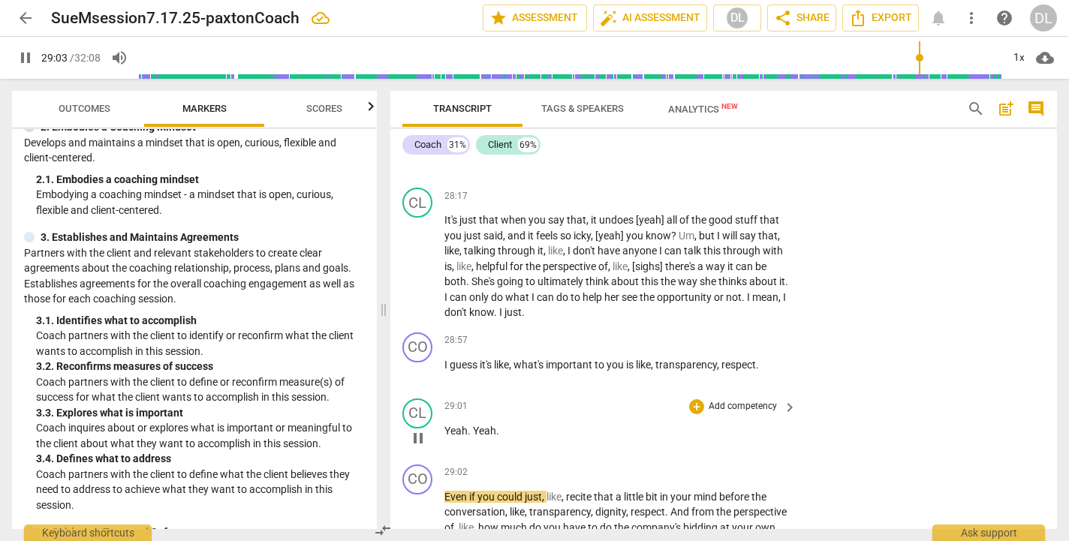
scroll to position [12761, 0]
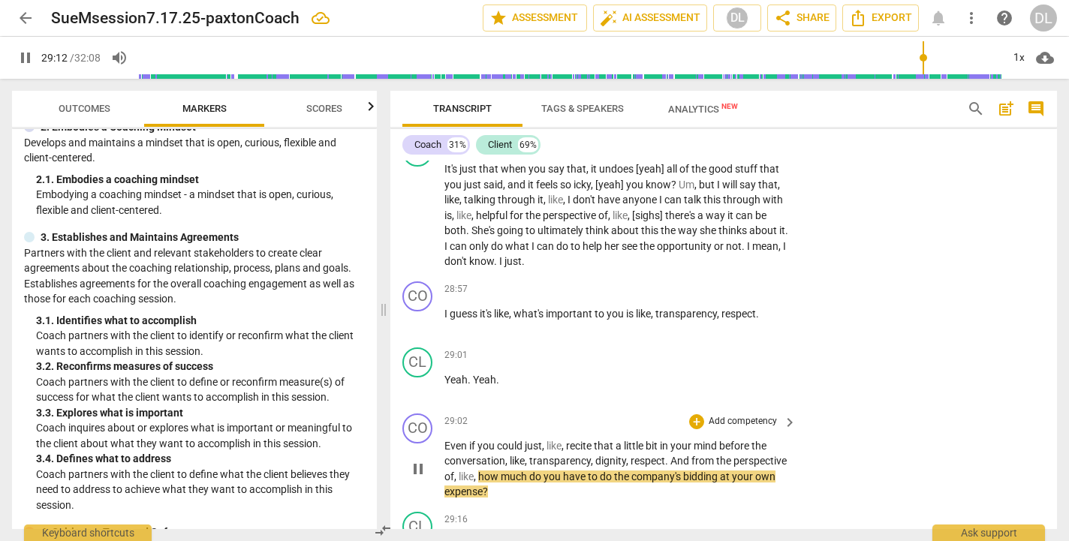
click at [422, 460] on span "pause" at bounding box center [418, 469] width 18 height 18
click at [719, 415] on p "Add competency" at bounding box center [742, 422] width 71 height 14
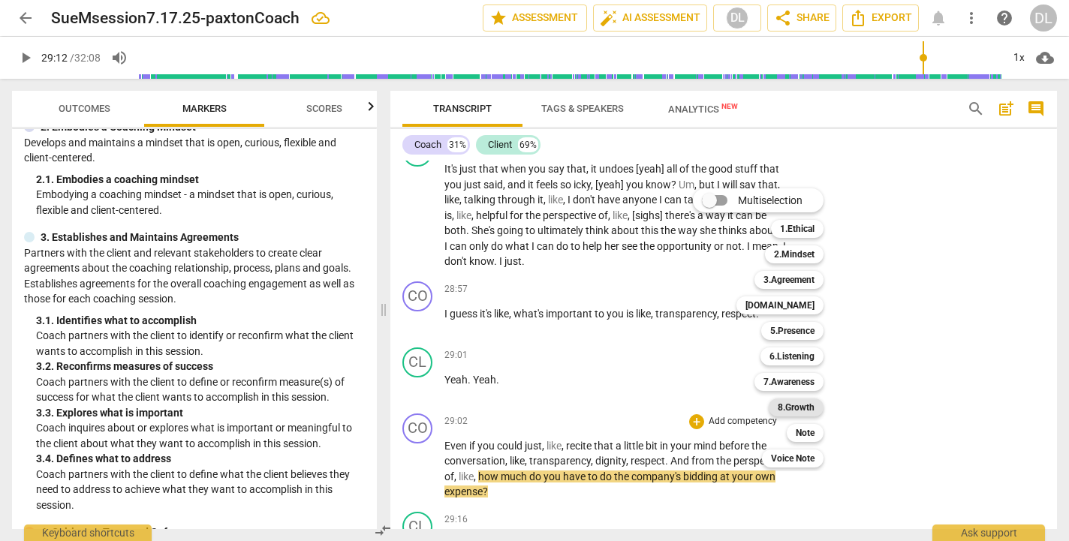
click at [795, 406] on b "8.Growth" at bounding box center [796, 408] width 37 height 18
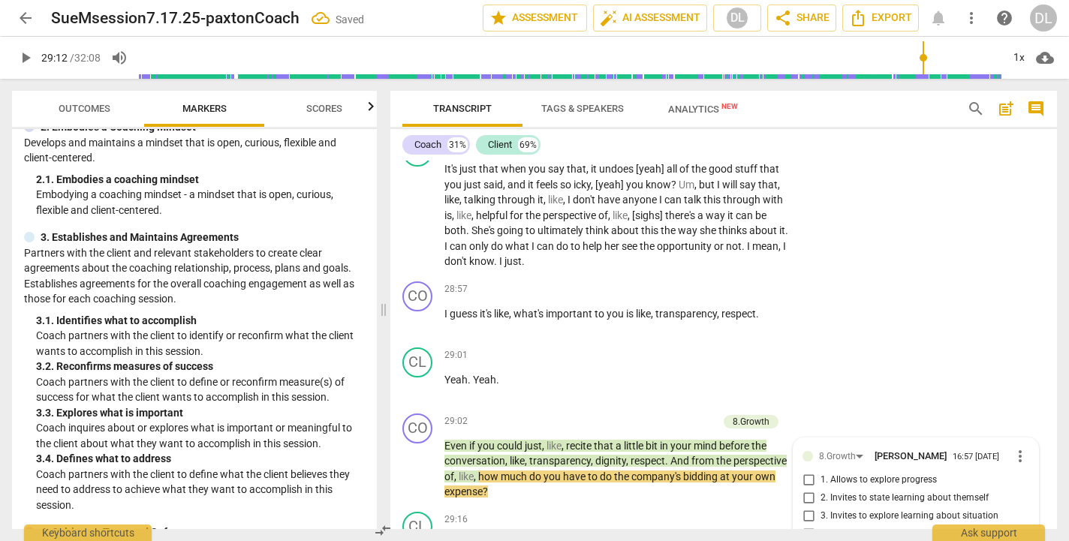
scroll to position [12986, 0]
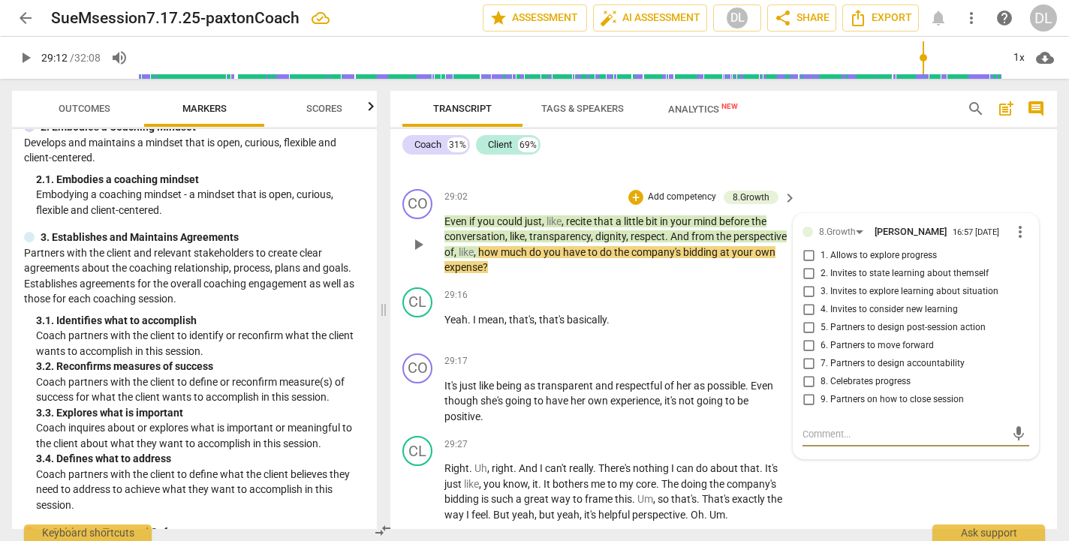
click at [807, 319] on input "5. Partners to design post-session action" at bounding box center [809, 328] width 24 height 18
click at [825, 427] on textarea at bounding box center [904, 434] width 203 height 14
click at [807, 319] on input "5. Partners to design post-session action" at bounding box center [809, 328] width 24 height 18
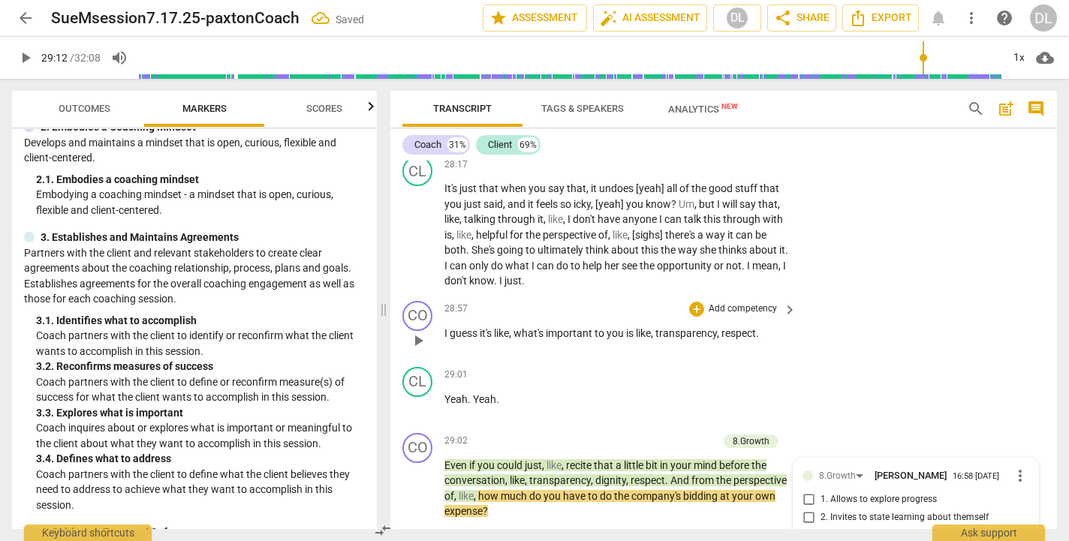
scroll to position [12724, 0]
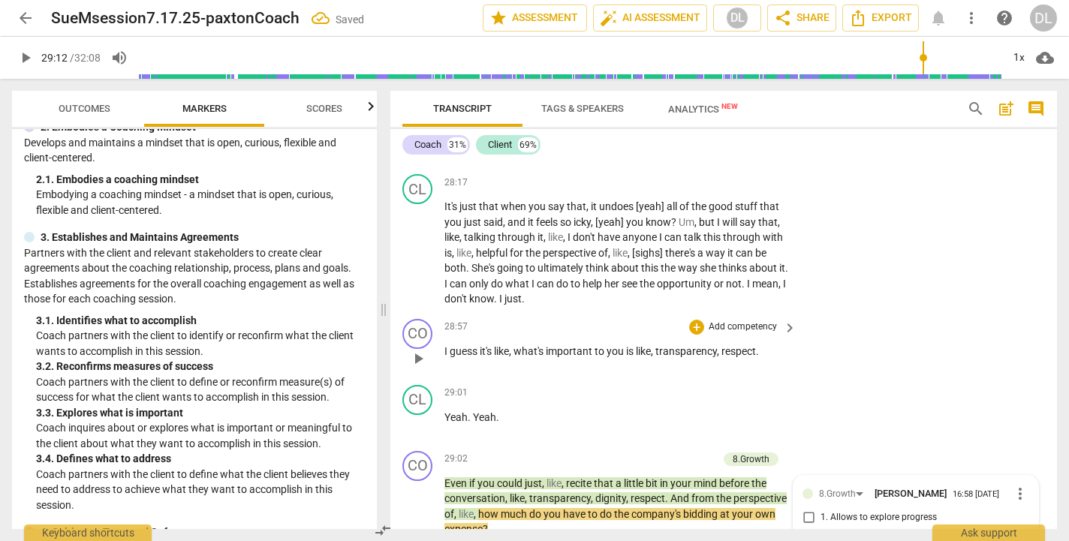
click at [723, 321] on p "Add competency" at bounding box center [742, 328] width 71 height 14
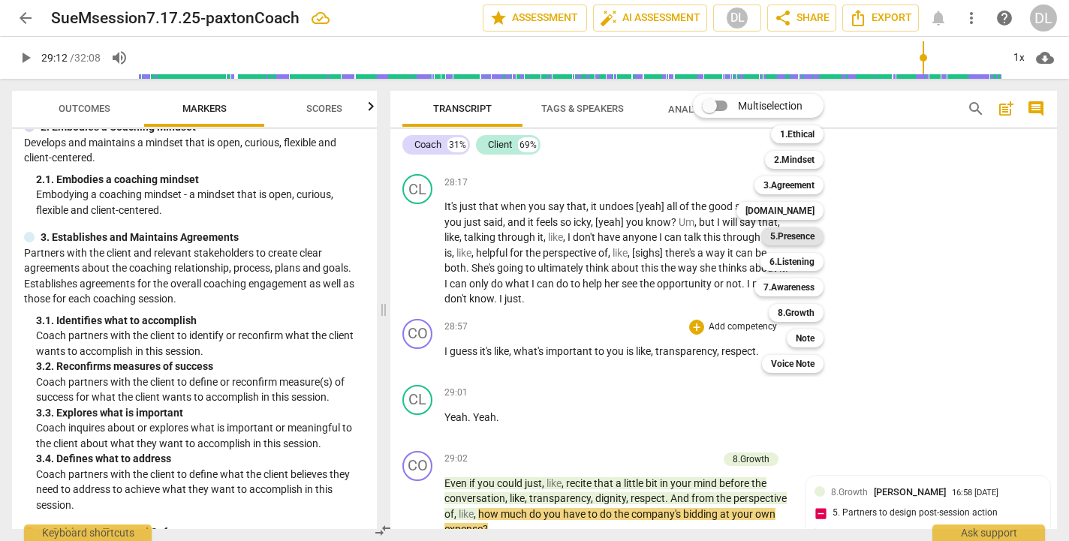
click at [794, 231] on b "5.Presence" at bounding box center [793, 237] width 44 height 18
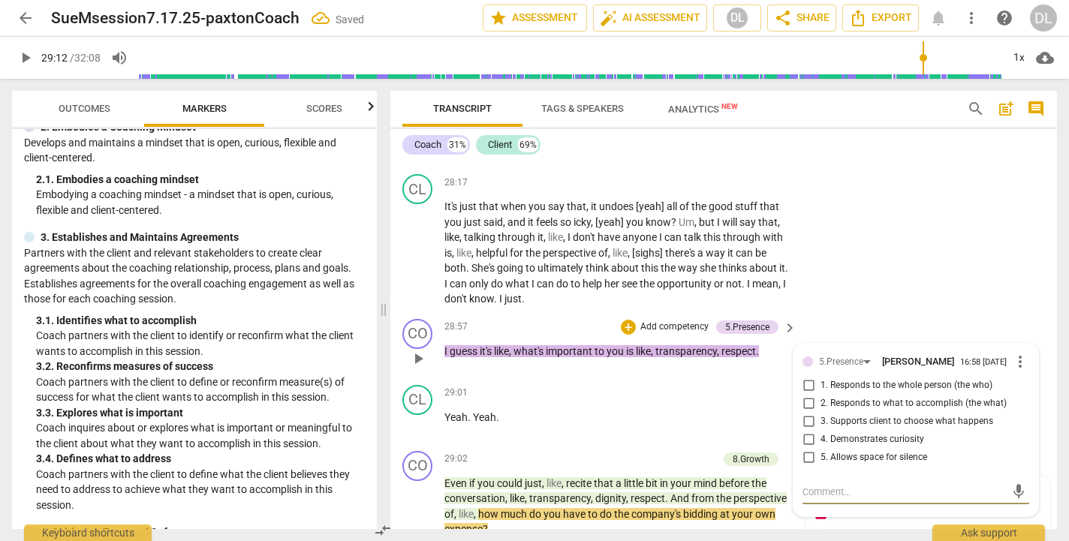
click at [807, 377] on input "1. Responds to the whole person (the who)" at bounding box center [809, 386] width 24 height 18
click at [807, 395] on input "2. Responds to what to accomplish (the what)" at bounding box center [809, 404] width 24 height 18
click at [419, 416] on span "play_arrow" at bounding box center [418, 425] width 18 height 18
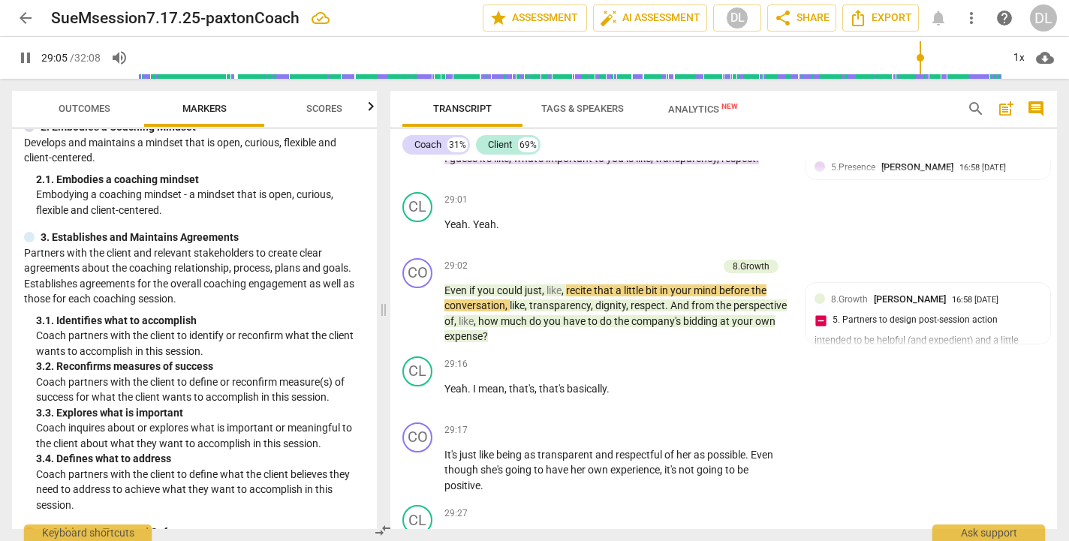
scroll to position [12917, 0]
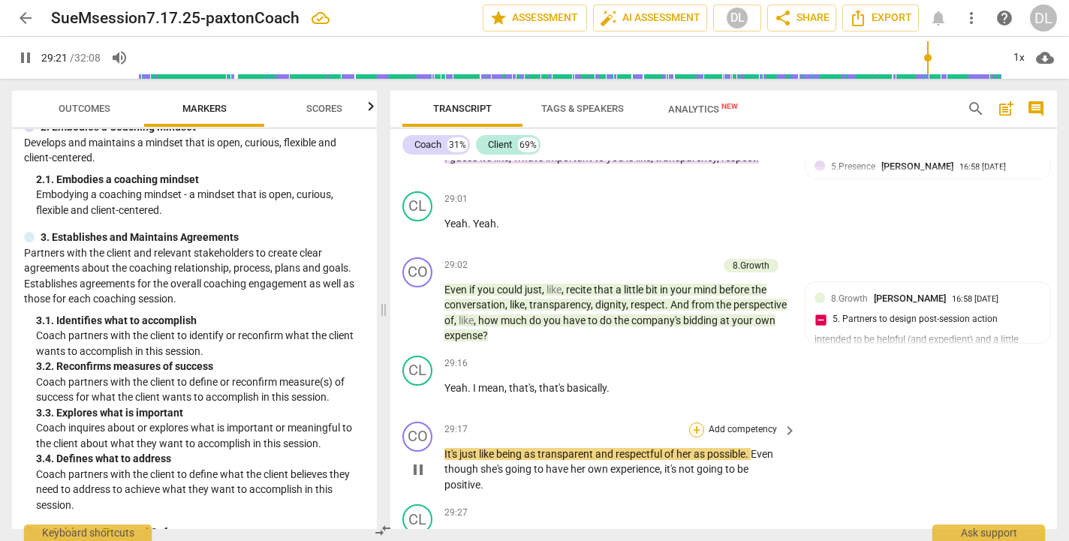
click at [696, 423] on div "+" at bounding box center [696, 430] width 15 height 15
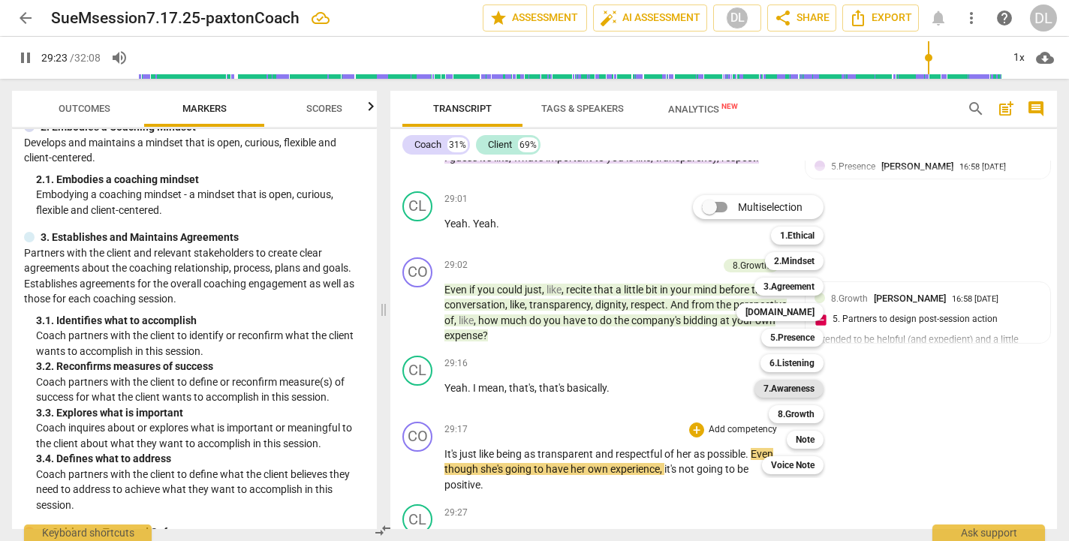
click at [778, 385] on b "7.Awareness" at bounding box center [789, 389] width 51 height 18
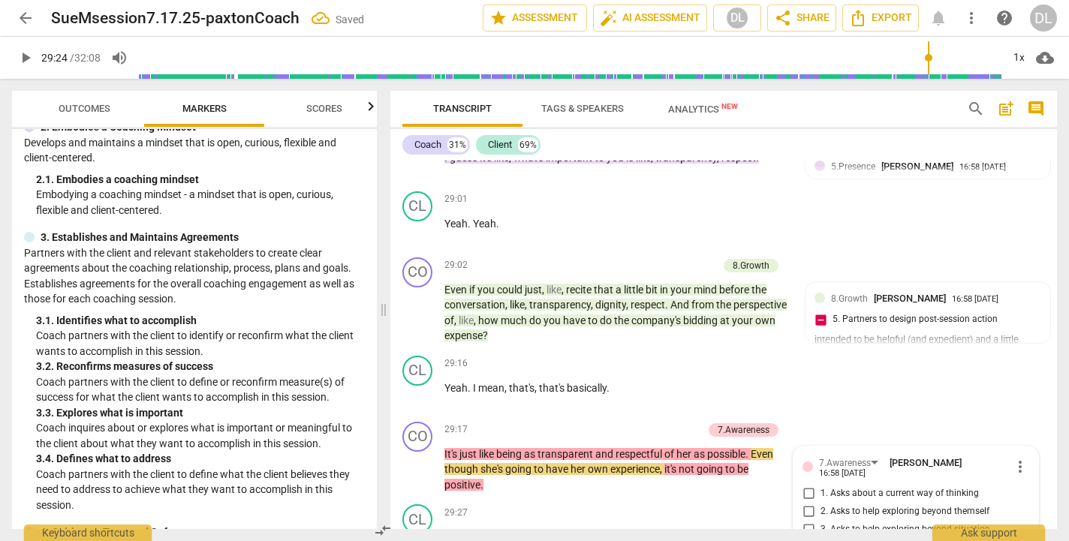
scroll to position [13138, 0]
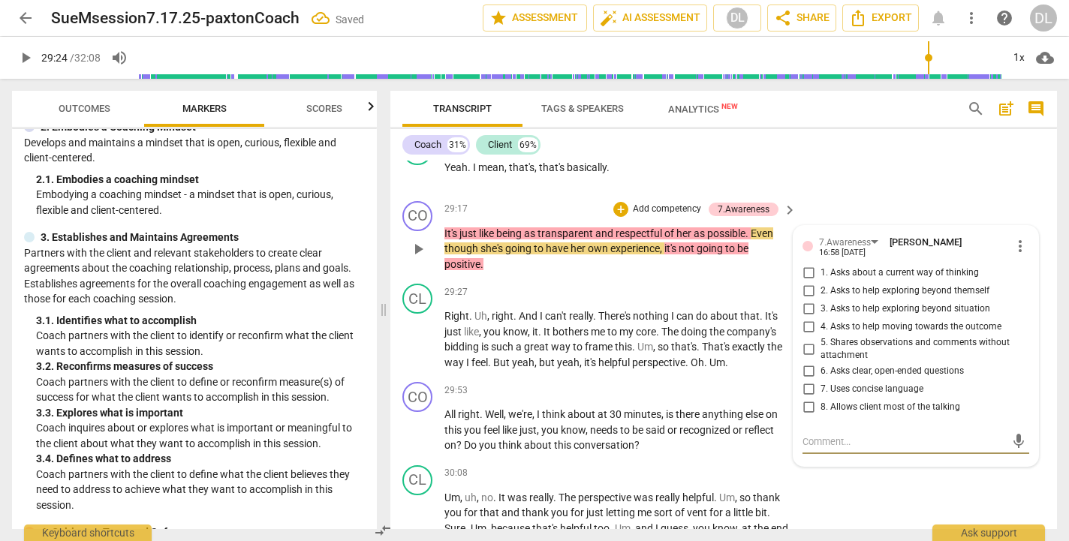
click at [802, 340] on input "5. Shares observations and comments without attachment" at bounding box center [809, 349] width 24 height 18
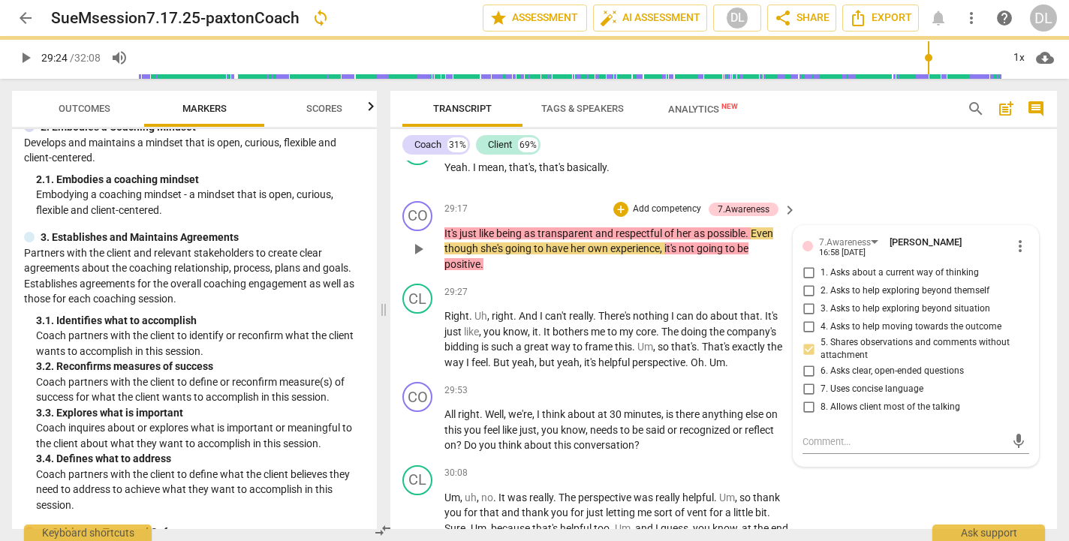
click at [807, 340] on input "5. Shares observations and comments without attachment" at bounding box center [809, 349] width 24 height 18
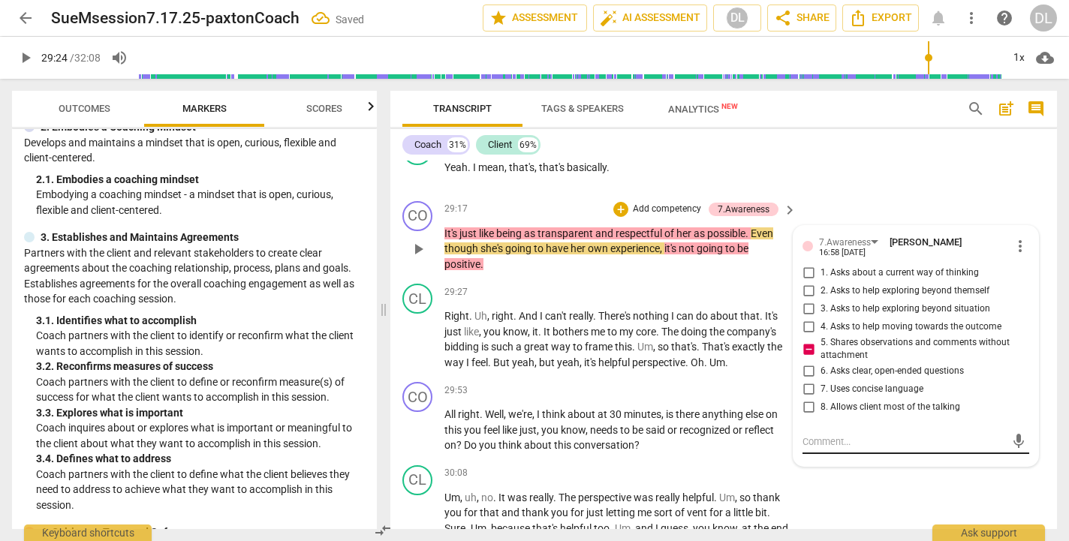
click at [806, 435] on textarea at bounding box center [904, 442] width 203 height 14
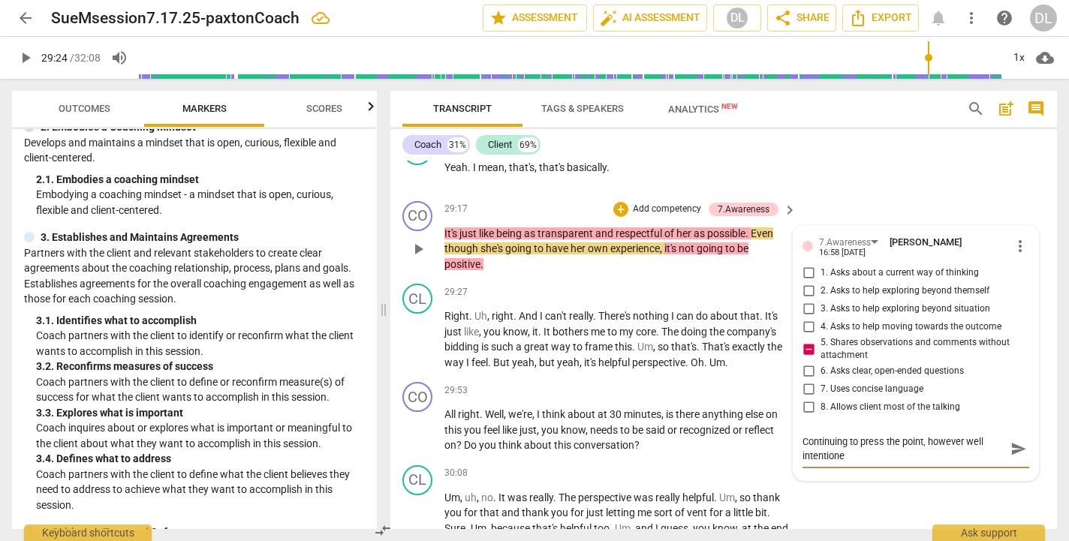
scroll to position [0, 0]
click at [1011, 441] on span "send" at bounding box center [1019, 449] width 17 height 17
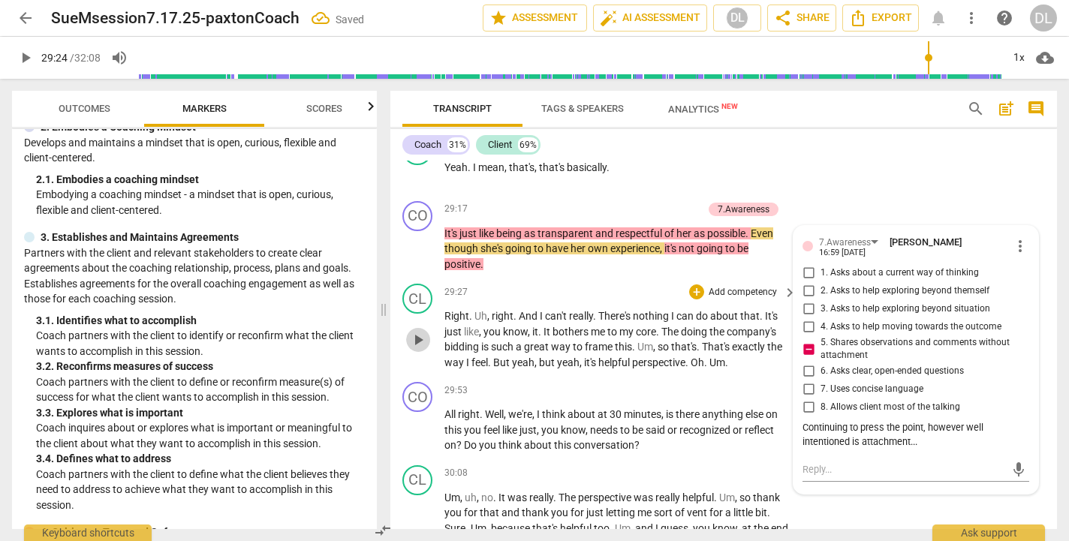
click at [419, 331] on span "play_arrow" at bounding box center [418, 340] width 18 height 18
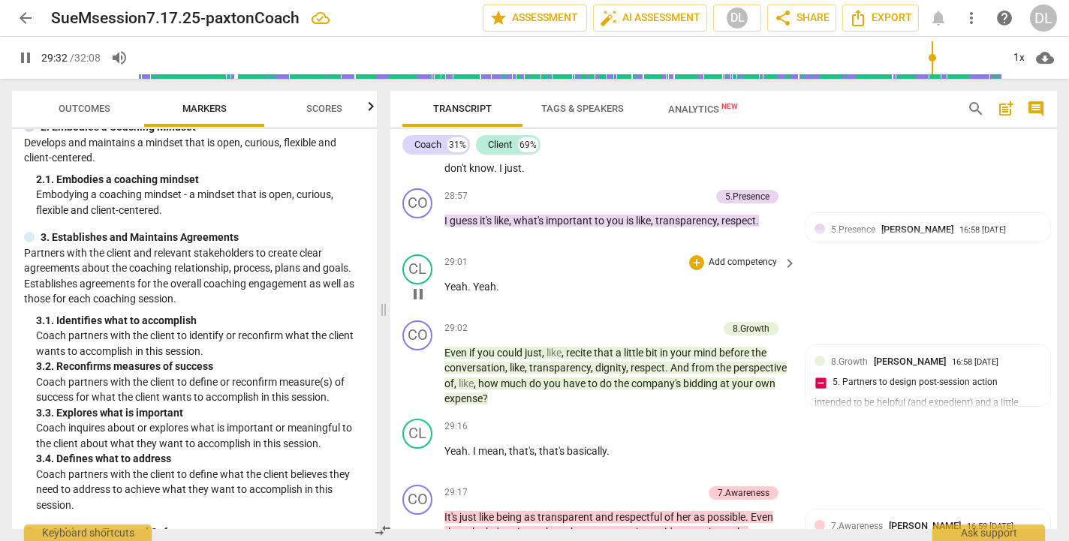
scroll to position [12844, 0]
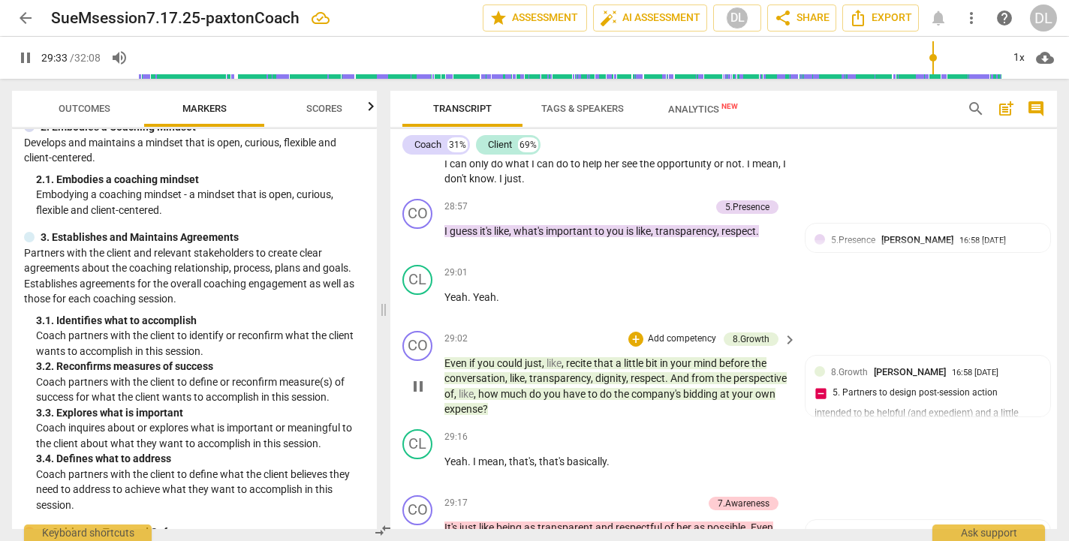
click at [426, 378] on span "pause" at bounding box center [418, 387] width 18 height 18
click at [420, 378] on span "play_arrow" at bounding box center [418, 387] width 18 height 18
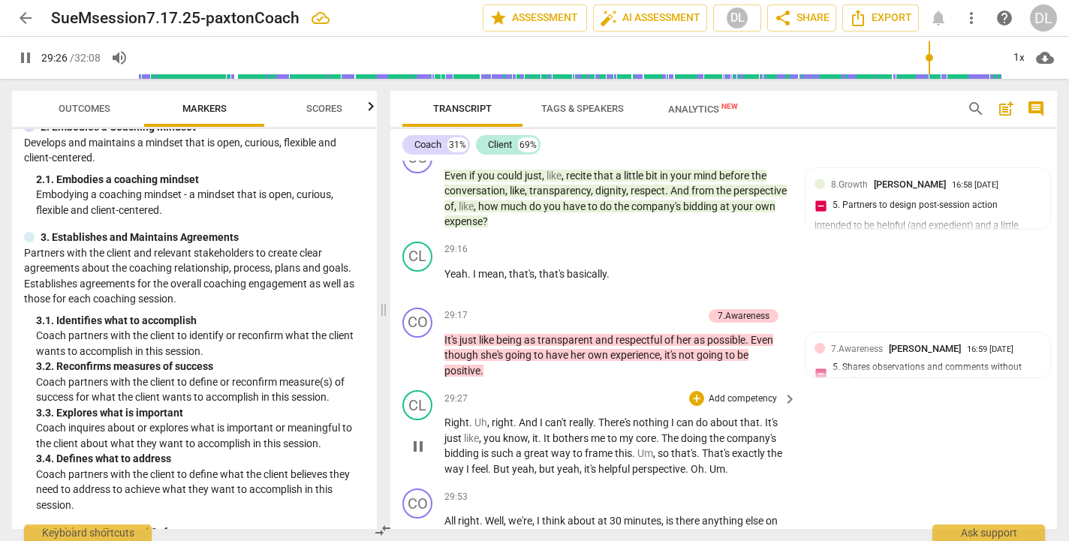
scroll to position [13035, 0]
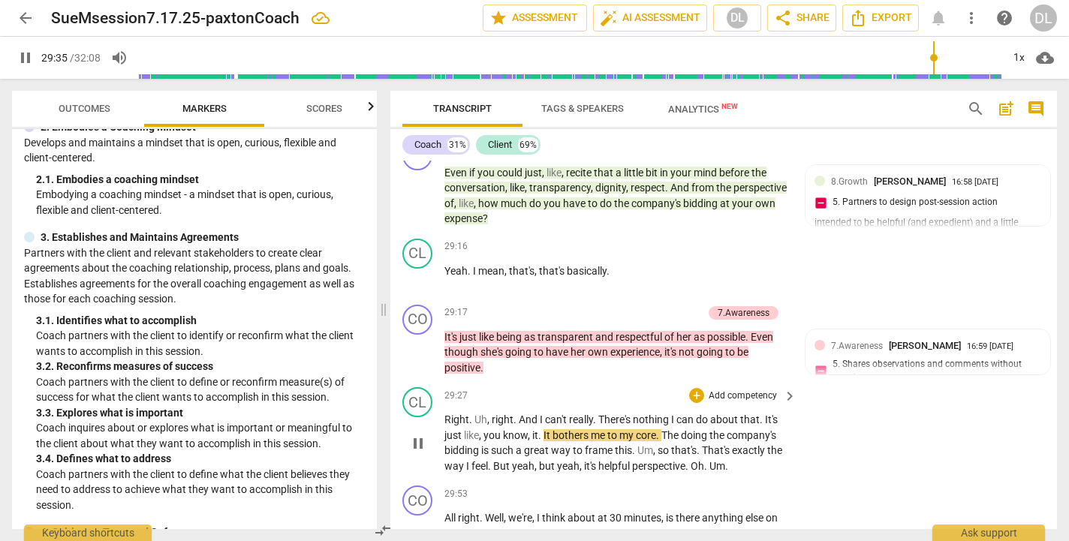
click at [765, 414] on span "." at bounding box center [762, 420] width 5 height 12
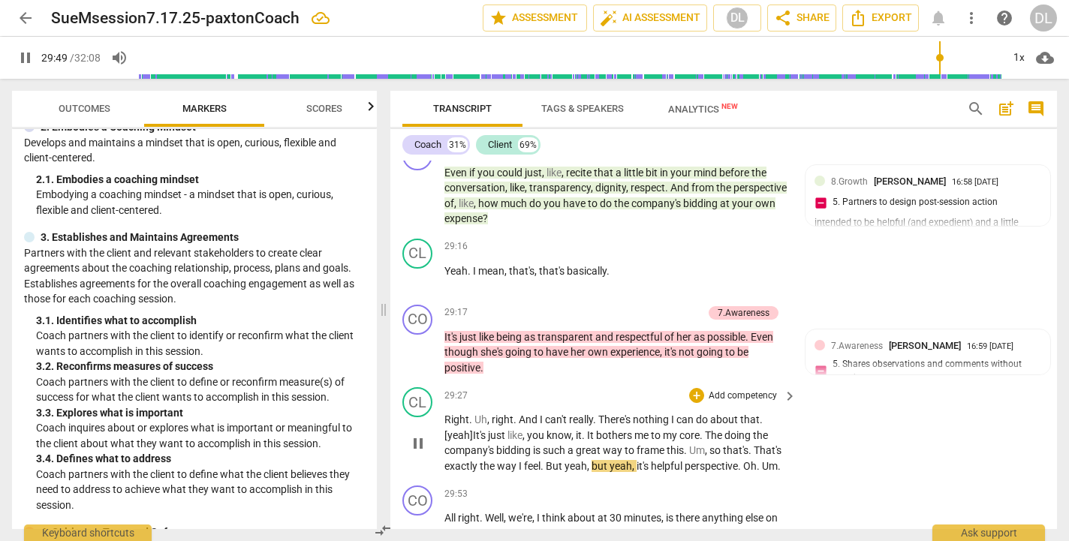
click at [566, 460] on span "yeah" at bounding box center [576, 466] width 23 height 12
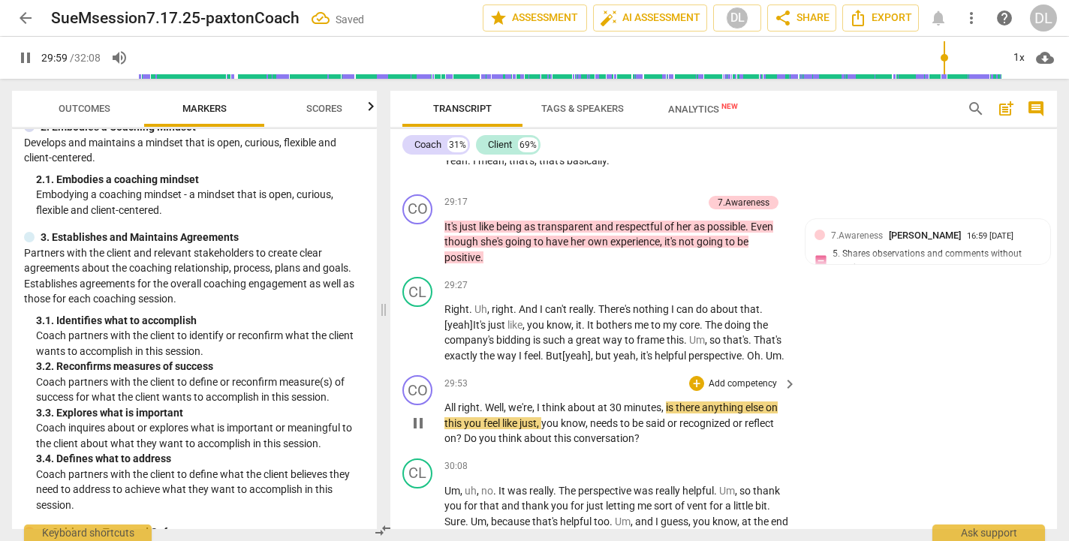
scroll to position [13157, 0]
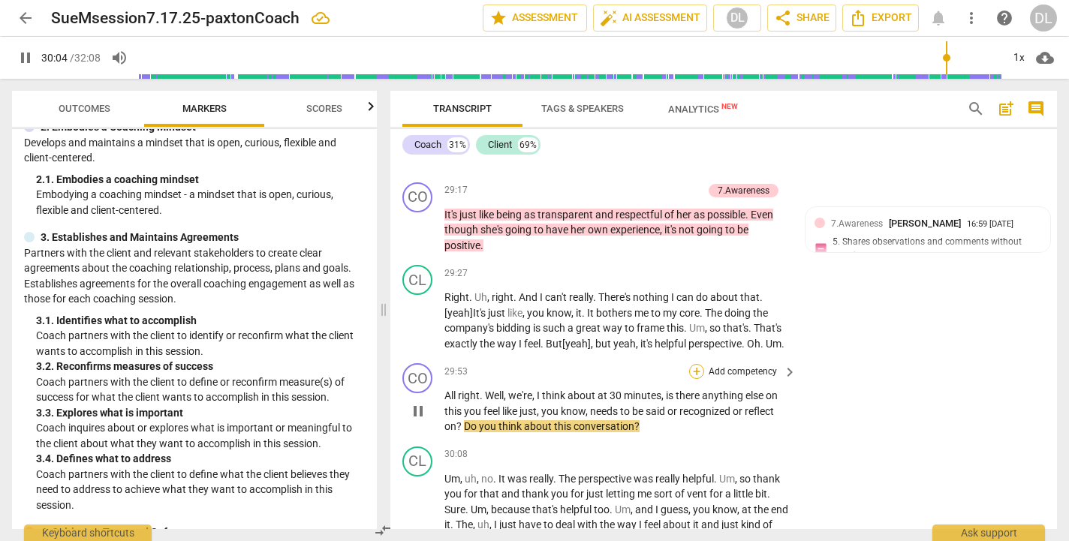
click at [693, 364] on div "+" at bounding box center [696, 371] width 15 height 15
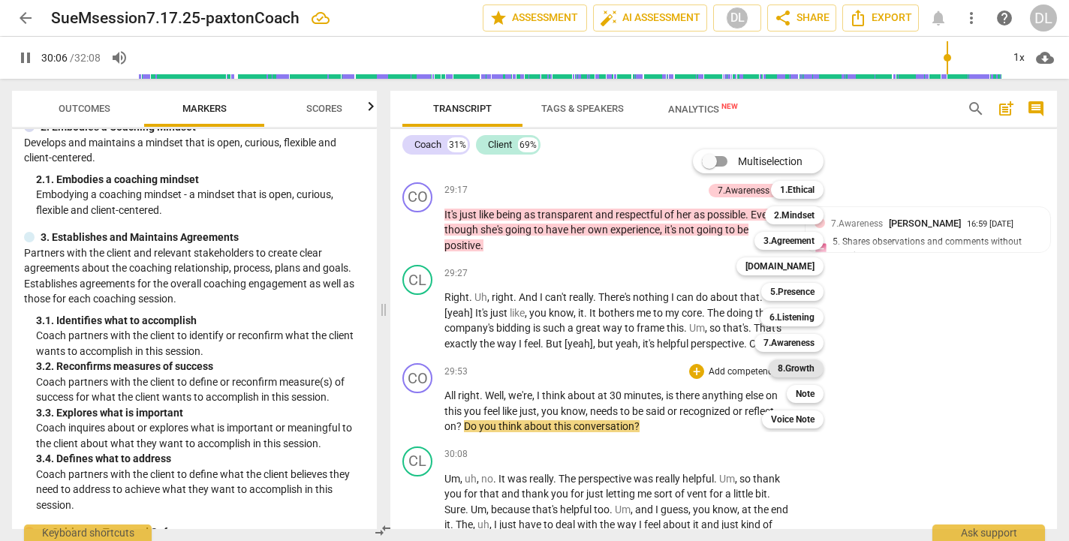
click at [788, 367] on b "8.Growth" at bounding box center [796, 369] width 37 height 18
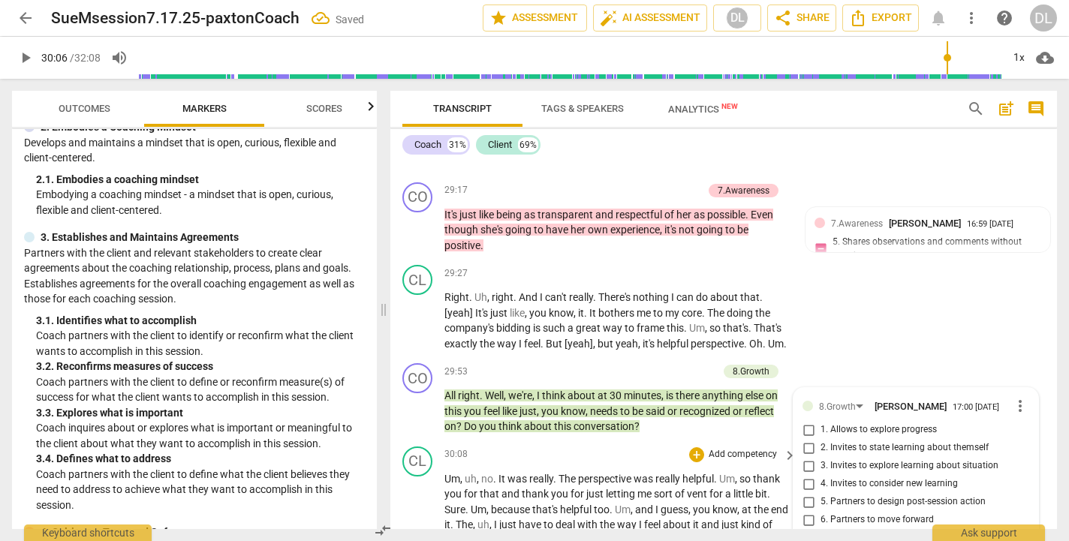
scroll to position [13164, 0]
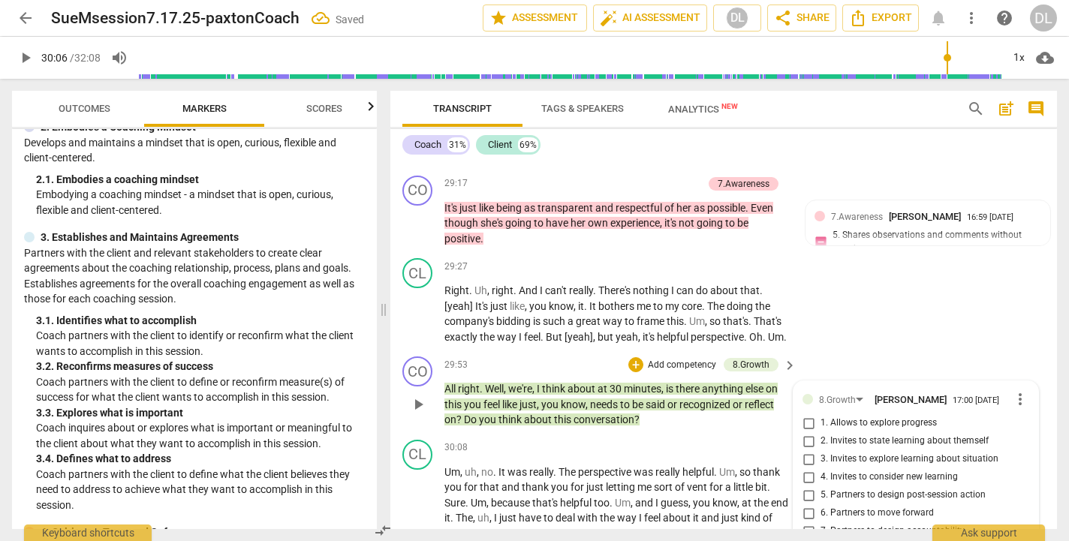
click at [869, 261] on div "CL play_arrow pause 29:27 + Add competency keyboard_arrow_right Right . Uh , ri…" at bounding box center [724, 301] width 667 height 98
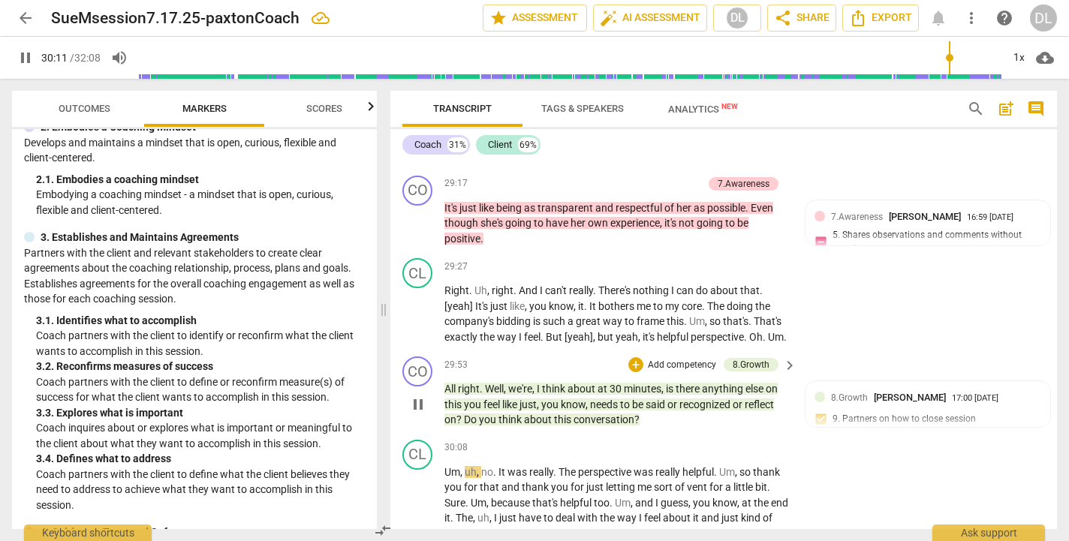
click at [676, 359] on p "Add competency" at bounding box center [682, 366] width 71 height 14
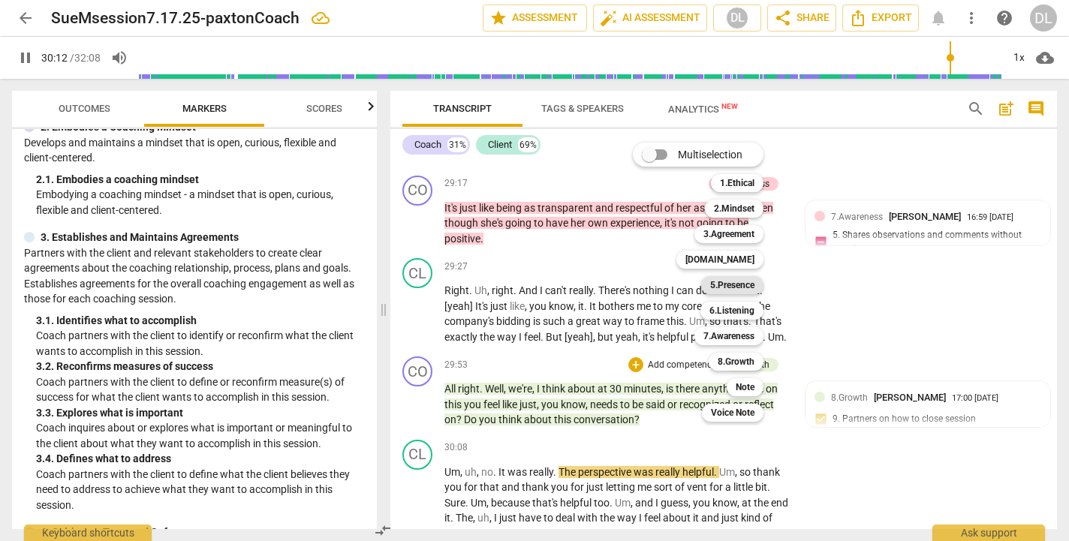
click at [728, 286] on b "5.Presence" at bounding box center [732, 285] width 44 height 18
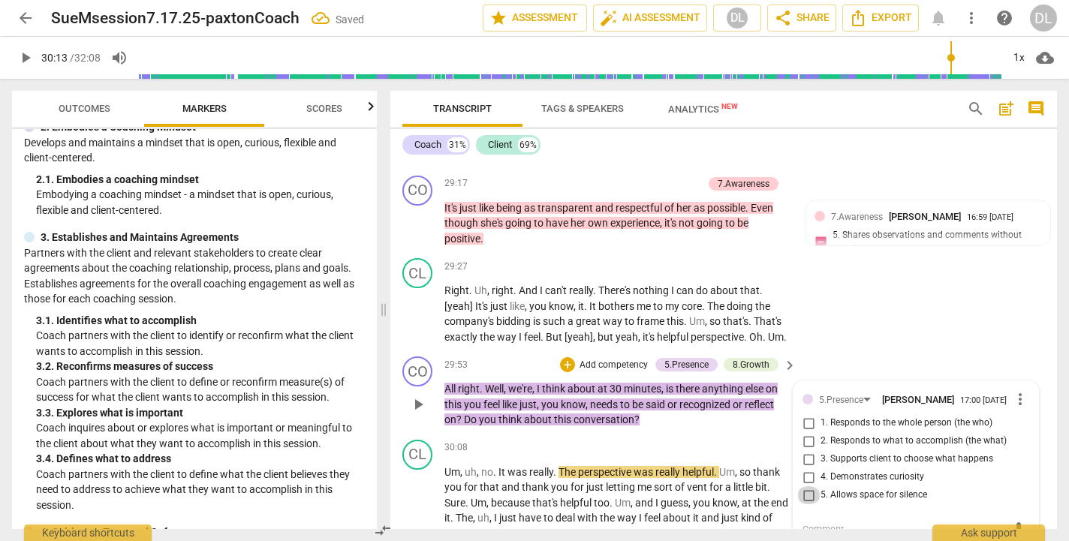
click at [802, 487] on input "5. Allows space for silence" at bounding box center [809, 496] width 24 height 18
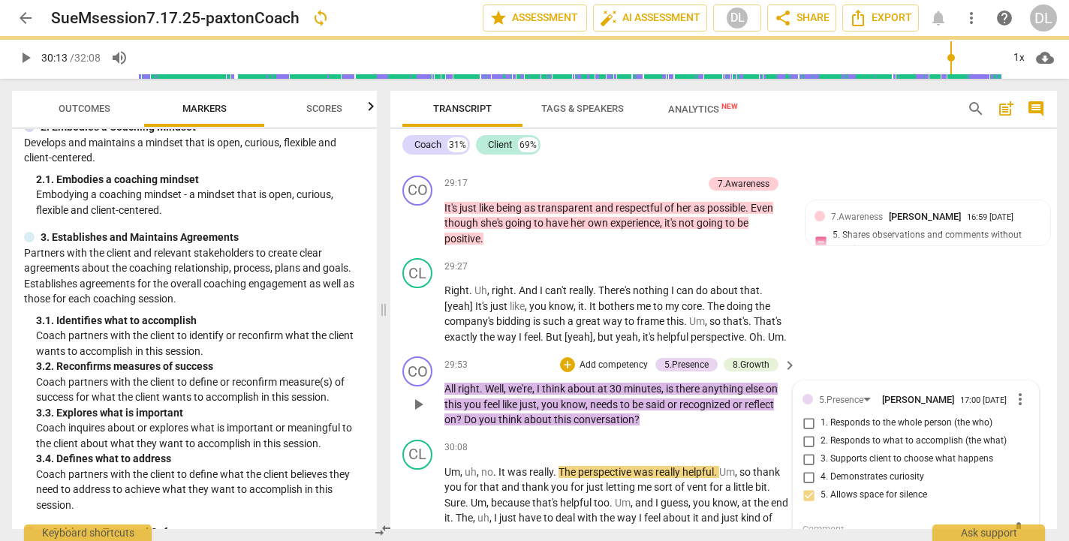
click at [418, 396] on span "play_arrow" at bounding box center [418, 405] width 18 height 18
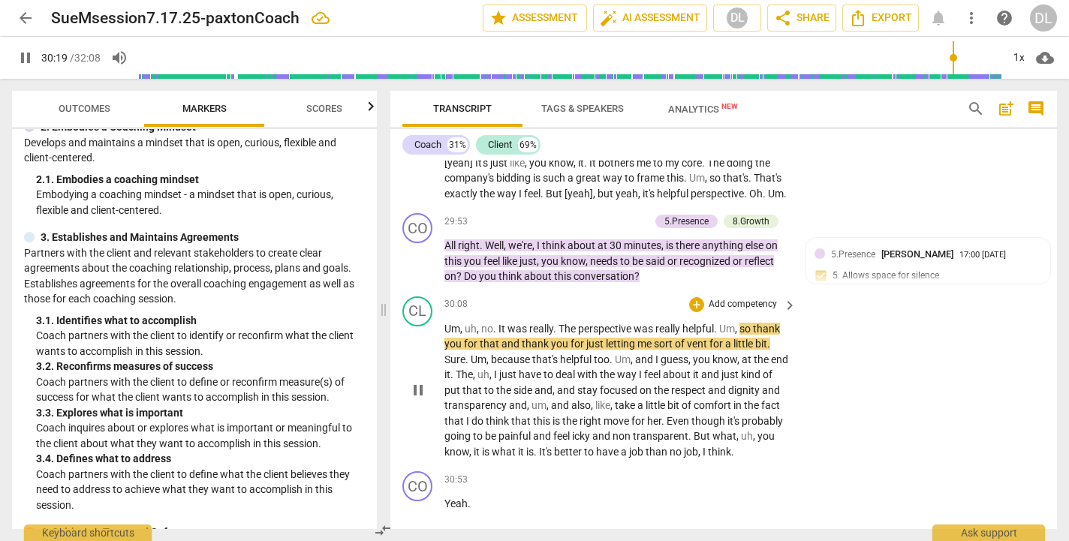
scroll to position [13297, 0]
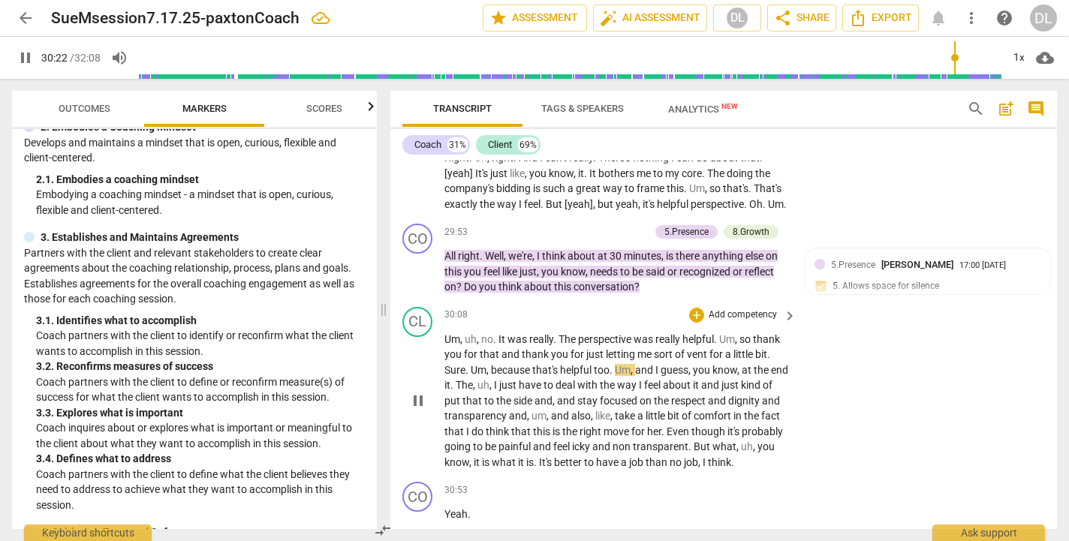
click at [444, 337] on div "play_arrow pause" at bounding box center [425, 401] width 38 height 129
click at [445, 364] on span "Sure" at bounding box center [455, 370] width 21 height 12
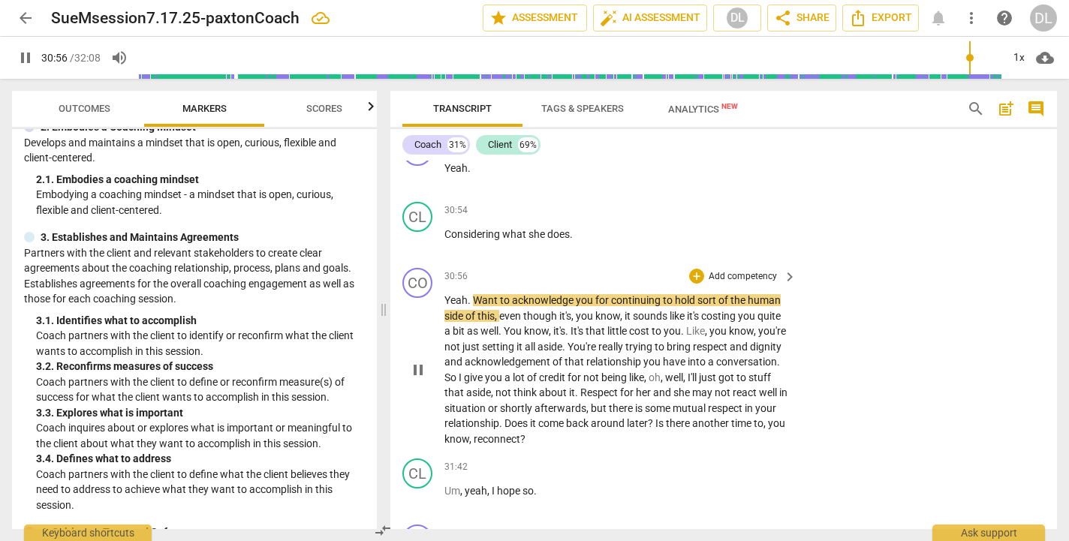
scroll to position [13653, 0]
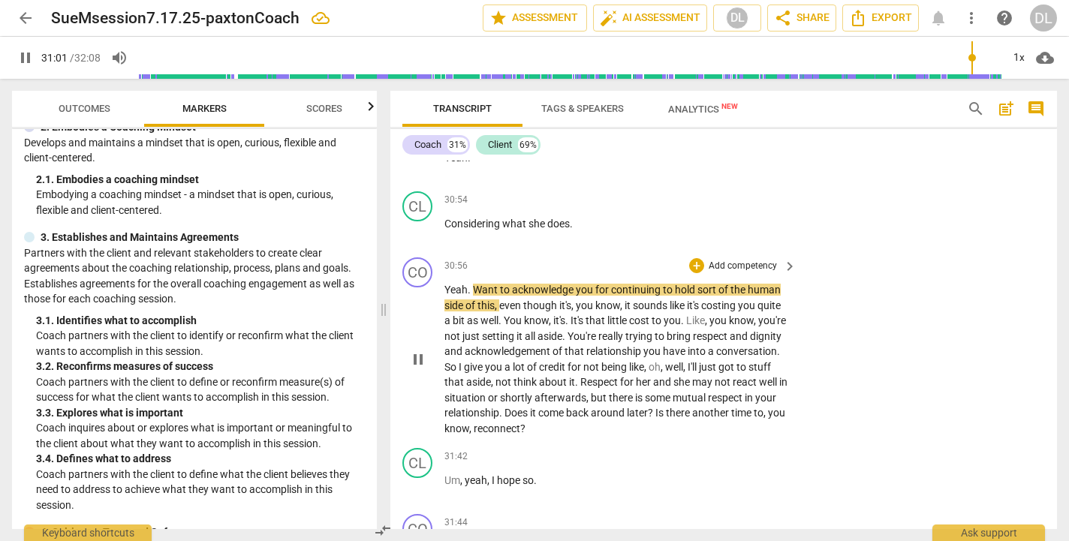
click at [712, 260] on p "Add competency" at bounding box center [742, 267] width 71 height 14
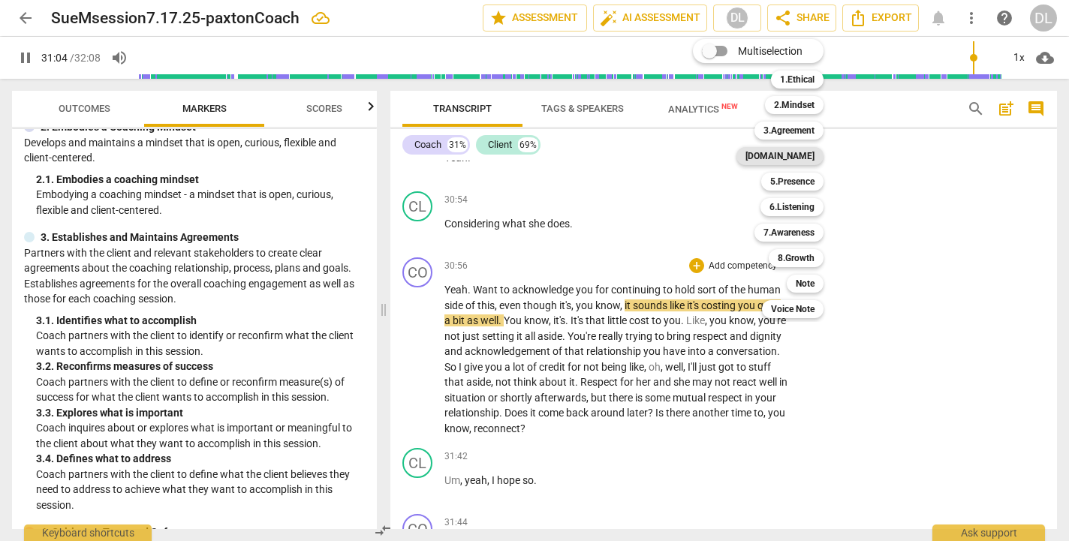
click at [801, 158] on b "[DOMAIN_NAME]" at bounding box center [780, 156] width 69 height 18
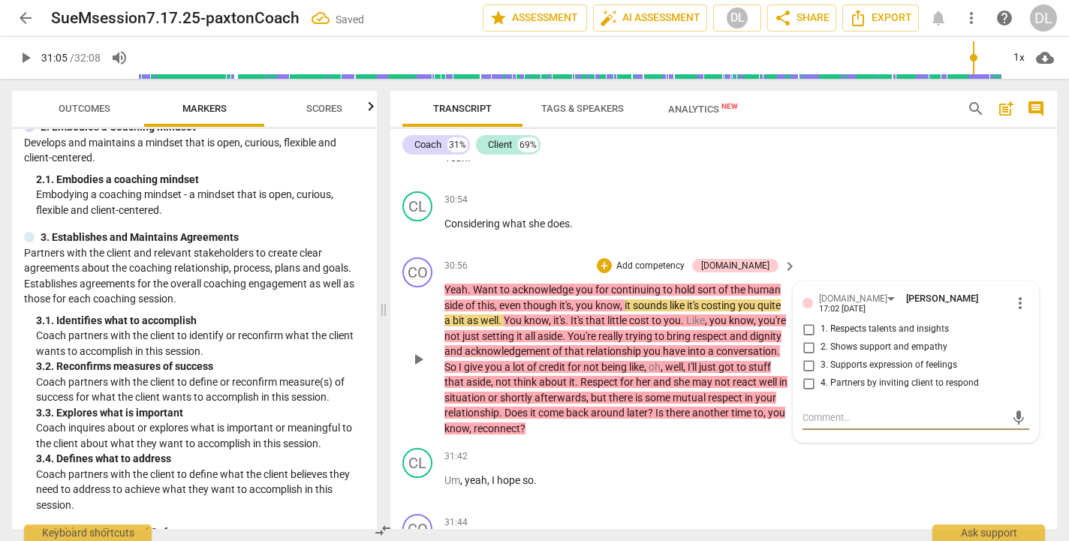
click at [804, 321] on input "1. Respects talents and insights" at bounding box center [809, 330] width 24 height 18
click at [846, 411] on textarea at bounding box center [904, 418] width 203 height 14
click at [1012, 410] on span "send" at bounding box center [1019, 418] width 17 height 17
click at [417, 351] on span "play_arrow" at bounding box center [418, 360] width 18 height 18
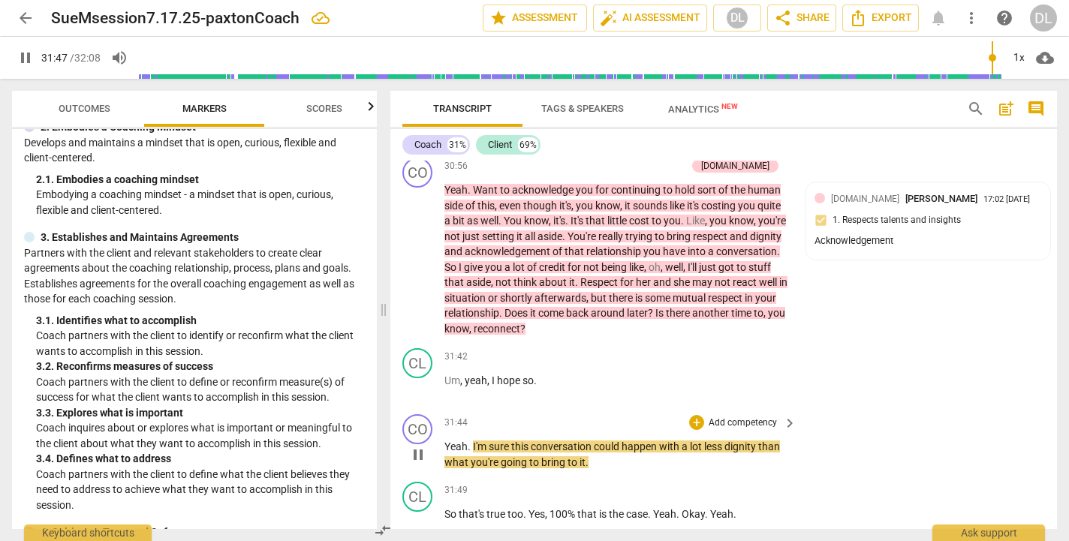
scroll to position [13776, 0]
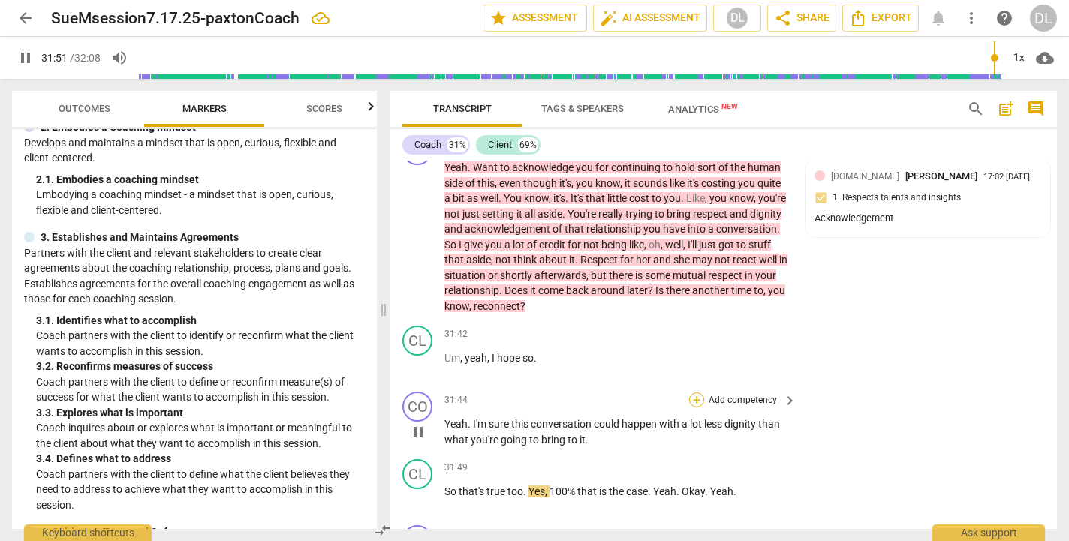
click at [694, 393] on div "+" at bounding box center [696, 400] width 15 height 15
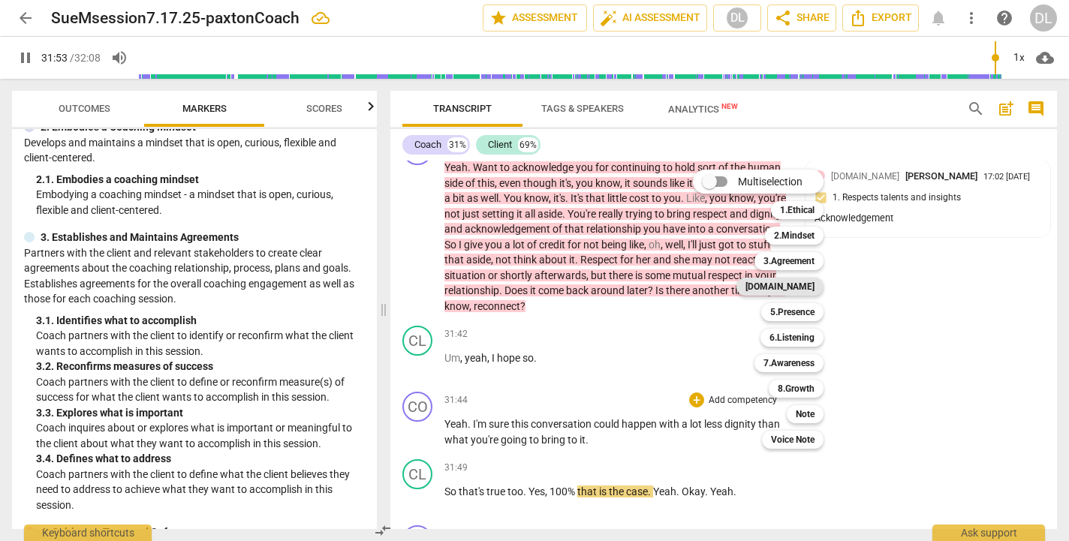
click at [800, 289] on b "[DOMAIN_NAME]" at bounding box center [780, 287] width 69 height 18
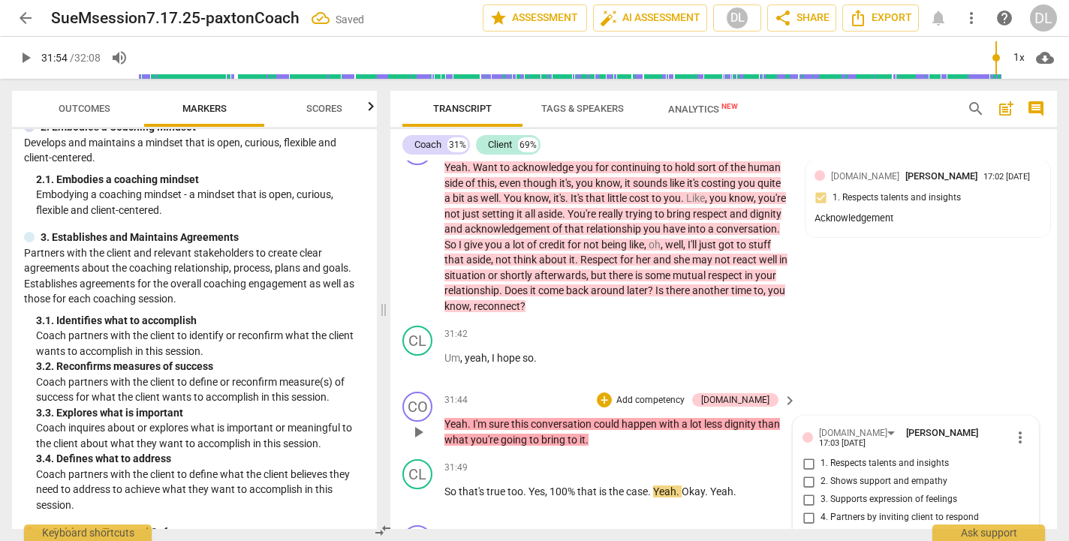
click at [808, 473] on input "2. Shows support and empathy" at bounding box center [809, 482] width 24 height 18
click at [419, 424] on span "play_arrow" at bounding box center [418, 433] width 18 height 18
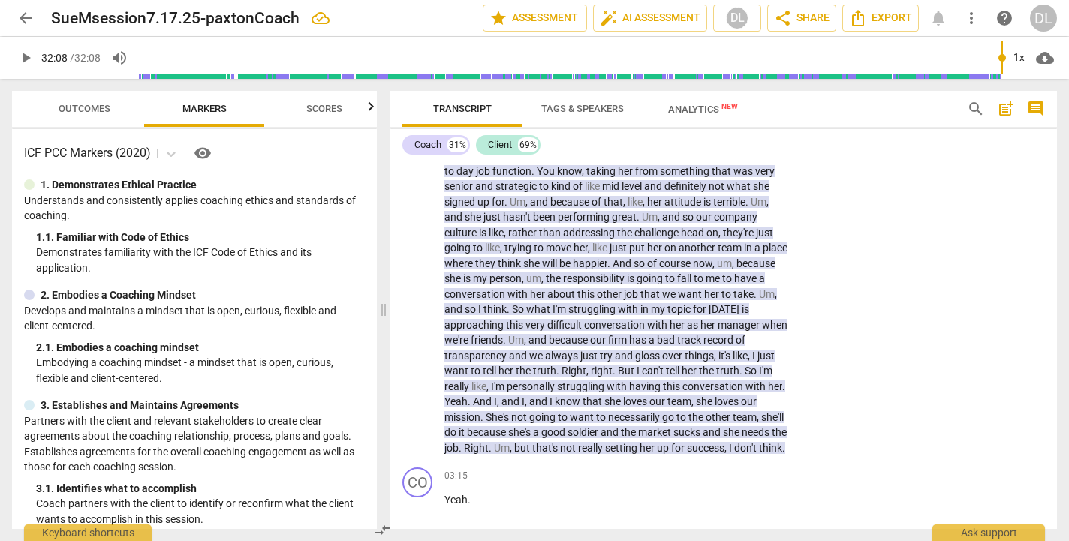
scroll to position [0, 0]
click at [76, 108] on span "Outcomes" at bounding box center [85, 108] width 52 height 11
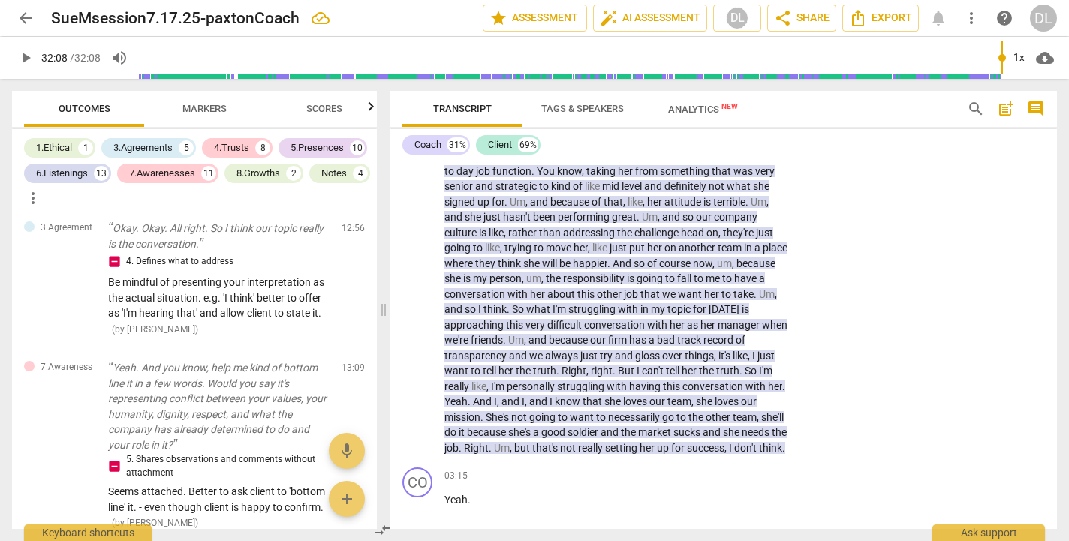
scroll to position [4439, 0]
click at [684, 109] on span "Analytics New" at bounding box center [703, 109] width 70 height 11
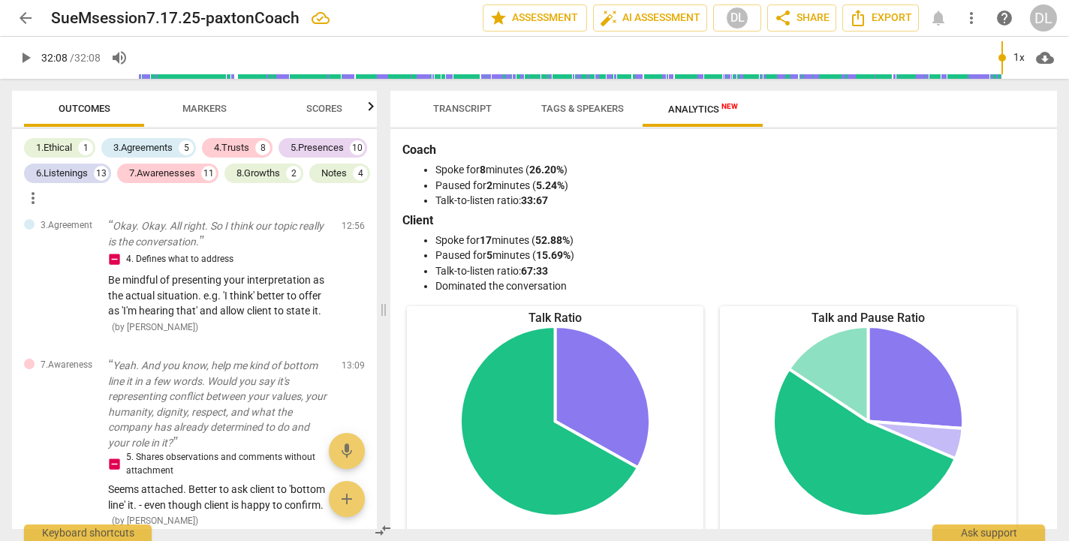
scroll to position [0, 0]
click at [454, 110] on span "Transcript" at bounding box center [462, 108] width 59 height 11
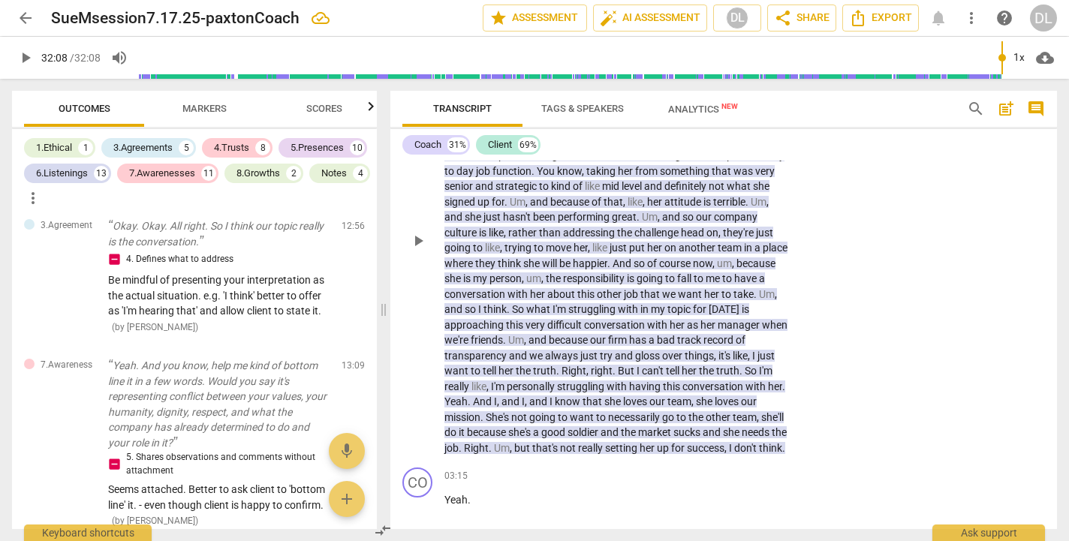
click at [934, 351] on div "CL play_arrow pause 00:40 + Add competency 6.Listening Note keyboard_arrow_righ…" at bounding box center [724, 228] width 667 height 468
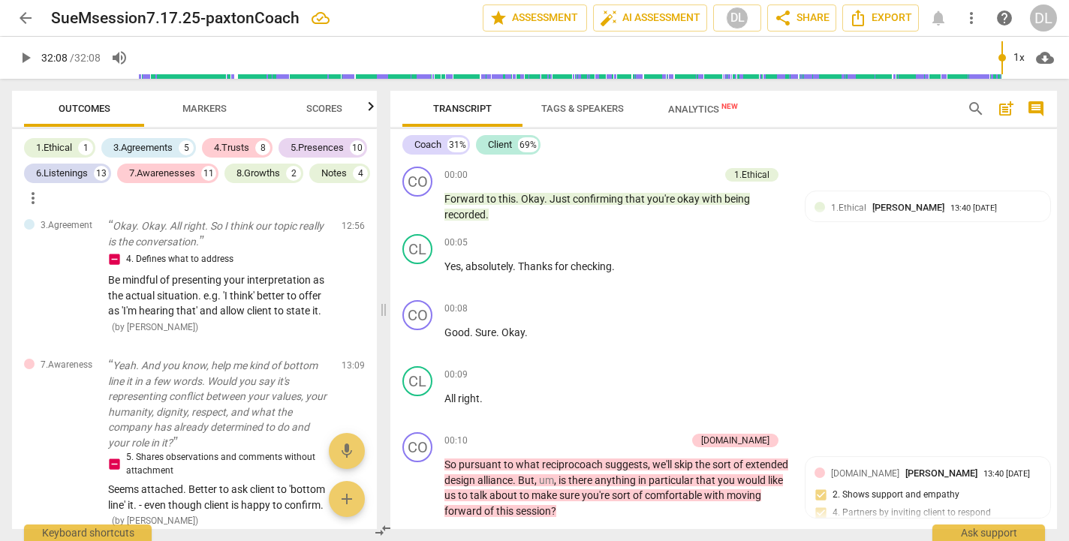
click at [1035, 109] on span "comment" at bounding box center [1036, 109] width 18 height 18
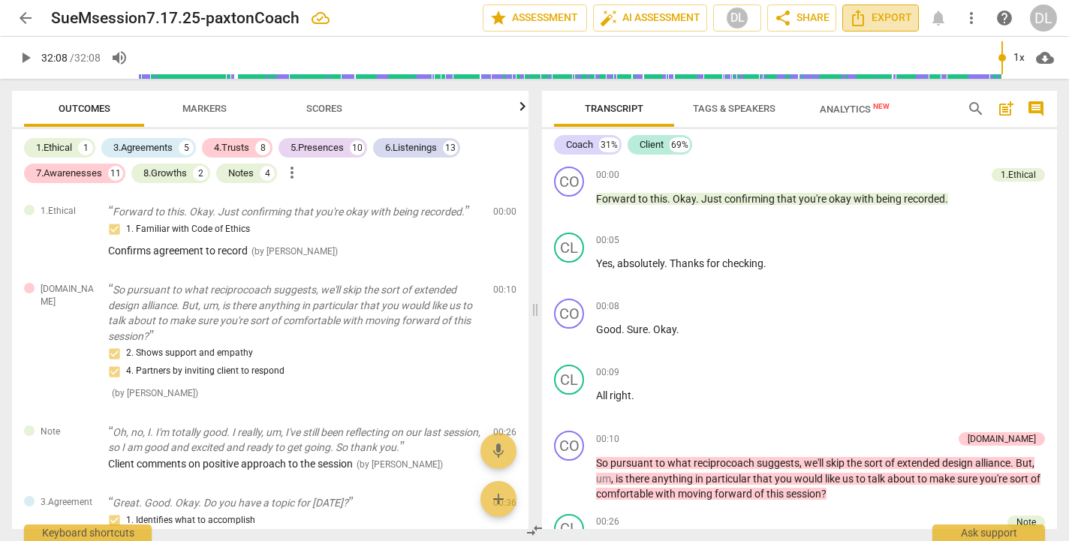
click at [885, 18] on span "Export" at bounding box center [880, 18] width 63 height 18
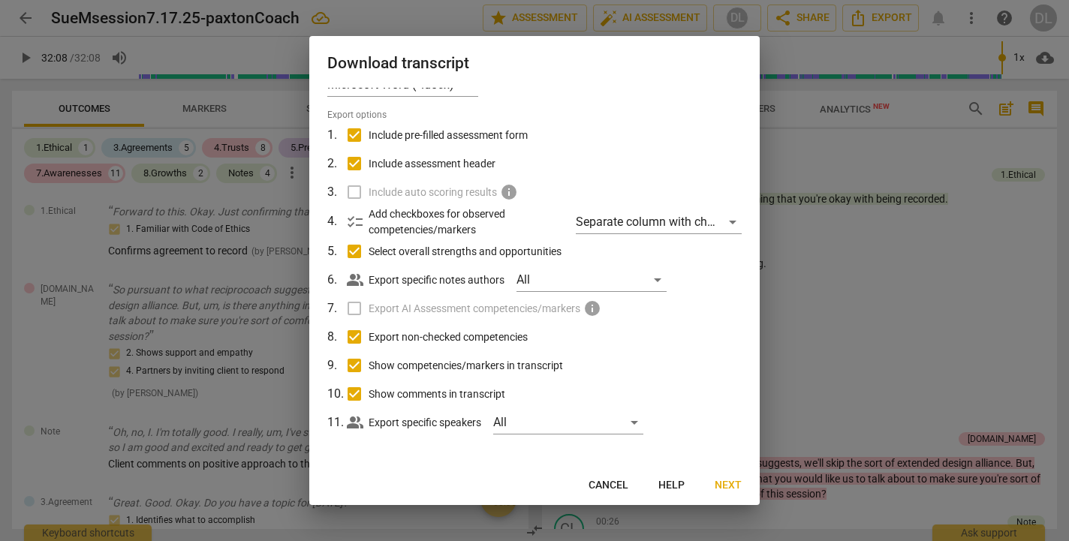
scroll to position [26, 0]
click at [726, 489] on span "Next" at bounding box center [728, 485] width 27 height 15
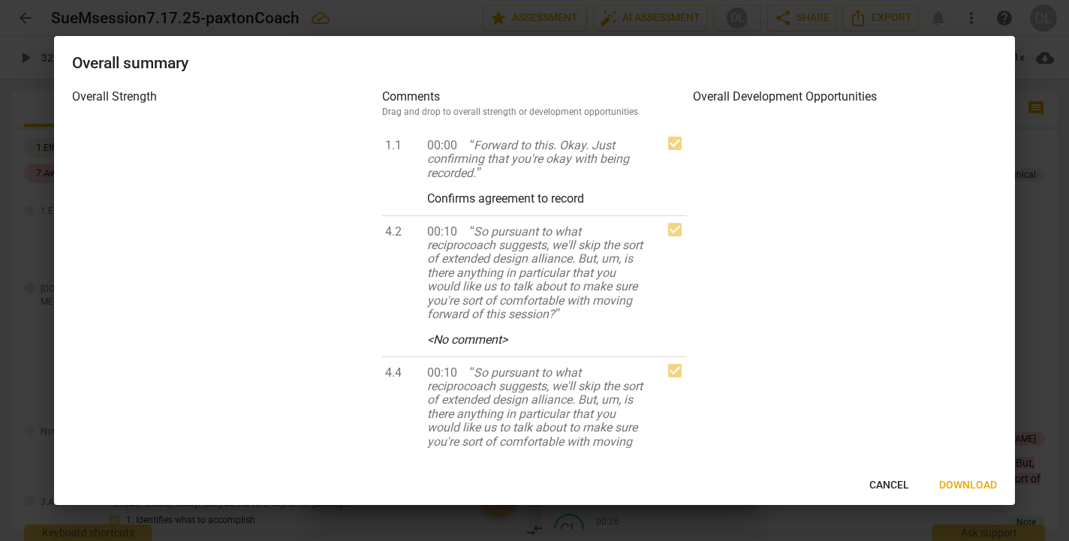
click at [959, 487] on span "Download" at bounding box center [969, 485] width 58 height 15
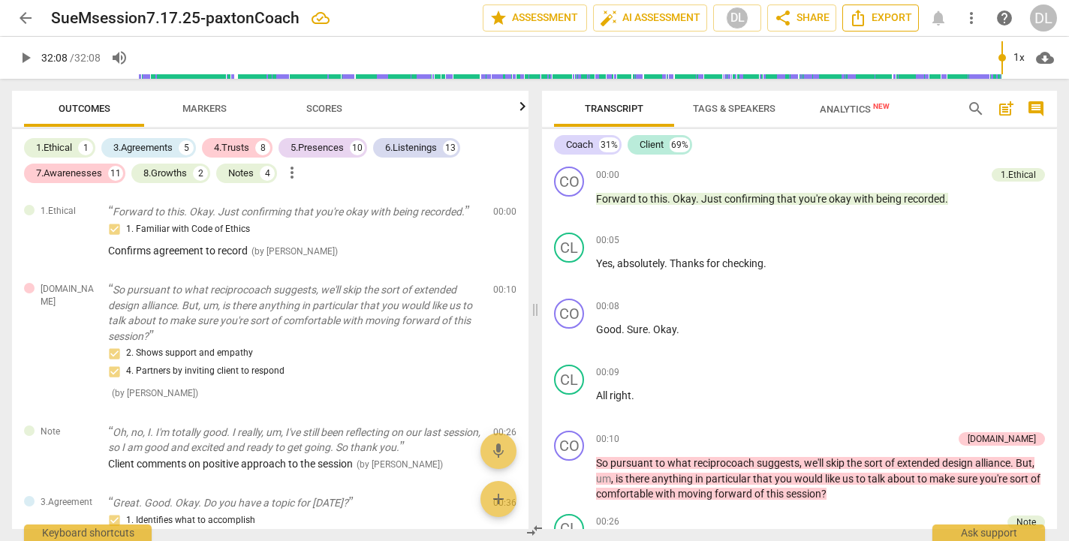
click at [889, 17] on span "Export" at bounding box center [880, 18] width 63 height 18
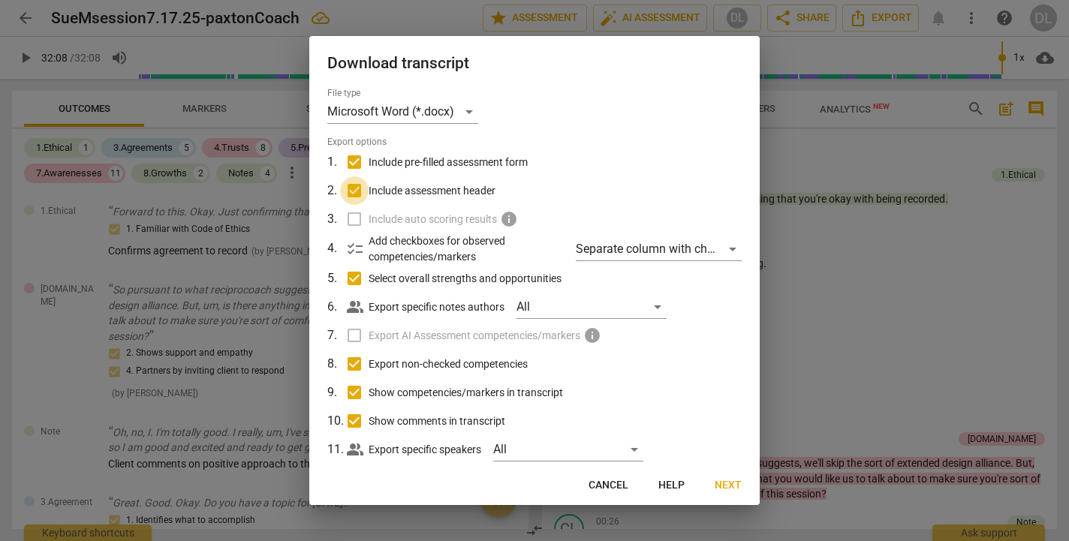
click at [352, 190] on input "Include assessment header" at bounding box center [354, 190] width 29 height 29
click at [354, 158] on input "Include pre-filled assessment form" at bounding box center [354, 162] width 29 height 29
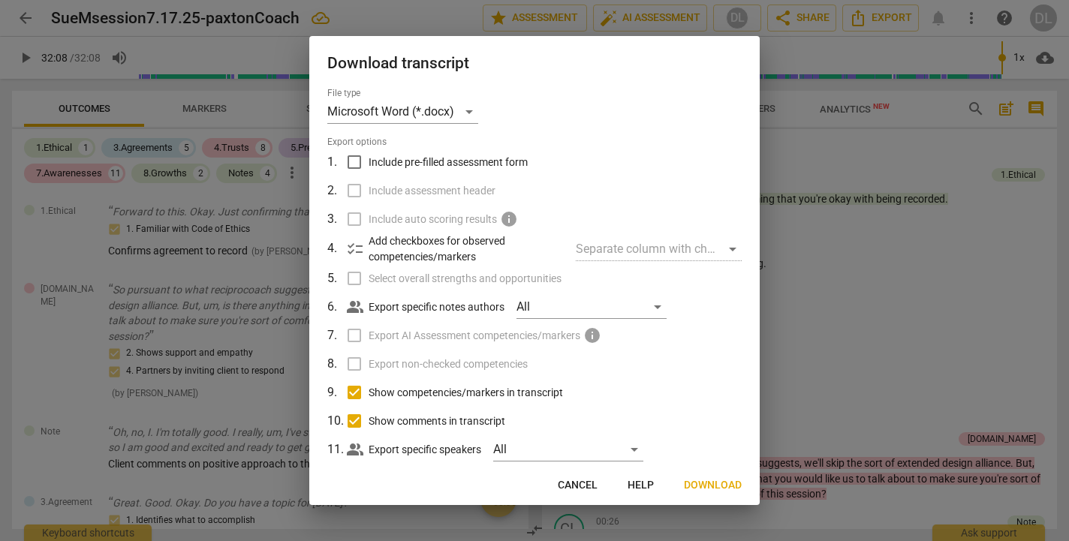
click at [348, 160] on input "Include pre-filled assessment form" at bounding box center [354, 162] width 29 height 29
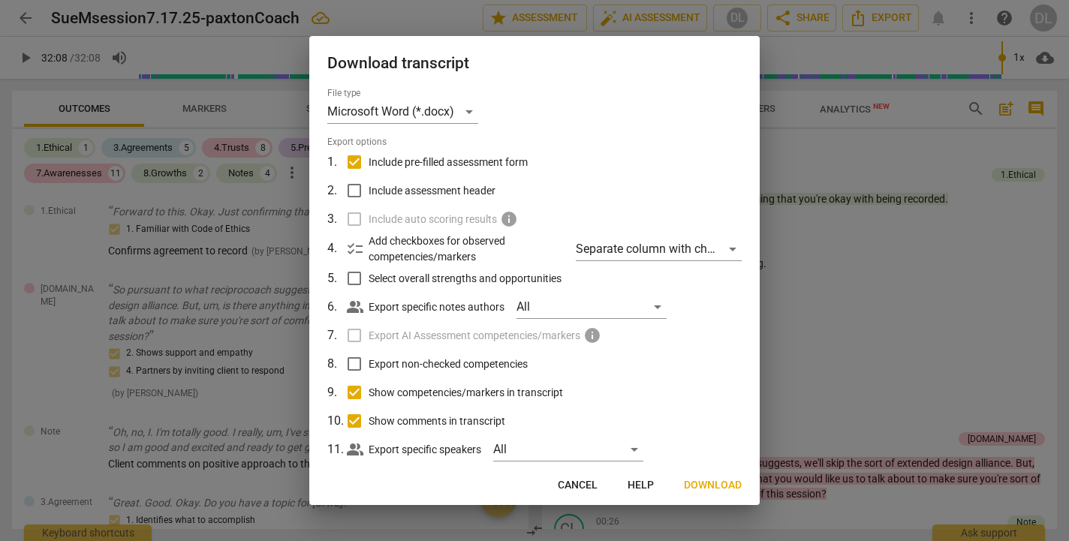
click at [348, 160] on input "Include pre-filled assessment form" at bounding box center [354, 162] width 29 height 29
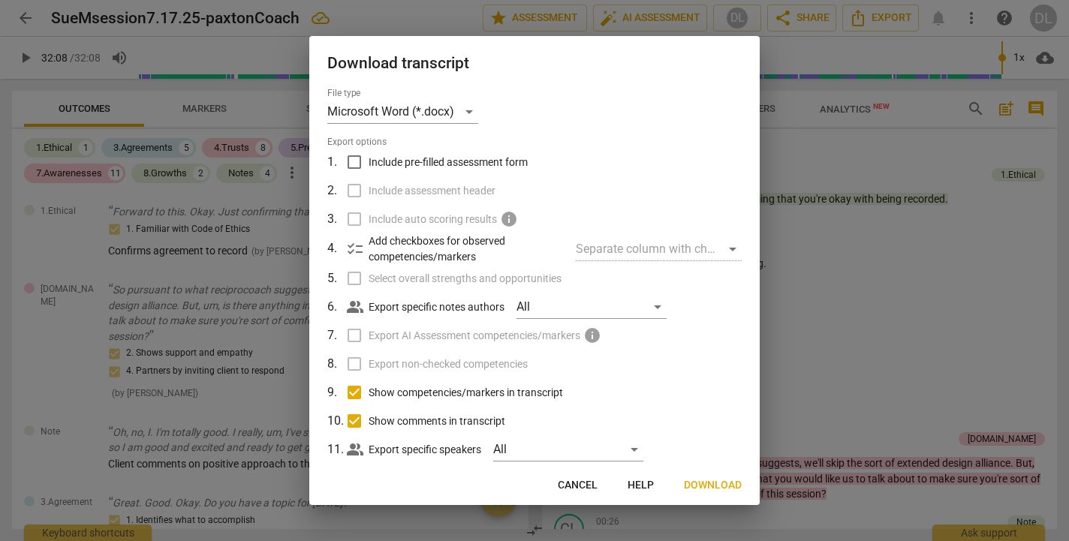
click at [348, 160] on input "Include pre-filled assessment form" at bounding box center [354, 162] width 29 height 29
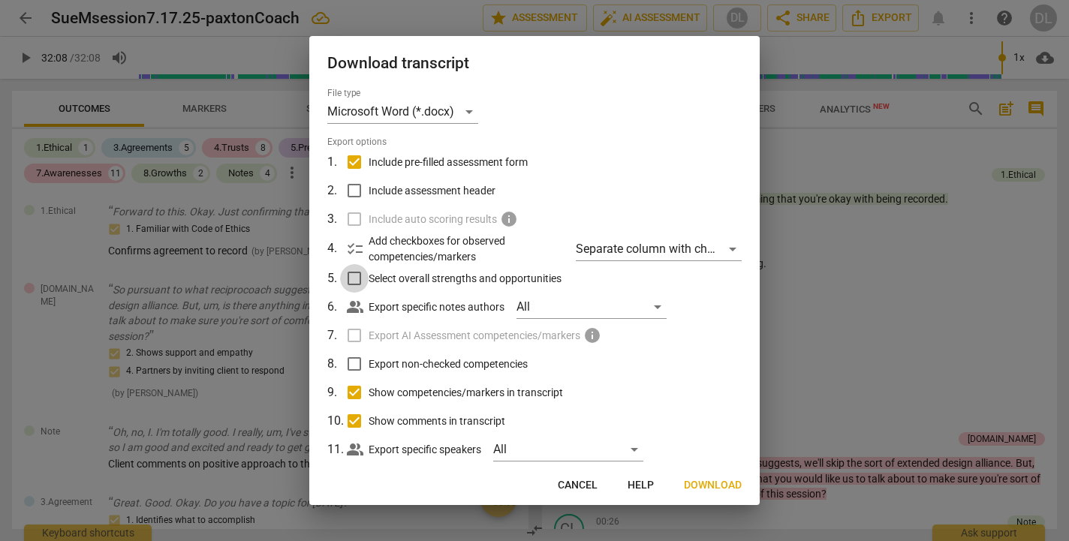
click at [354, 276] on input "Select overall strengths and opportunities" at bounding box center [354, 278] width 29 height 29
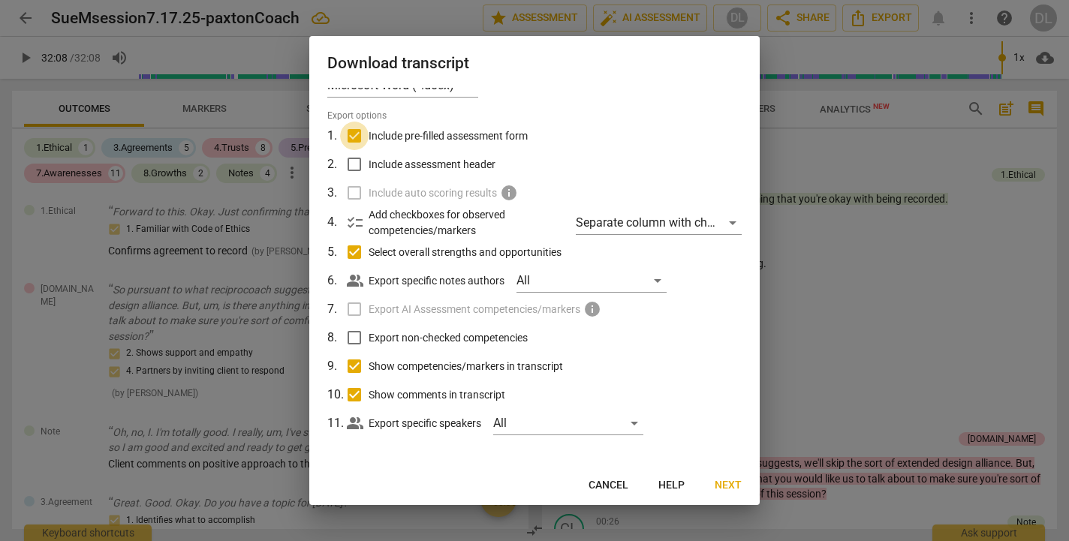
click at [355, 137] on input "Include pre-filled assessment form" at bounding box center [354, 136] width 29 height 29
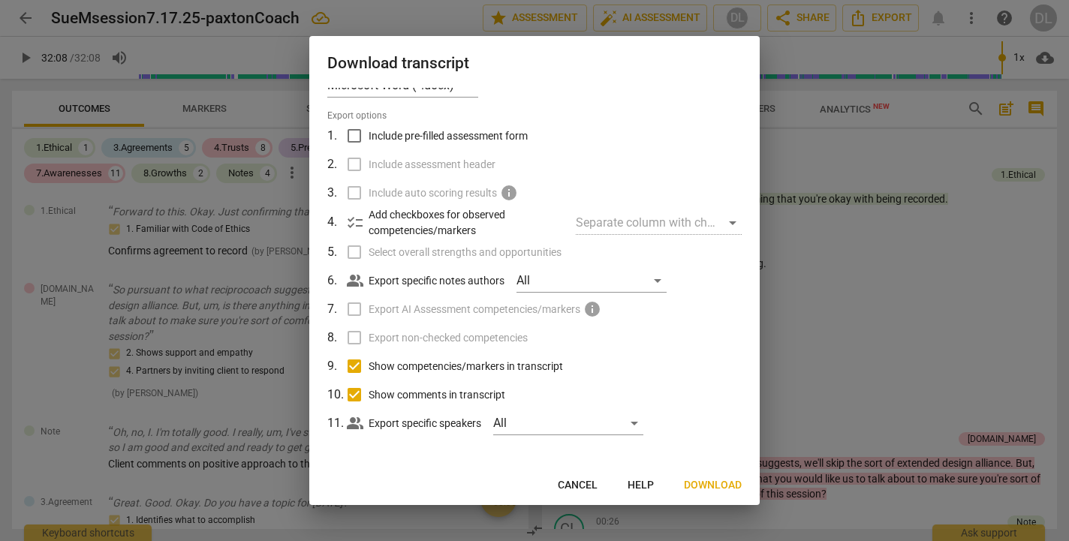
click at [355, 137] on input "Include pre-filled assessment form" at bounding box center [354, 136] width 29 height 29
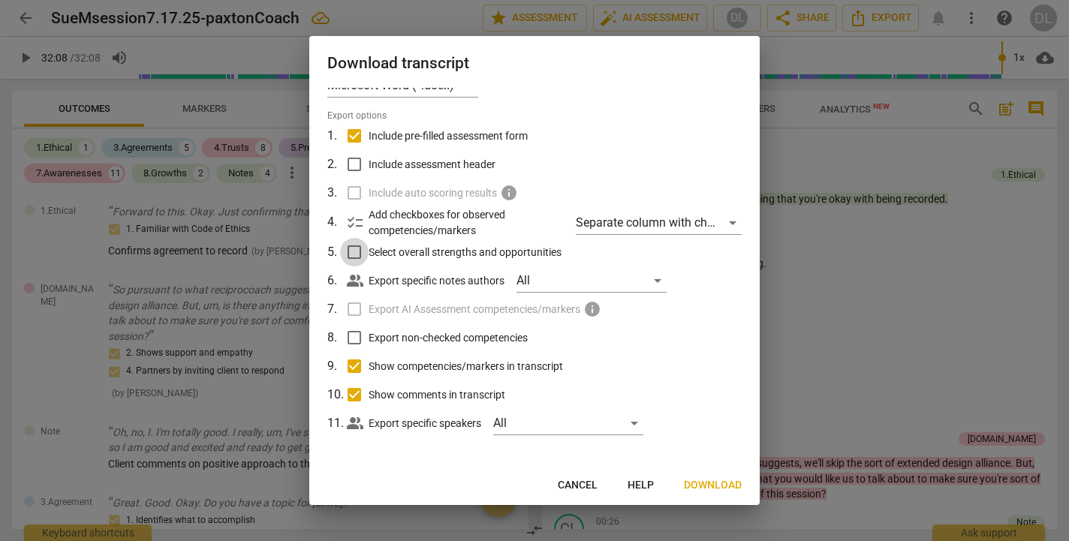
click at [356, 253] on input "Select overall strengths and opportunities" at bounding box center [354, 252] width 29 height 29
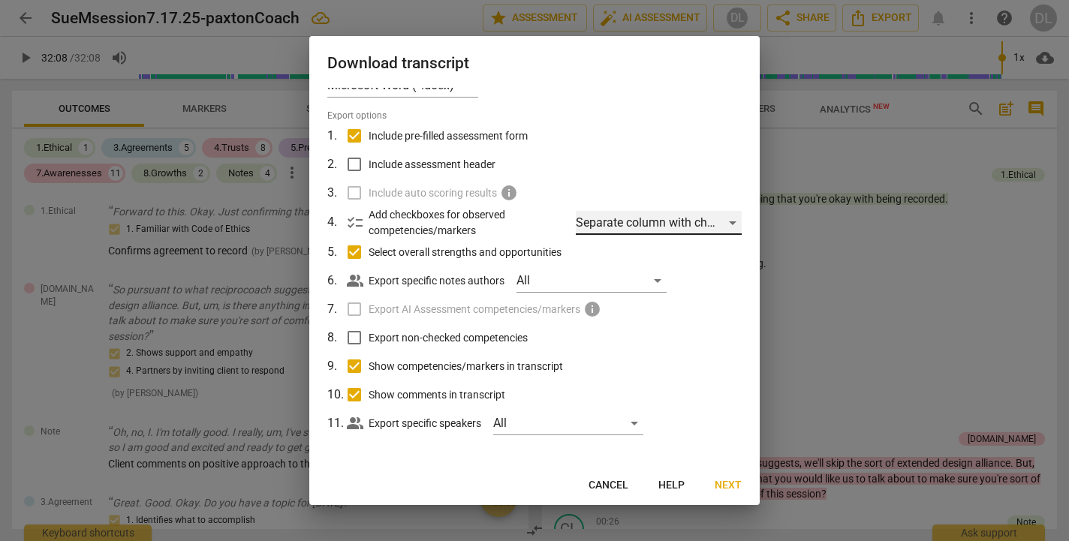
click at [729, 222] on div "Separate column with check marks" at bounding box center [659, 223] width 166 height 24
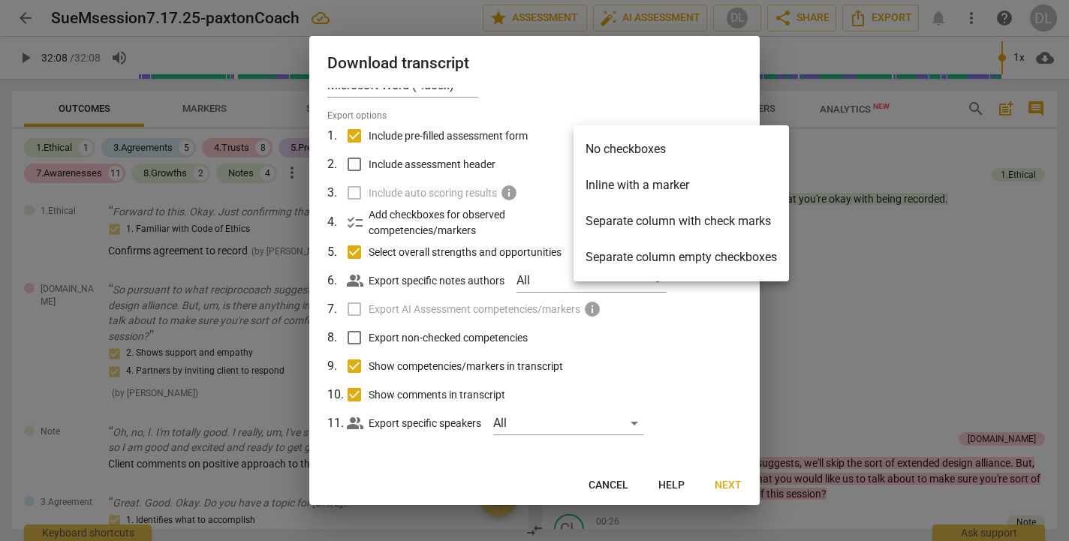
click at [713, 222] on li "Separate column with check marks" at bounding box center [682, 222] width 216 height 36
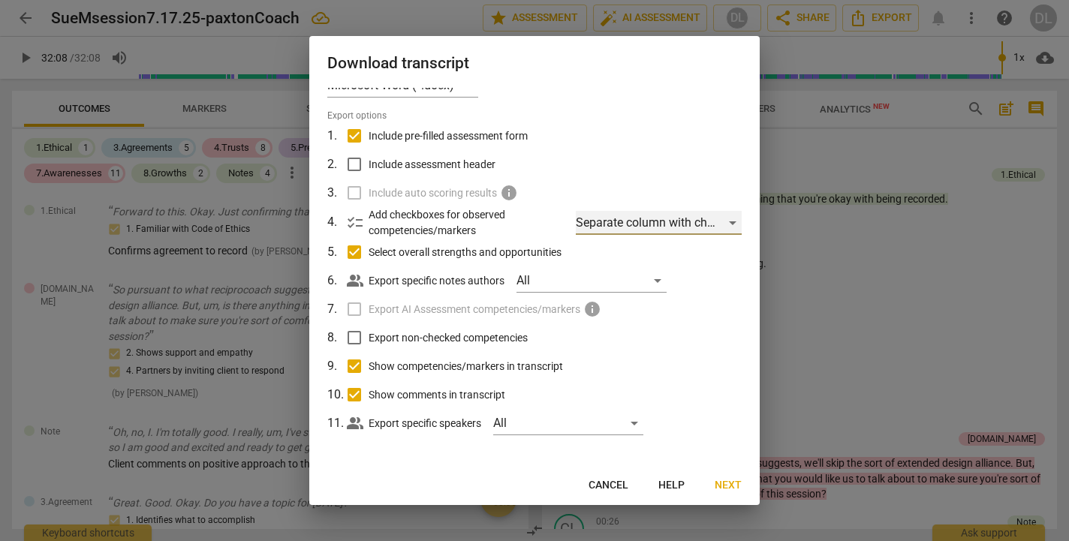
scroll to position [0, 0]
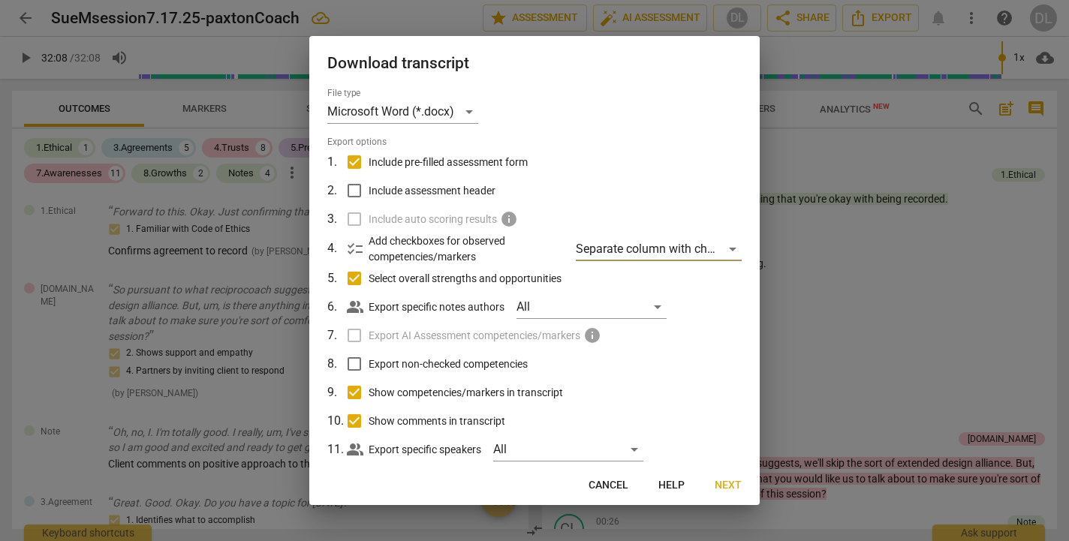
click at [608, 488] on span "Cancel" at bounding box center [609, 485] width 40 height 15
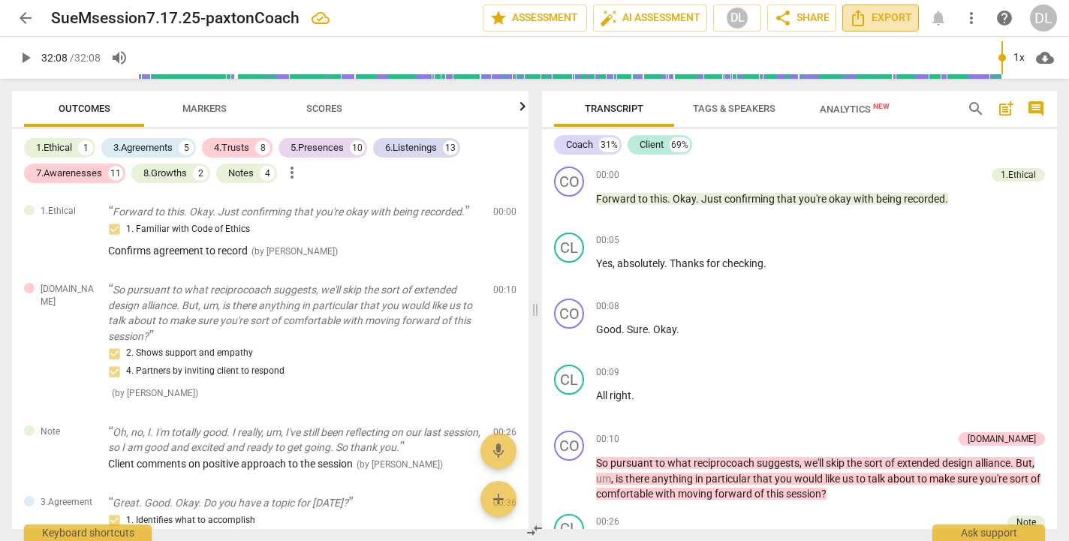
click at [882, 16] on span "Export" at bounding box center [880, 18] width 63 height 18
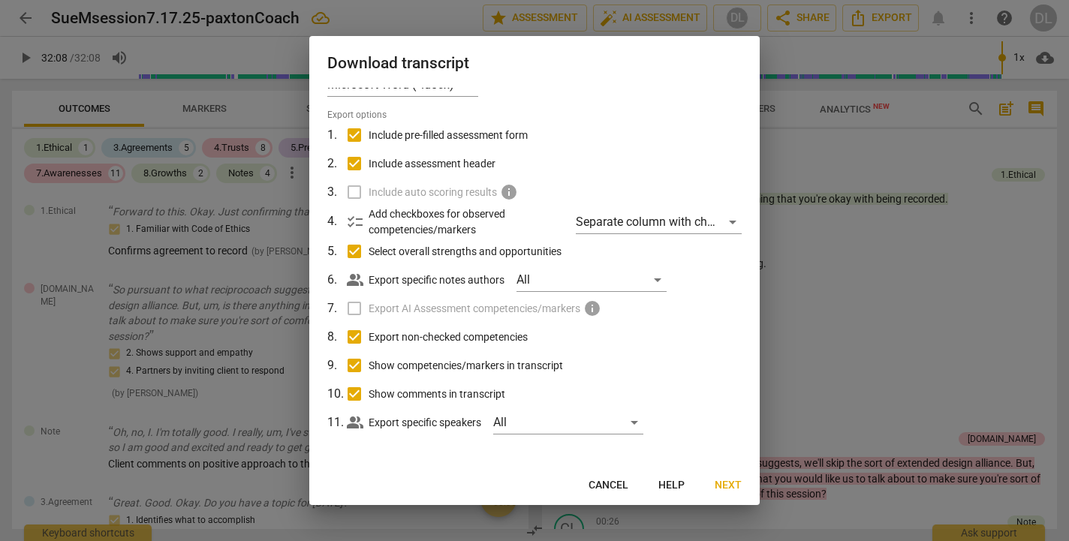
scroll to position [26, 0]
click at [610, 490] on span "Cancel" at bounding box center [609, 485] width 40 height 15
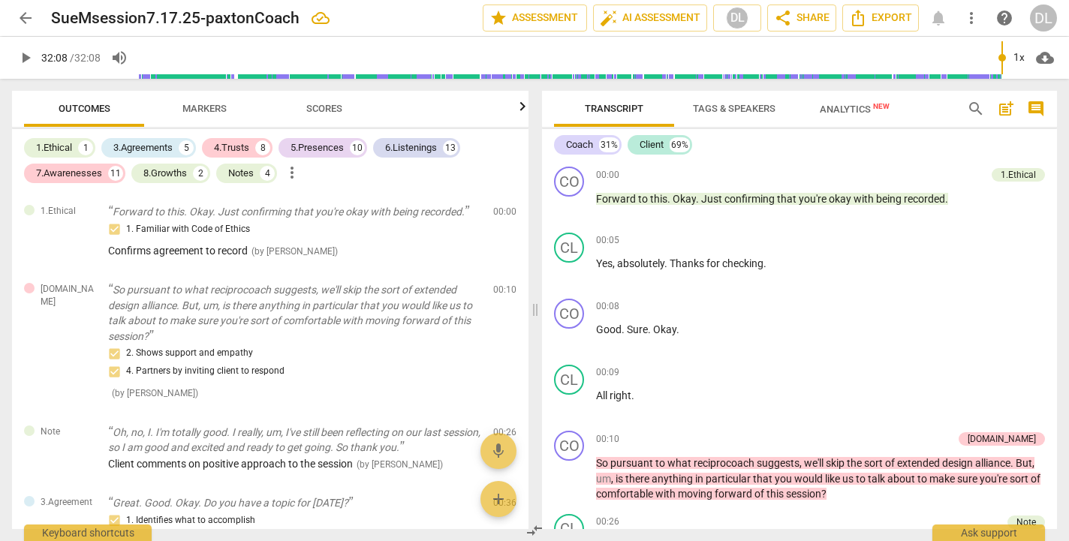
click at [1043, 20] on div "DL" at bounding box center [1043, 18] width 27 height 27
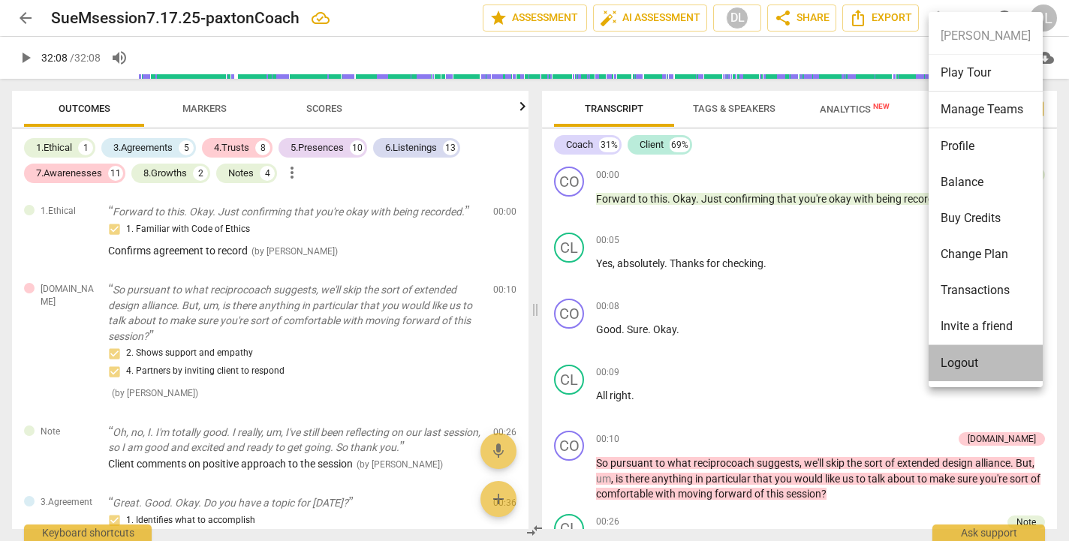
click at [950, 365] on li "Logout" at bounding box center [986, 363] width 114 height 36
